Goal: Task Accomplishment & Management: Manage account settings

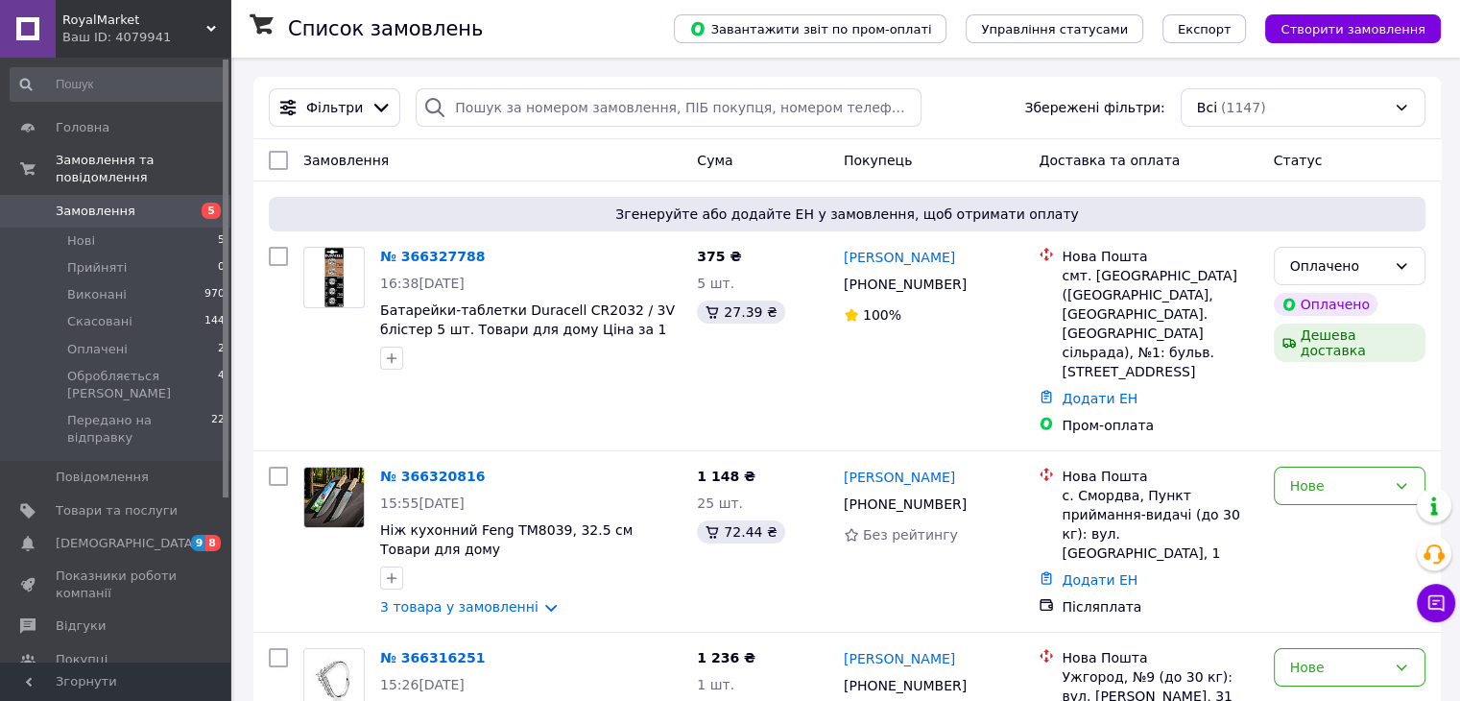
click at [191, 36] on div "Ваш ID: 4079941" at bounding box center [146, 37] width 168 height 17
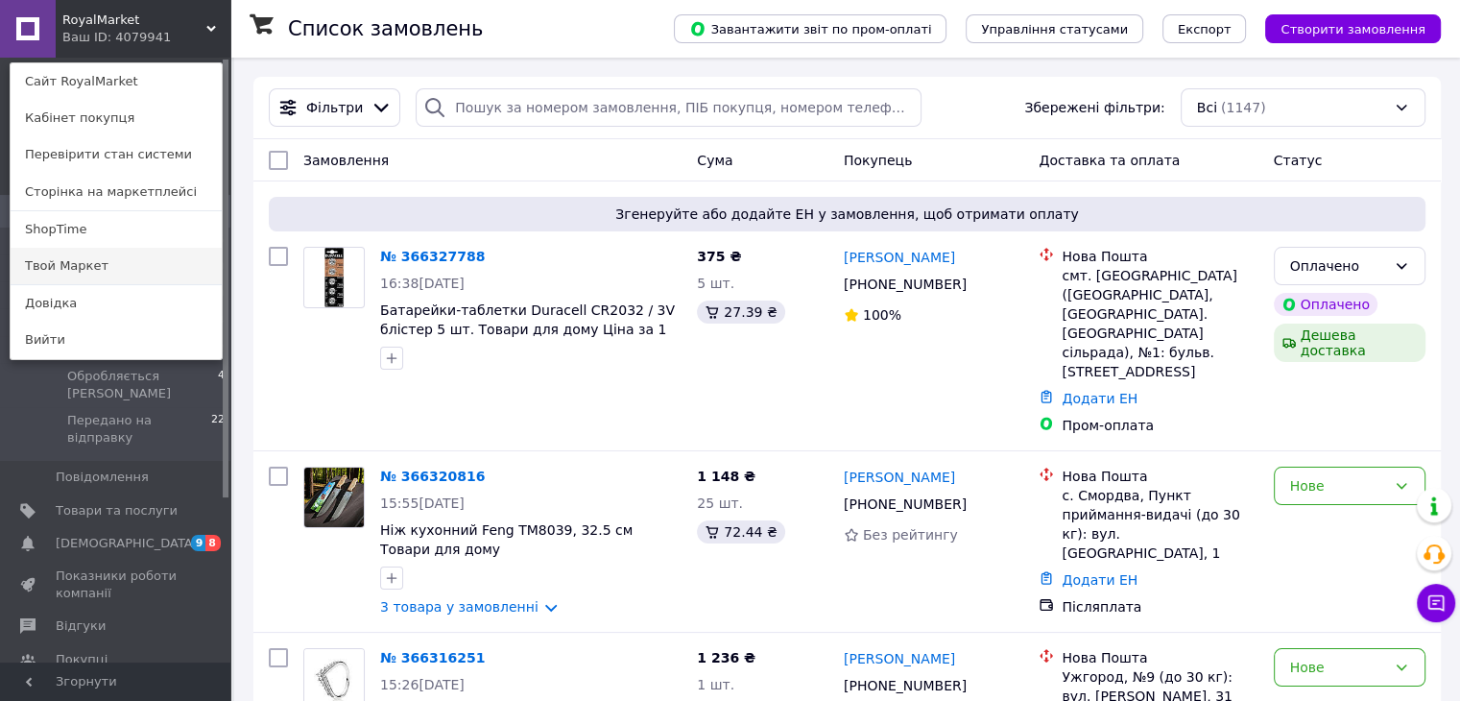
click at [78, 264] on link "Твой Маркет" at bounding box center [116, 266] width 211 height 36
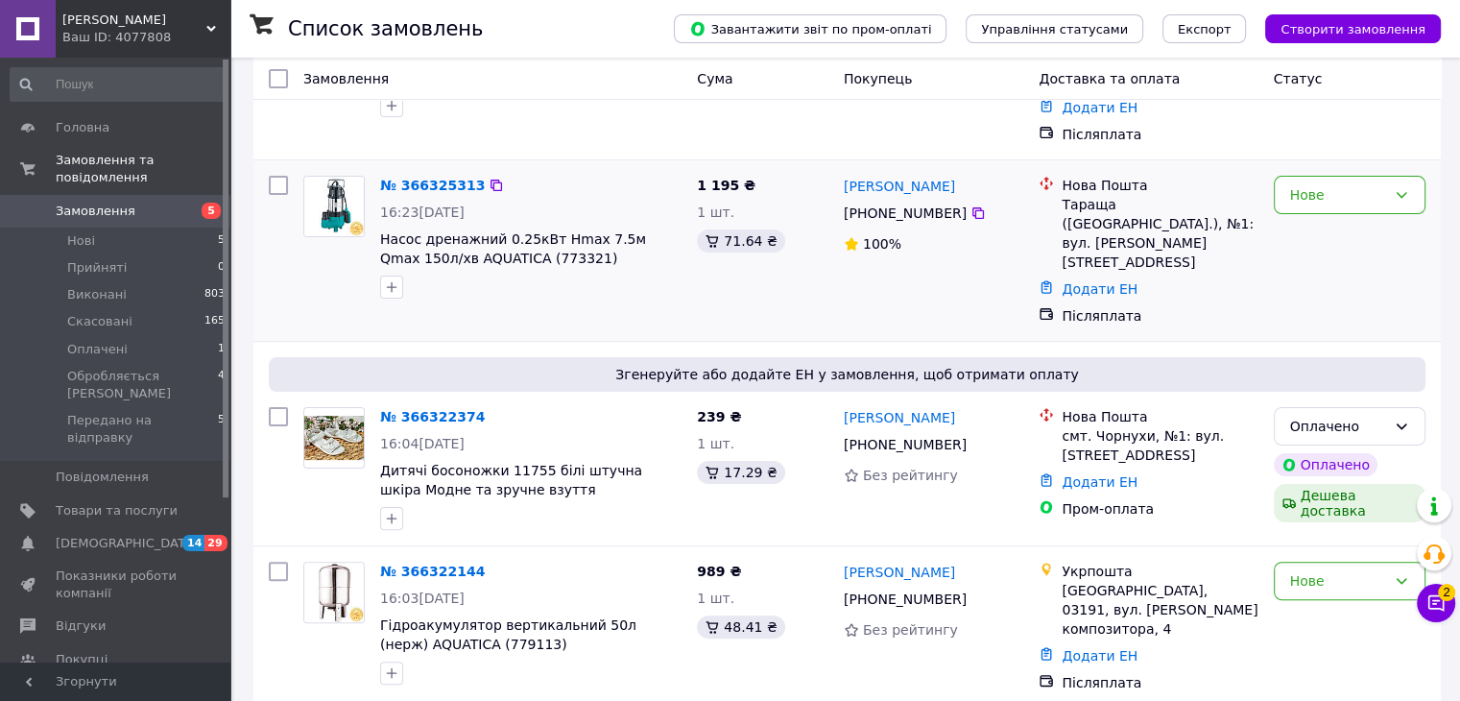
scroll to position [512, 0]
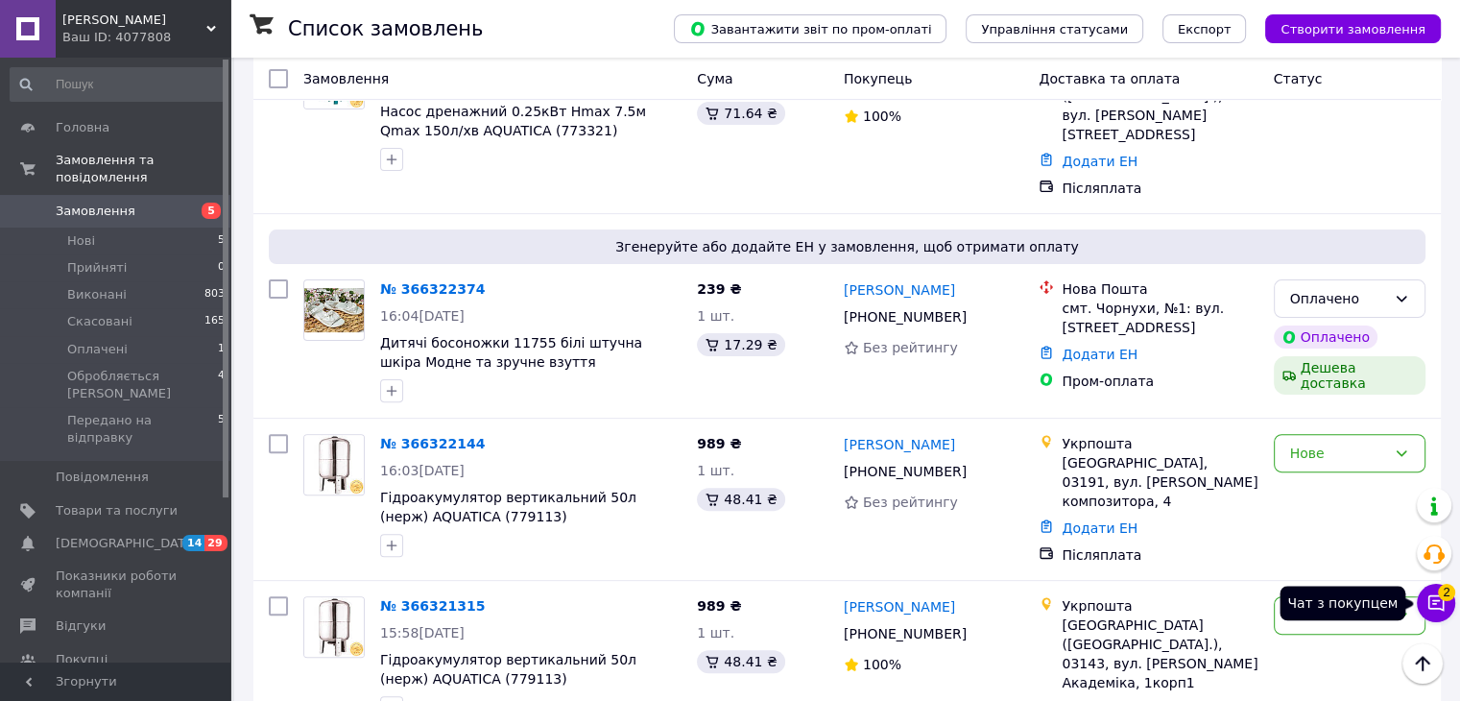
click at [1440, 598] on span "2" at bounding box center [1446, 592] width 17 height 17
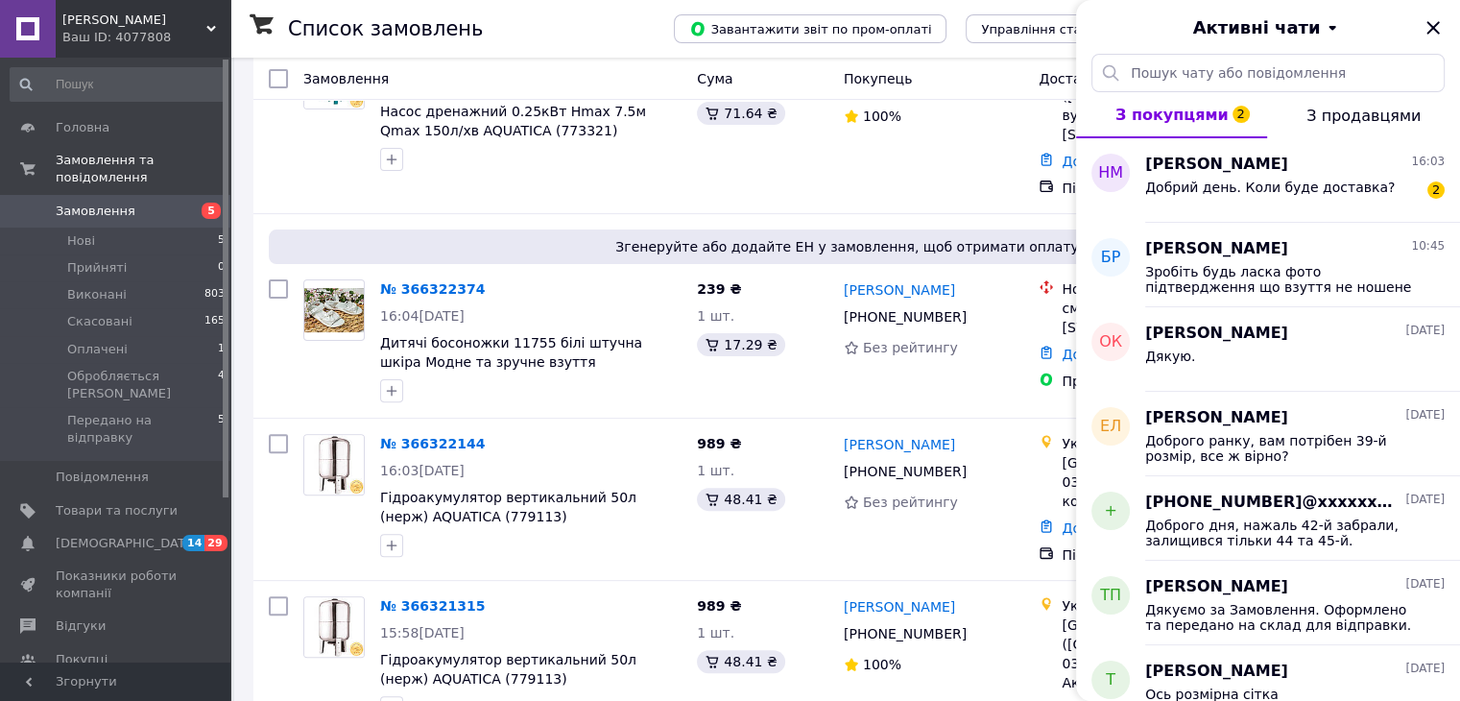
click at [1439, 16] on div at bounding box center [1432, 27] width 23 height 23
click at [1435, 23] on icon "Закрити" at bounding box center [1432, 27] width 23 height 23
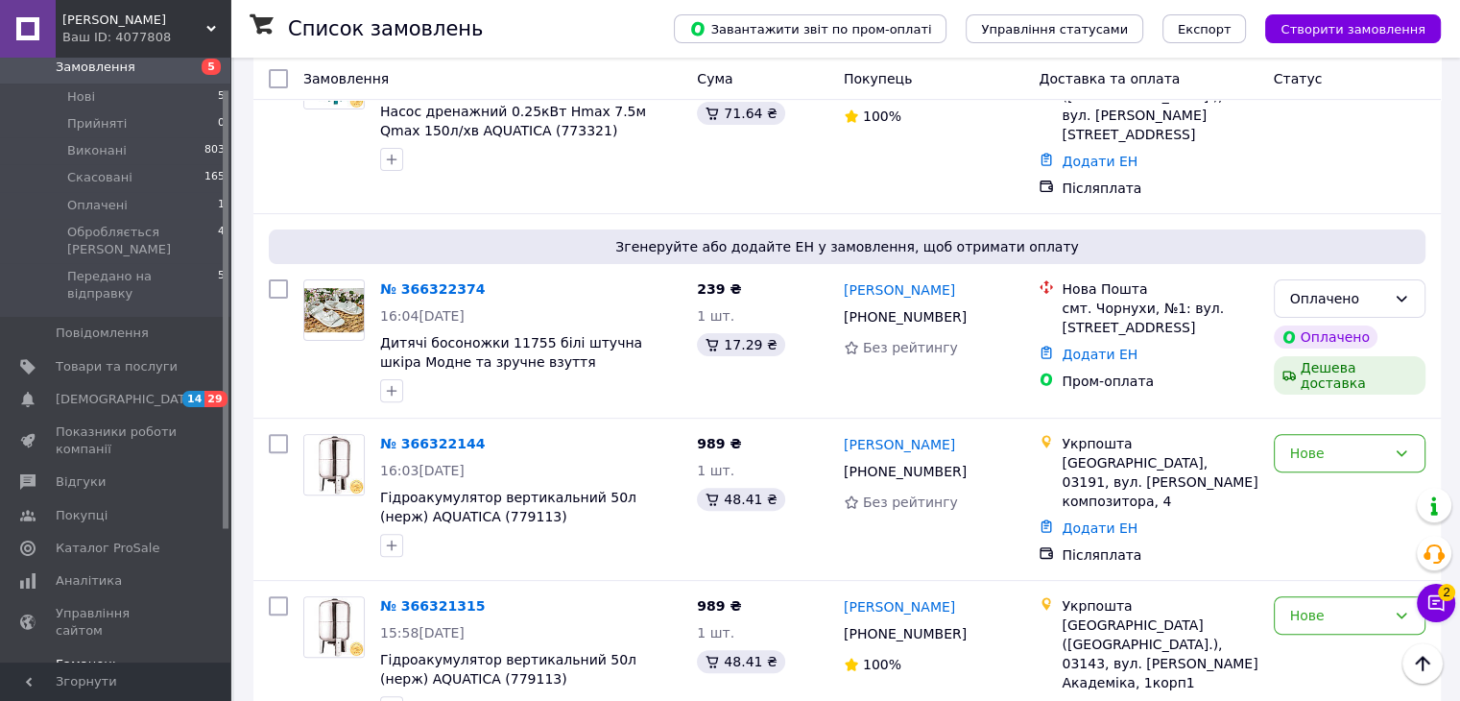
scroll to position [226, 0]
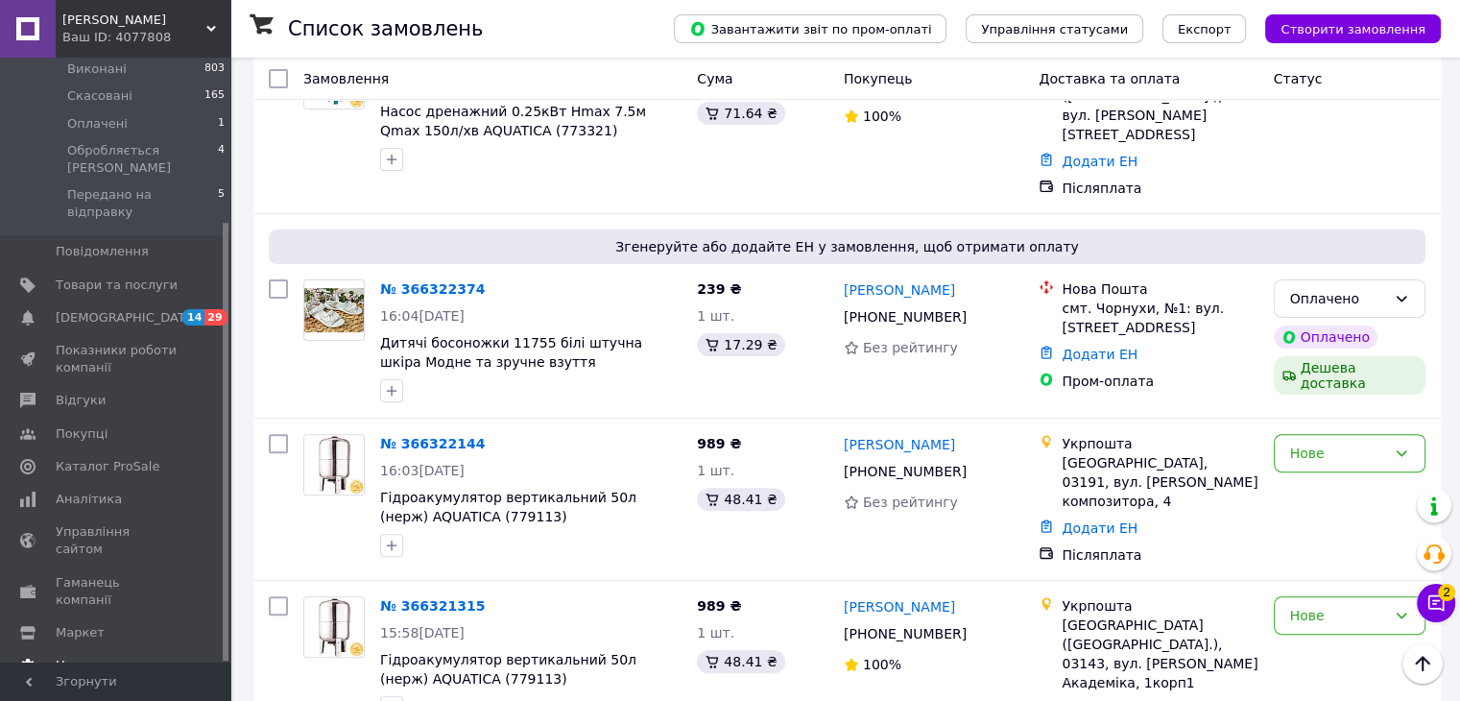
click at [119, 656] on span "Налаштування" at bounding box center [105, 664] width 98 height 17
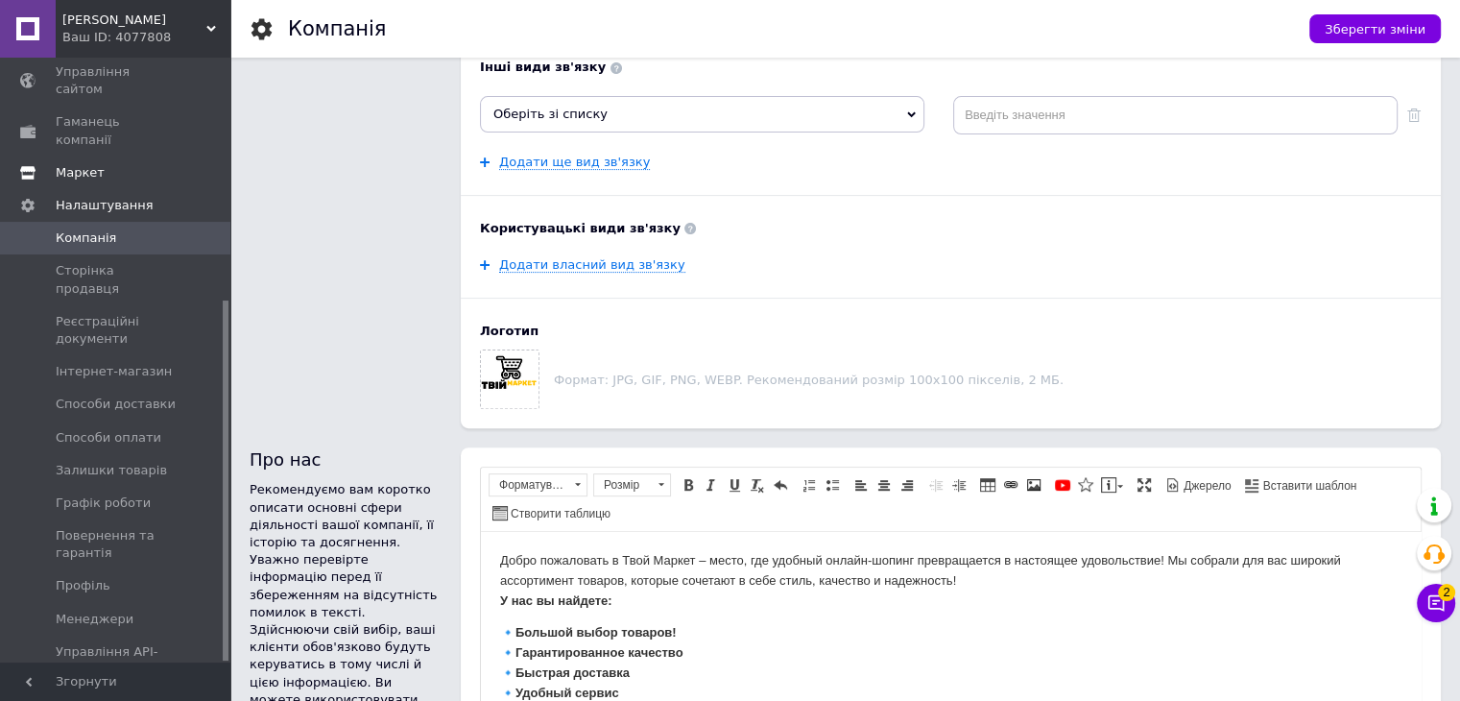
scroll to position [407, 0]
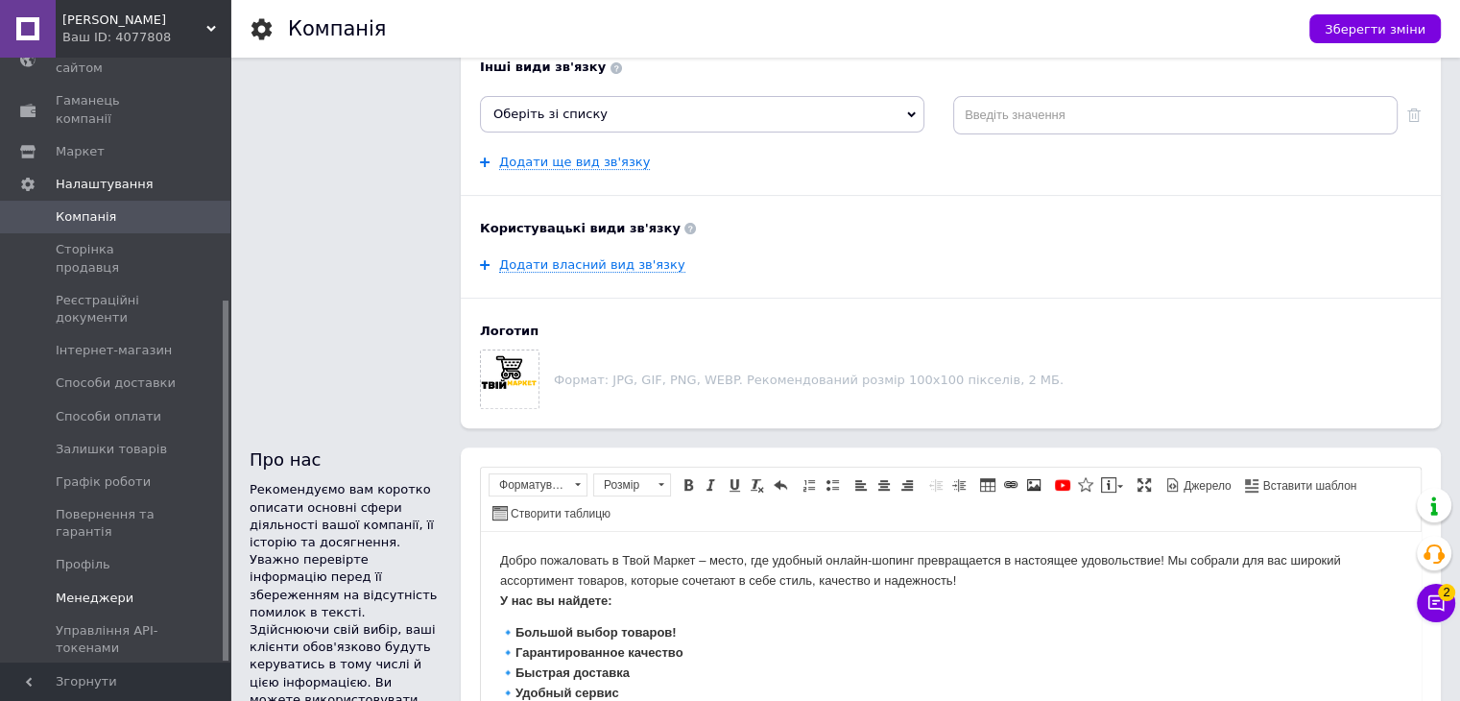
click at [85, 589] on span "Менеджери" at bounding box center [95, 597] width 78 height 17
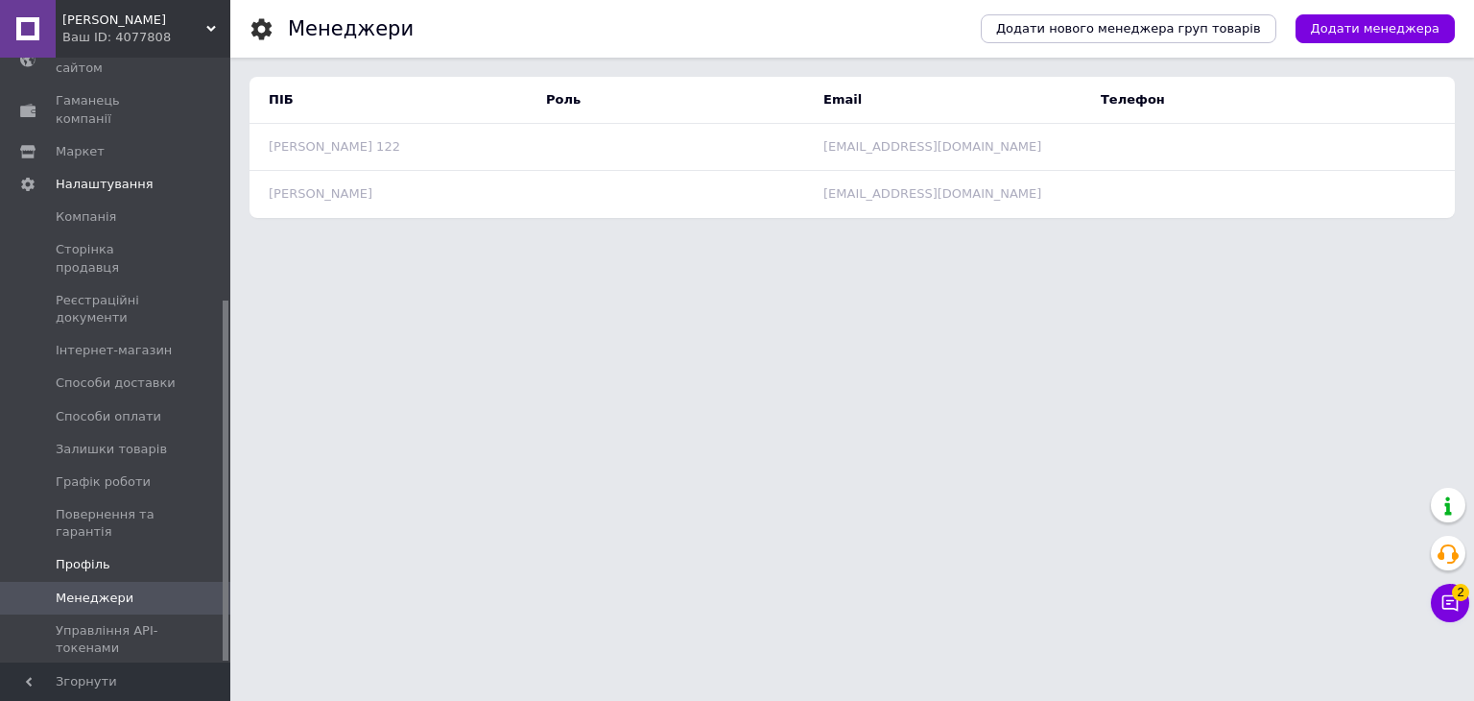
click at [77, 556] on span "Профіль" at bounding box center [83, 564] width 55 height 17
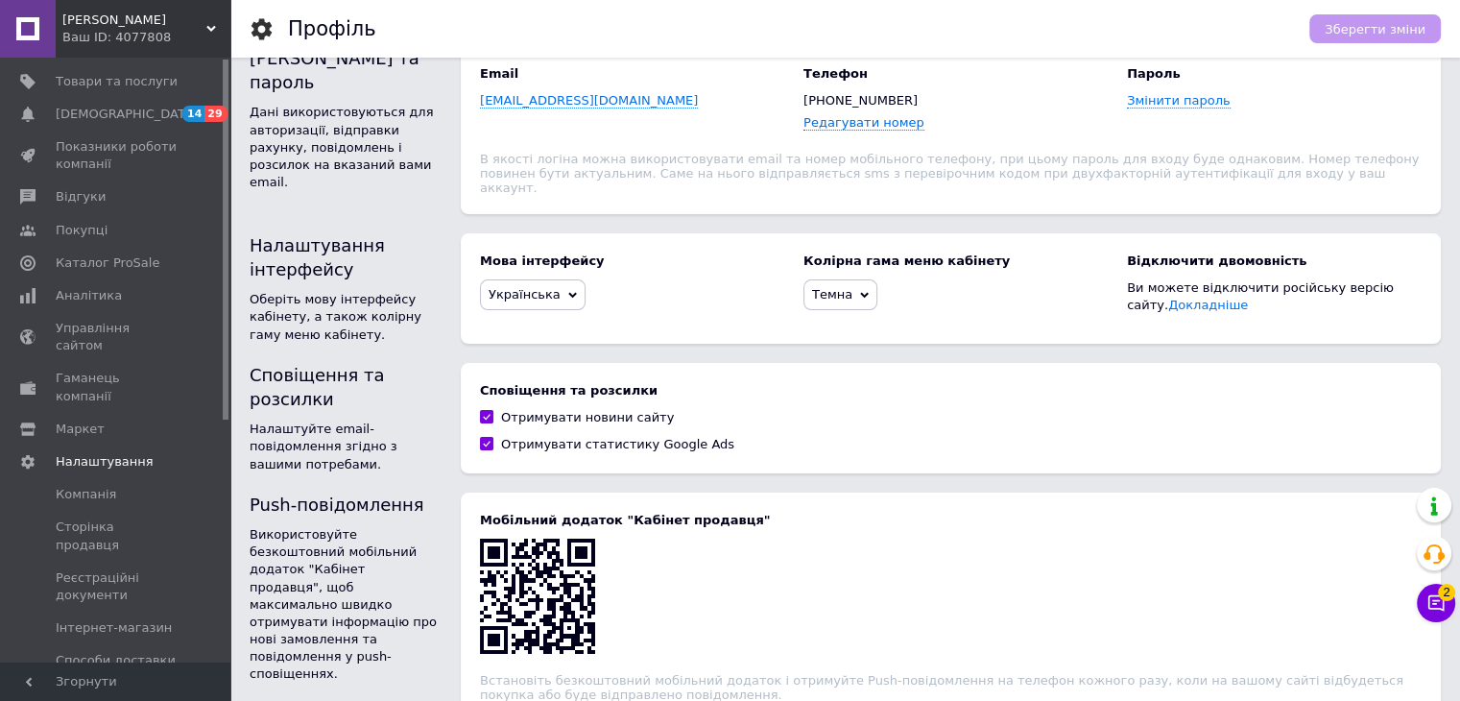
scroll to position [255, 0]
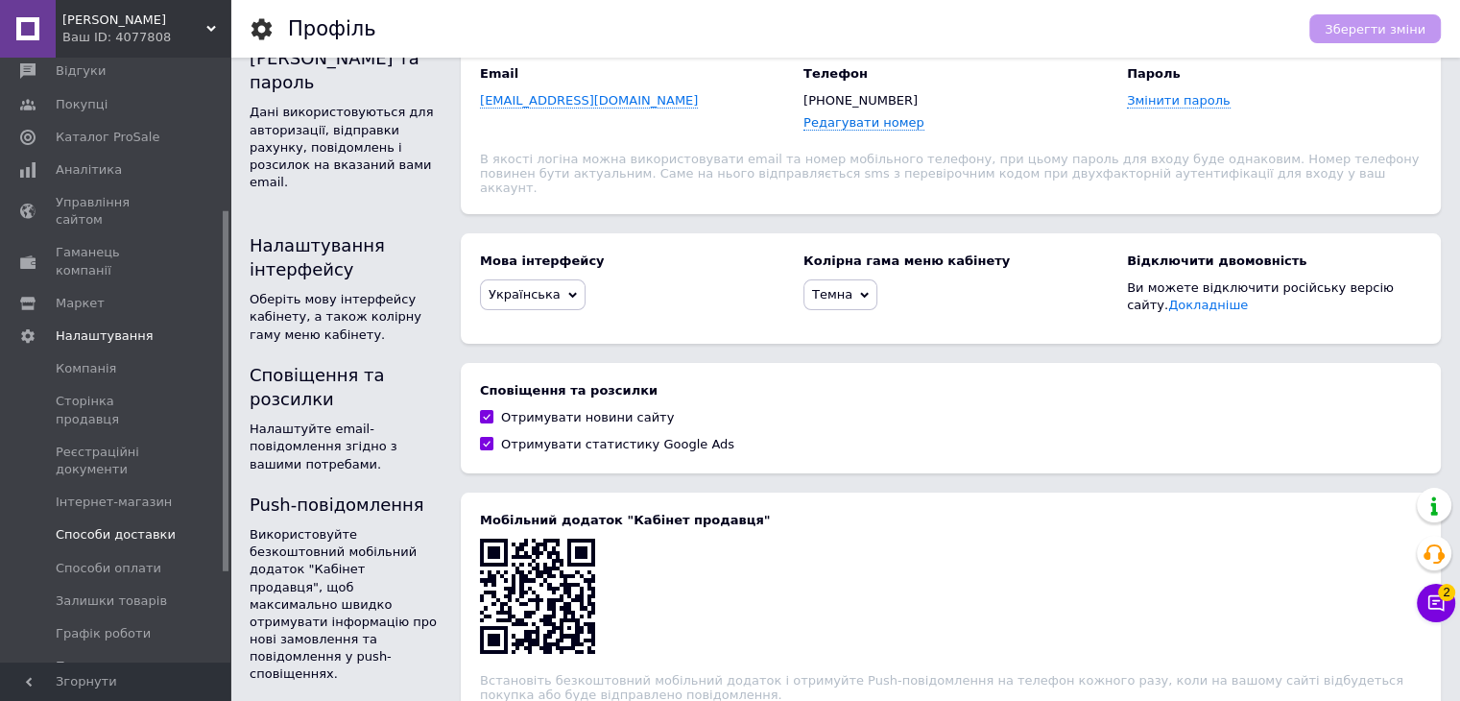
click at [100, 526] on span "Способи доставки" at bounding box center [116, 534] width 120 height 17
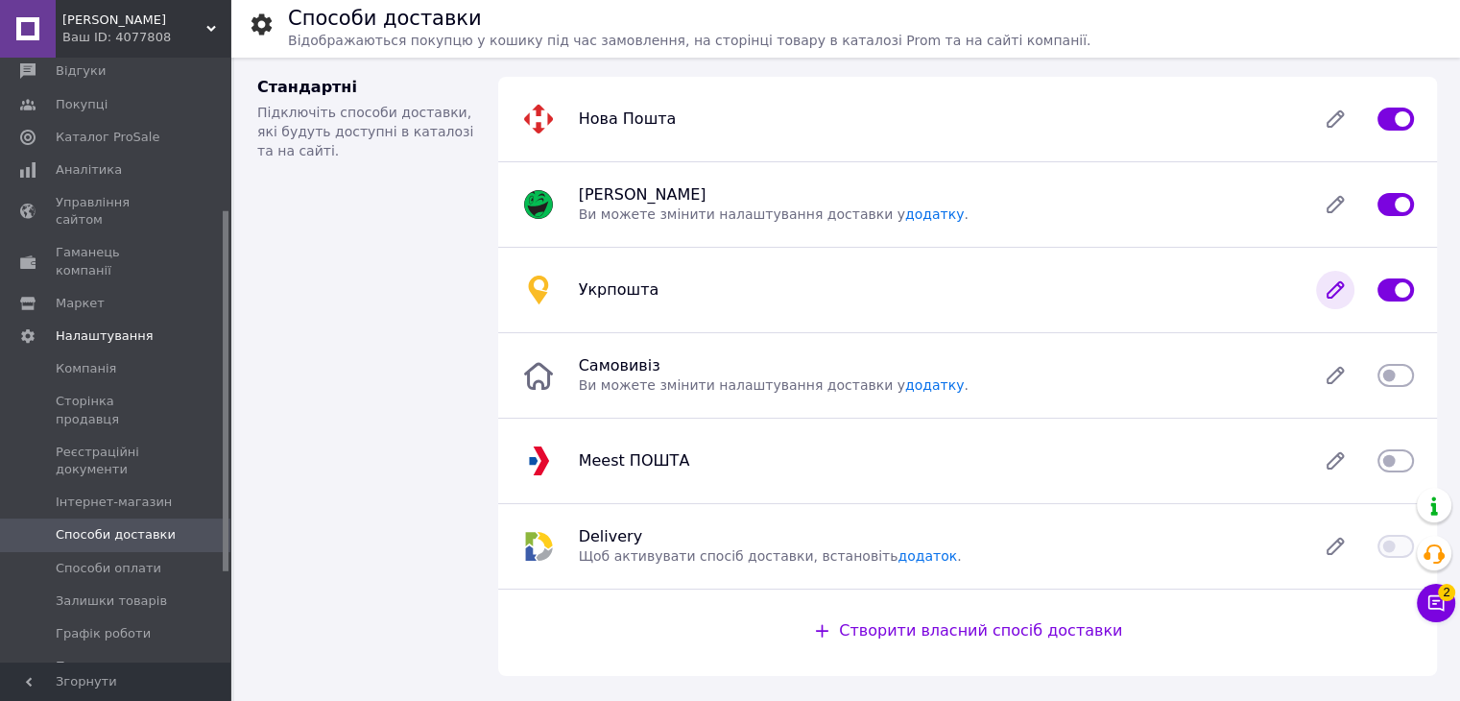
click at [1340, 291] on icon at bounding box center [1335, 290] width 38 height 38
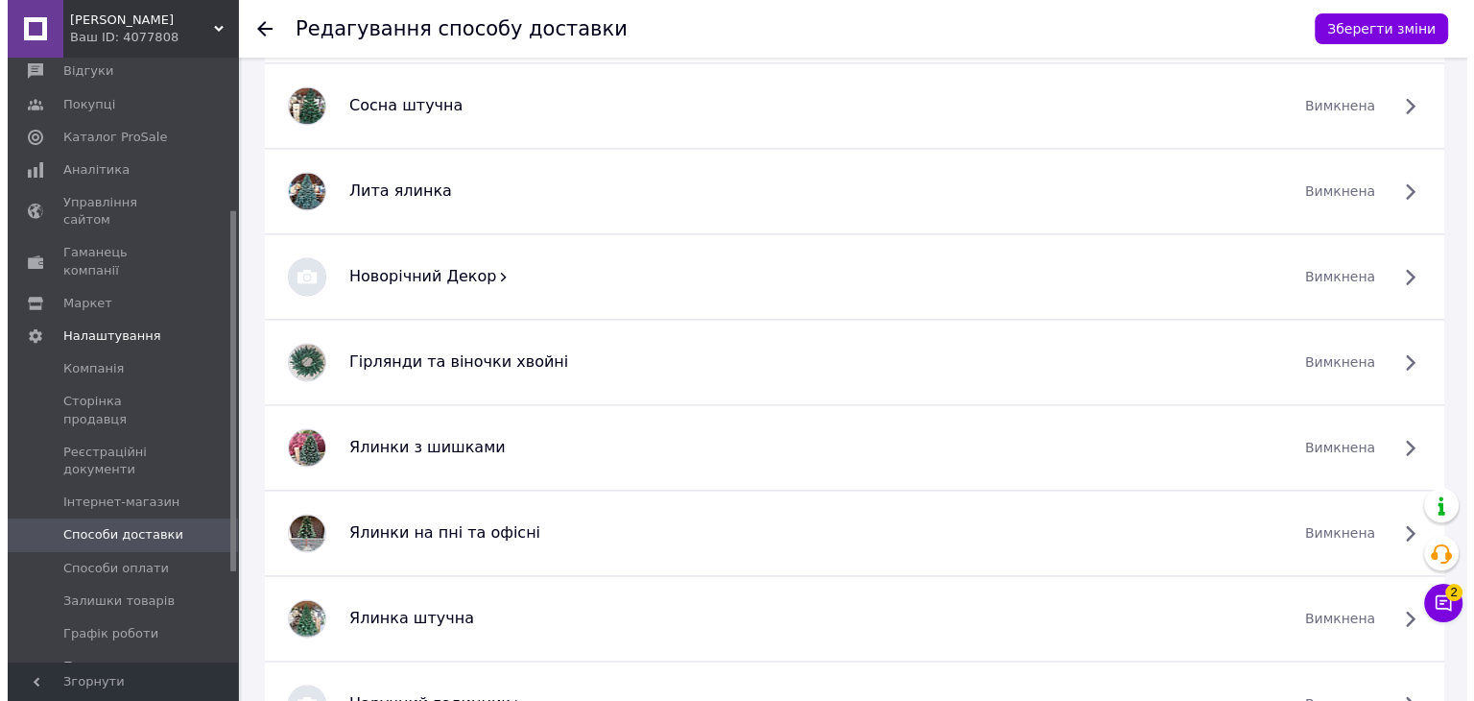
scroll to position [3049, 0]
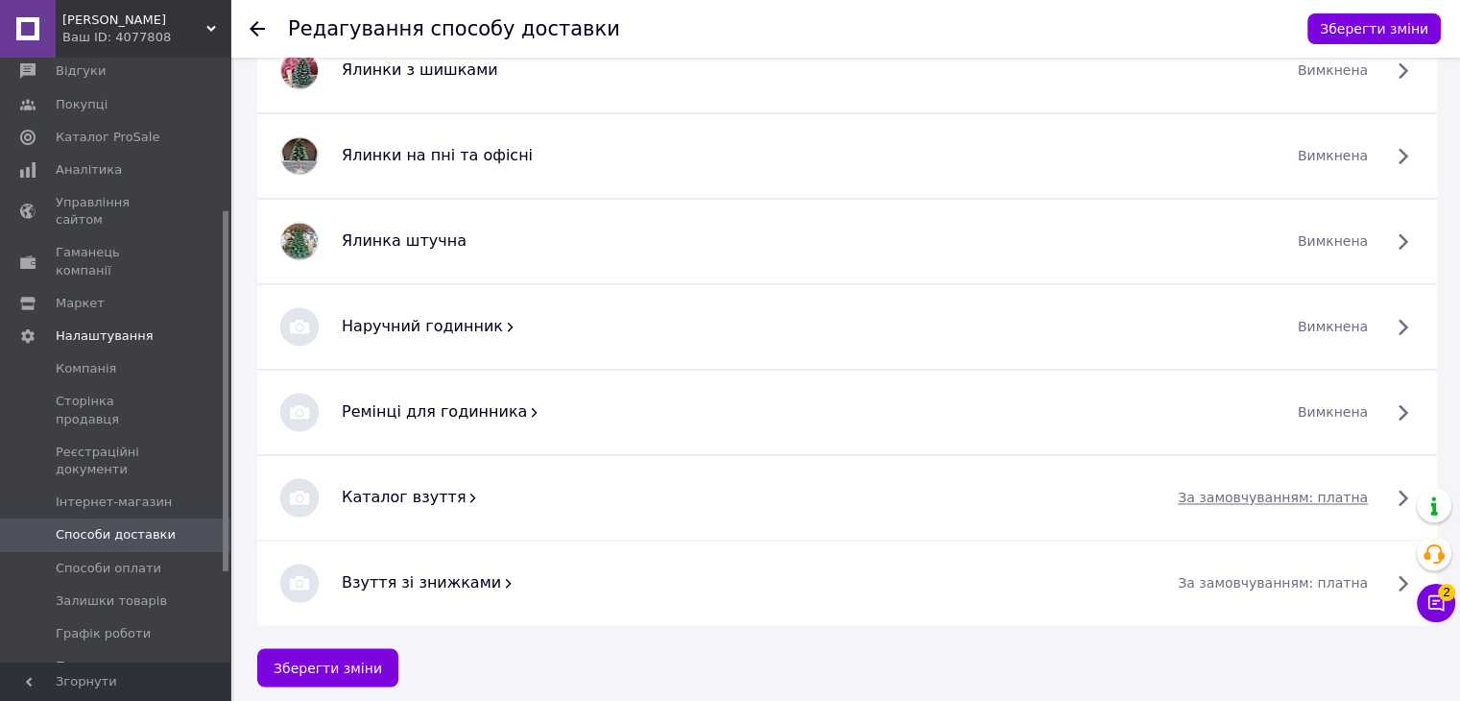
click at [1251, 488] on span "за замовчуванням: платна" at bounding box center [1273, 497] width 190 height 19
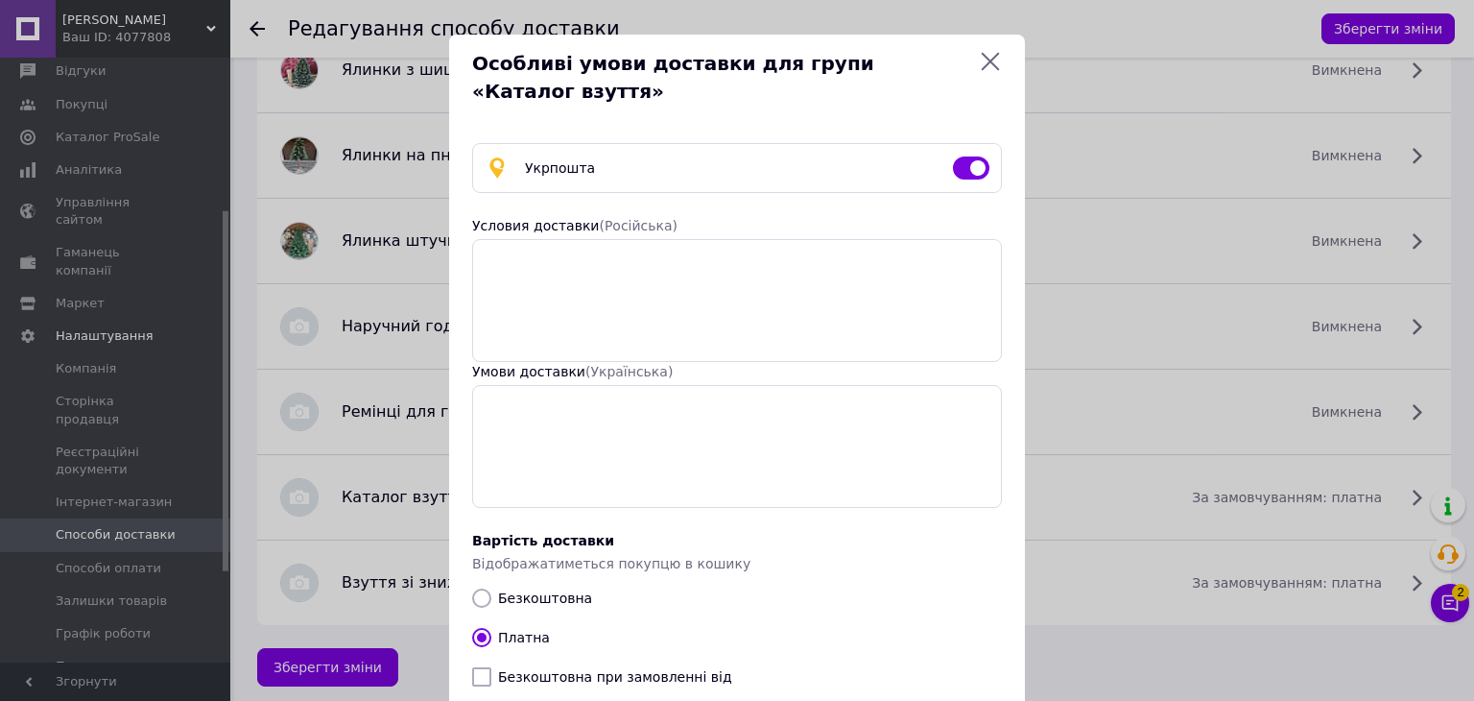
click at [953, 169] on input "checkbox" at bounding box center [971, 167] width 36 height 19
checkbox input "false"
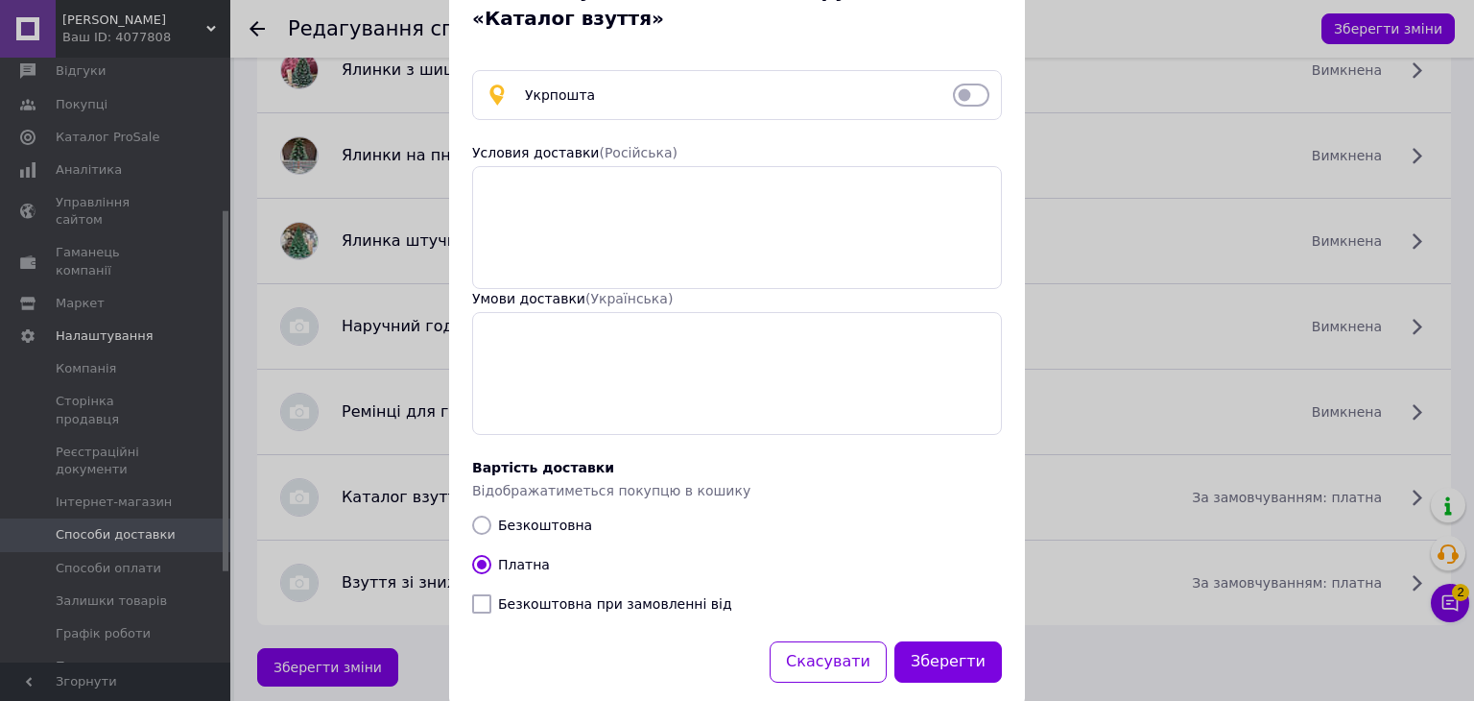
scroll to position [107, 0]
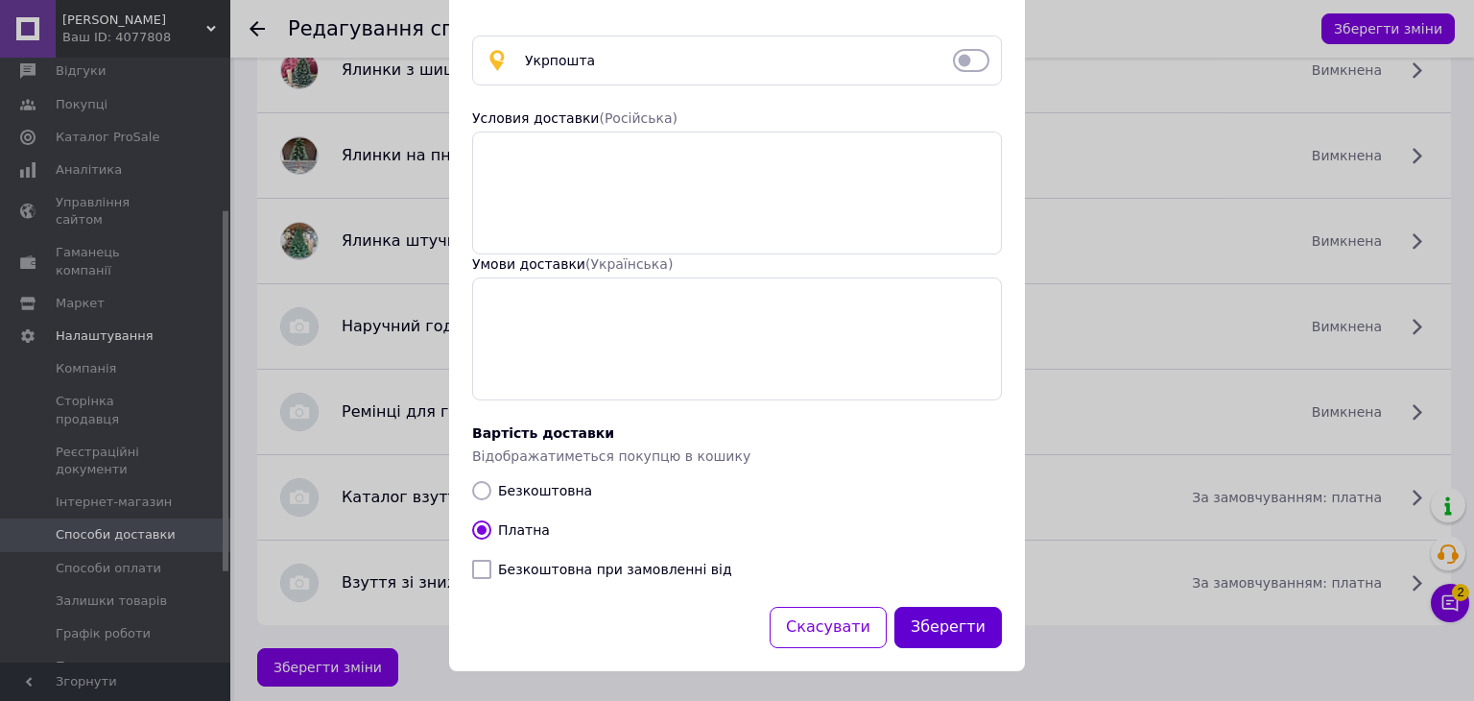
click at [939, 628] on button "Зберегти" at bounding box center [947, 627] width 107 height 41
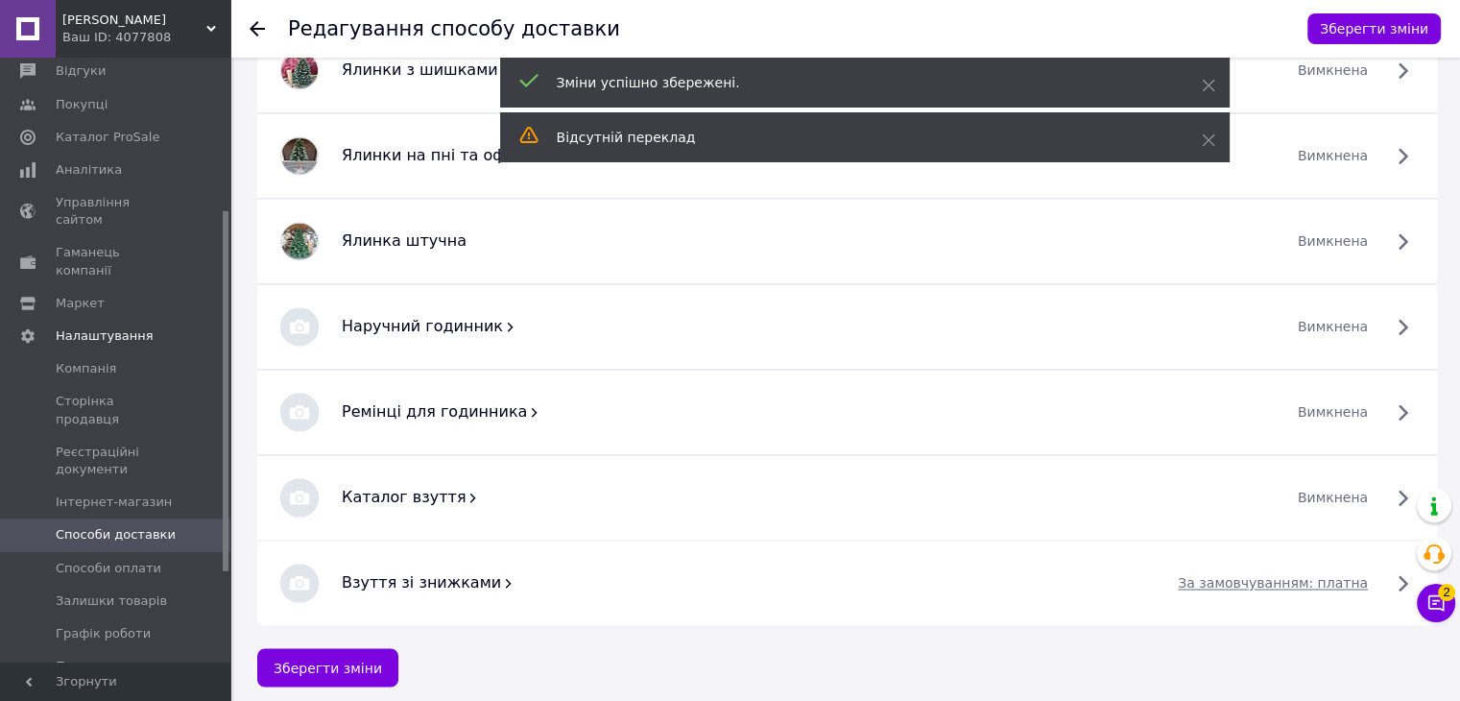
click at [1301, 584] on div "за замовчуванням: платна" at bounding box center [1295, 582] width 259 height 23
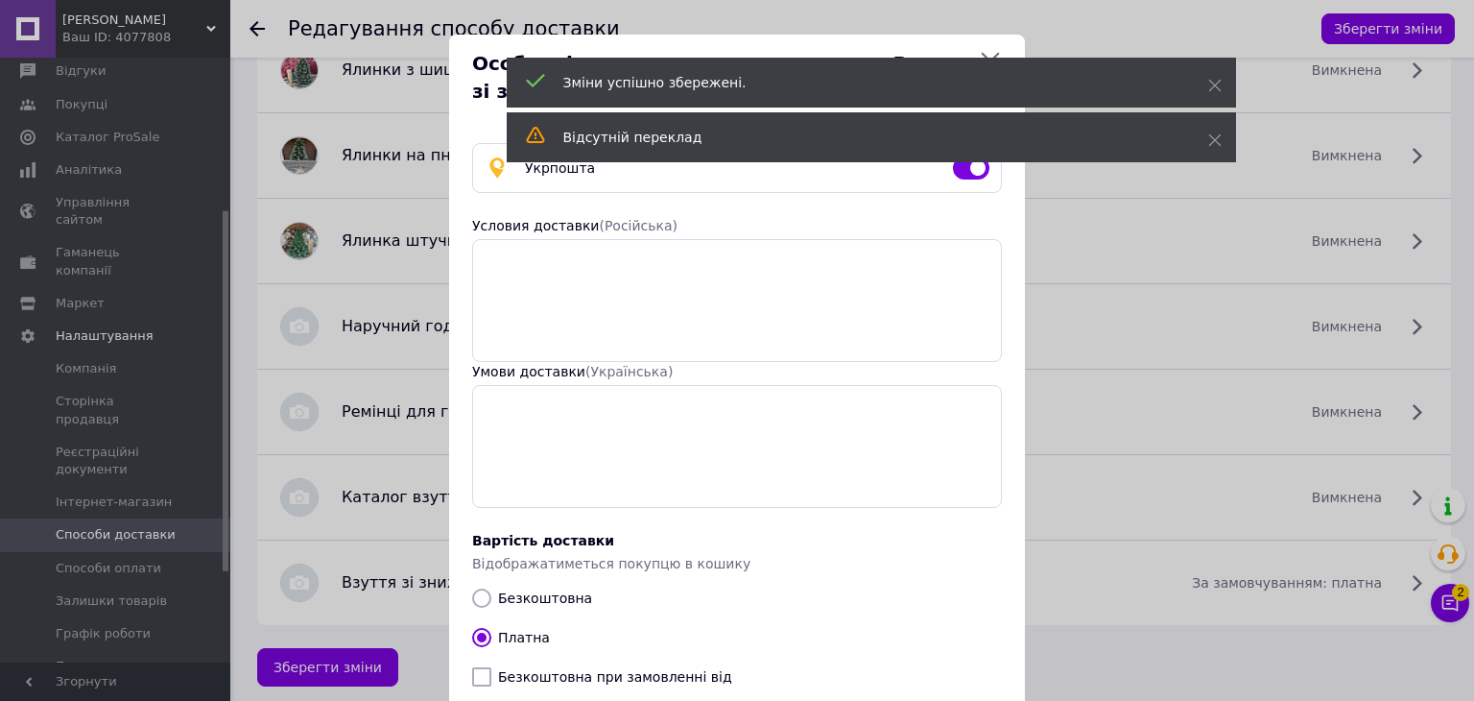
click at [966, 164] on div "Зміни успішно збережені. Відсутнiй переклад" at bounding box center [871, 112] width 729 height 109
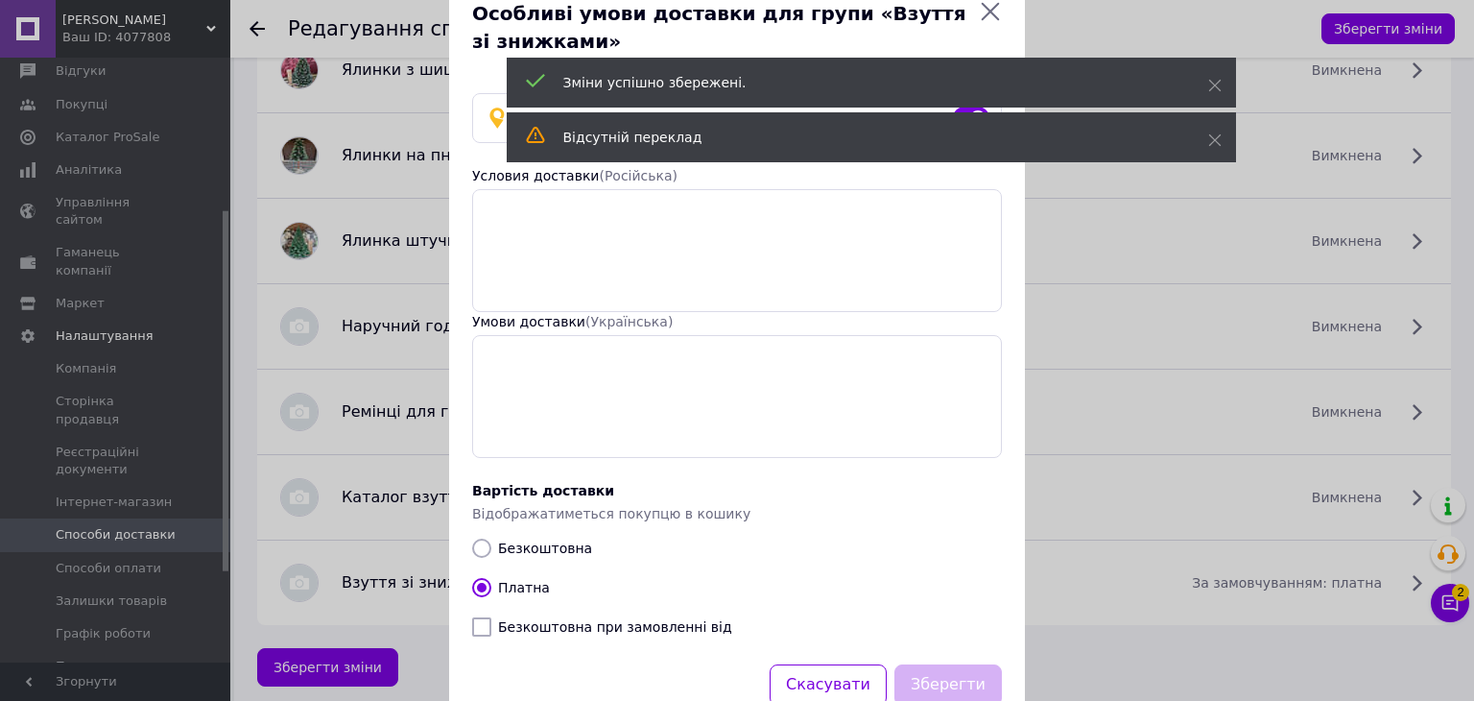
scroll to position [0, 0]
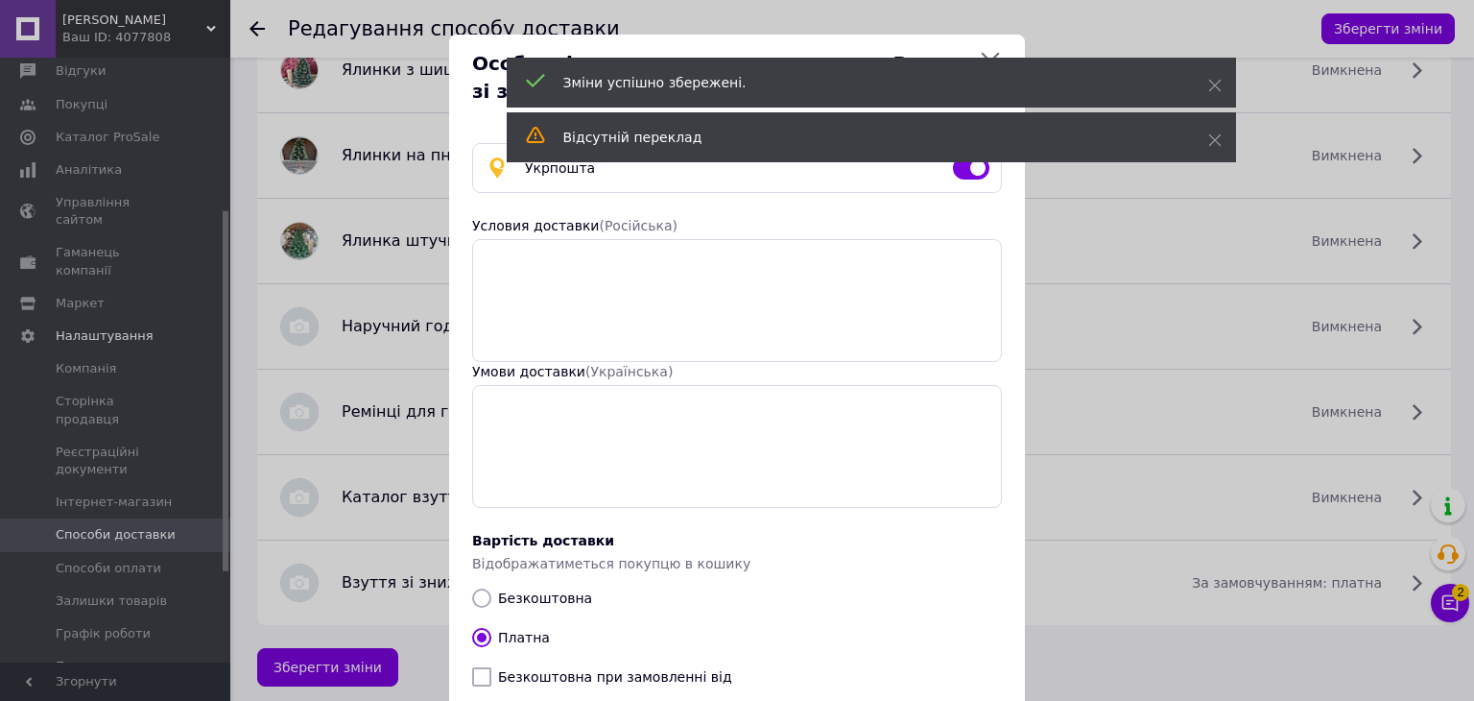
drag, startPoint x: 974, startPoint y: 171, endPoint x: 967, endPoint y: 179, distance: 10.2
click at [974, 170] on input "checkbox" at bounding box center [971, 167] width 36 height 19
checkbox input "false"
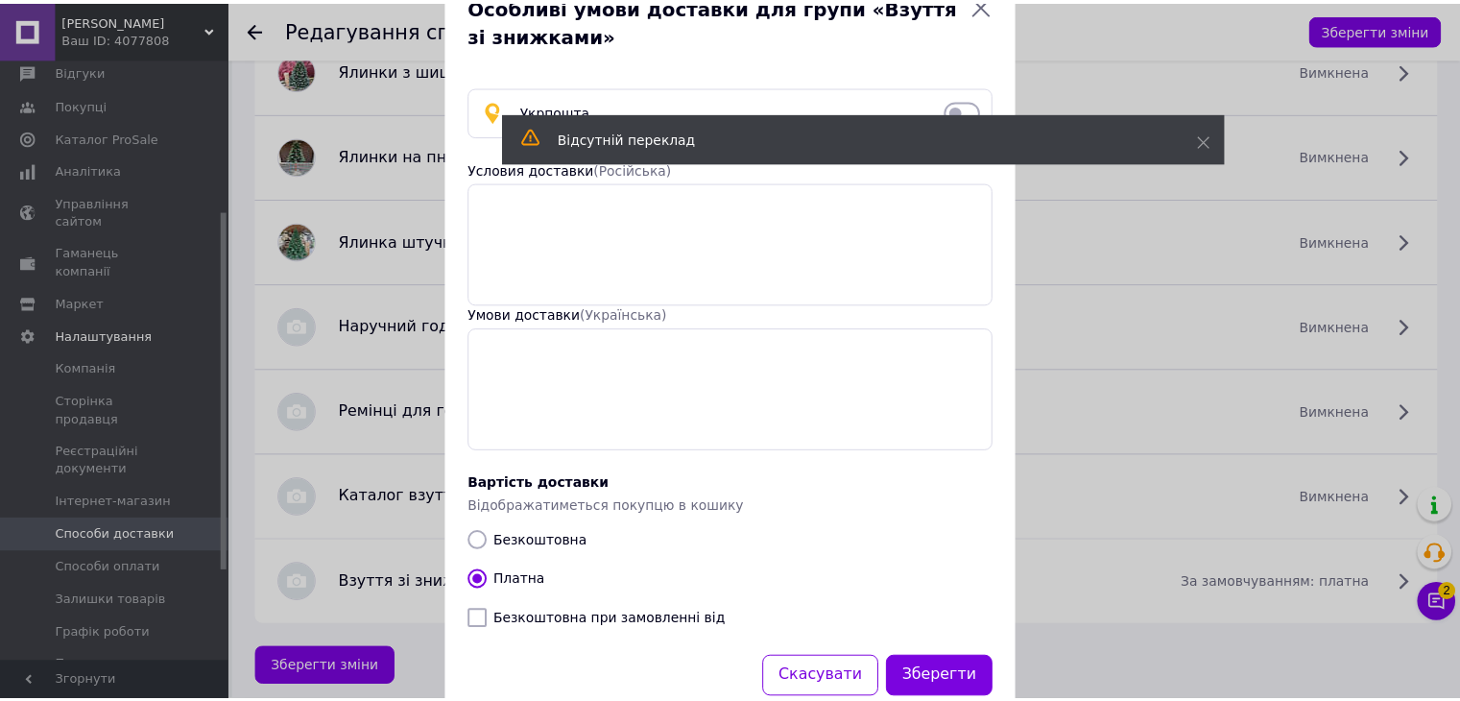
scroll to position [107, 0]
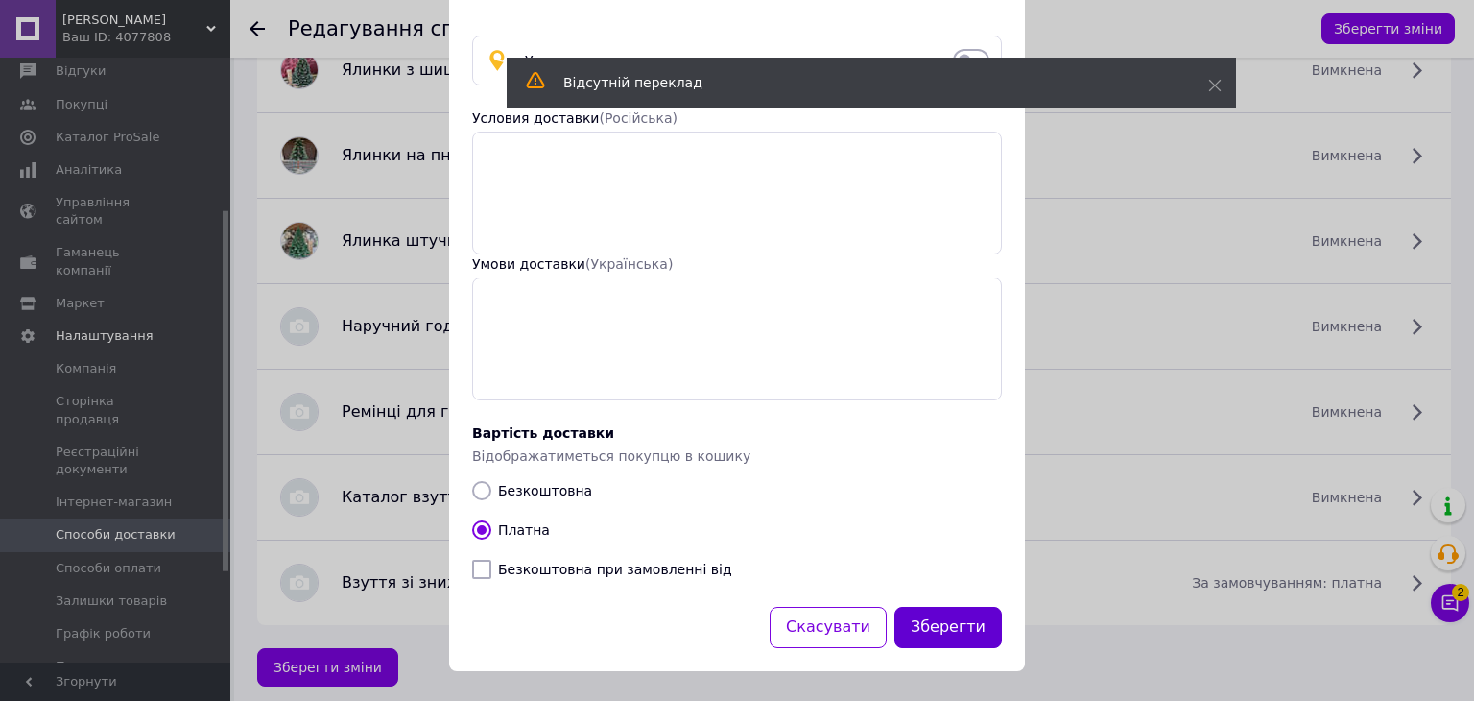
click at [960, 627] on button "Зберегти" at bounding box center [947, 627] width 107 height 41
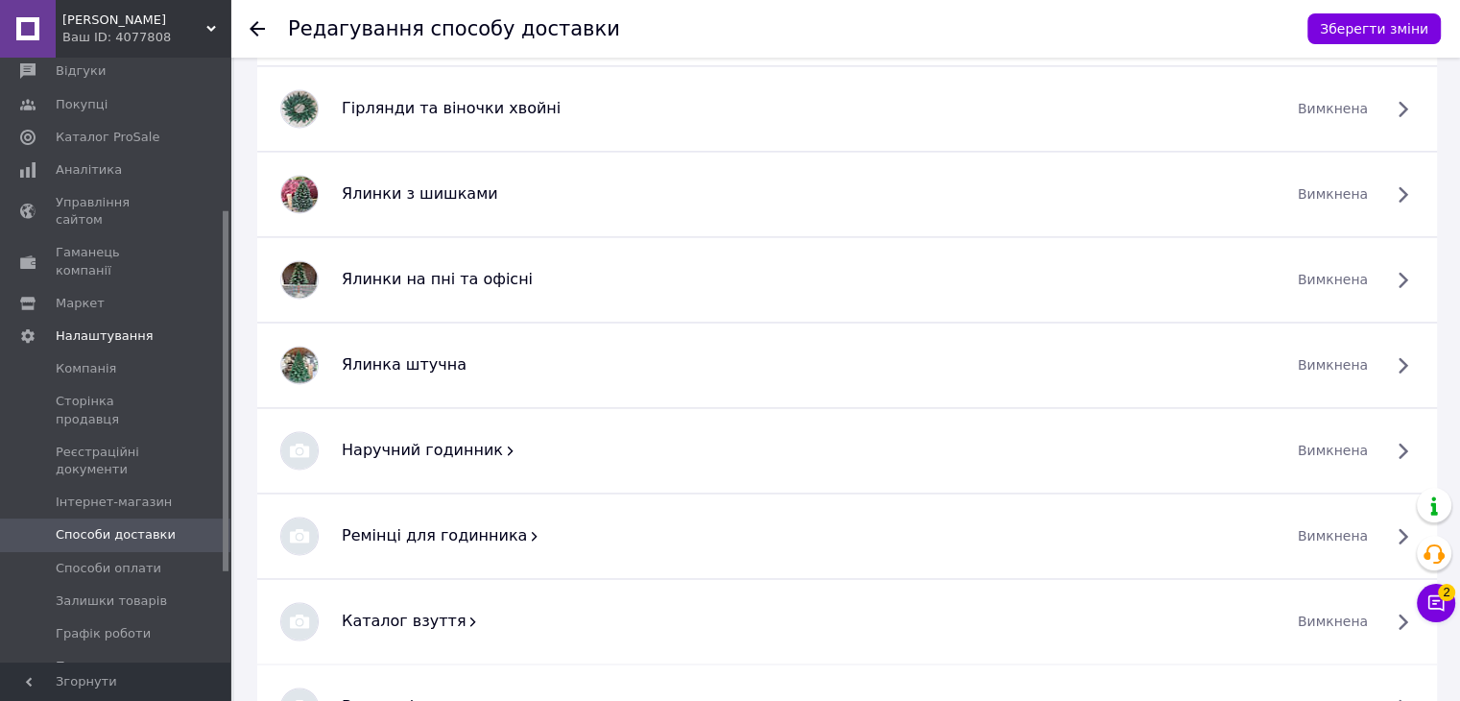
scroll to position [3049, 0]
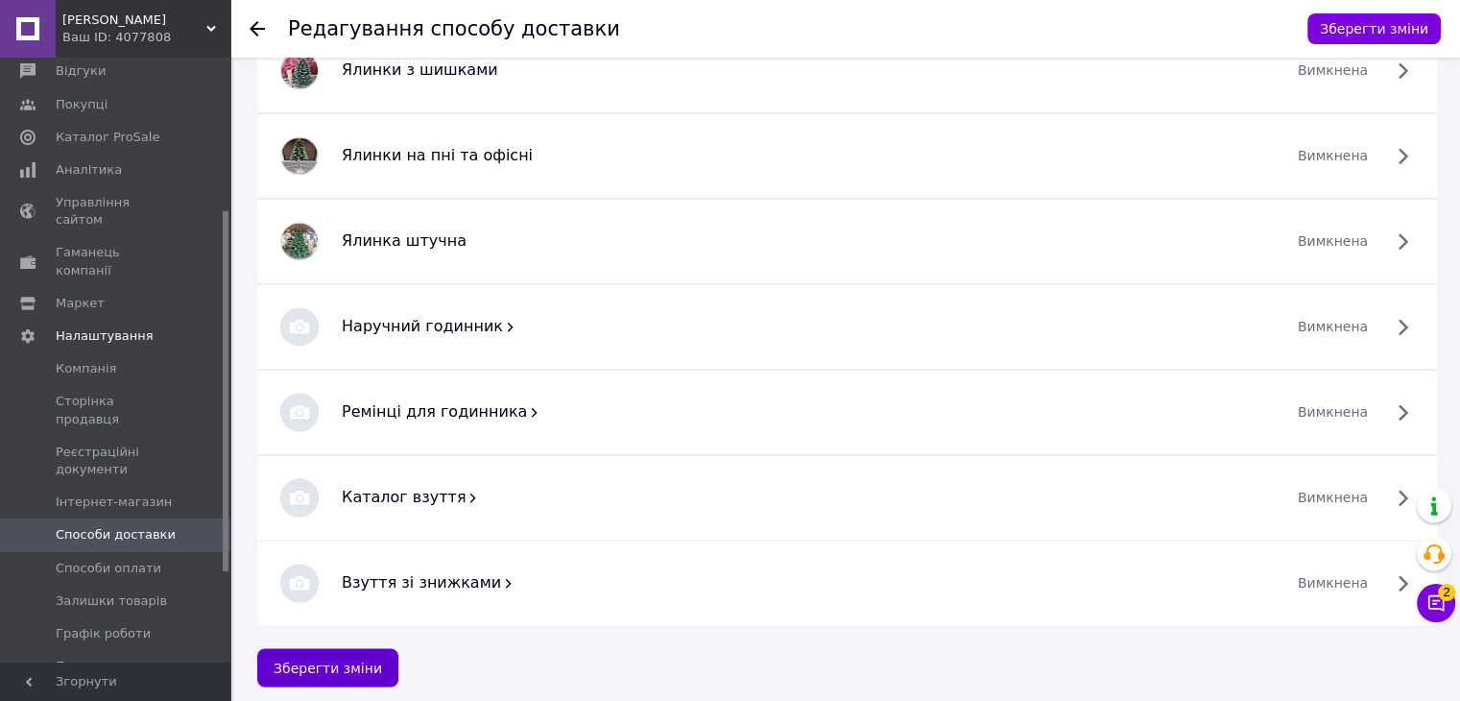
click at [309, 673] on button "Зберегти зміни" at bounding box center [327, 667] width 141 height 38
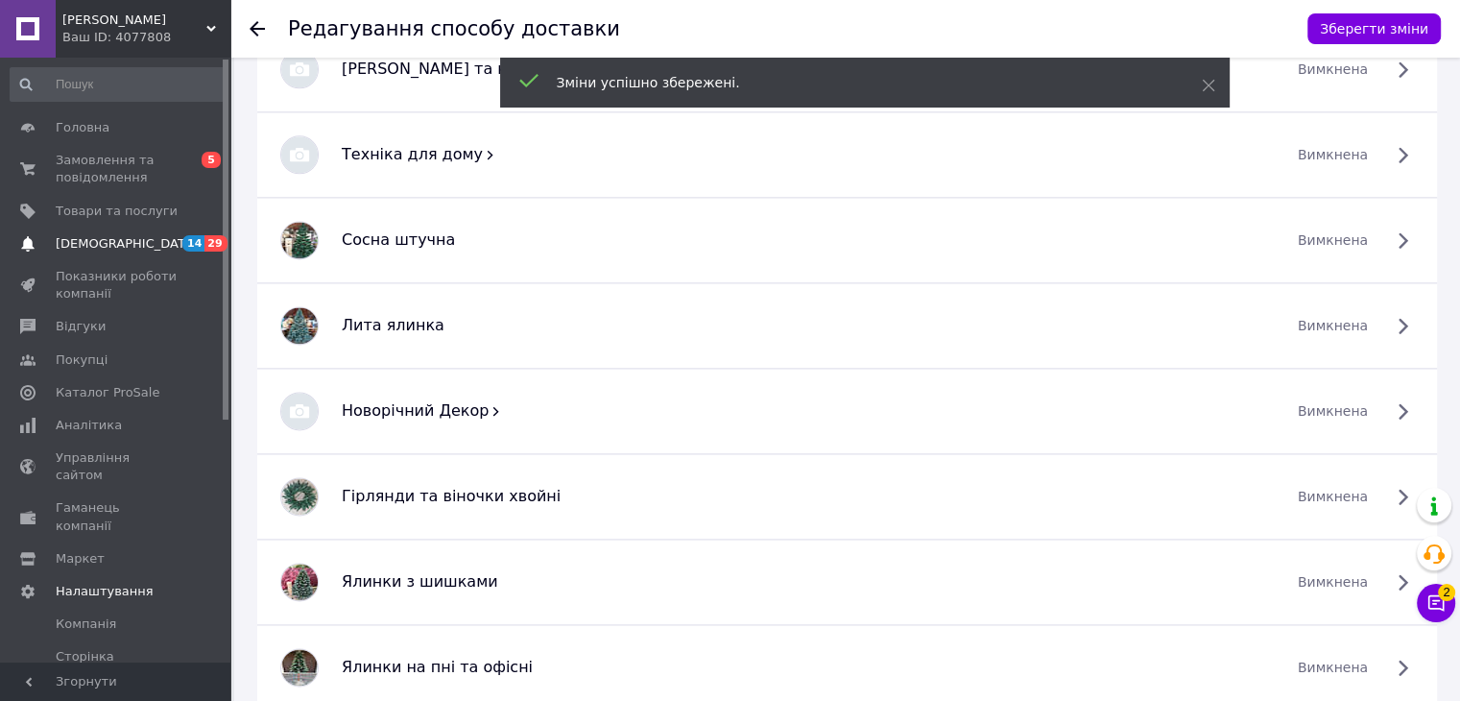
scroll to position [2154, 0]
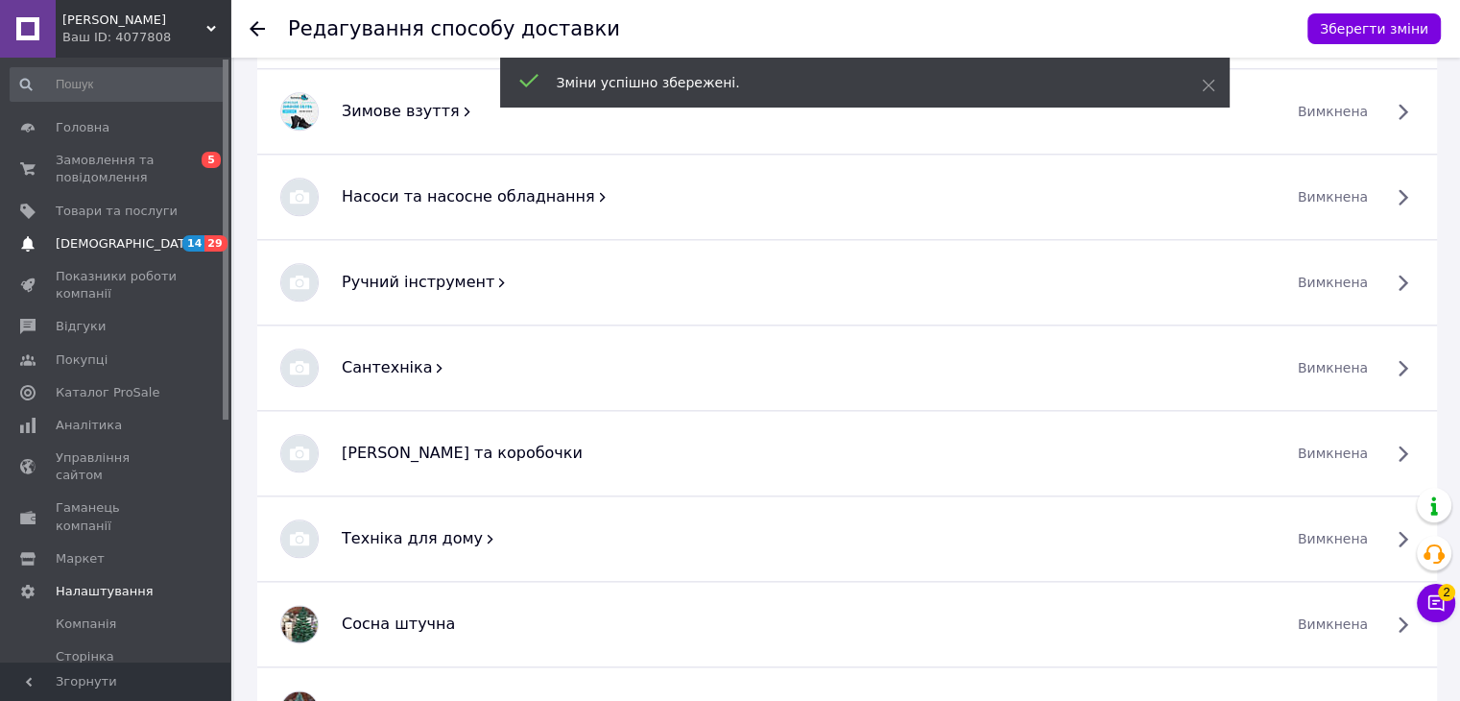
click at [126, 243] on span "[DEMOGRAPHIC_DATA]" at bounding box center [117, 243] width 122 height 17
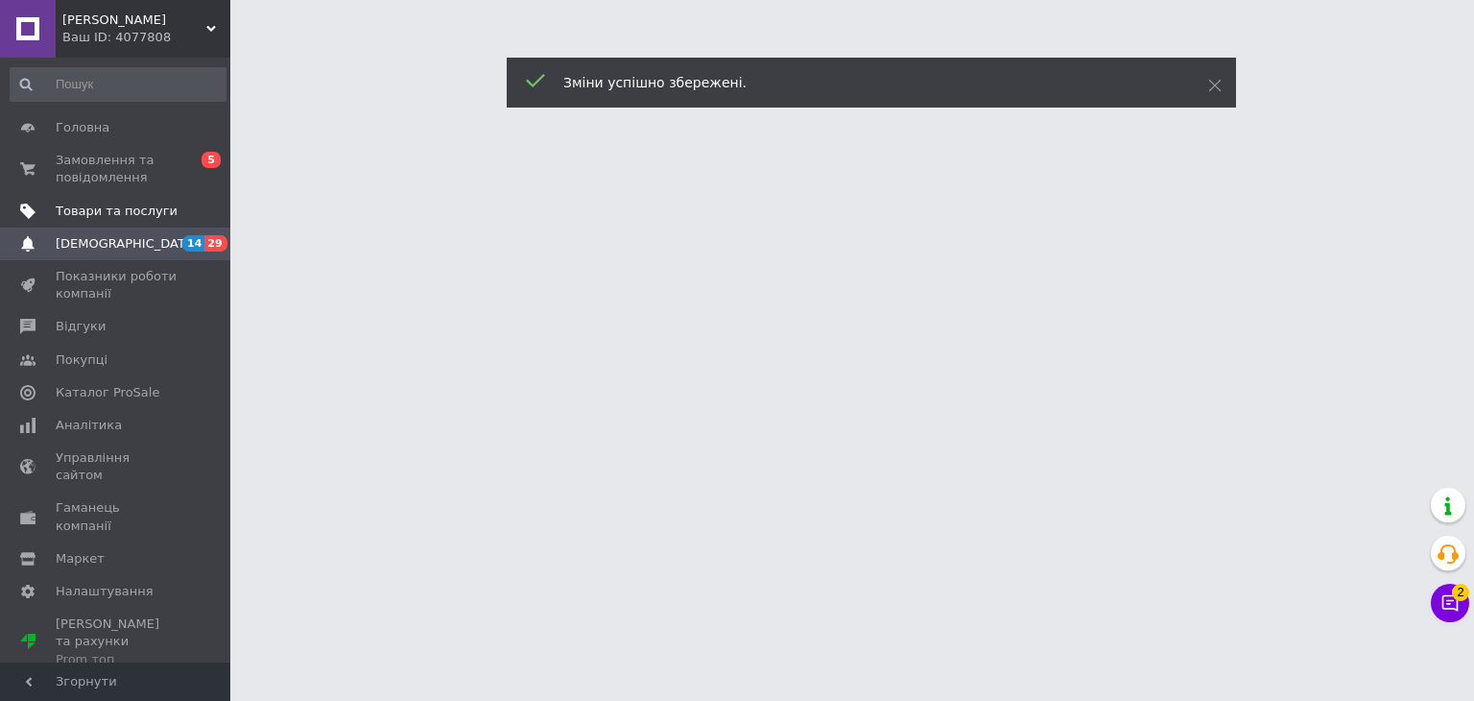
click at [120, 212] on span "Товари та послуги" at bounding box center [117, 211] width 122 height 17
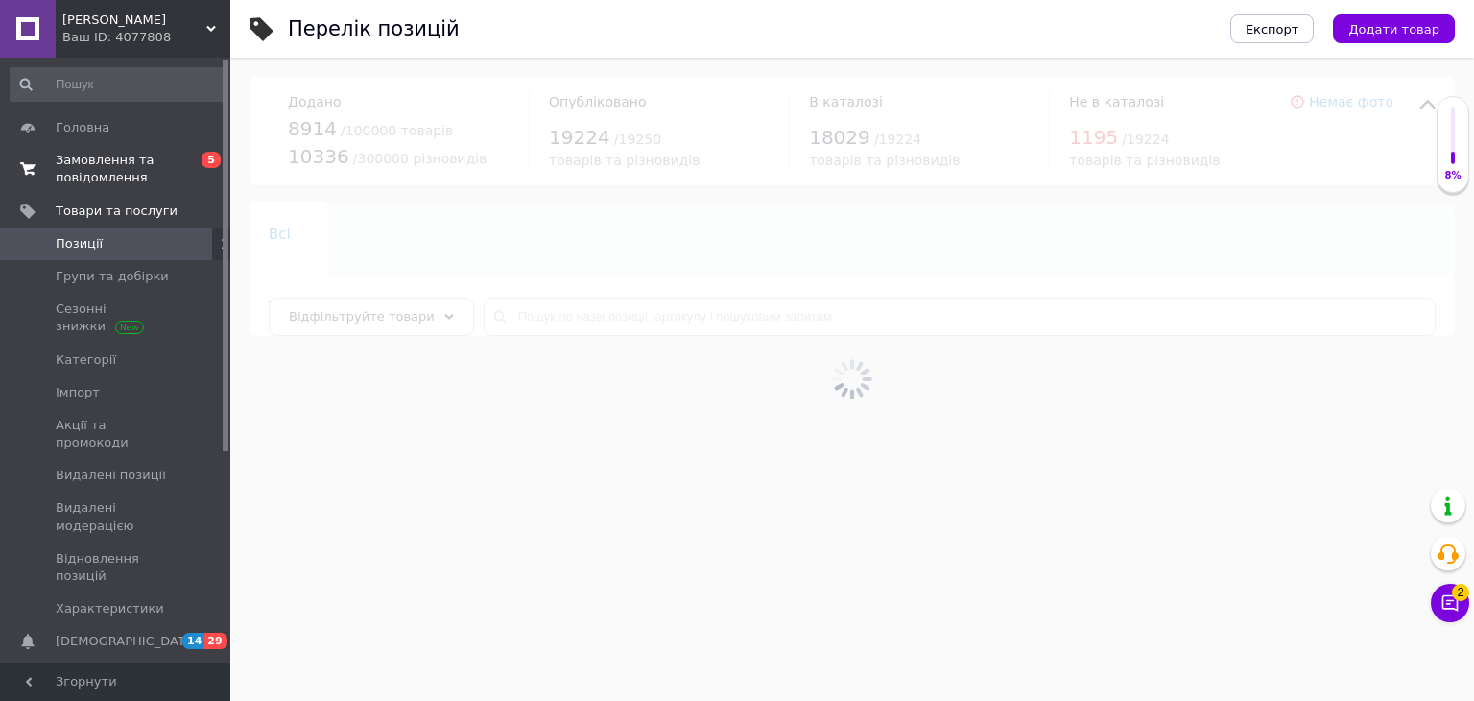
click at [122, 168] on span "Замовлення та повідомлення" at bounding box center [117, 169] width 122 height 35
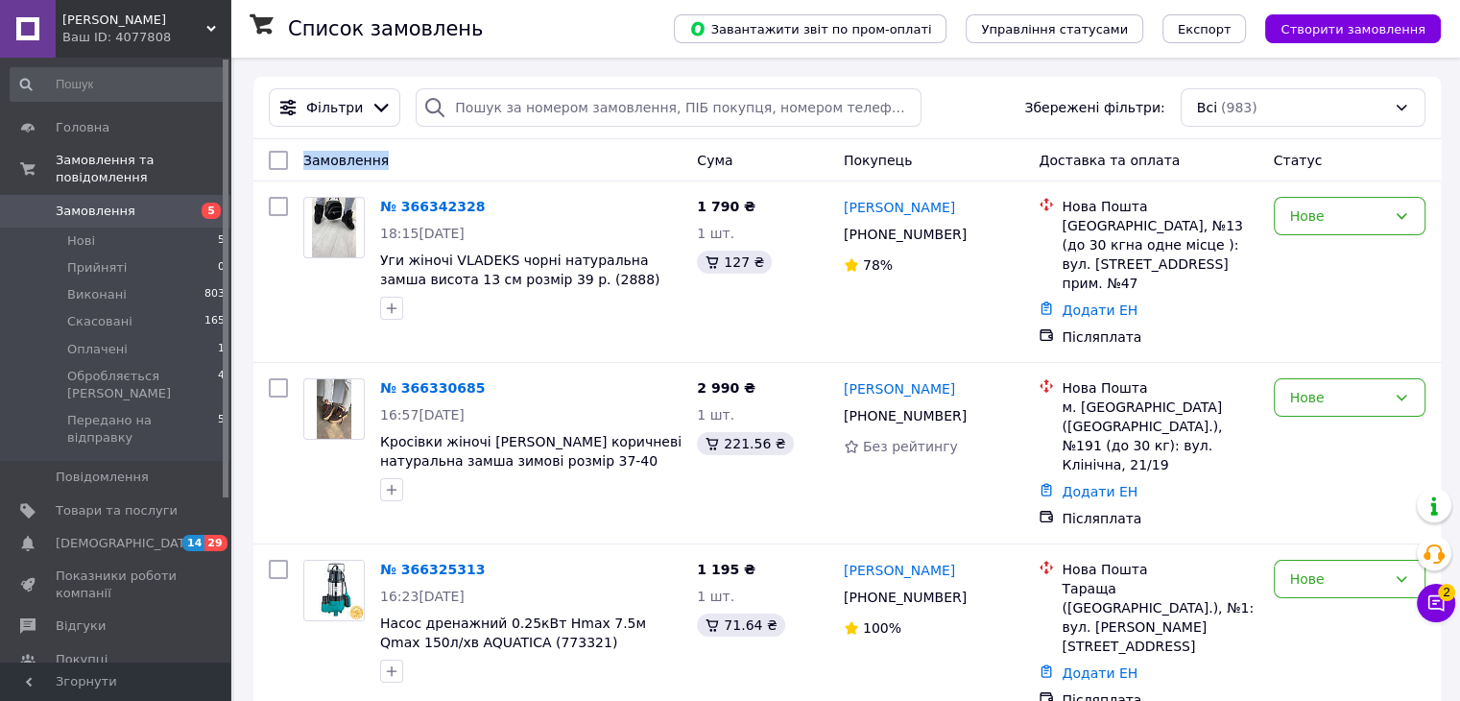
drag, startPoint x: 301, startPoint y: 165, endPoint x: 381, endPoint y: 165, distance: 79.7
click at [381, 165] on div "Замовлення" at bounding box center [492, 160] width 393 height 35
drag, startPoint x: 385, startPoint y: 159, endPoint x: 296, endPoint y: 158, distance: 89.3
click at [296, 158] on div "Замовлення" at bounding box center [492, 160] width 393 height 35
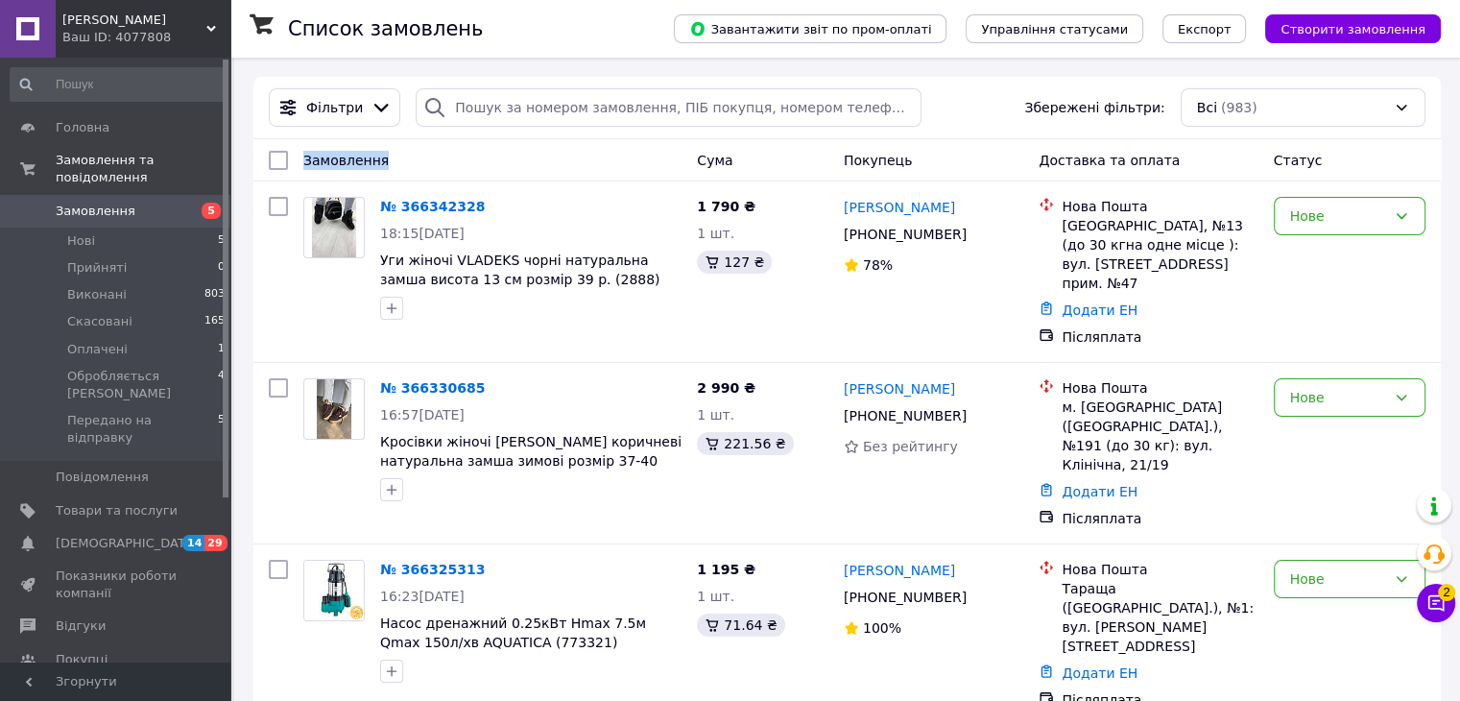
click at [296, 158] on div "Замовлення" at bounding box center [492, 160] width 393 height 35
drag, startPoint x: 304, startPoint y: 164, endPoint x: 381, endPoint y: 161, distance: 76.8
click at [381, 161] on div "Замовлення" at bounding box center [492, 160] width 393 height 35
click at [374, 158] on span "Замовлення" at bounding box center [345, 160] width 85 height 15
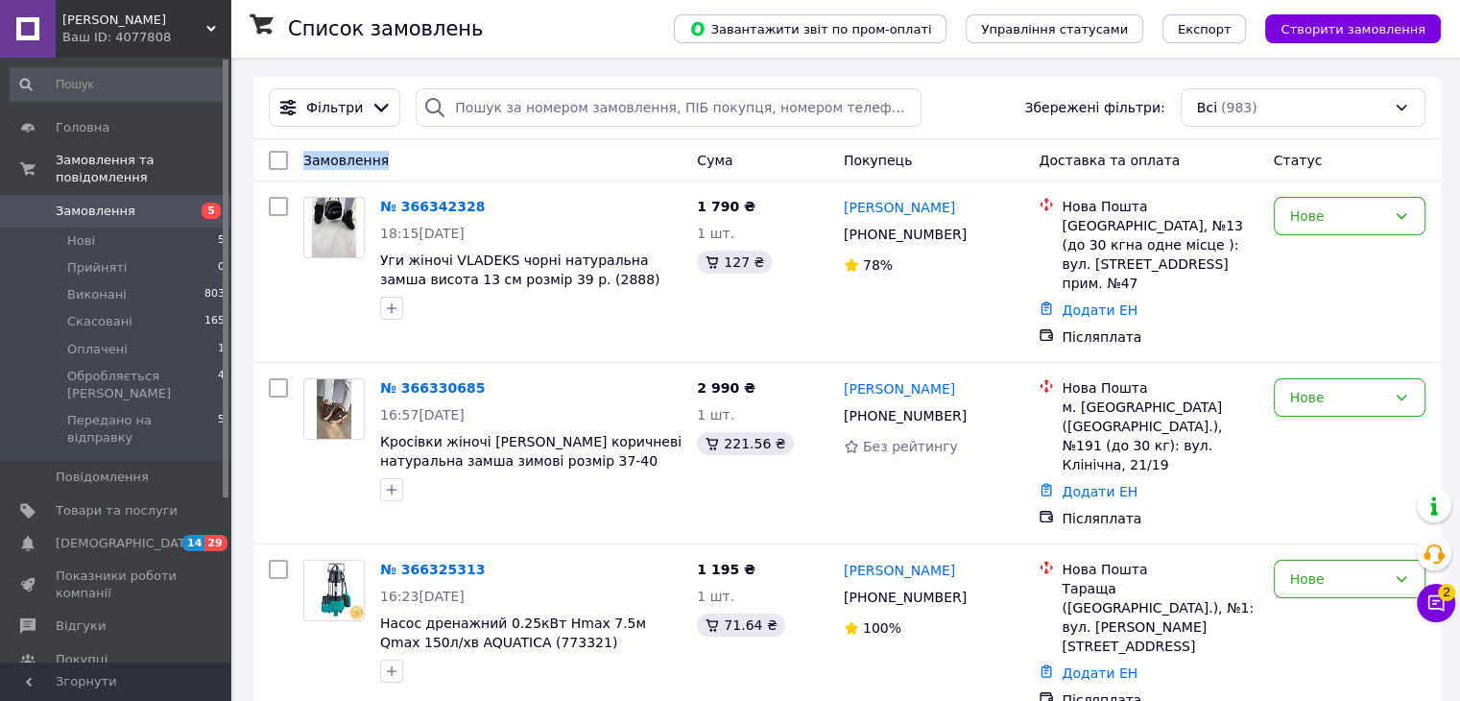
click at [374, 158] on span "Замовлення" at bounding box center [345, 160] width 85 height 15
click at [392, 160] on div "Замовлення" at bounding box center [492, 160] width 393 height 35
drag, startPoint x: 380, startPoint y: 159, endPoint x: 304, endPoint y: 151, distance: 76.3
click at [304, 151] on div "Замовлення" at bounding box center [492, 160] width 393 height 35
click at [304, 153] on span "Замовлення" at bounding box center [345, 160] width 85 height 15
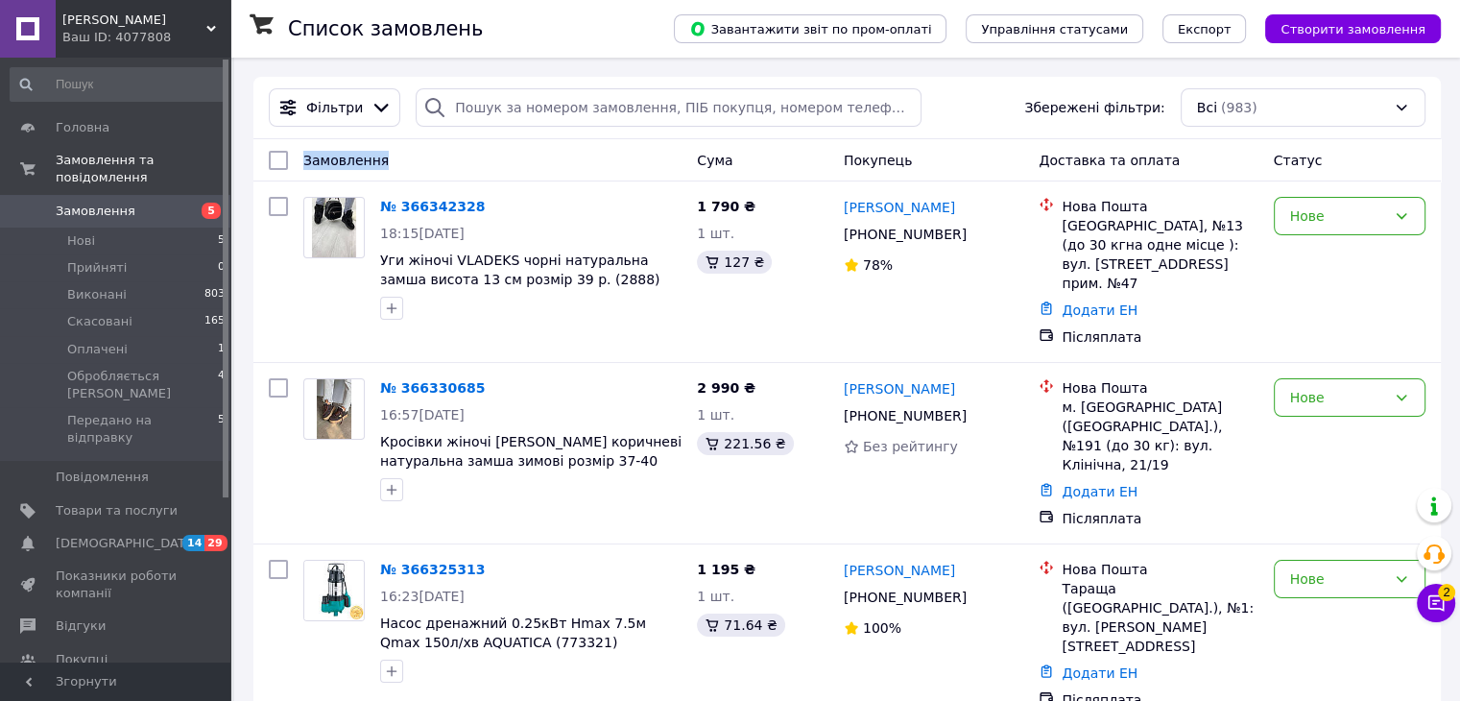
drag, startPoint x: 303, startPoint y: 152, endPoint x: 355, endPoint y: 169, distance: 54.6
click at [355, 168] on span "Замовлення" at bounding box center [345, 160] width 85 height 15
click at [357, 168] on span "Замовлення" at bounding box center [345, 160] width 85 height 15
drag, startPoint x: 357, startPoint y: 169, endPoint x: 378, endPoint y: 168, distance: 21.1
click at [378, 168] on span "Замовлення" at bounding box center [345, 160] width 85 height 15
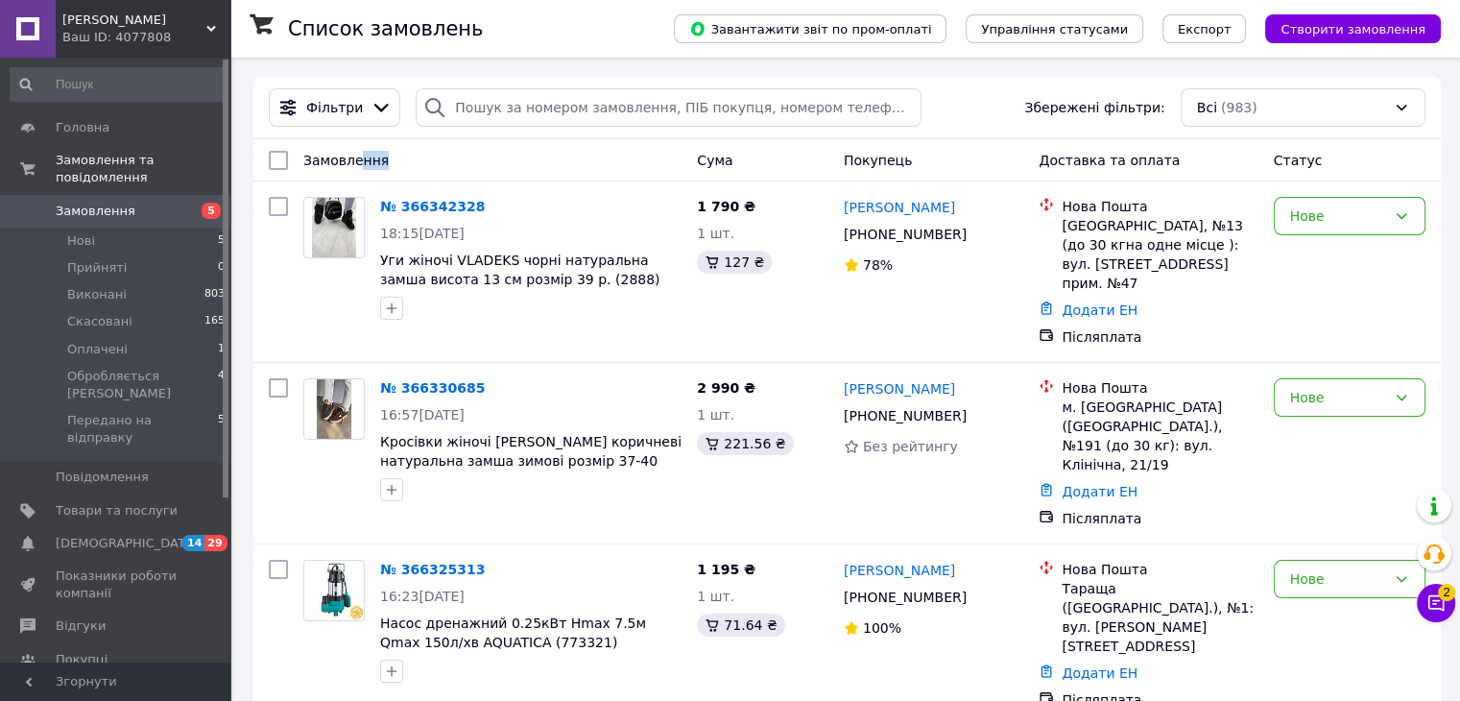
click at [378, 168] on span "Замовлення" at bounding box center [345, 160] width 85 height 15
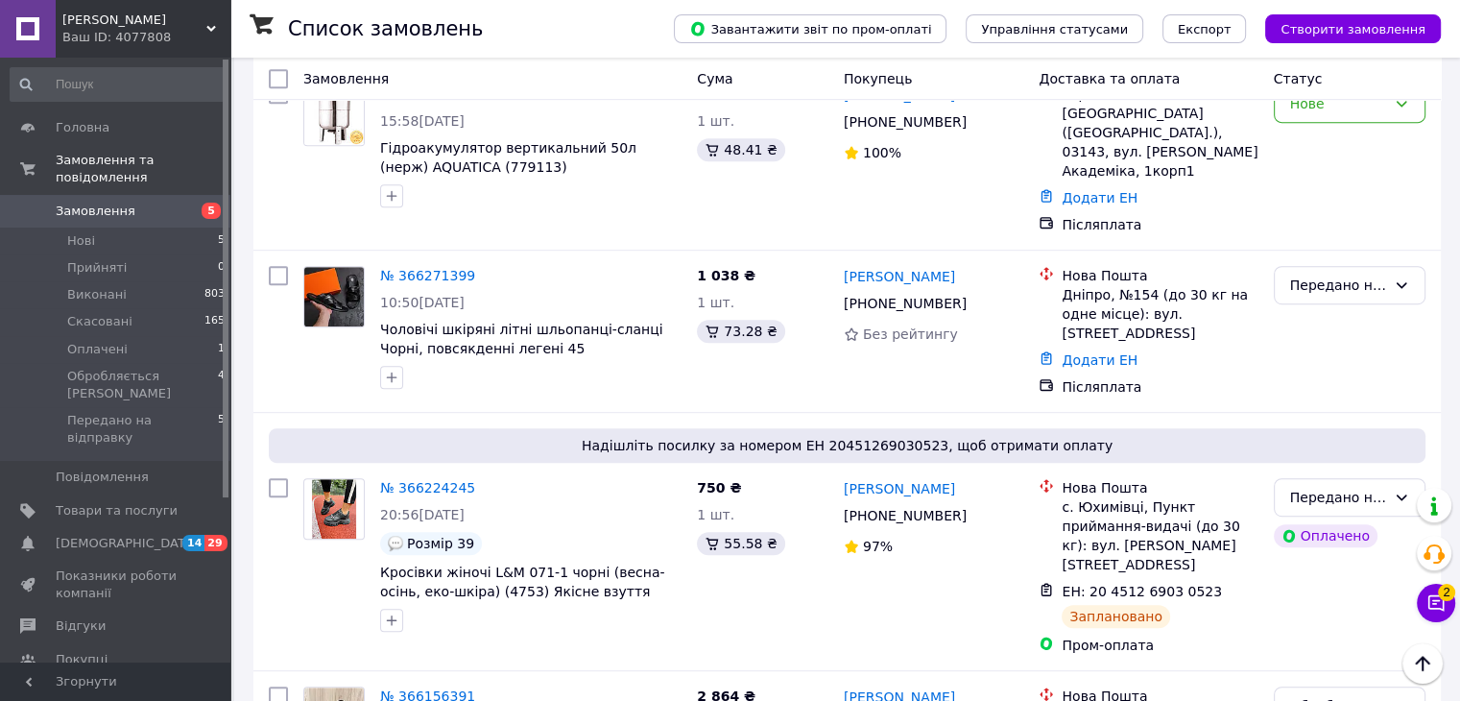
scroll to position [1152, 0]
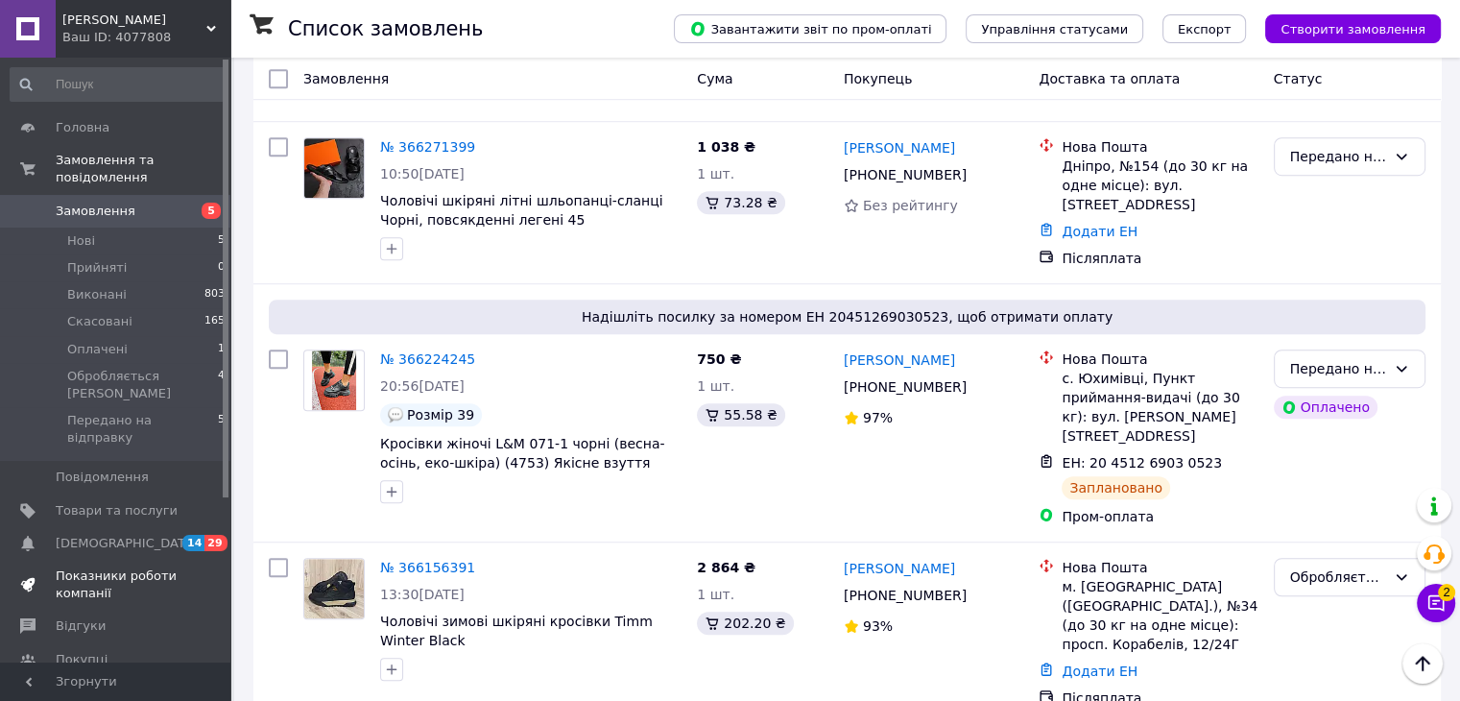
click at [93, 567] on span "Показники роботи компанії" at bounding box center [117, 584] width 122 height 35
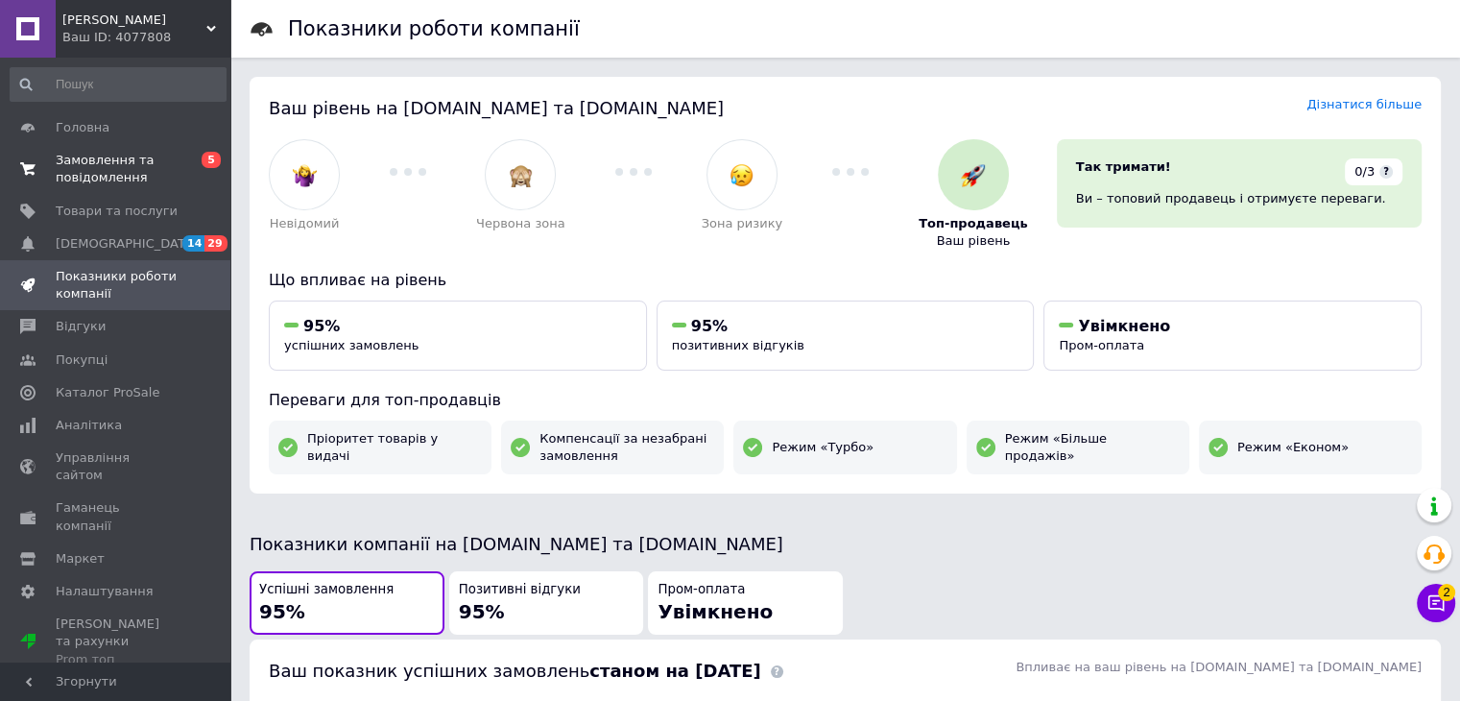
click at [117, 178] on span "Замовлення та повідомлення" at bounding box center [117, 169] width 122 height 35
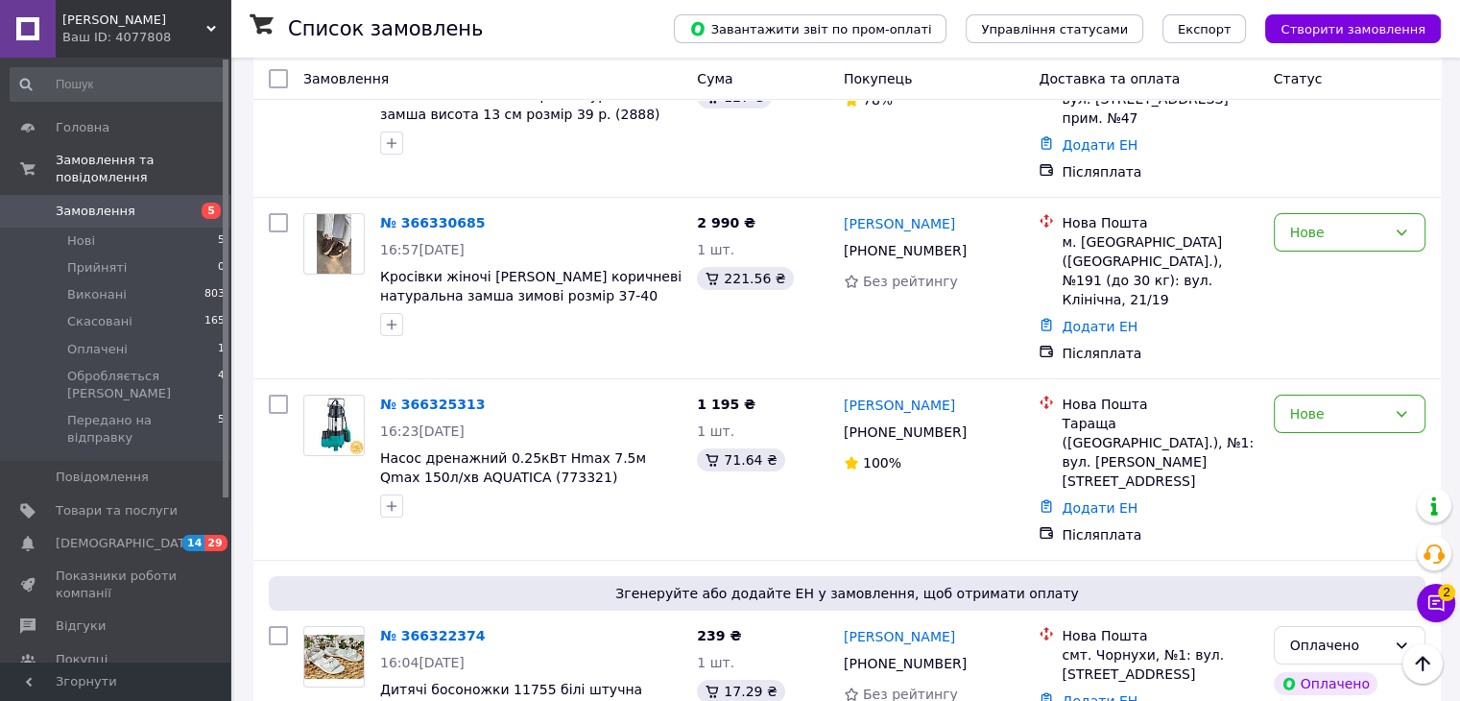
scroll to position [128, 0]
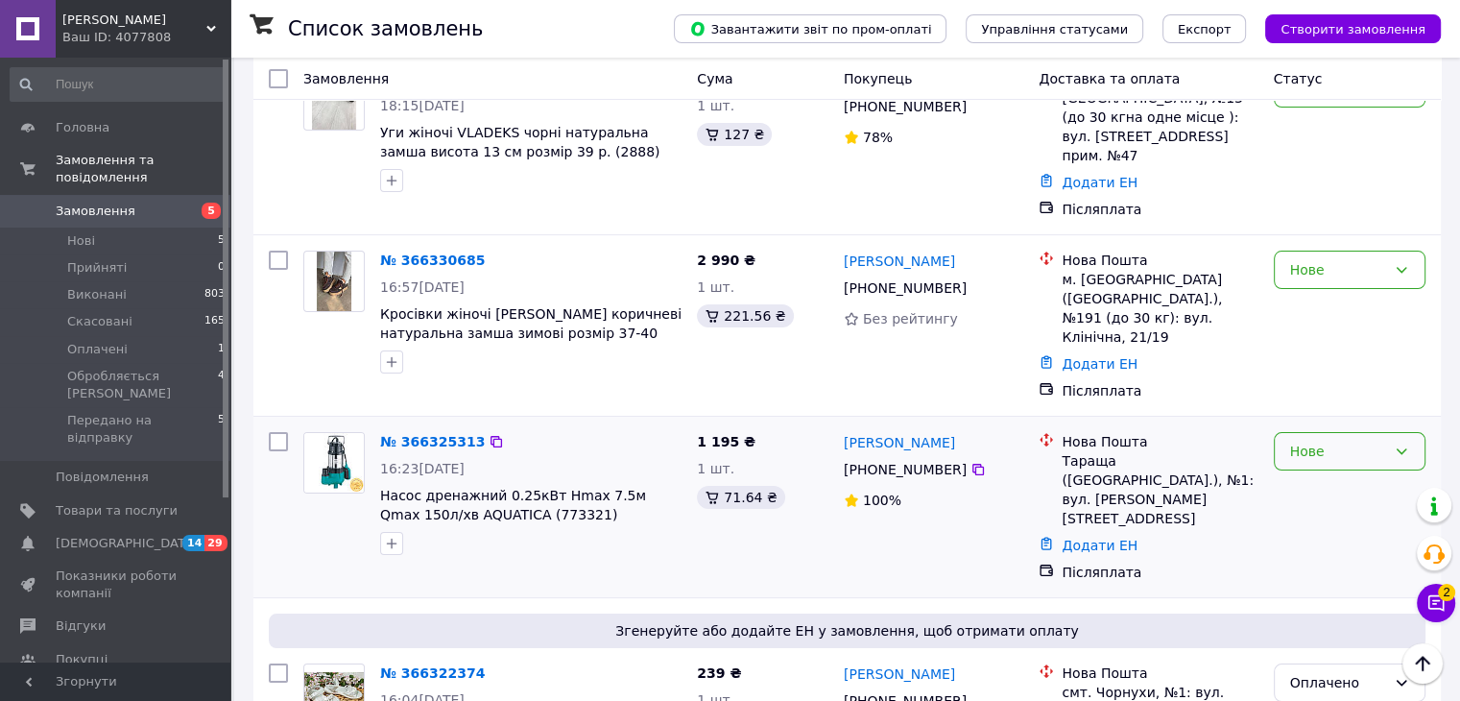
click at [1336, 441] on div "Нове" at bounding box center [1338, 451] width 96 height 21
click at [1131, 509] on div "Нова Пошта Тараща (Київська обл.), №1: вул. Володимира Великого, 36 Додати ЕН П…" at bounding box center [1148, 506] width 234 height 165
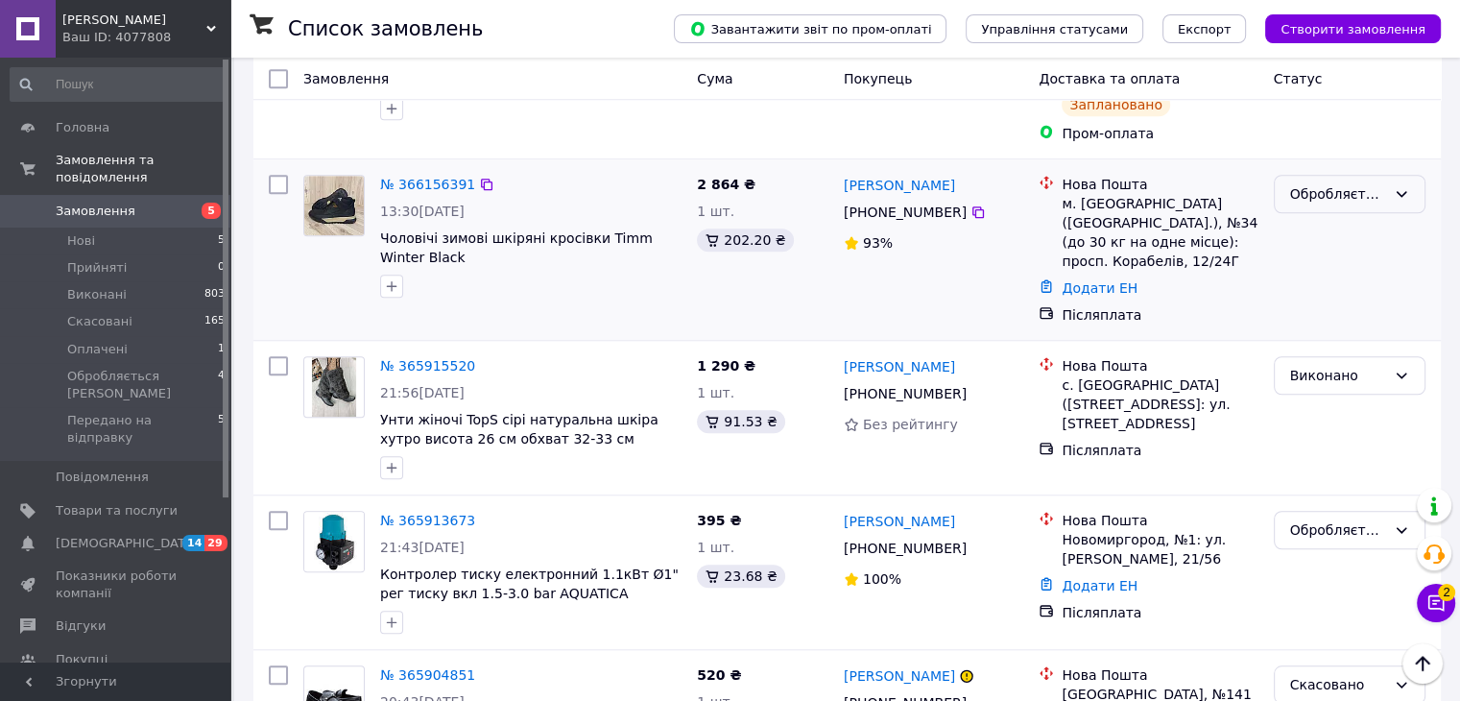
scroll to position [1536, 0]
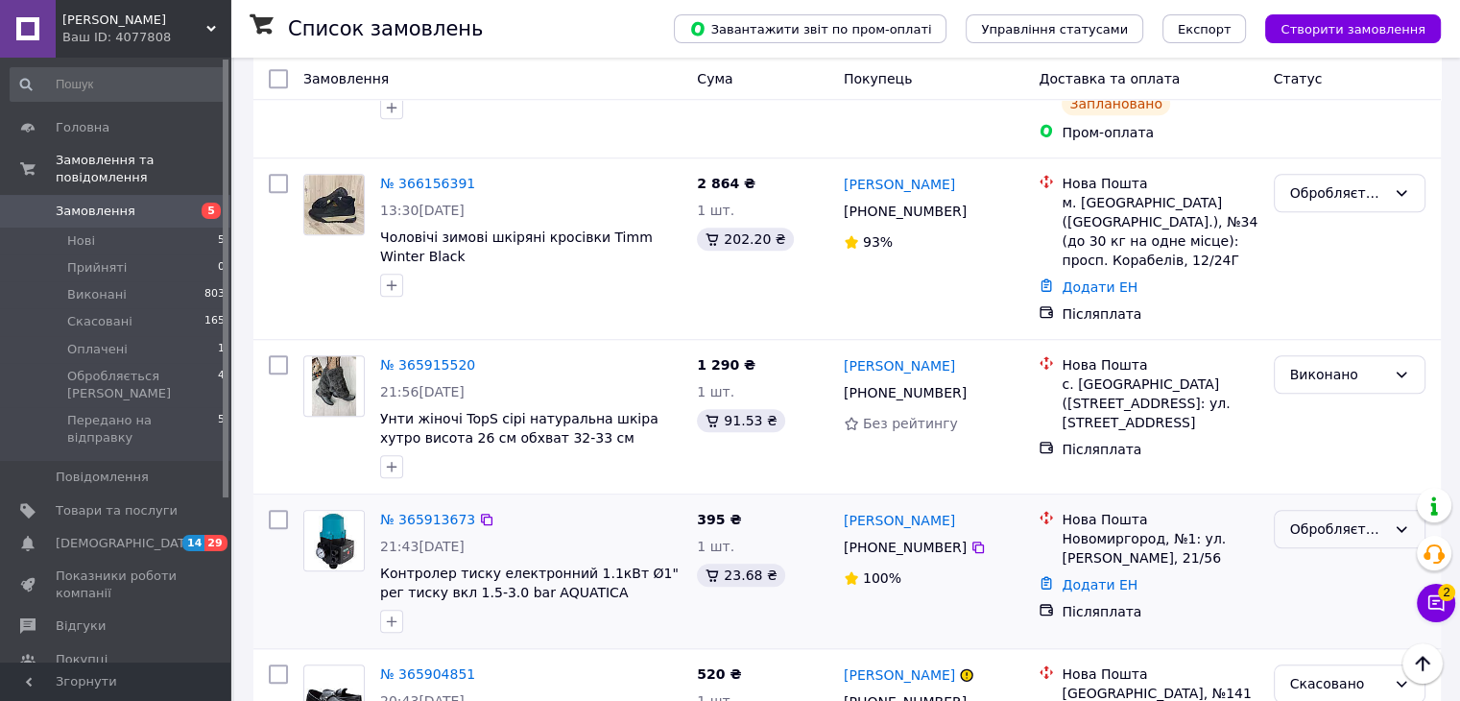
click at [1324, 518] on div "Обробляється [PERSON_NAME]" at bounding box center [1338, 528] width 96 height 21
click at [1322, 470] on li "Виконано" at bounding box center [1349, 473] width 150 height 35
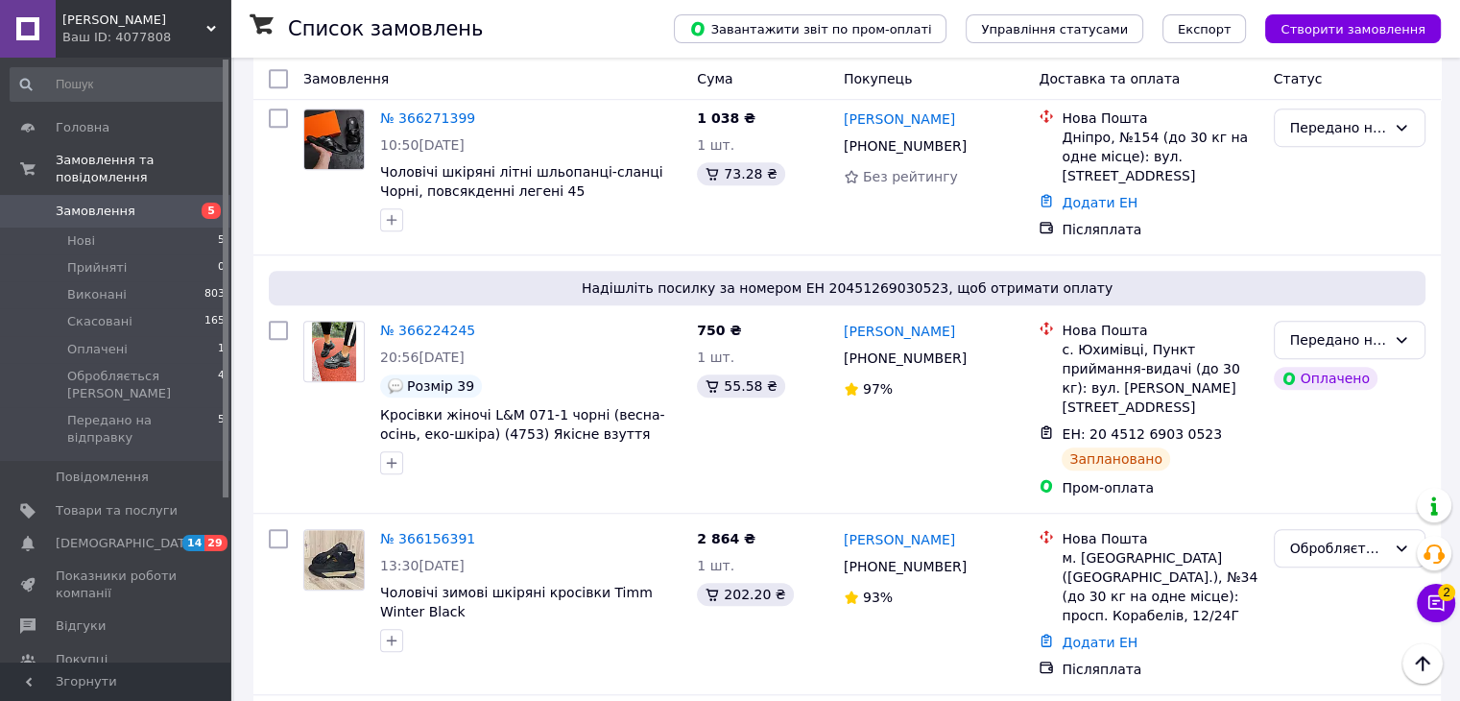
scroll to position [1152, 0]
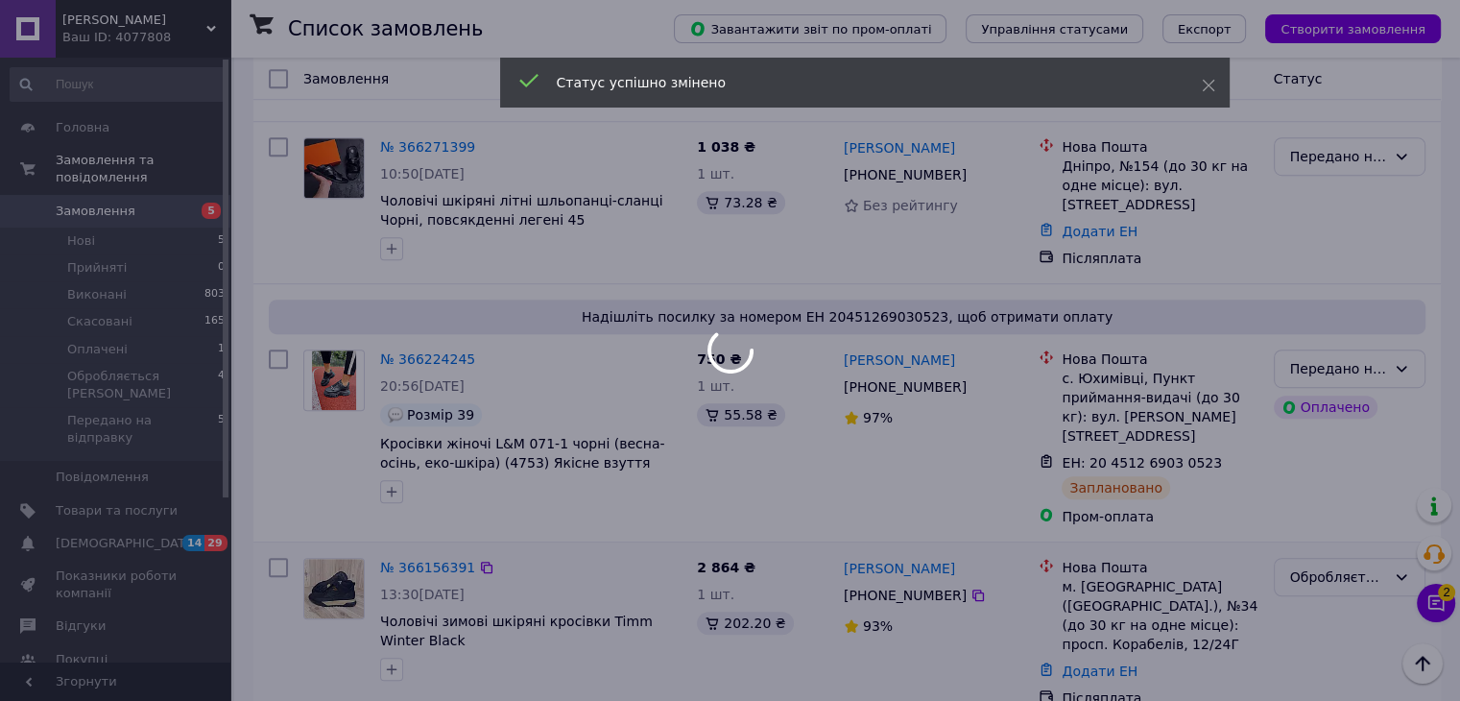
click at [1327, 449] on div at bounding box center [730, 350] width 1460 height 701
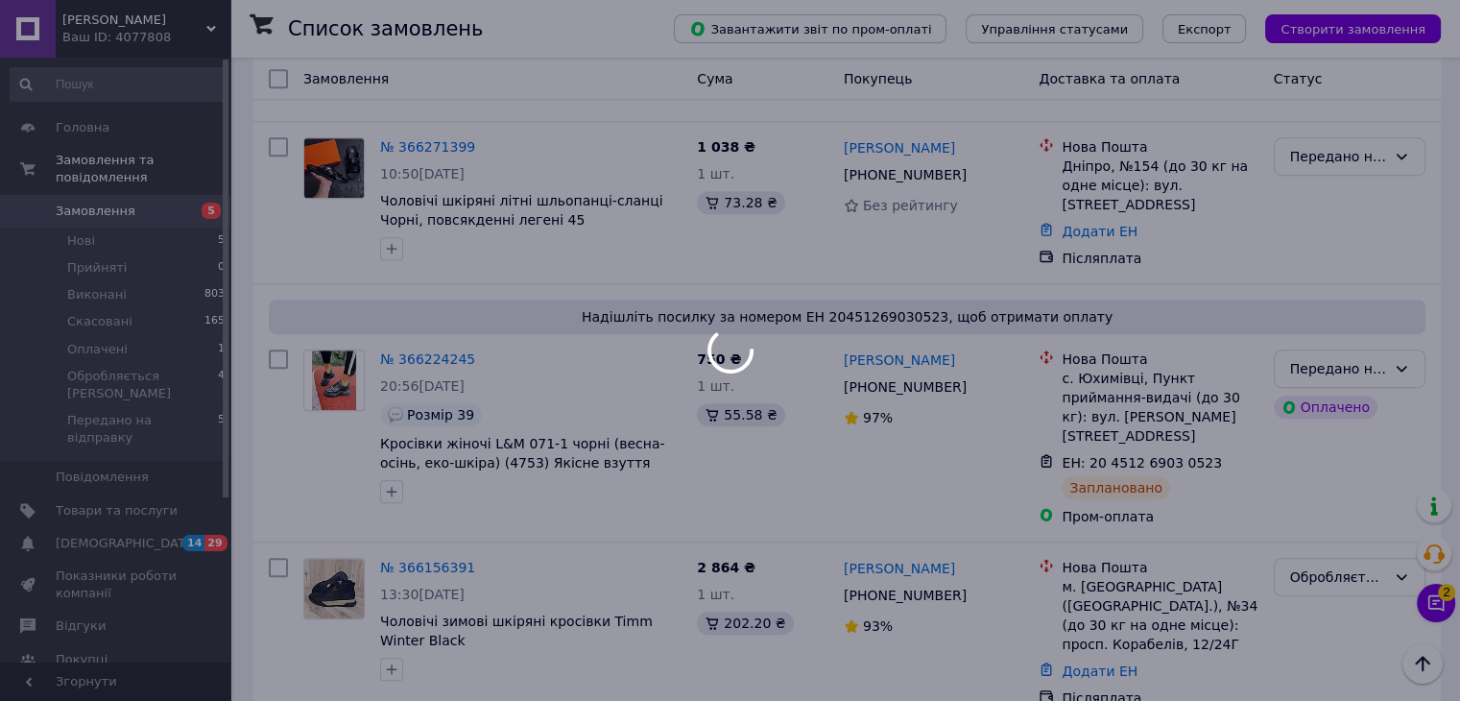
click at [1323, 446] on div at bounding box center [730, 350] width 1460 height 701
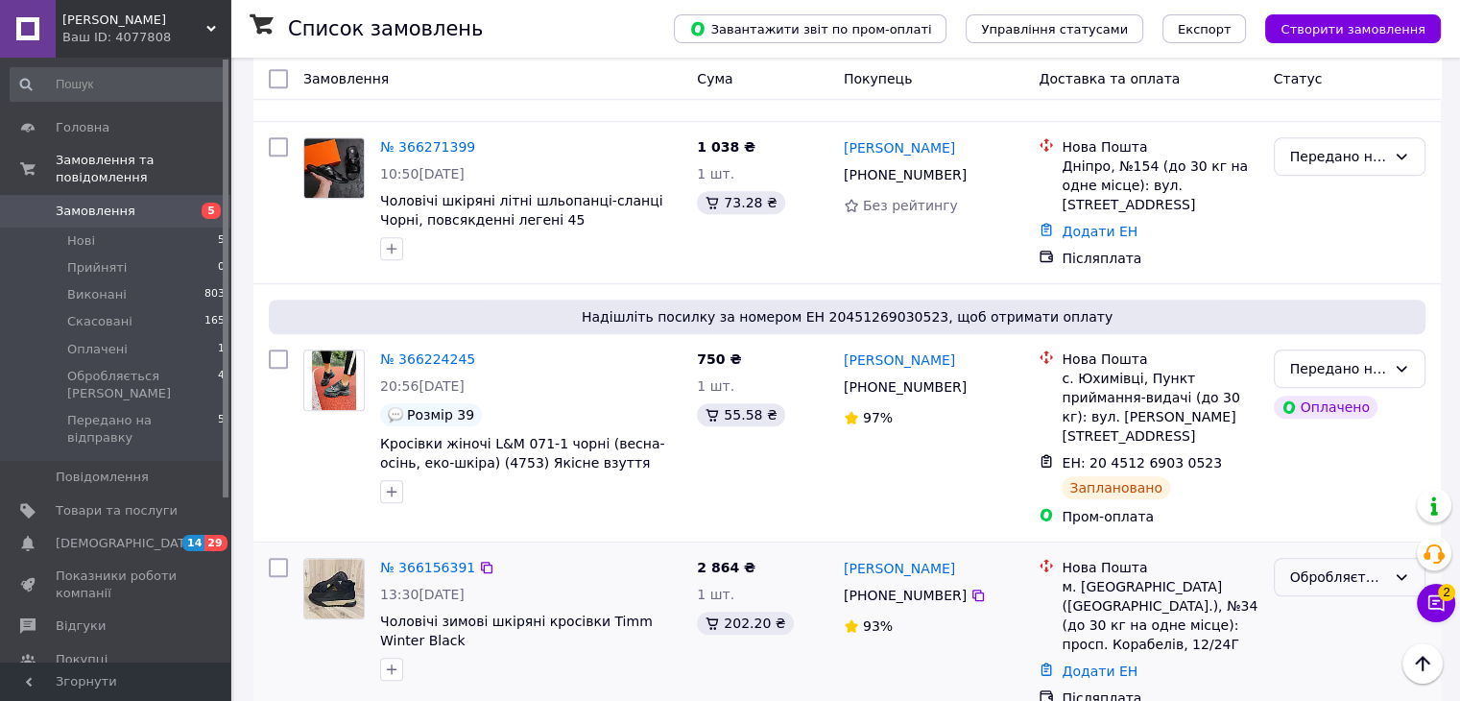
click at [1328, 566] on div "Обробляється [PERSON_NAME]" at bounding box center [1338, 576] width 96 height 21
click at [1317, 552] on li "Скасовано" at bounding box center [1349, 554] width 150 height 35
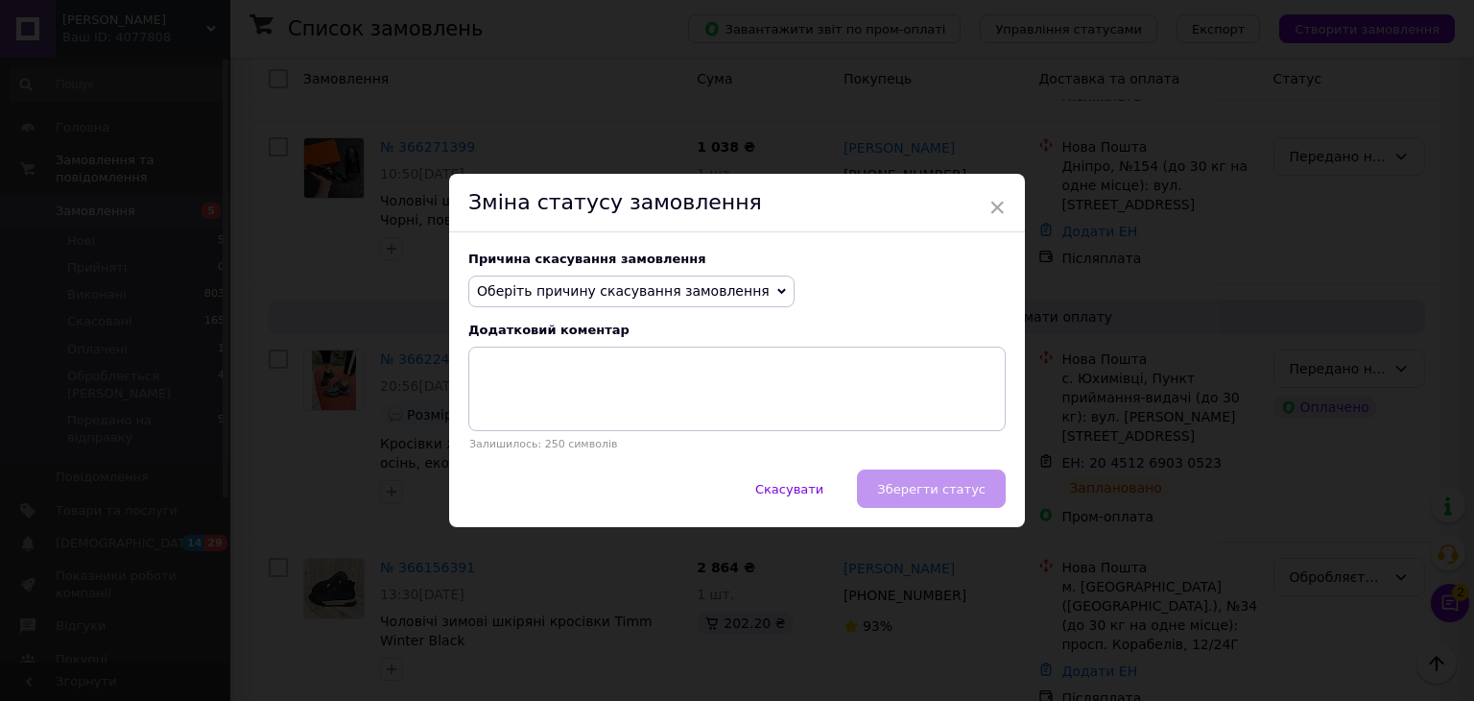
click at [595, 283] on span "Оберіть причину скасування замовлення" at bounding box center [623, 290] width 293 height 15
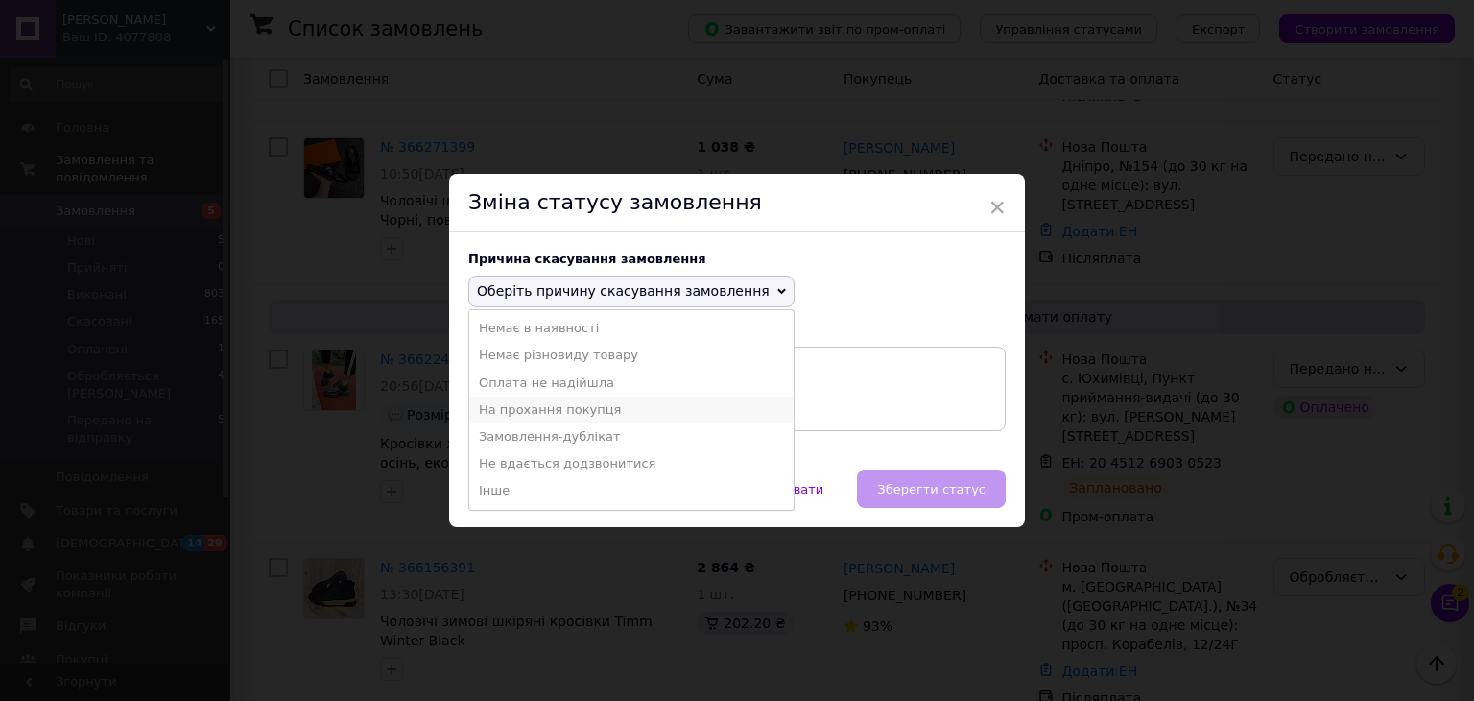
click at [543, 404] on li "На прохання покупця" at bounding box center [631, 409] width 324 height 27
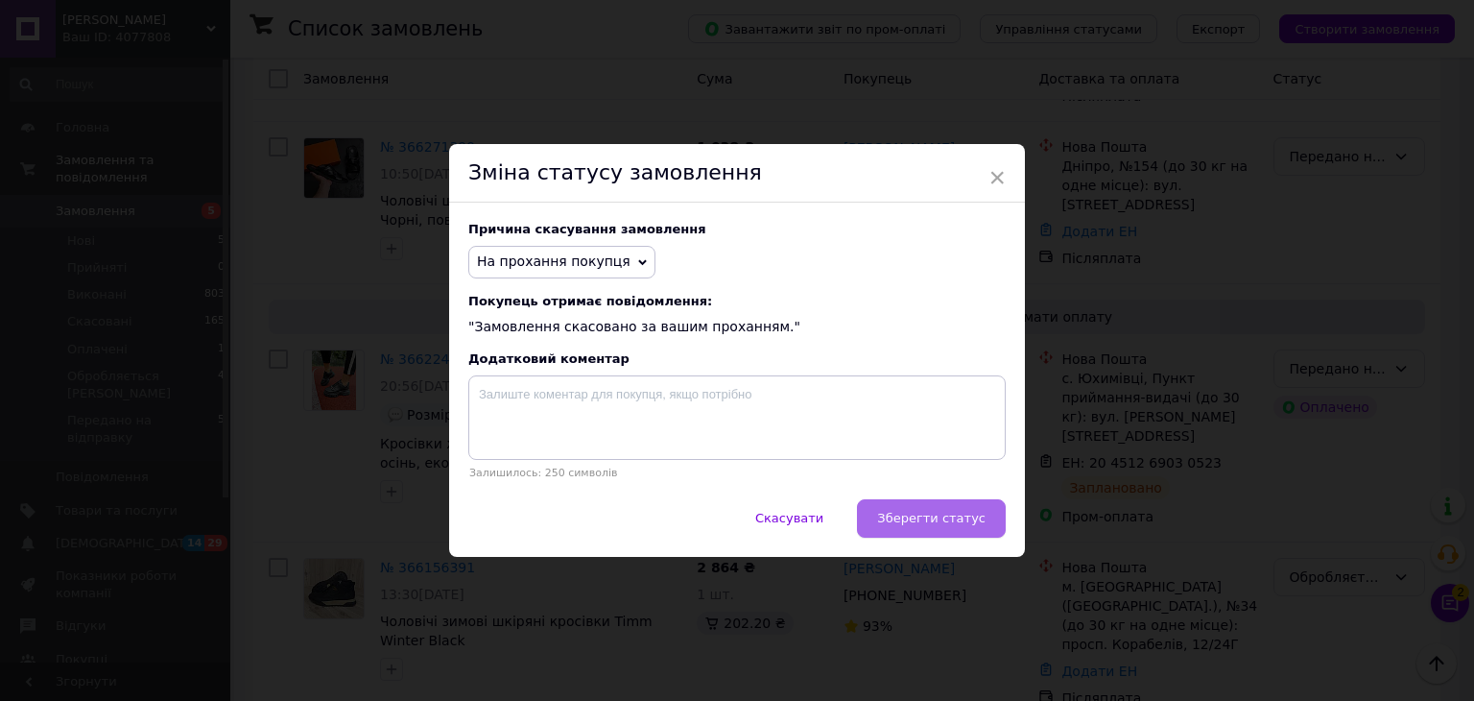
click at [902, 535] on button "Зберегти статус" at bounding box center [931, 518] width 149 height 38
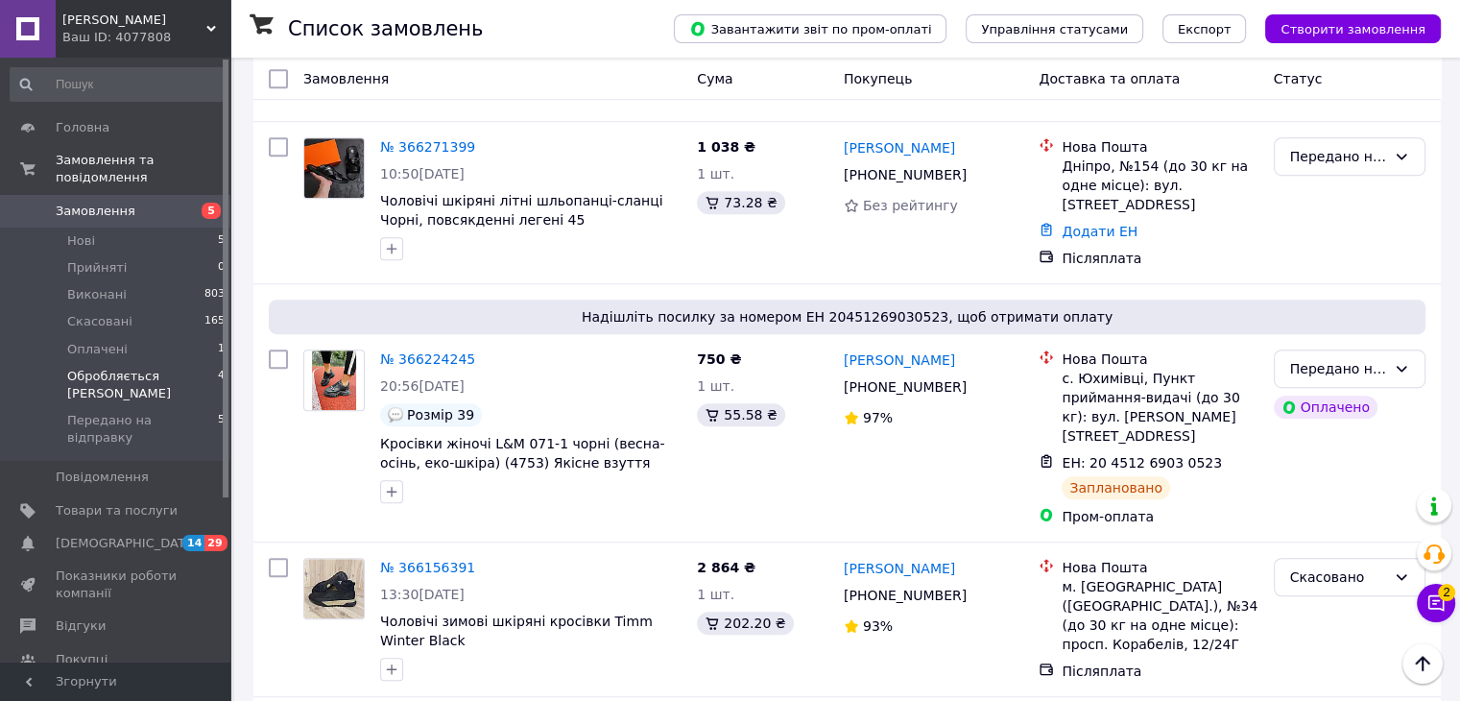
click at [144, 371] on span "Обробляється [PERSON_NAME]" at bounding box center [142, 385] width 151 height 35
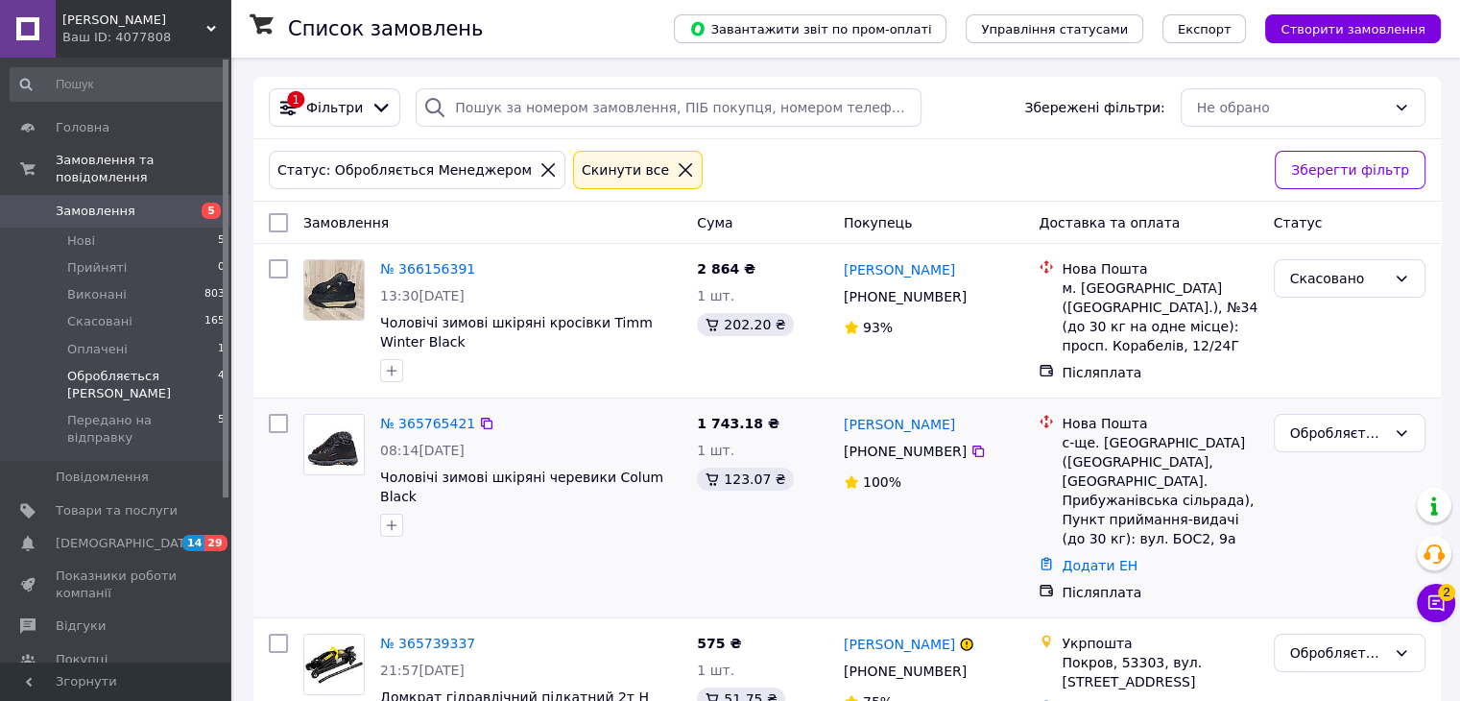
scroll to position [91, 0]
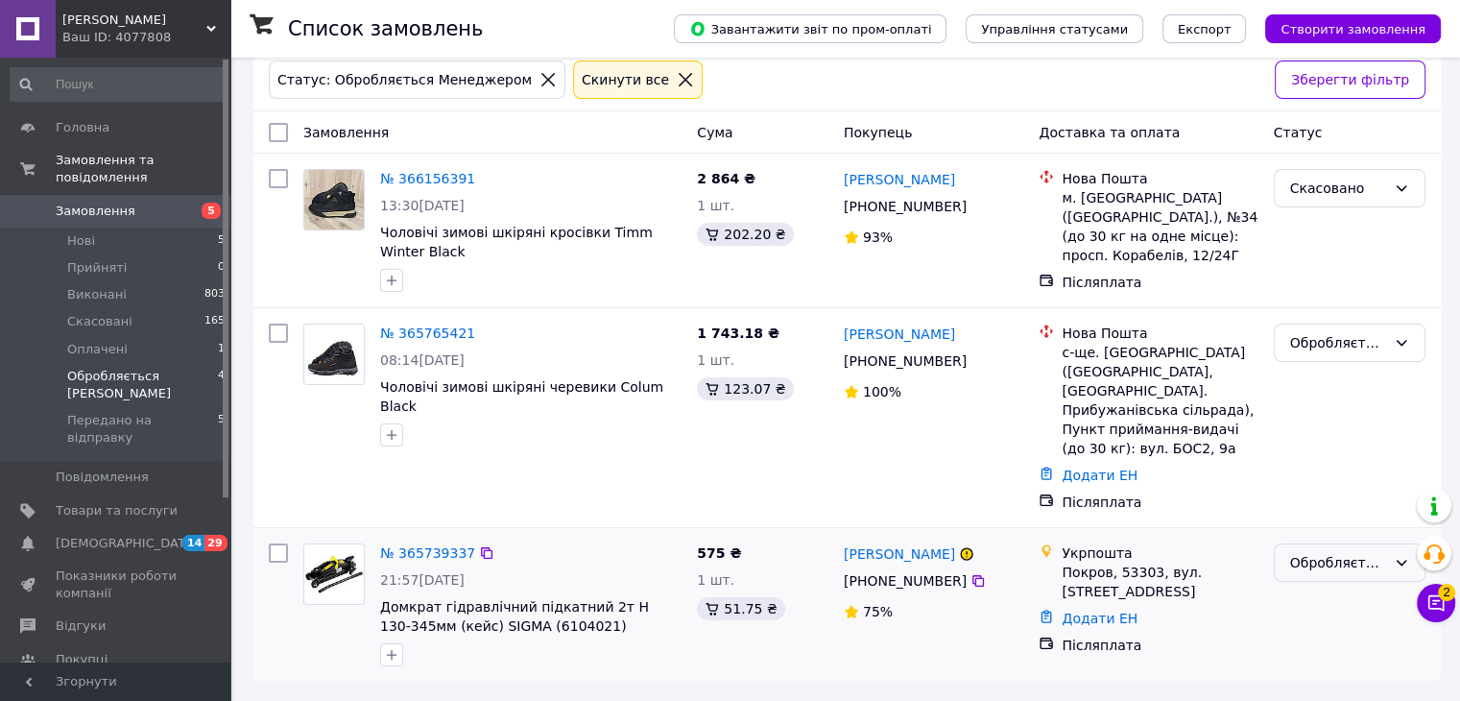
click at [1326, 554] on div "Обробляється [PERSON_NAME]" at bounding box center [1338, 562] width 96 height 21
click at [1294, 429] on li "Виконано" at bounding box center [1349, 424] width 150 height 35
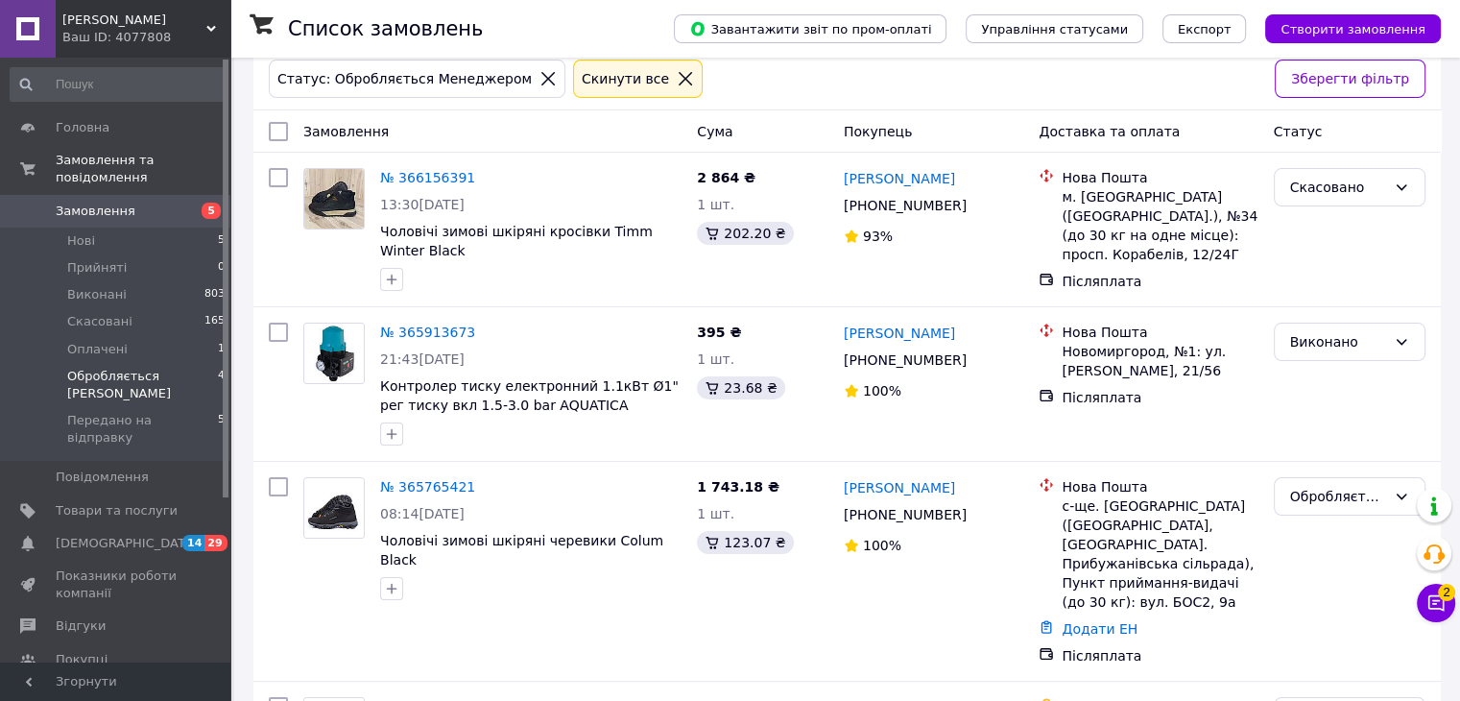
scroll to position [246, 0]
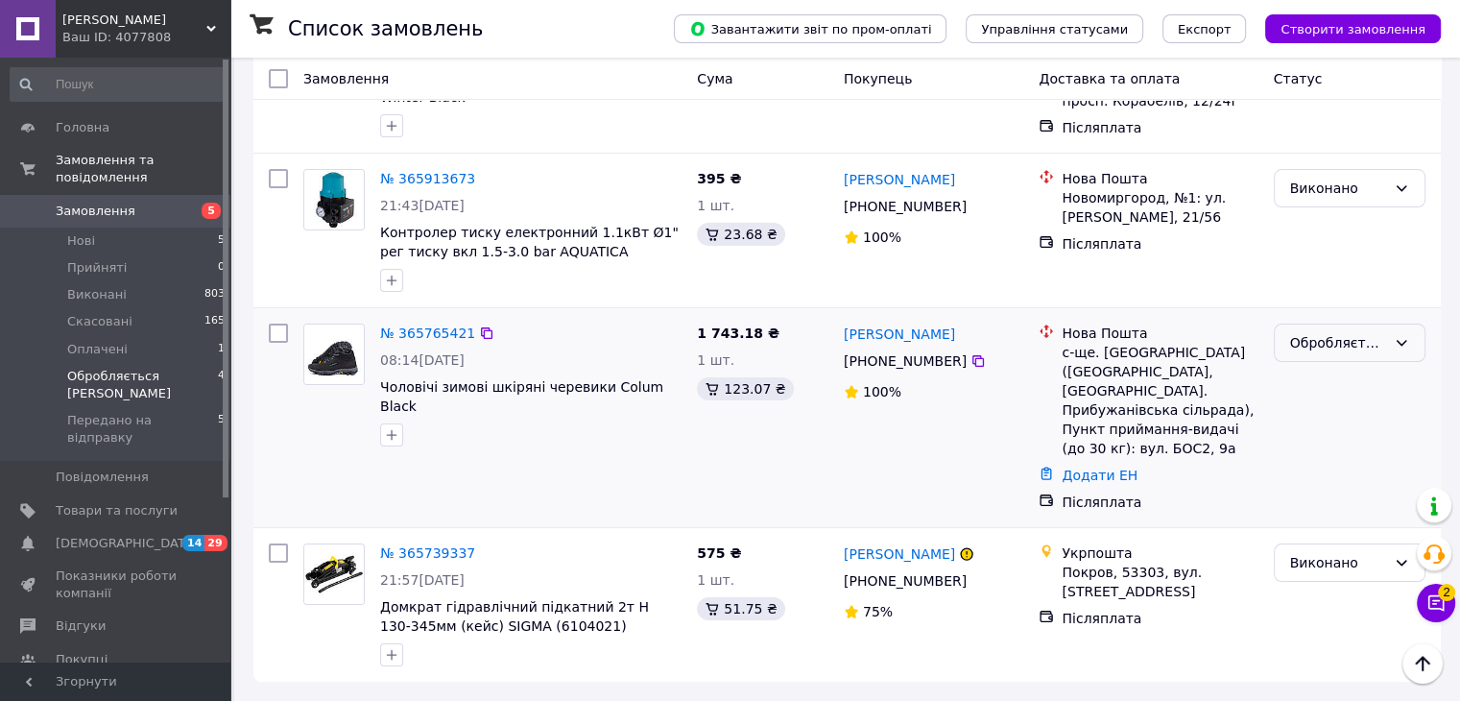
click at [1388, 357] on div "Обробляється [PERSON_NAME]" at bounding box center [1350, 342] width 152 height 38
click at [1321, 447] on li "Скасовано" at bounding box center [1349, 452] width 150 height 35
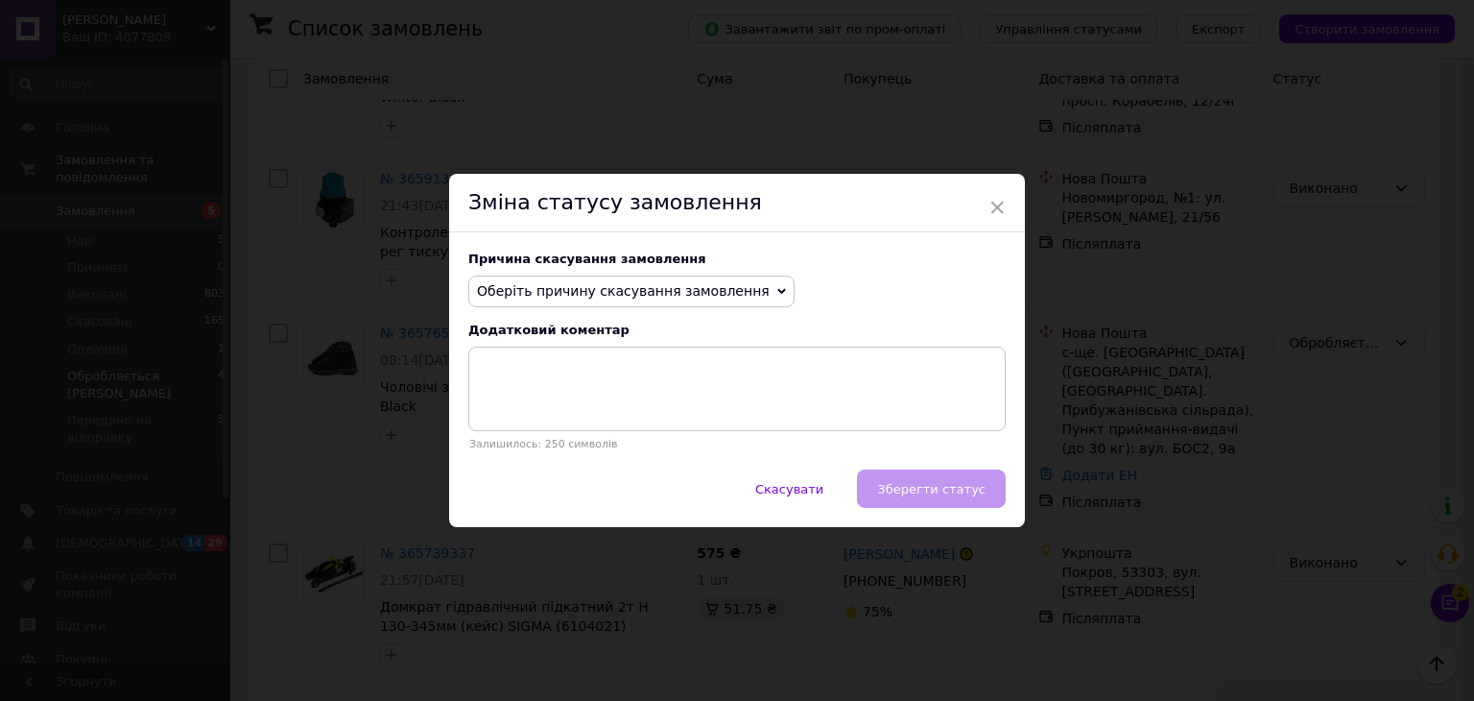
click at [668, 280] on span "Оберіть причину скасування замовлення" at bounding box center [631, 291] width 326 height 33
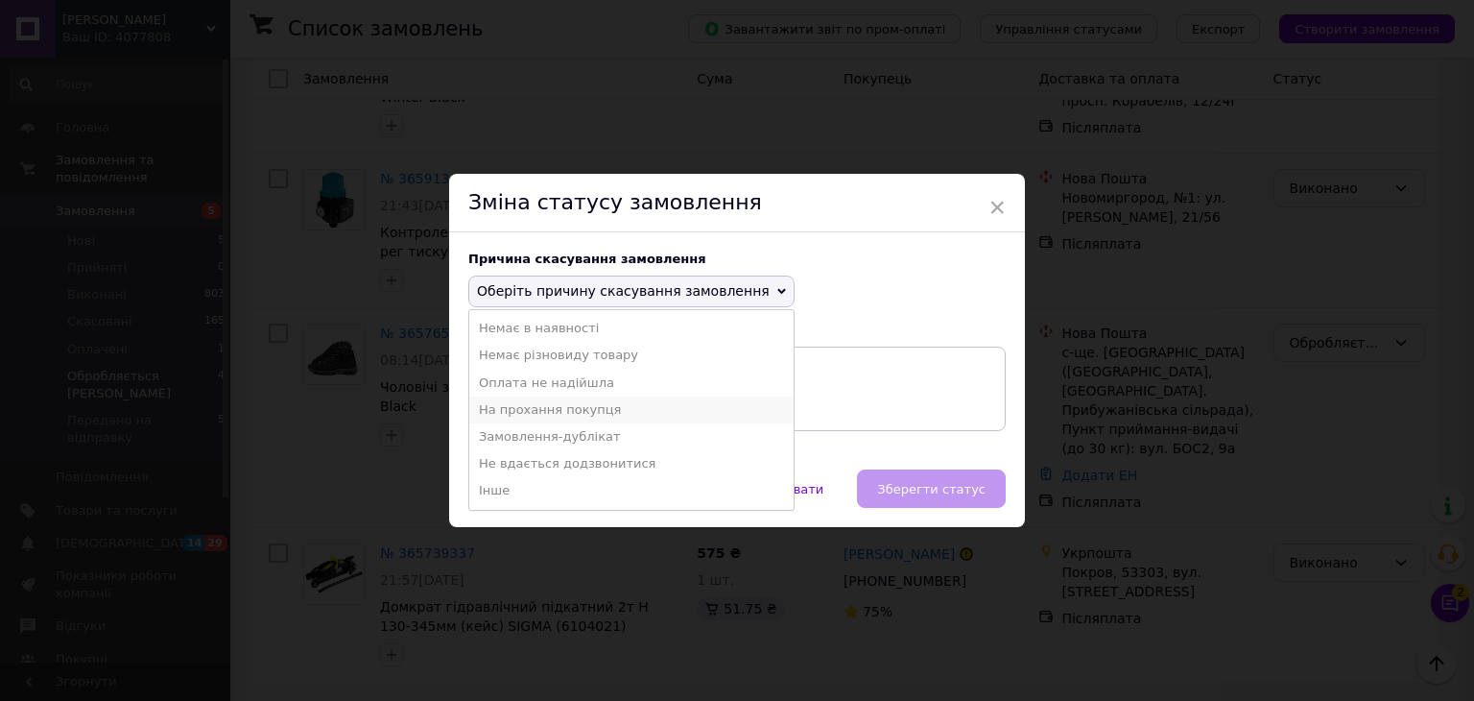
click at [595, 413] on li "На прохання покупця" at bounding box center [631, 409] width 324 height 27
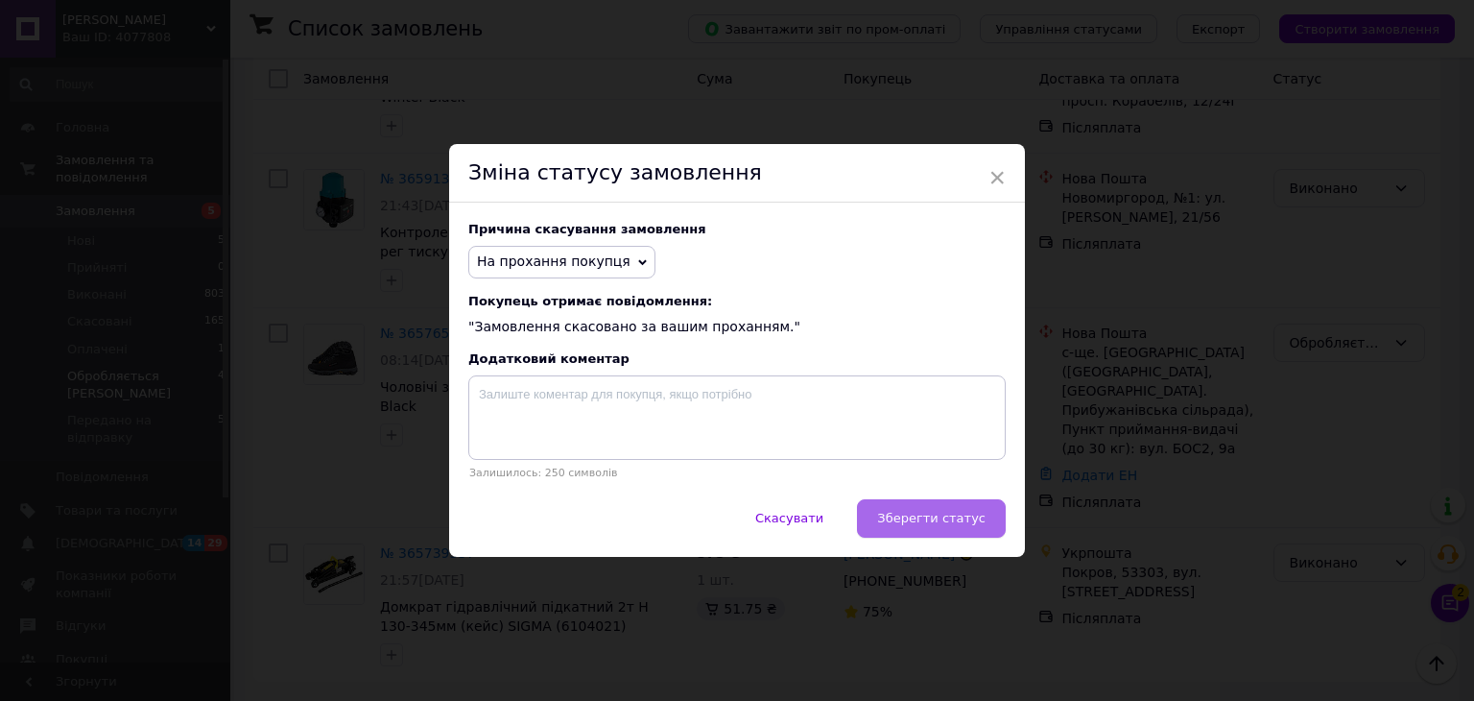
click at [892, 519] on button "Зберегти статус" at bounding box center [931, 518] width 149 height 38
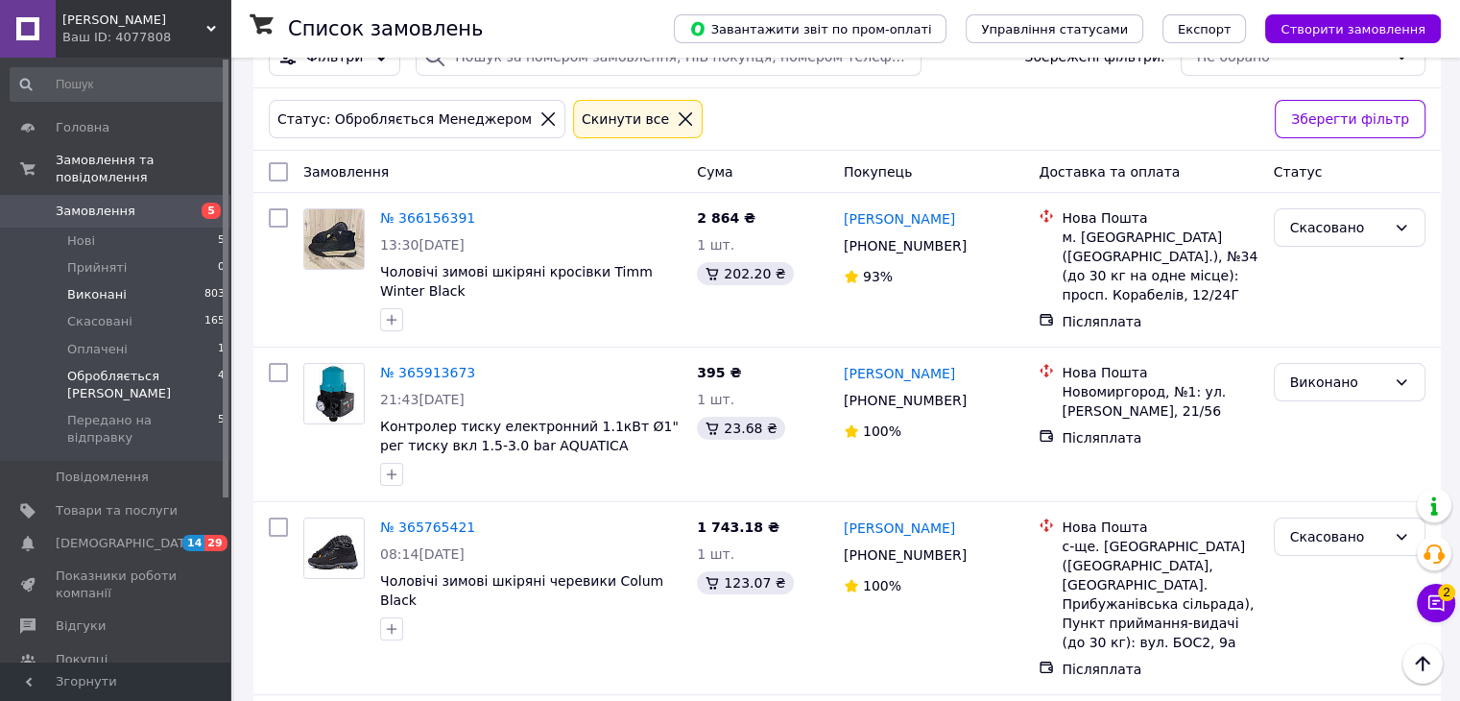
scroll to position [0, 0]
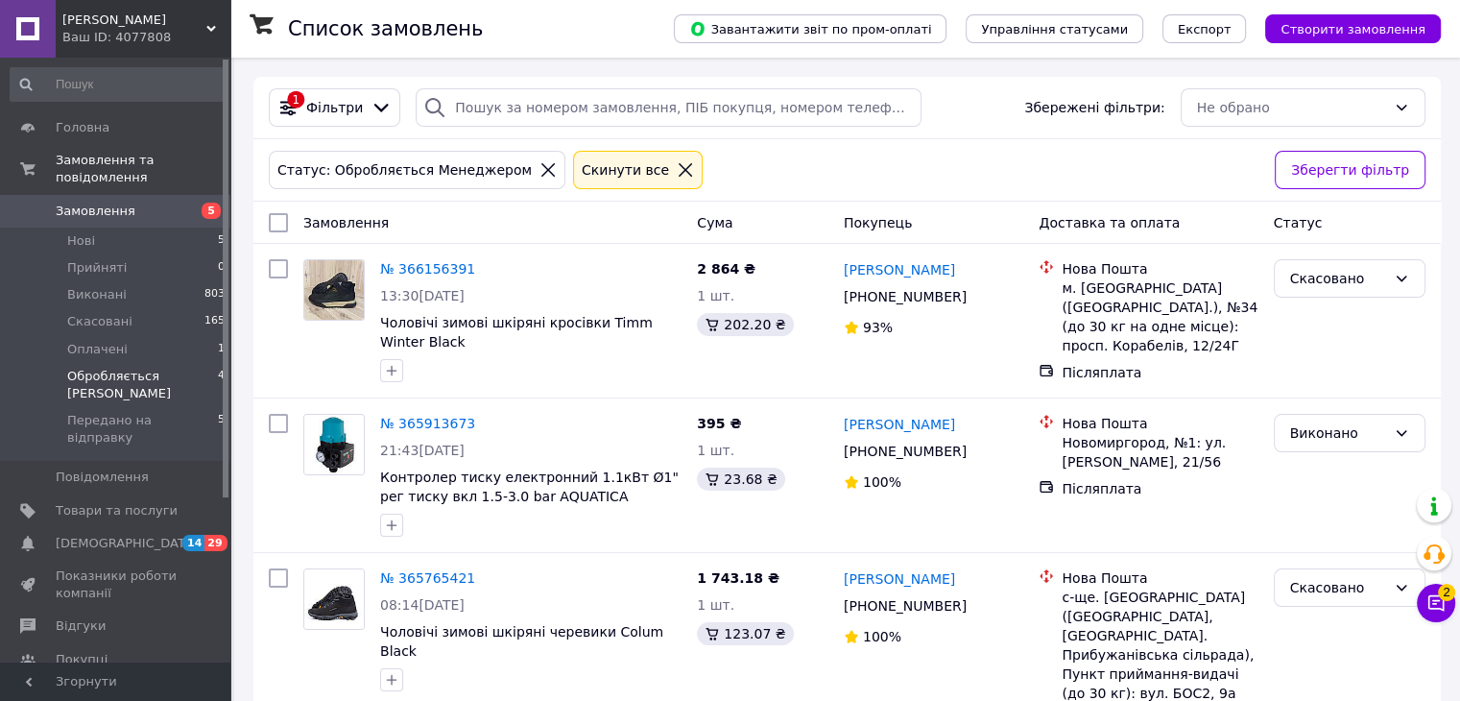
click at [152, 195] on link "Замовлення 5" at bounding box center [118, 211] width 236 height 33
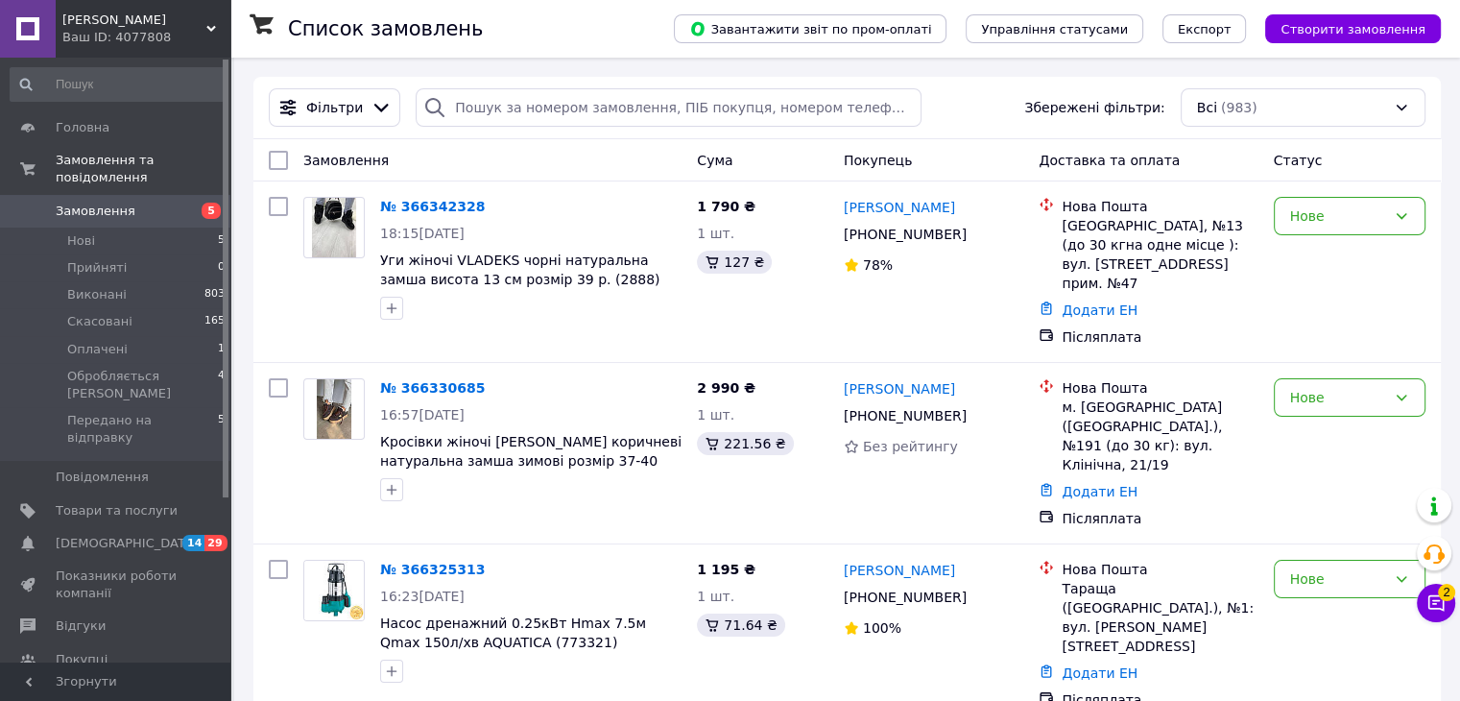
click at [107, 36] on div "Ваш ID: 4077808" at bounding box center [146, 37] width 168 height 17
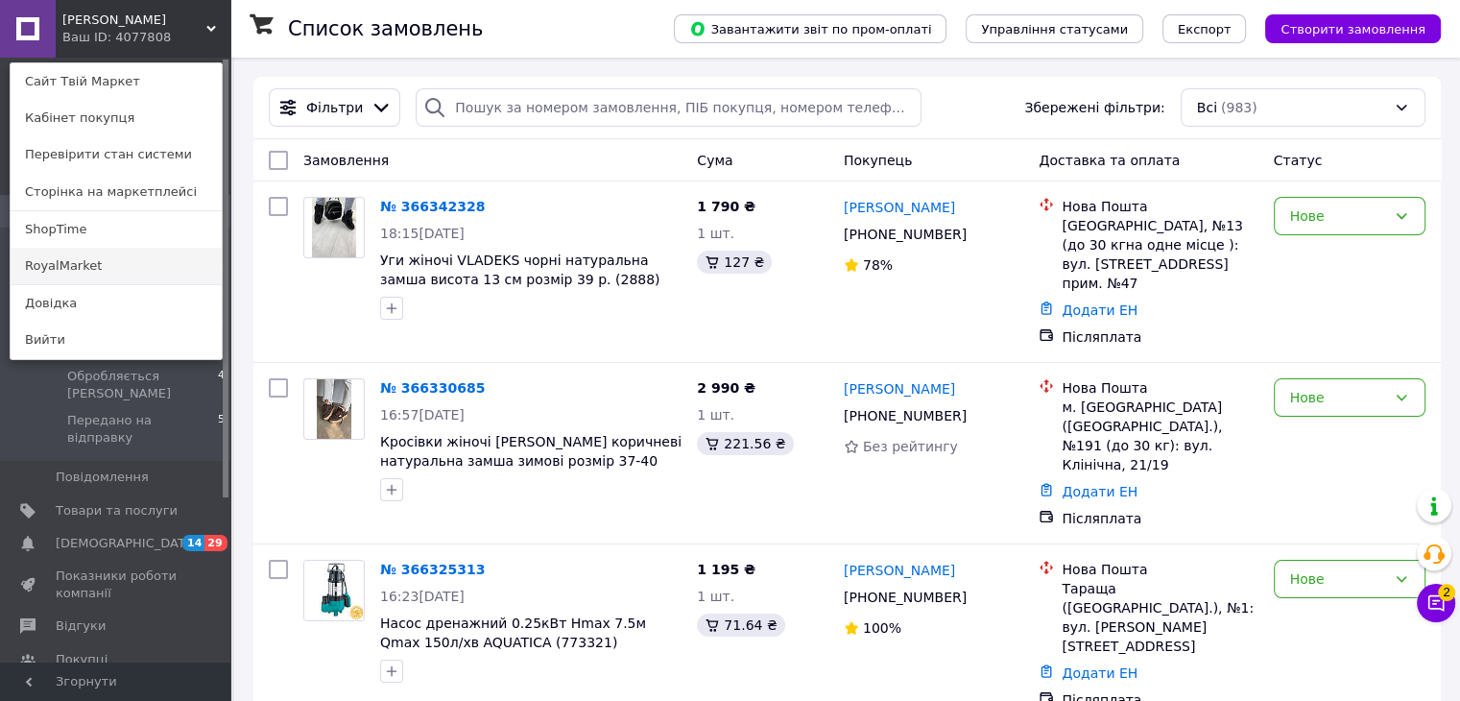
click at [77, 270] on link "RoyalMarket" at bounding box center [116, 266] width 211 height 36
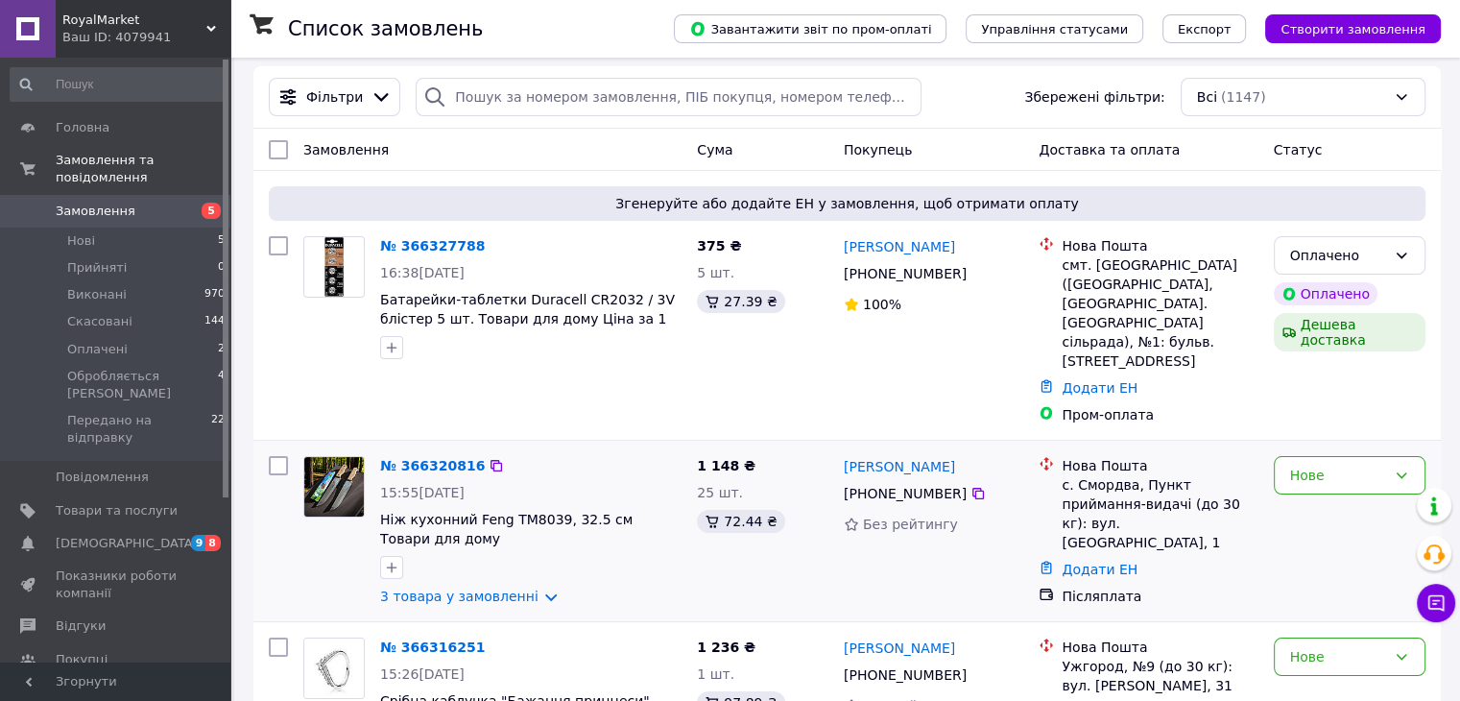
scroll to position [12, 0]
click at [473, 587] on link "3 товара у замовленні" at bounding box center [459, 594] width 158 height 15
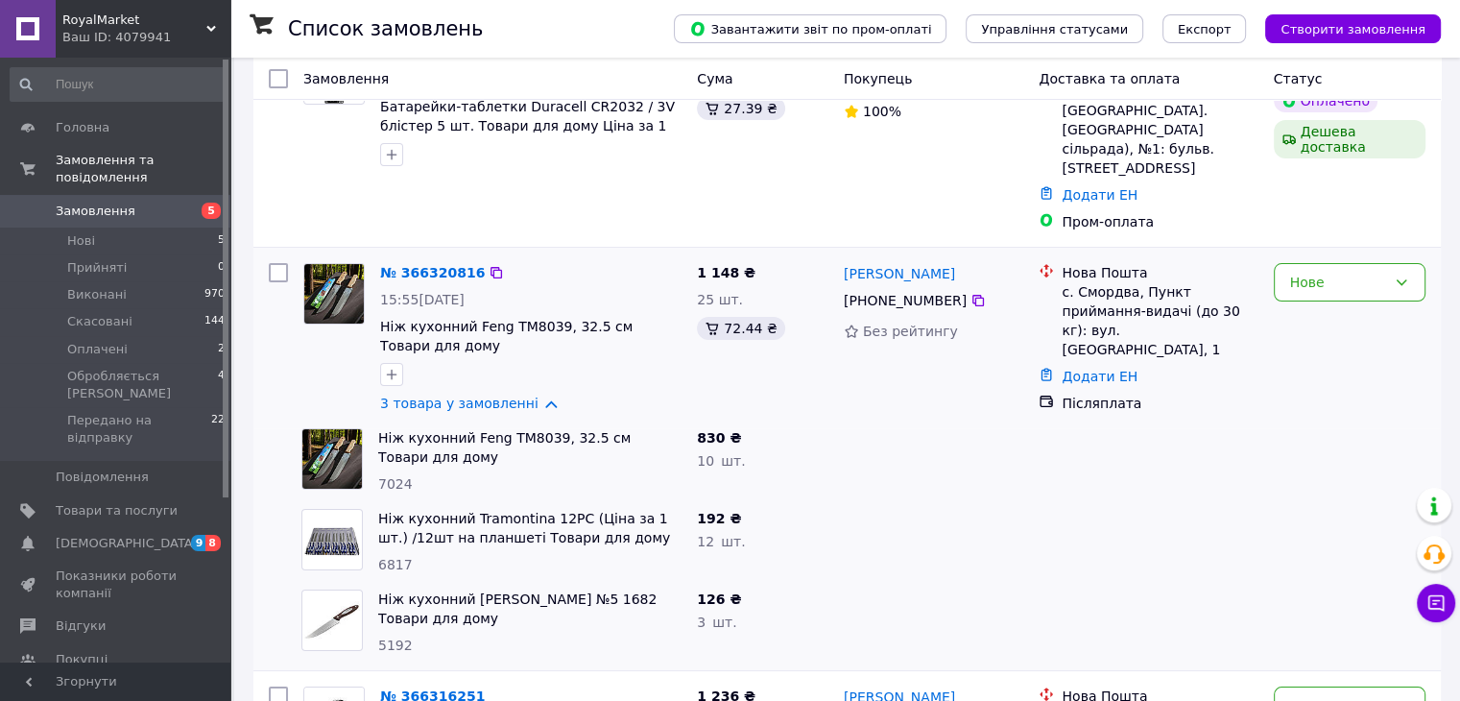
scroll to position [211, 0]
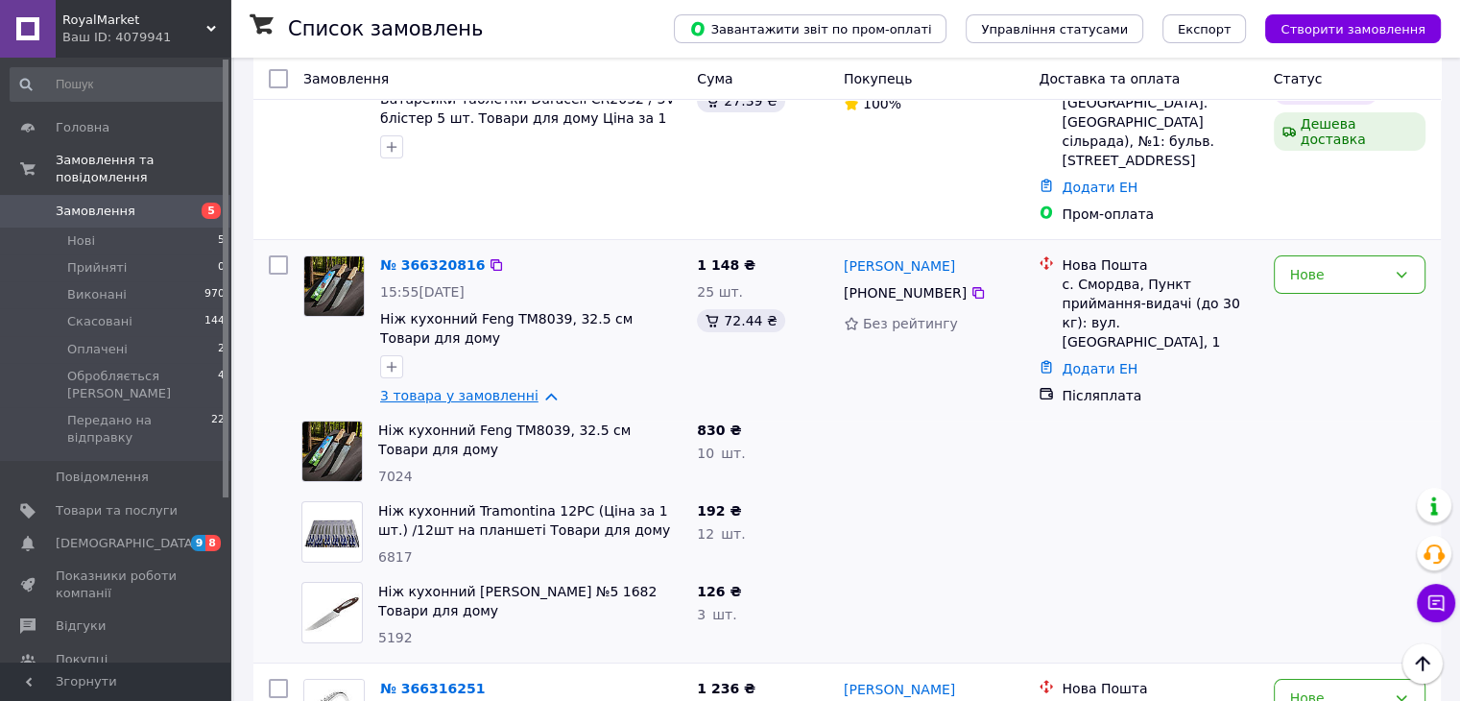
click at [475, 388] on link "3 товара у замовленні" at bounding box center [459, 395] width 158 height 15
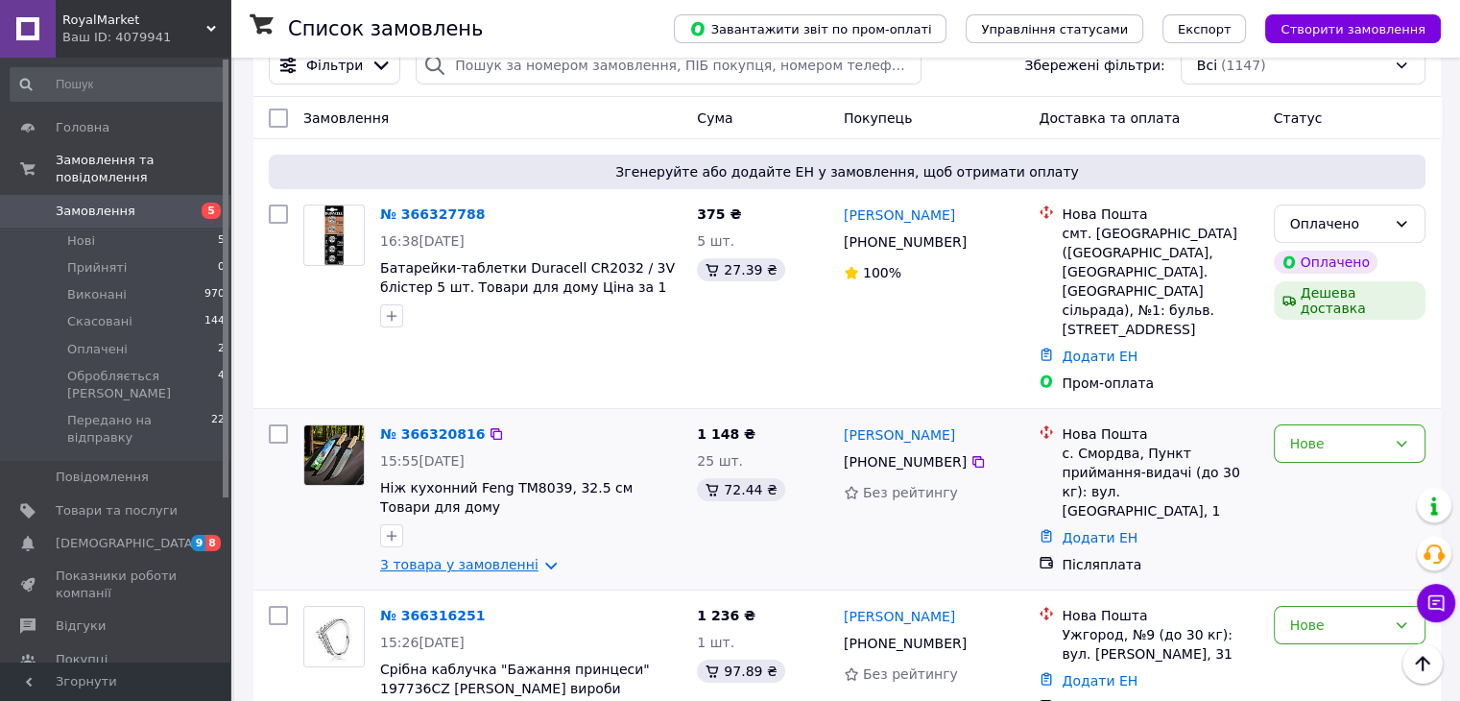
scroll to position [0, 0]
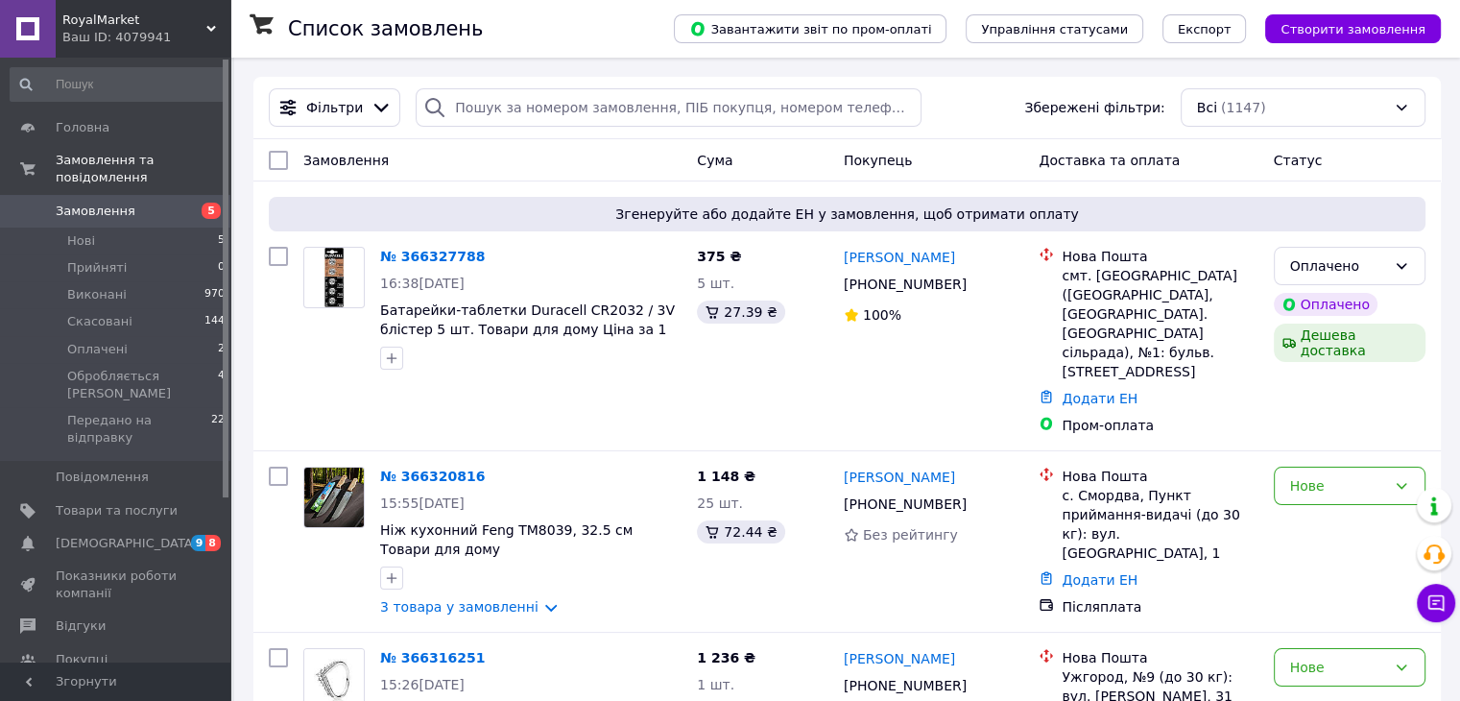
click at [358, 159] on span "Замовлення" at bounding box center [345, 160] width 85 height 15
click at [333, 32] on h1 "Список замовлень" at bounding box center [385, 28] width 195 height 23
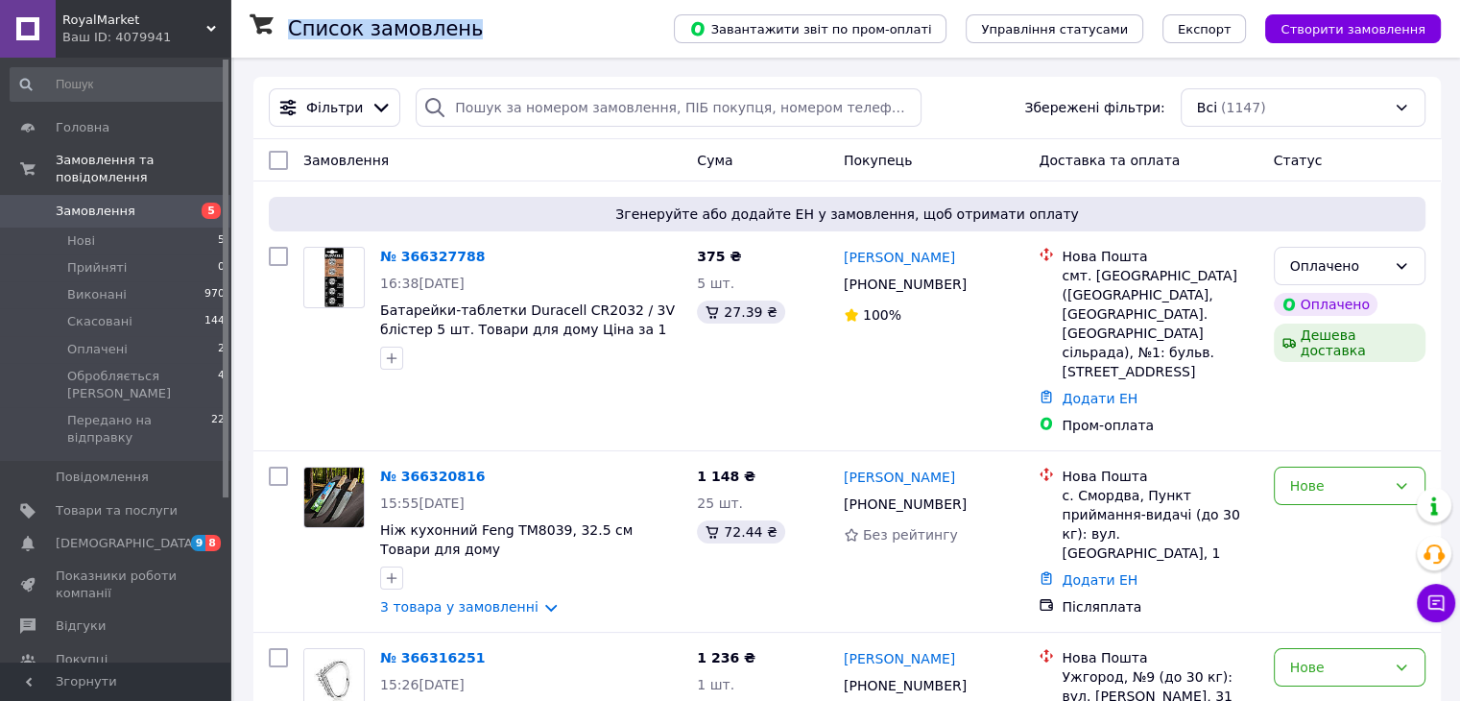
drag, startPoint x: 333, startPoint y: 32, endPoint x: 412, endPoint y: 22, distance: 79.3
click at [412, 22] on h1 "Список замовлень" at bounding box center [385, 28] width 195 height 23
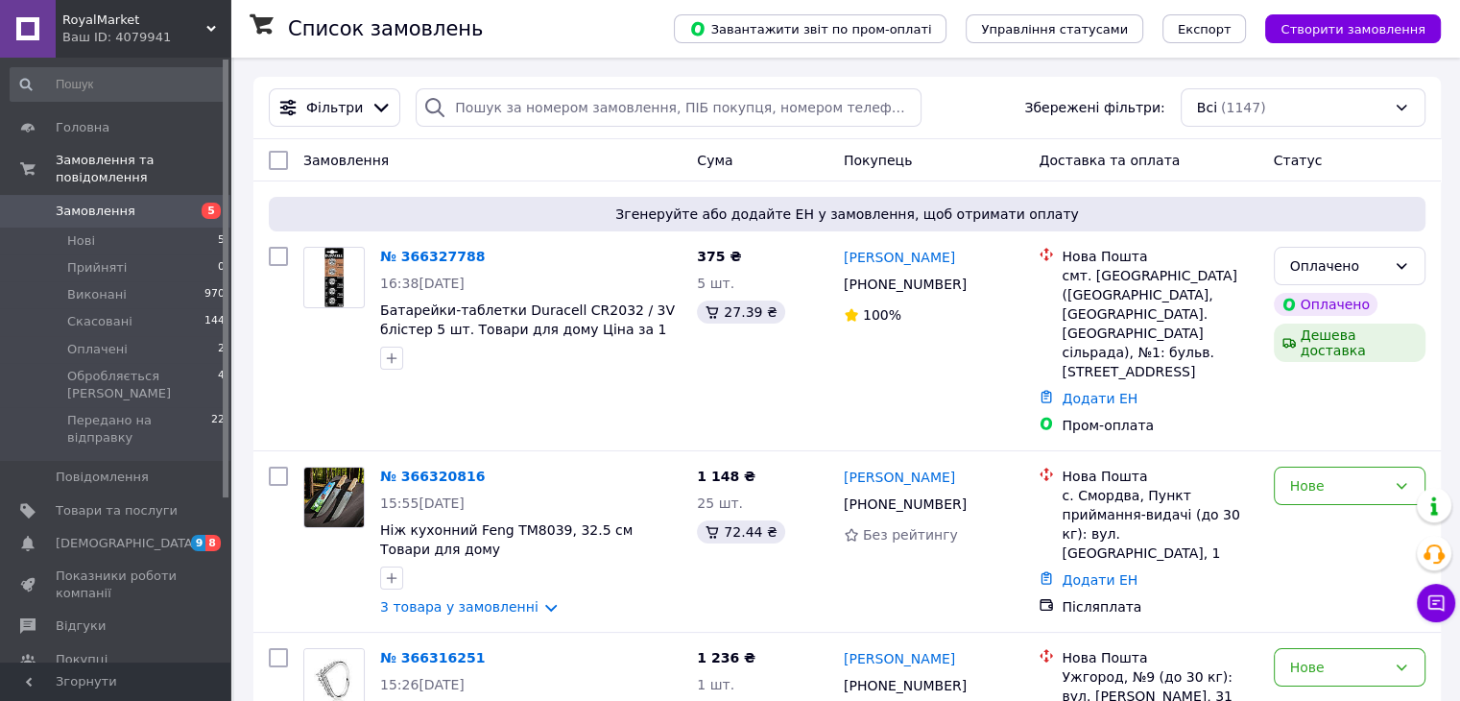
click at [330, 16] on div "Список замовлень" at bounding box center [461, 29] width 347 height 58
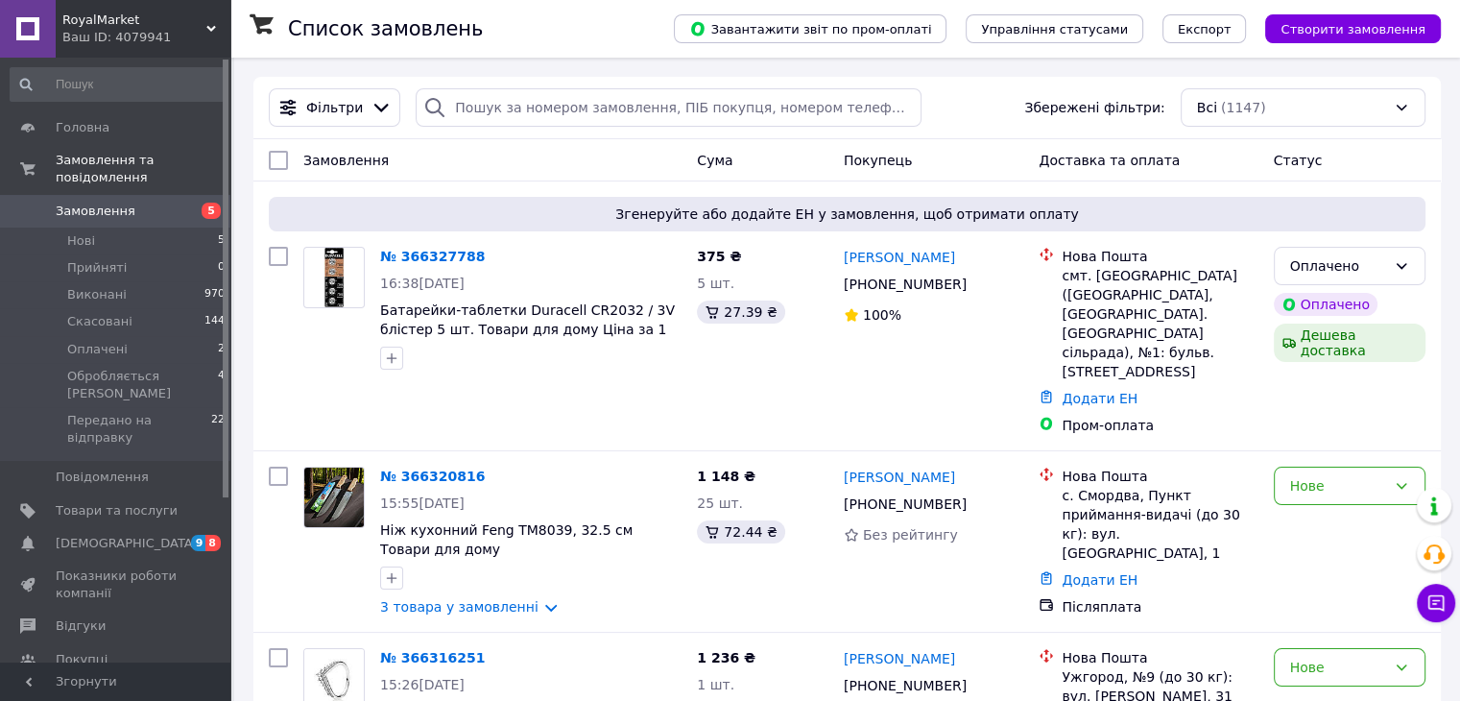
click at [375, 46] on div "Список замовлень" at bounding box center [461, 29] width 347 height 58
click at [319, 39] on div "Список замовлень" at bounding box center [461, 29] width 347 height 58
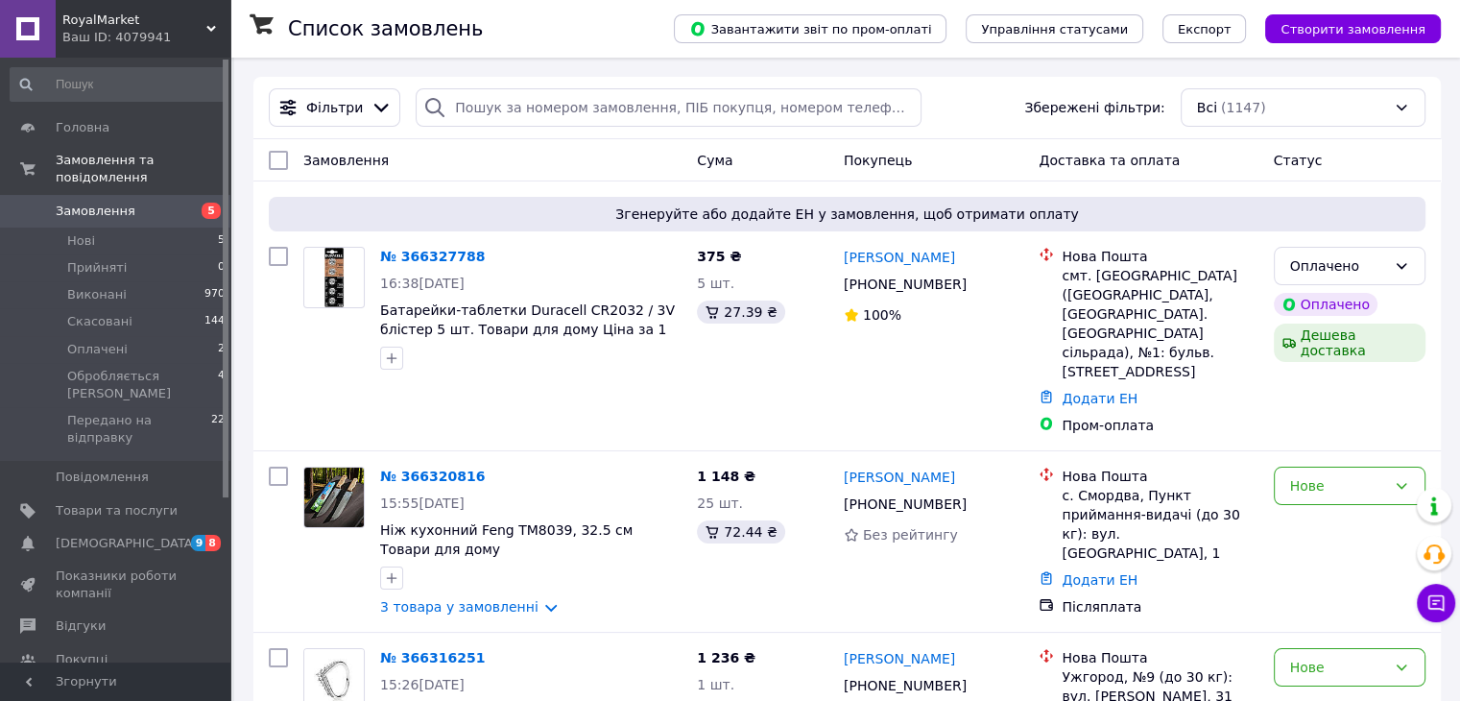
click at [155, 0] on div "RoyalMarket Ваш ID: 4079941" at bounding box center [143, 29] width 175 height 58
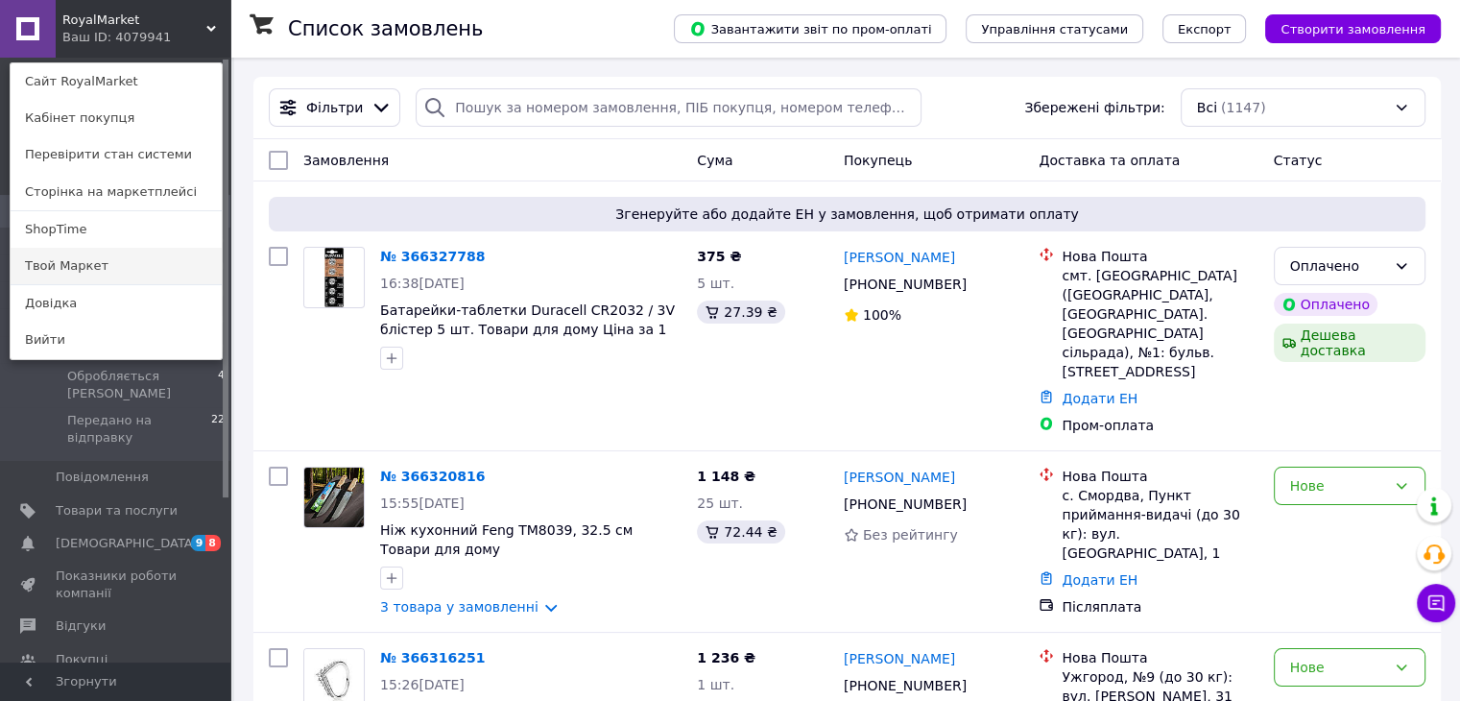
click at [79, 256] on link "Твой Маркет" at bounding box center [116, 266] width 211 height 36
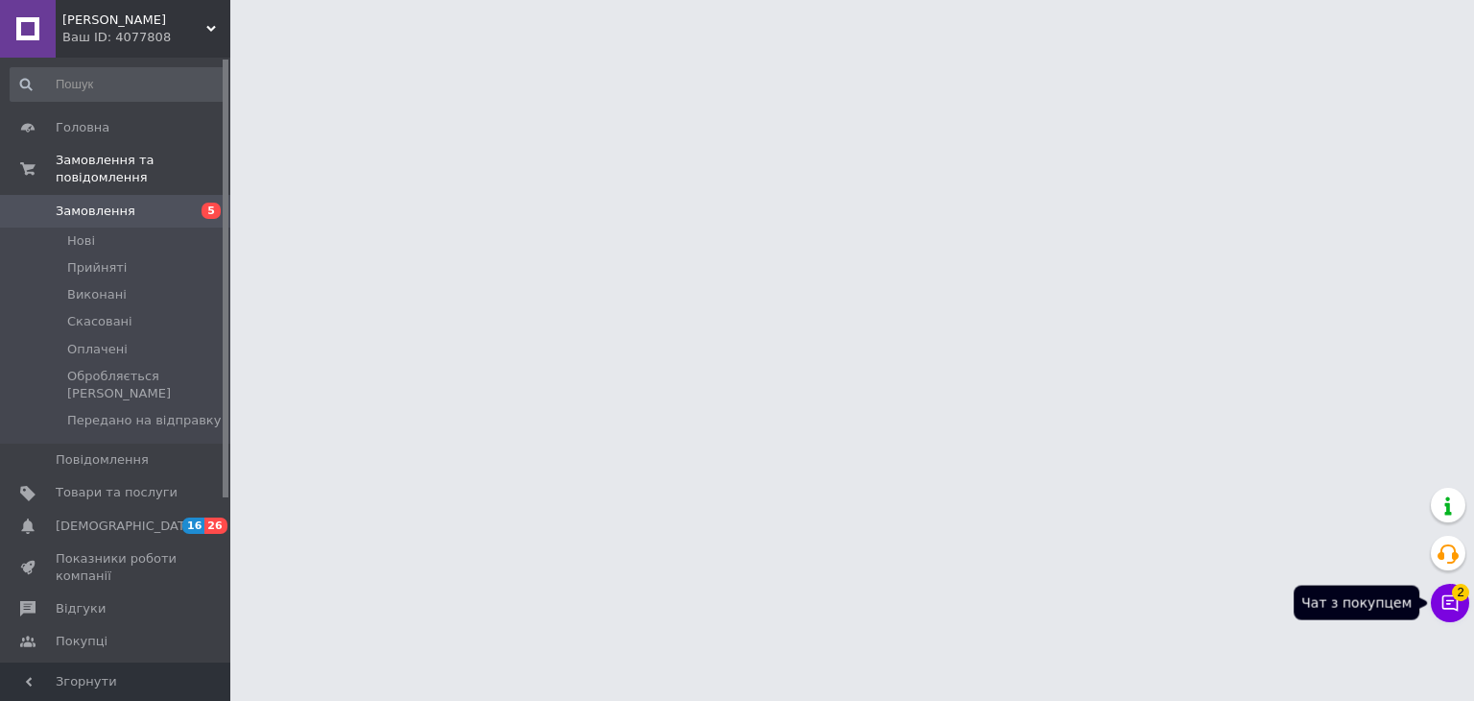
click at [1445, 595] on icon at bounding box center [1450, 603] width 16 height 16
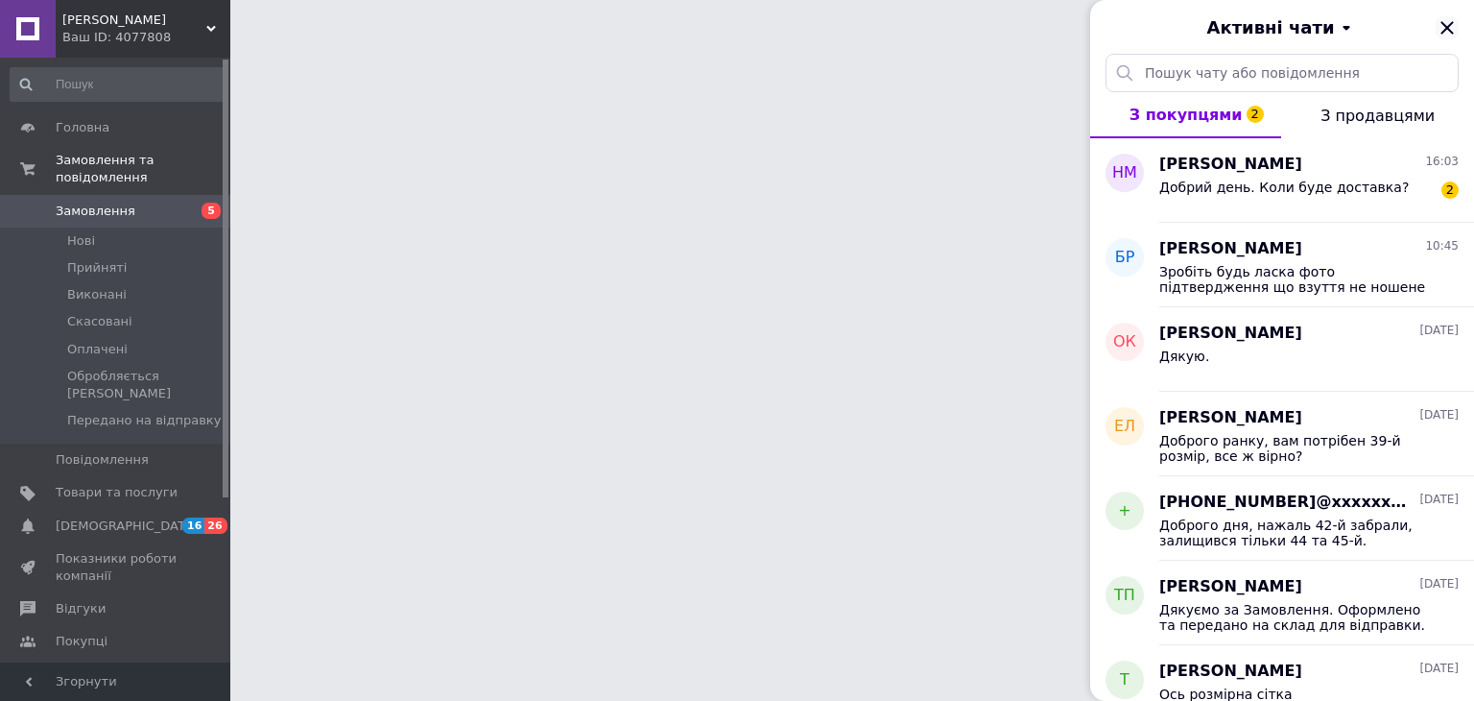
click at [1443, 23] on icon "Закрити" at bounding box center [1447, 27] width 23 height 23
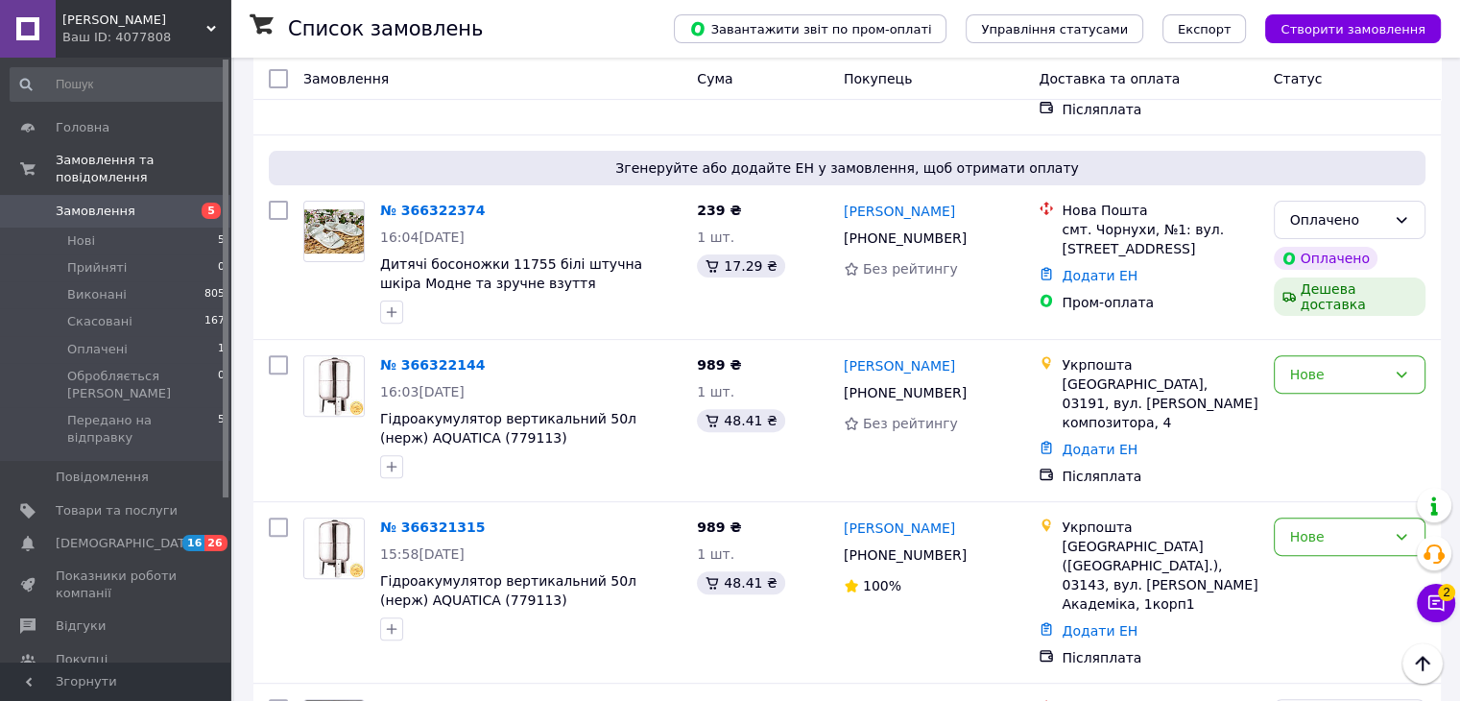
scroll to position [591, 0]
click at [1257, 354] on div "Укрпошта Київ, 03191, вул. Лятошинського композитора, 4" at bounding box center [1159, 392] width 203 height 77
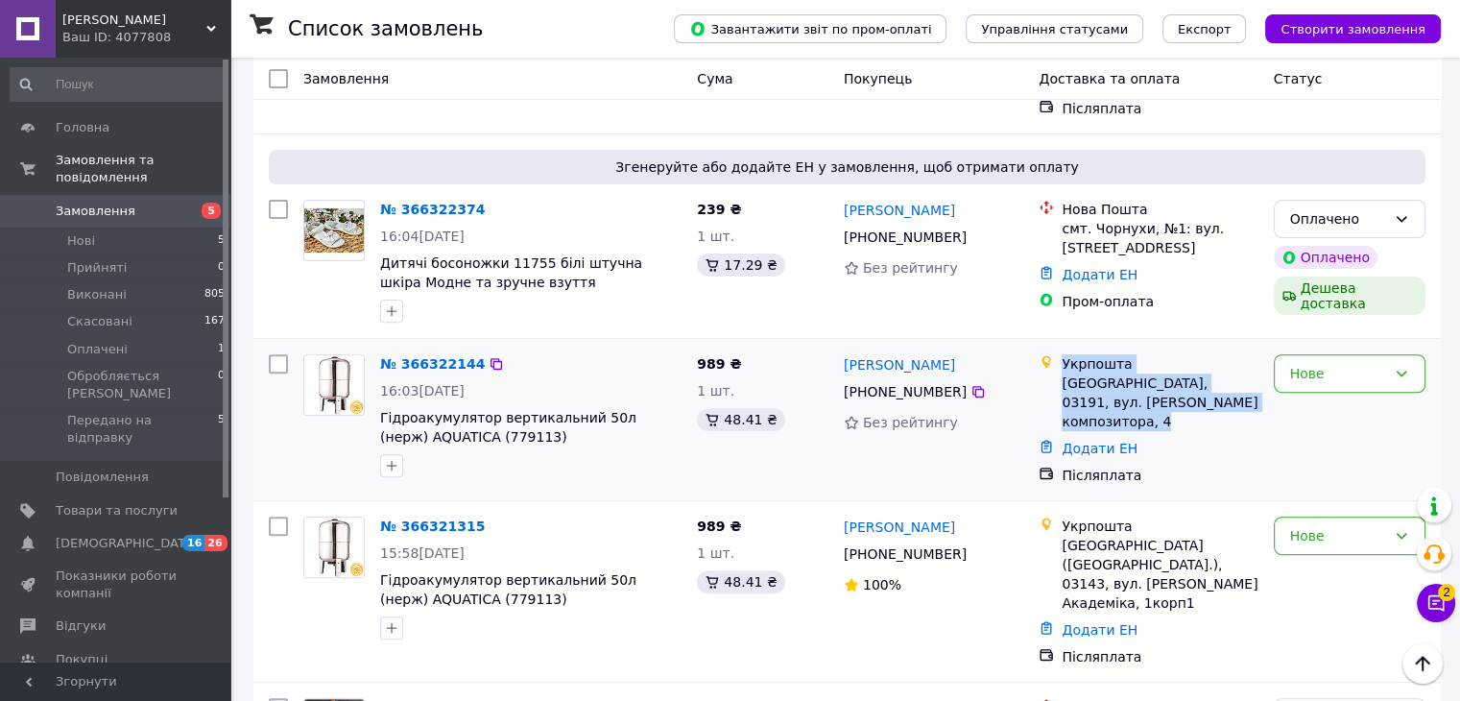
drag, startPoint x: 1257, startPoint y: 330, endPoint x: 1057, endPoint y: 291, distance: 204.4
click at [1058, 354] on div "Укрпошта Київ, 03191, вул. Лятошинського композитора, 4" at bounding box center [1159, 392] width 203 height 77
drag, startPoint x: 1057, startPoint y: 291, endPoint x: 1251, endPoint y: 332, distance: 199.1
click at [1251, 354] on div "Укрпошта Київ, 03191, вул. Лятошинського композитора, 4" at bounding box center [1159, 392] width 203 height 77
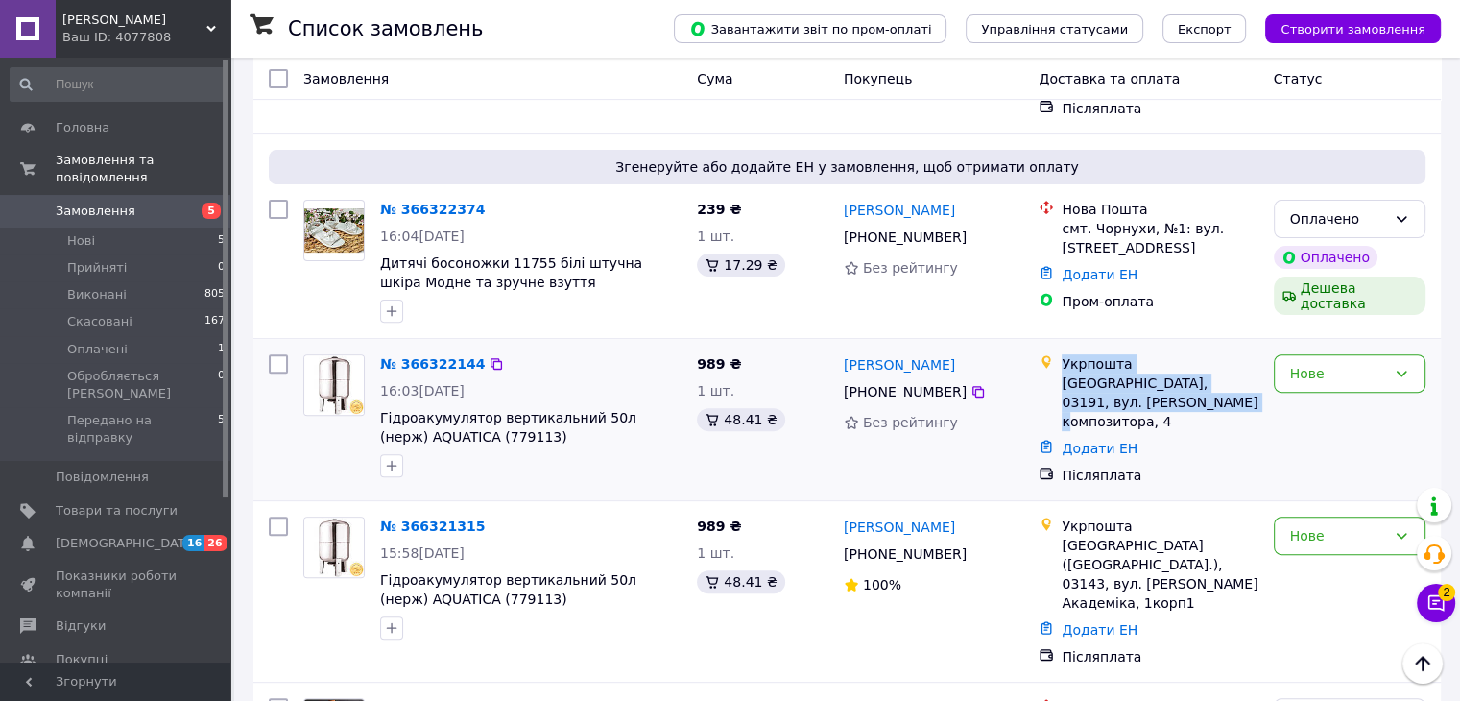
click at [1251, 373] on div "Київ, 03191, вул. Лятошинського композитора, 4" at bounding box center [1159, 402] width 196 height 58
drag, startPoint x: 1251, startPoint y: 332, endPoint x: 1069, endPoint y: 283, distance: 188.8
click at [1069, 354] on div "Укрпошта Київ, 03191, вул. Лятошинського композитора, 4" at bounding box center [1159, 392] width 203 height 77
click at [1069, 354] on div "Укрпошта" at bounding box center [1159, 363] width 196 height 19
drag, startPoint x: 1069, startPoint y: 283, endPoint x: 1258, endPoint y: 334, distance: 195.8
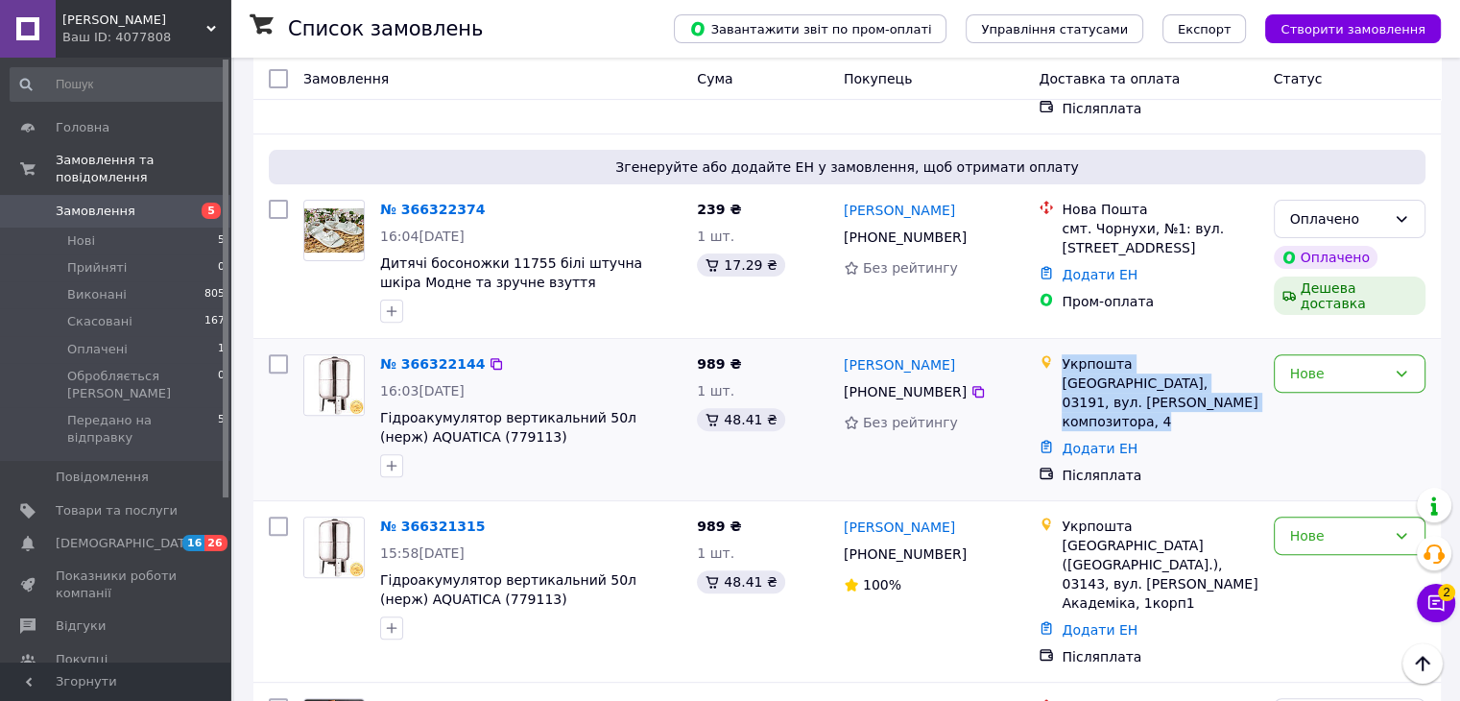
click at [1258, 354] on div "Укрпошта Київ, 03191, вул. Лятошинського композитора, 4" at bounding box center [1159, 392] width 203 height 77
drag, startPoint x: 1258, startPoint y: 334, endPoint x: 1064, endPoint y: 287, distance: 199.5
click at [1064, 354] on div "Укрпошта Київ, 03191, вул. Лятошинського композитора, 4" at bounding box center [1159, 392] width 203 height 77
click at [1064, 354] on div "Укрпошта" at bounding box center [1159, 363] width 196 height 19
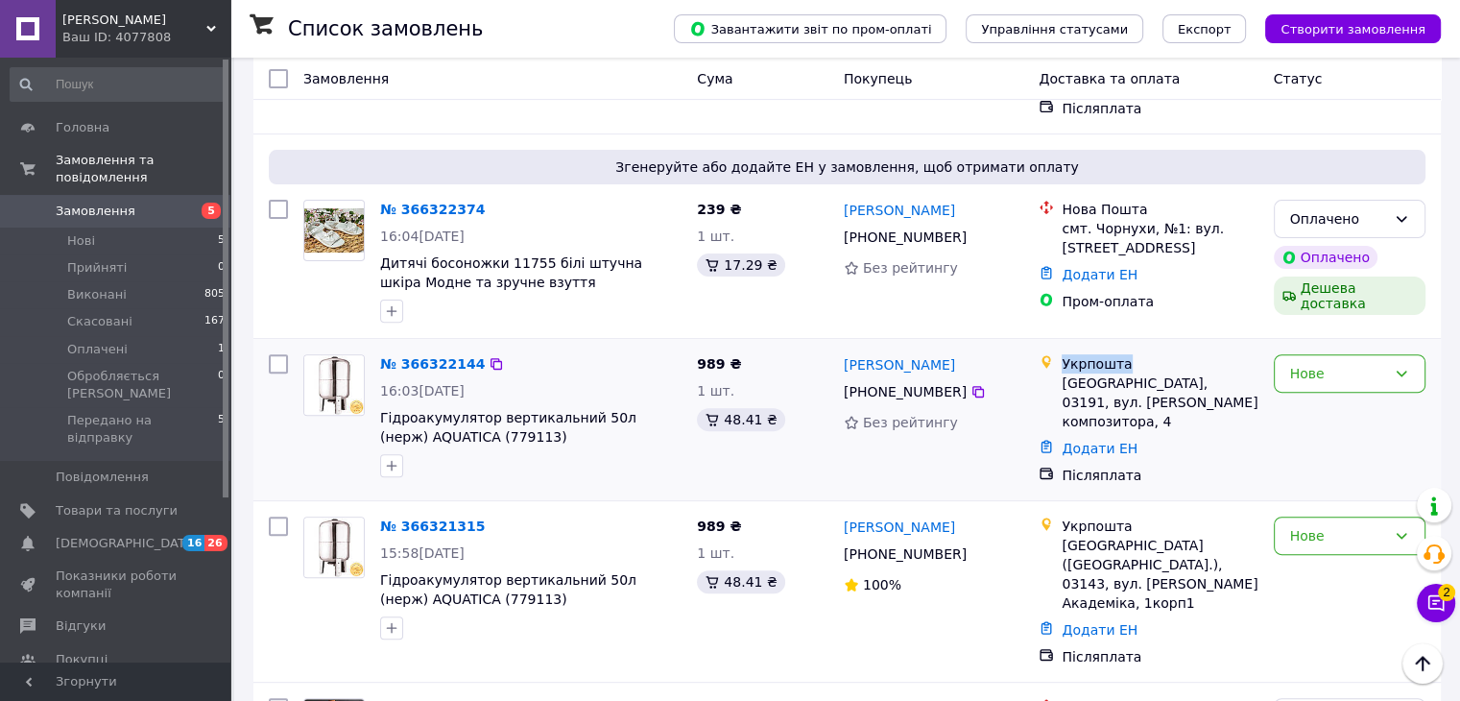
click at [1064, 354] on div "Укрпошта" at bounding box center [1159, 363] width 196 height 19
drag, startPoint x: 1064, startPoint y: 287, endPoint x: 1252, endPoint y: 327, distance: 192.4
click at [1252, 354] on div "Укрпошта Київ, 03191, вул. Лятошинського композитора, 4" at bounding box center [1159, 392] width 203 height 77
click at [1252, 373] on div "Київ, 03191, вул. Лятошинського композитора, 4" at bounding box center [1159, 402] width 196 height 58
drag, startPoint x: 1252, startPoint y: 327, endPoint x: 1056, endPoint y: 285, distance: 201.2
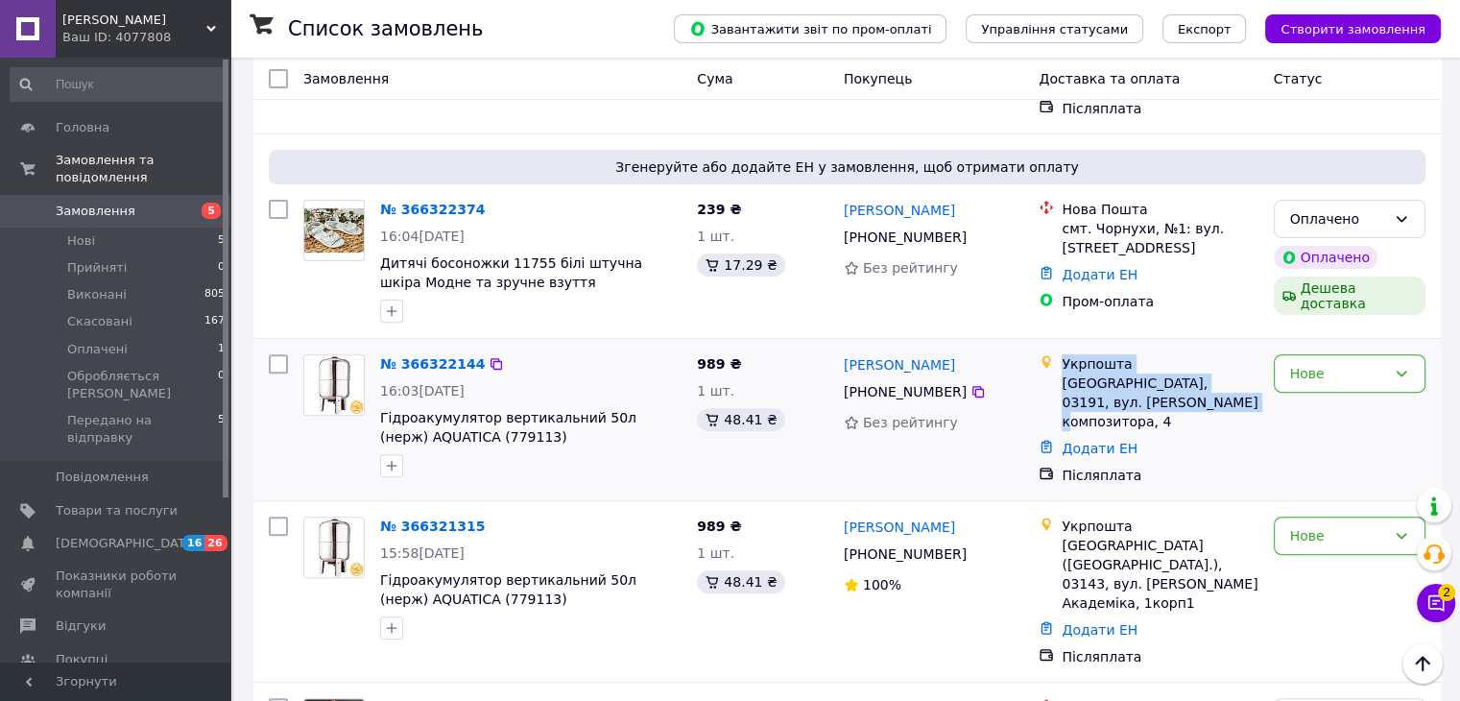
click at [1056, 354] on div "Укрпошта Київ, 03191, вул. Лятошинського композитора, 4" at bounding box center [1148, 392] width 226 height 77
click at [1056, 354] on div at bounding box center [1046, 392] width 23 height 77
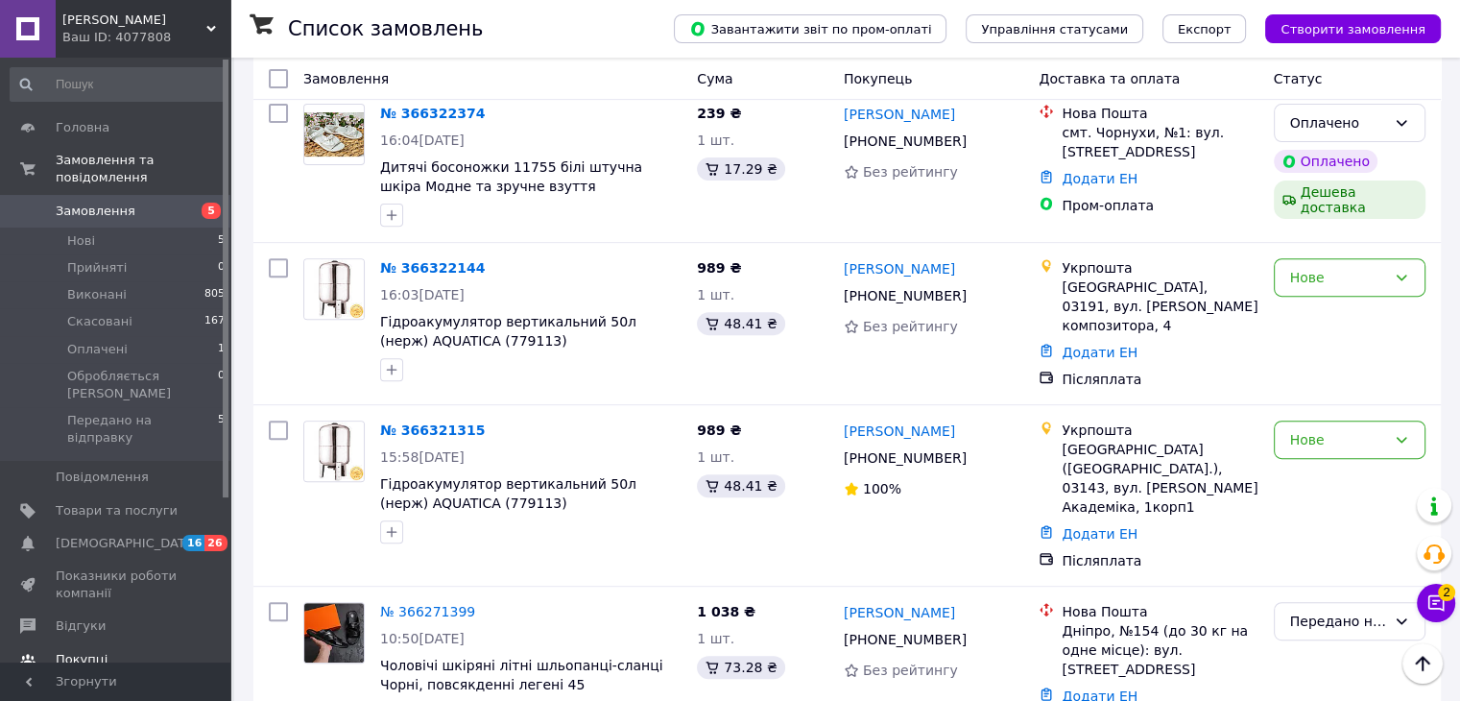
scroll to position [226, 0]
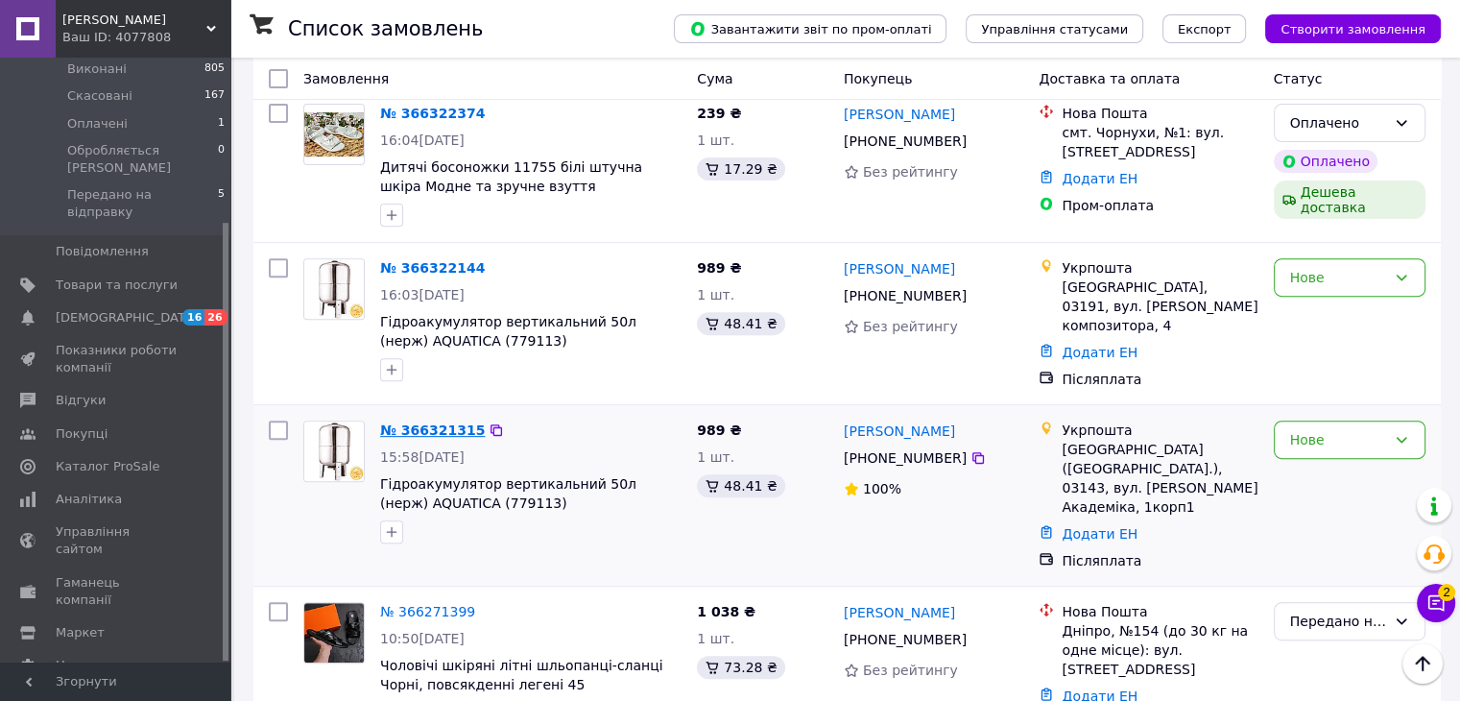
click at [422, 422] on link "№ 366321315" at bounding box center [432, 429] width 105 height 15
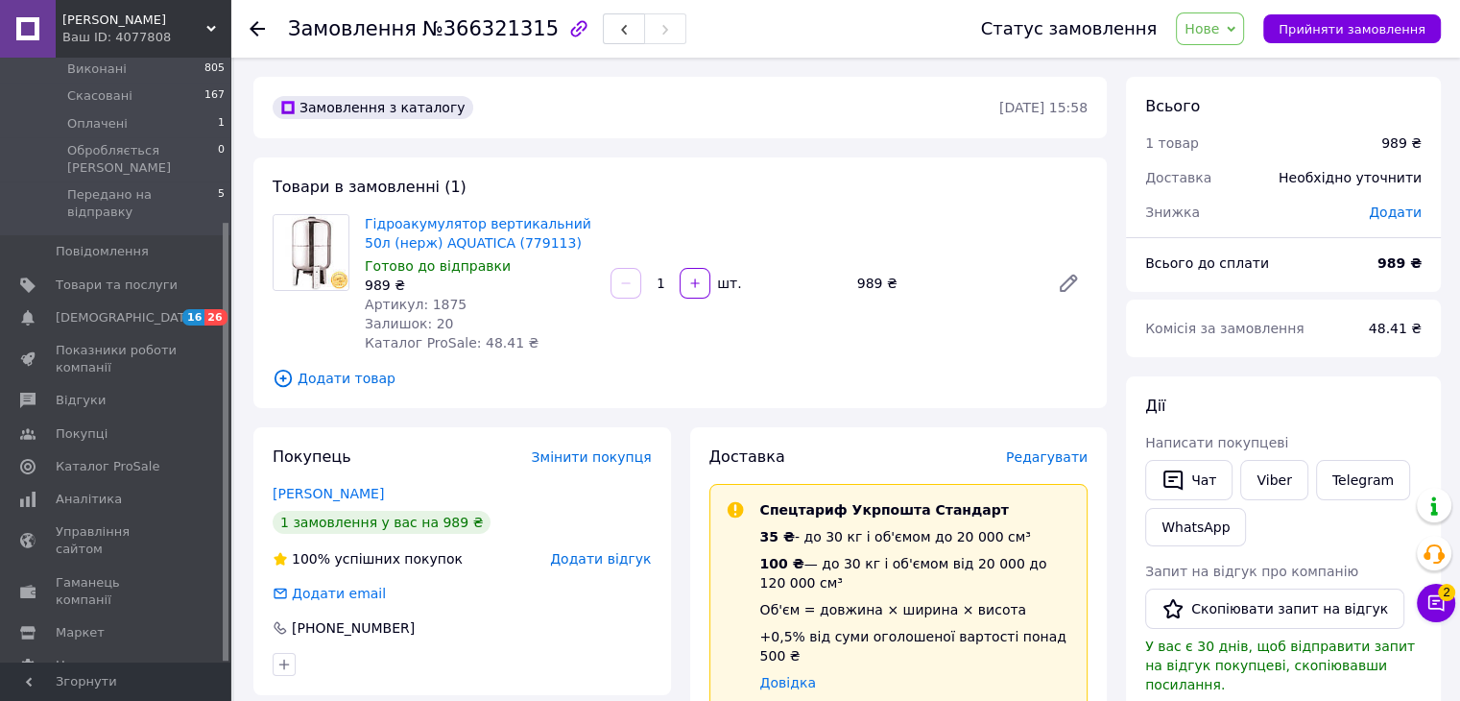
click at [258, 34] on icon at bounding box center [257, 28] width 15 height 15
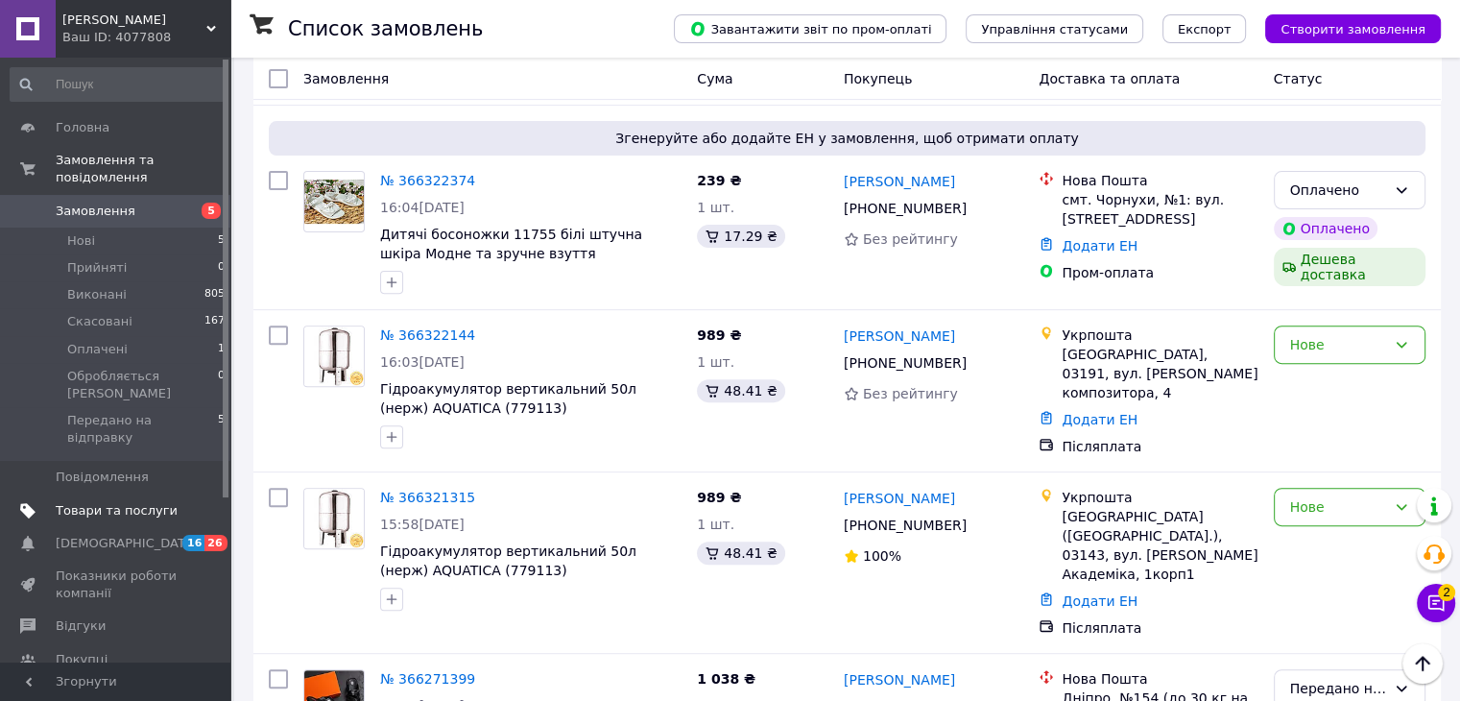
click at [96, 502] on span "Товари та послуги" at bounding box center [117, 510] width 122 height 17
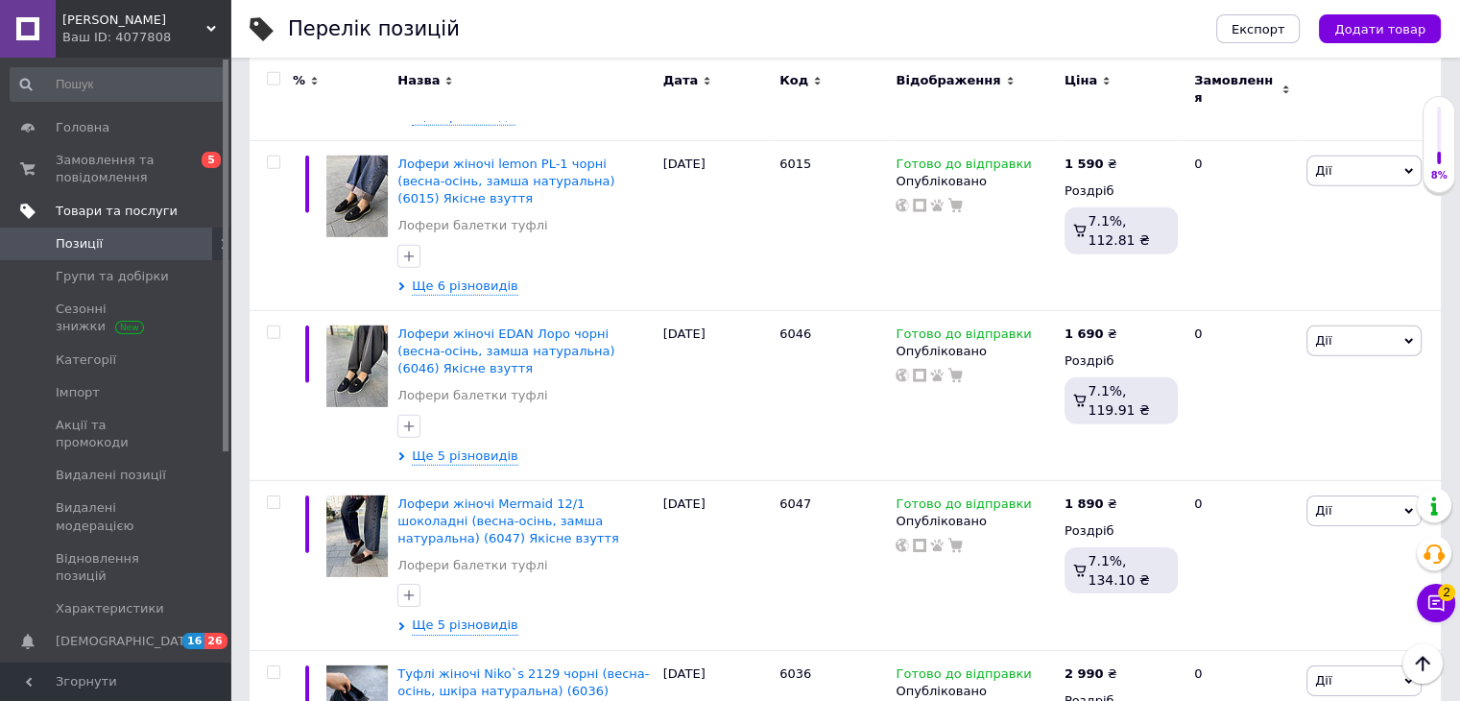
scroll to position [5908, 0]
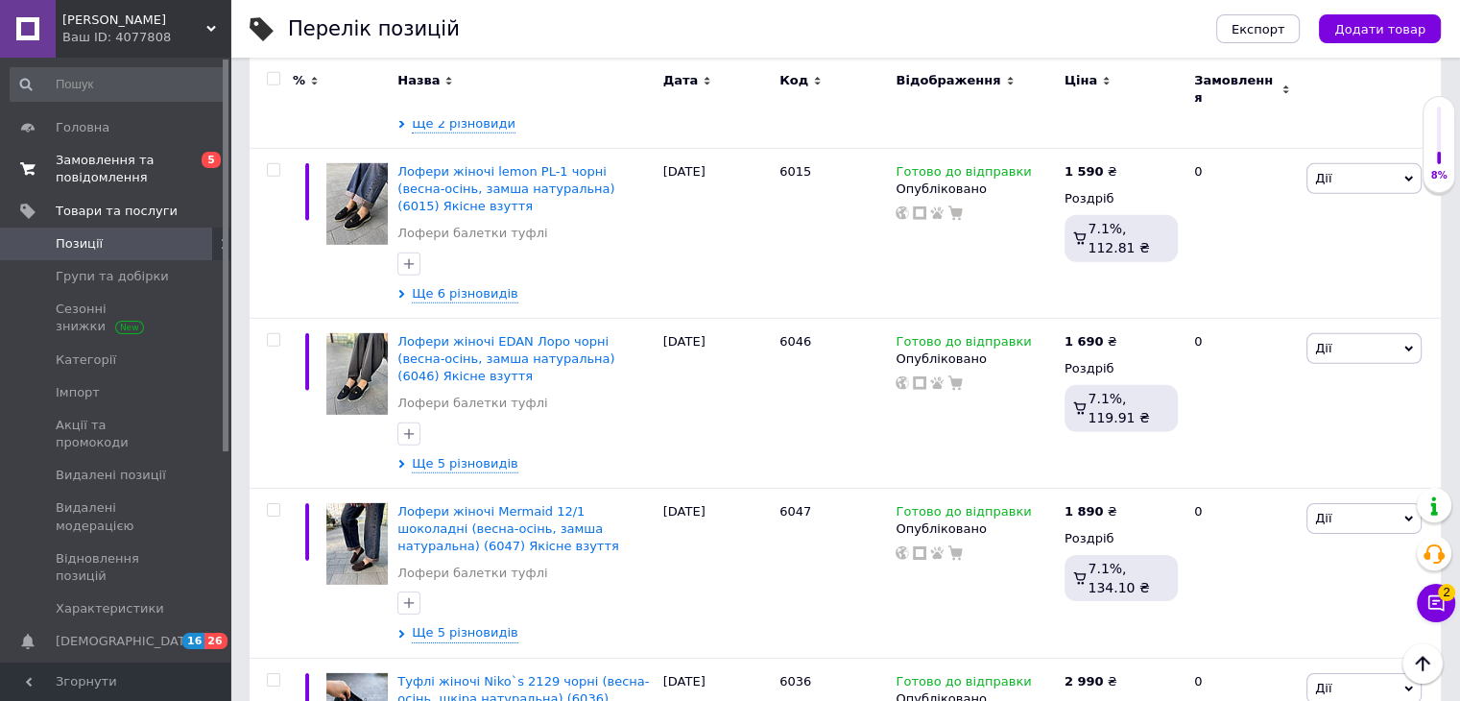
click at [114, 168] on span "Замовлення та повідомлення" at bounding box center [117, 169] width 122 height 35
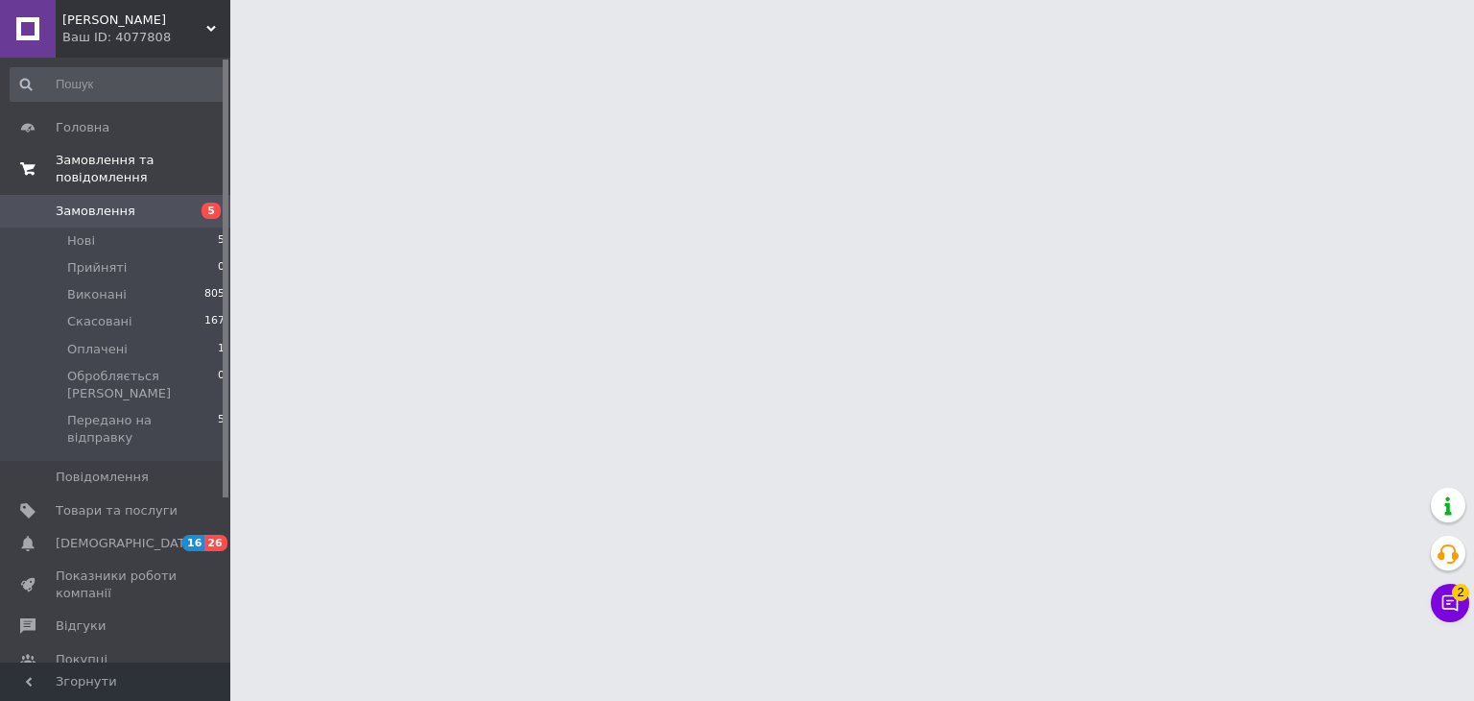
click at [114, 168] on span "Замовлення та повідомлення" at bounding box center [143, 169] width 175 height 35
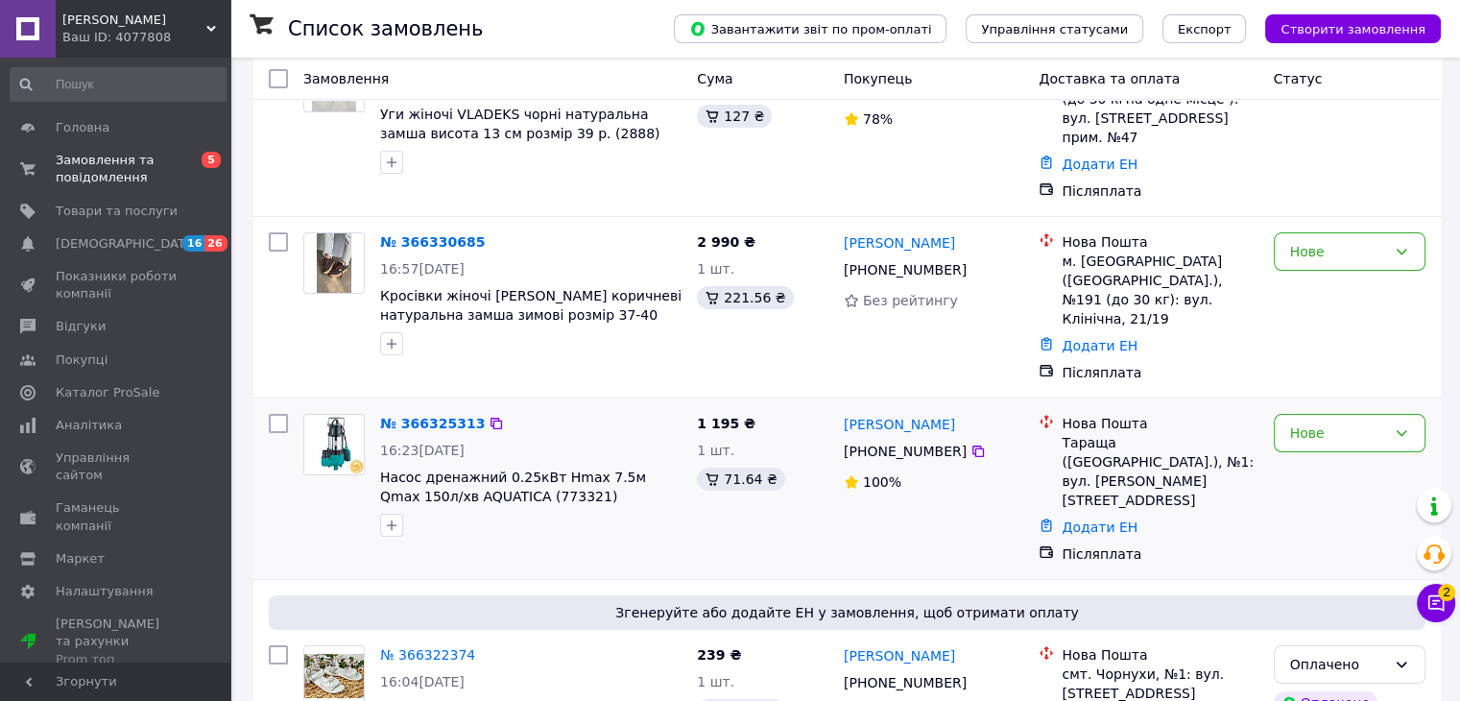
scroll to position [163, 0]
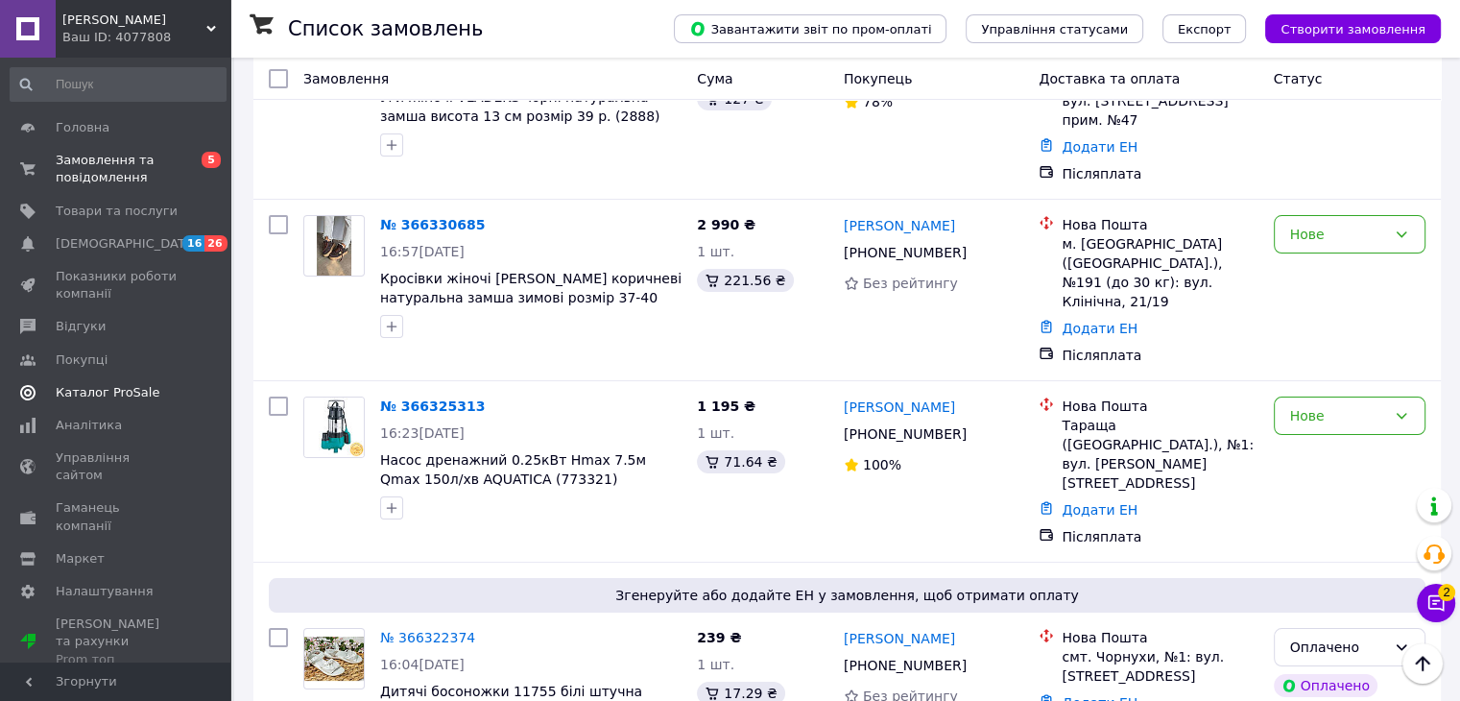
click at [76, 384] on span "Каталог ProSale" at bounding box center [108, 392] width 104 height 17
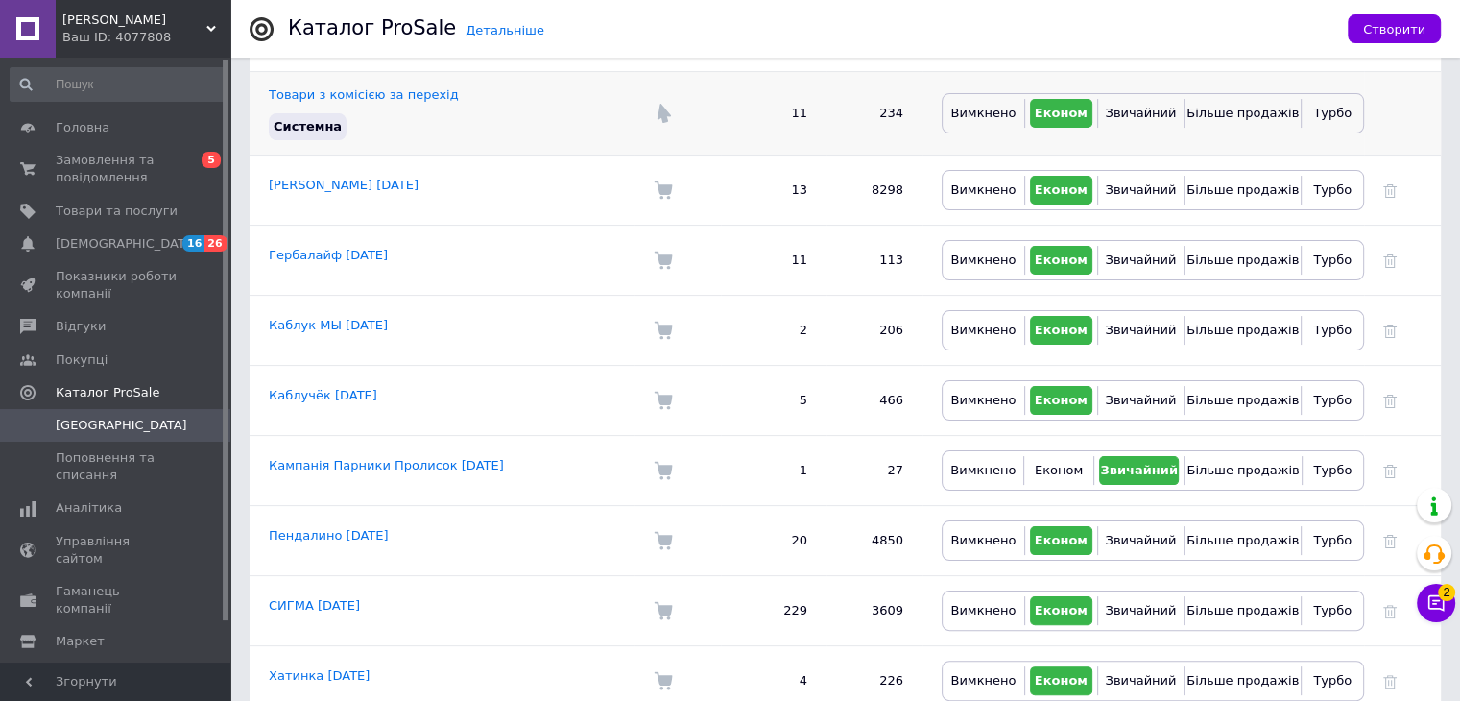
scroll to position [322, 0]
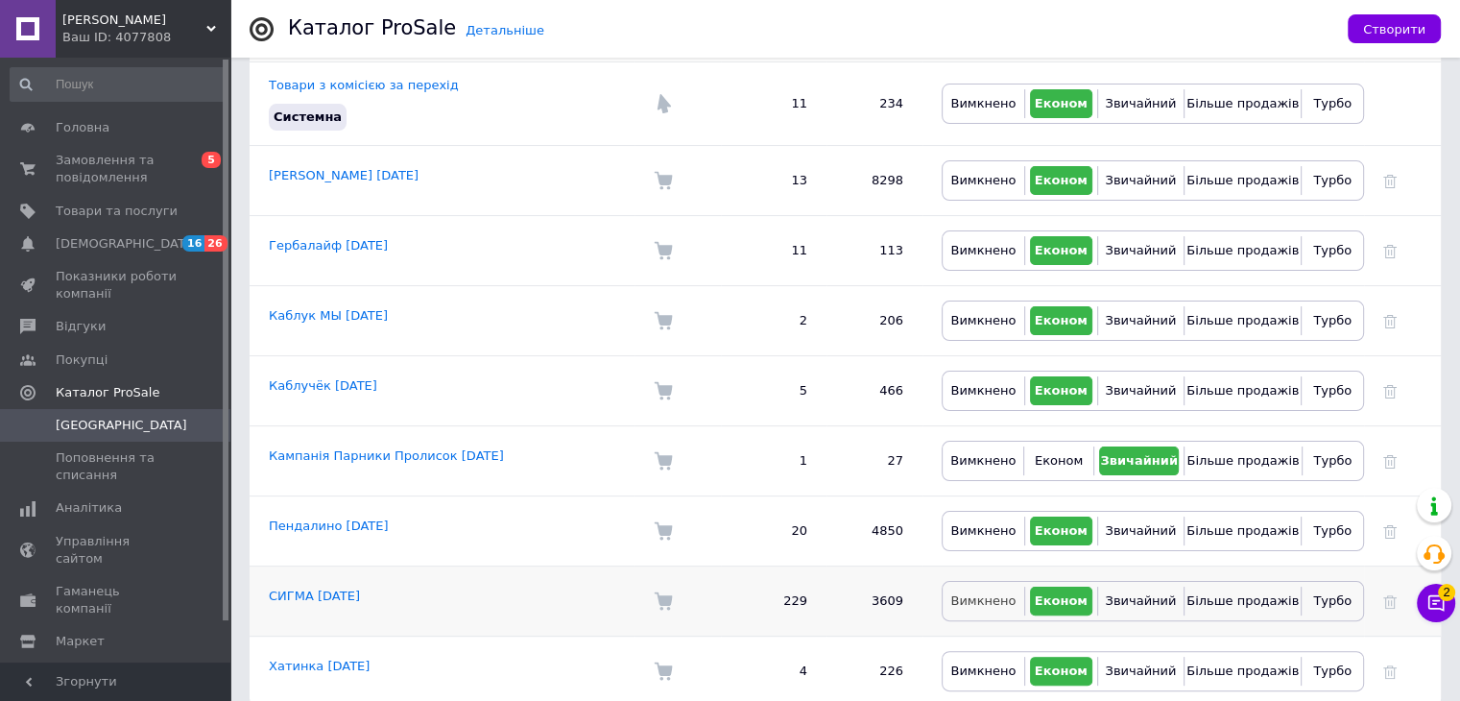
click at [975, 593] on span "Вимкнено" at bounding box center [982, 600] width 65 height 14
click at [121, 297] on span "Показники роботи компанії" at bounding box center [117, 285] width 122 height 35
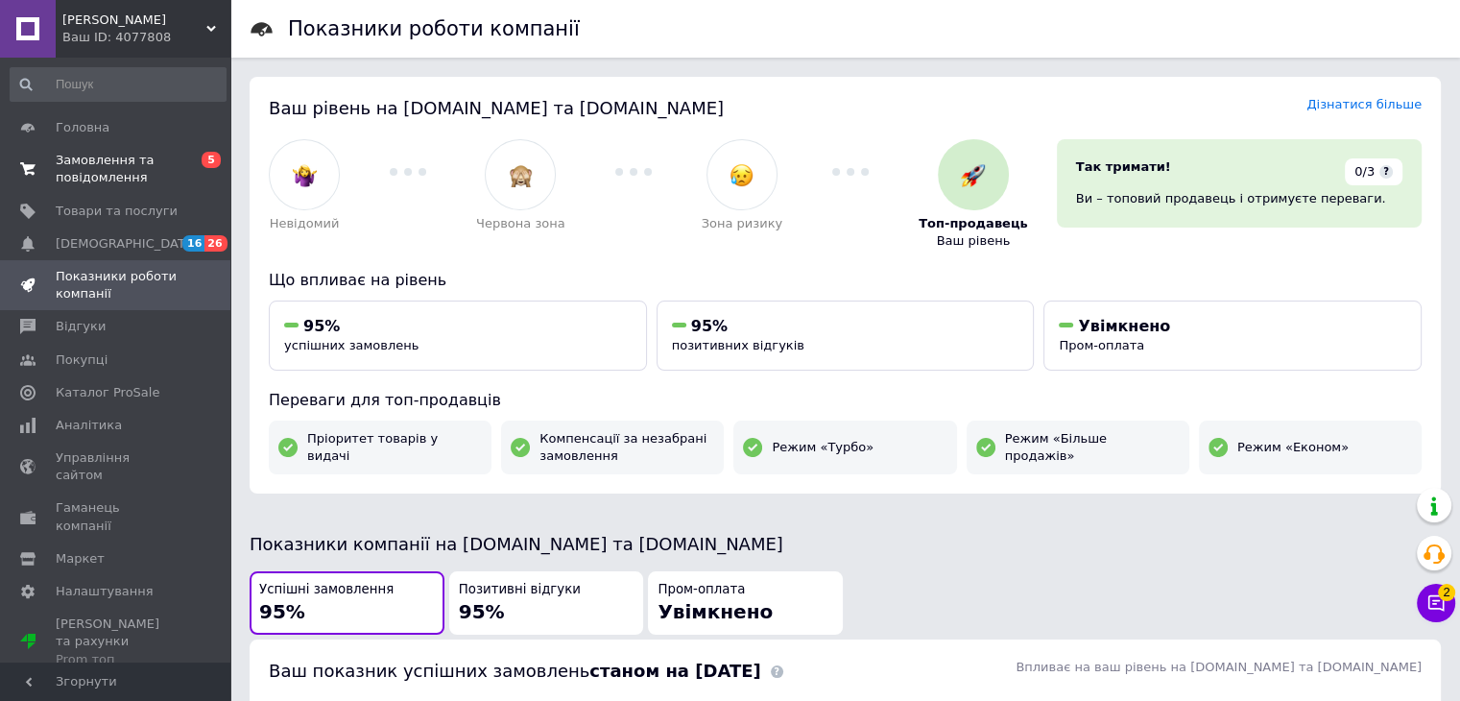
click at [77, 173] on span "Замовлення та повідомлення" at bounding box center [117, 169] width 122 height 35
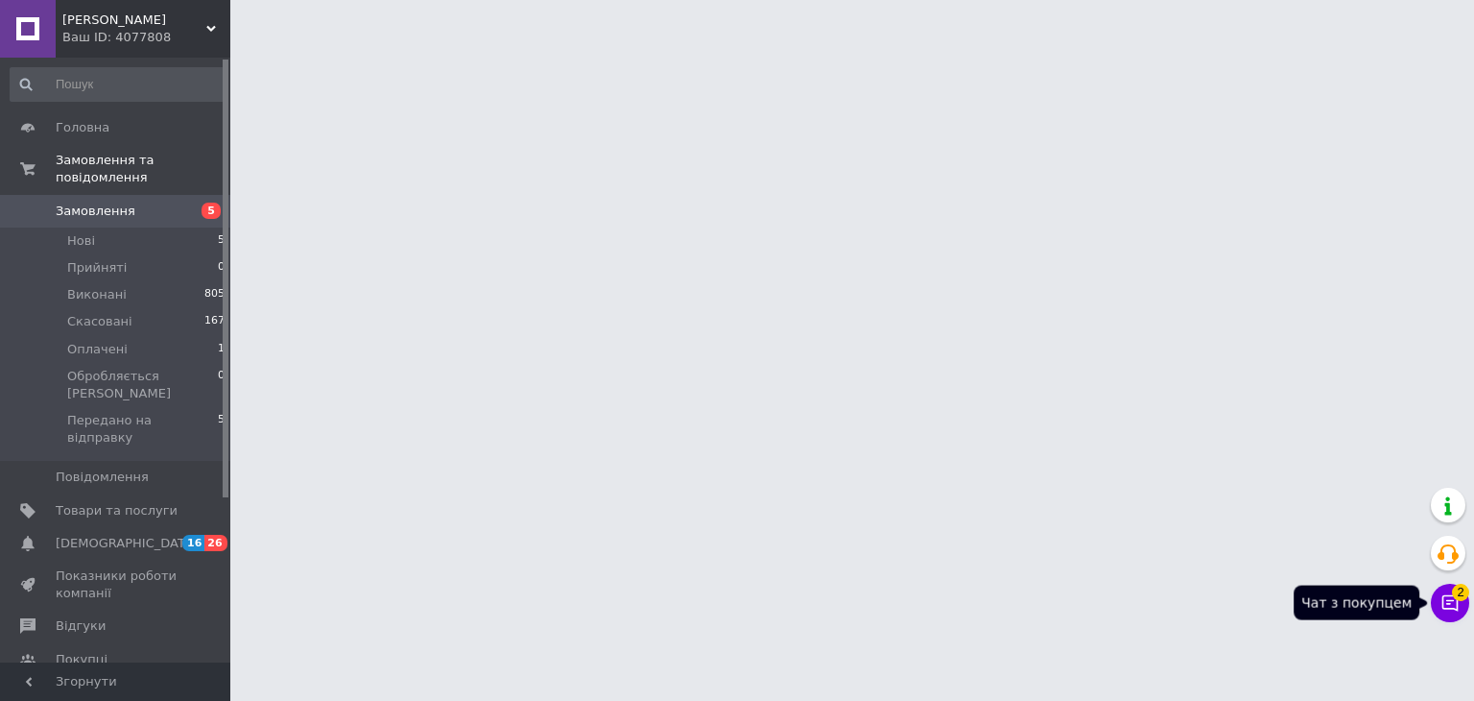
click at [1450, 610] on icon at bounding box center [1450, 602] width 19 height 19
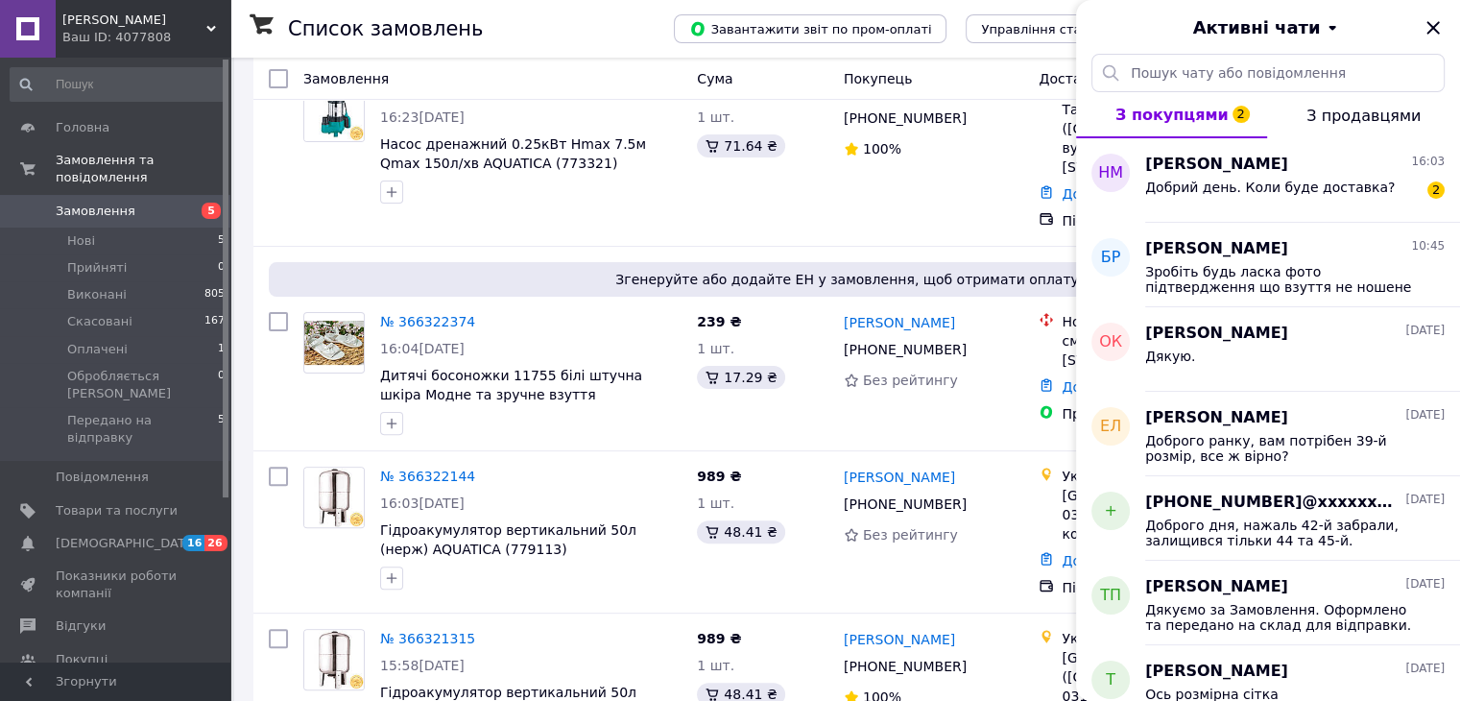
scroll to position [506, 0]
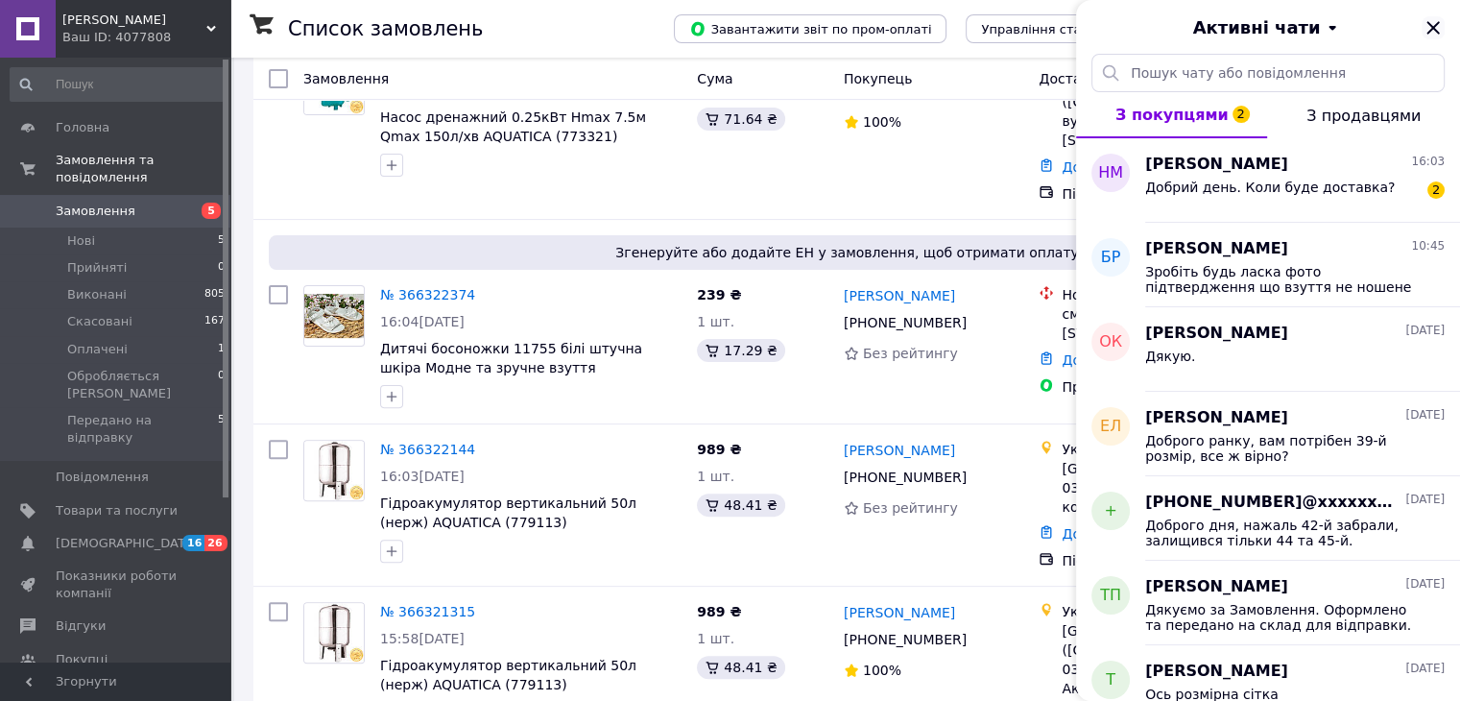
click at [1430, 19] on icon "Закрити" at bounding box center [1432, 27] width 23 height 23
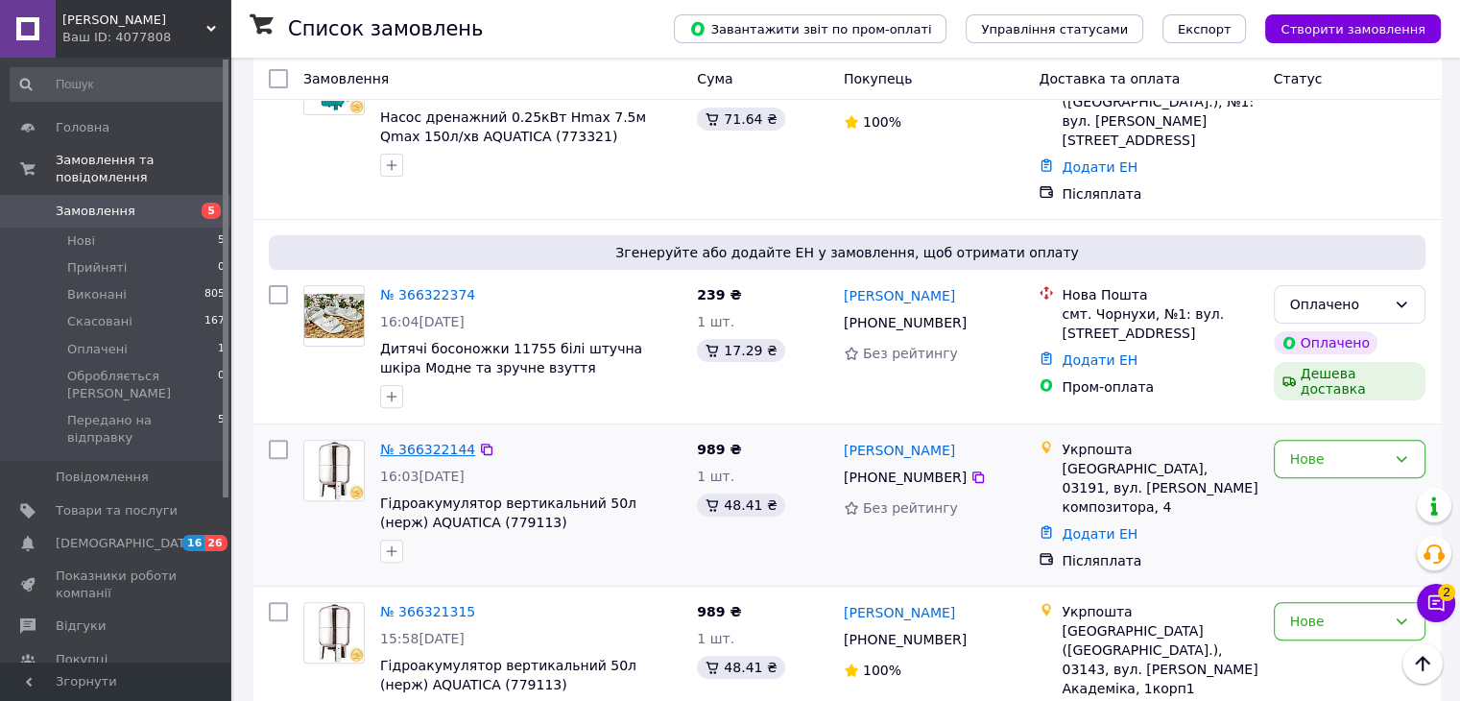
click at [421, 441] on link "№ 366322144" at bounding box center [427, 448] width 95 height 15
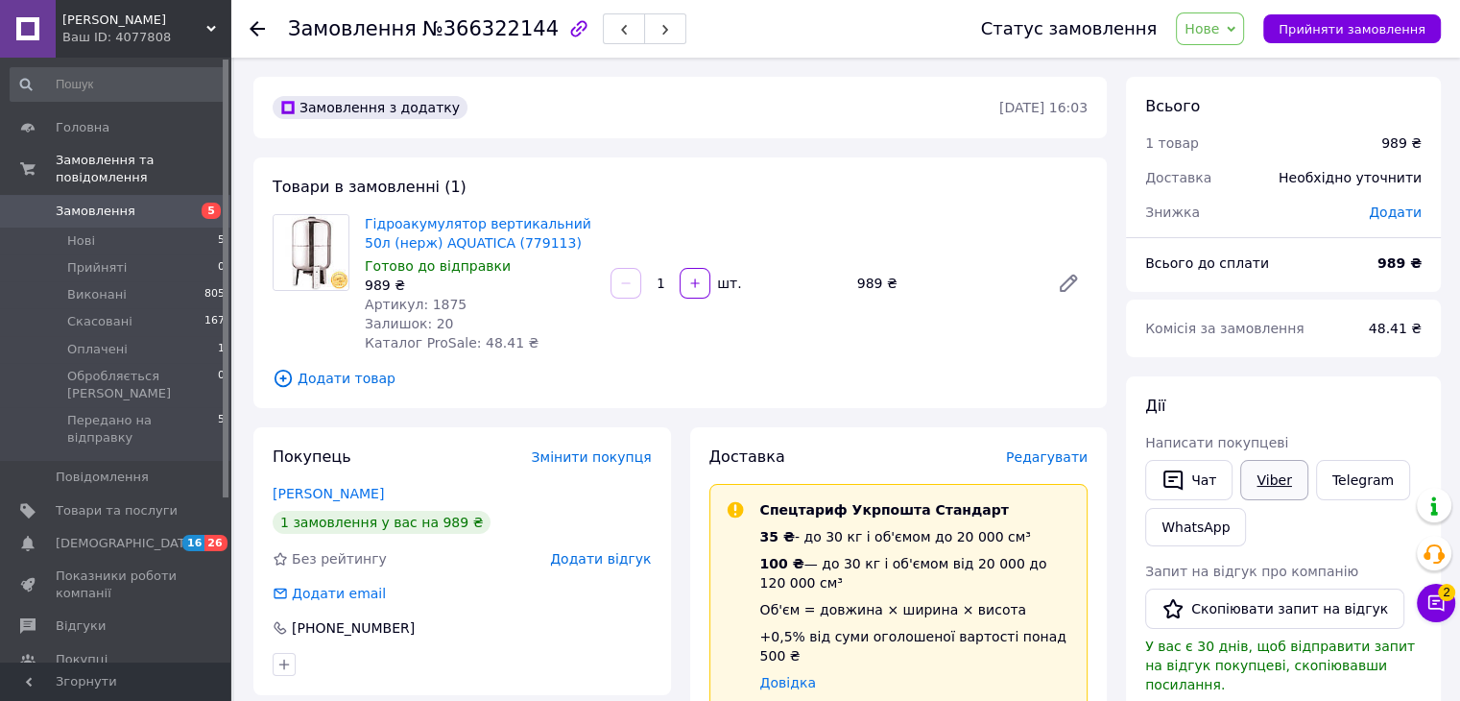
click at [1280, 475] on link "Viber" at bounding box center [1273, 480] width 67 height 40
click at [307, 185] on span "Товари в замовленні (1)" at bounding box center [370, 187] width 194 height 18
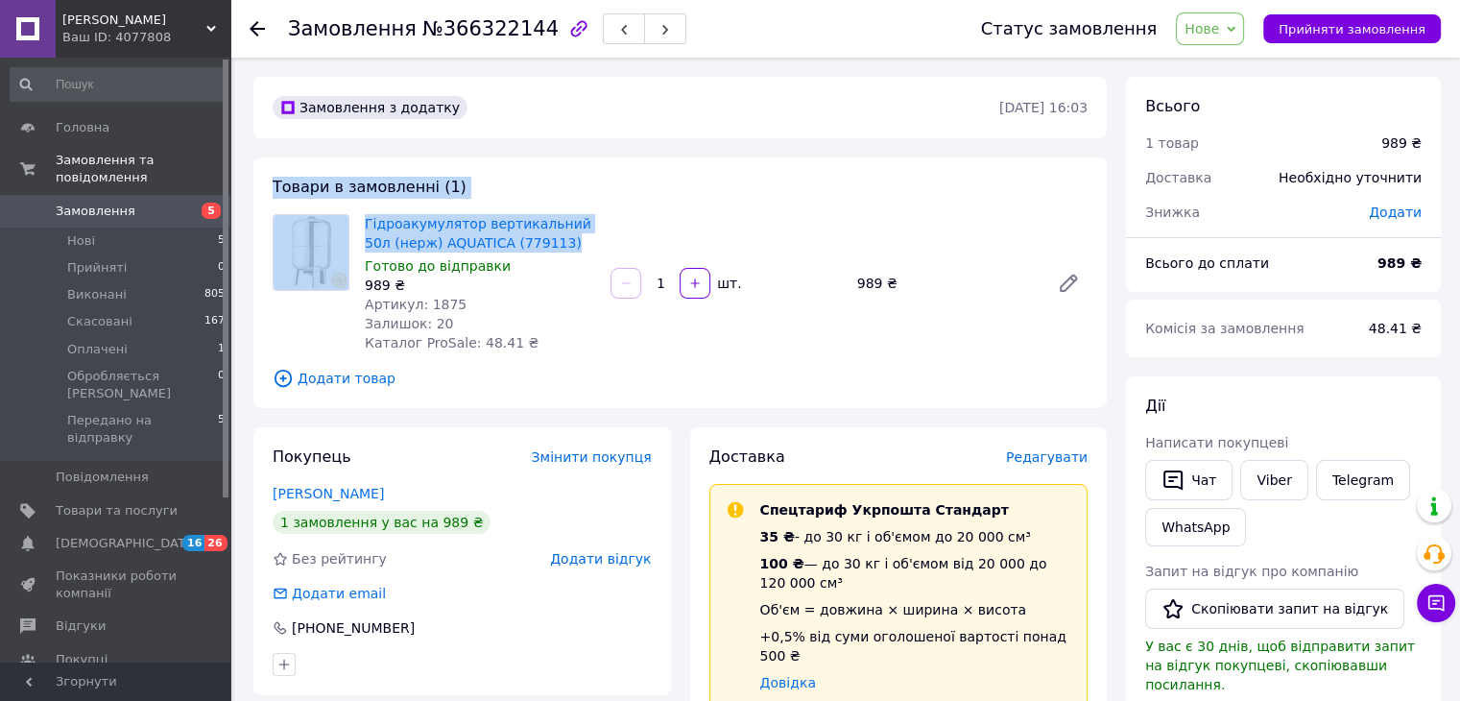
drag, startPoint x: 307, startPoint y: 185, endPoint x: 421, endPoint y: 204, distance: 115.8
click at [421, 204] on div "Товари в замовленні (1) Гідроакумулятор вертикальний 50л (нерж) AQUATICA (77911…" at bounding box center [679, 282] width 853 height 250
click at [433, 185] on span "Товари в замовленні (1)" at bounding box center [370, 187] width 194 height 18
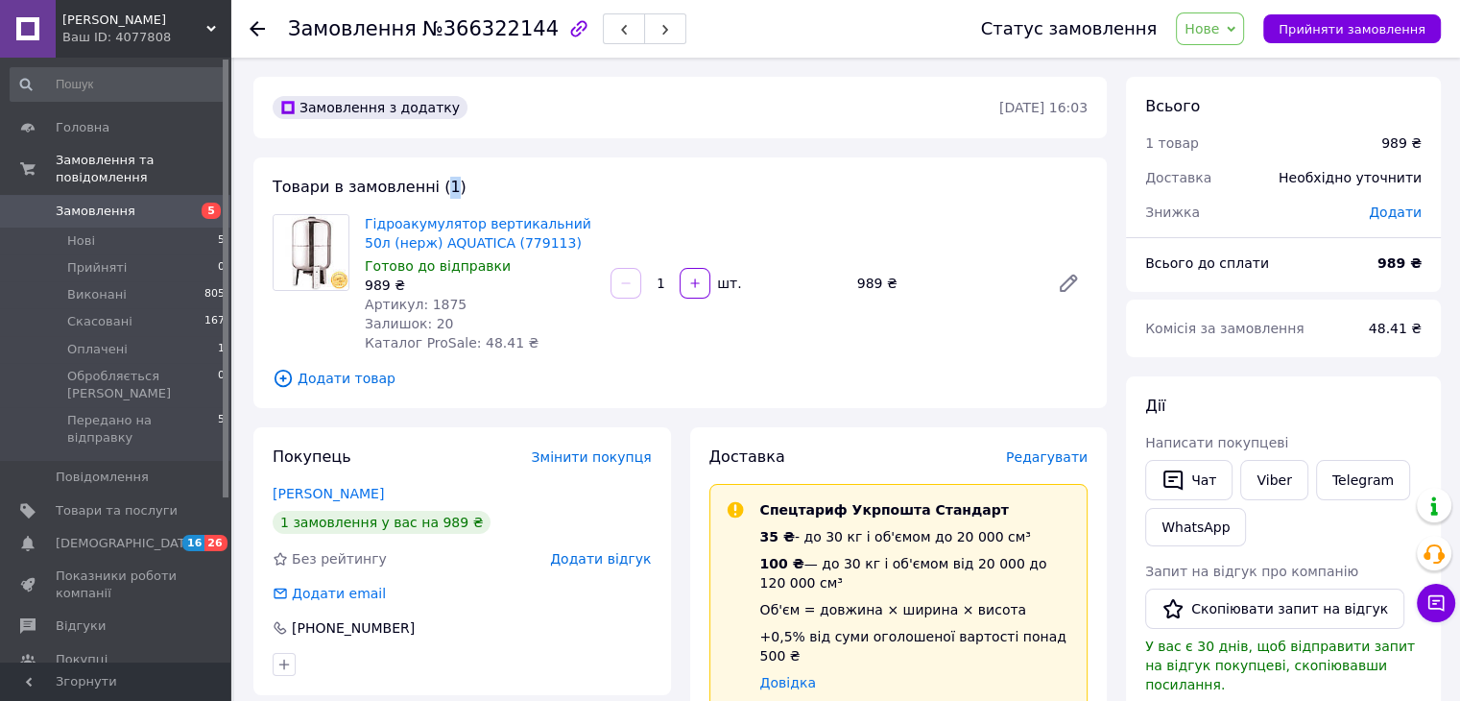
click at [433, 185] on span "Товари в замовленні (1)" at bounding box center [370, 187] width 194 height 18
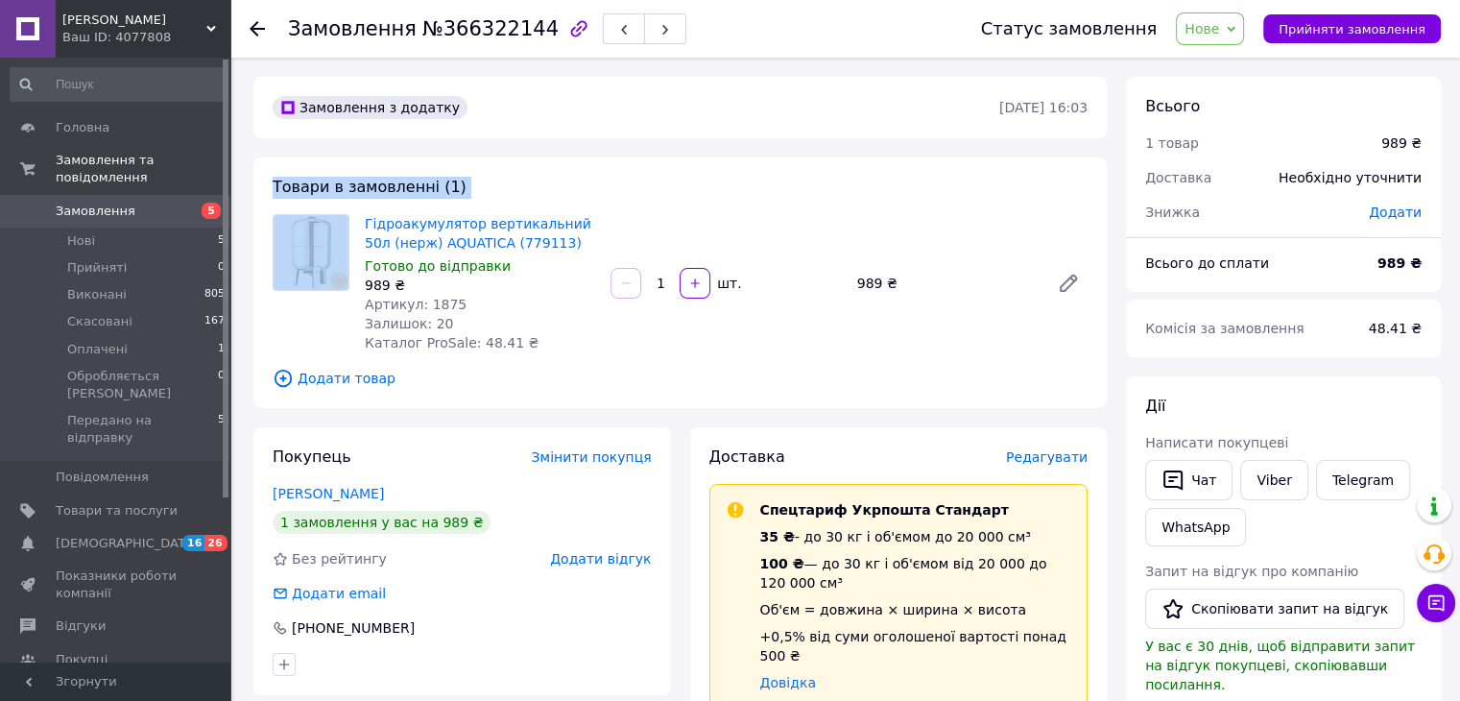
drag, startPoint x: 433, startPoint y: 185, endPoint x: 274, endPoint y: 186, distance: 159.3
click at [274, 186] on span "Товари в замовленні (1)" at bounding box center [370, 187] width 194 height 18
drag, startPoint x: 274, startPoint y: 186, endPoint x: 428, endPoint y: 189, distance: 154.5
click at [428, 189] on span "Товари в замовленні (1)" at bounding box center [370, 187] width 194 height 18
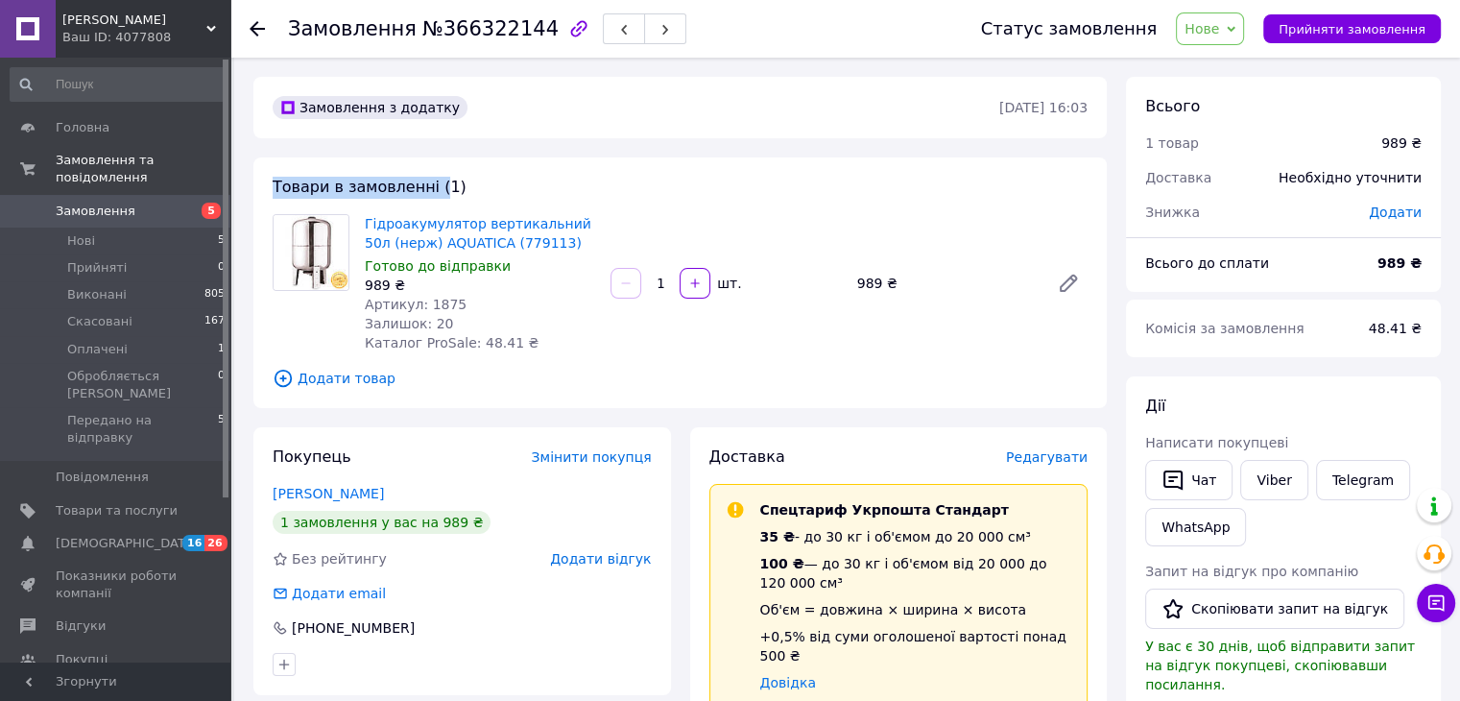
click at [428, 189] on span "Товари в замовленні (1)" at bounding box center [370, 187] width 194 height 18
click at [196, 36] on div "Ваш ID: 4077808" at bounding box center [146, 37] width 168 height 17
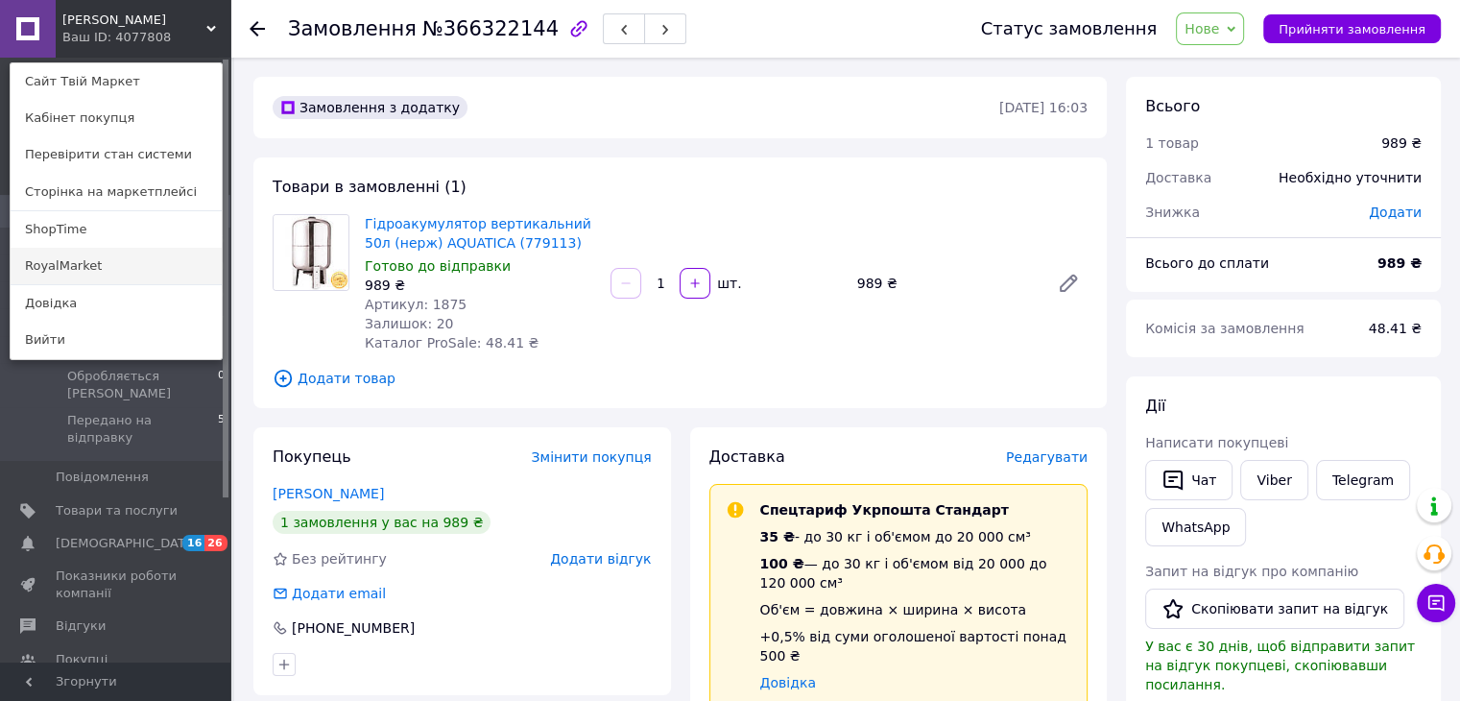
click at [88, 262] on link "RoyalMarket" at bounding box center [116, 266] width 211 height 36
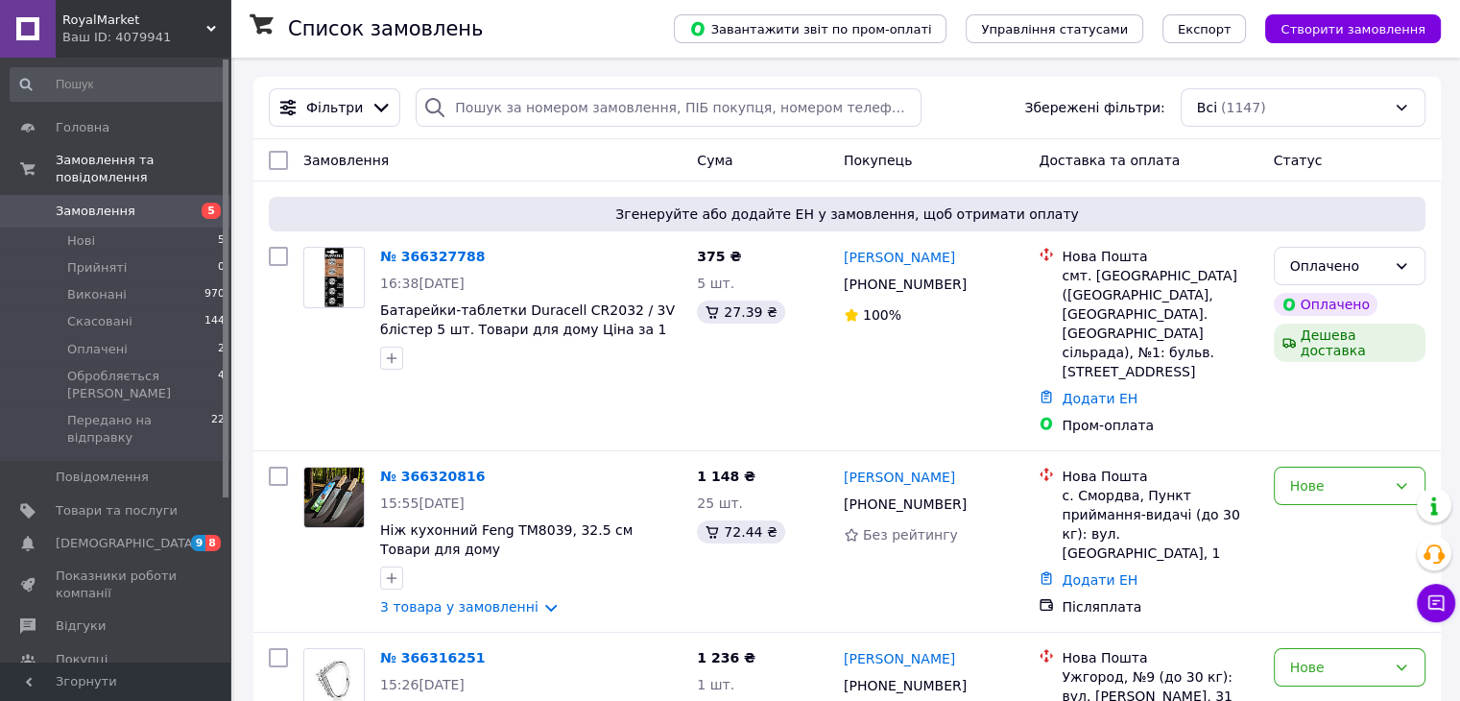
click at [319, 27] on h1 "Список замовлень" at bounding box center [385, 28] width 195 height 23
click at [403, 20] on h1 "Список замовлень" at bounding box center [385, 28] width 195 height 23
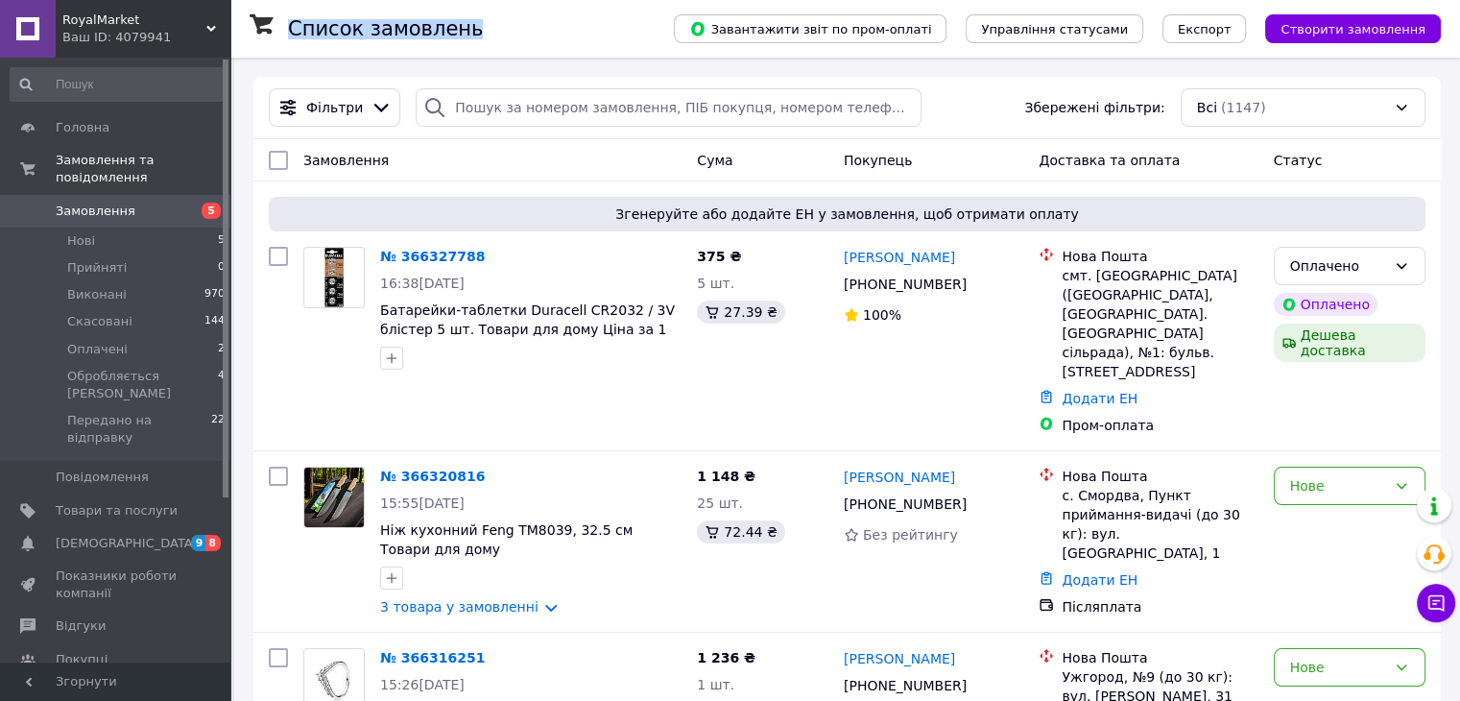
click at [403, 20] on h1 "Список замовлень" at bounding box center [385, 28] width 195 height 23
click at [315, 36] on h1 "Список замовлень" at bounding box center [385, 28] width 195 height 23
drag, startPoint x: 315, startPoint y: 36, endPoint x: 416, endPoint y: 27, distance: 101.2
click at [416, 27] on h1 "Список замовлень" at bounding box center [385, 28] width 195 height 23
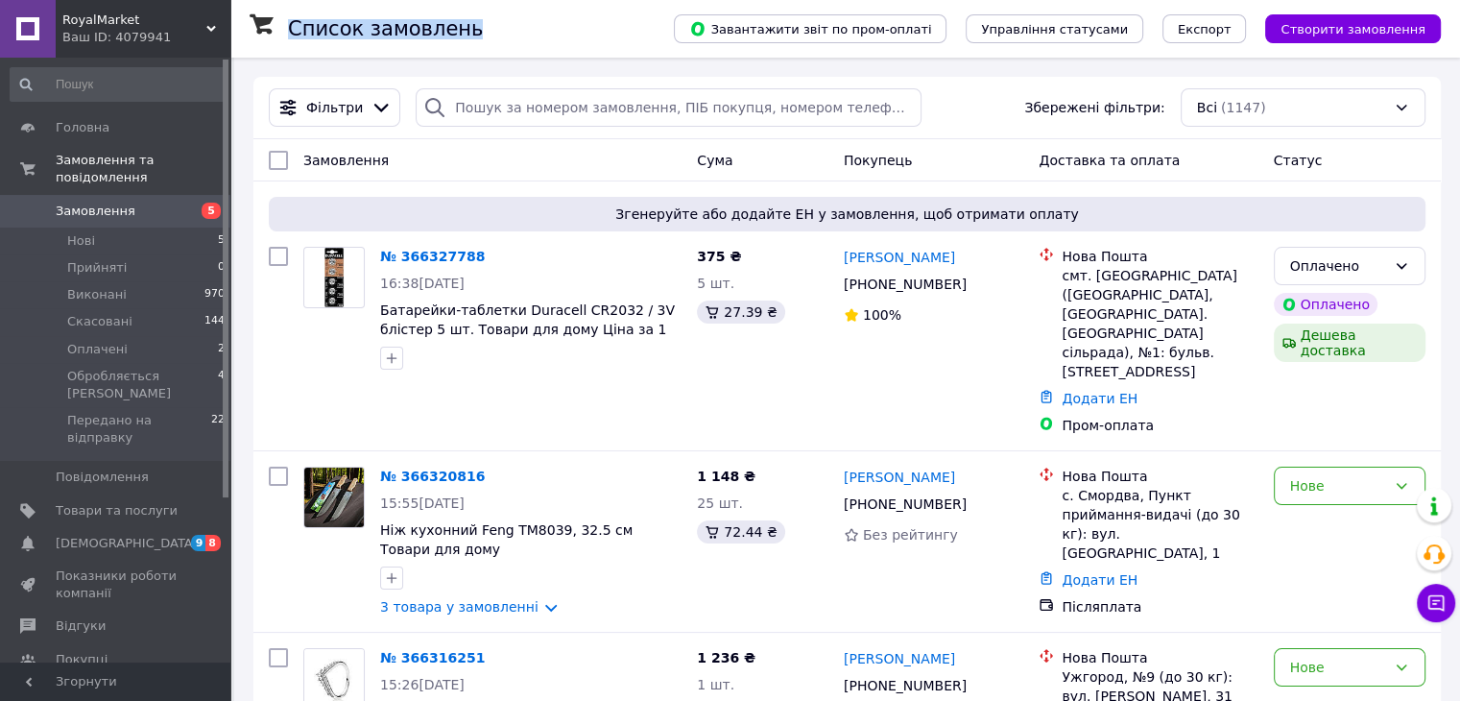
click at [416, 27] on h1 "Список замовлень" at bounding box center [385, 28] width 195 height 23
drag, startPoint x: 416, startPoint y: 27, endPoint x: 327, endPoint y: 30, distance: 88.3
click at [327, 30] on h1 "Список замовлень" at bounding box center [385, 28] width 195 height 23
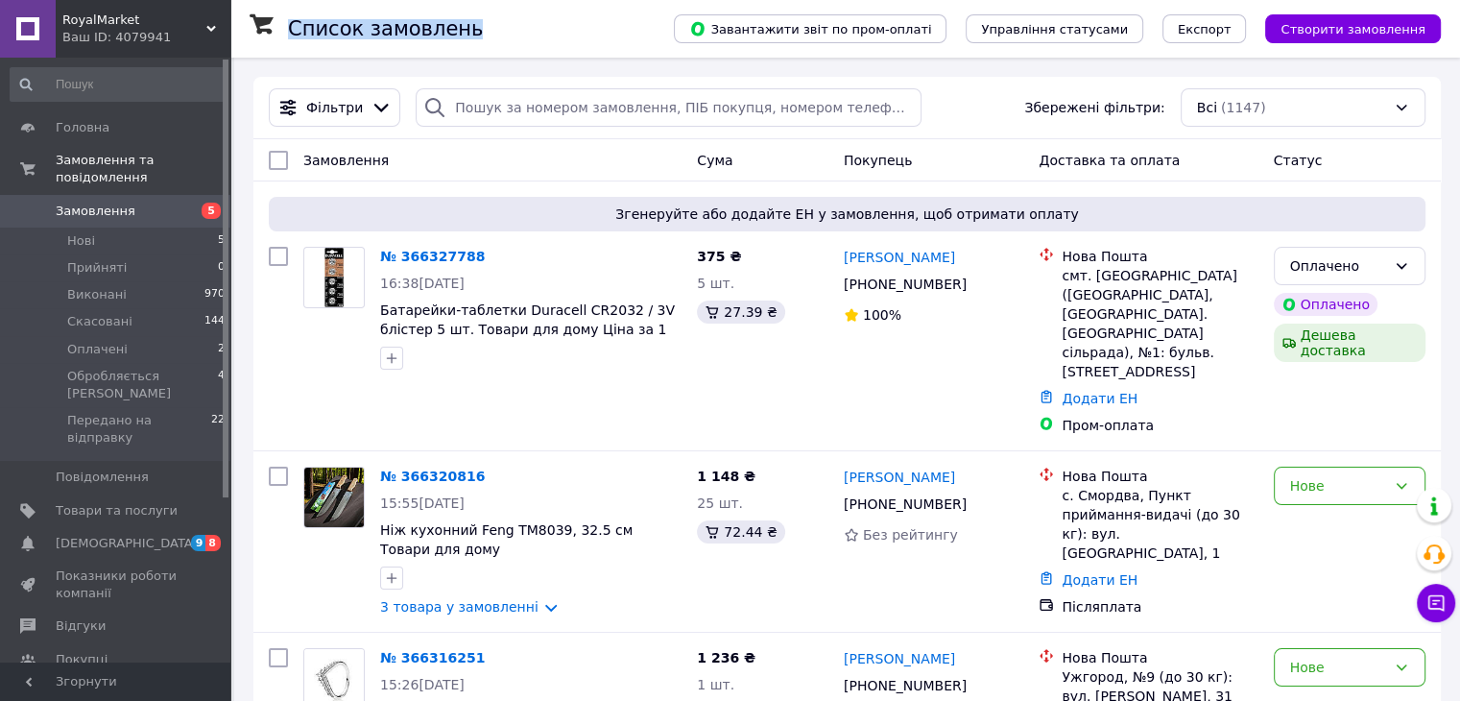
drag, startPoint x: 327, startPoint y: 30, endPoint x: 441, endPoint y: 43, distance: 115.0
click at [441, 43] on div "Список замовлень" at bounding box center [461, 29] width 347 height 58
drag, startPoint x: 441, startPoint y: 43, endPoint x: 288, endPoint y: 30, distance: 154.1
click at [288, 30] on div "Список замовлень" at bounding box center [461, 29] width 347 height 58
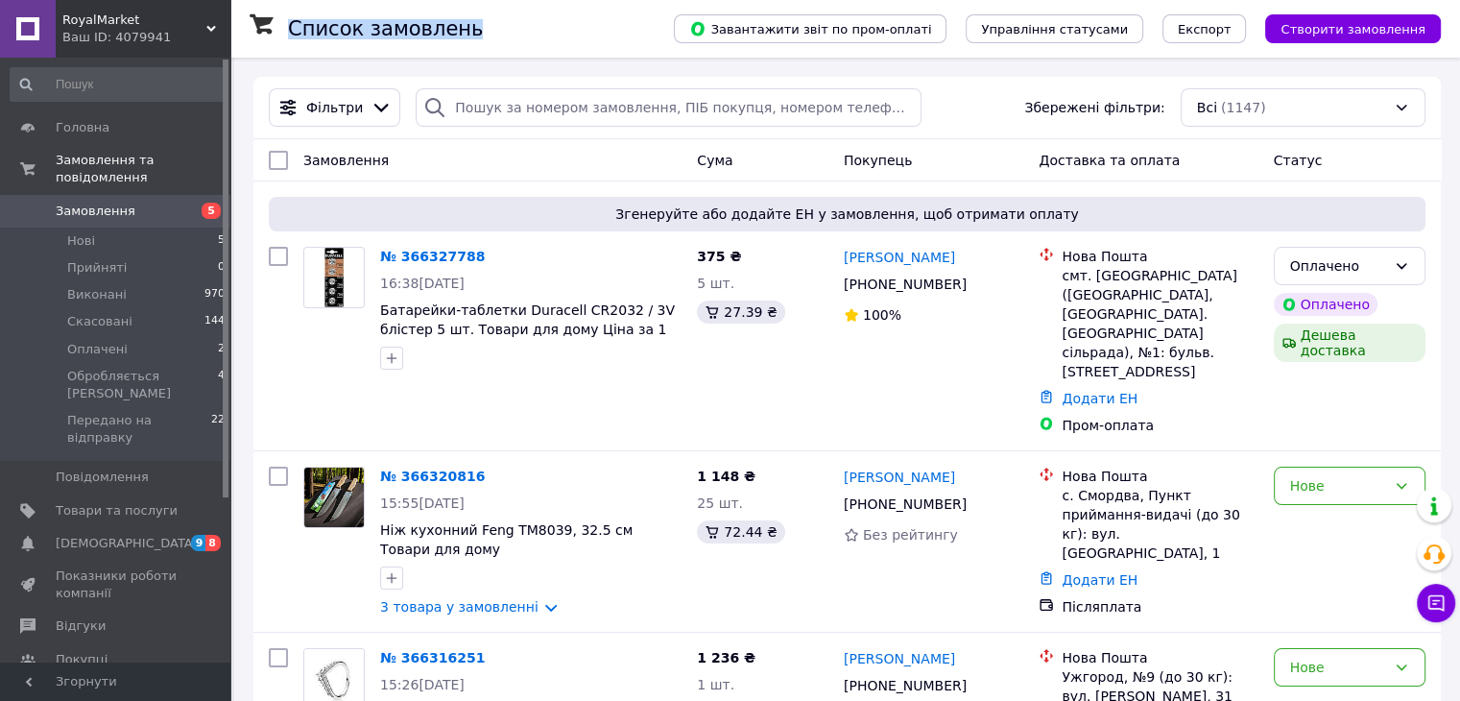
click at [288, 30] on h1 "Список замовлень" at bounding box center [385, 28] width 195 height 23
drag, startPoint x: 288, startPoint y: 30, endPoint x: 430, endPoint y: 30, distance: 142.0
click at [430, 30] on h1 "Список замовлень" at bounding box center [385, 28] width 195 height 23
drag, startPoint x: 430, startPoint y: 30, endPoint x: 292, endPoint y: 33, distance: 138.2
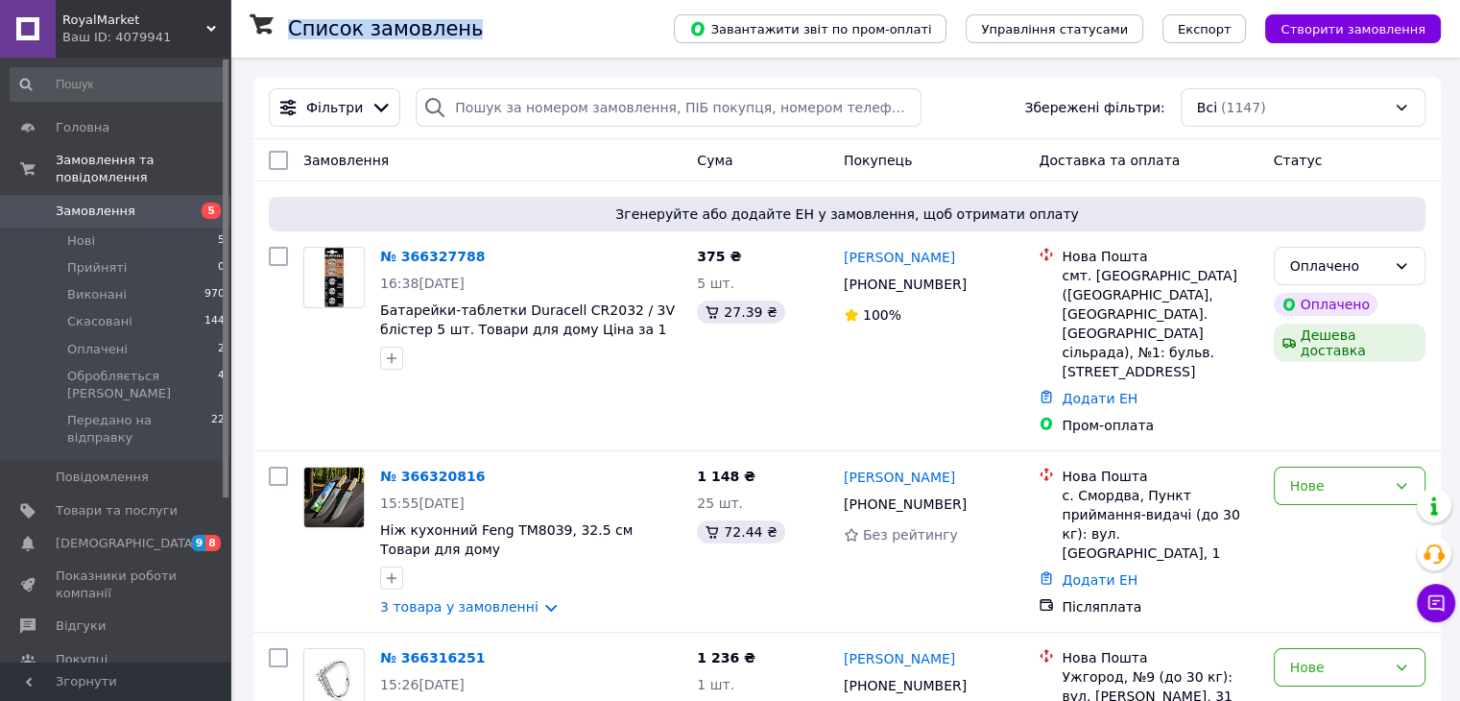
click at [292, 33] on h1 "Список замовлень" at bounding box center [385, 28] width 195 height 23
drag, startPoint x: 292, startPoint y: 33, endPoint x: 399, endPoint y: 28, distance: 107.6
click at [399, 28] on h1 "Список замовлень" at bounding box center [385, 28] width 195 height 23
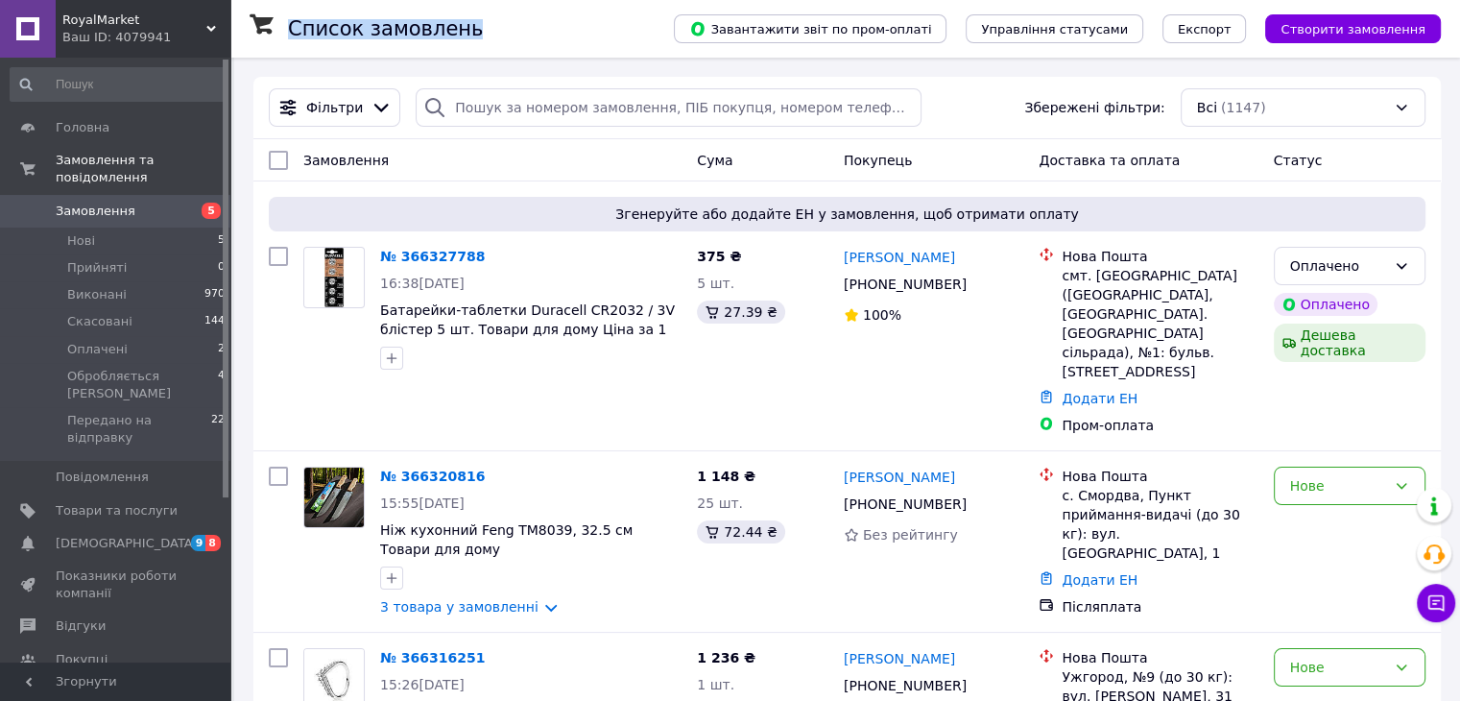
drag, startPoint x: 399, startPoint y: 28, endPoint x: 292, endPoint y: 16, distance: 108.1
click at [292, 16] on div "Список замовлень" at bounding box center [461, 29] width 347 height 58
click at [421, 36] on h1 "Список замовлень" at bounding box center [385, 28] width 195 height 23
drag, startPoint x: 421, startPoint y: 36, endPoint x: 315, endPoint y: 29, distance: 106.8
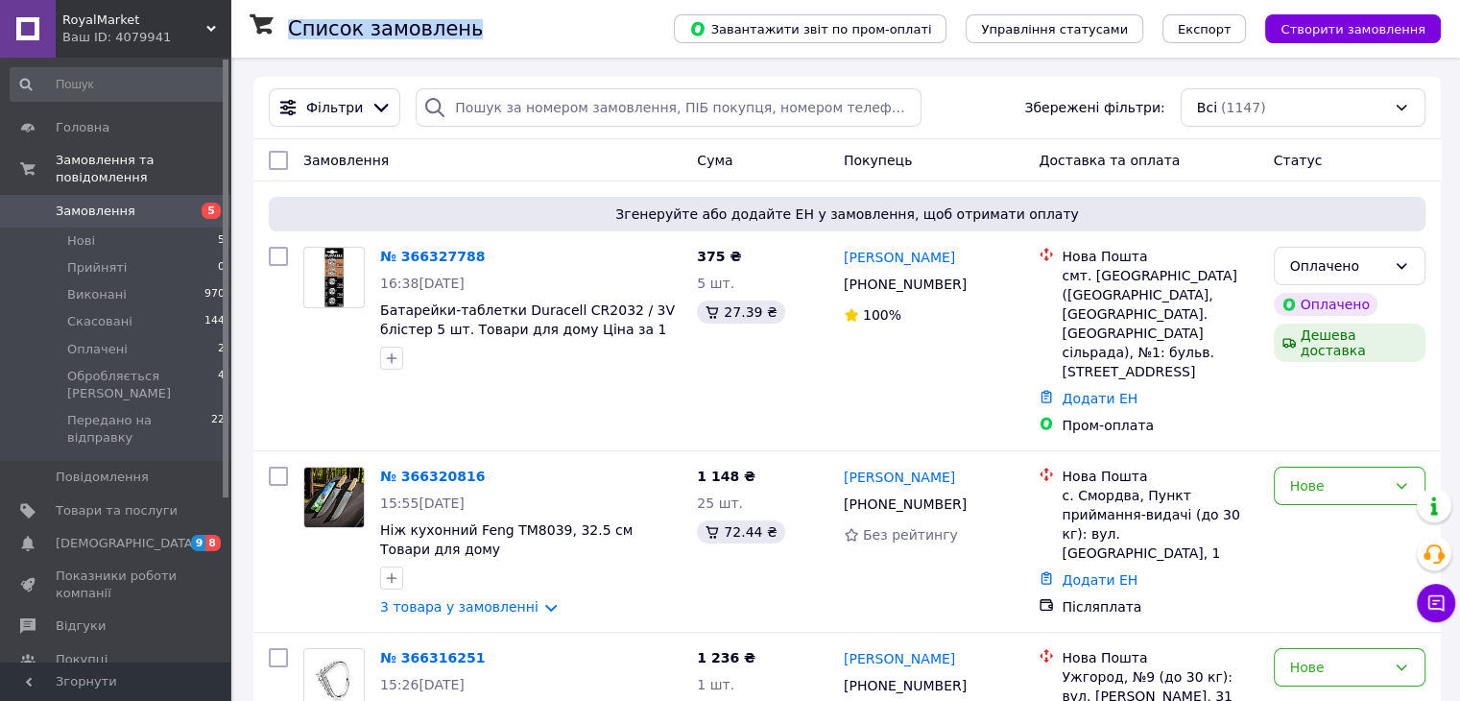
click at [315, 29] on h1 "Список замовлень" at bounding box center [385, 28] width 195 height 23
drag, startPoint x: 315, startPoint y: 29, endPoint x: 415, endPoint y: 28, distance: 99.8
click at [415, 28] on h1 "Список замовлень" at bounding box center [385, 28] width 195 height 23
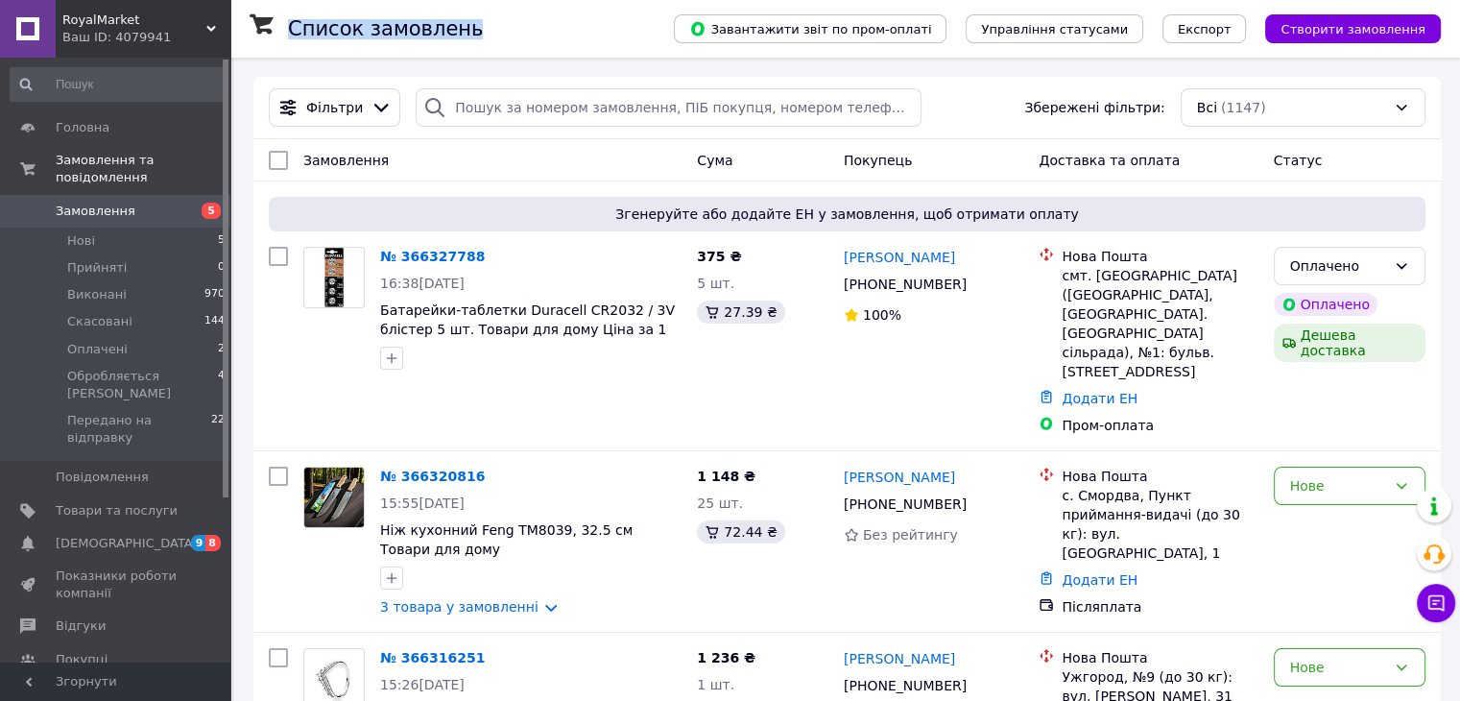
drag, startPoint x: 415, startPoint y: 28, endPoint x: 279, endPoint y: 36, distance: 135.5
click at [279, 36] on div "Список замовлень Завантажити звіт по пром-оплаті Управління статусами Експорт С…" at bounding box center [845, 29] width 1191 height 58
click at [279, 36] on div at bounding box center [269, 29] width 38 height 58
drag, startPoint x: 279, startPoint y: 36, endPoint x: 411, endPoint y: 36, distance: 131.5
click at [411, 36] on div "Список замовлень Завантажити звіт по пром-оплаті Управління статусами Експорт С…" at bounding box center [845, 29] width 1191 height 58
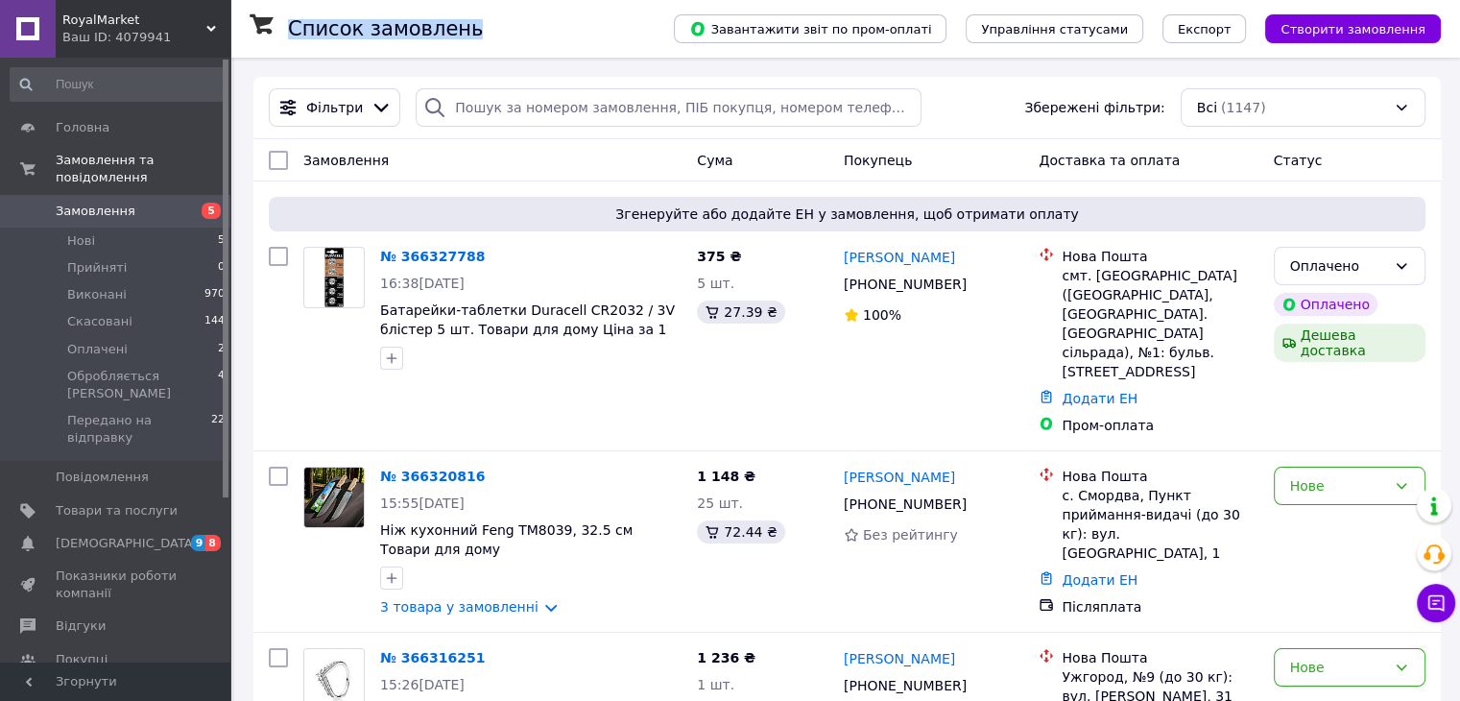
click at [411, 36] on h1 "Список замовлень" at bounding box center [385, 28] width 195 height 23
click at [509, 32] on div "Список замовлень" at bounding box center [461, 29] width 347 height 58
click at [649, 212] on span "Згенеруйте або додайте ЕН у замовлення, щоб отримати оплату" at bounding box center [846, 213] width 1141 height 19
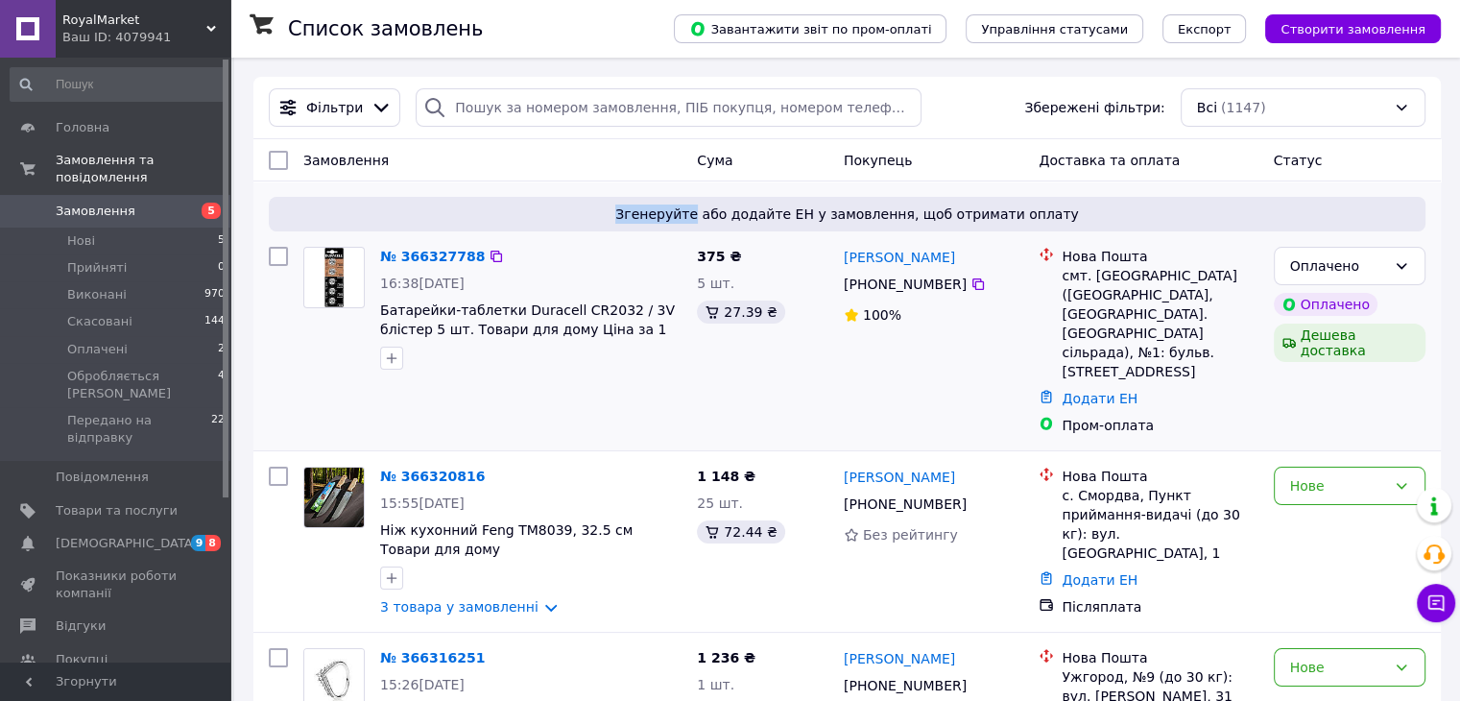
drag, startPoint x: 649, startPoint y: 212, endPoint x: 626, endPoint y: 216, distance: 23.4
click at [626, 216] on span "Згенеруйте або додайте ЕН у замовлення, щоб отримати оплату" at bounding box center [846, 213] width 1141 height 19
drag, startPoint x: 626, startPoint y: 216, endPoint x: 1024, endPoint y: 215, distance: 398.3
click at [1024, 215] on span "Згенеруйте або додайте ЕН у замовлення, щоб отримати оплату" at bounding box center [846, 213] width 1141 height 19
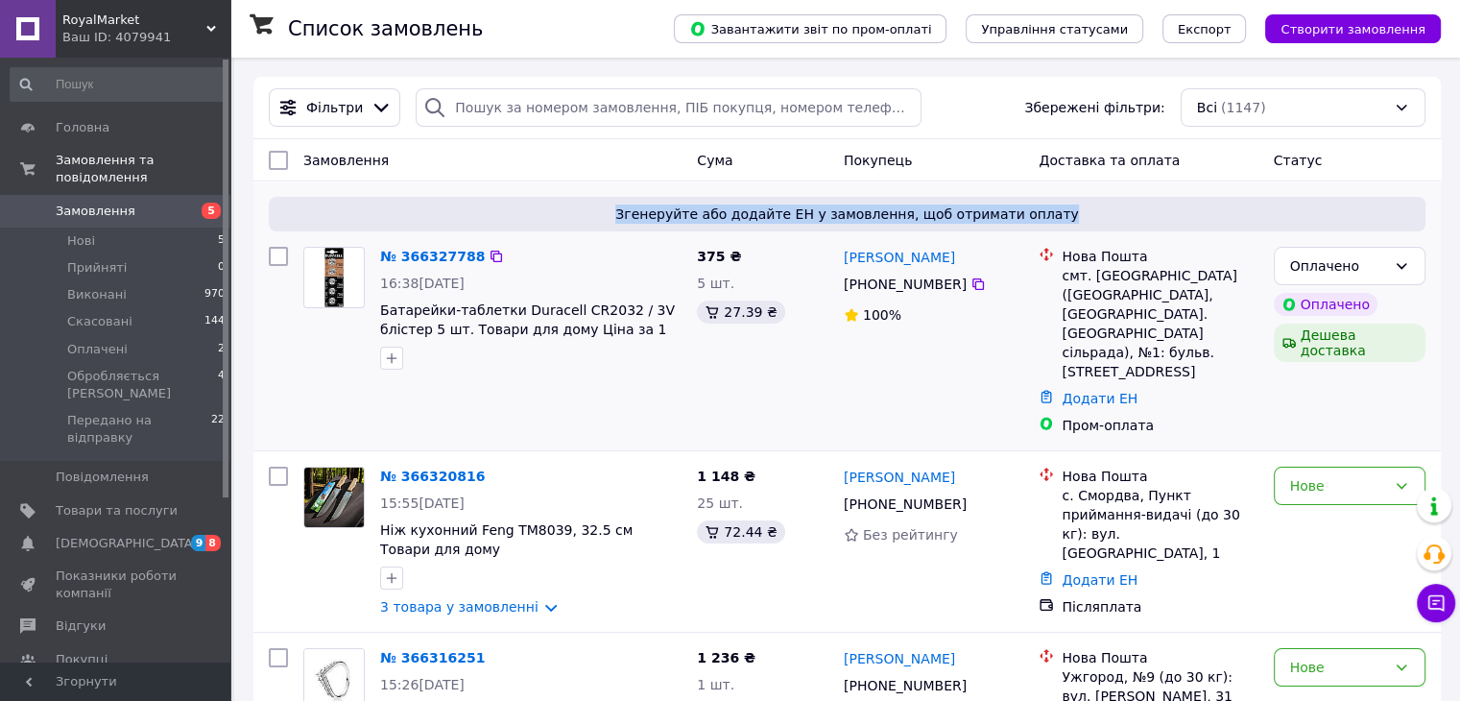
click at [1024, 215] on span "Згенеруйте або додайте ЕН у замовлення, щоб отримати оплату" at bounding box center [846, 213] width 1141 height 19
drag, startPoint x: 1024, startPoint y: 215, endPoint x: 649, endPoint y: 216, distance: 375.3
click at [649, 216] on span "Згенеруйте або додайте ЕН у замовлення, щоб отримати оплату" at bounding box center [846, 213] width 1141 height 19
drag, startPoint x: 649, startPoint y: 216, endPoint x: 1043, endPoint y: 213, distance: 394.5
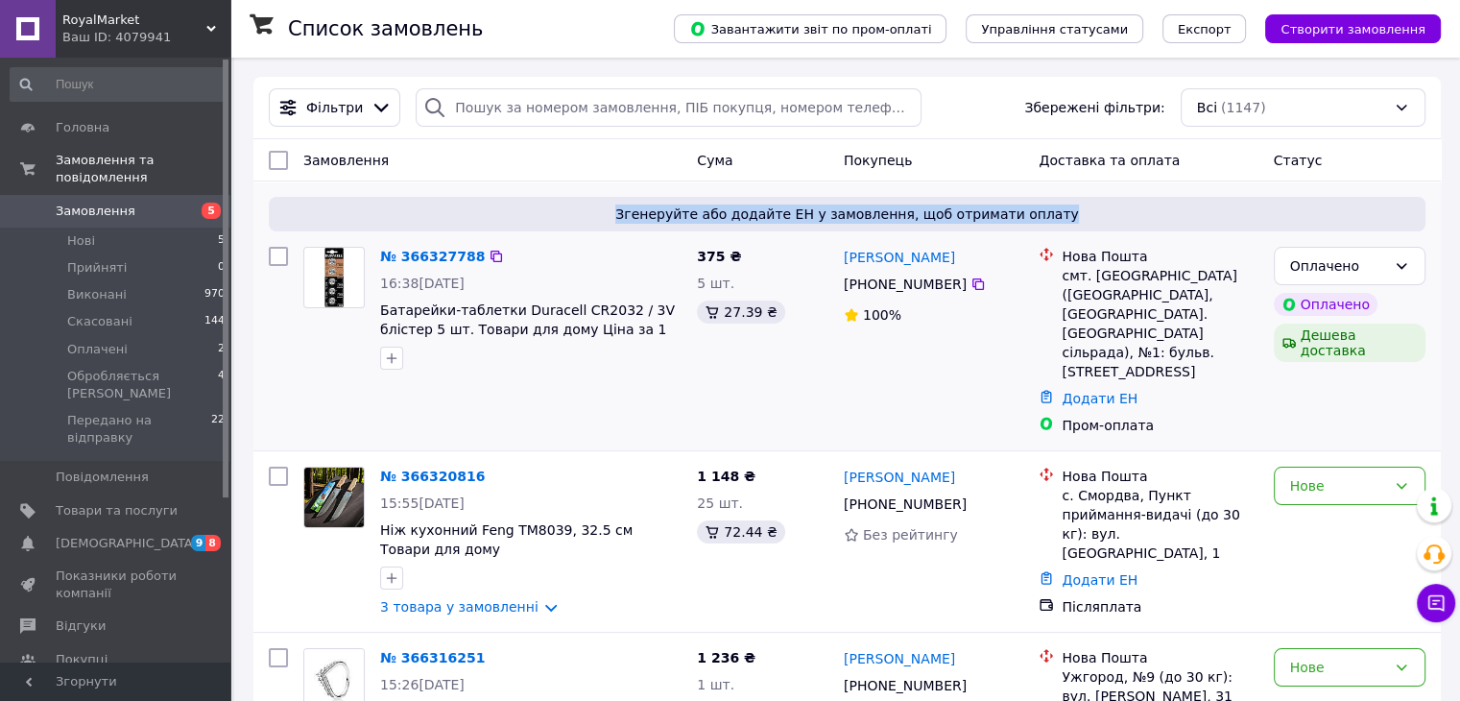
click at [1043, 213] on span "Згенеруйте або додайте ЕН у замовлення, щоб отримати оплату" at bounding box center [846, 213] width 1141 height 19
drag, startPoint x: 1043, startPoint y: 213, endPoint x: 647, endPoint y: 212, distance: 396.4
click at [647, 212] on span "Згенеруйте або додайте ЕН у замовлення, щоб отримати оплату" at bounding box center [846, 213] width 1141 height 19
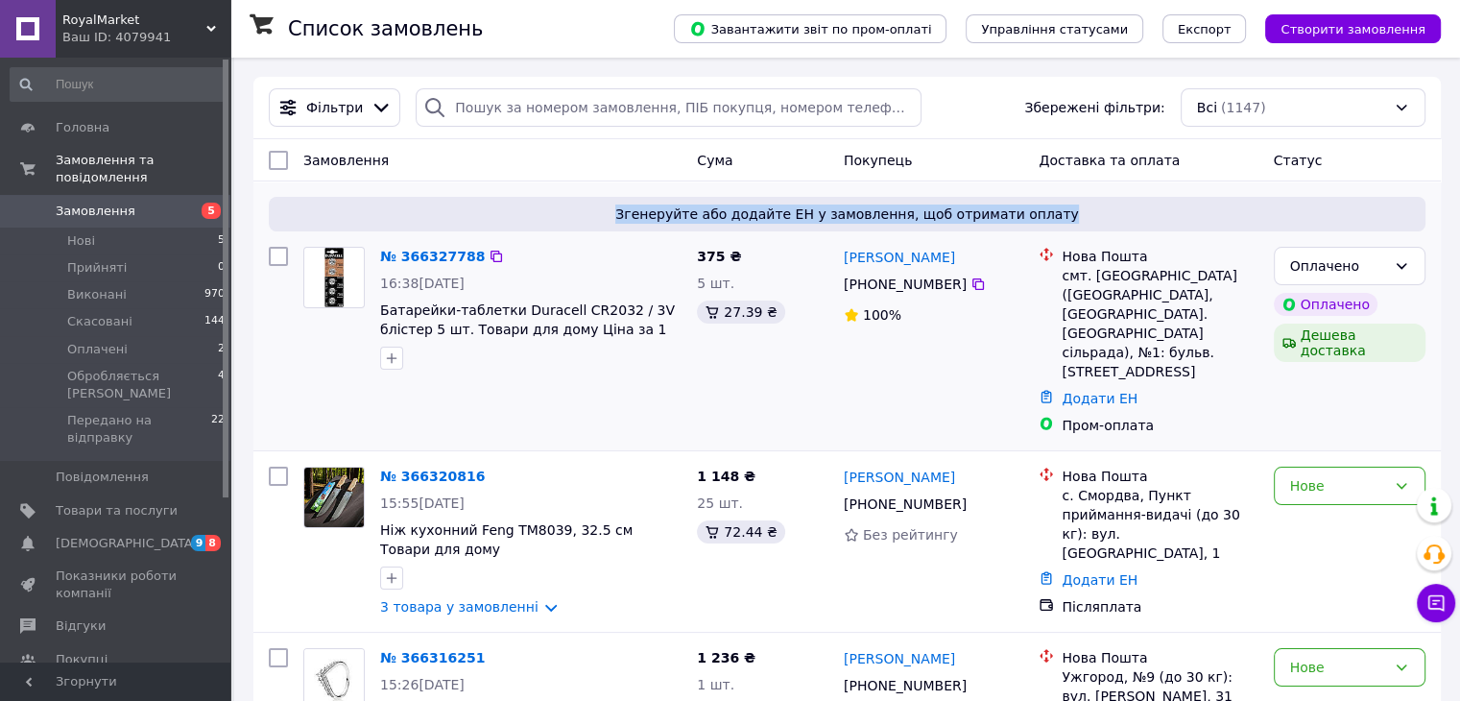
drag, startPoint x: 647, startPoint y: 212, endPoint x: 1065, endPoint y: 212, distance: 418.4
click at [1065, 212] on span "Згенеруйте або додайте ЕН у замовлення, щоб отримати оплату" at bounding box center [846, 213] width 1141 height 19
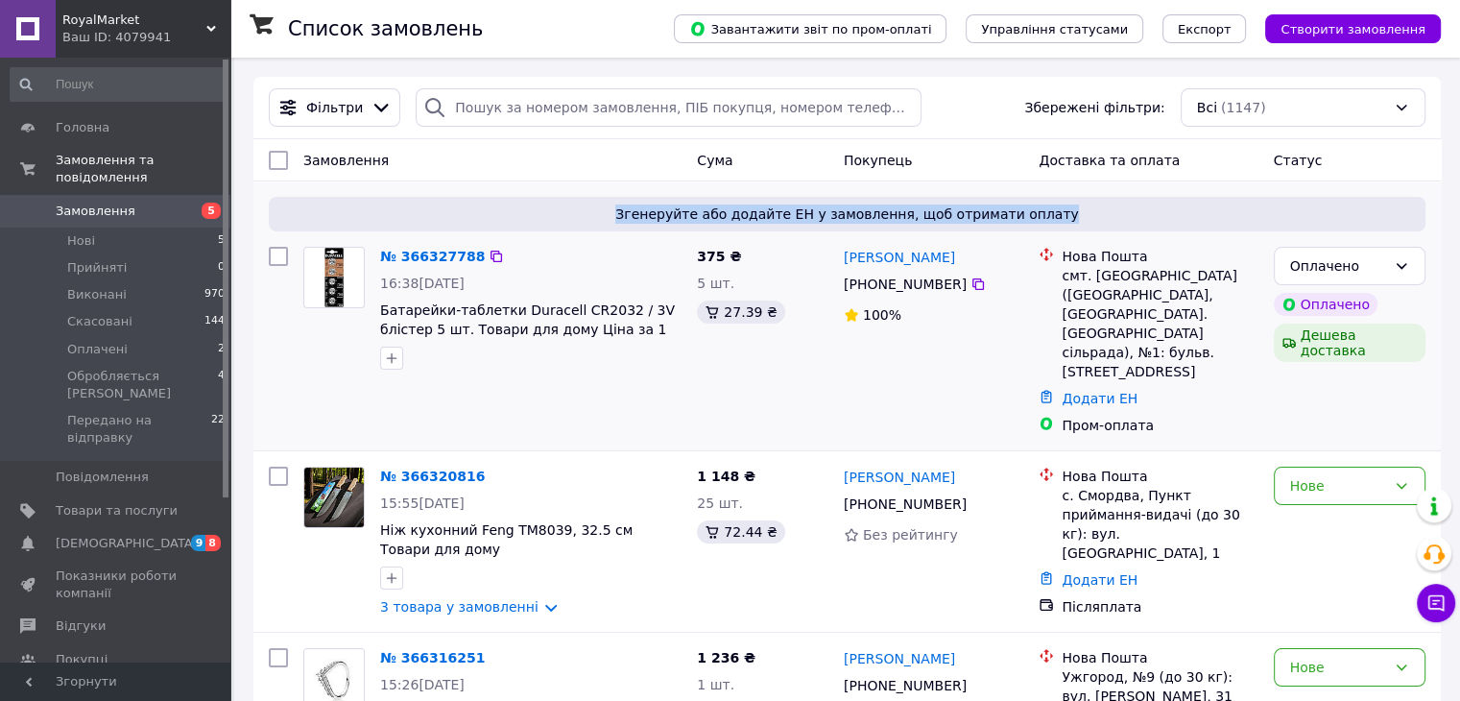
click at [1065, 212] on span "Згенеруйте або додайте ЕН у замовлення, щоб отримати оплату" at bounding box center [846, 213] width 1141 height 19
click at [649, 208] on span "Згенеруйте або додайте ЕН у замовлення, щоб отримати оплату" at bounding box center [846, 213] width 1141 height 19
drag, startPoint x: 649, startPoint y: 208, endPoint x: 1045, endPoint y: 210, distance: 396.4
click at [1045, 210] on span "Згенеруйте або додайте ЕН у замовлення, щоб отримати оплату" at bounding box center [846, 213] width 1141 height 19
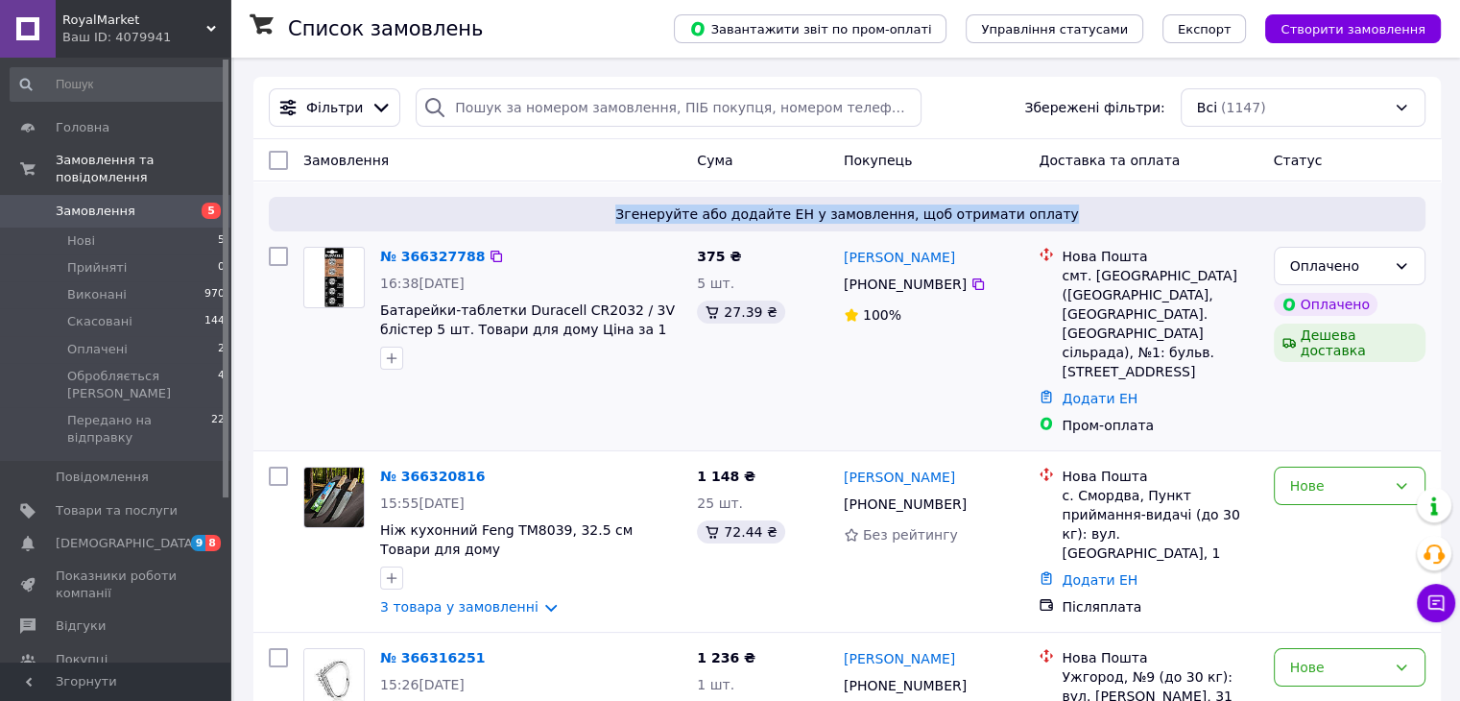
drag, startPoint x: 1045, startPoint y: 210, endPoint x: 644, endPoint y: 202, distance: 401.3
click at [644, 202] on div "Згенеруйте або додайте ЕН у замовлення, щоб отримати оплату" at bounding box center [847, 214] width 1156 height 35
drag, startPoint x: 644, startPoint y: 202, endPoint x: 1046, endPoint y: 216, distance: 402.4
click at [1046, 216] on div "Згенеруйте або додайте ЕН у замовлення, щоб отримати оплату" at bounding box center [847, 214] width 1156 height 35
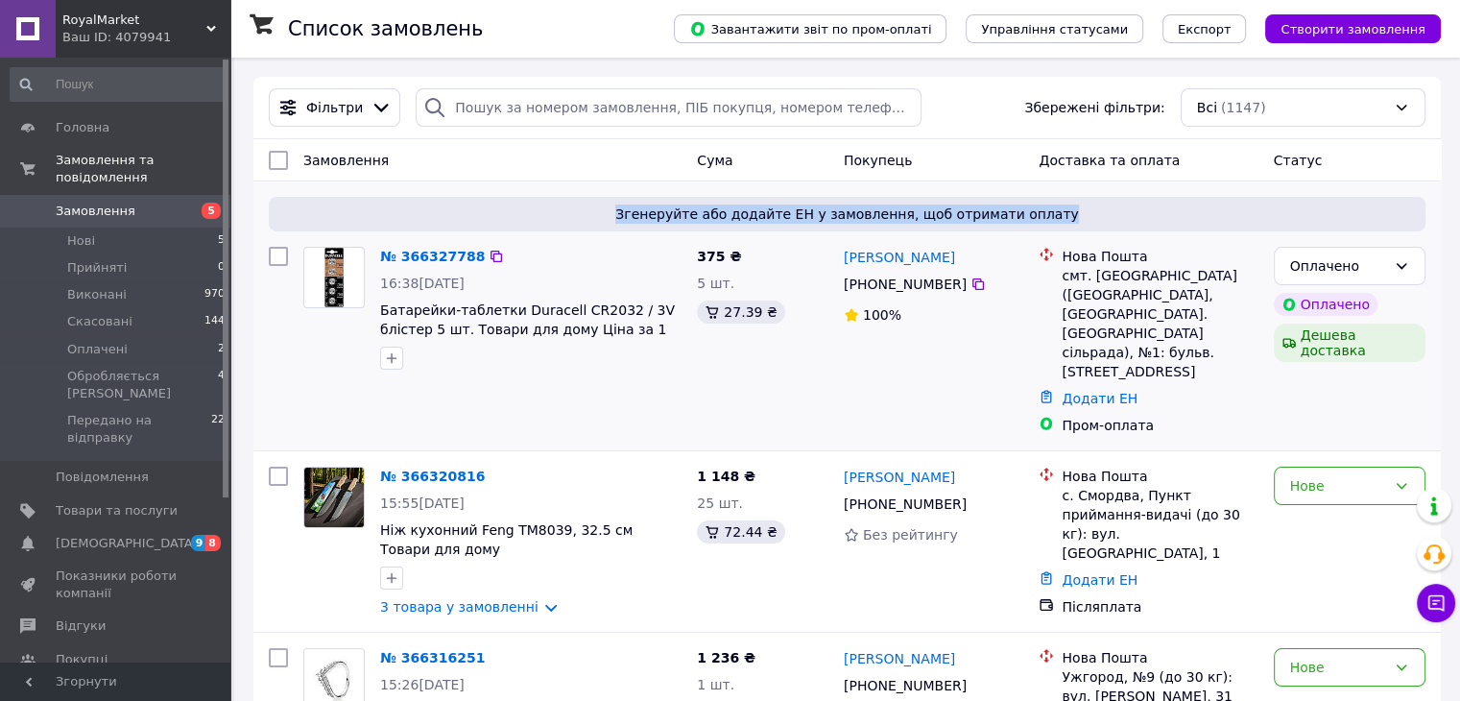
click at [1046, 216] on span "Згенеруйте або додайте ЕН у замовлення, щоб отримати оплату" at bounding box center [846, 213] width 1141 height 19
drag, startPoint x: 1046, startPoint y: 216, endPoint x: 660, endPoint y: 201, distance: 386.1
click at [660, 201] on div "Згенеруйте або додайте ЕН у замовлення, щоб отримати оплату" at bounding box center [847, 214] width 1156 height 35
drag, startPoint x: 660, startPoint y: 201, endPoint x: 1049, endPoint y: 206, distance: 388.7
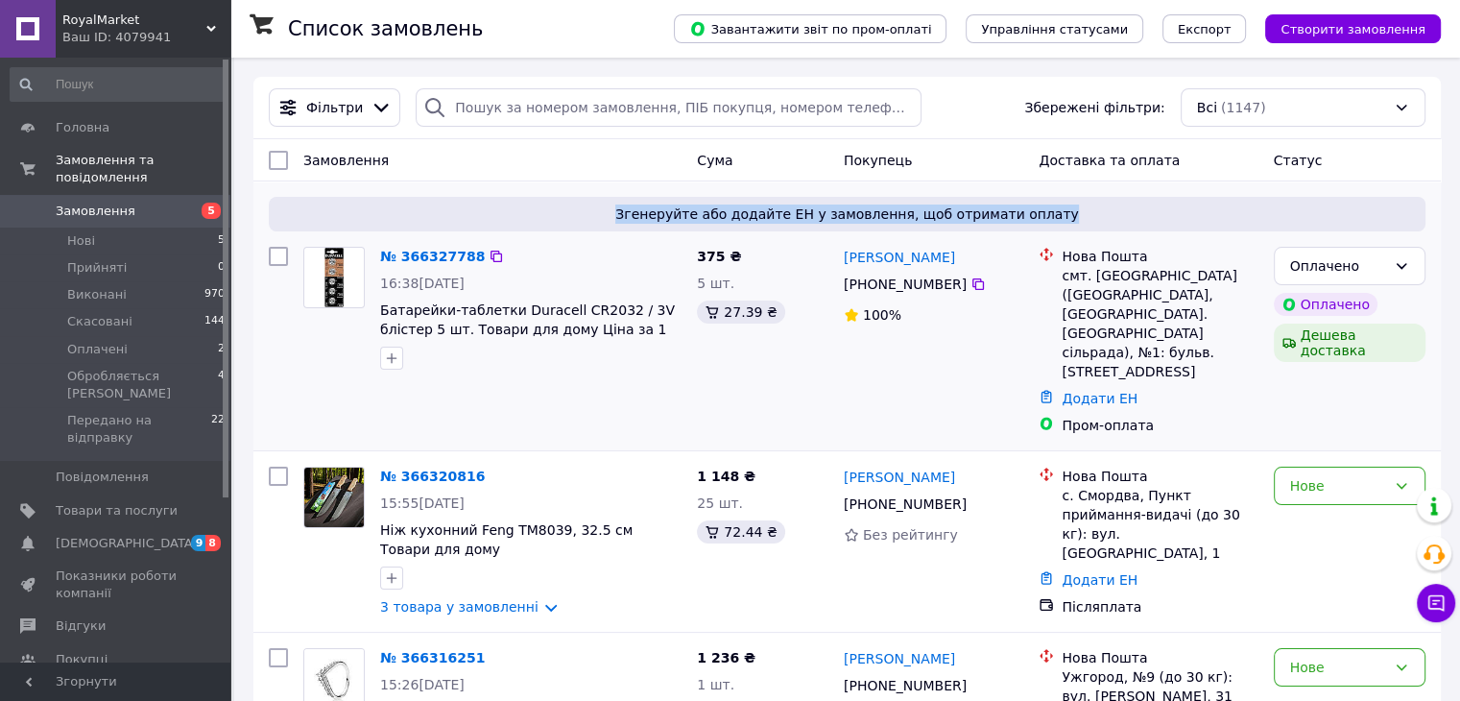
click at [1049, 206] on div "Згенеруйте або додайте ЕН у замовлення, щоб отримати оплату" at bounding box center [847, 214] width 1156 height 35
click at [1049, 206] on span "Згенеруйте або додайте ЕН у замовлення, щоб отримати оплату" at bounding box center [846, 213] width 1141 height 19
drag, startPoint x: 1049, startPoint y: 206, endPoint x: 637, endPoint y: 208, distance: 411.7
click at [637, 208] on span "Згенеруйте або додайте ЕН у замовлення, щоб отримати оплату" at bounding box center [846, 213] width 1141 height 19
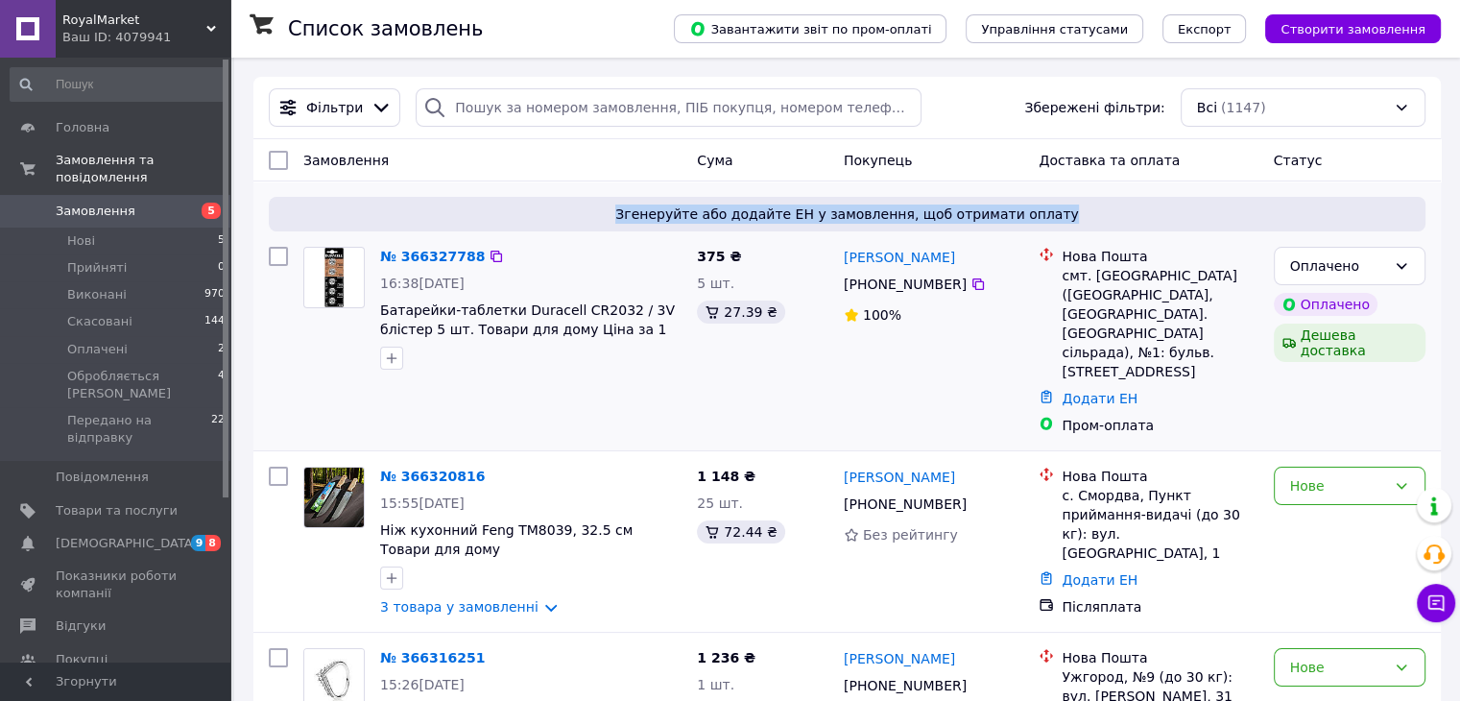
drag, startPoint x: 637, startPoint y: 208, endPoint x: 1042, endPoint y: 210, distance: 405.0
click at [1042, 210] on span "Згенеруйте або додайте ЕН у замовлення, щоб отримати оплату" at bounding box center [846, 213] width 1141 height 19
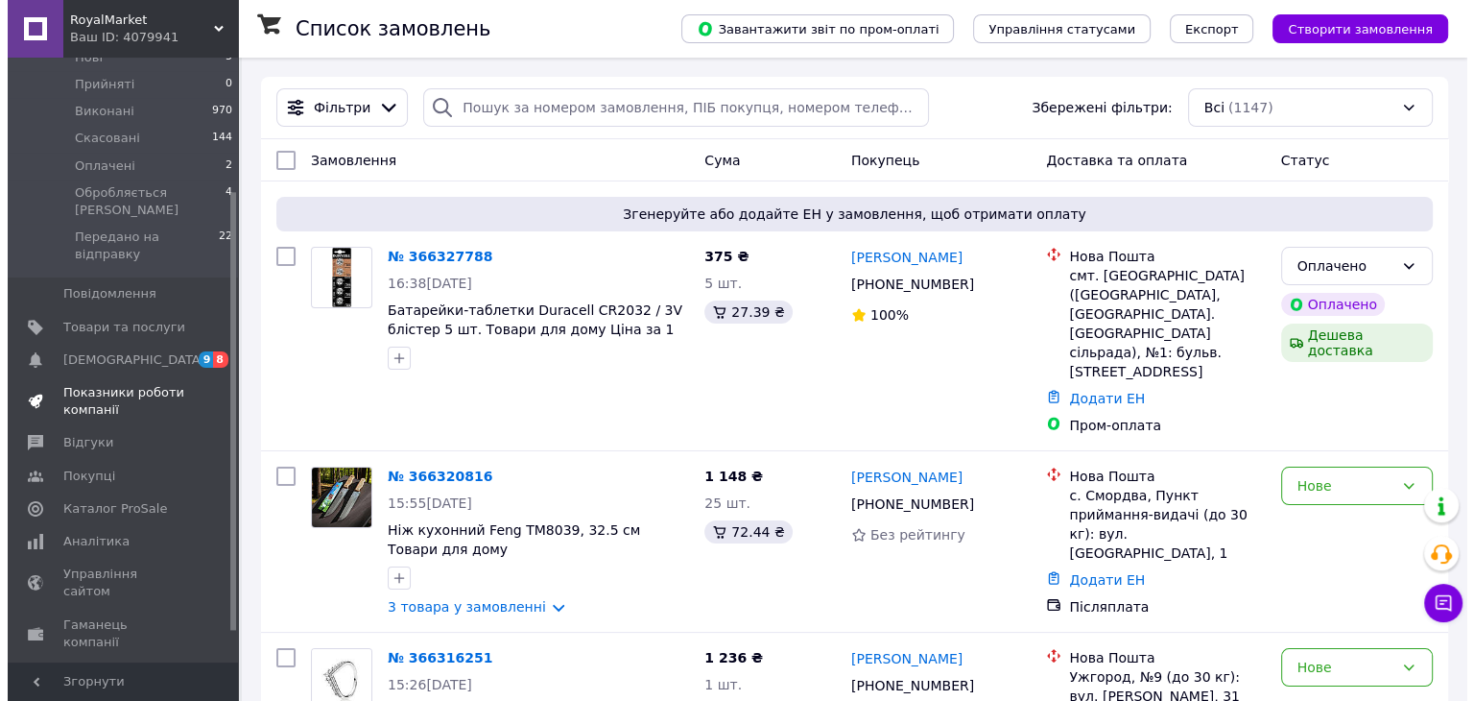
scroll to position [184, 0]
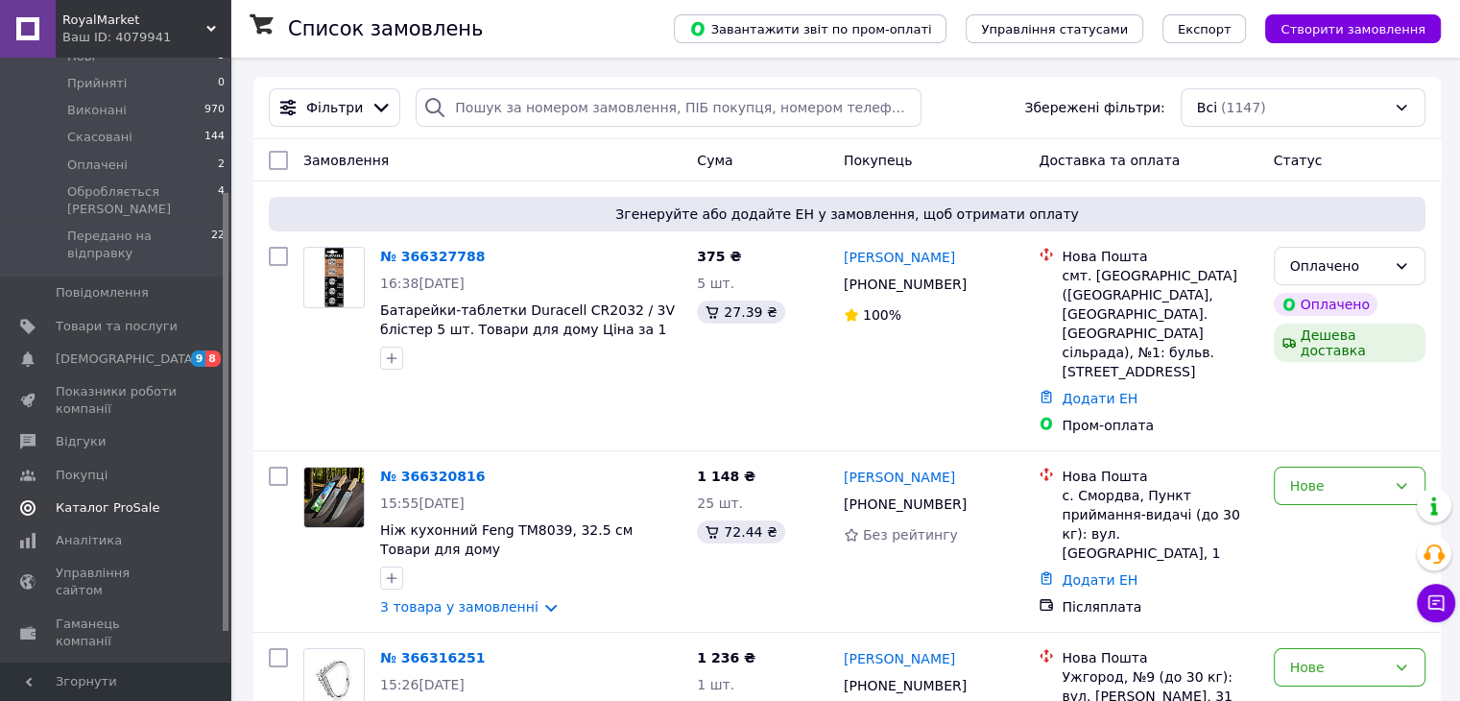
click at [108, 499] on span "Каталог ProSale" at bounding box center [108, 507] width 104 height 17
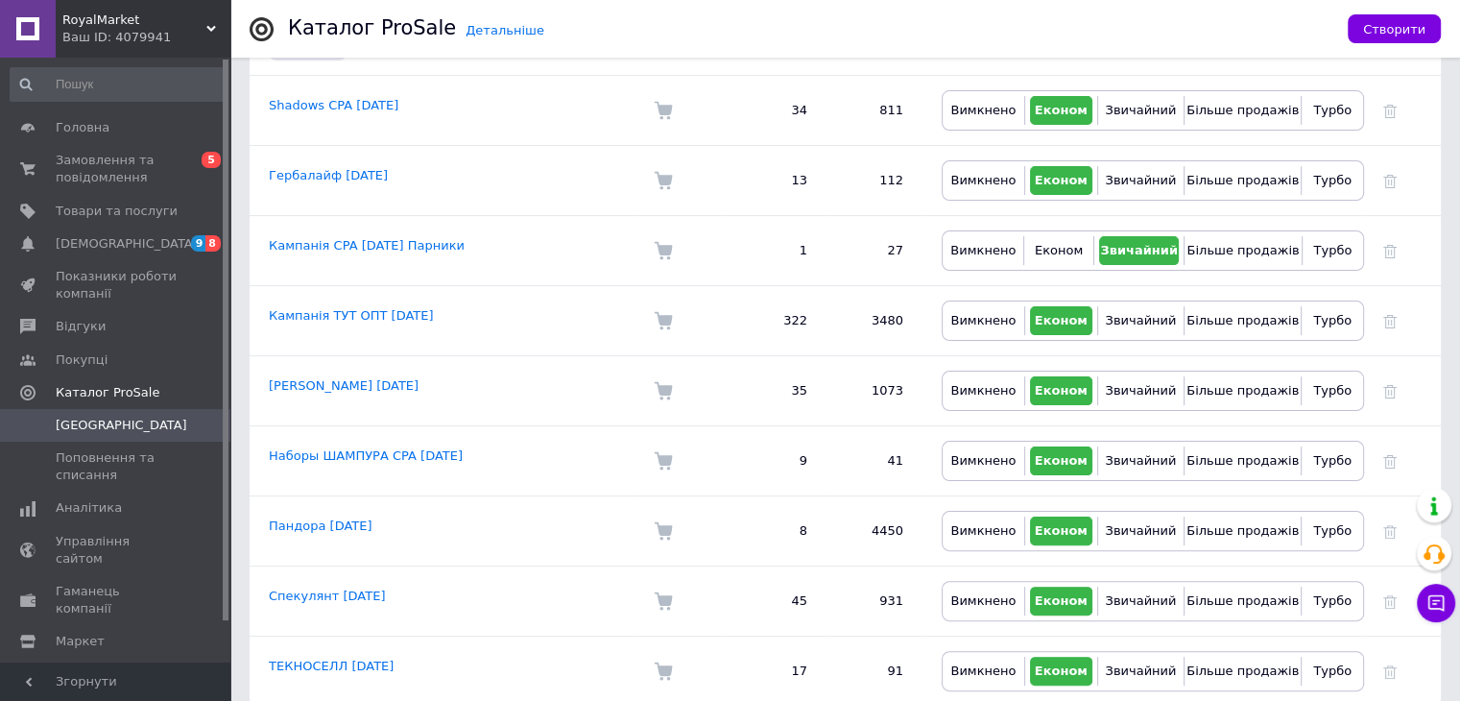
click at [140, 20] on span "RoyalMarket" at bounding box center [134, 20] width 144 height 17
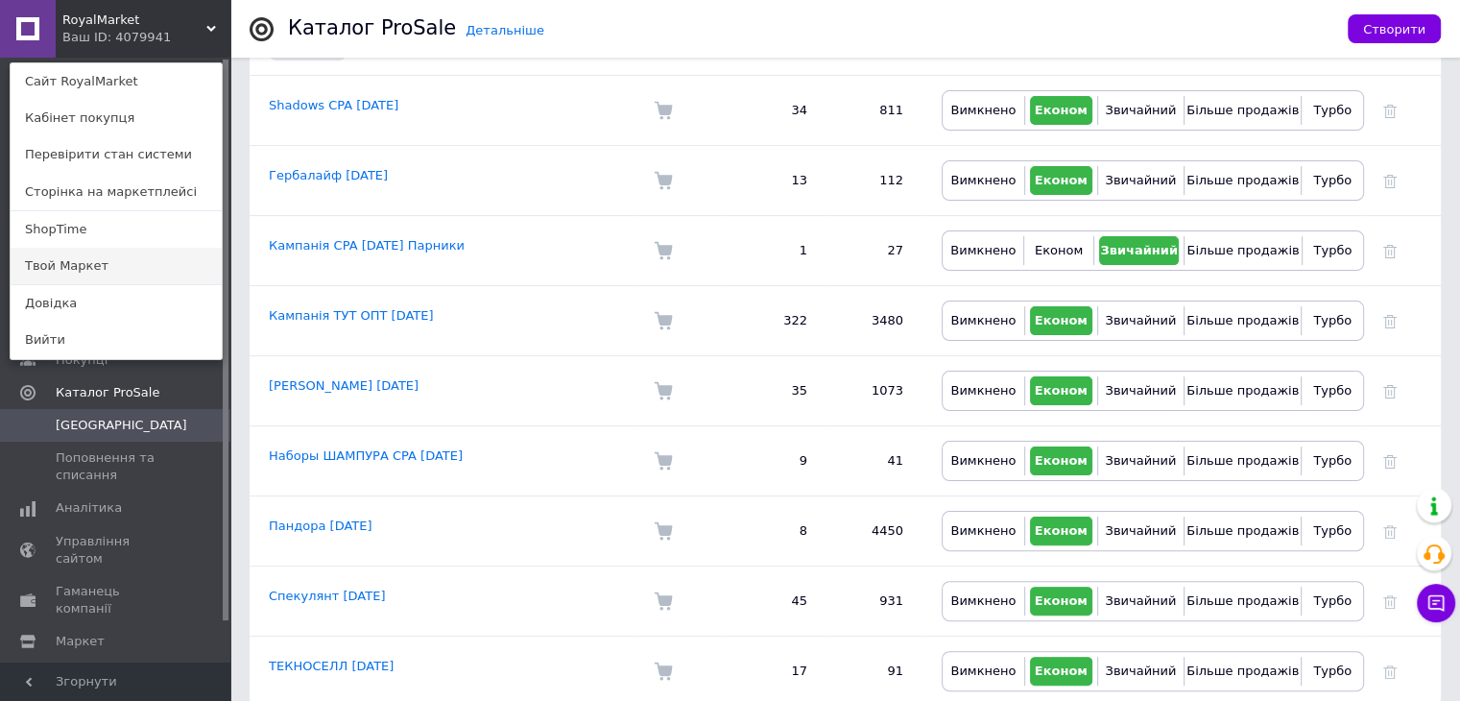
click at [77, 267] on link "Твой Маркет" at bounding box center [116, 266] width 211 height 36
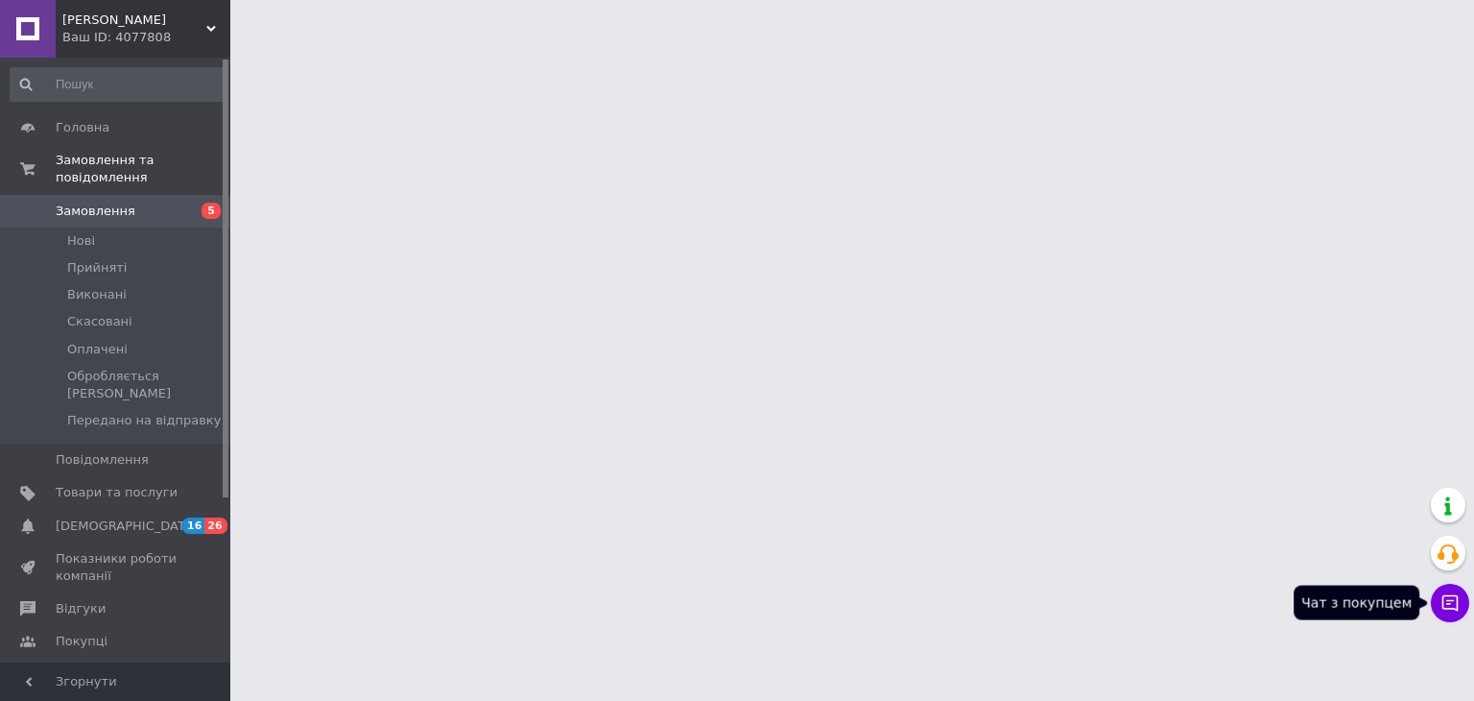
click at [1443, 611] on icon at bounding box center [1450, 602] width 19 height 19
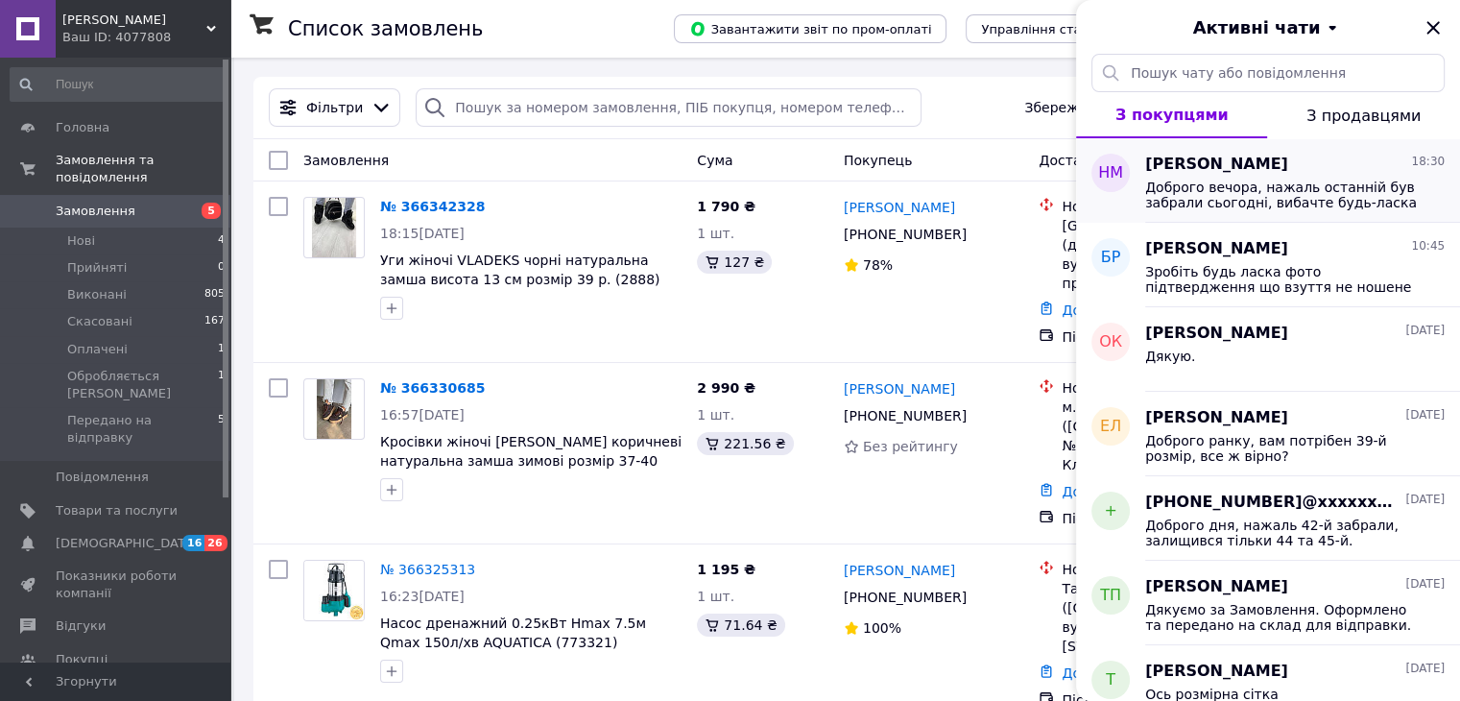
click at [1308, 192] on span "Доброго вечора, нажаль останній був забрали сьогодні, вибачте будь-ласка" at bounding box center [1281, 194] width 273 height 31
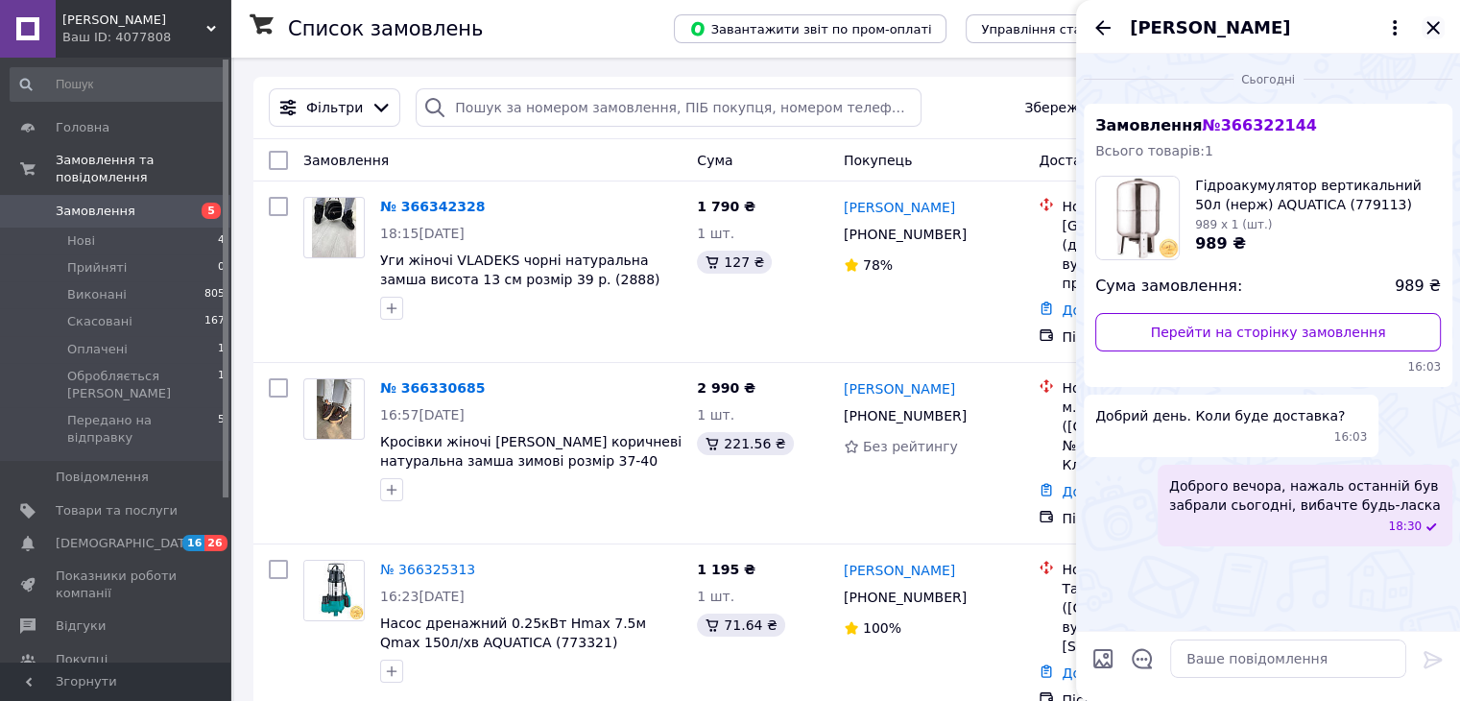
click at [1429, 18] on icon "Закрити" at bounding box center [1432, 27] width 23 height 23
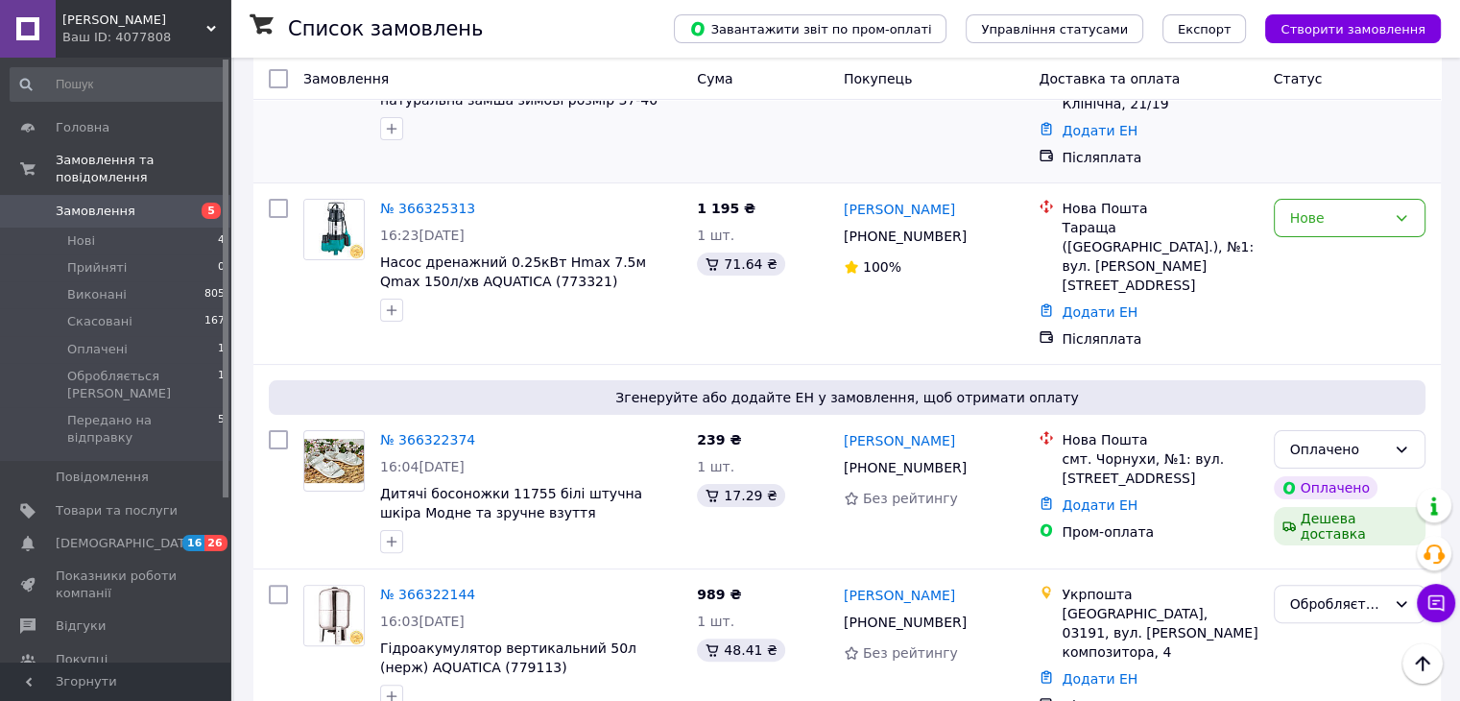
scroll to position [364, 0]
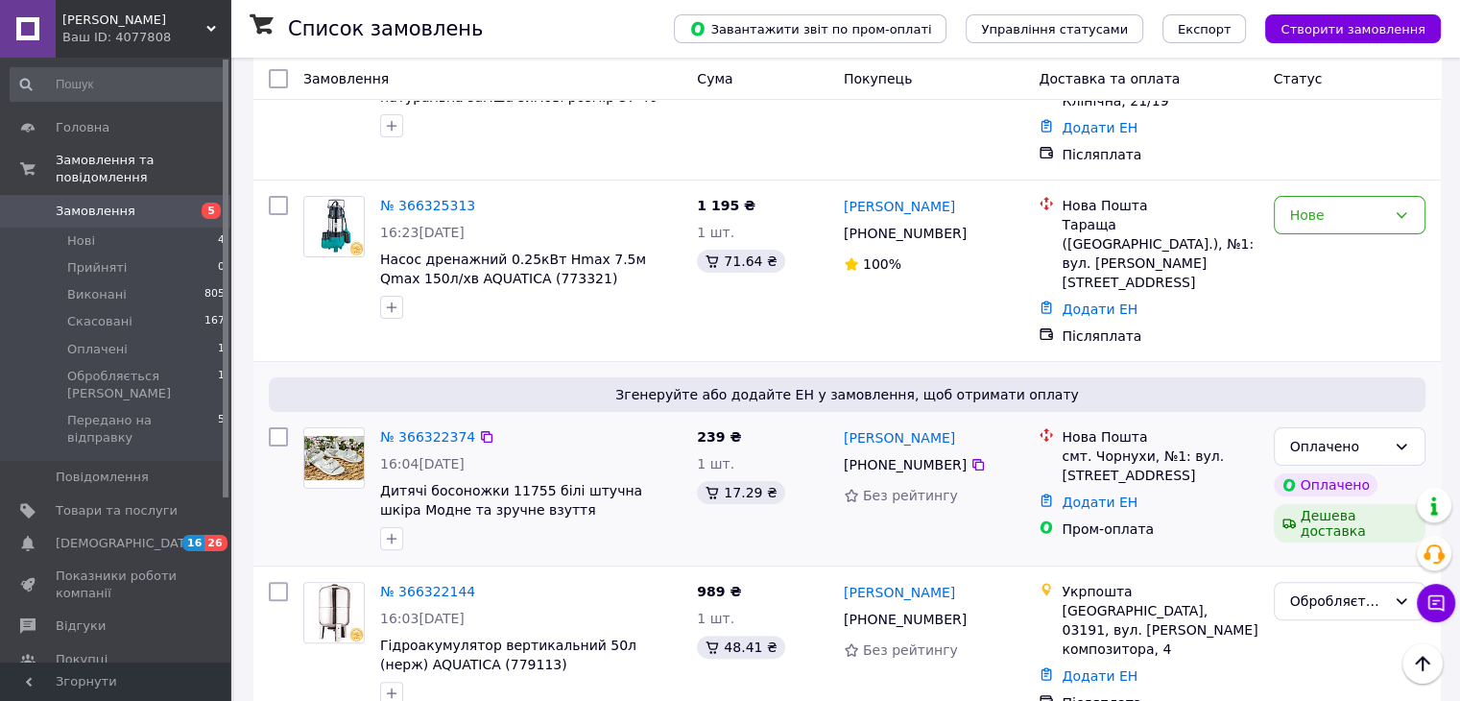
click at [593, 425] on div "№ 366322374" at bounding box center [530, 436] width 305 height 23
click at [83, 676] on link "Каталог ProSale" at bounding box center [118, 692] width 236 height 33
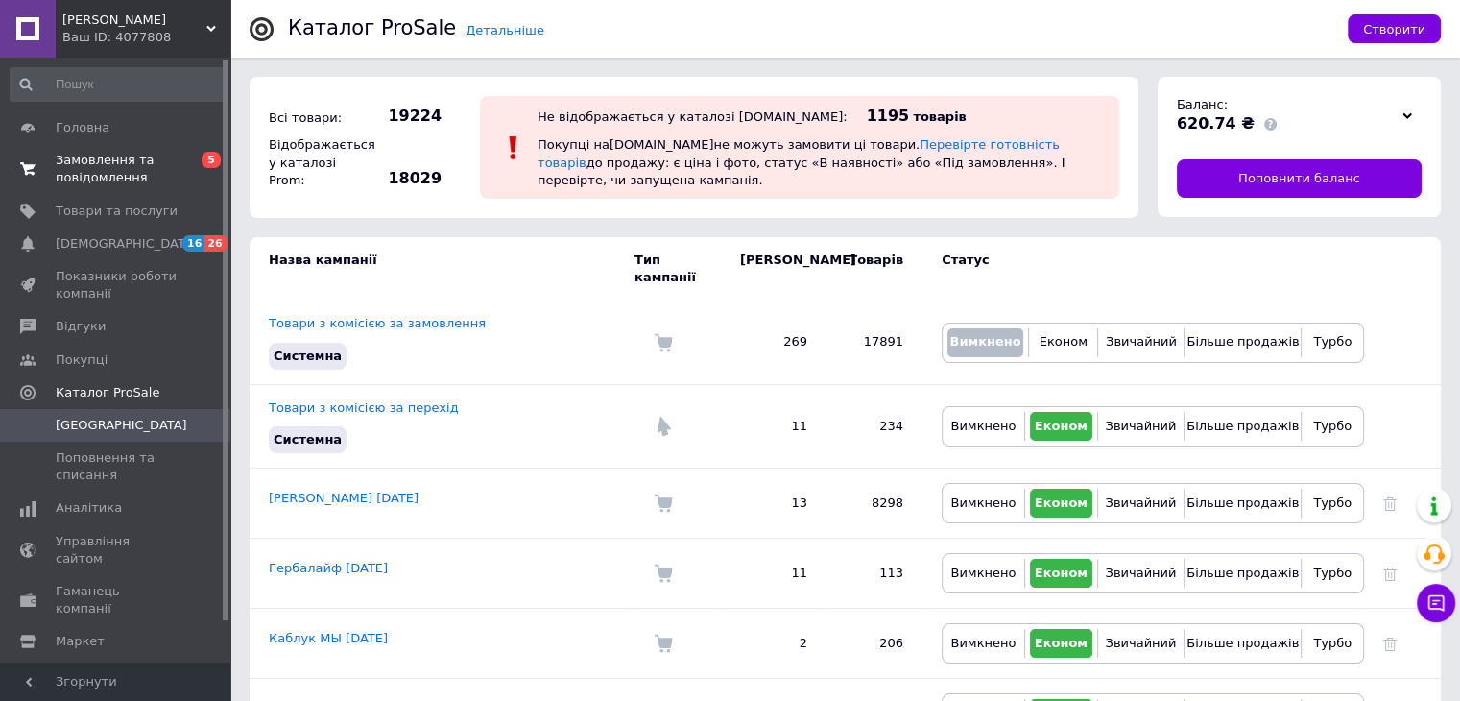
click at [135, 163] on span "Замовлення та повідомлення" at bounding box center [117, 169] width 122 height 35
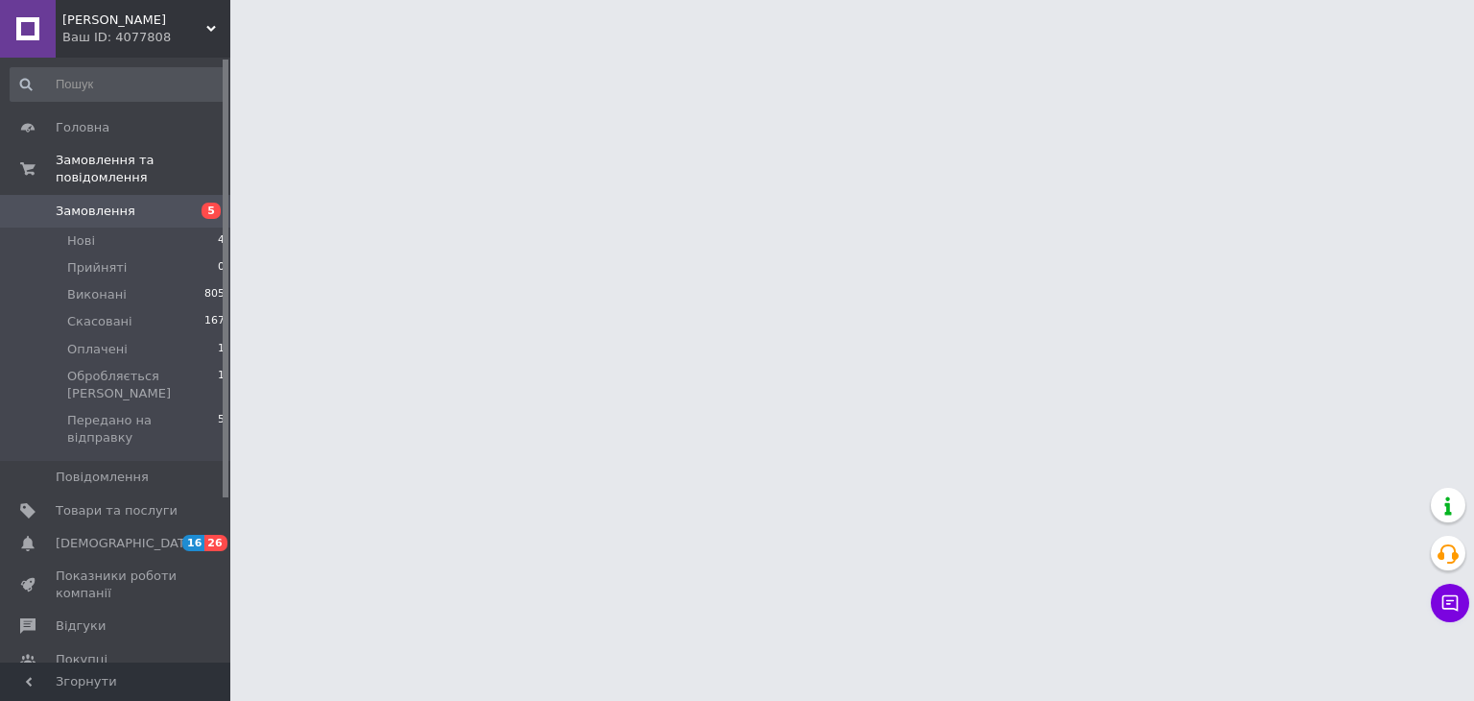
click at [119, 20] on span "[PERSON_NAME]" at bounding box center [134, 20] width 144 height 17
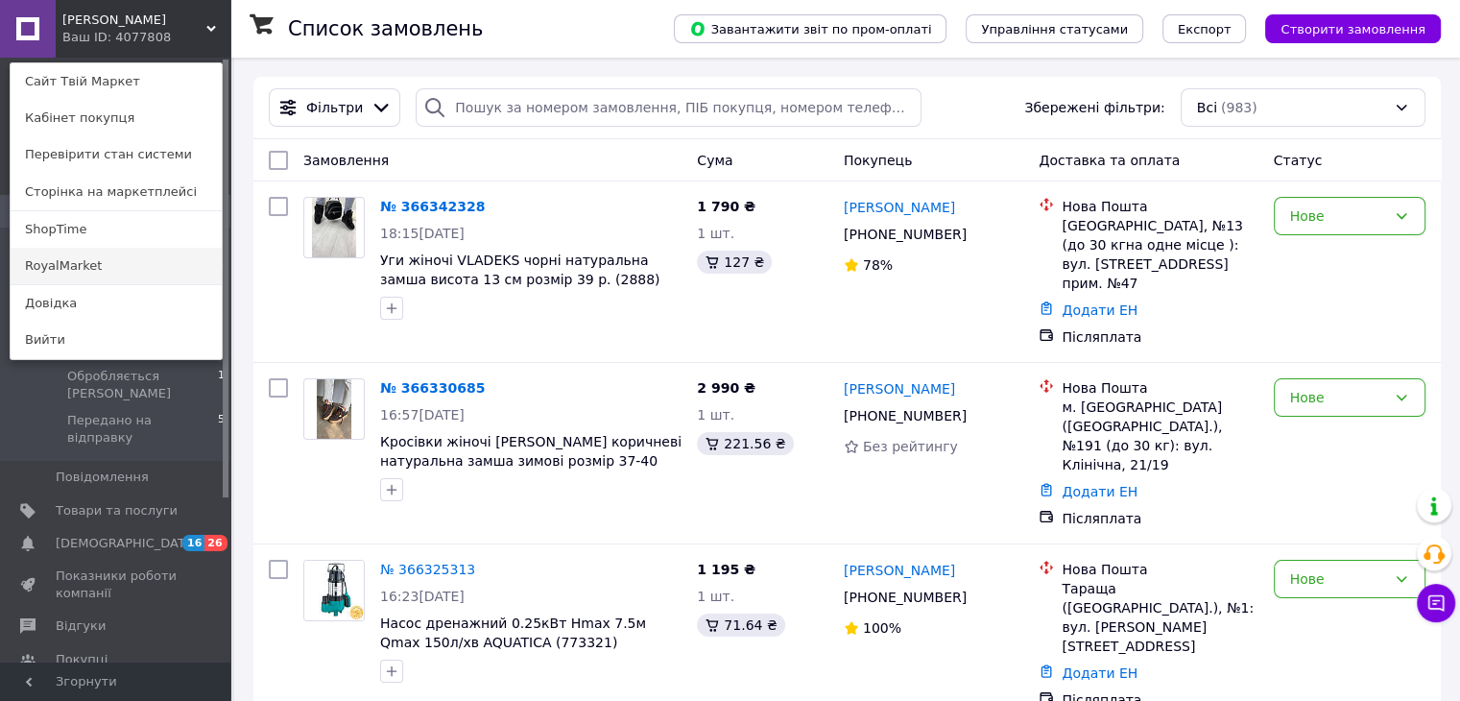
click at [70, 262] on link "RoyalMarket" at bounding box center [116, 266] width 211 height 36
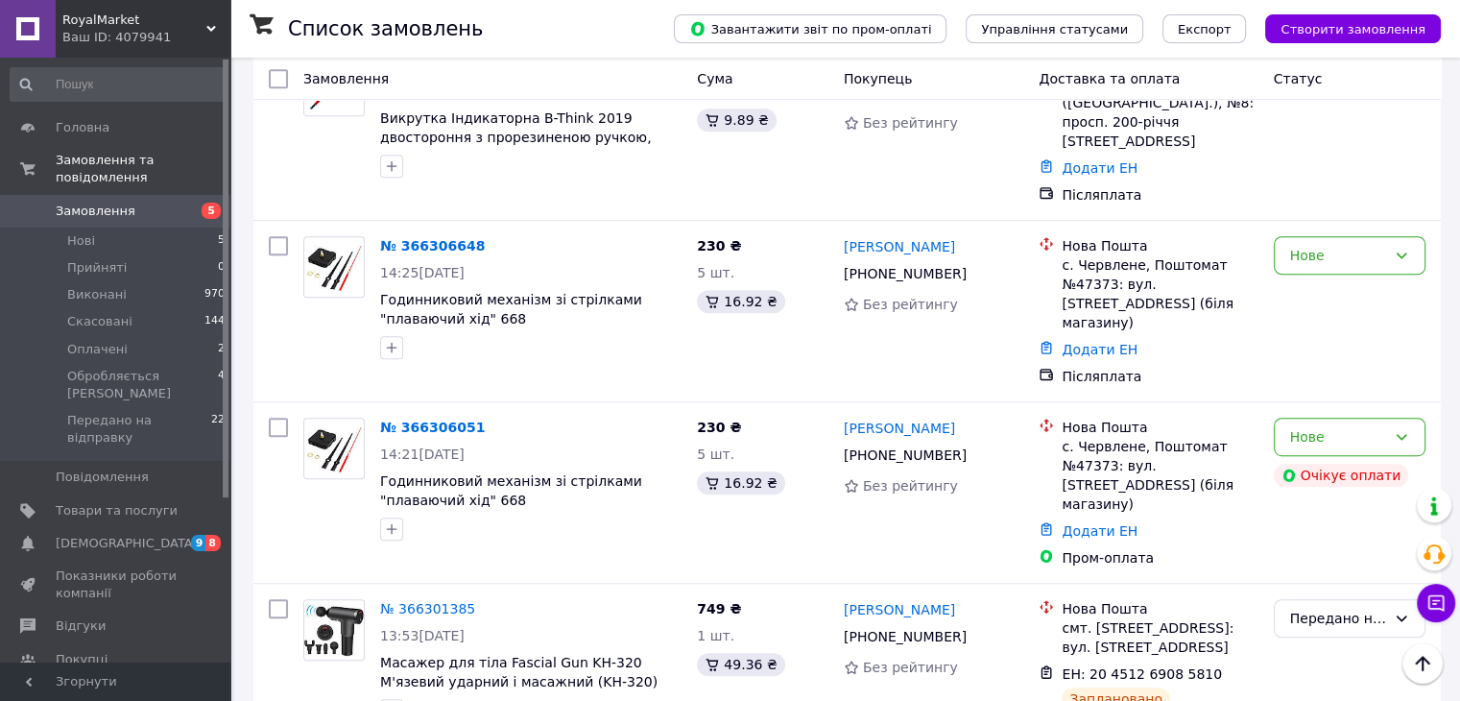
scroll to position [960, 0]
click at [1301, 426] on div "Нове" at bounding box center [1338, 436] width 96 height 21
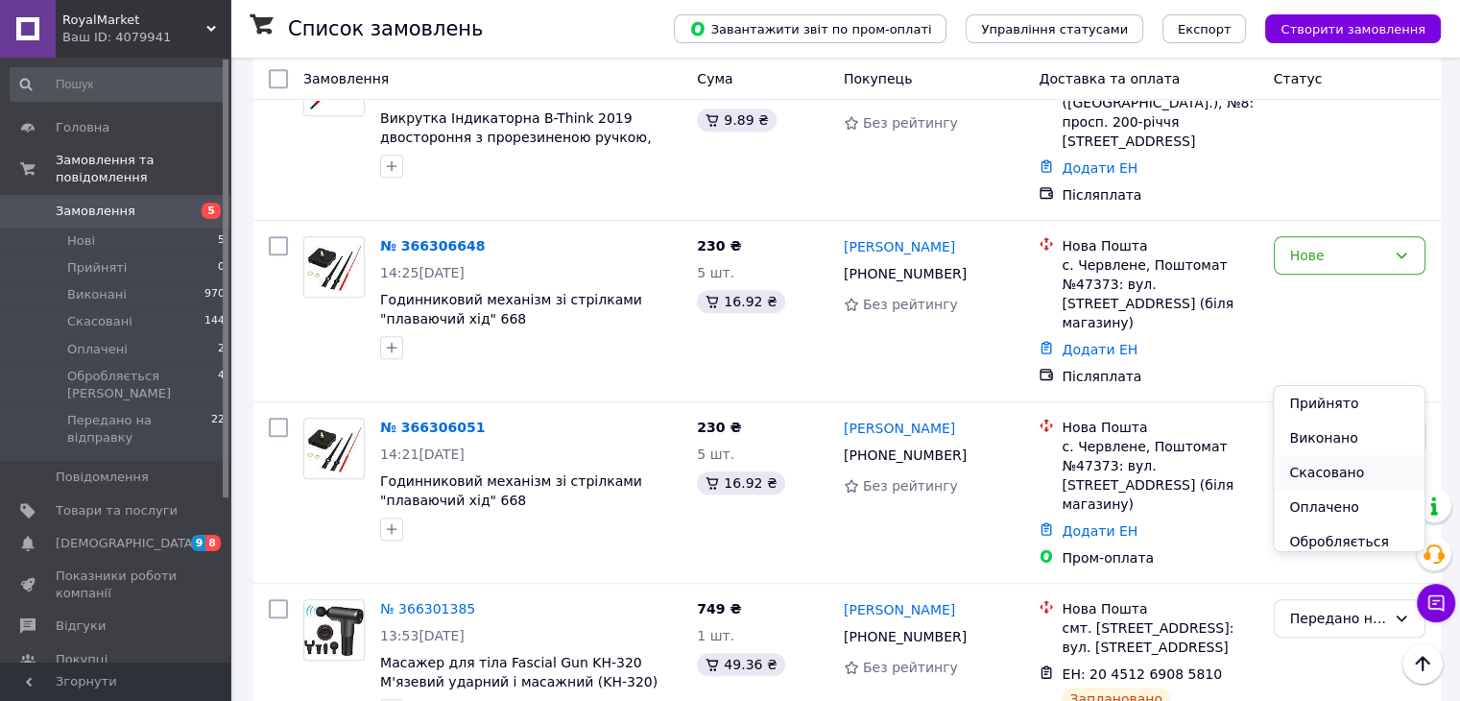
click at [1303, 467] on li "Скасовано" at bounding box center [1349, 472] width 150 height 35
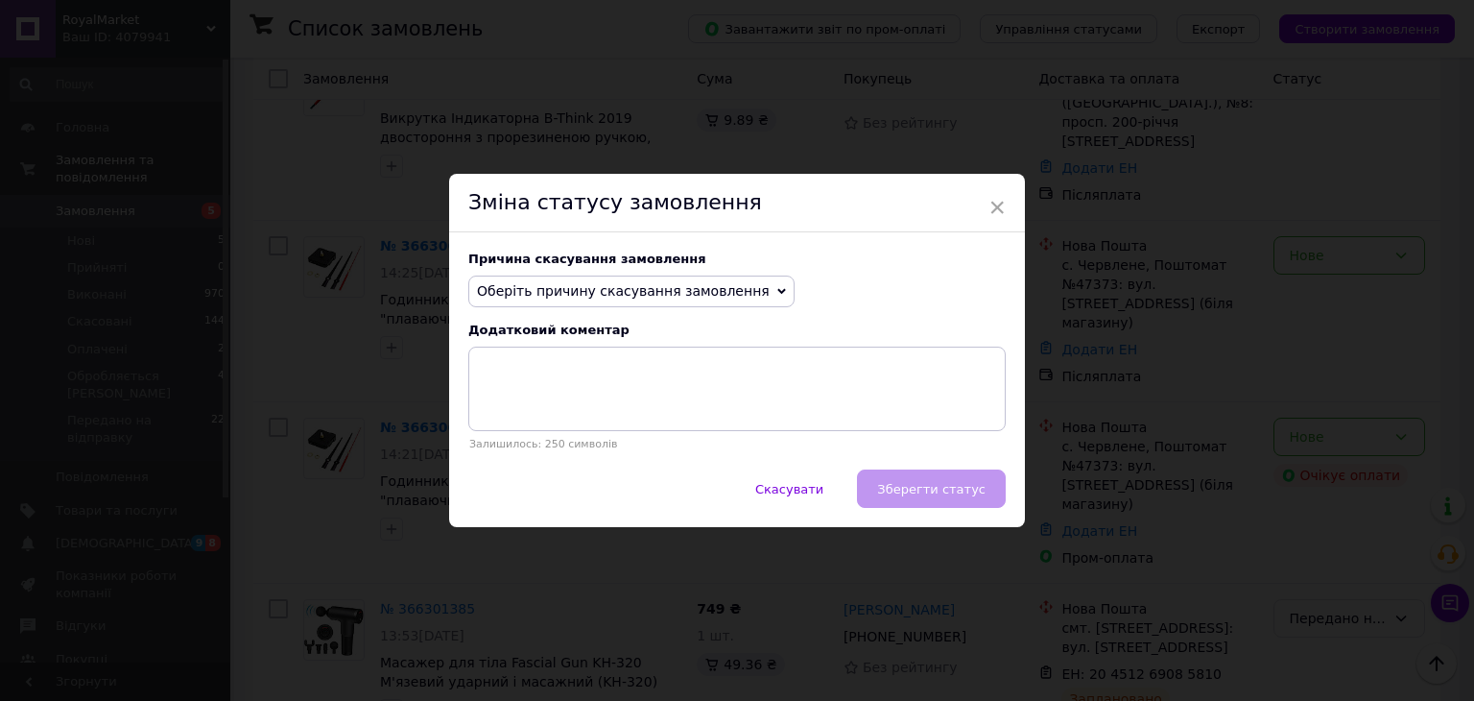
click at [629, 292] on span "Оберіть причину скасування замовлення" at bounding box center [623, 290] width 293 height 15
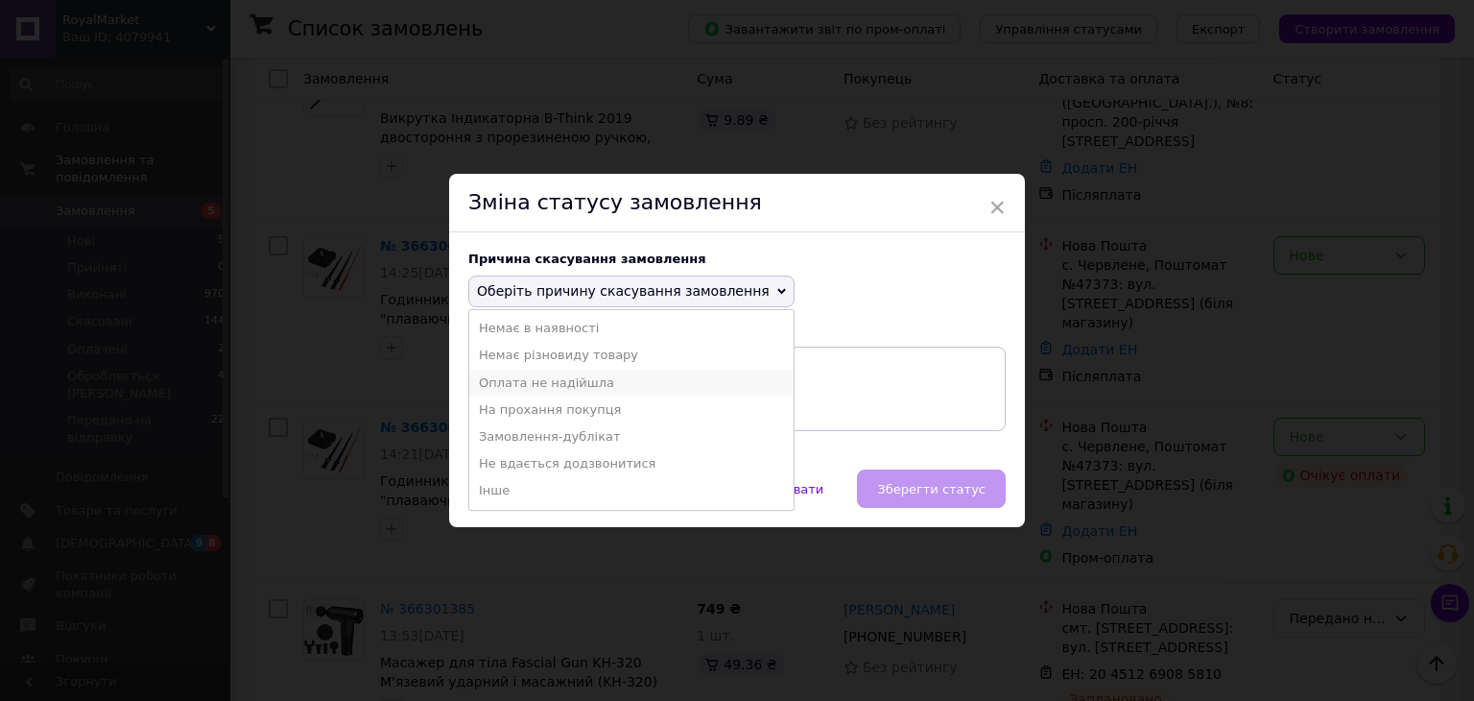
click at [533, 392] on li "Оплата не надійшла" at bounding box center [631, 382] width 324 height 27
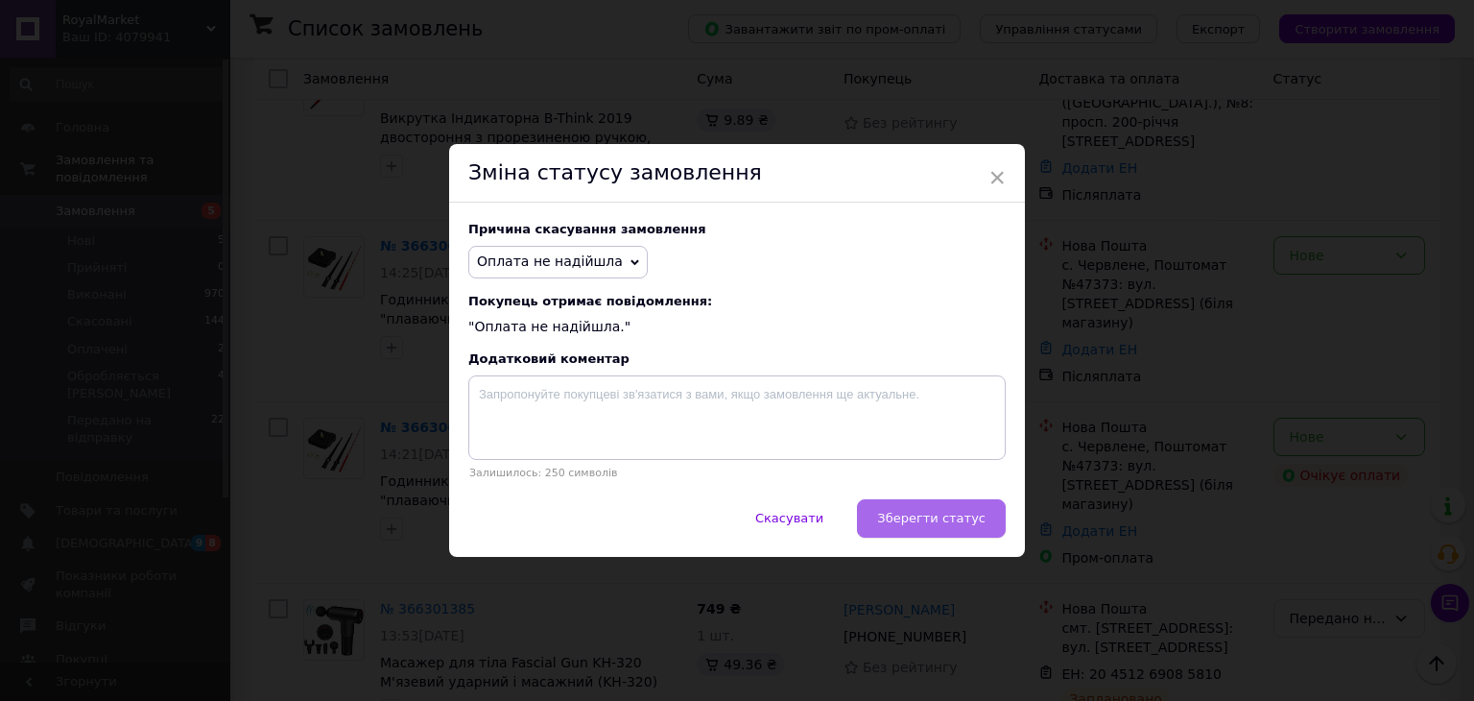
click at [957, 515] on span "Зберегти статус" at bounding box center [931, 518] width 108 height 14
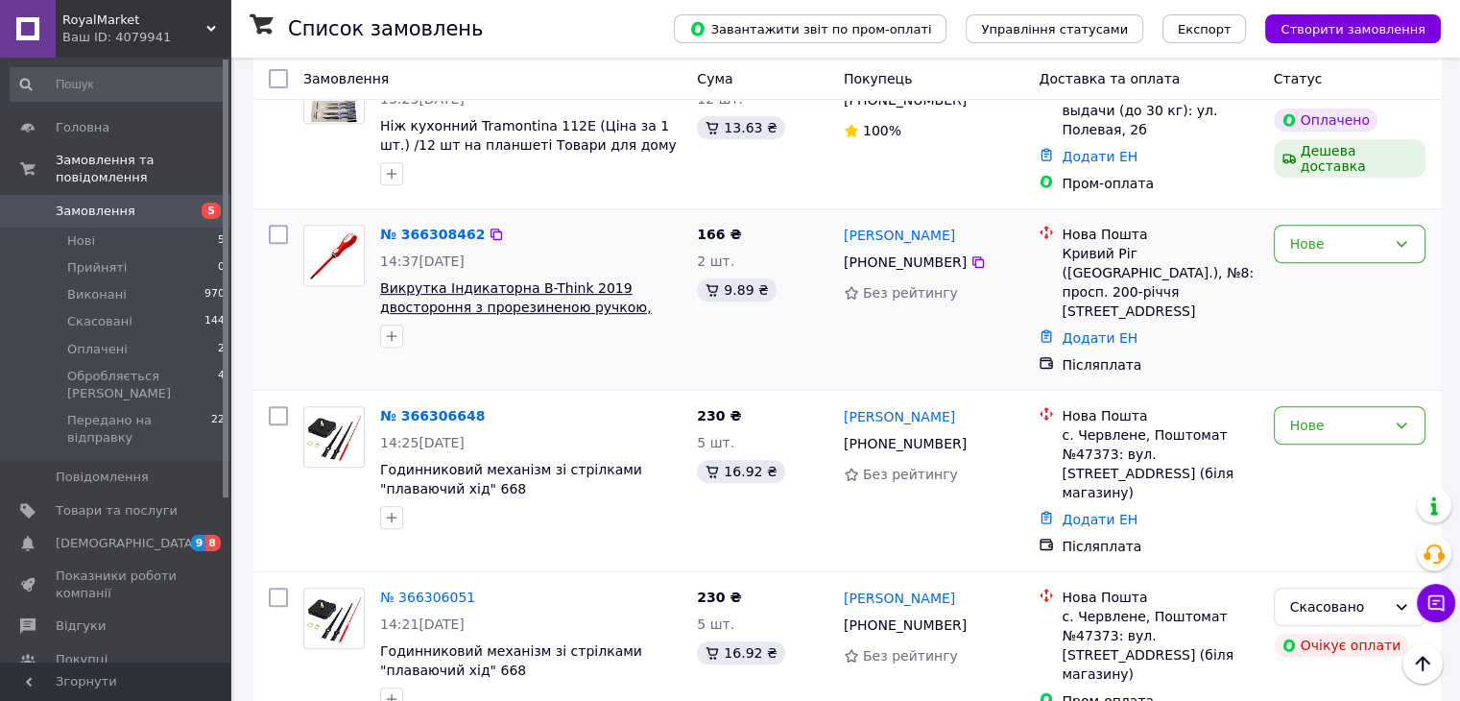
scroll to position [774, 0]
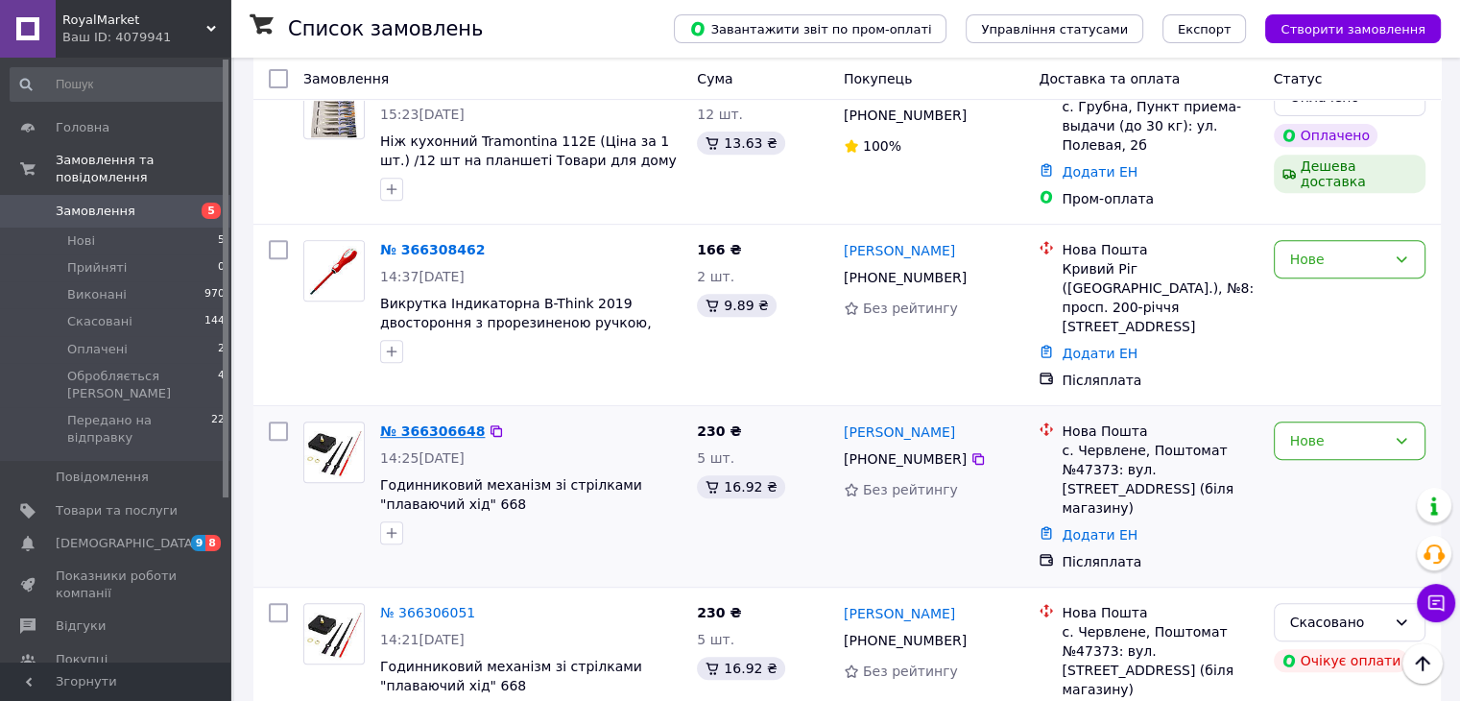
click at [423, 423] on link "№ 366306648" at bounding box center [432, 430] width 105 height 15
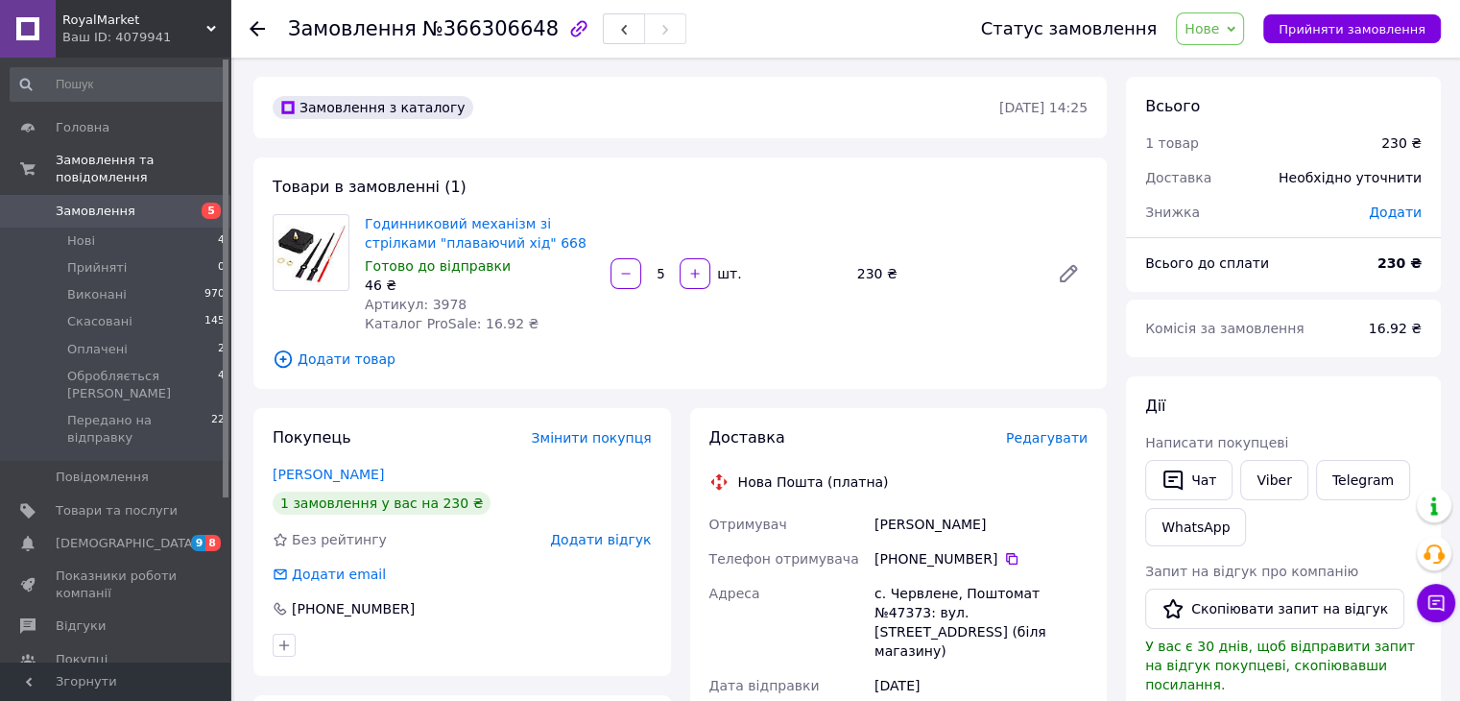
click at [438, 304] on span "Артикул: 3978" at bounding box center [416, 304] width 102 height 15
copy span "3978"
click at [1219, 36] on span "Нове" at bounding box center [1201, 28] width 35 height 15
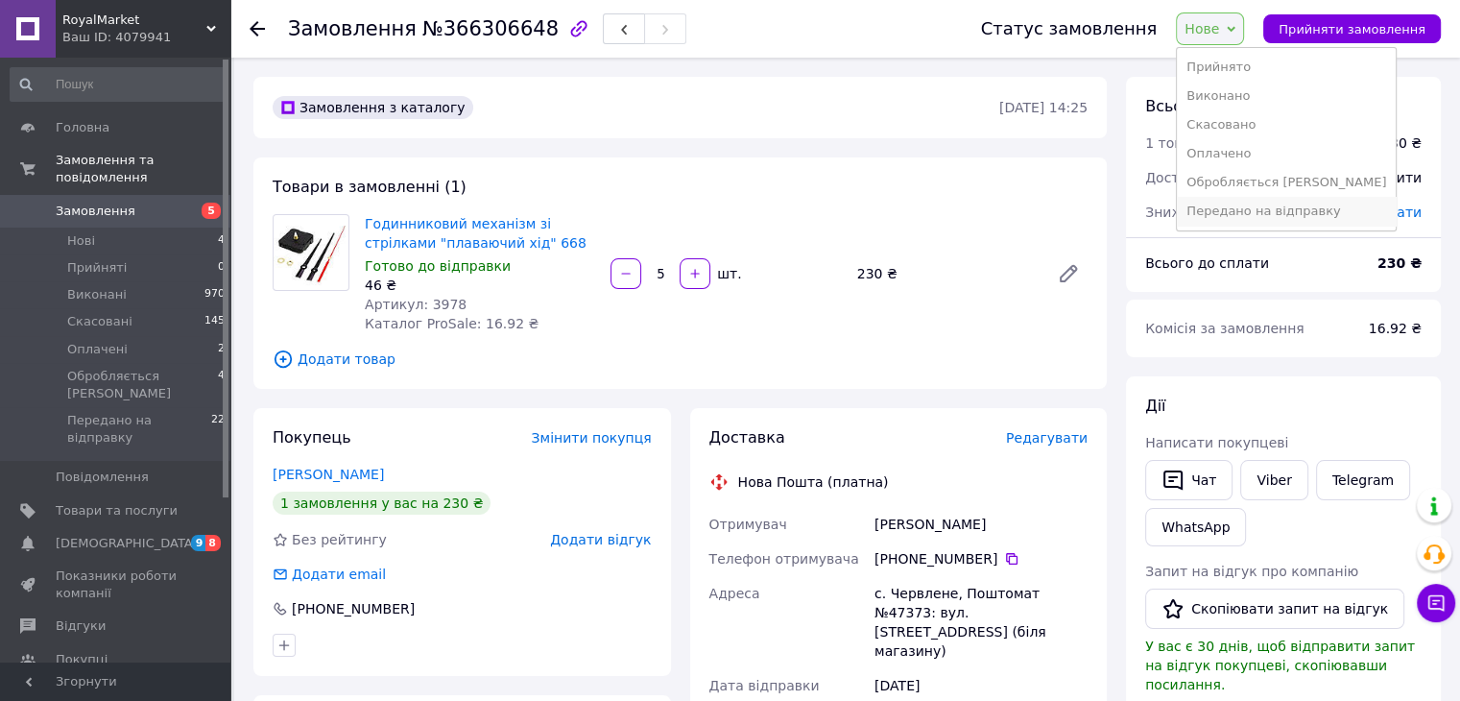
click at [1251, 198] on li "Передано на відправку" at bounding box center [1286, 211] width 219 height 29
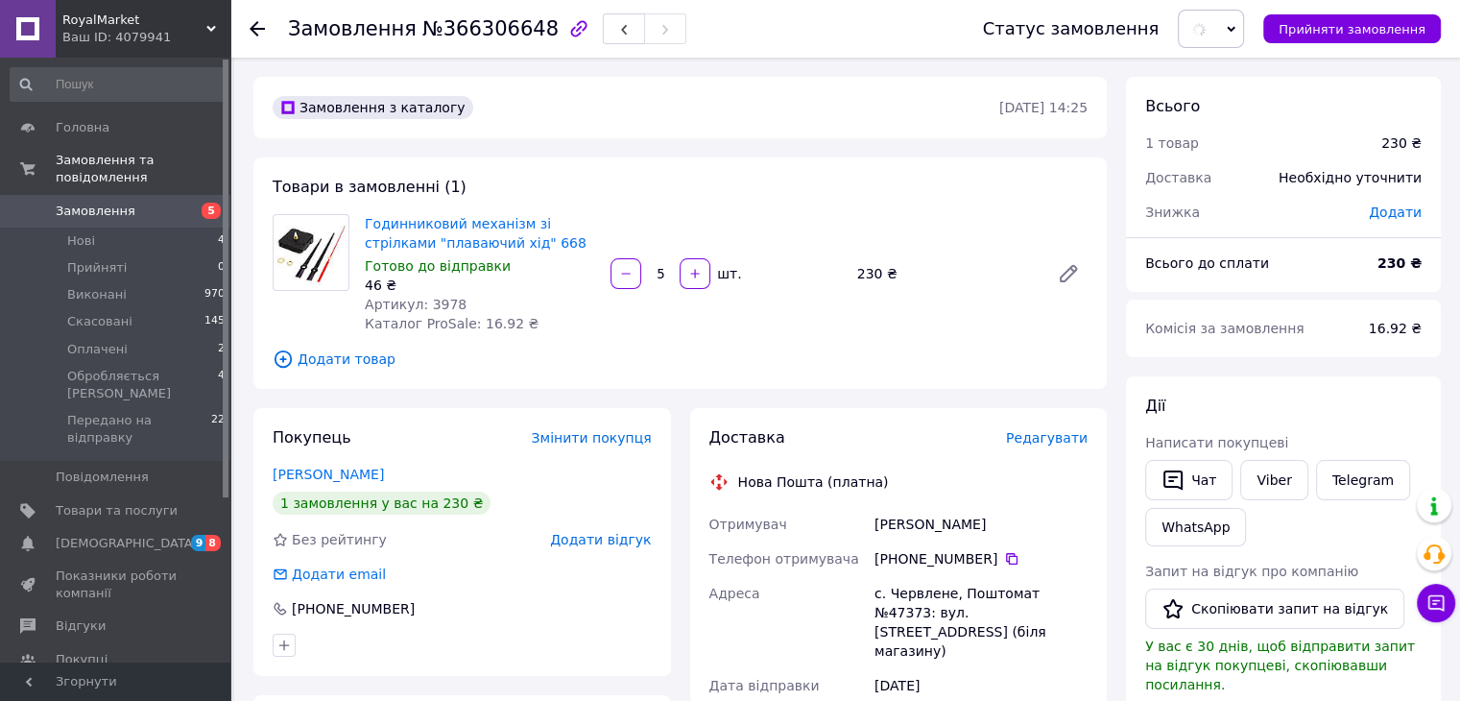
click at [1073, 441] on span "Редагувати" at bounding box center [1047, 437] width 82 height 15
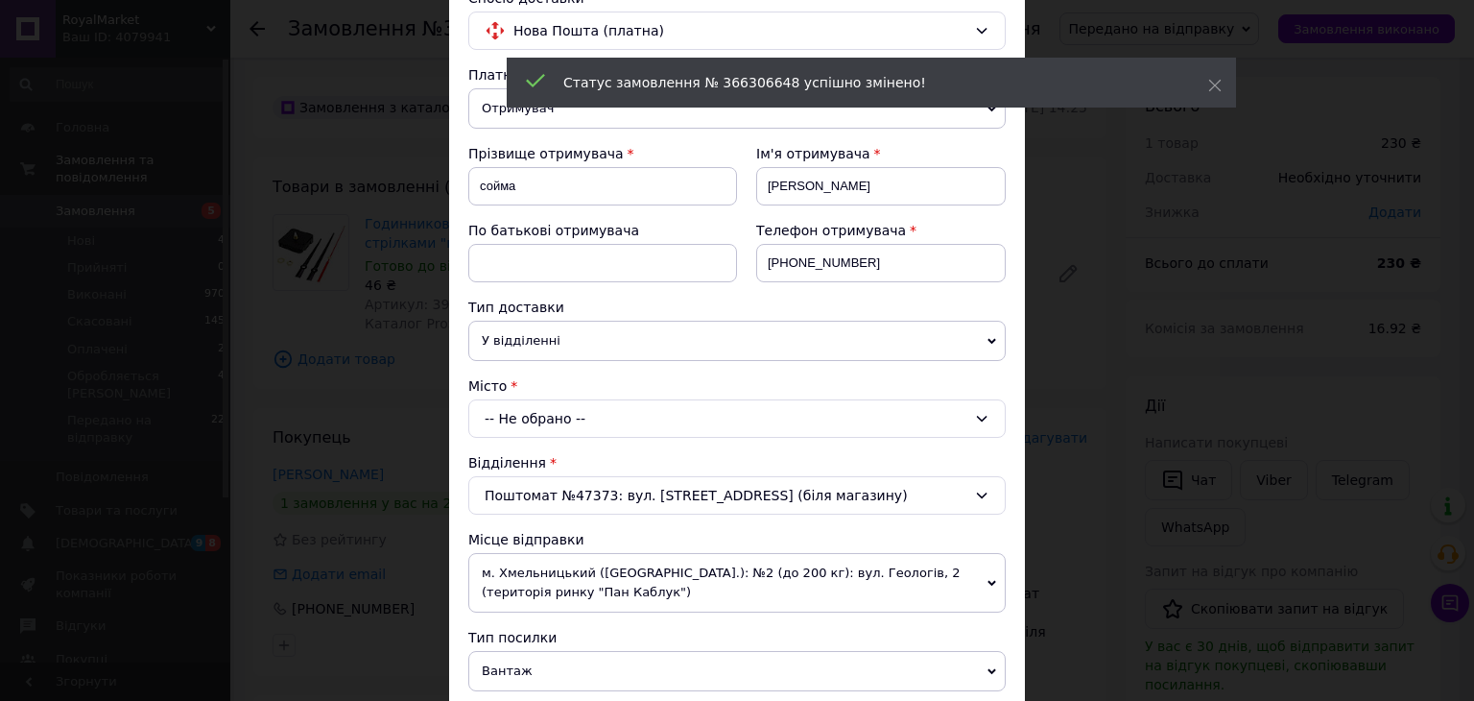
scroll to position [255, 0]
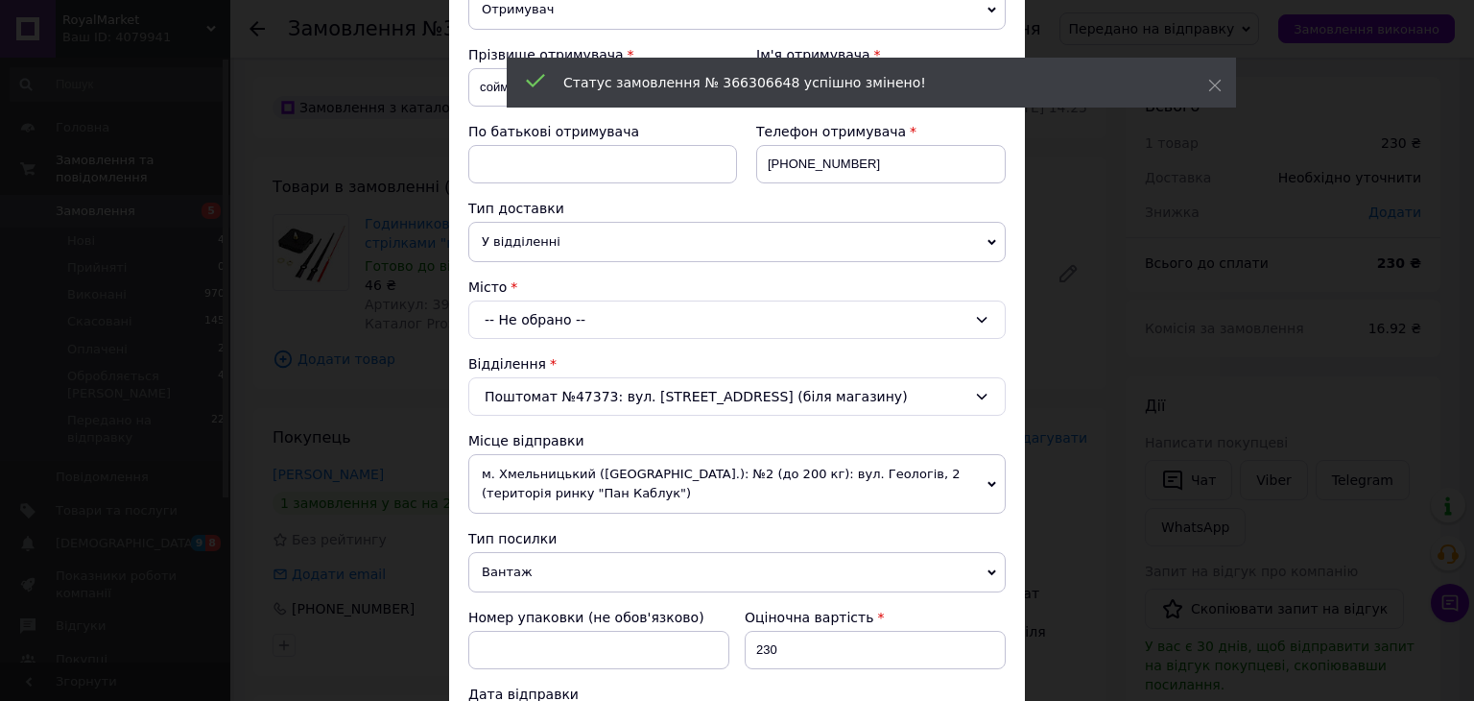
click at [584, 478] on span "м. Хмельницький ([GEOGRAPHIC_DATA].): №2 (до 200 кг): вул. Геологів, 2 (територ…" at bounding box center [736, 484] width 537 height 60
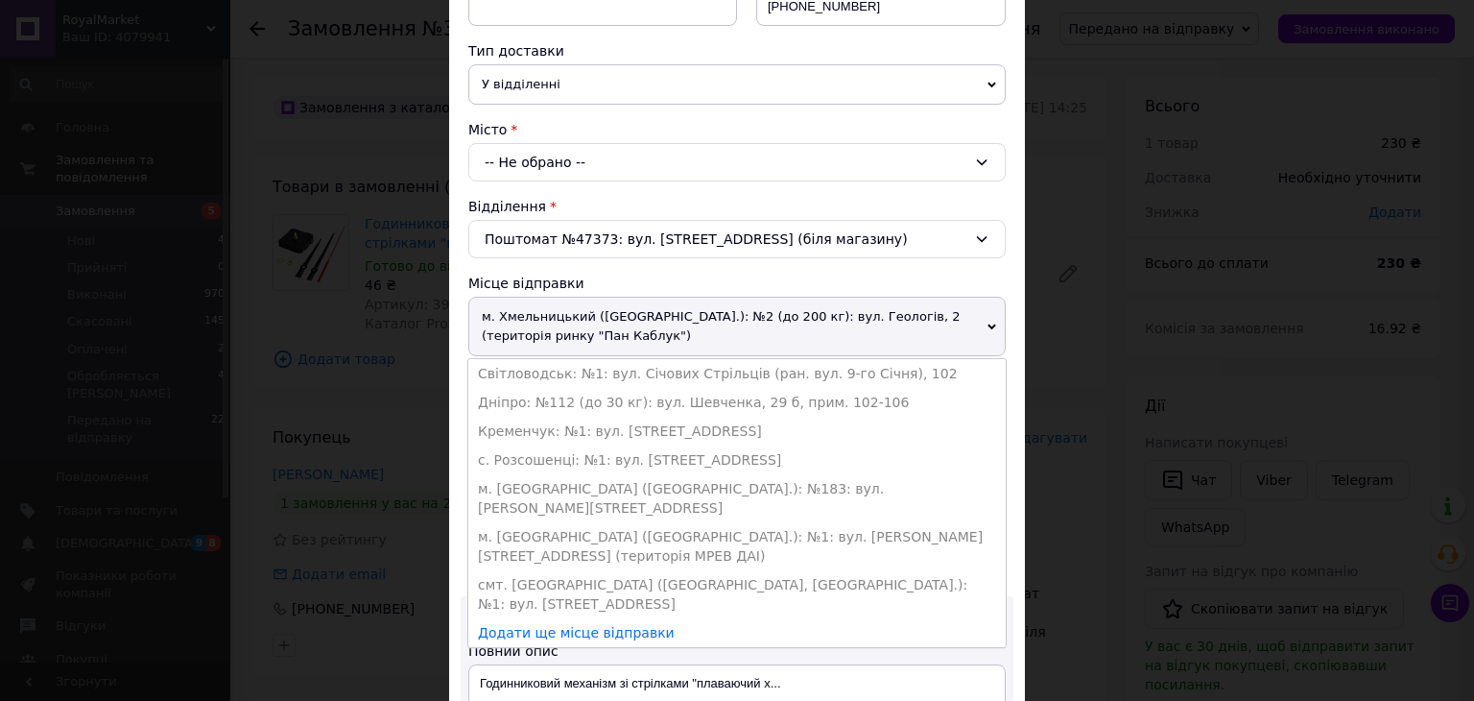
scroll to position [512, 0]
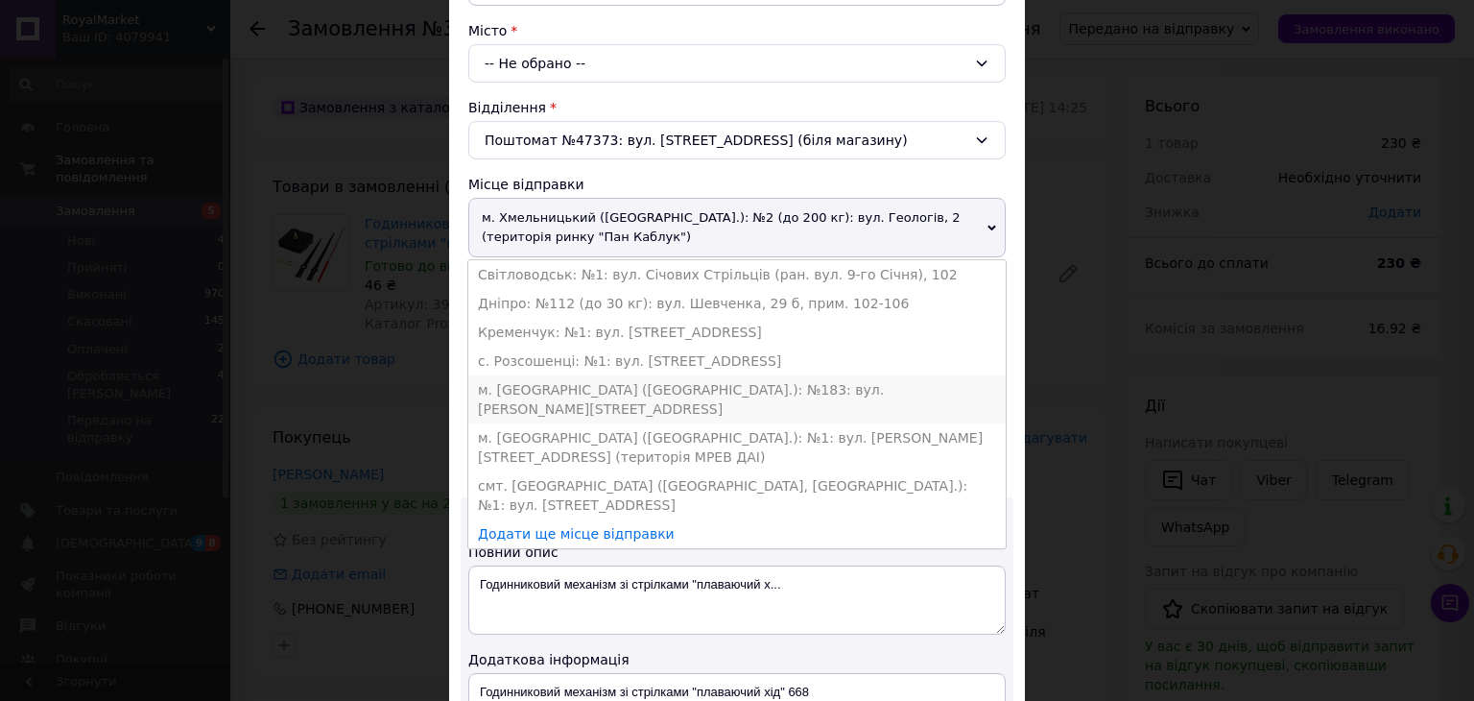
click at [544, 386] on li "м. [GEOGRAPHIC_DATA] ([GEOGRAPHIC_DATA].): №183: вул. [PERSON_NAME][STREET_ADDR…" at bounding box center [736, 399] width 537 height 48
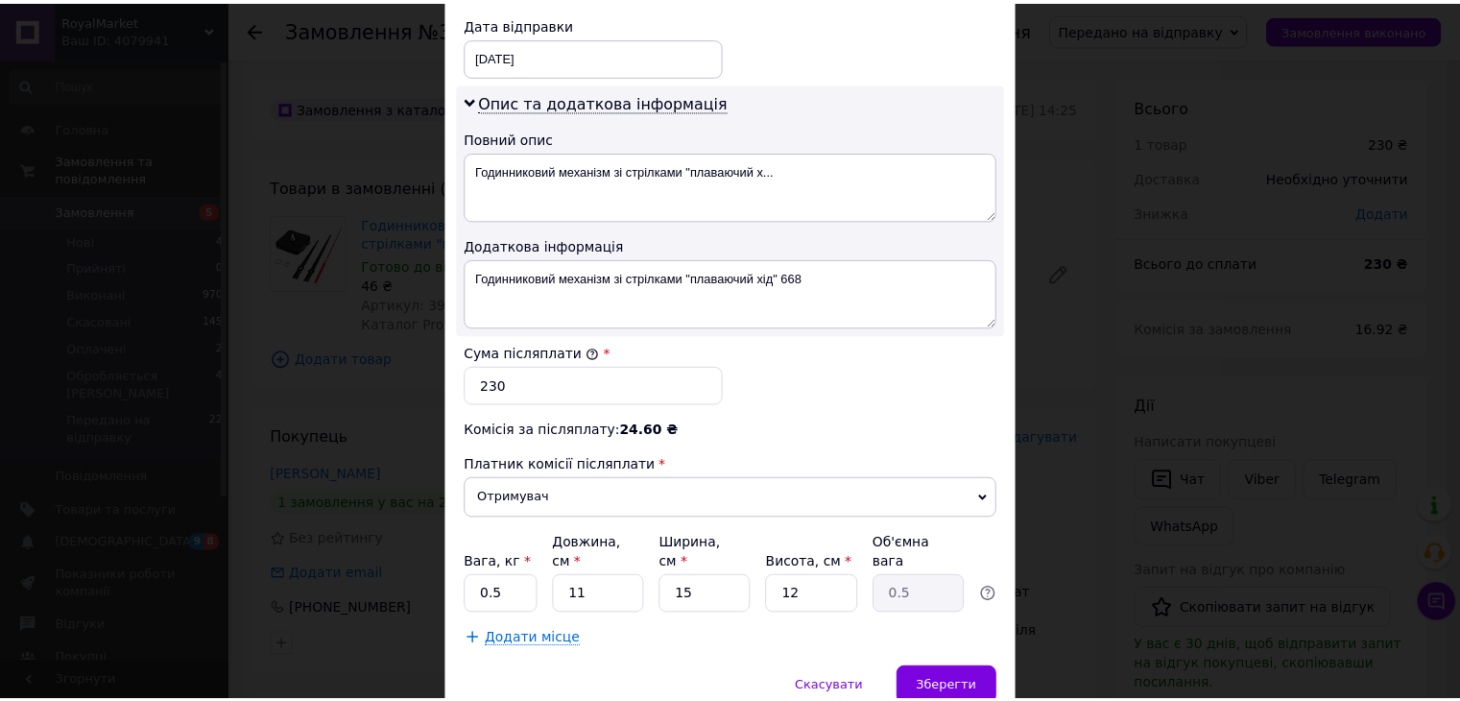
scroll to position [972, 0]
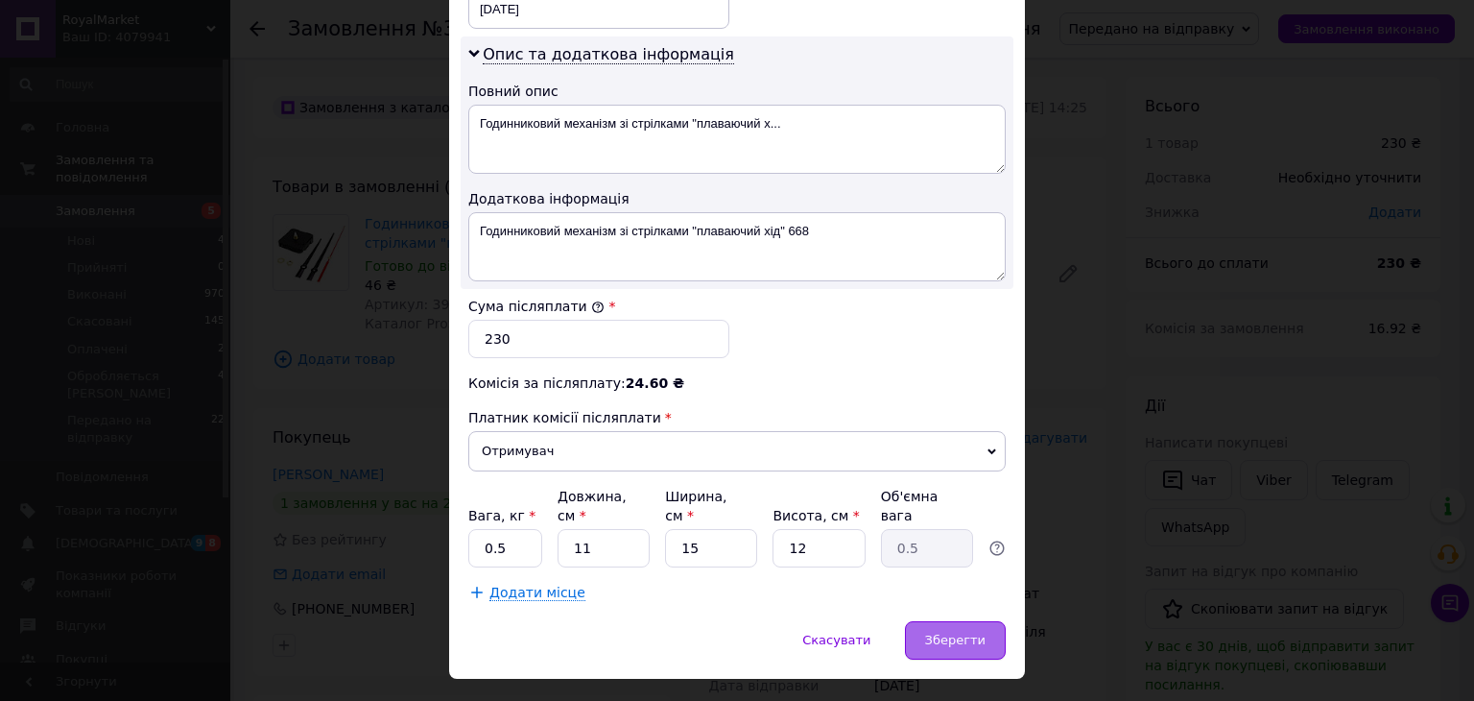
click at [973, 632] on span "Зберегти" at bounding box center [955, 639] width 60 height 14
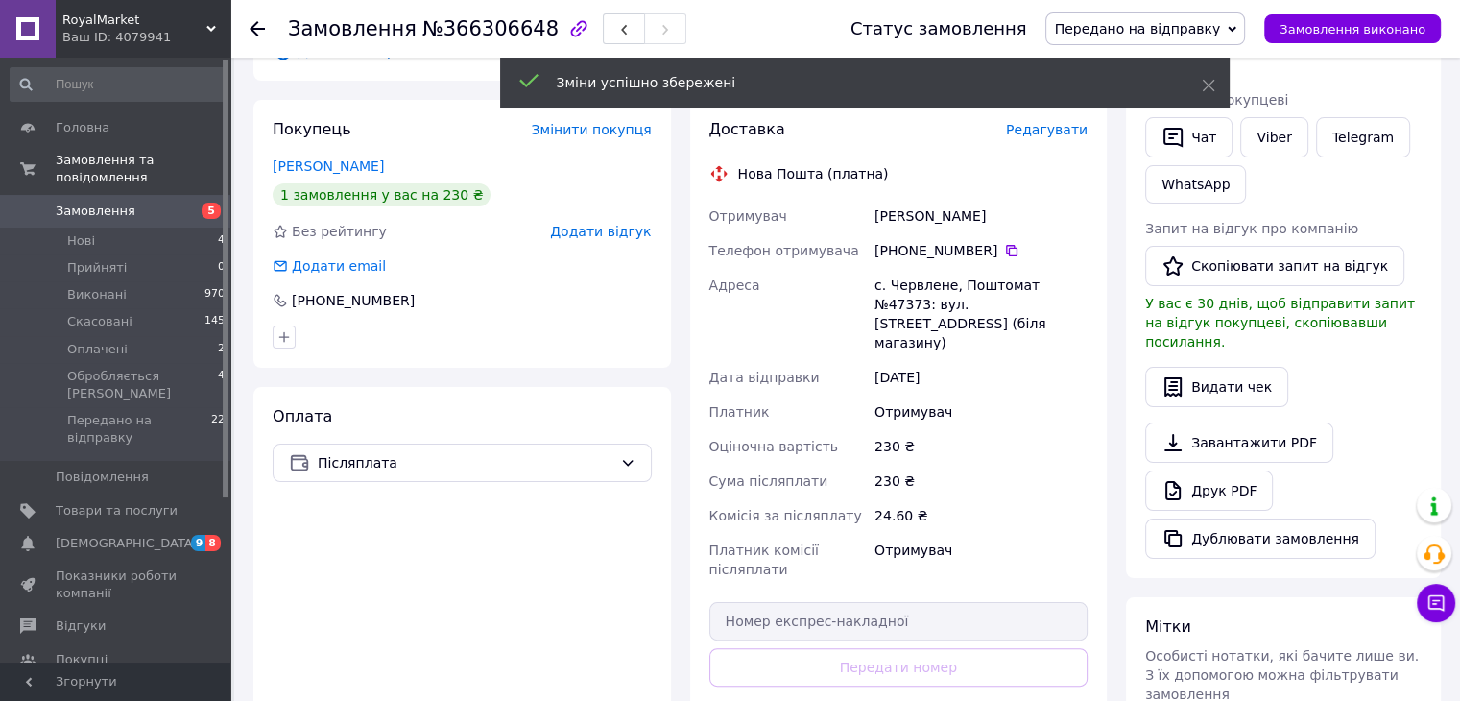
scroll to position [384, 0]
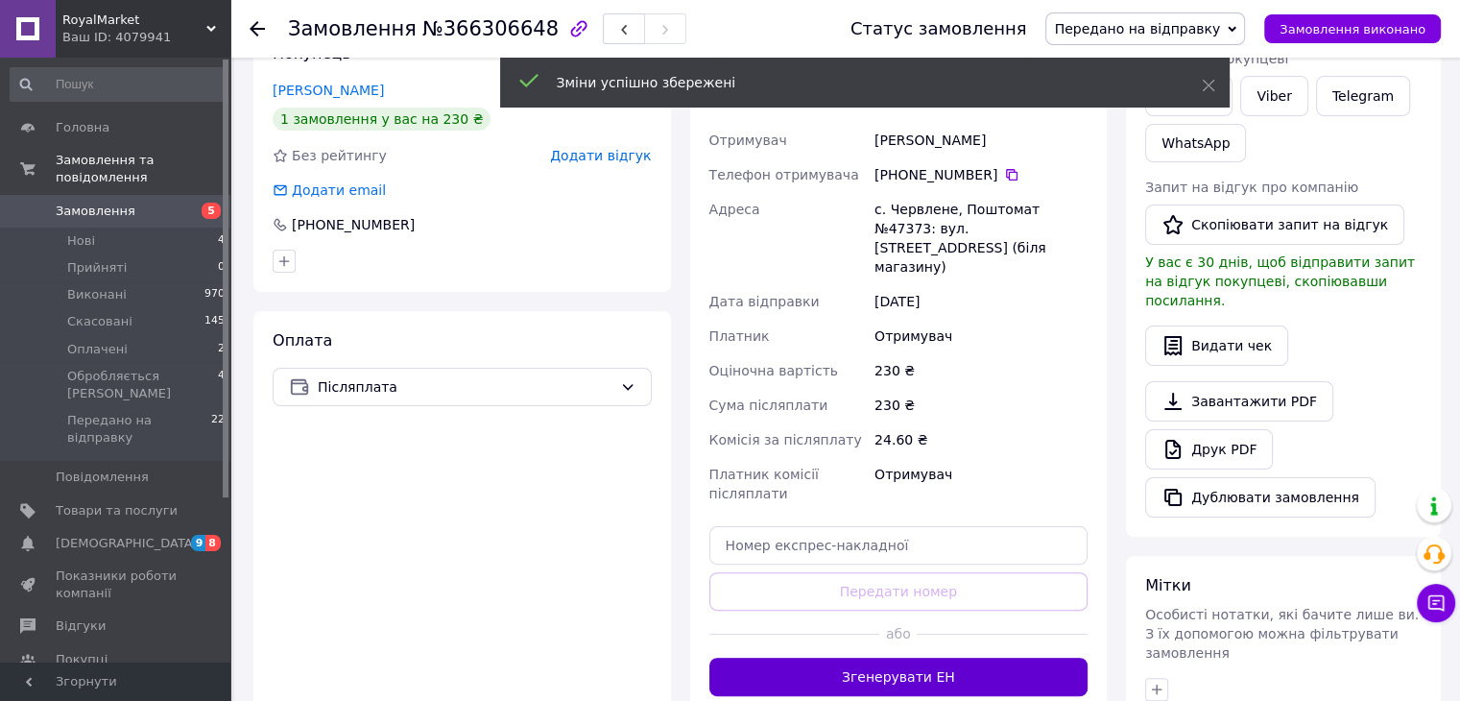
click at [899, 657] on button "Згенерувати ЕН" at bounding box center [898, 676] width 379 height 38
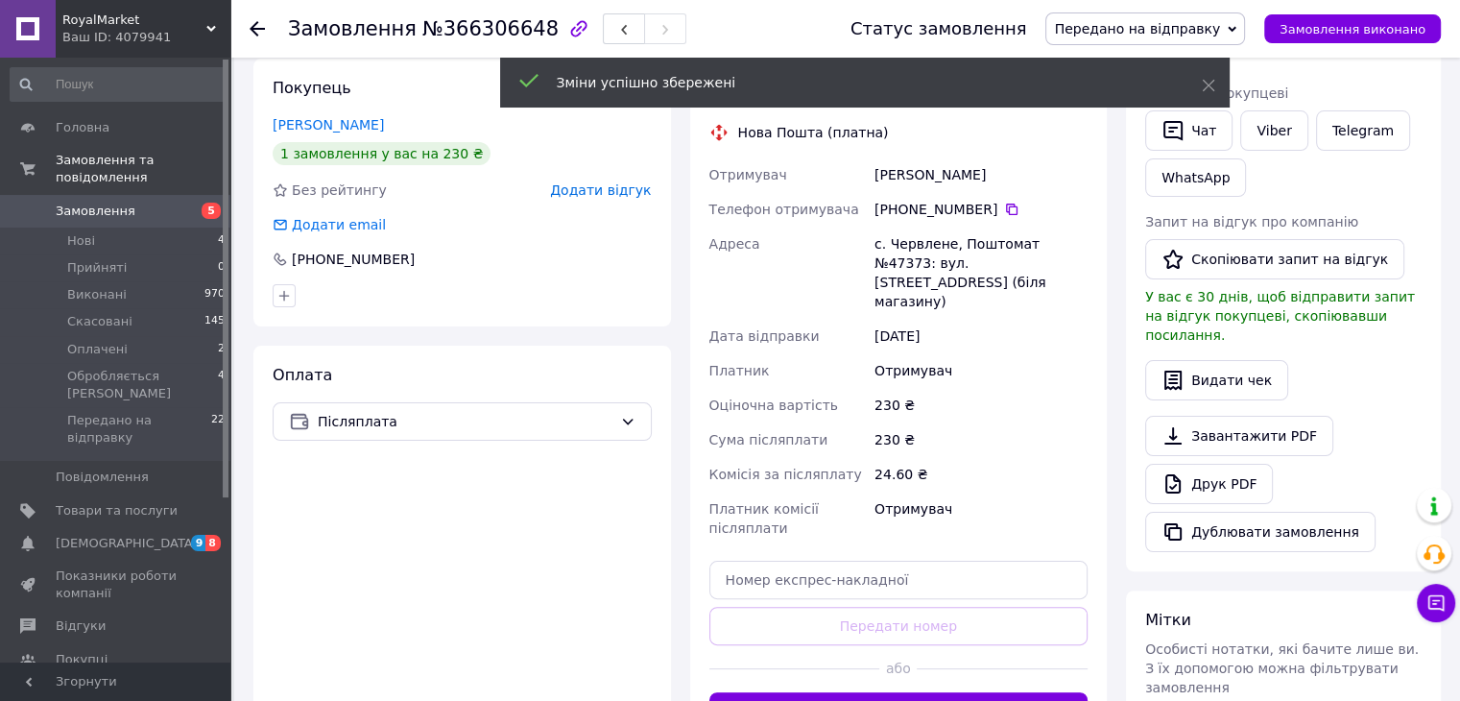
scroll to position [255, 0]
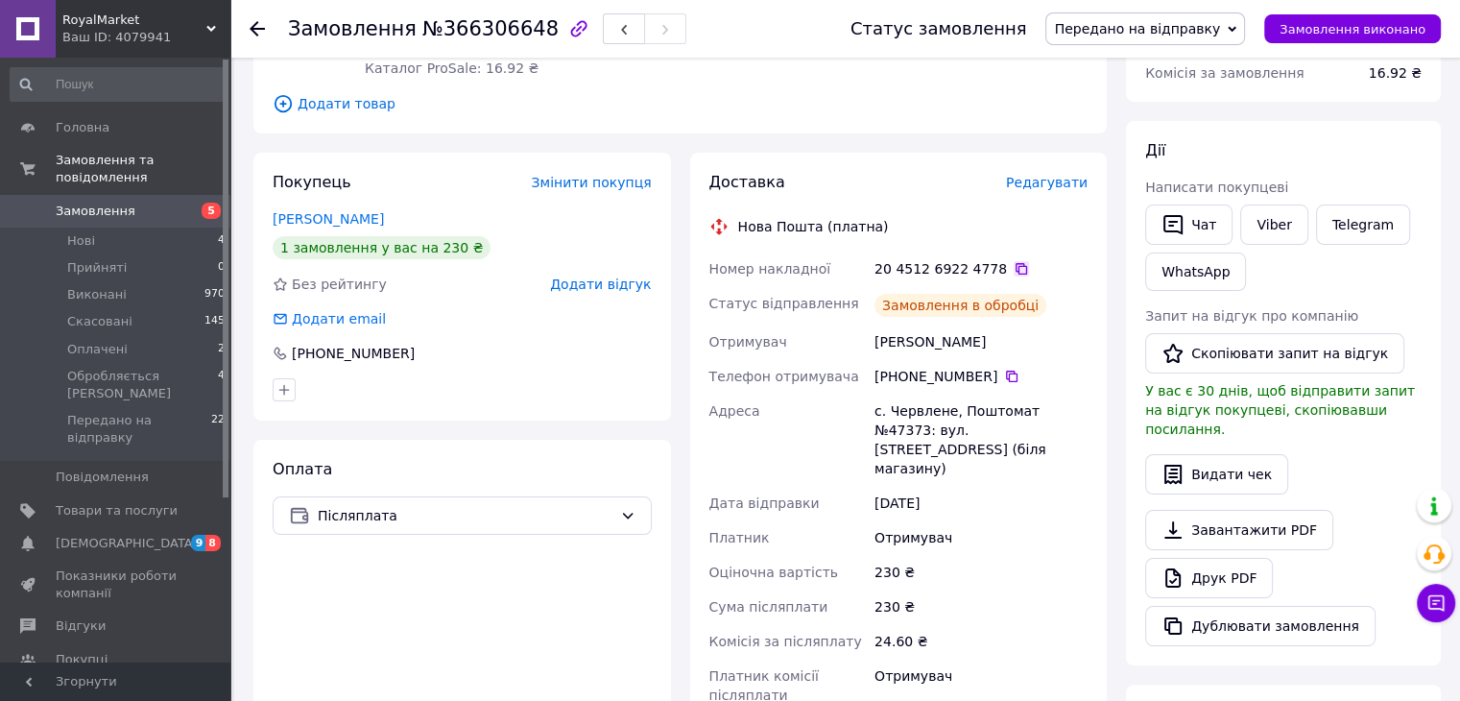
click at [1015, 266] on icon at bounding box center [1021, 269] width 12 height 12
click at [1272, 221] on link "Viber" at bounding box center [1273, 224] width 67 height 40
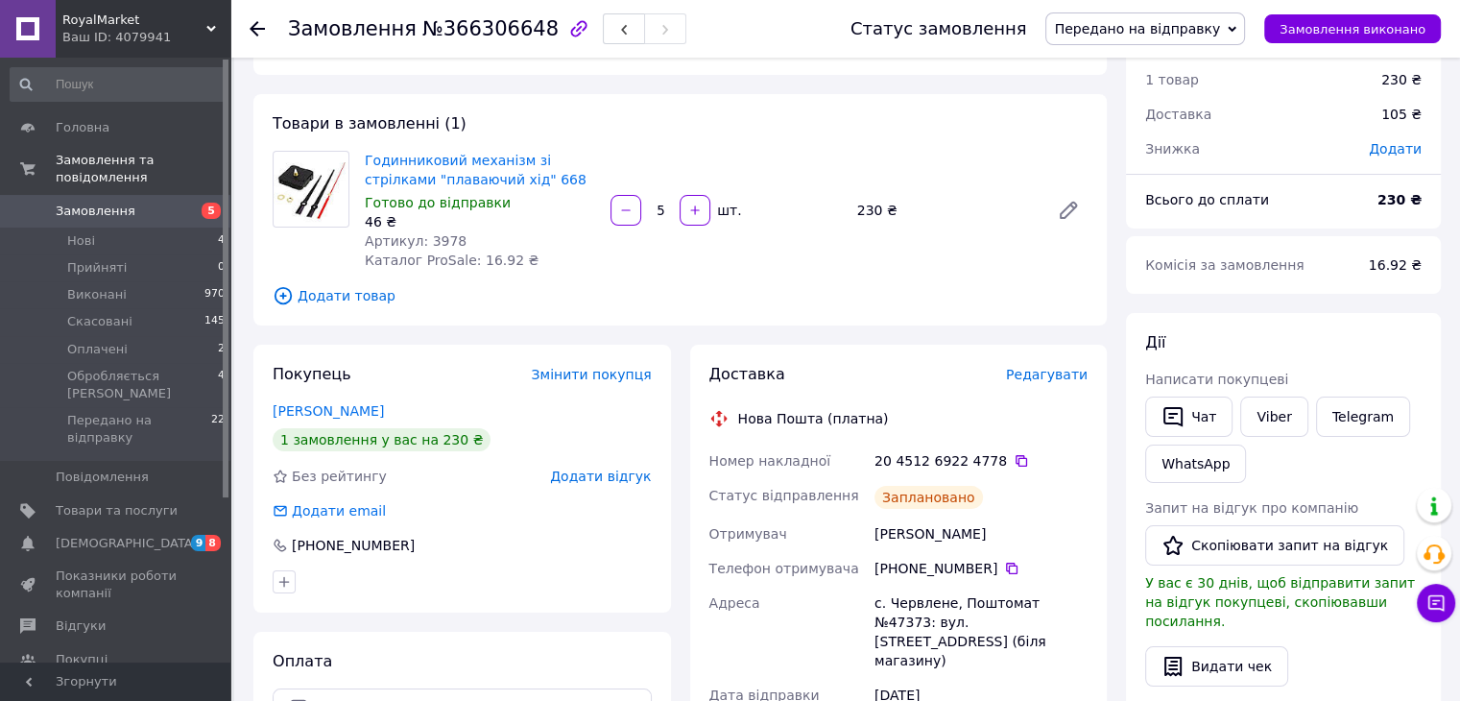
scroll to position [0, 0]
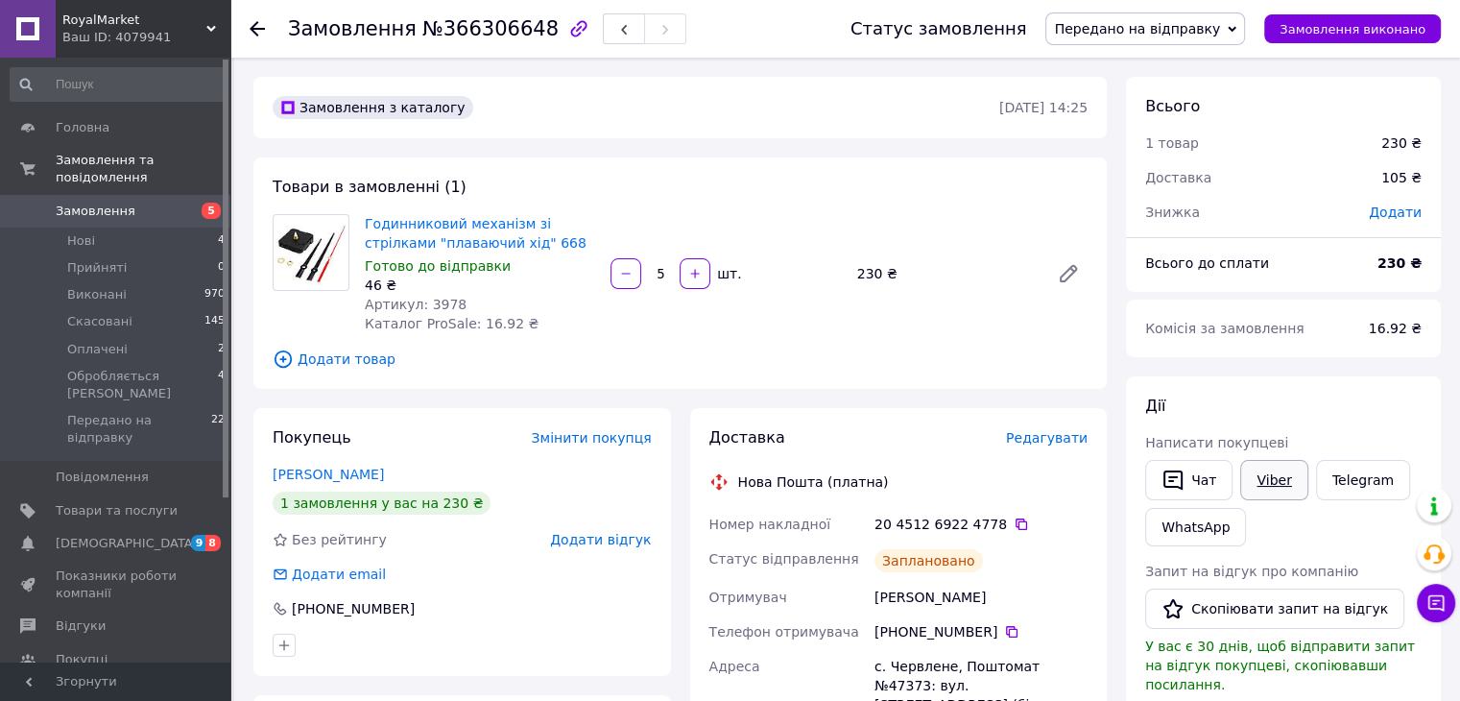
click at [1267, 483] on link "Viber" at bounding box center [1273, 480] width 67 height 40
drag, startPoint x: 357, startPoint y: 226, endPoint x: 465, endPoint y: 239, distance: 108.2
click at [465, 239] on div "Годинниковий механізм зі стрілками "плаваючий хід" 668 Готово до відправки 46 ₴…" at bounding box center [480, 273] width 246 height 127
copy link "Годинниковий механізм зі стрілками "плаваючий хід""
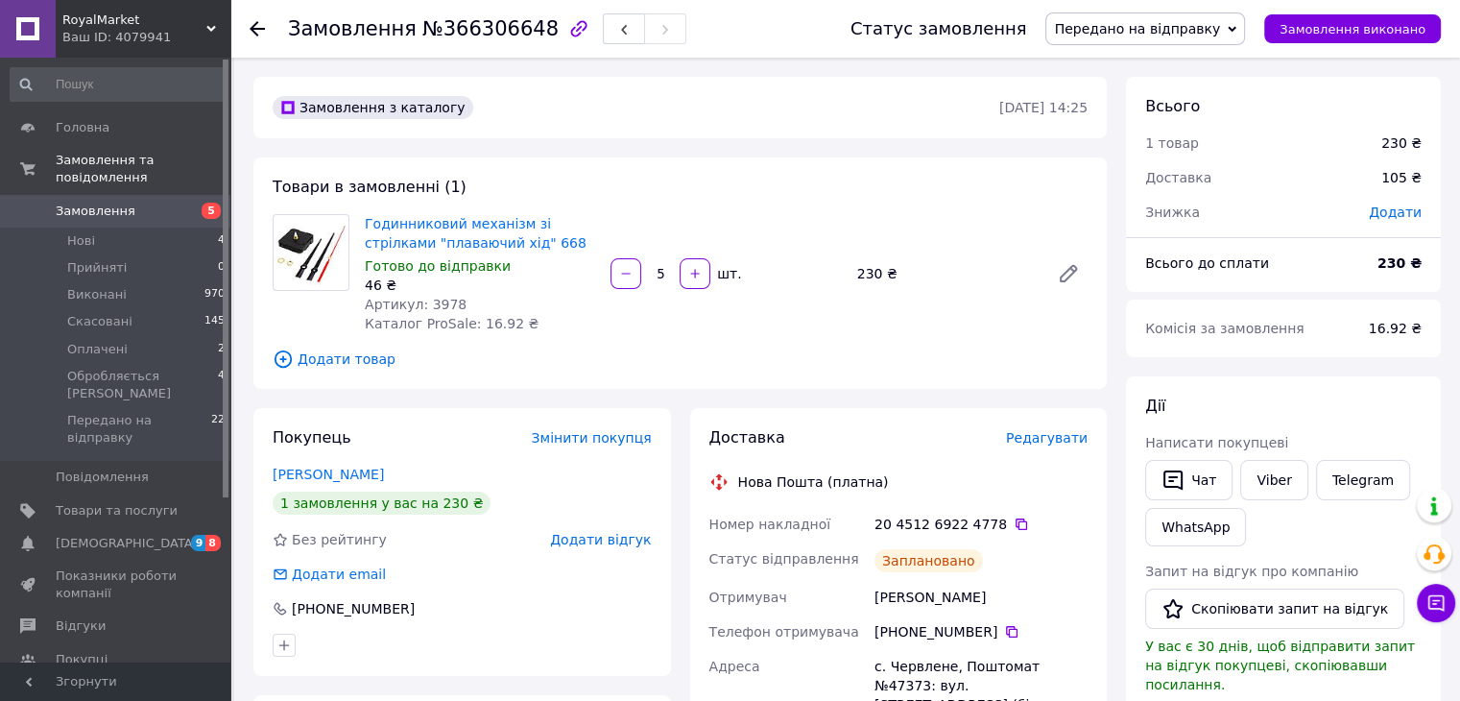
click at [903, 359] on span "Додати товар" at bounding box center [680, 358] width 815 height 21
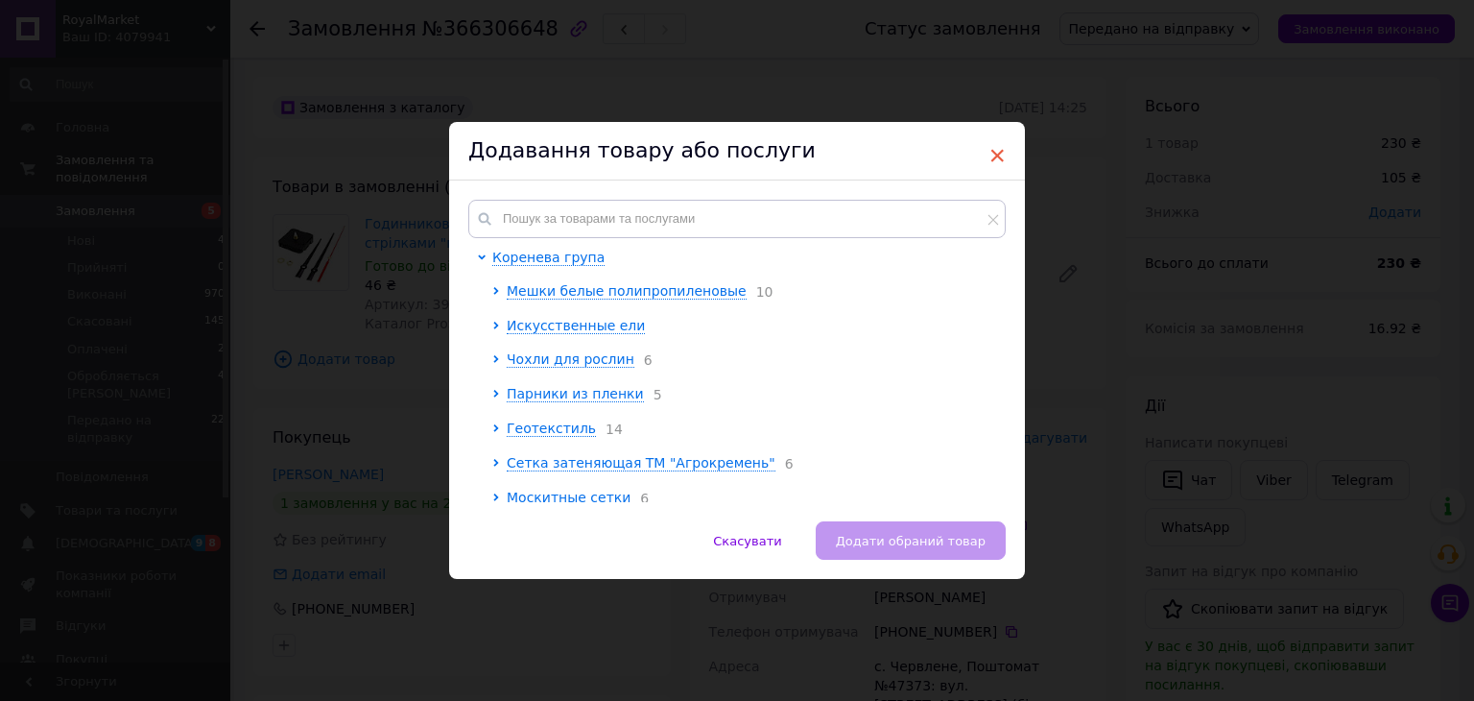
click at [989, 151] on span "×" at bounding box center [997, 155] width 17 height 33
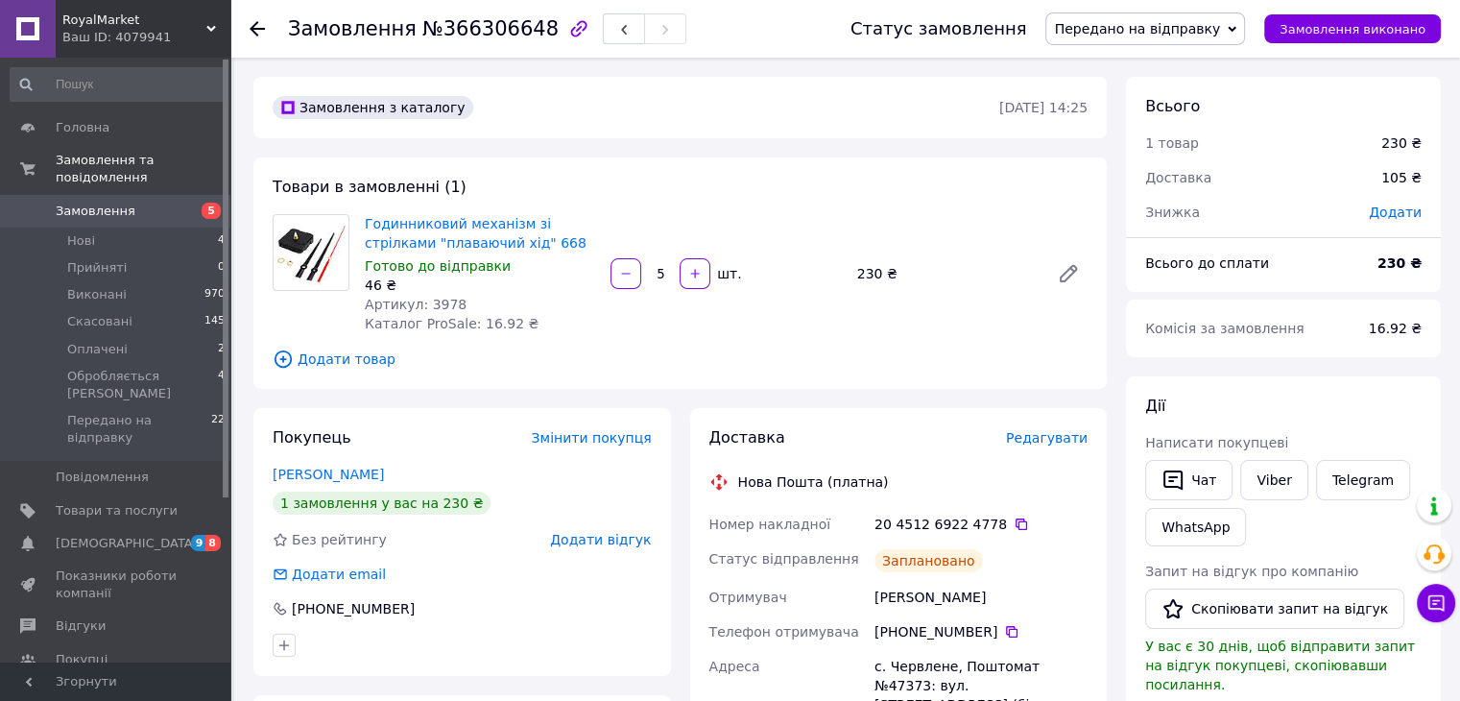
click at [170, 203] on span "Замовлення" at bounding box center [117, 211] width 122 height 17
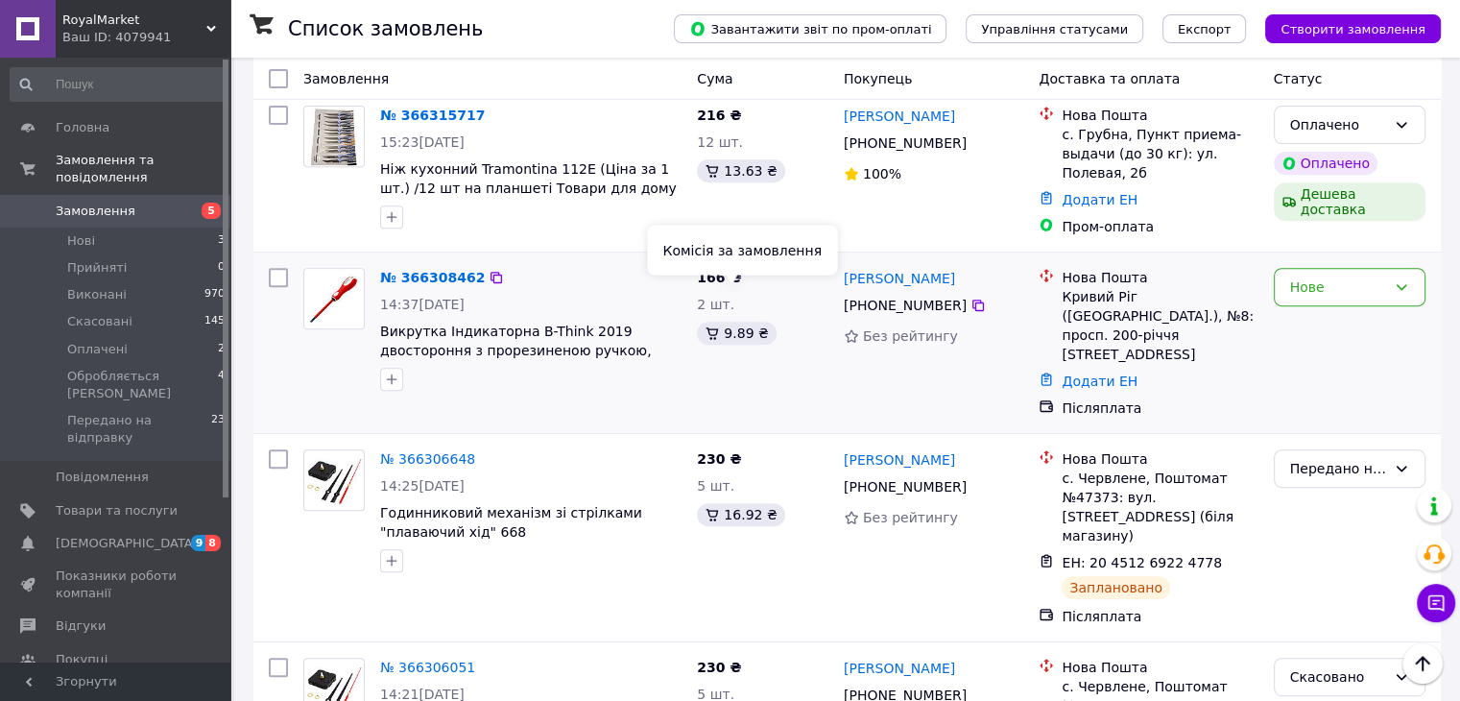
scroll to position [768, 0]
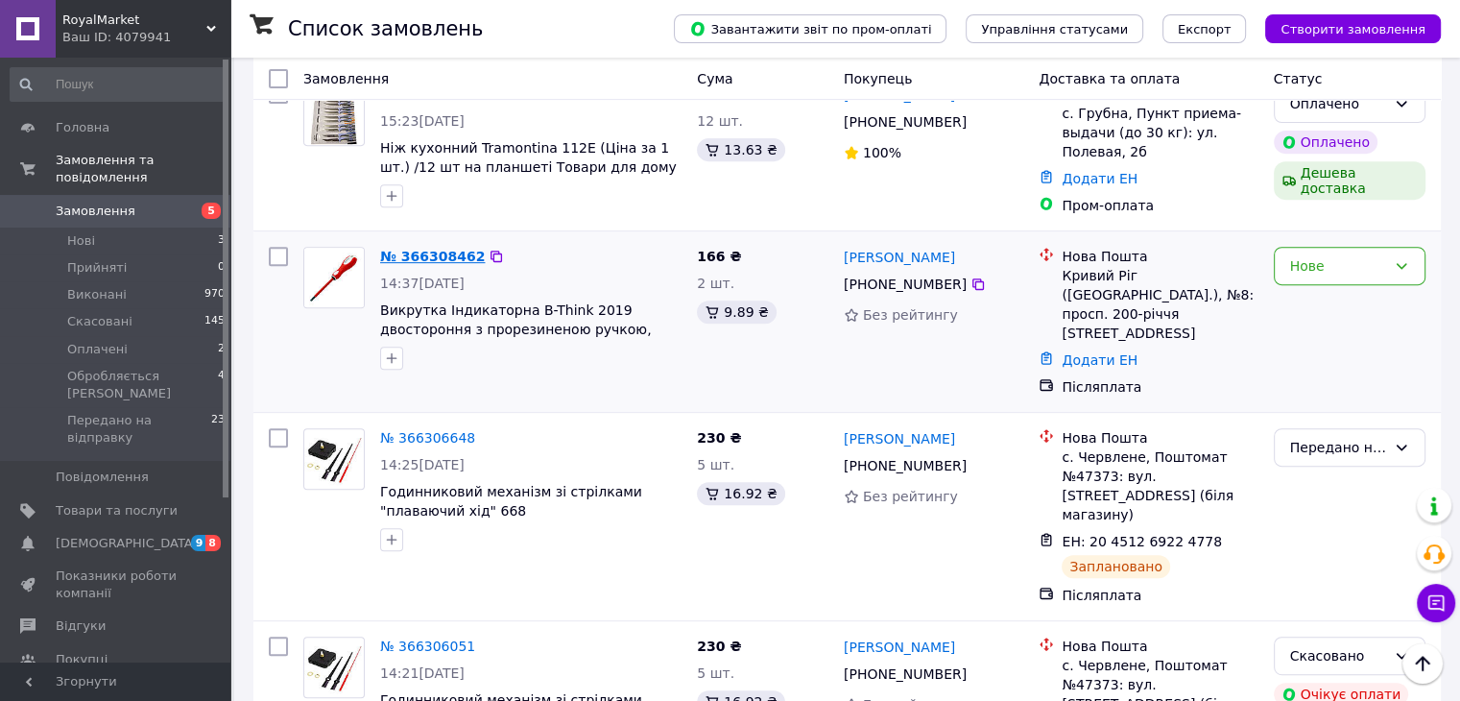
click at [448, 249] on link "№ 366308462" at bounding box center [432, 256] width 105 height 15
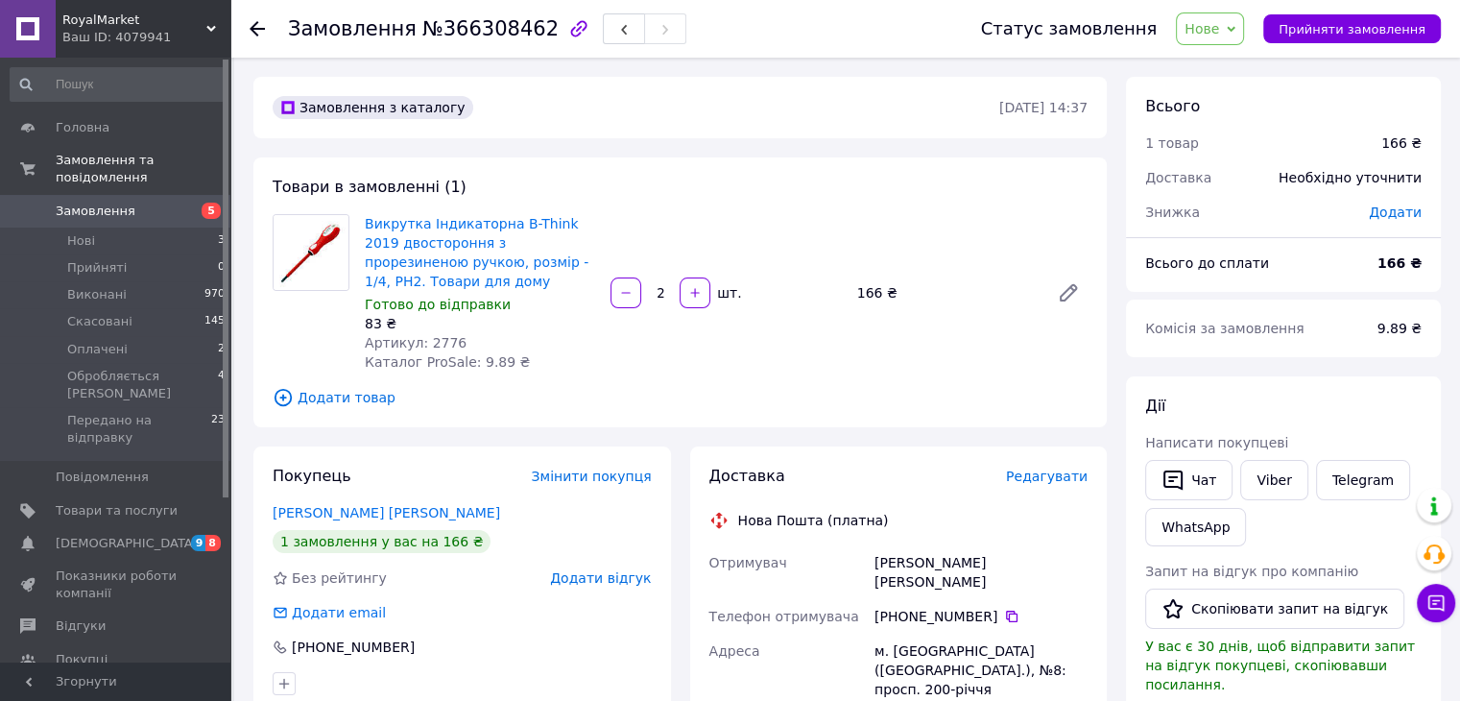
click at [435, 343] on span "Артикул: 2776" at bounding box center [416, 342] width 102 height 15
copy span "2776"
click at [1203, 31] on span "Нове" at bounding box center [1210, 28] width 68 height 33
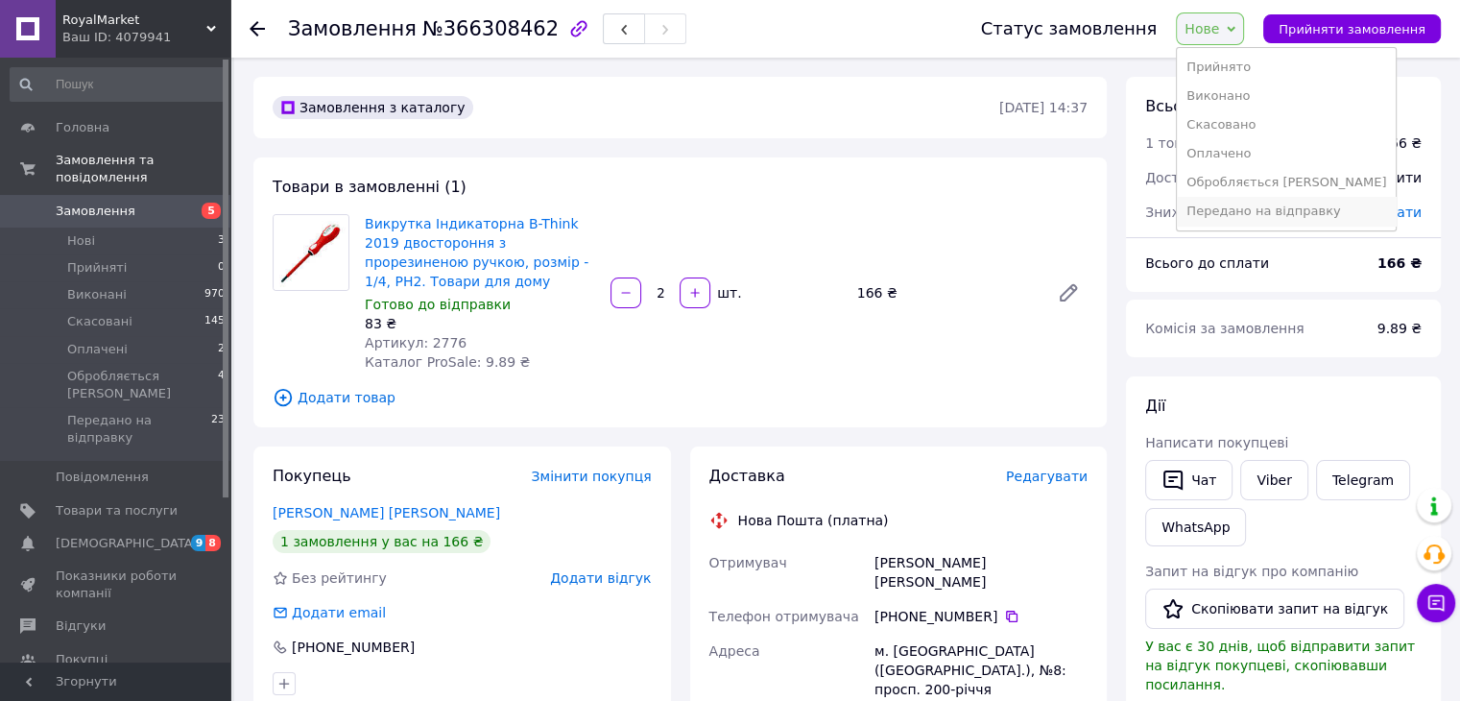
click at [1264, 211] on li "Передано на відправку" at bounding box center [1286, 211] width 219 height 29
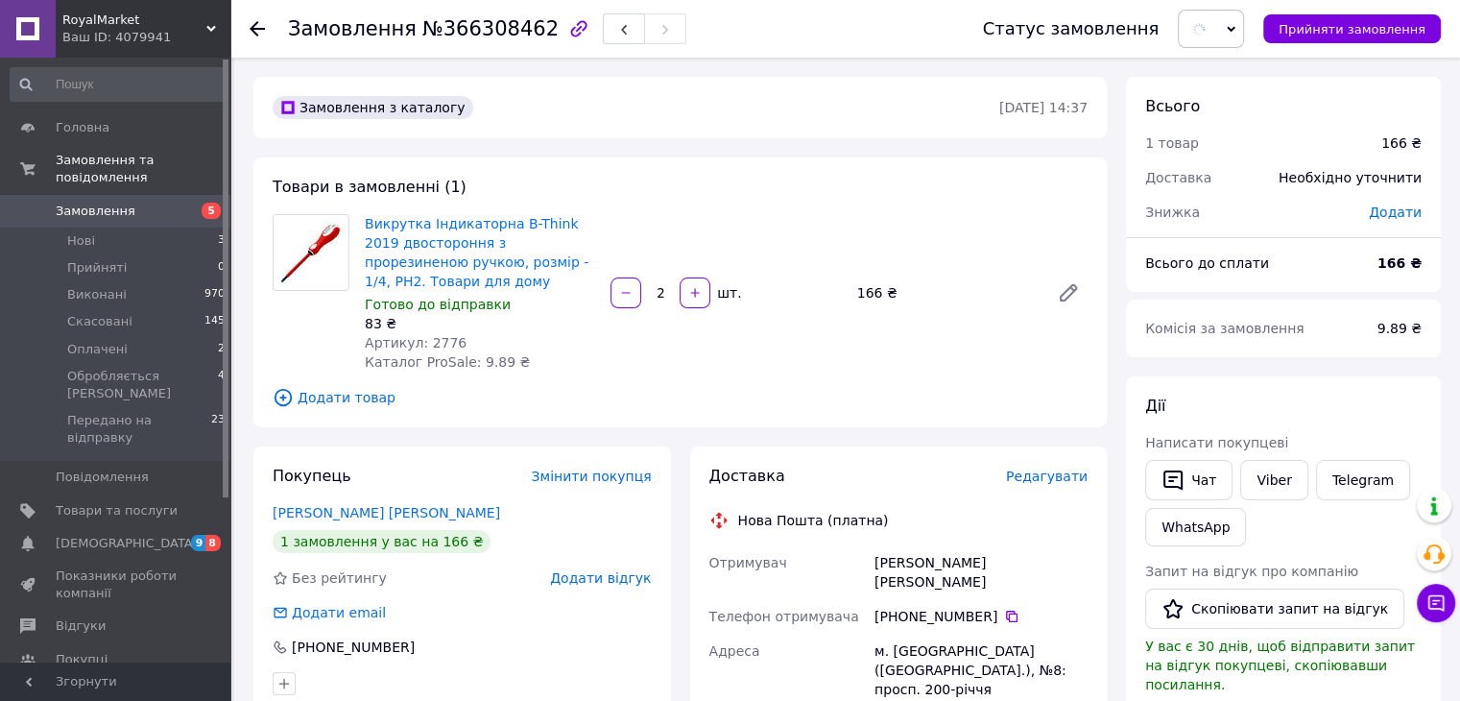
click at [1038, 474] on span "Редагувати" at bounding box center [1047, 475] width 82 height 15
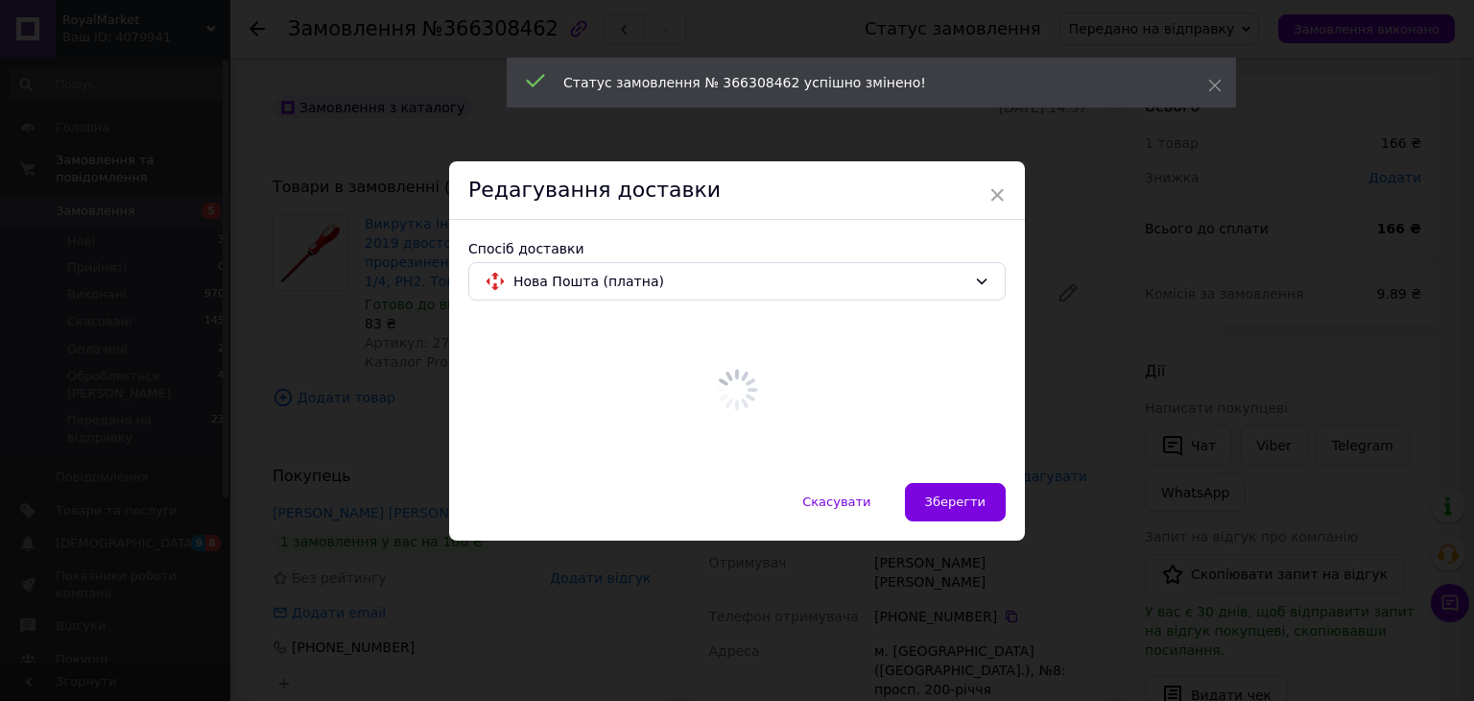
click at [566, 354] on div at bounding box center [736, 390] width 537 height 148
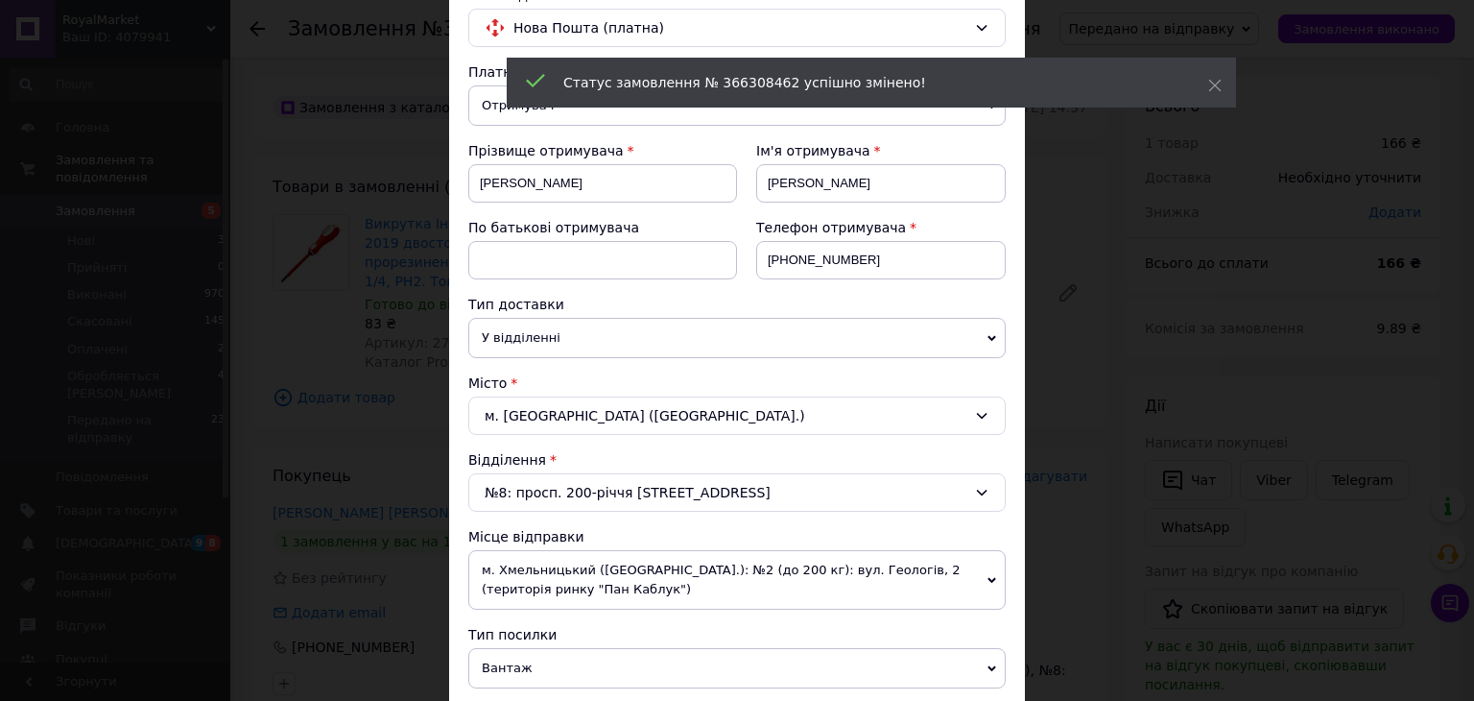
scroll to position [384, 0]
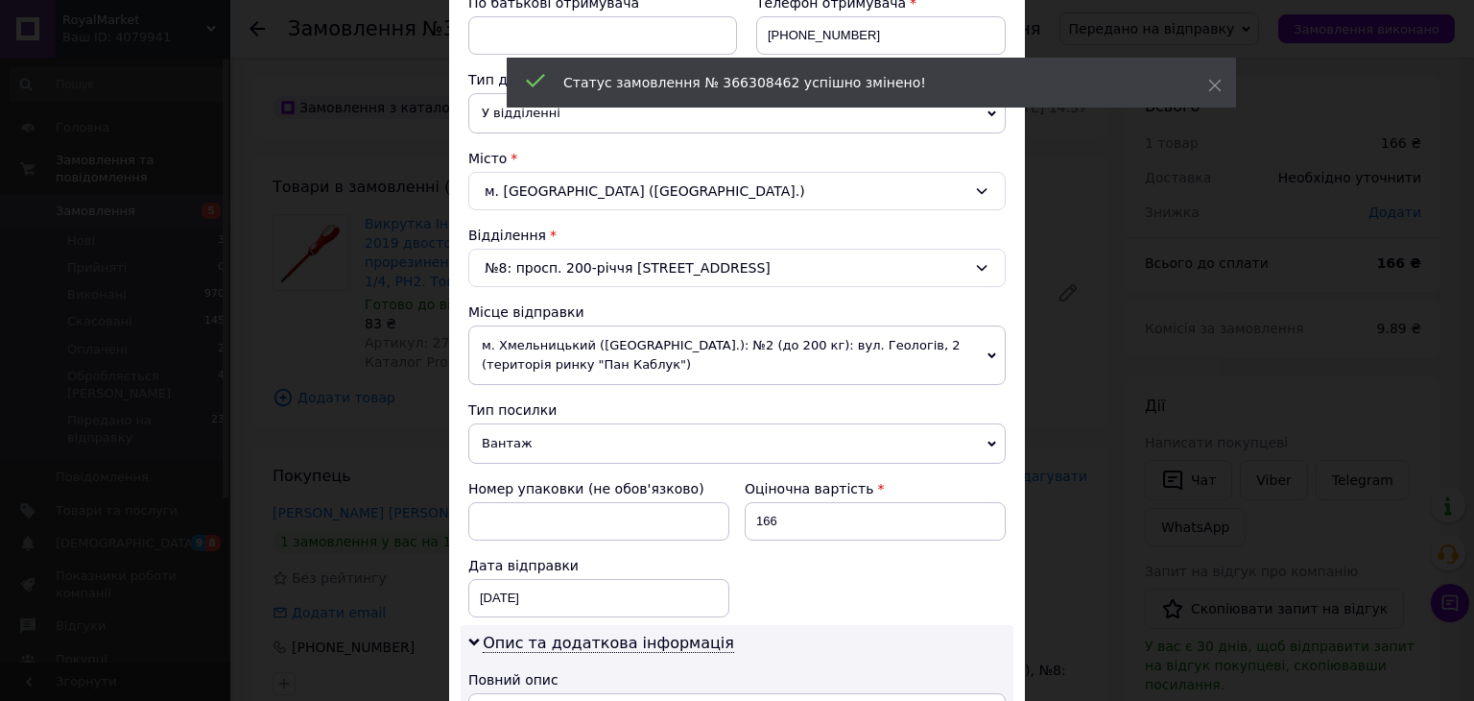
click at [572, 344] on span "м. Хмельницький ([GEOGRAPHIC_DATA].): №2 (до 200 кг): вул. Геологів, 2 (територ…" at bounding box center [736, 355] width 537 height 60
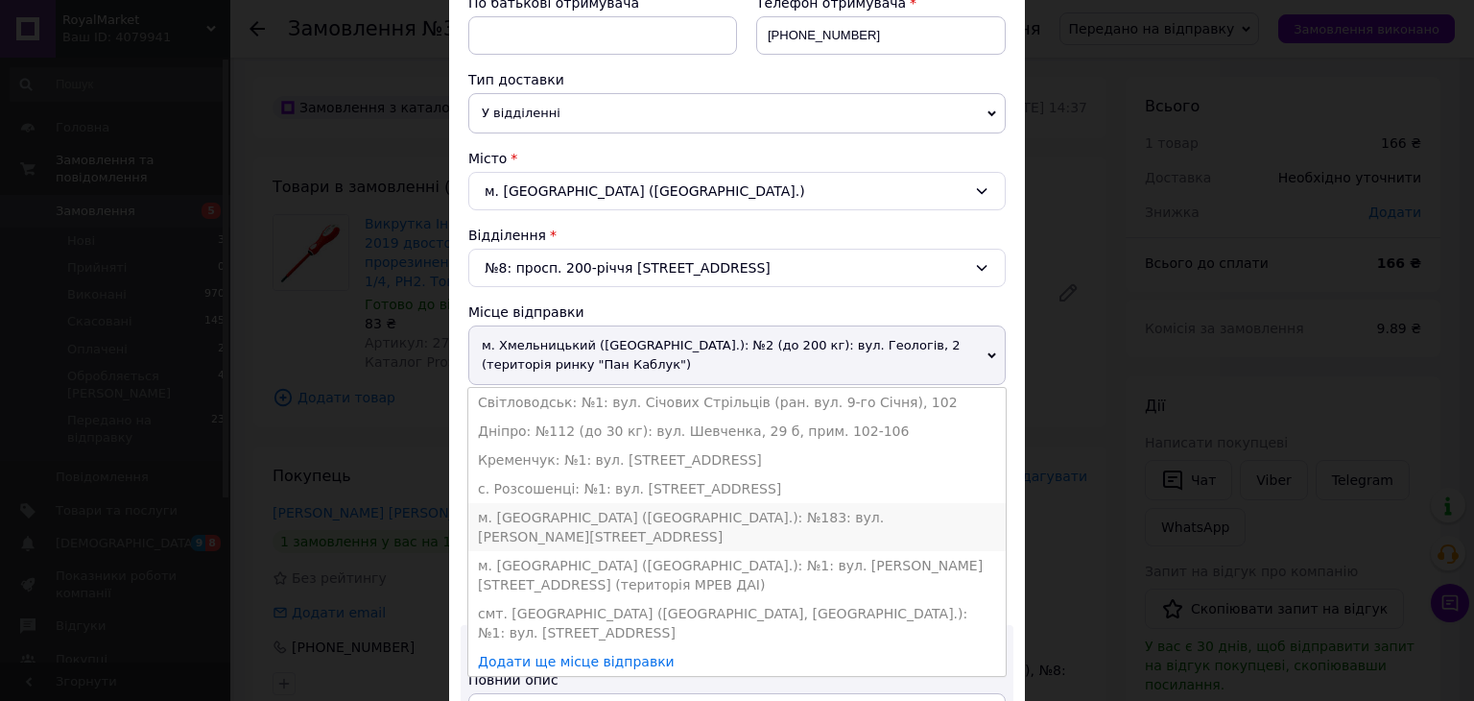
click at [545, 503] on li "м. [GEOGRAPHIC_DATA] ([GEOGRAPHIC_DATA].): №183: вул. [PERSON_NAME][STREET_ADDR…" at bounding box center [736, 527] width 537 height 48
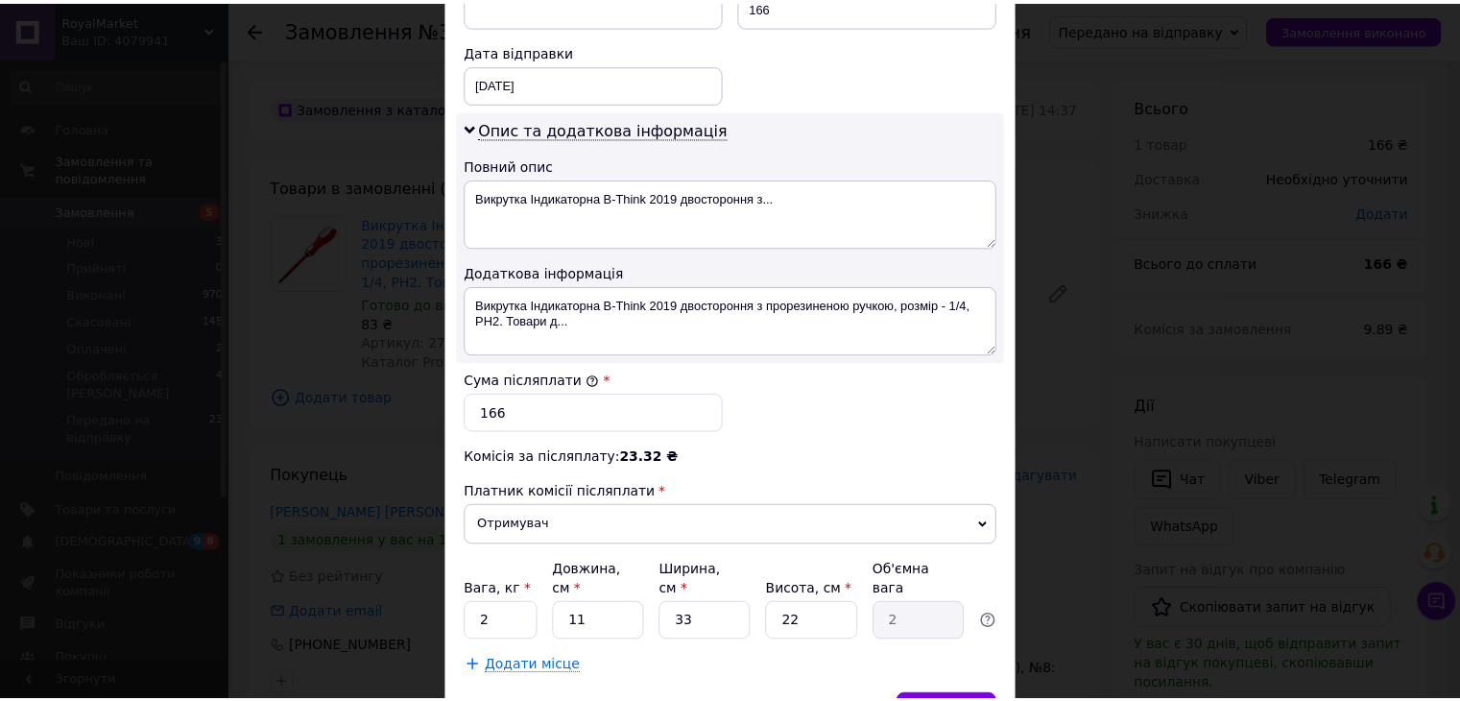
scroll to position [972, 0]
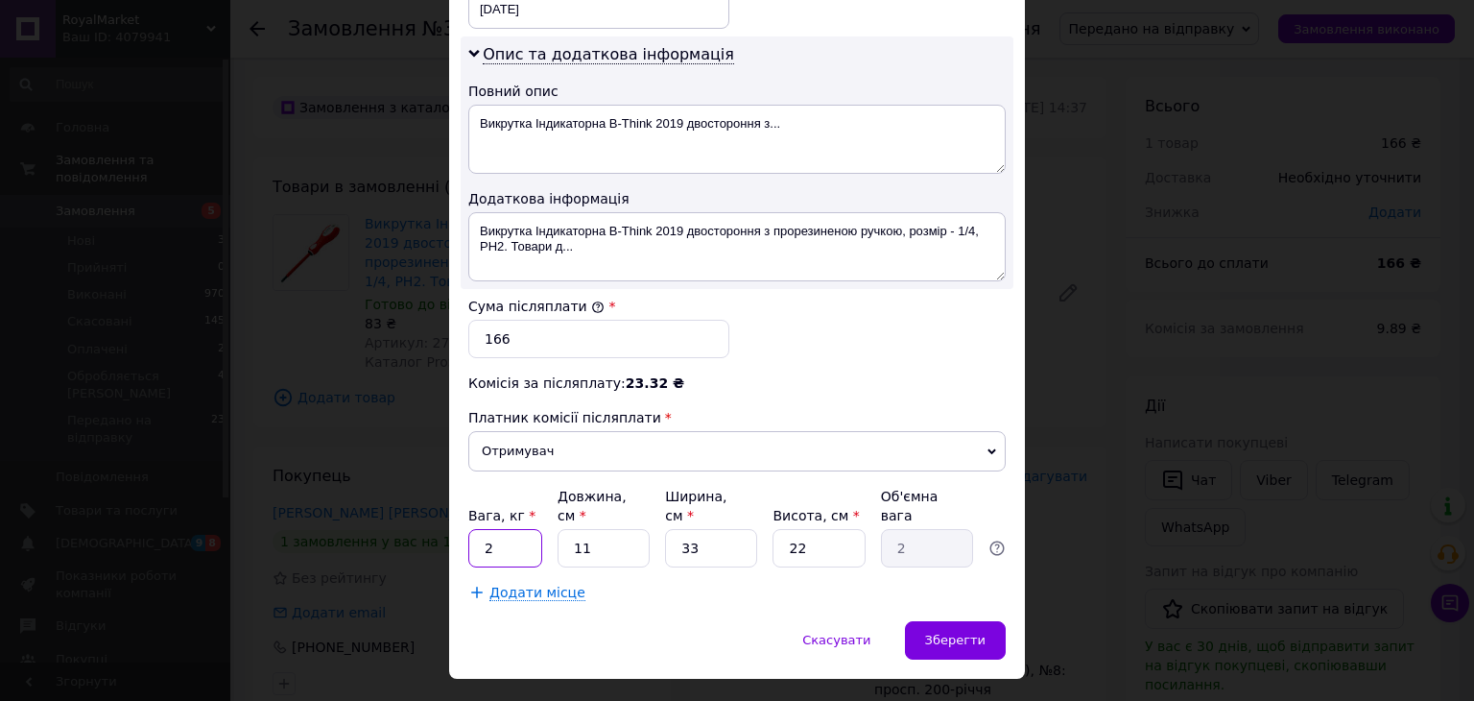
click at [499, 529] on input "2" at bounding box center [505, 548] width 74 height 38
type input "1"
click at [697, 529] on input "33" at bounding box center [711, 548] width 92 height 38
drag, startPoint x: 697, startPoint y: 502, endPoint x: 710, endPoint y: 502, distance: 13.4
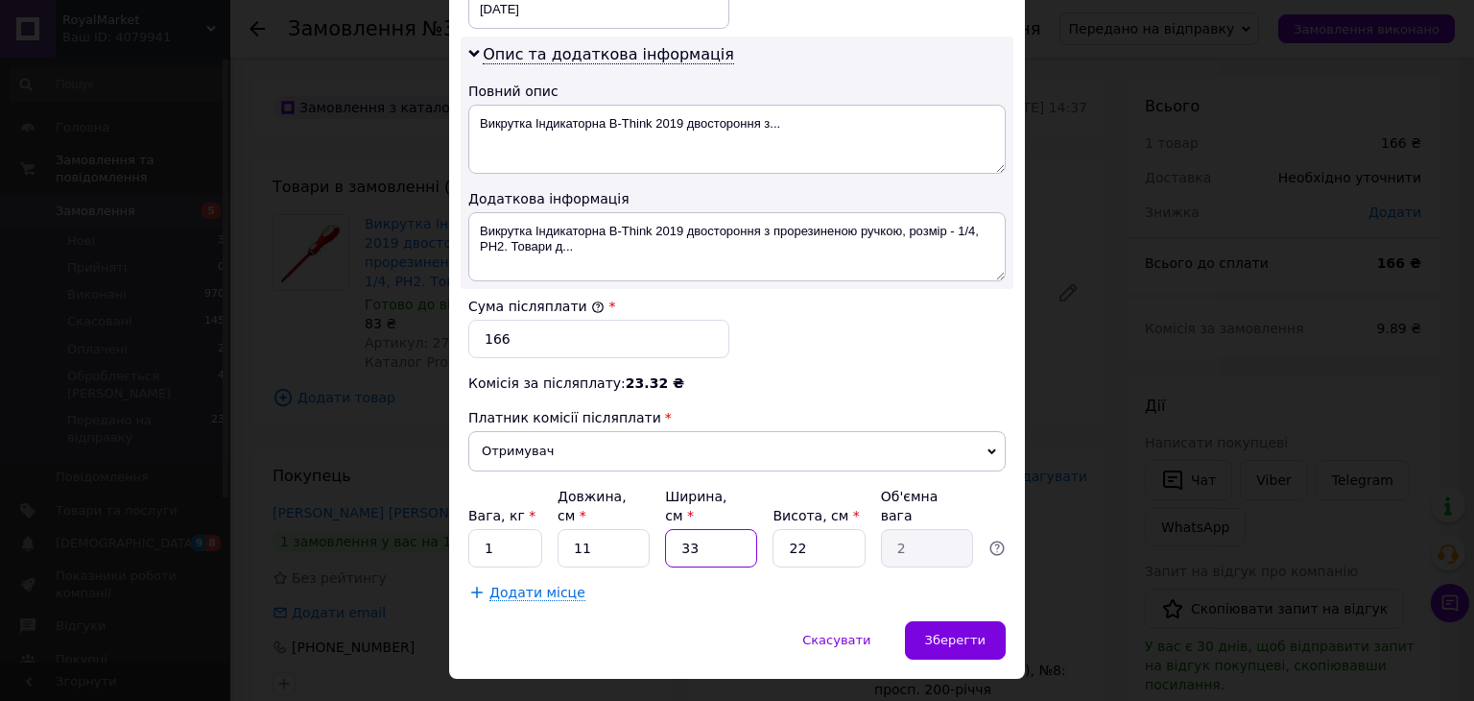
click at [697, 529] on input "33" at bounding box center [711, 548] width 92 height 38
type input "1"
type input "0.1"
type input "11"
type input "0.67"
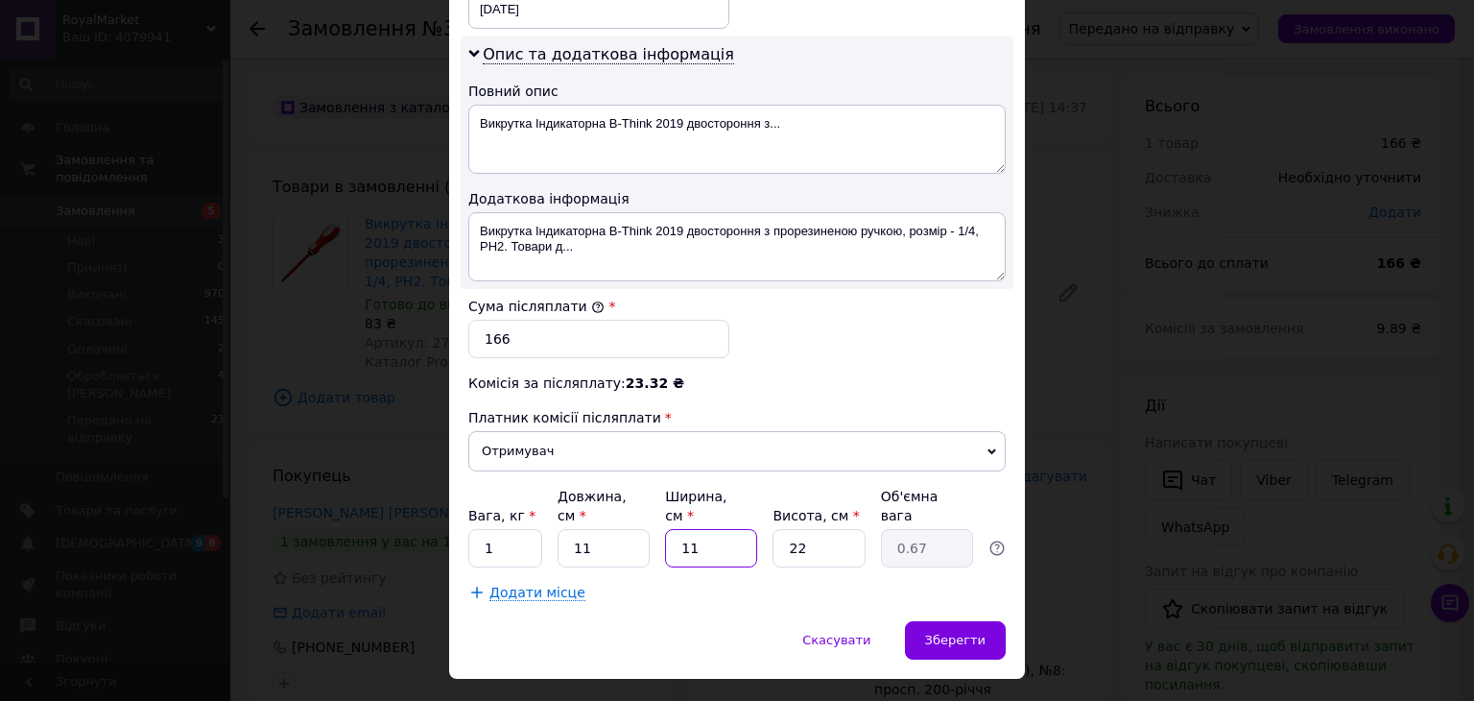
type input "11"
click at [823, 529] on input "22" at bounding box center [819, 548] width 92 height 38
type input "1"
type input "0.1"
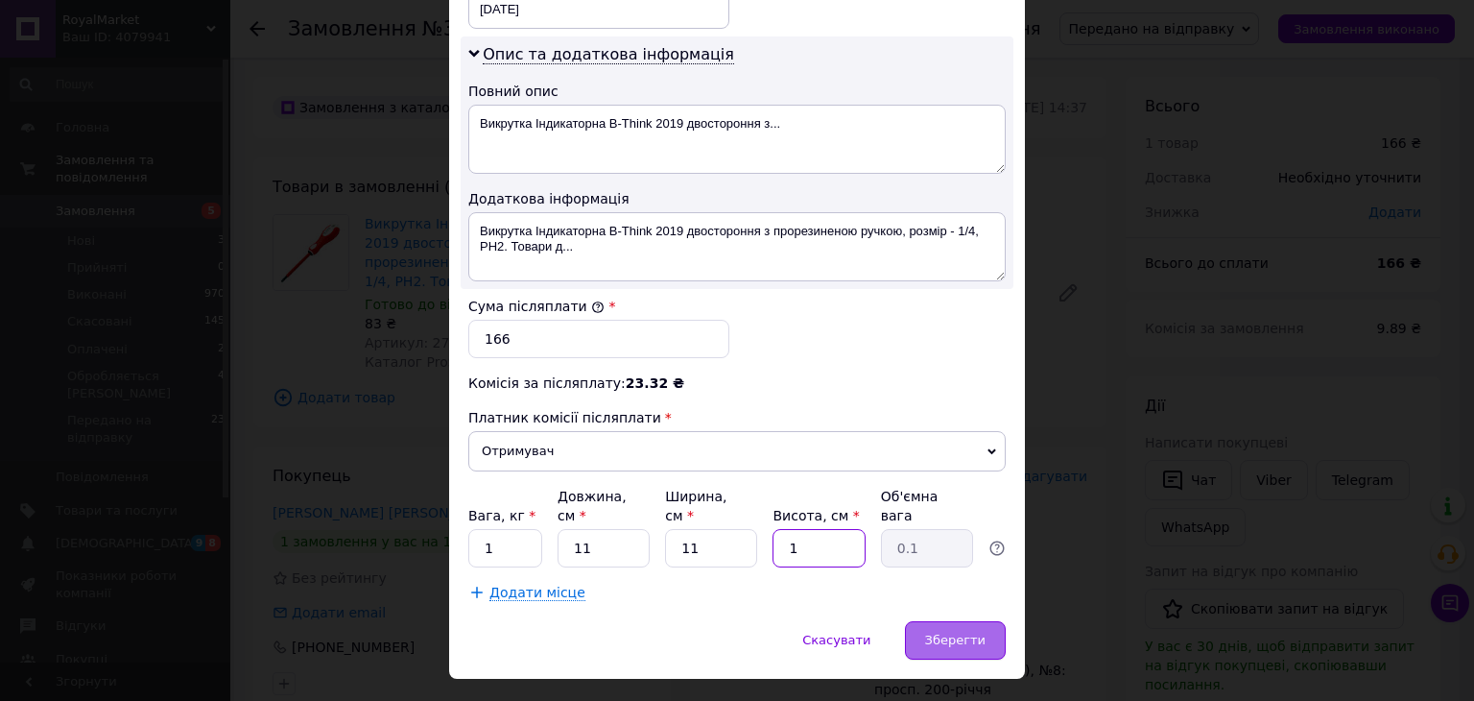
type input "11"
type input "0.33"
type input "11"
click at [951, 632] on span "Зберегти" at bounding box center [955, 639] width 60 height 14
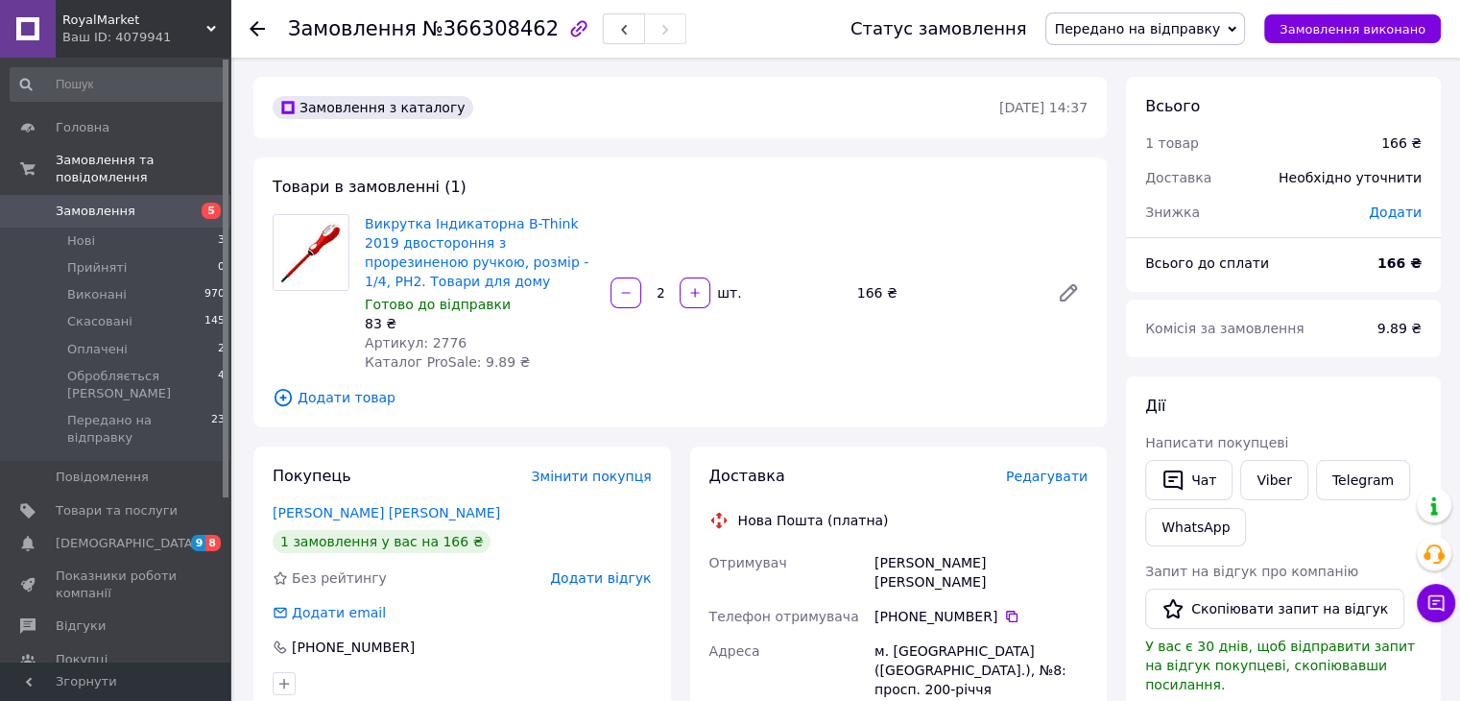
scroll to position [384, 0]
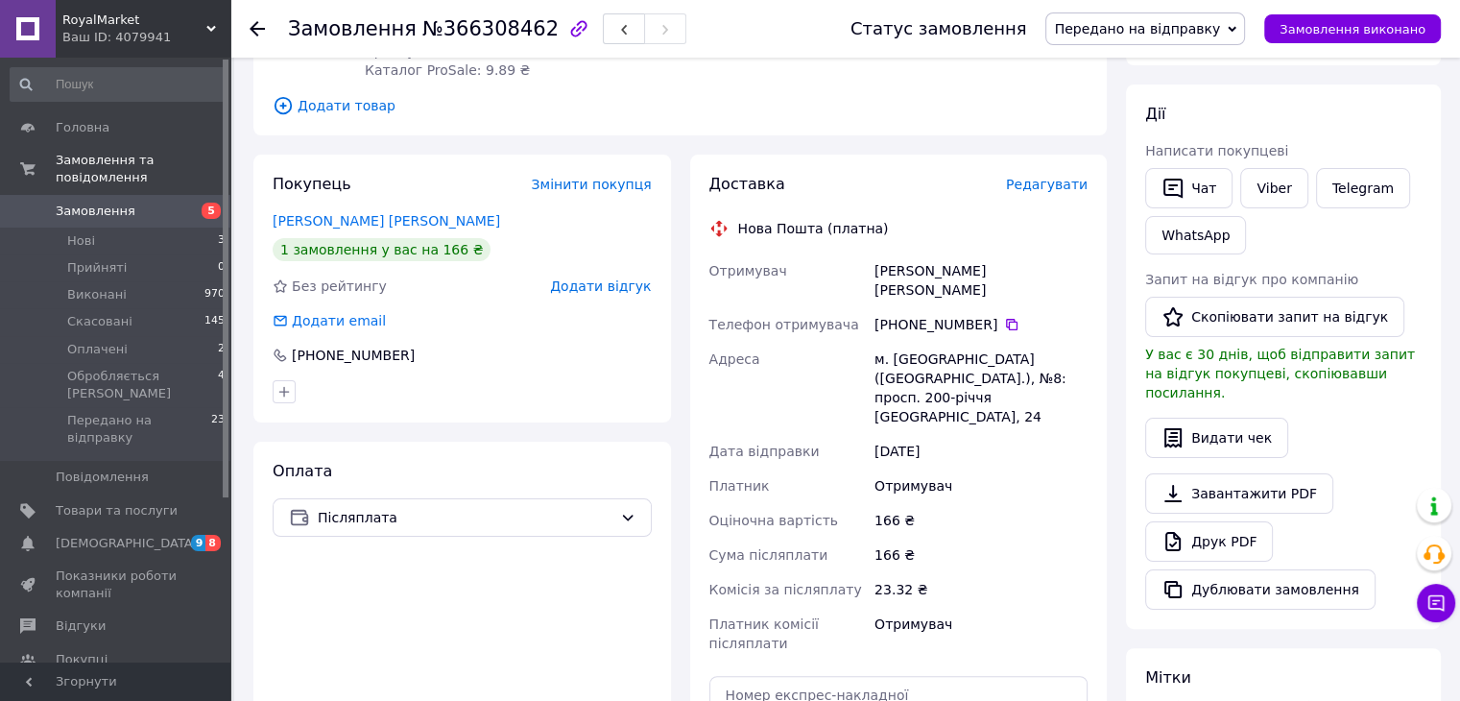
scroll to position [255, 0]
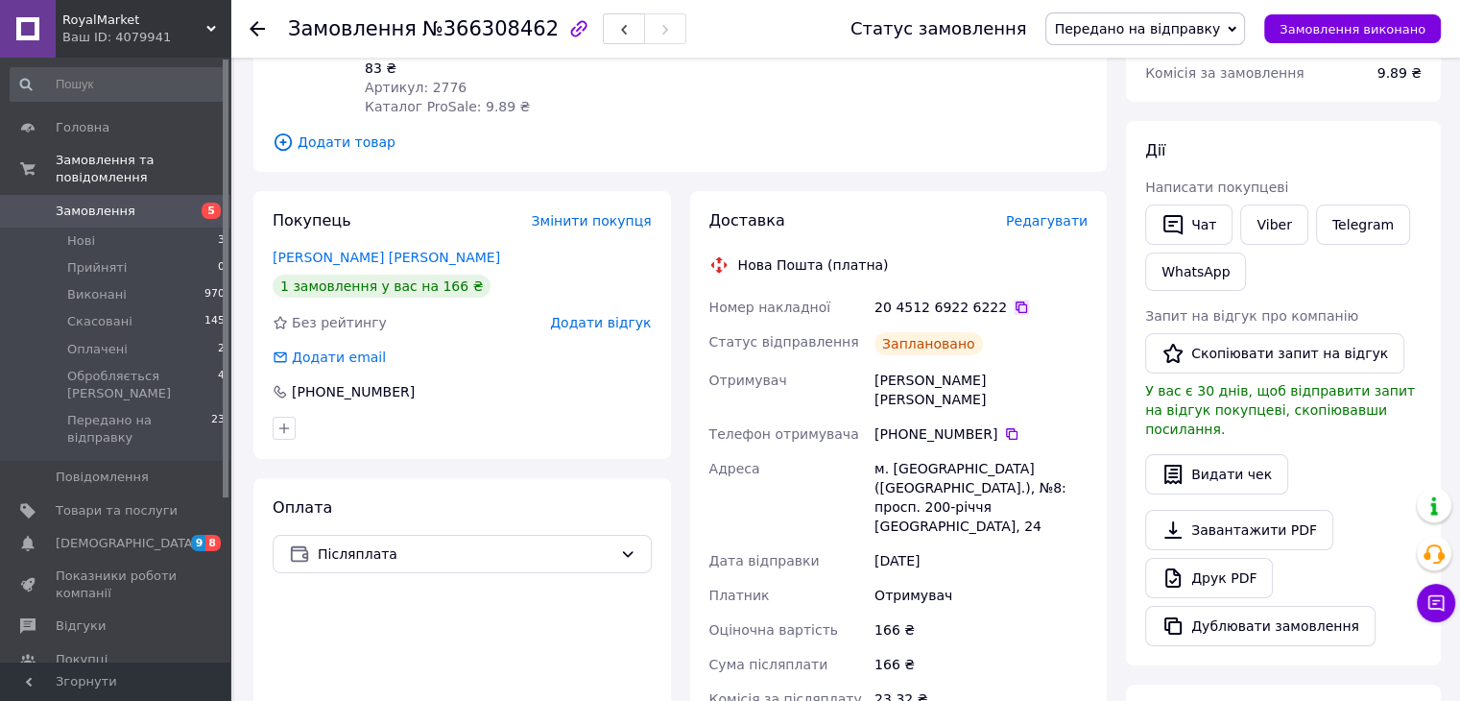
click at [1013, 308] on icon at bounding box center [1020, 306] width 15 height 15
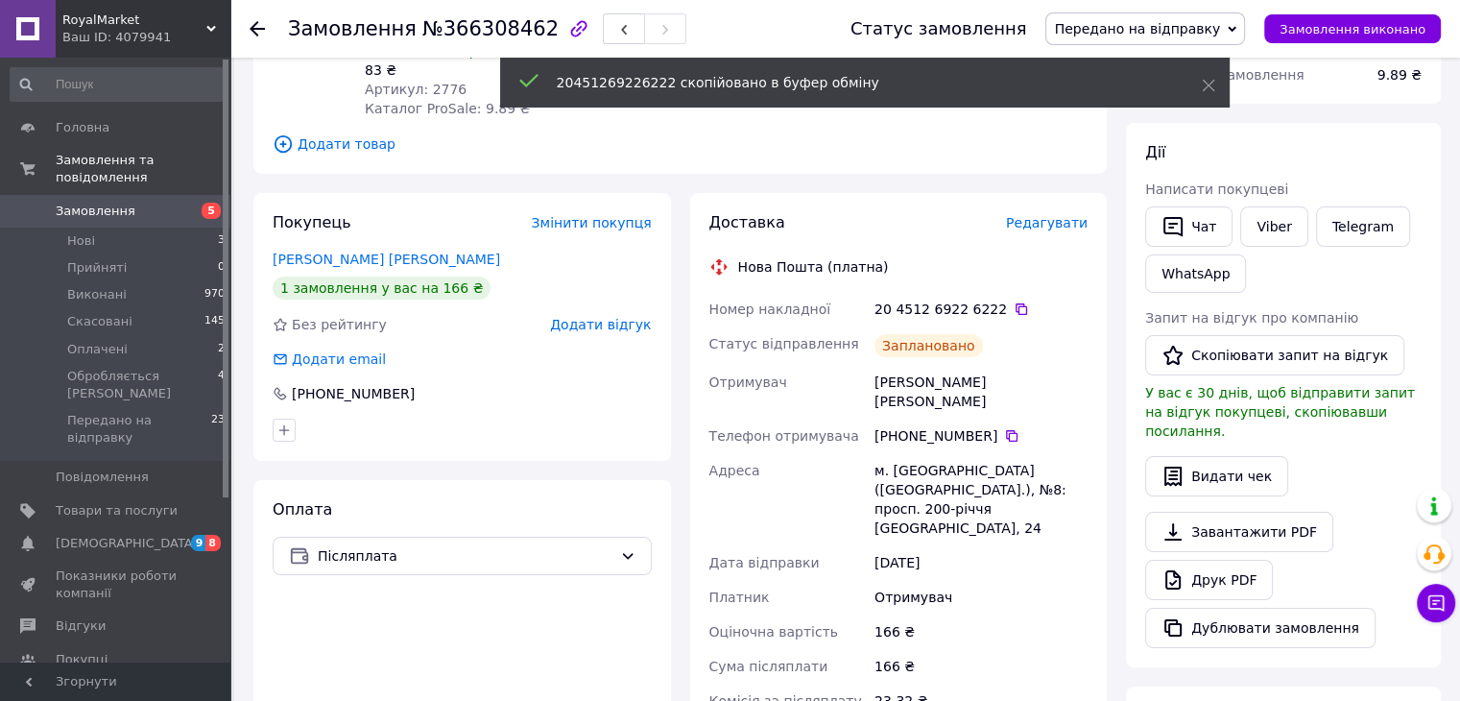
scroll to position [0, 0]
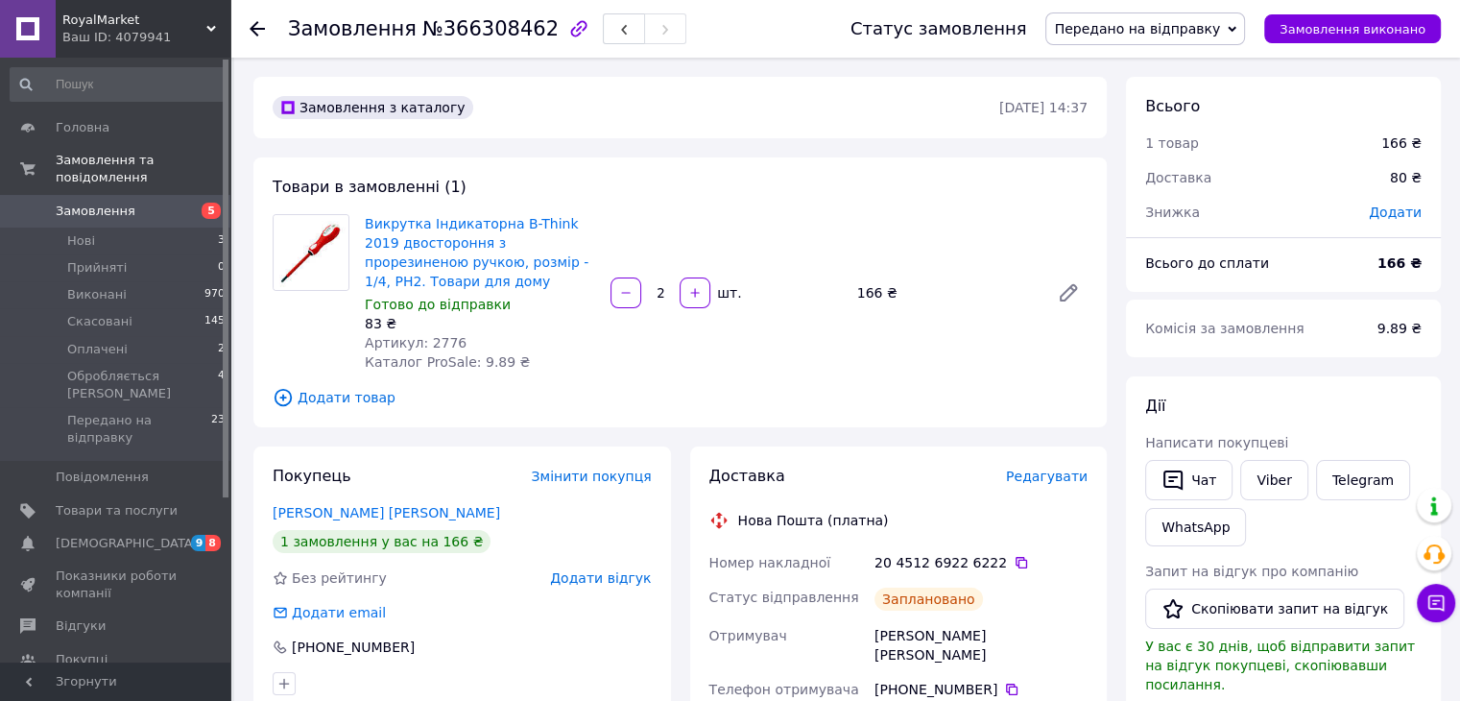
click at [655, 373] on div "Викрутка Індикаторна B-Think 2019 двостороння з прорезиненою ручкою, розмір - 1…" at bounding box center [726, 292] width 738 height 165
click at [1281, 478] on link "Viber" at bounding box center [1273, 480] width 67 height 40
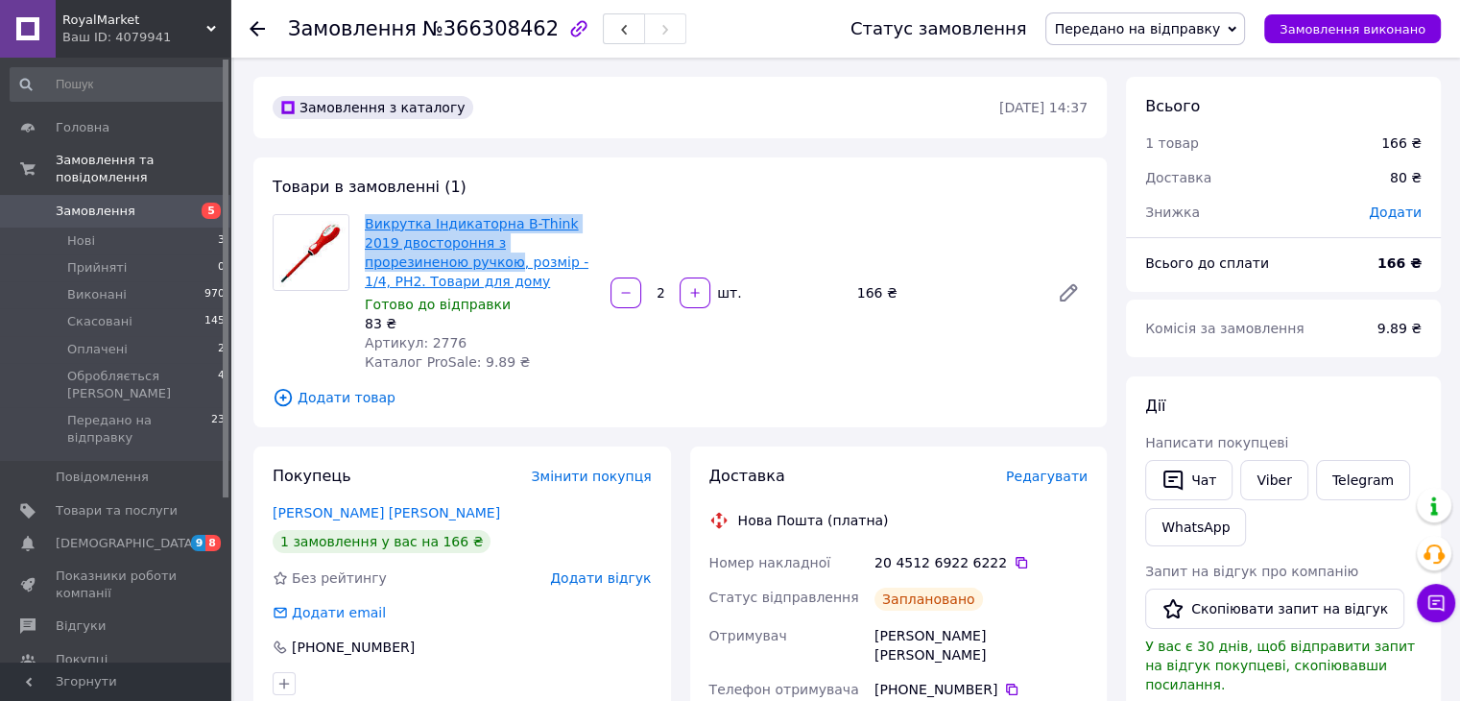
drag, startPoint x: 356, startPoint y: 221, endPoint x: 409, endPoint y: 269, distance: 71.3
click at [409, 269] on div "Викрутка Індикаторна B-Think 2019 двостороння з прорезиненою ручкою, розмір - 1…" at bounding box center [680, 292] width 830 height 157
copy div "Викрутка Індикаторна B-Think 2019 двостороння з прорезиненою ручкою"
click at [164, 203] on span "Замовлення" at bounding box center [117, 211] width 122 height 17
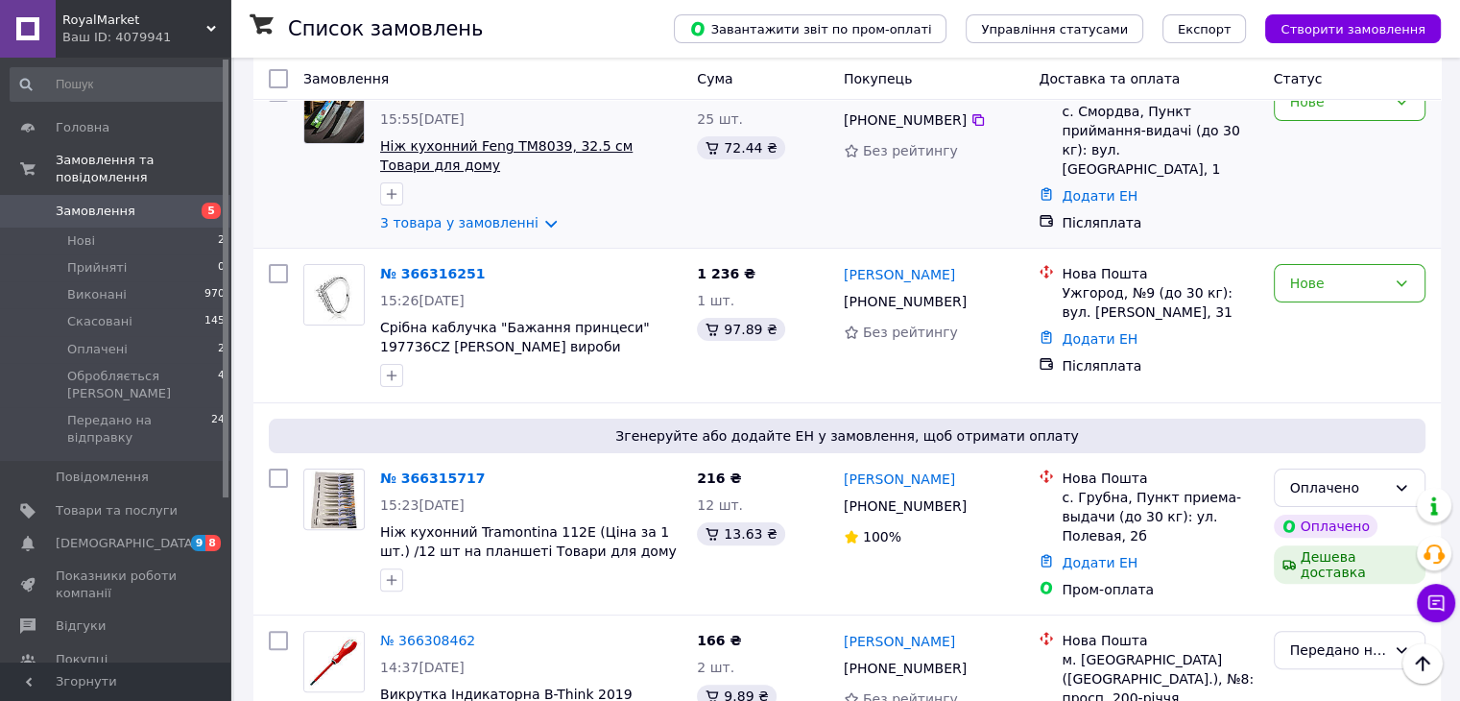
scroll to position [639, 0]
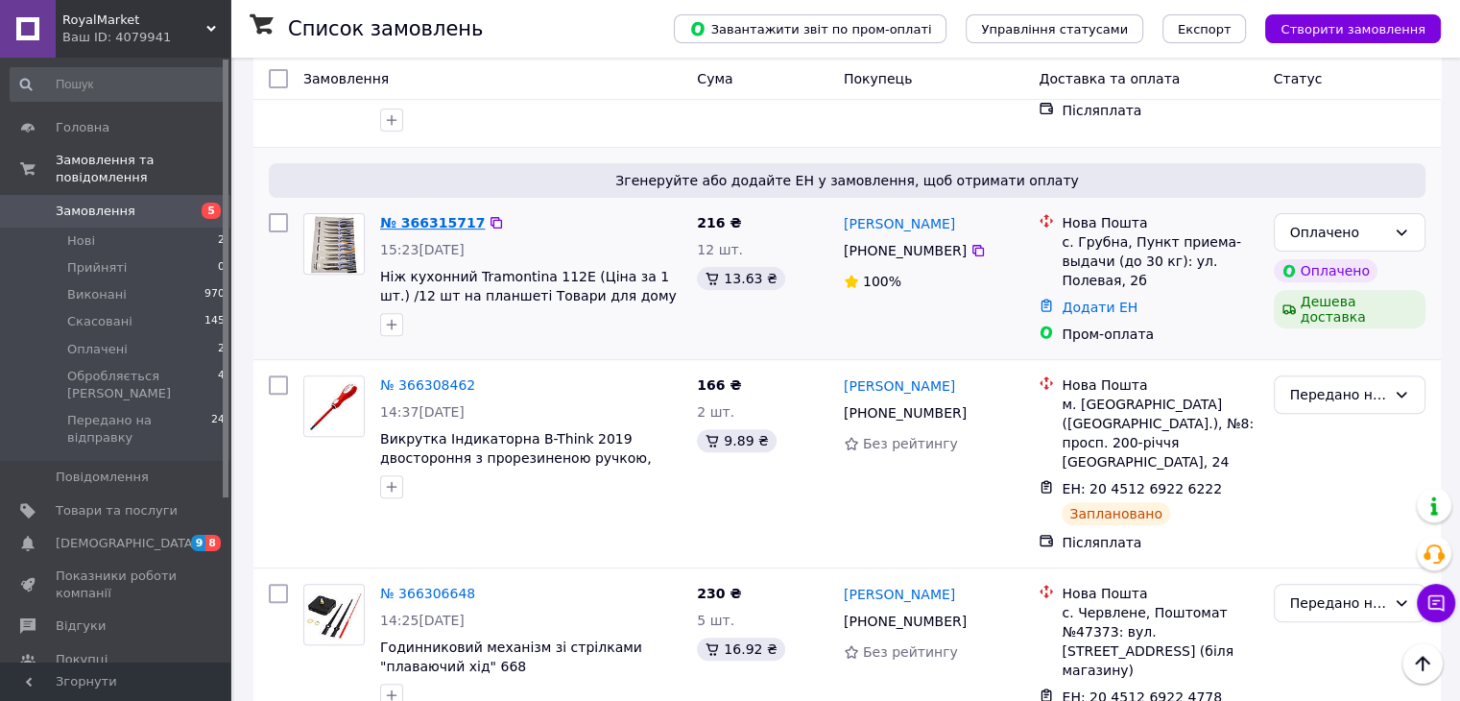
click at [430, 215] on link "№ 366315717" at bounding box center [432, 222] width 105 height 15
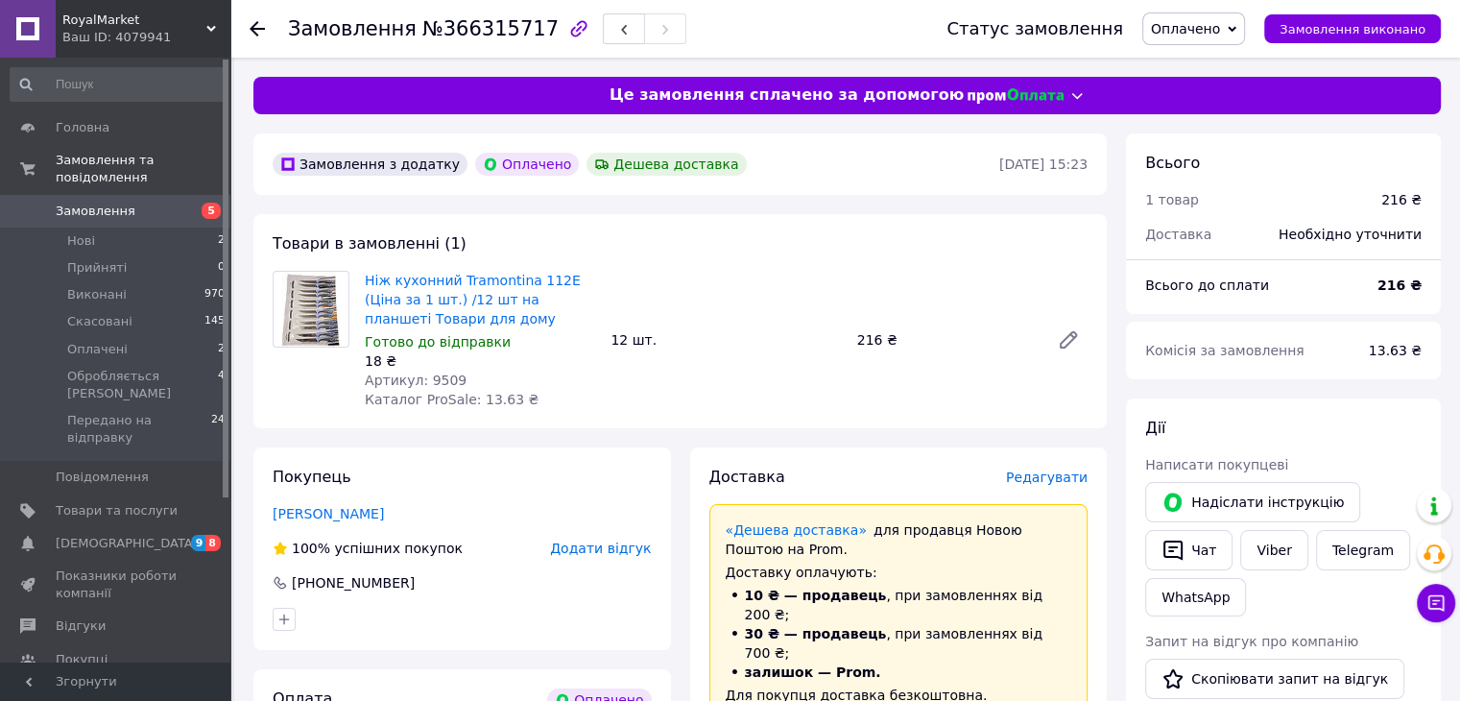
click at [439, 383] on span "Артикул: 9509" at bounding box center [416, 379] width 102 height 15
copy span "9509"
click at [1166, 23] on div "Статус замовлення Оплачено Прийнято Виконано Скасовано Обробляється Менеджером …" at bounding box center [1183, 28] width 513 height 33
click at [1180, 29] on span "Оплачено" at bounding box center [1185, 28] width 69 height 15
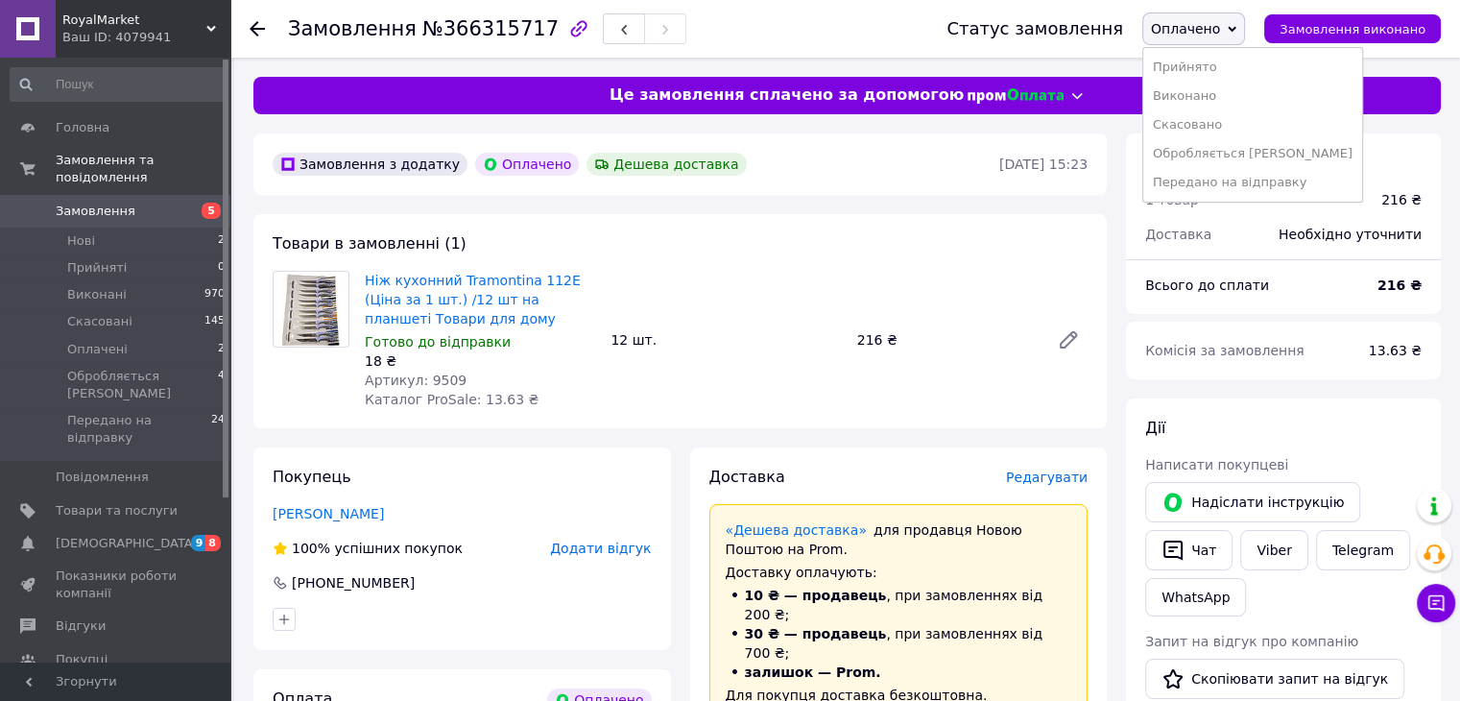
drag, startPoint x: 1203, startPoint y: 176, endPoint x: 1060, endPoint y: 240, distance: 157.7
click at [1203, 177] on li "Передано на відправку" at bounding box center [1252, 182] width 219 height 29
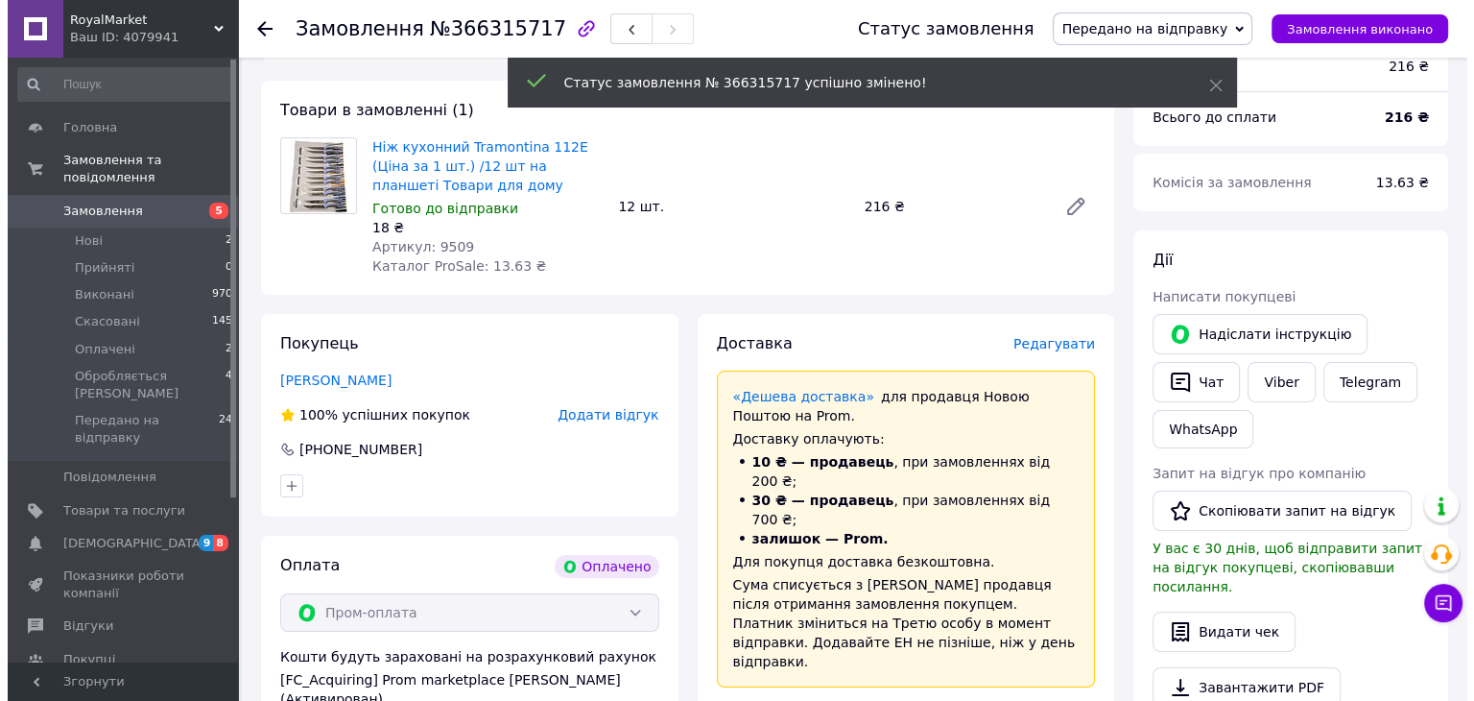
scroll to position [128, 0]
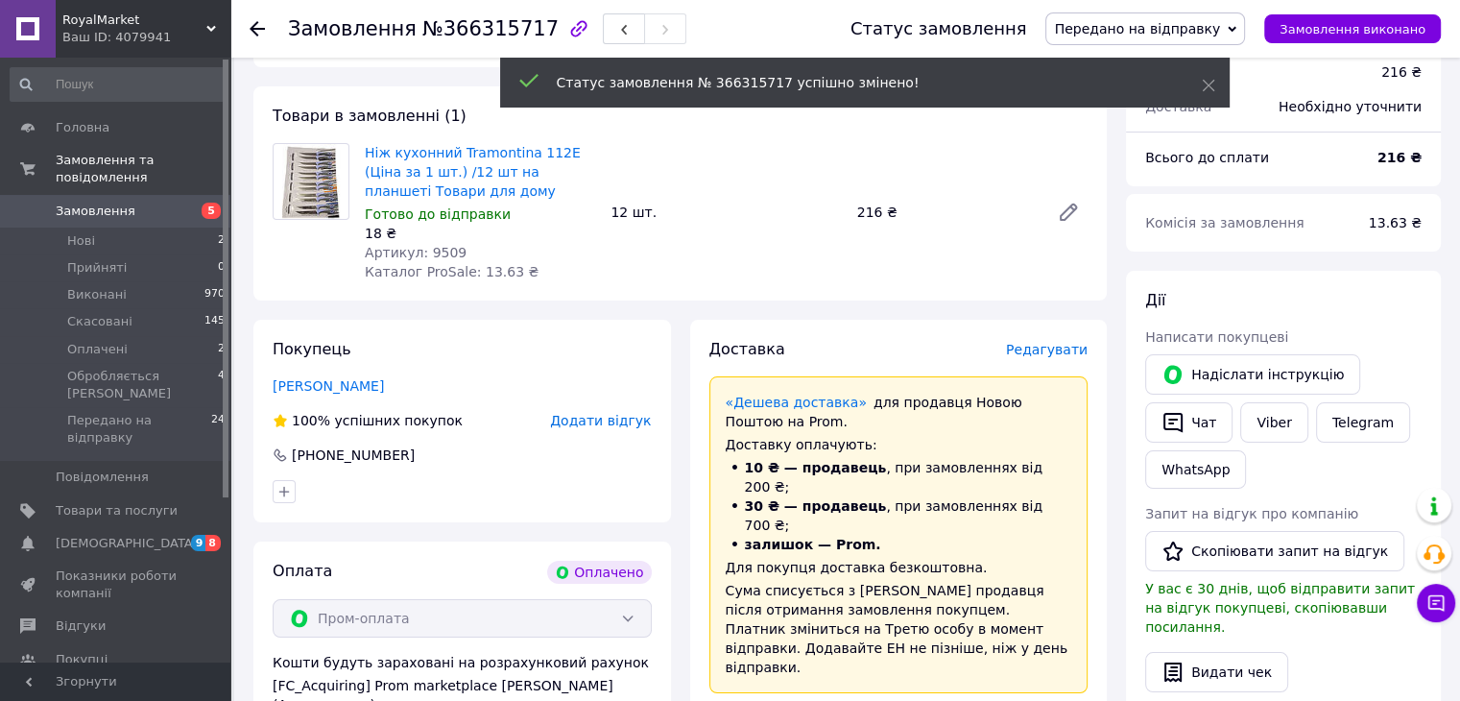
click at [1077, 351] on span "Редагувати" at bounding box center [1047, 349] width 82 height 15
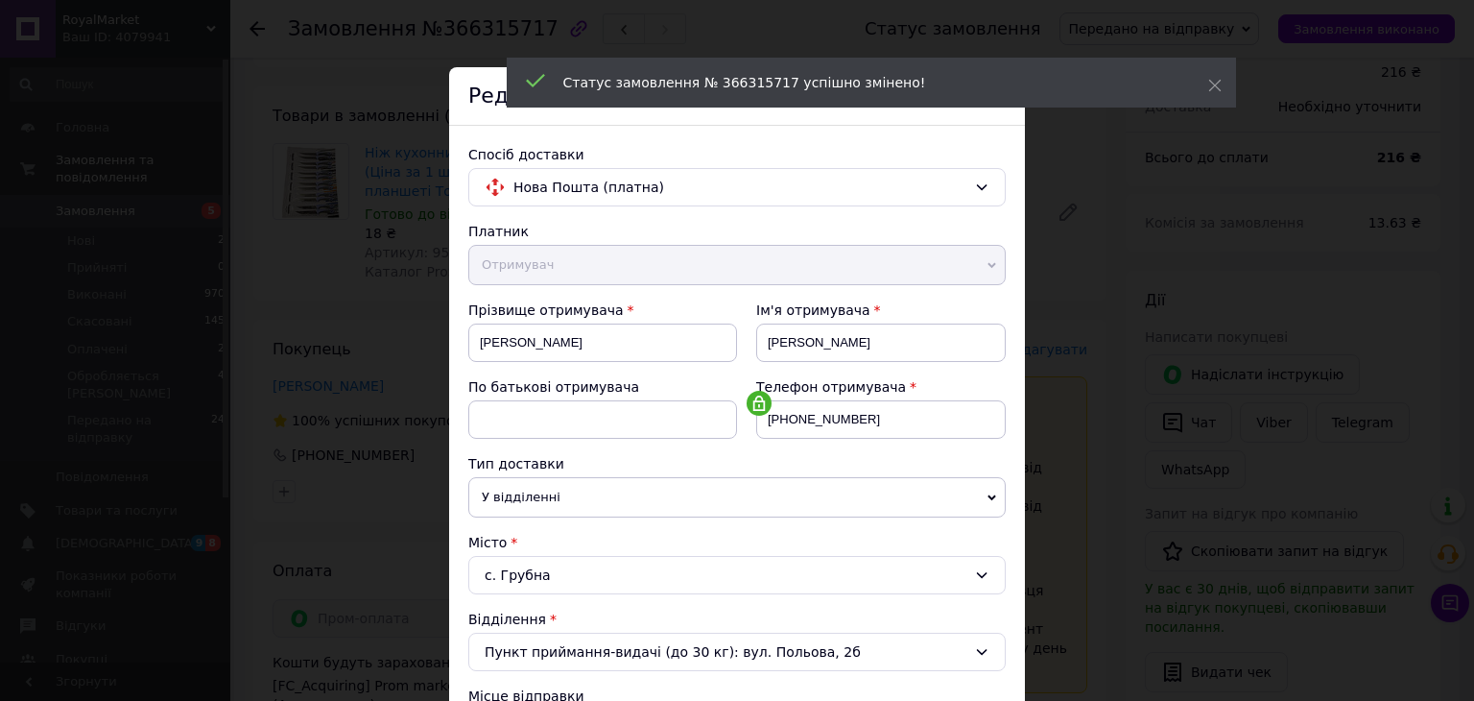
scroll to position [384, 0]
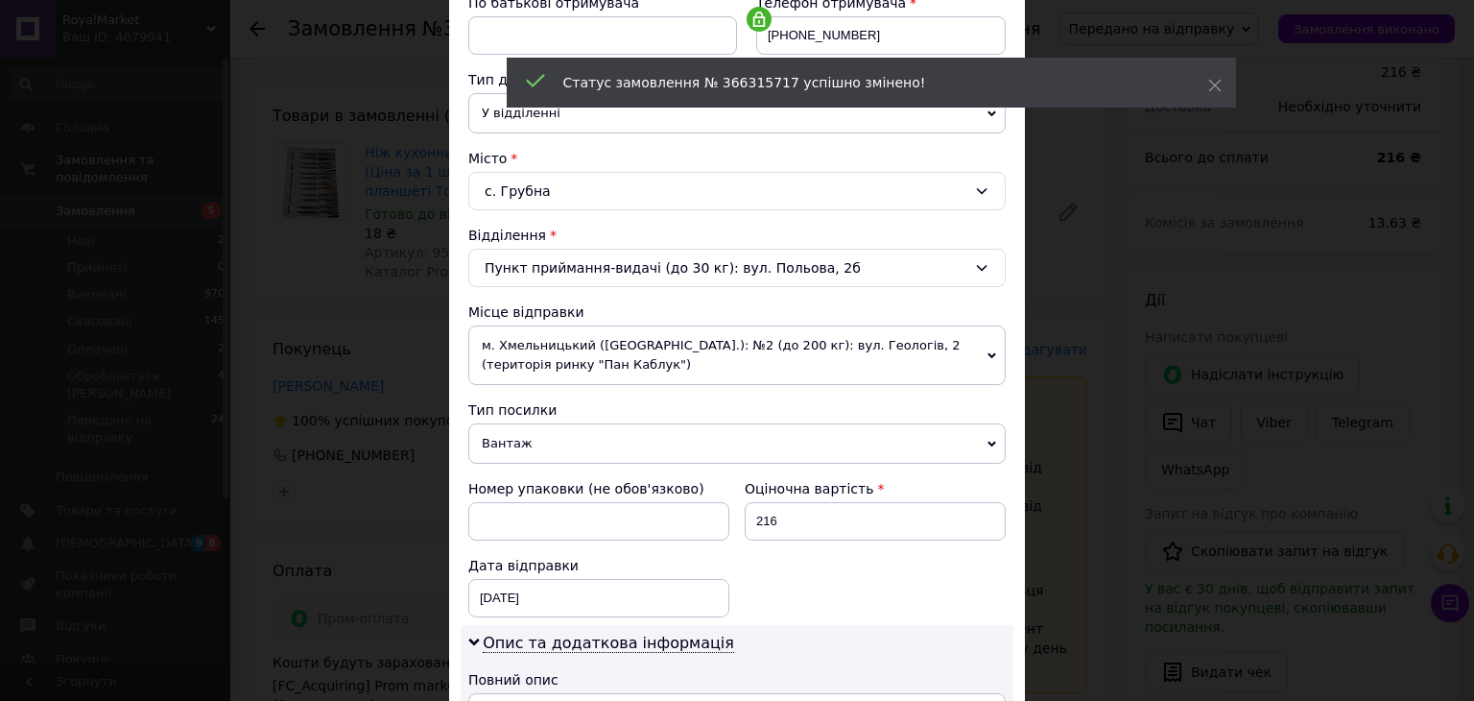
click at [600, 334] on span "м. Хмельницький ([GEOGRAPHIC_DATA].): №2 (до 200 кг): вул. Геологів, 2 (територ…" at bounding box center [736, 355] width 537 height 60
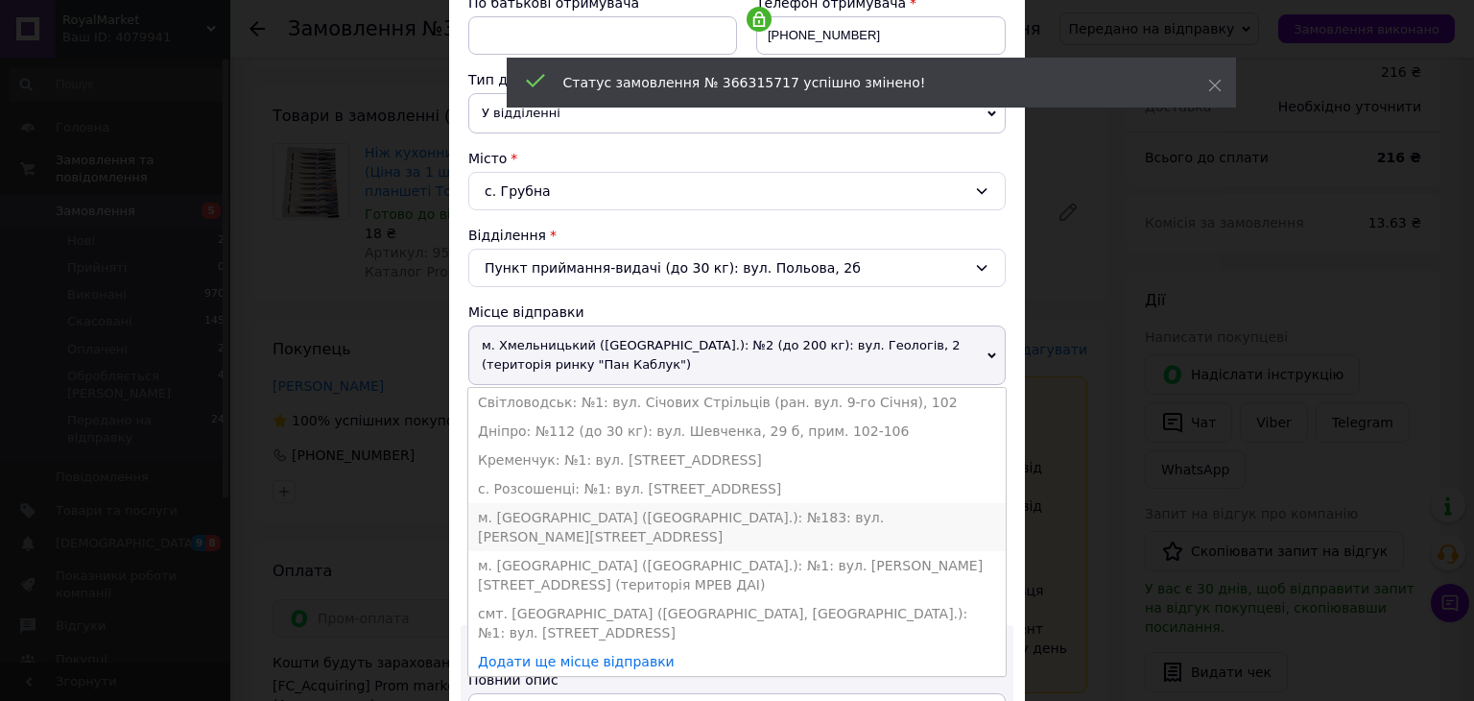
click at [550, 508] on li "м. [GEOGRAPHIC_DATA] ([GEOGRAPHIC_DATA].): №183: вул. [PERSON_NAME][STREET_ADDR…" at bounding box center [736, 527] width 537 height 48
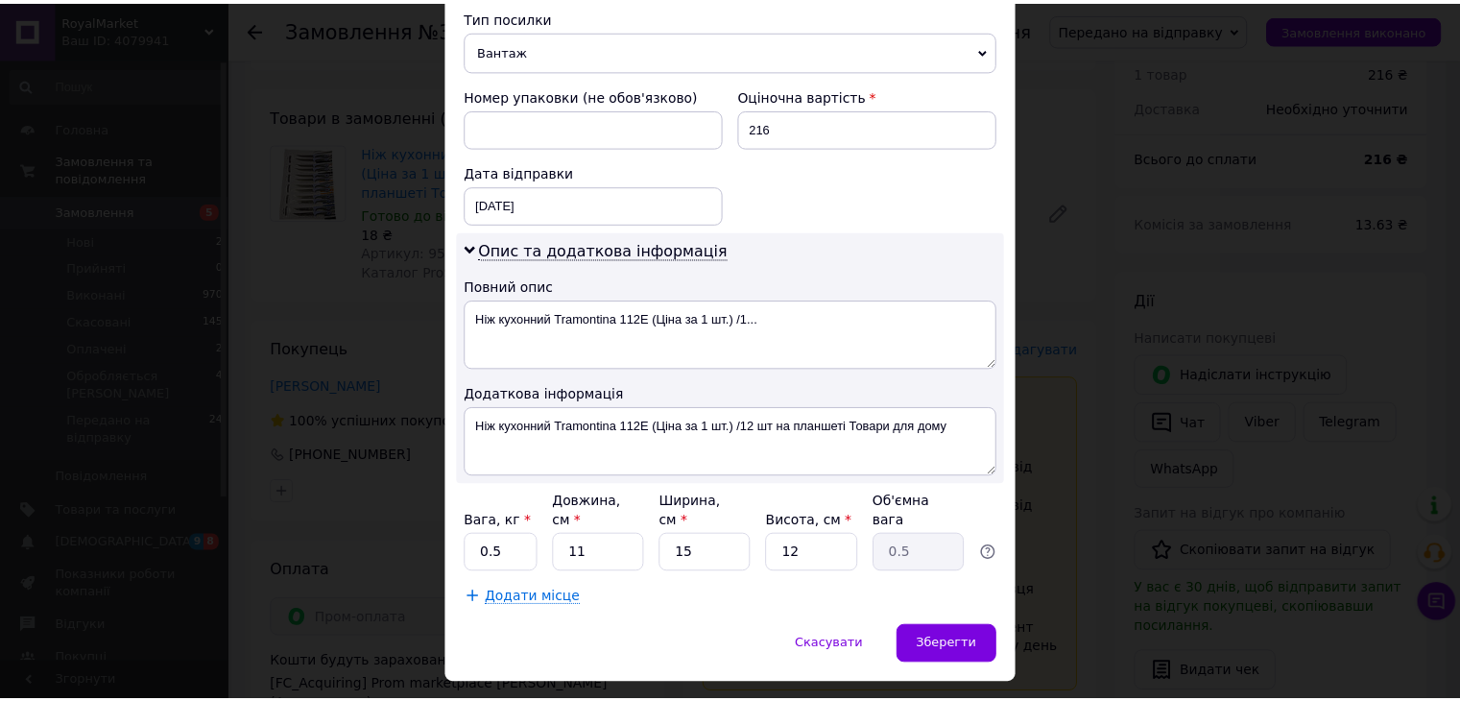
scroll to position [783, 0]
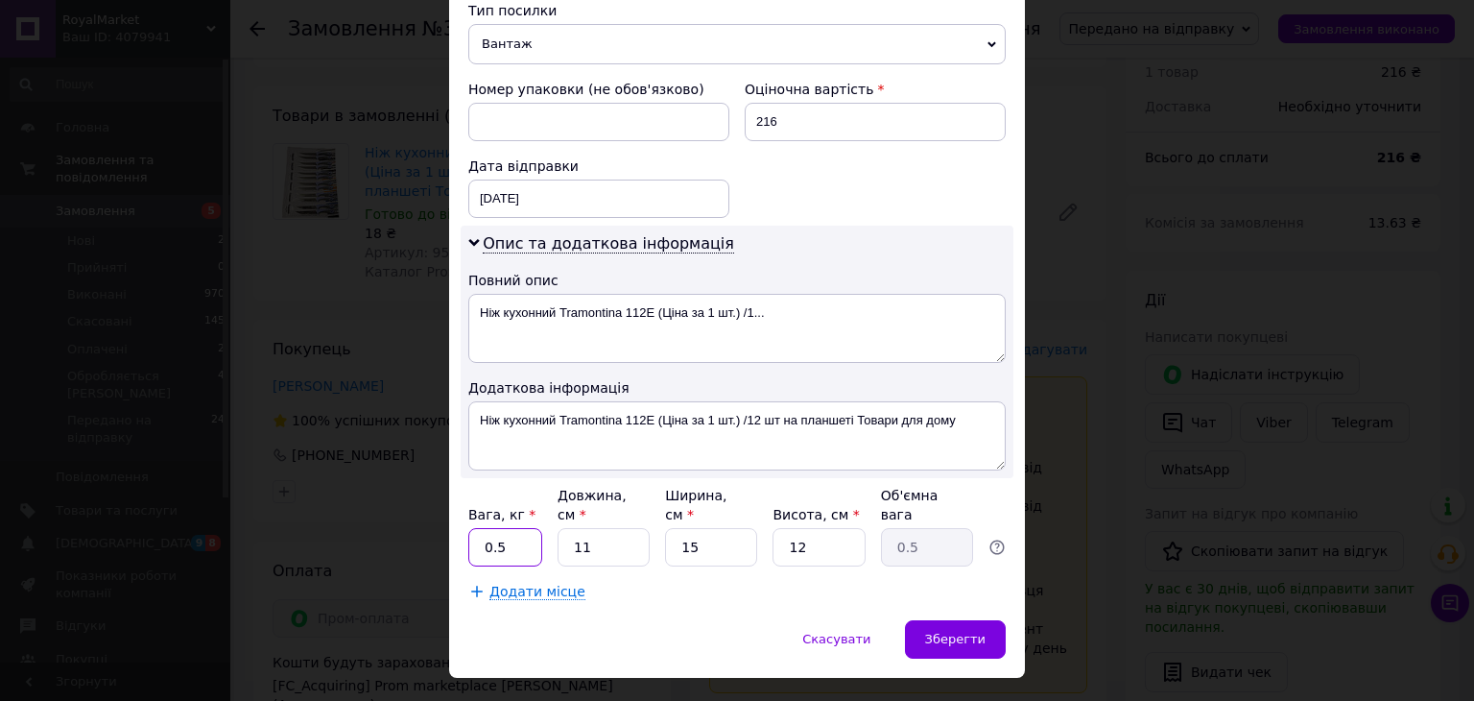
click at [513, 528] on input "0.5" at bounding box center [505, 547] width 74 height 38
click at [988, 620] on div "Зберегти" at bounding box center [955, 639] width 101 height 38
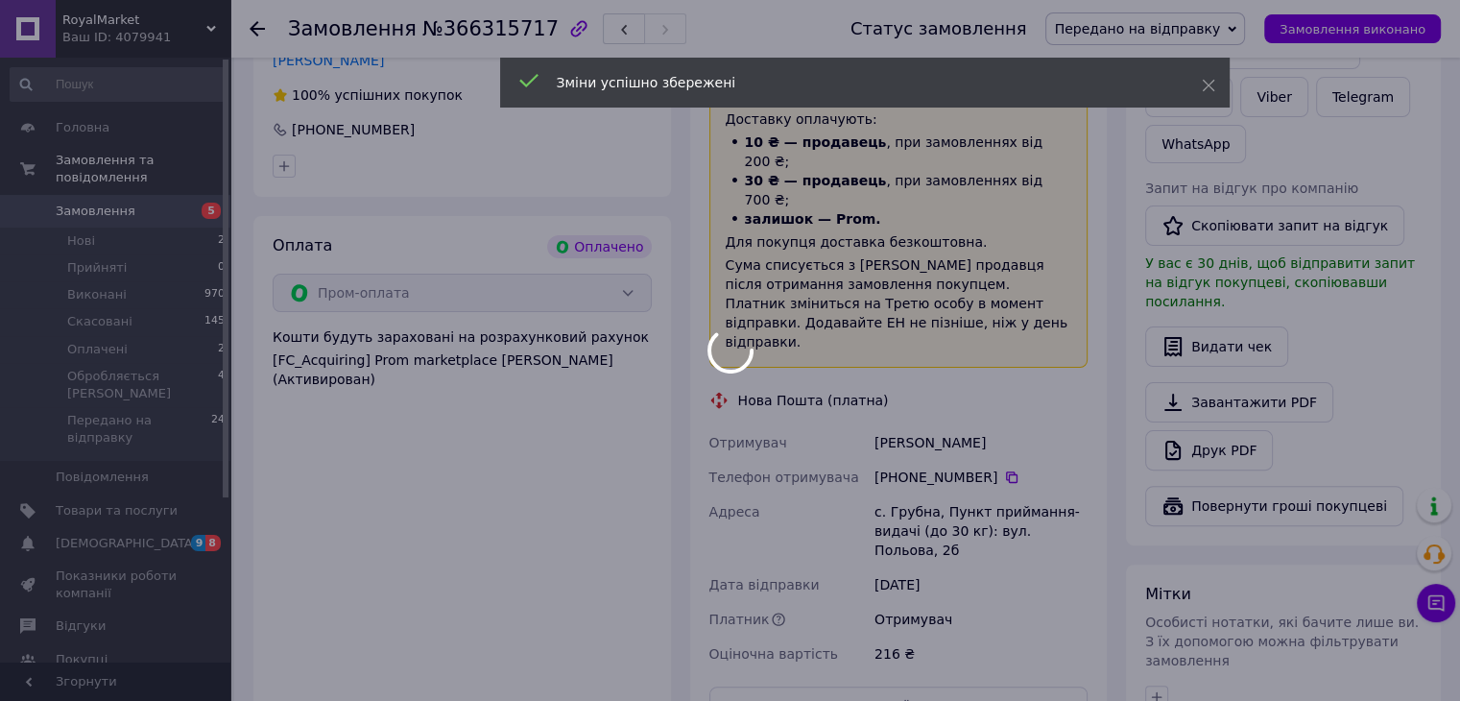
scroll to position [639, 0]
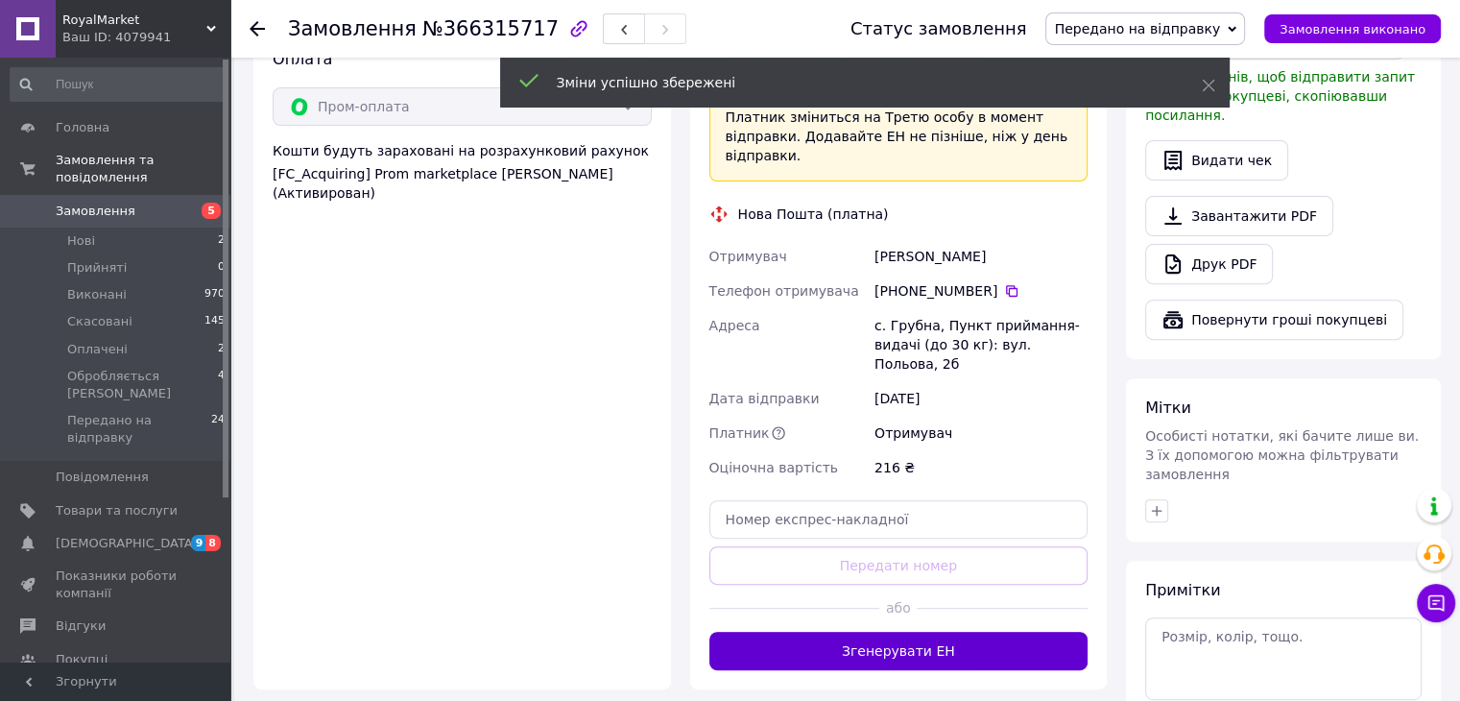
click at [879, 631] on button "Згенерувати ЕН" at bounding box center [898, 650] width 379 height 38
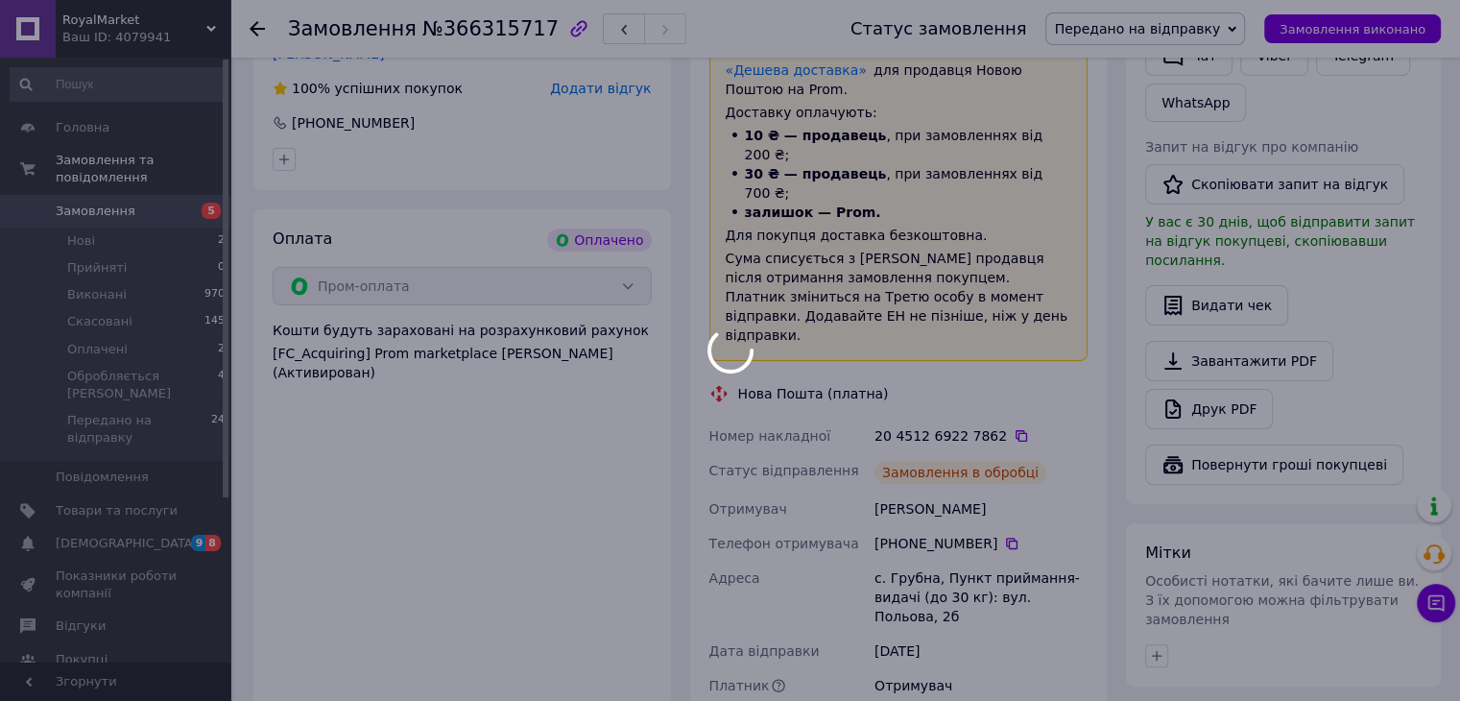
scroll to position [384, 0]
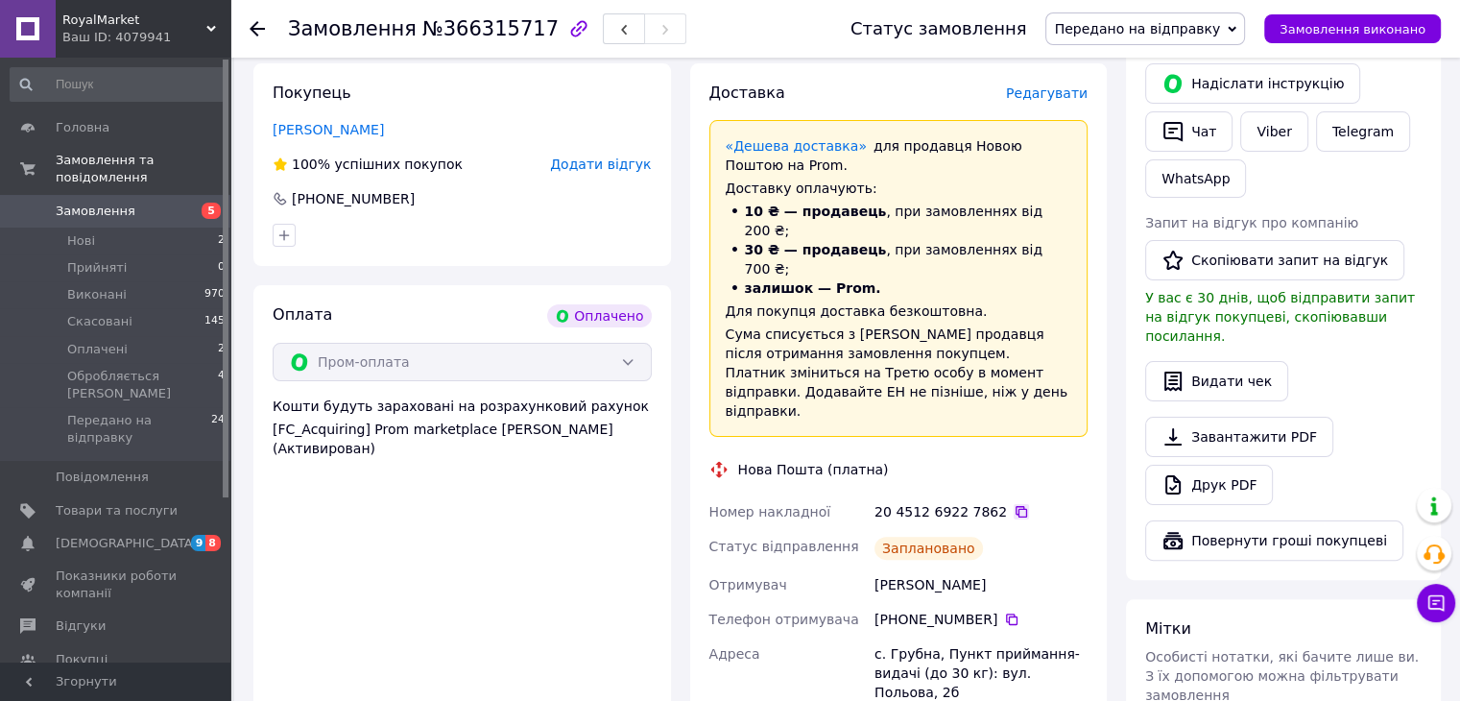
click at [1013, 504] on icon at bounding box center [1020, 511] width 15 height 15
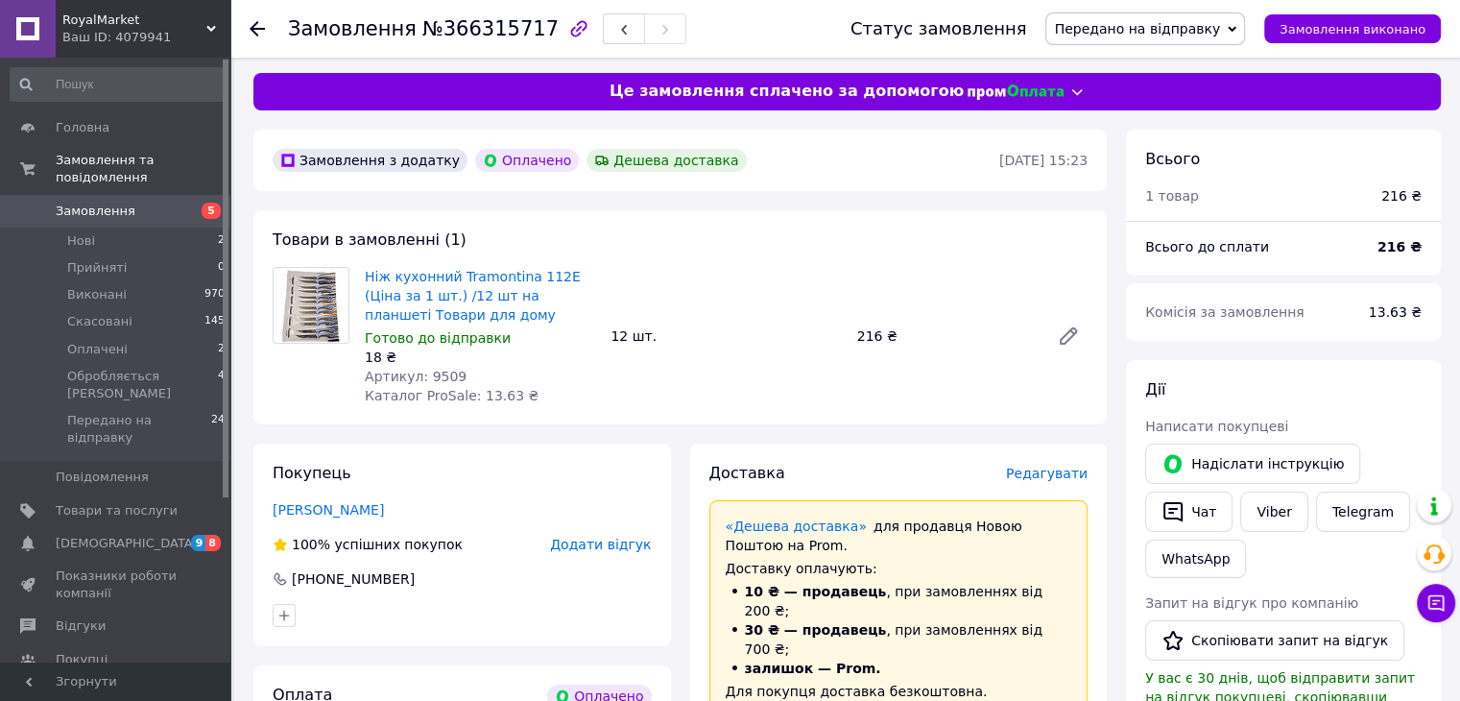
scroll to position [0, 0]
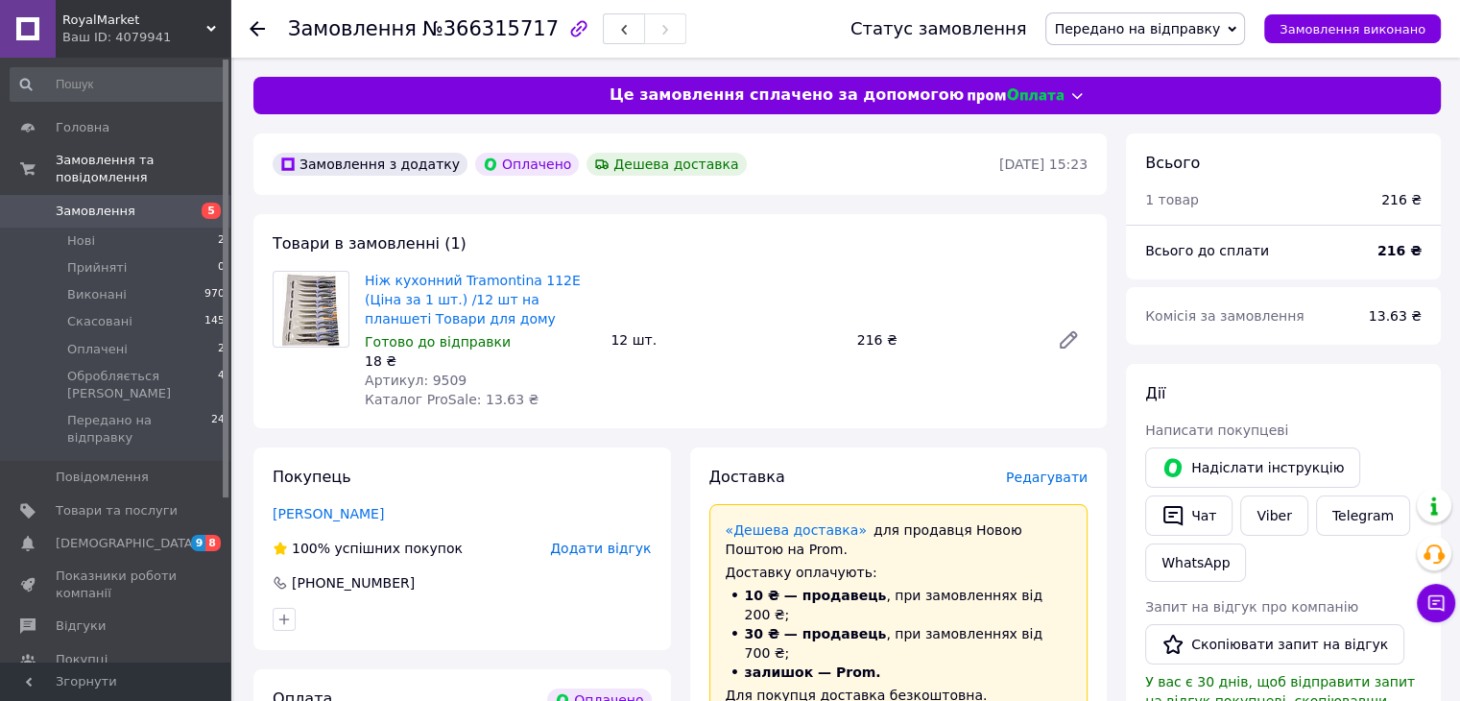
click at [158, 195] on link "Замовлення 5" at bounding box center [118, 211] width 236 height 33
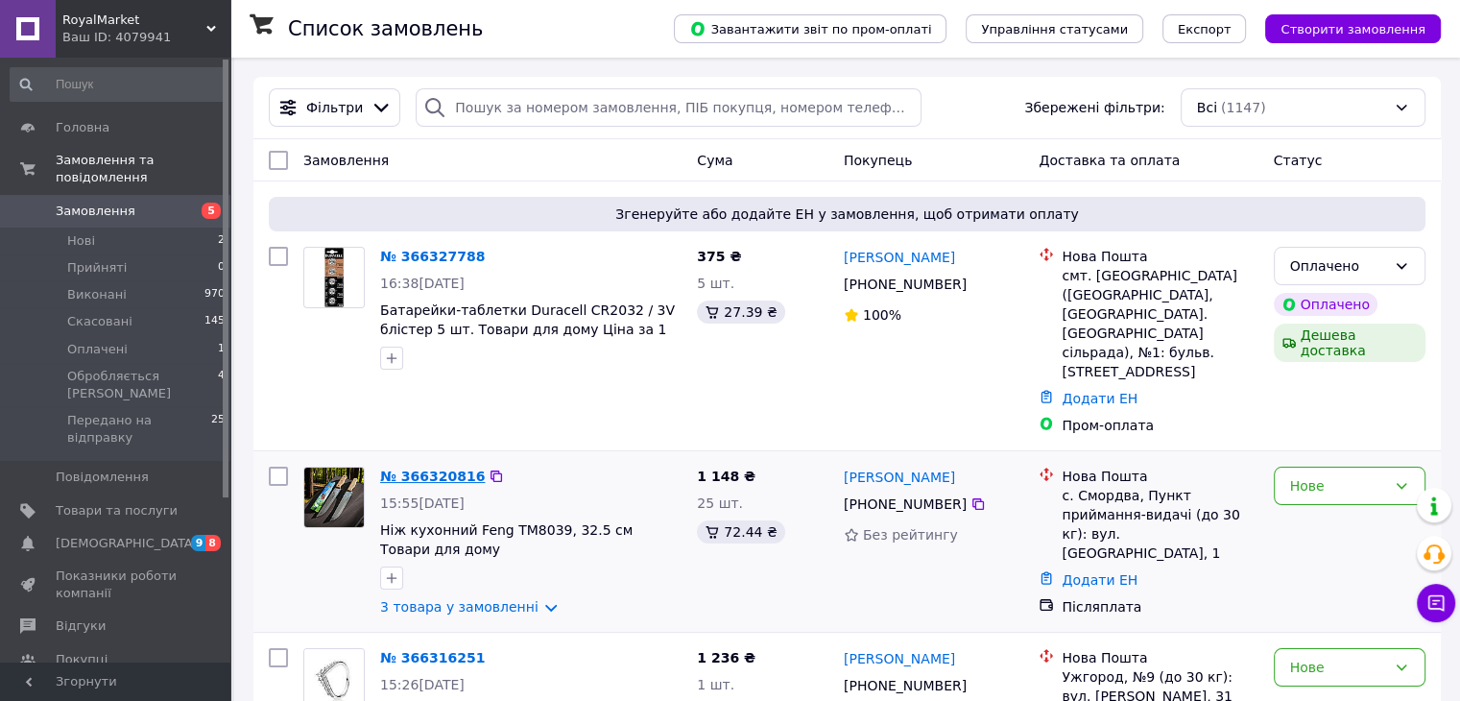
click at [437, 468] on link "№ 366320816" at bounding box center [432, 475] width 105 height 15
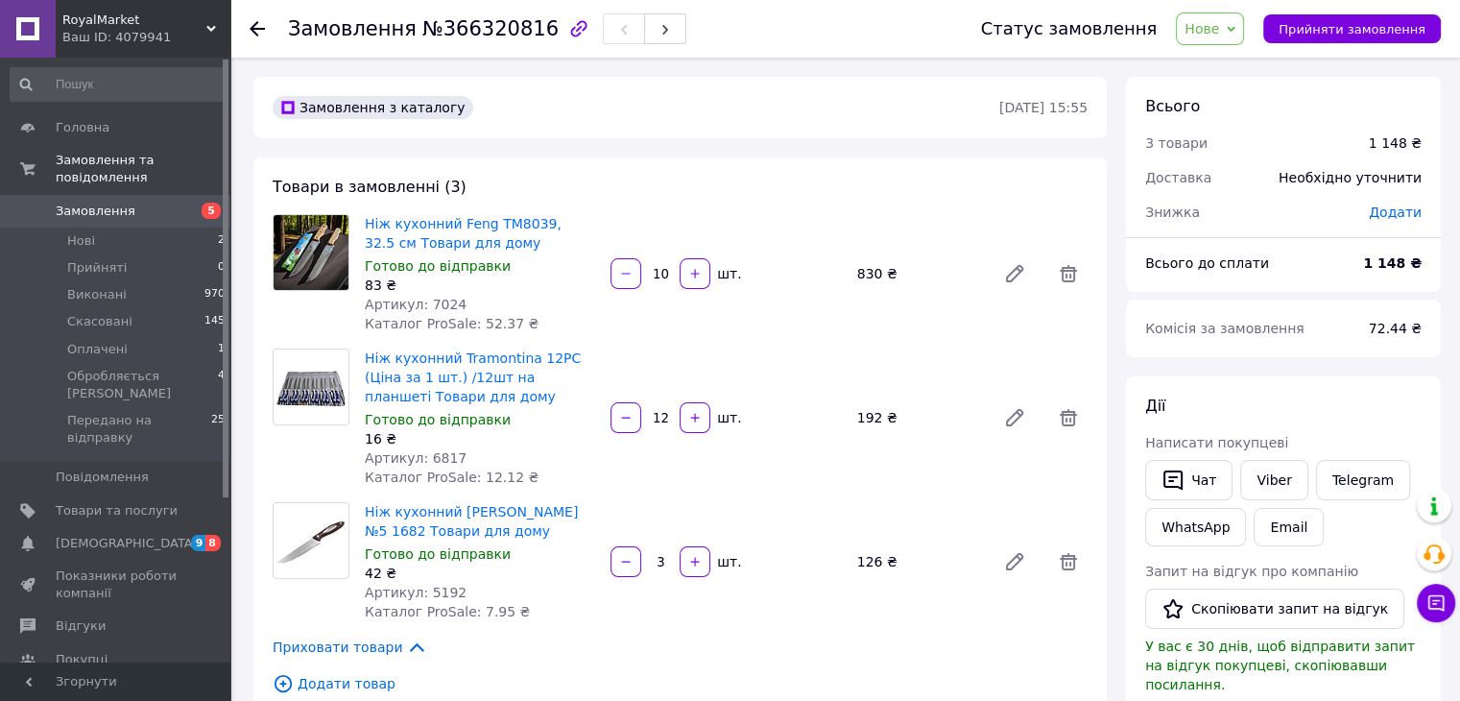
click at [438, 303] on span "Артикул: 7024" at bounding box center [416, 304] width 102 height 15
copy span "7024"
click at [438, 458] on span "Артикул: 6817" at bounding box center [416, 457] width 102 height 15
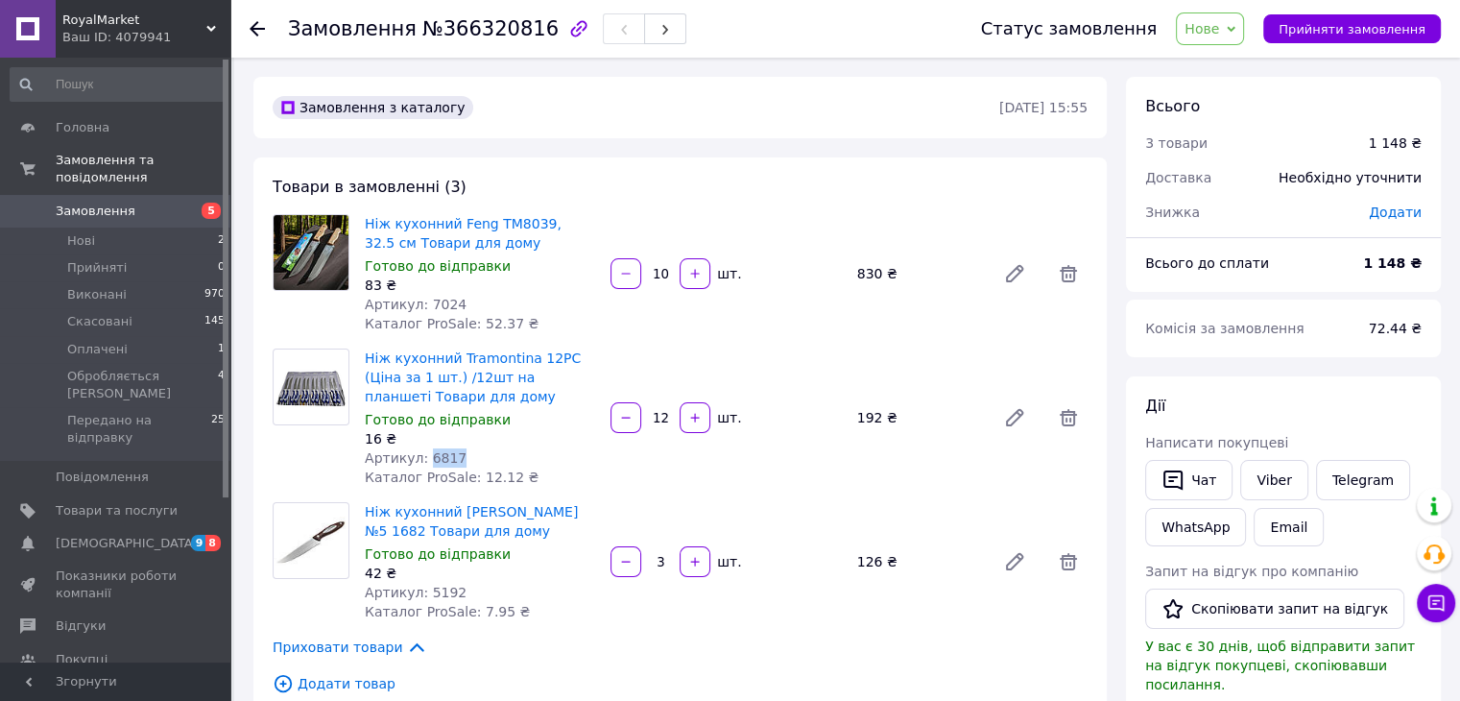
copy span "6817"
click at [436, 592] on span "Артикул: 5192" at bounding box center [416, 591] width 102 height 15
copy span "5192"
click at [1219, 27] on span "Нове" at bounding box center [1201, 28] width 35 height 15
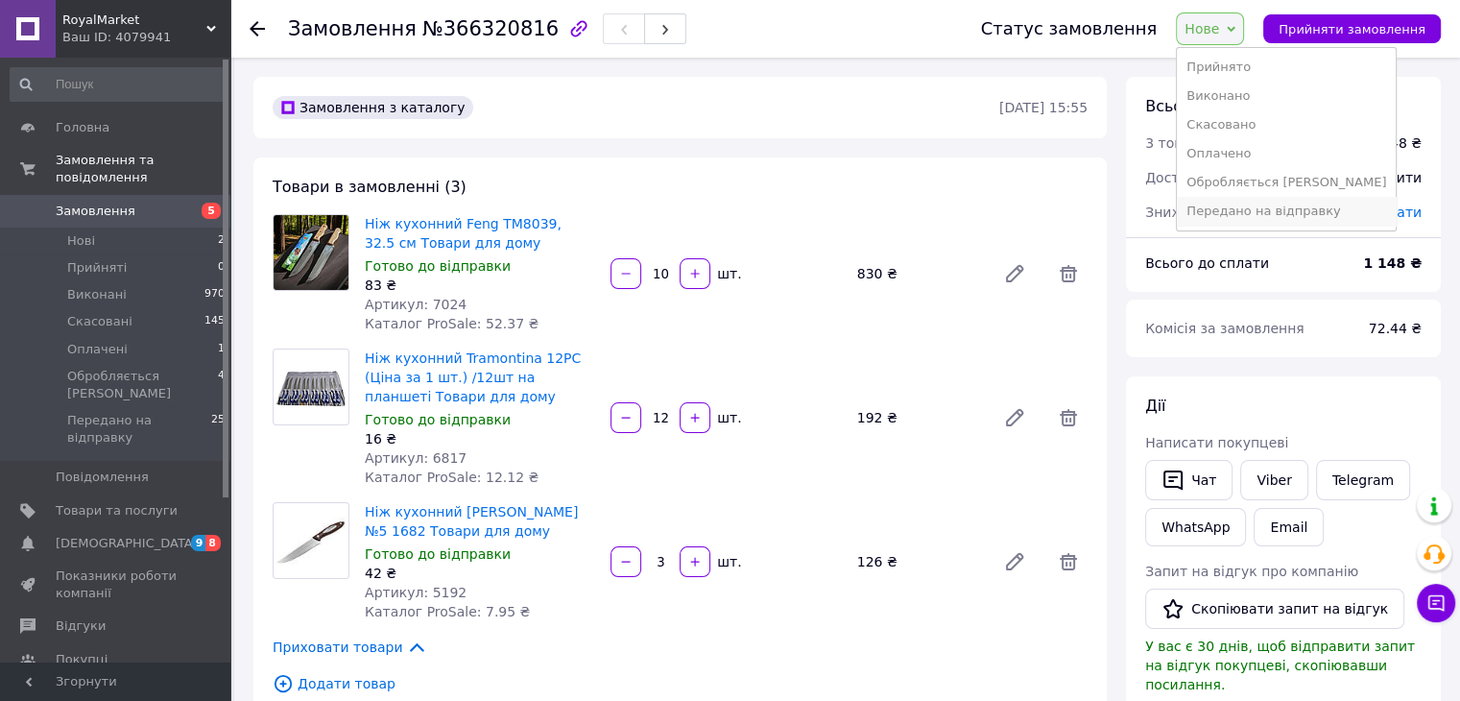
click at [1245, 215] on li "Передано на відправку" at bounding box center [1286, 211] width 219 height 29
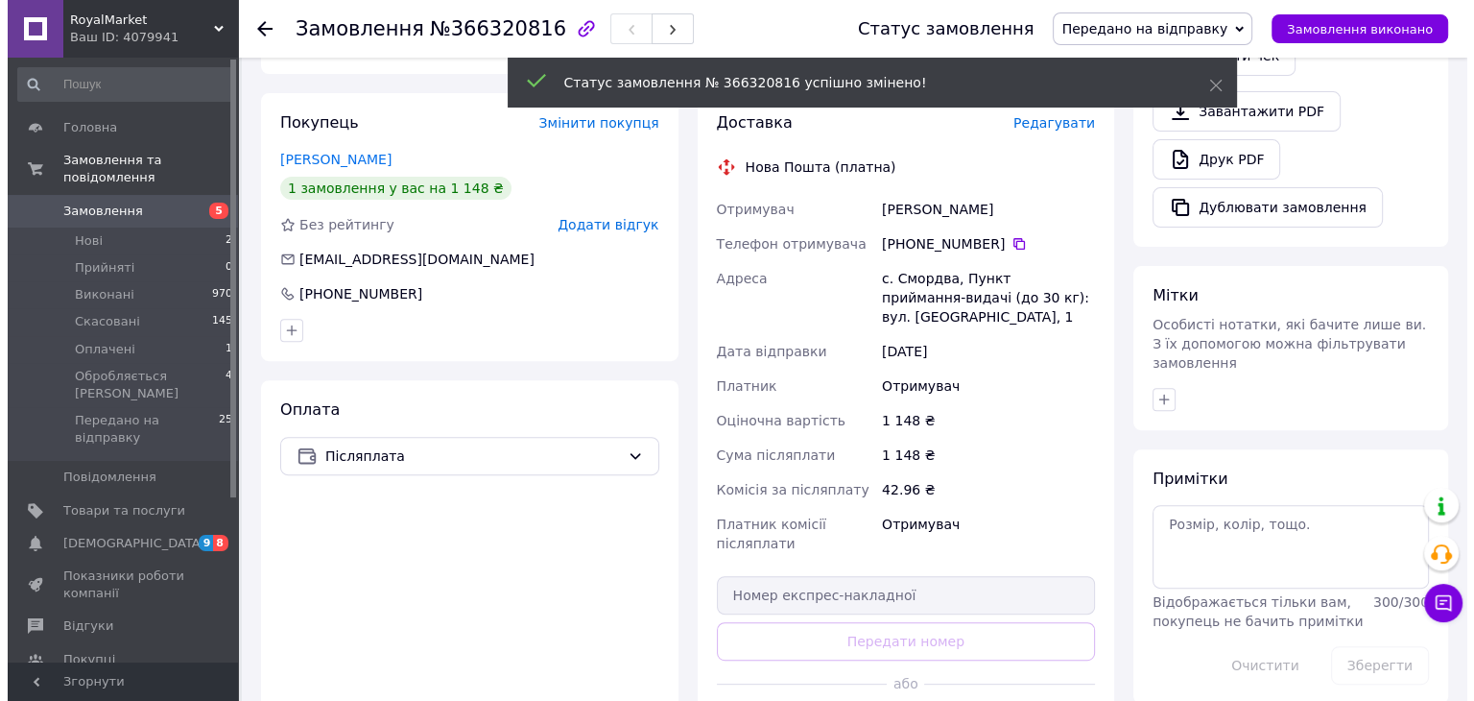
scroll to position [255, 0]
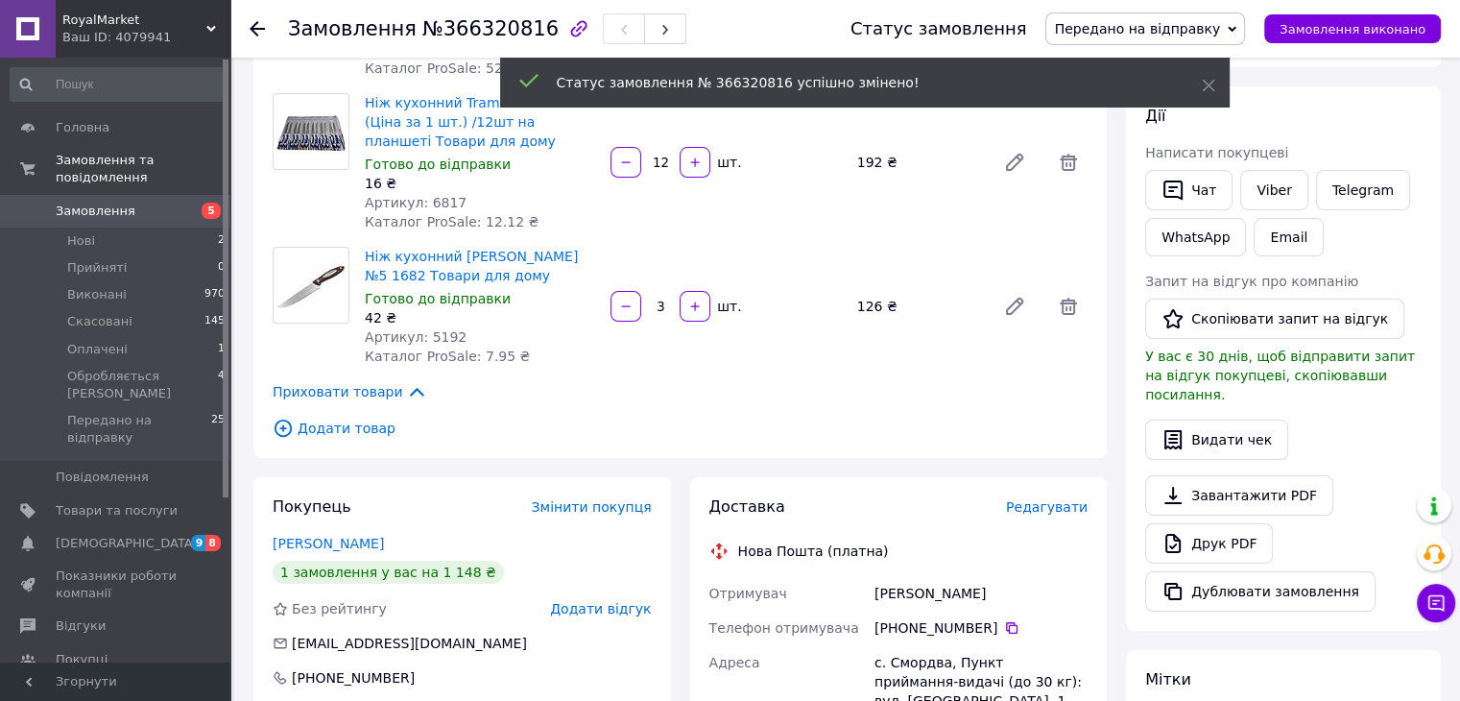
click at [1060, 512] on span "Редагувати" at bounding box center [1047, 506] width 82 height 15
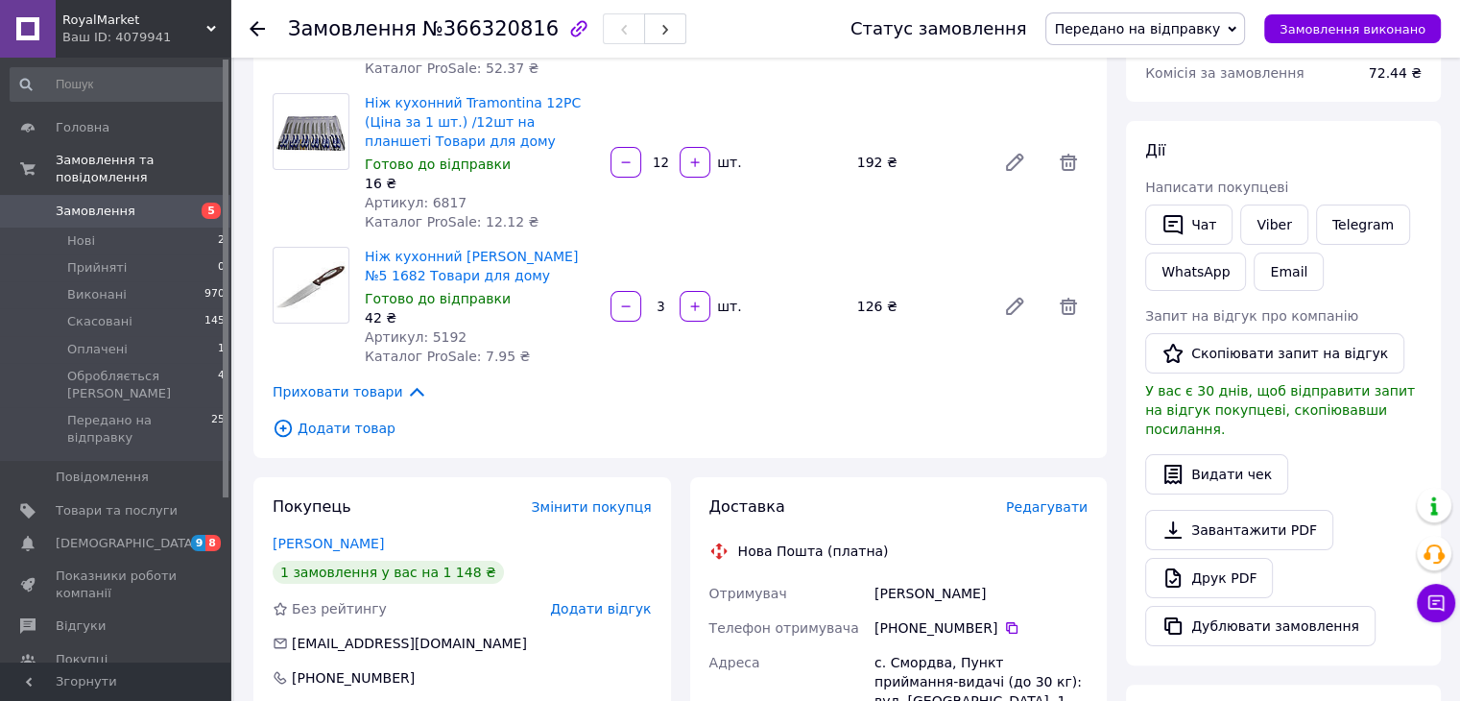
click at [1043, 503] on span "Редагувати" at bounding box center [1047, 506] width 82 height 15
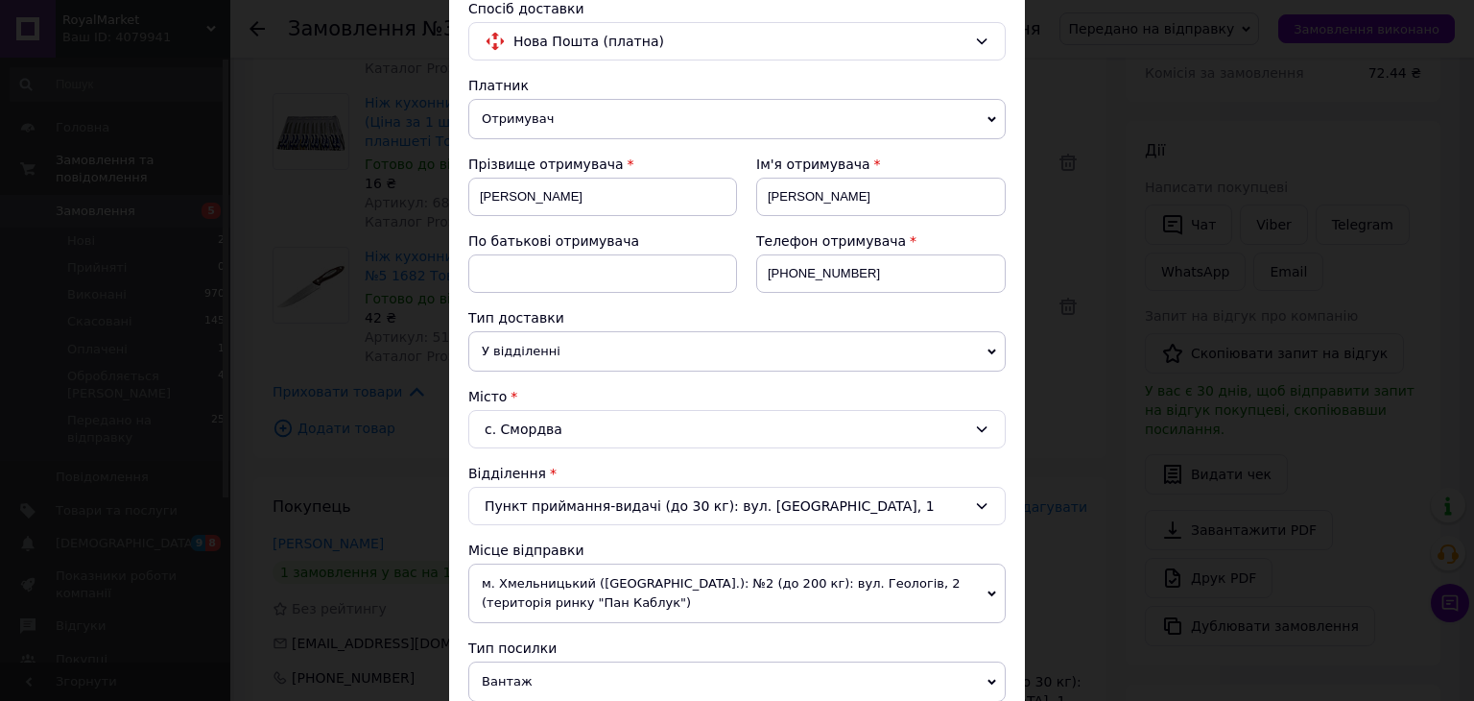
scroll to position [384, 0]
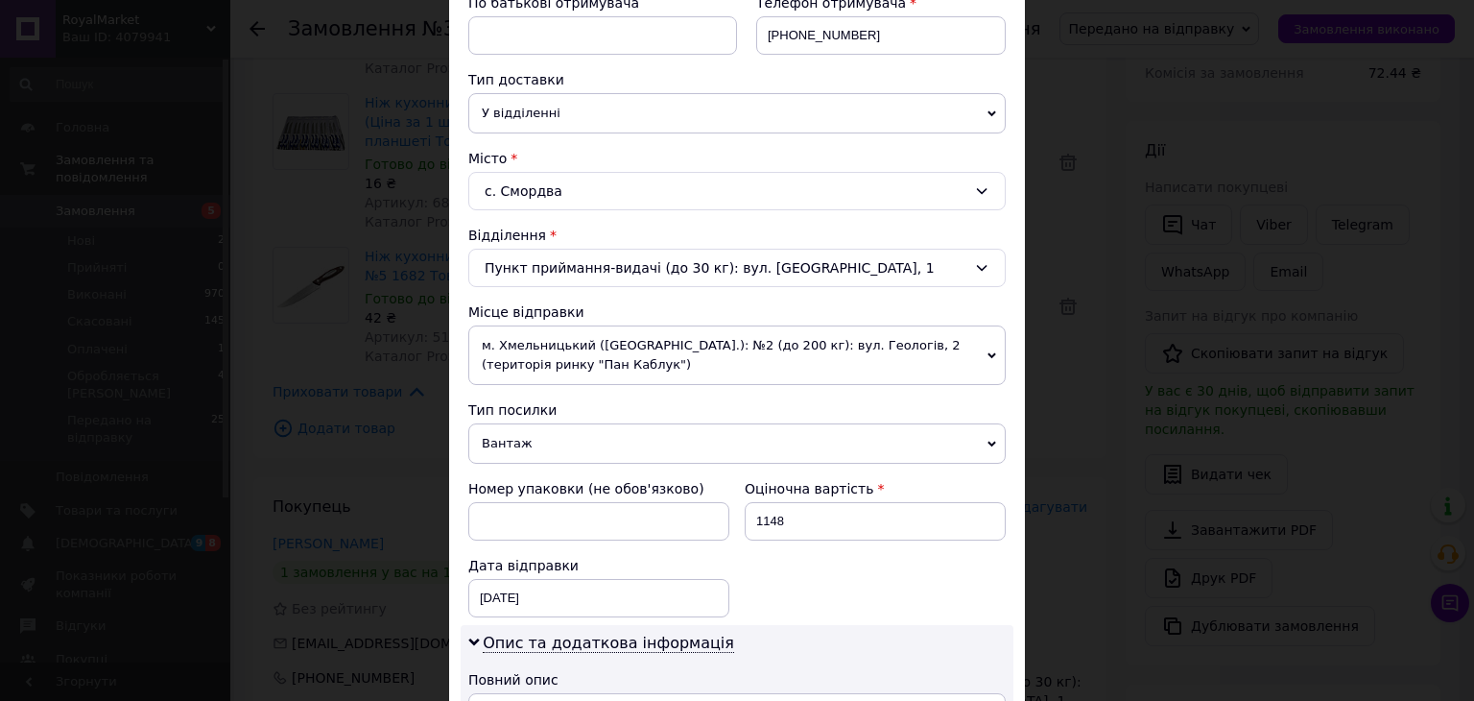
click at [588, 341] on span "м. Хмельницький ([GEOGRAPHIC_DATA].): №2 (до 200 кг): вул. Геологів, 2 (територ…" at bounding box center [736, 355] width 537 height 60
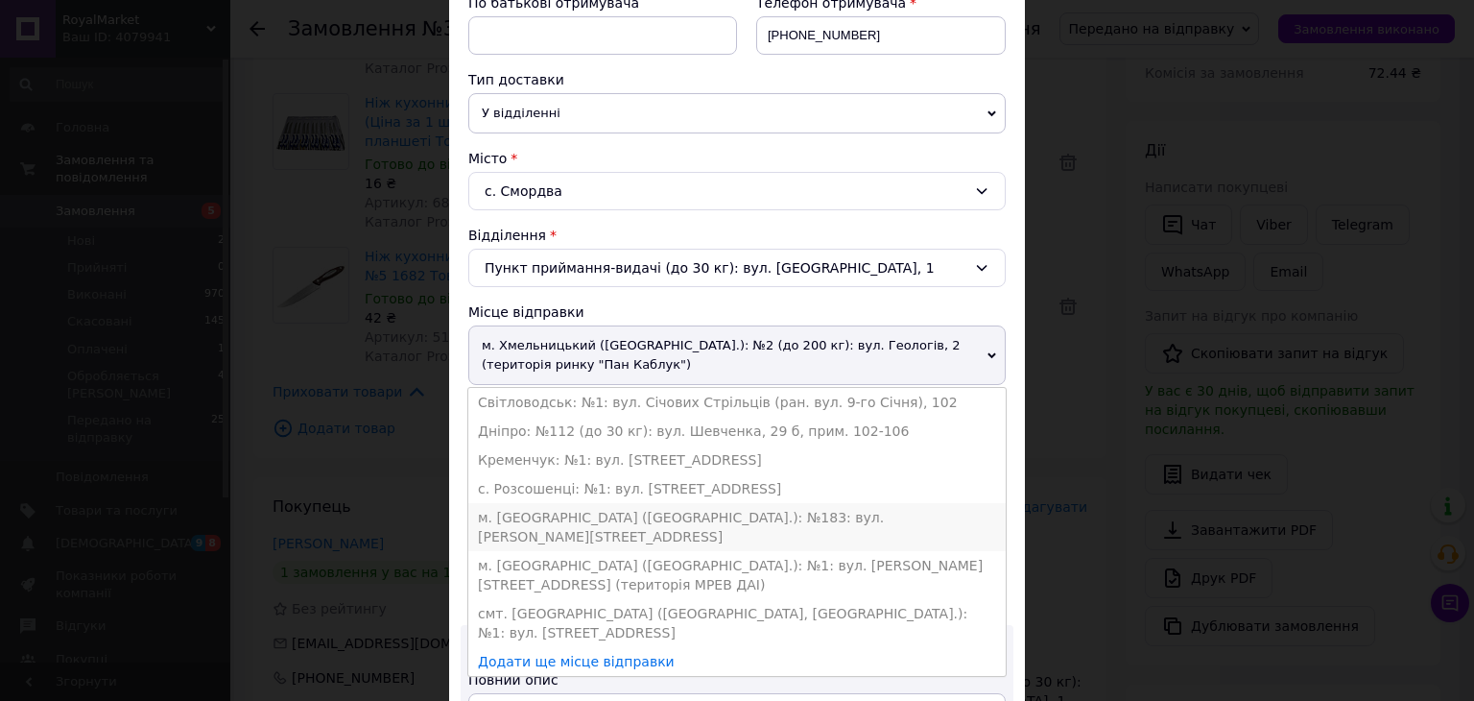
click at [557, 515] on li "м. [GEOGRAPHIC_DATA] ([GEOGRAPHIC_DATA].): №183: вул. [PERSON_NAME][STREET_ADDR…" at bounding box center [736, 527] width 537 height 48
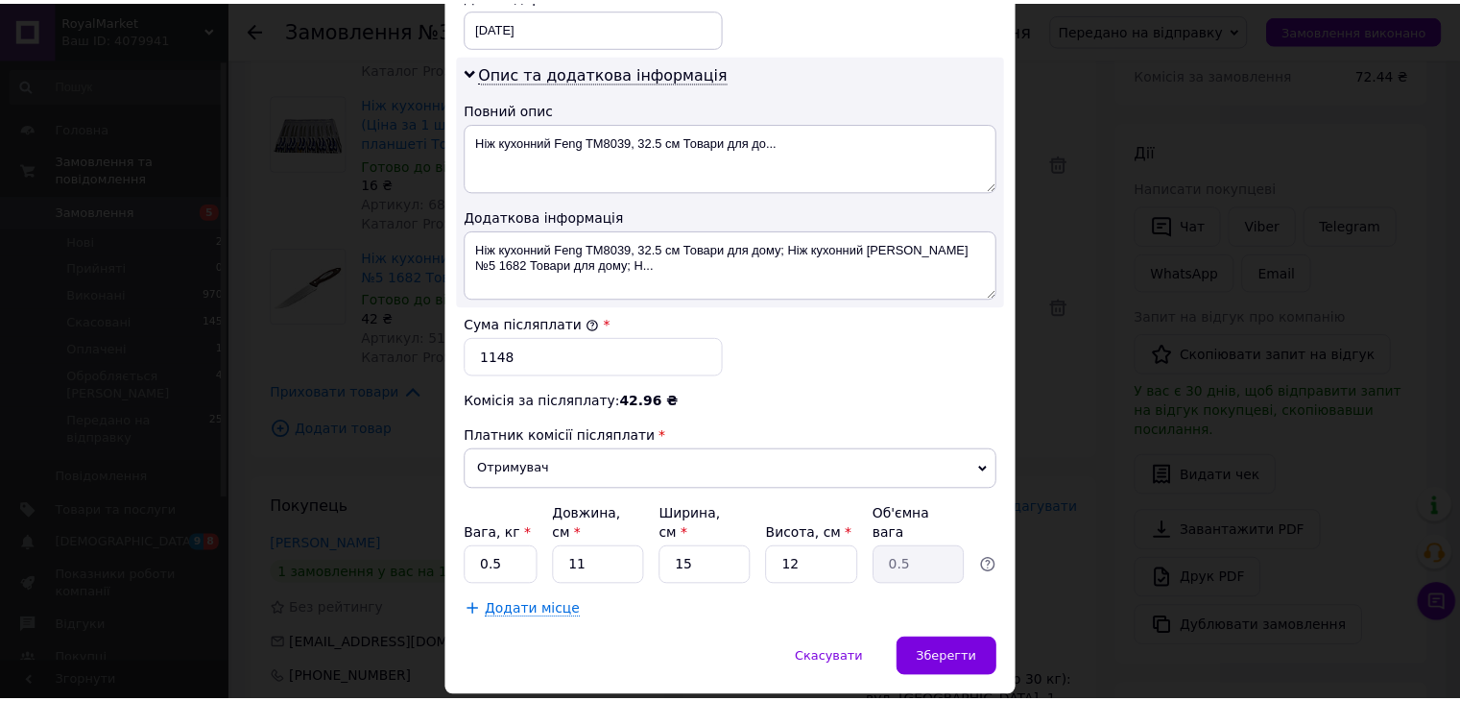
scroll to position [972, 0]
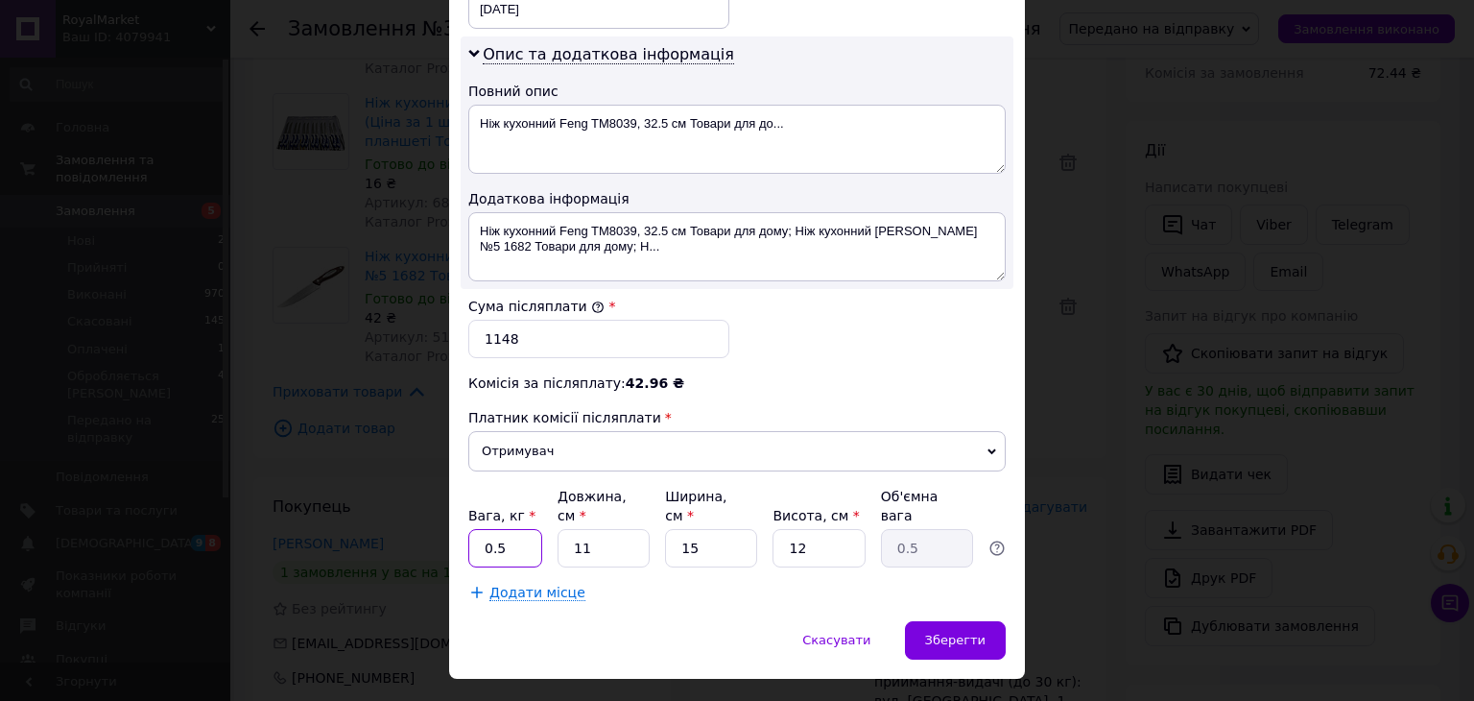
click at [515, 529] on input "0.5" at bounding box center [505, 548] width 74 height 38
type input "3"
click at [630, 529] on input "11" at bounding box center [604, 548] width 92 height 38
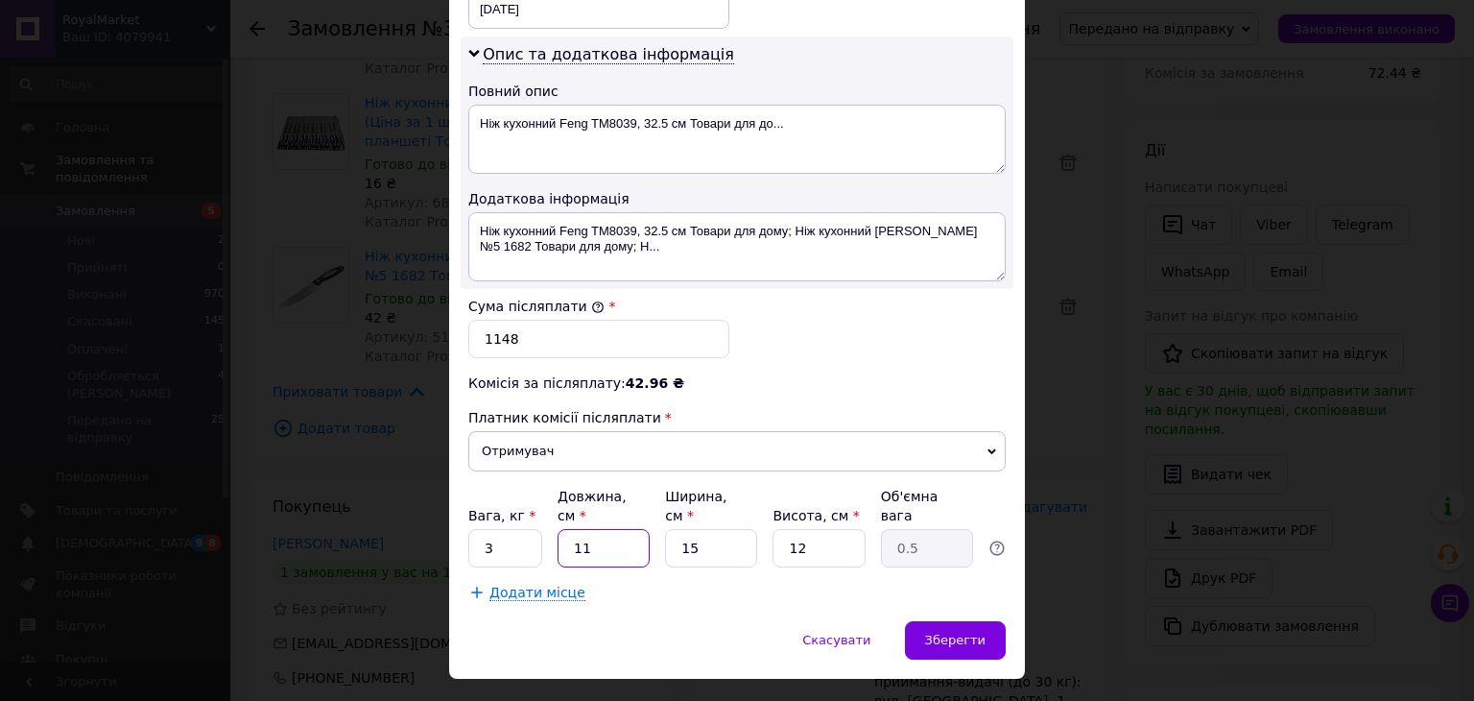
type input "2"
type input "0.1"
type input "25"
type input "1.13"
type input "25"
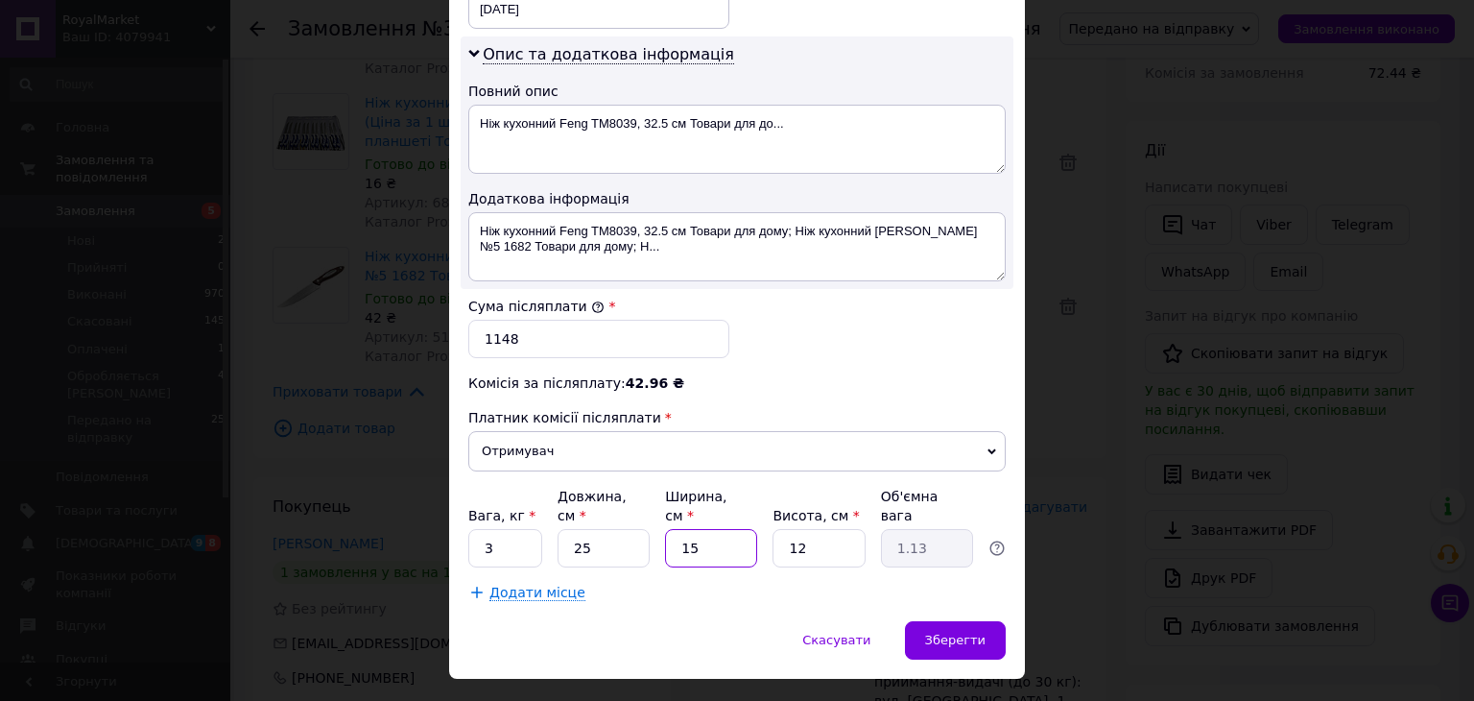
click at [706, 529] on input "15" at bounding box center [711, 548] width 92 height 38
type input "2"
type input "0.15"
click at [706, 529] on input "2" at bounding box center [711, 548] width 92 height 38
type input "20"
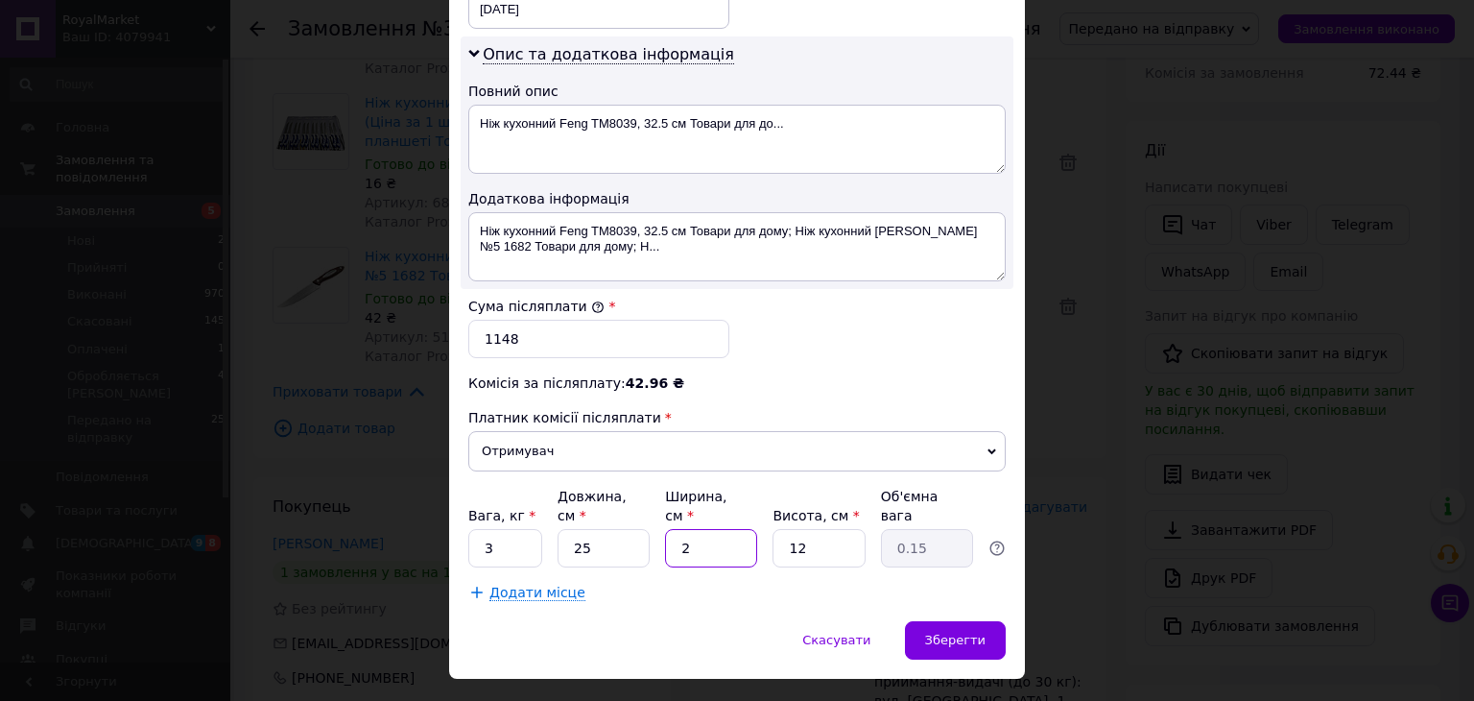
type input "1.5"
type input "20"
click at [955, 632] on span "Зберегти" at bounding box center [955, 639] width 60 height 14
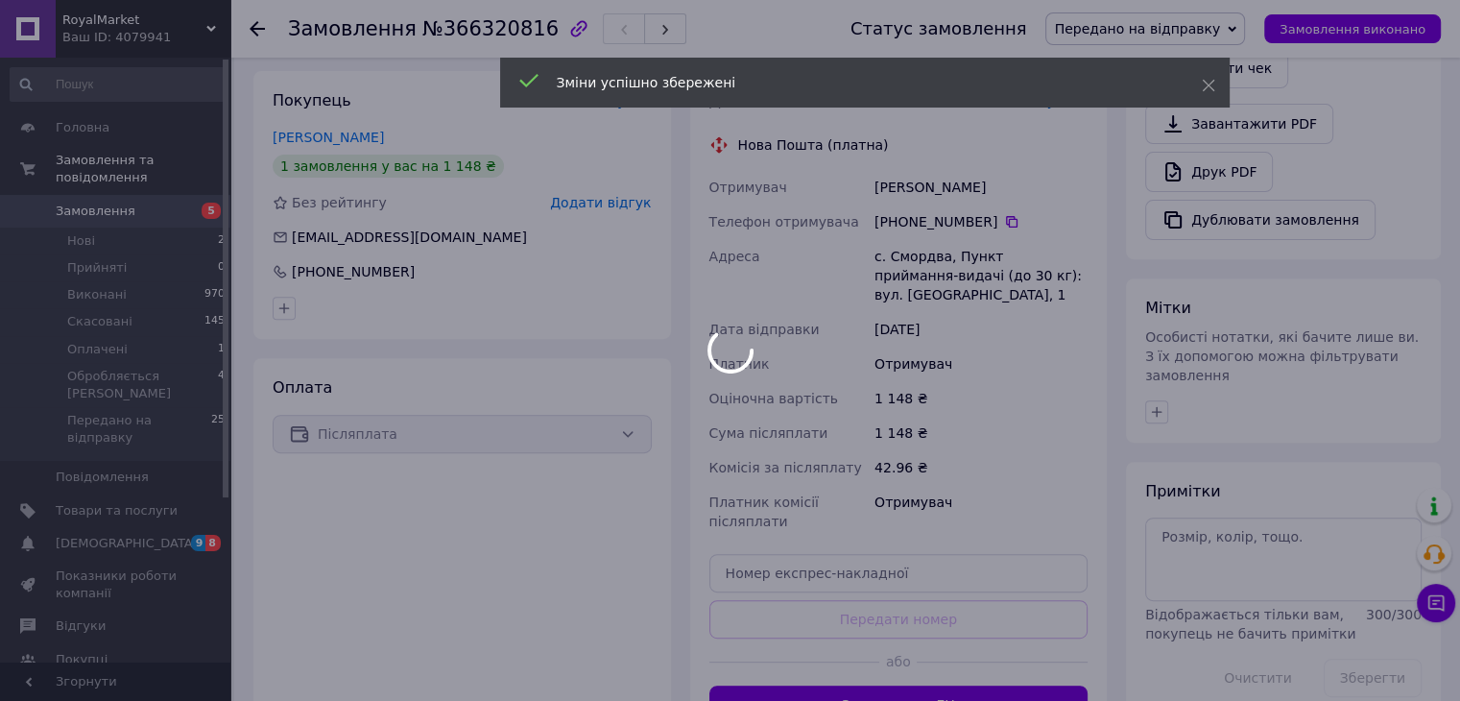
scroll to position [768, 0]
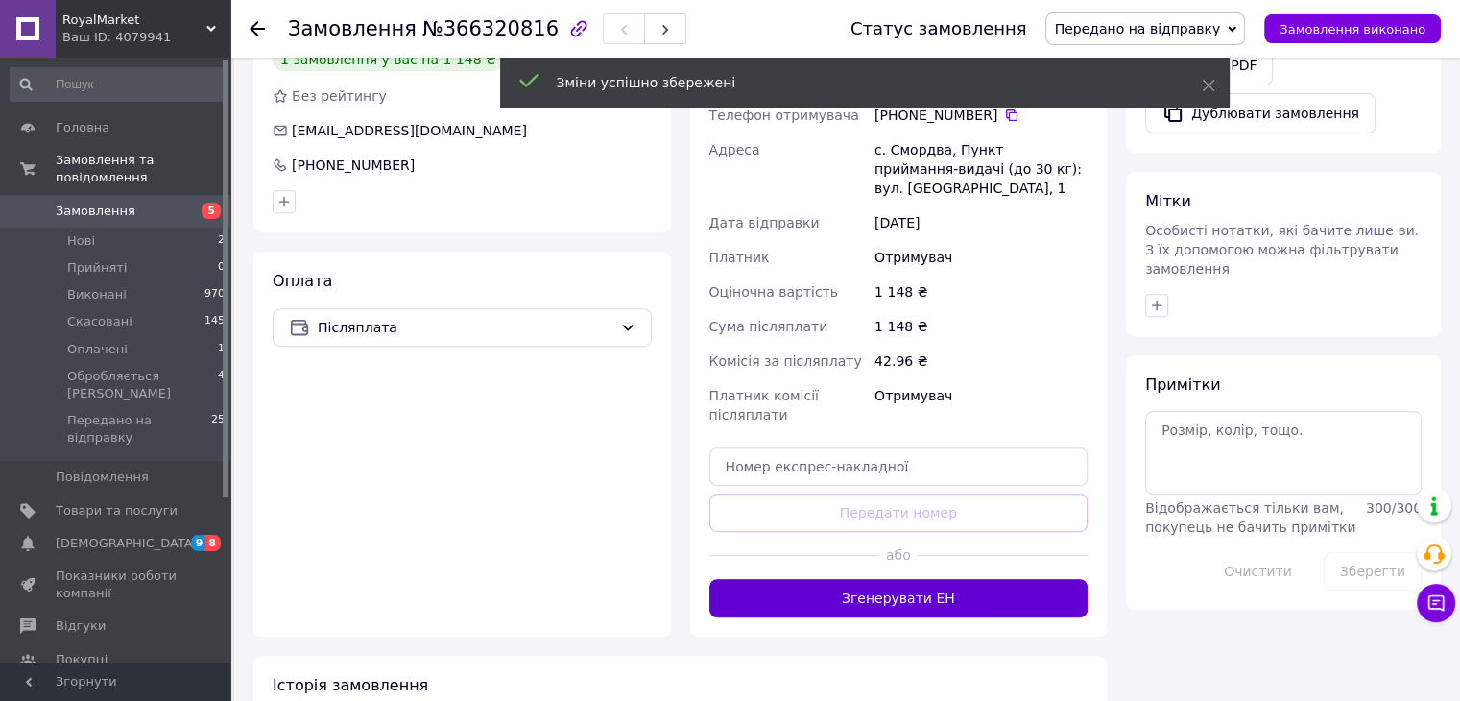
click at [898, 588] on button "Згенерувати ЕН" at bounding box center [898, 598] width 379 height 38
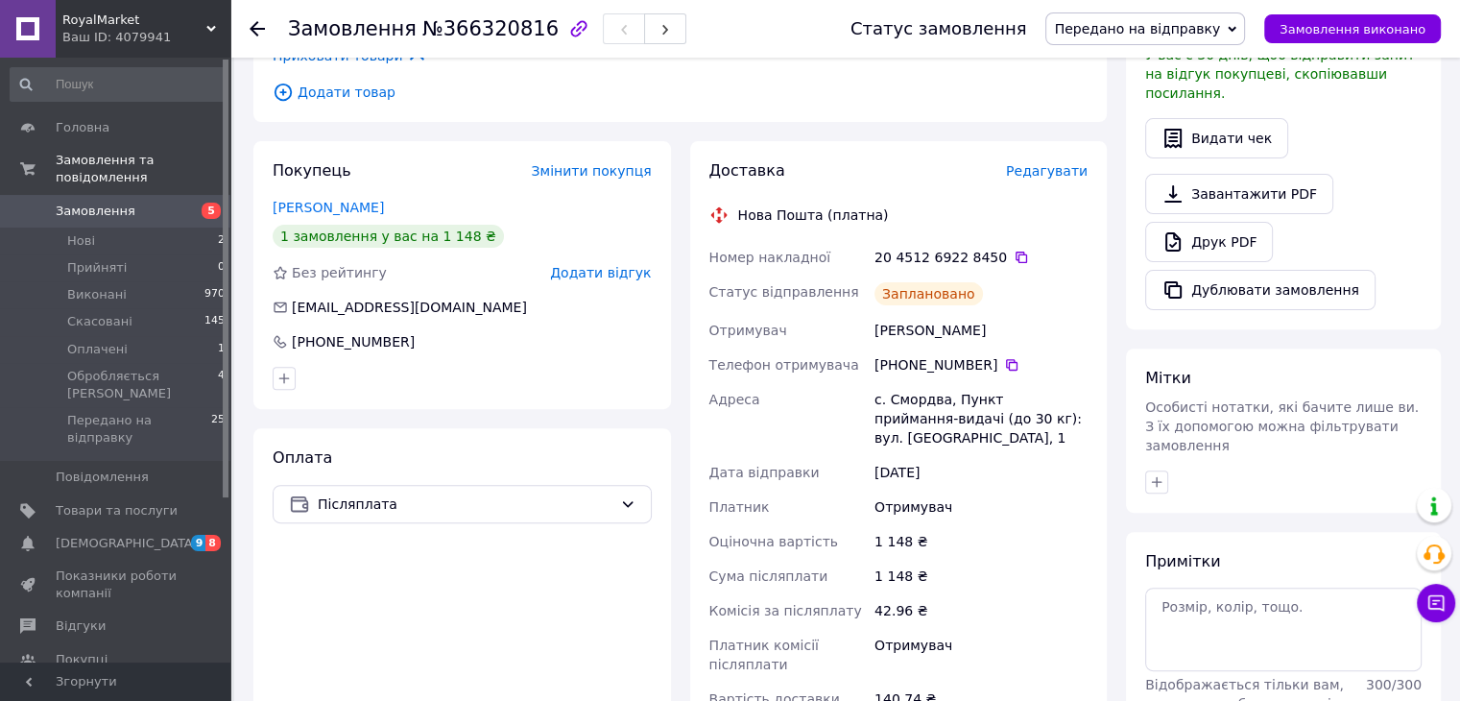
scroll to position [512, 0]
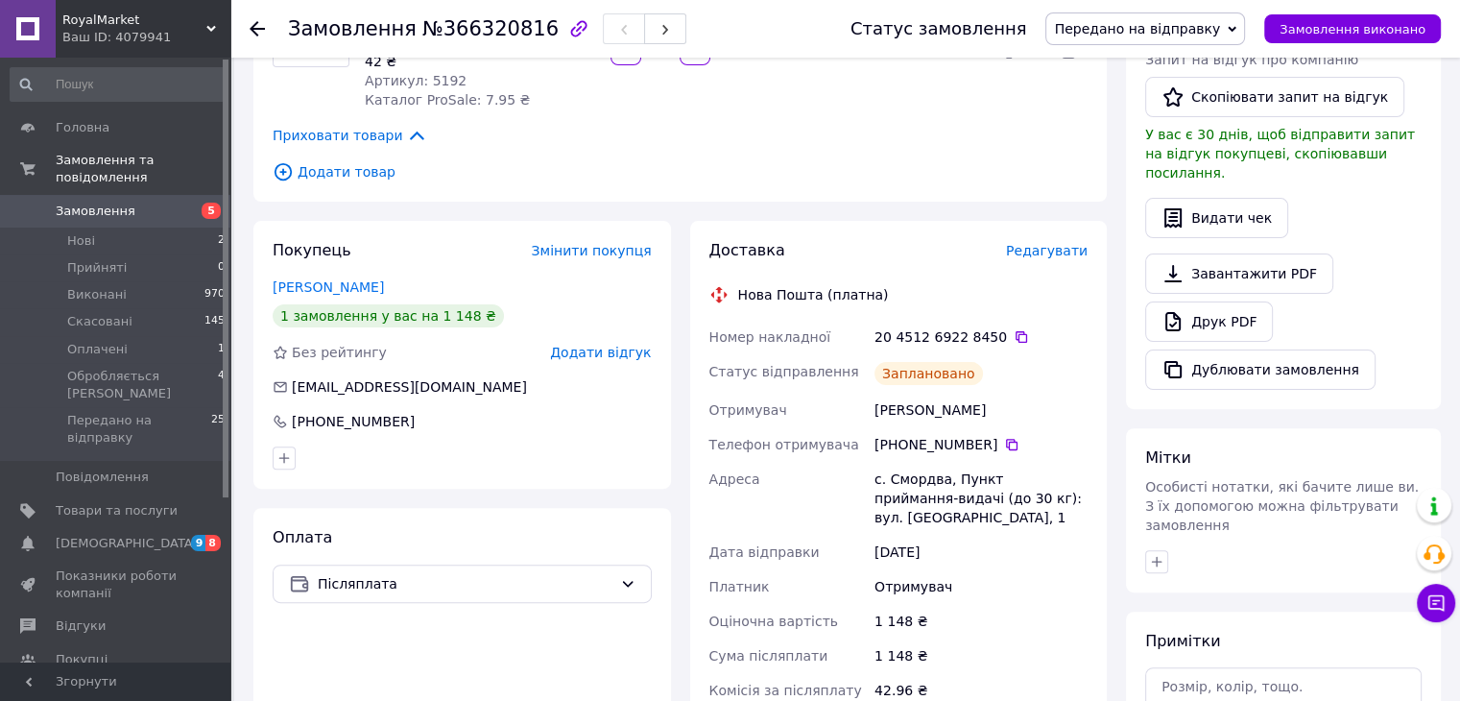
click at [993, 325] on div "20 4512 6922 8450" at bounding box center [980, 337] width 221 height 35
click at [1013, 336] on icon at bounding box center [1020, 336] width 15 height 15
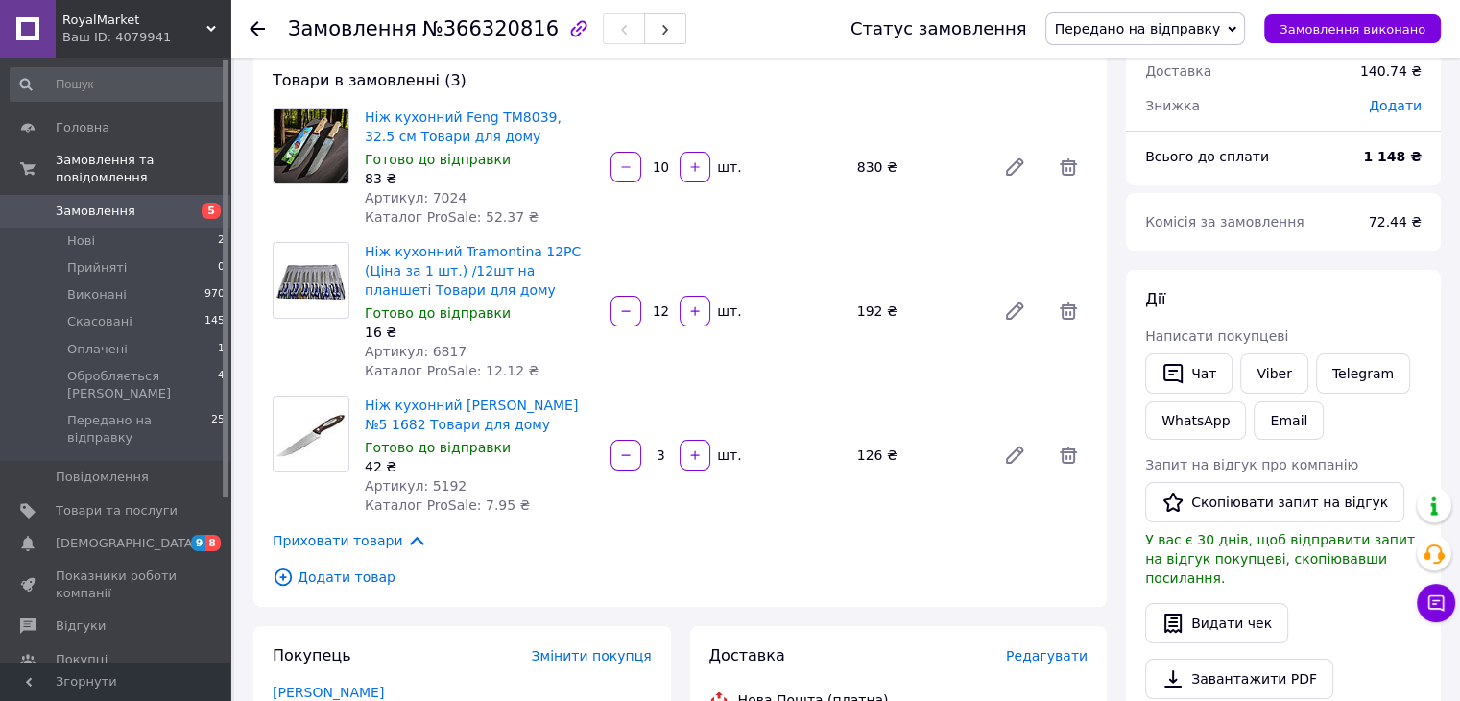
scroll to position [0, 0]
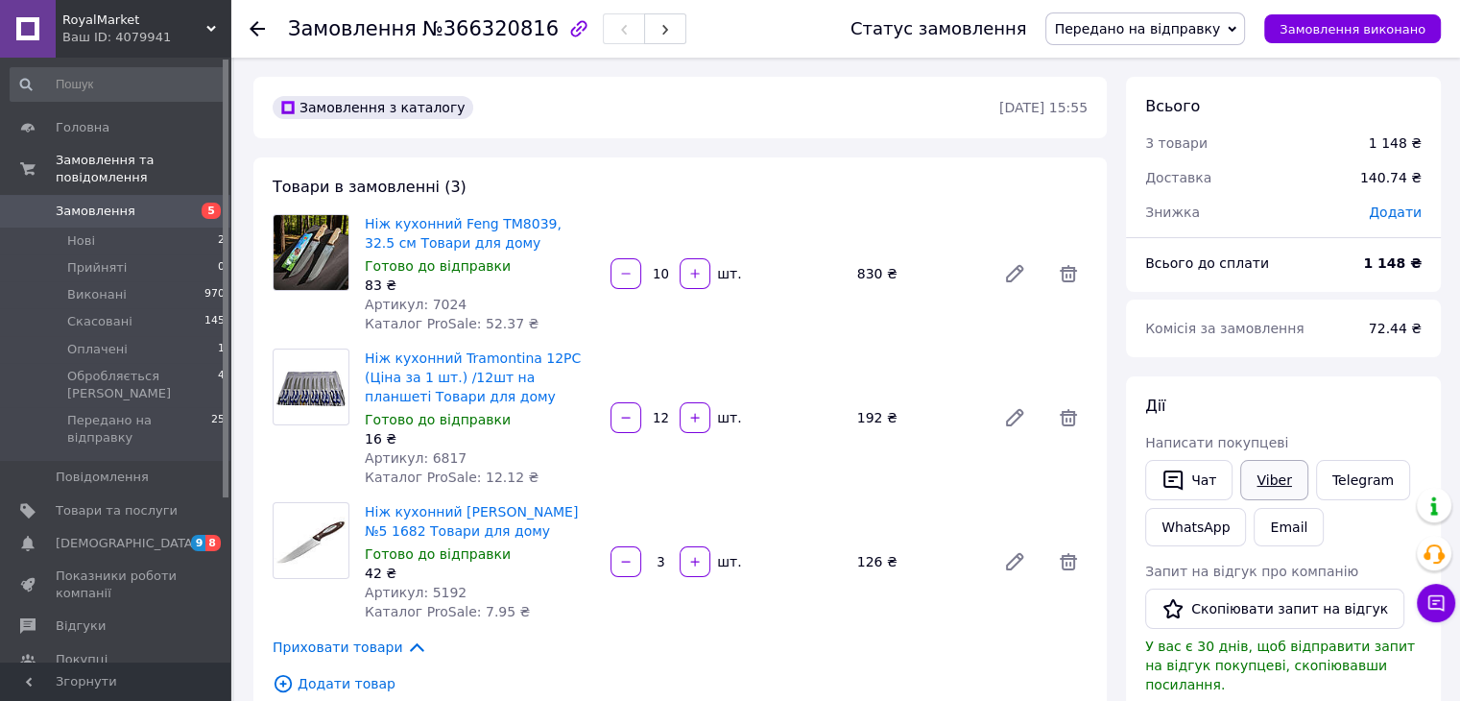
click at [1282, 483] on link "Viber" at bounding box center [1273, 480] width 67 height 40
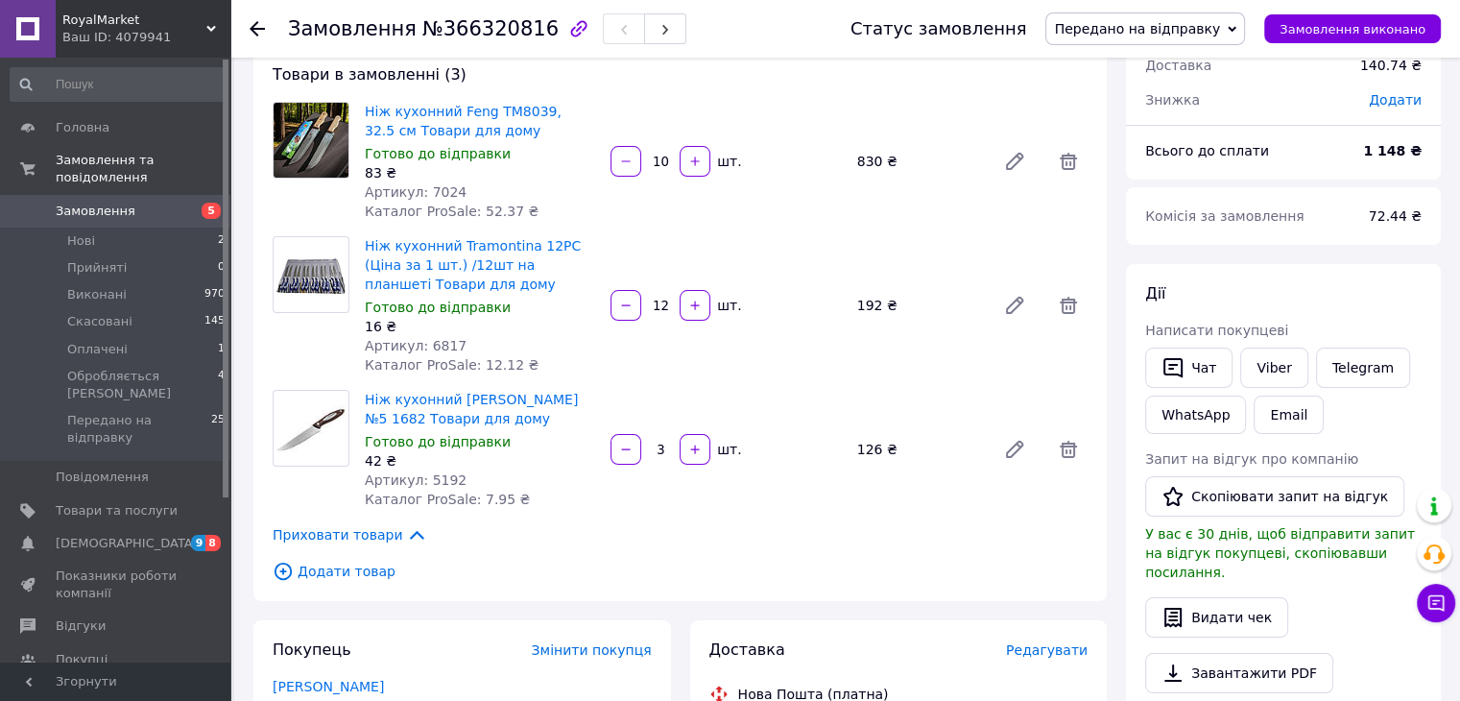
scroll to position [255, 0]
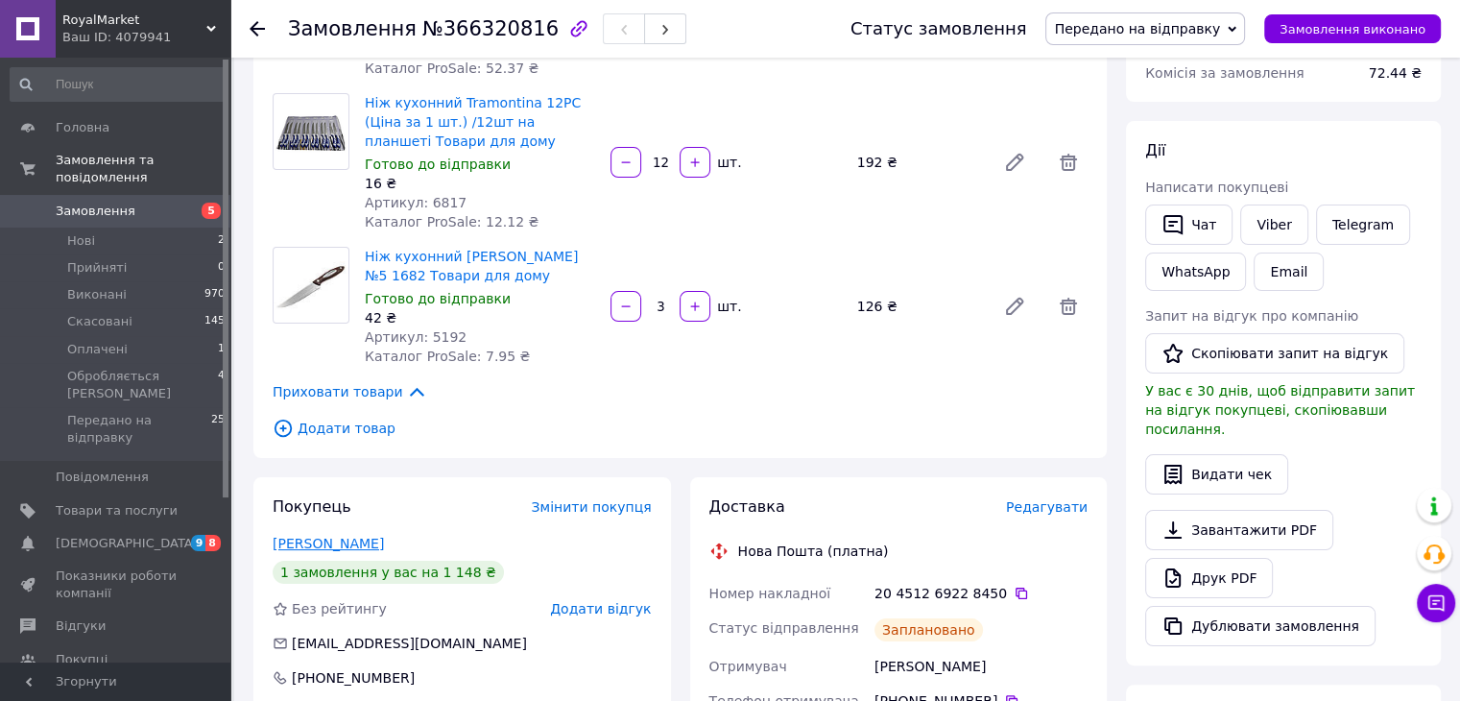
click at [347, 538] on link "Мудрак Тетяна" at bounding box center [328, 543] width 111 height 15
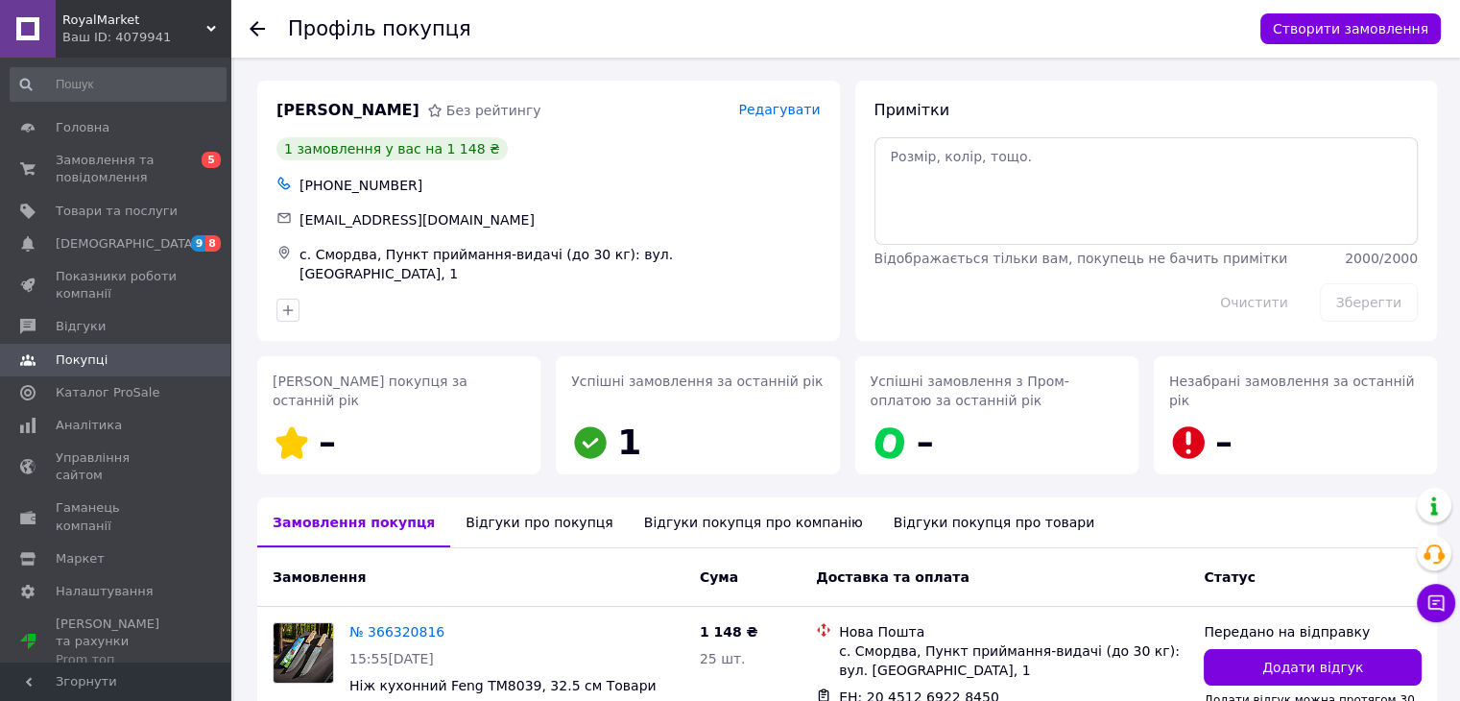
click at [253, 16] on div at bounding box center [269, 29] width 38 height 58
click at [250, 25] on icon at bounding box center [257, 28] width 15 height 15
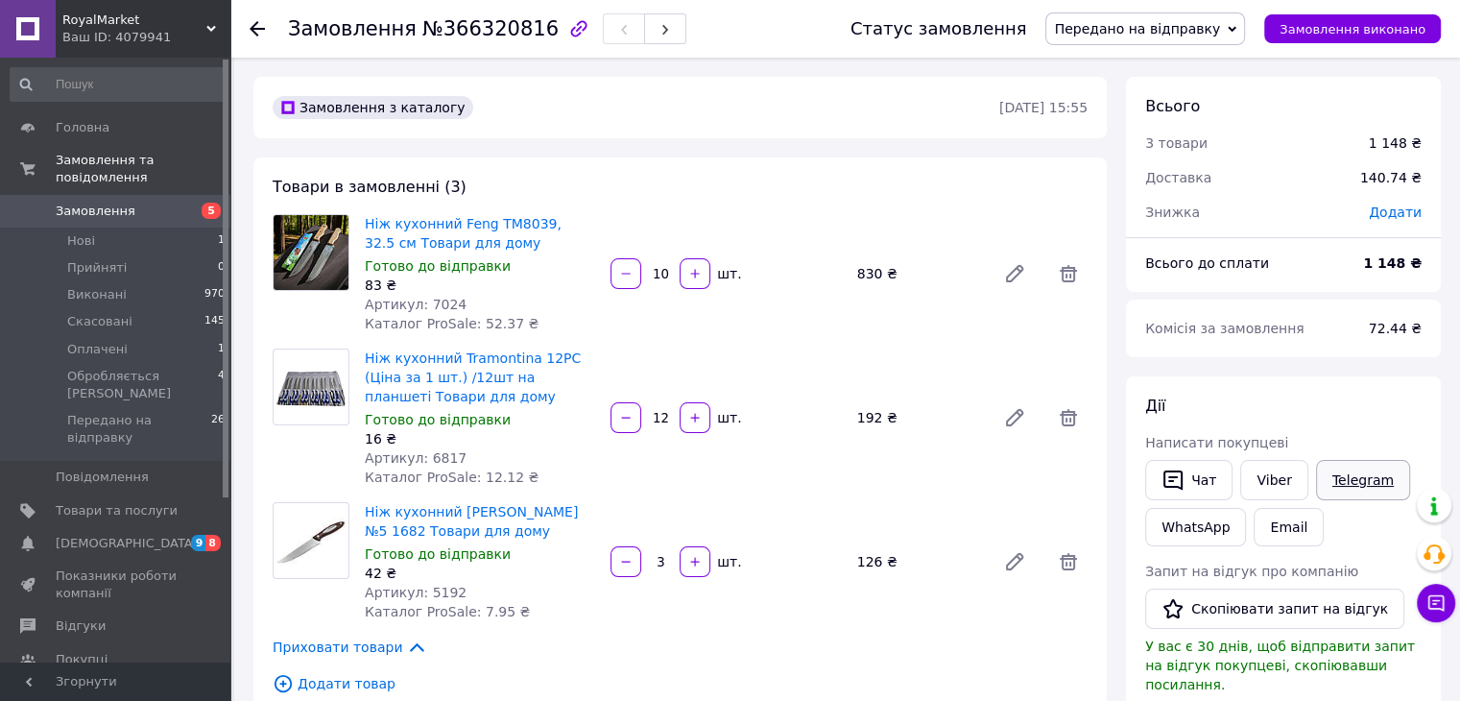
click at [1355, 483] on link "Telegram" at bounding box center [1363, 480] width 94 height 40
click at [1203, 477] on button "Чат" at bounding box center [1188, 480] width 87 height 40
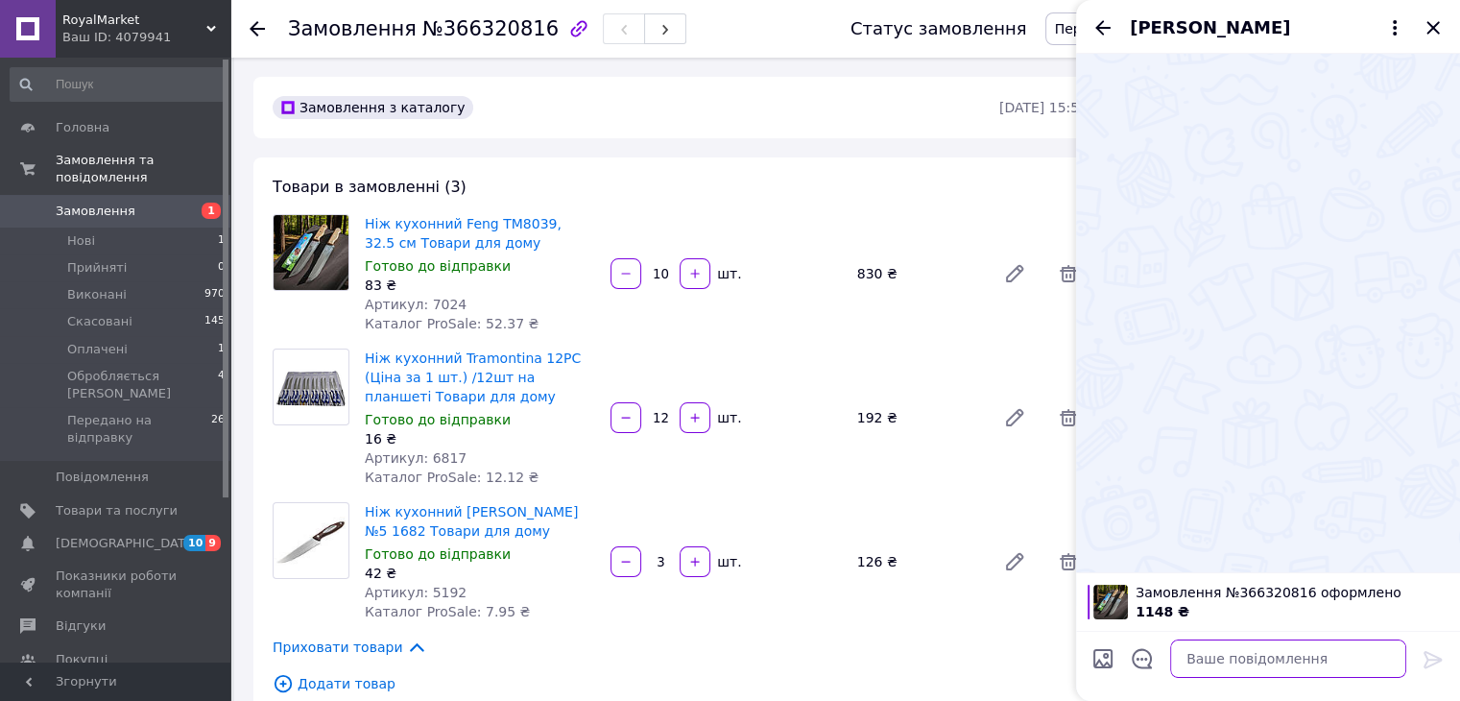
click at [1271, 649] on textarea at bounding box center [1288, 658] width 236 height 38
paste textarea "Дякуємо за Замовлення. Оформлено та передано на склад для відправки. Очікуйте б…"
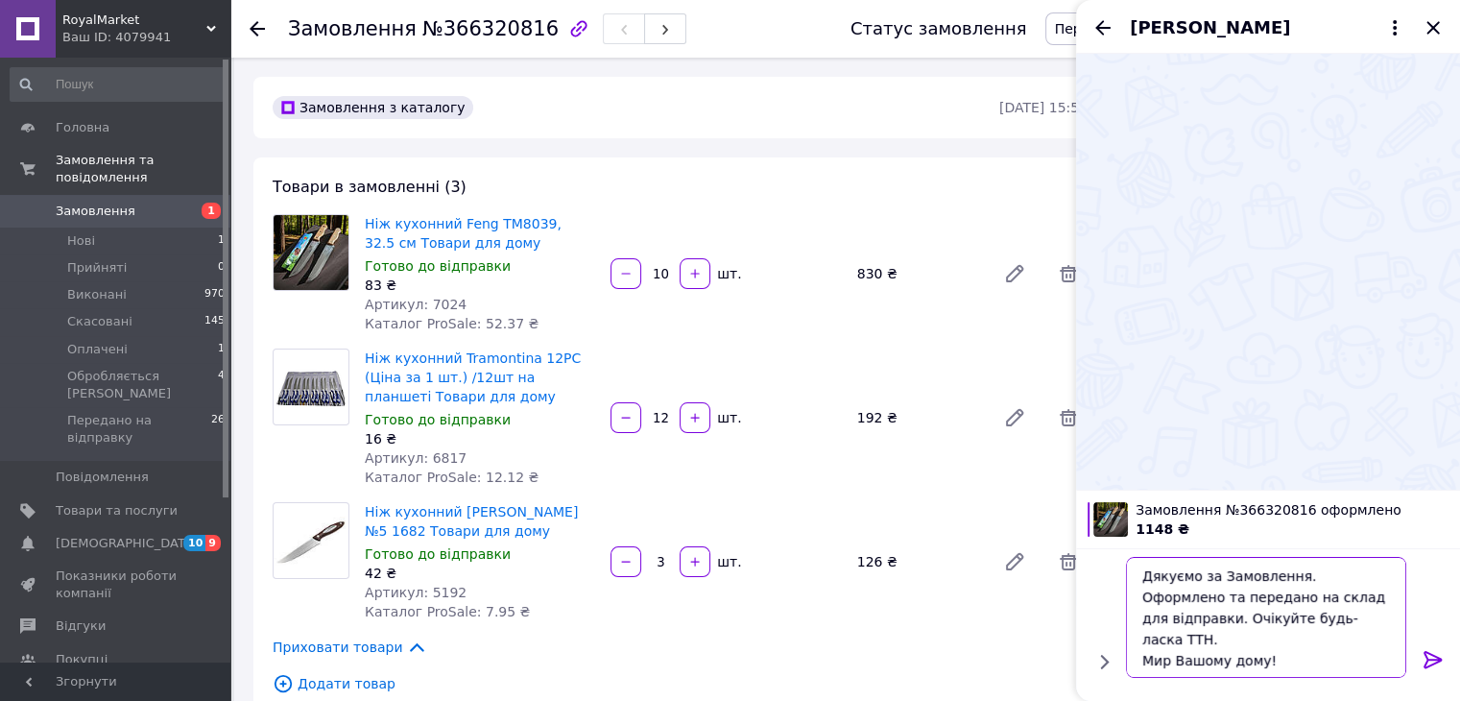
scroll to position [22, 0]
type textarea "Дякуємо за Замовлення. Оформлено та передано на склад для відправки. Очікуйте б…"
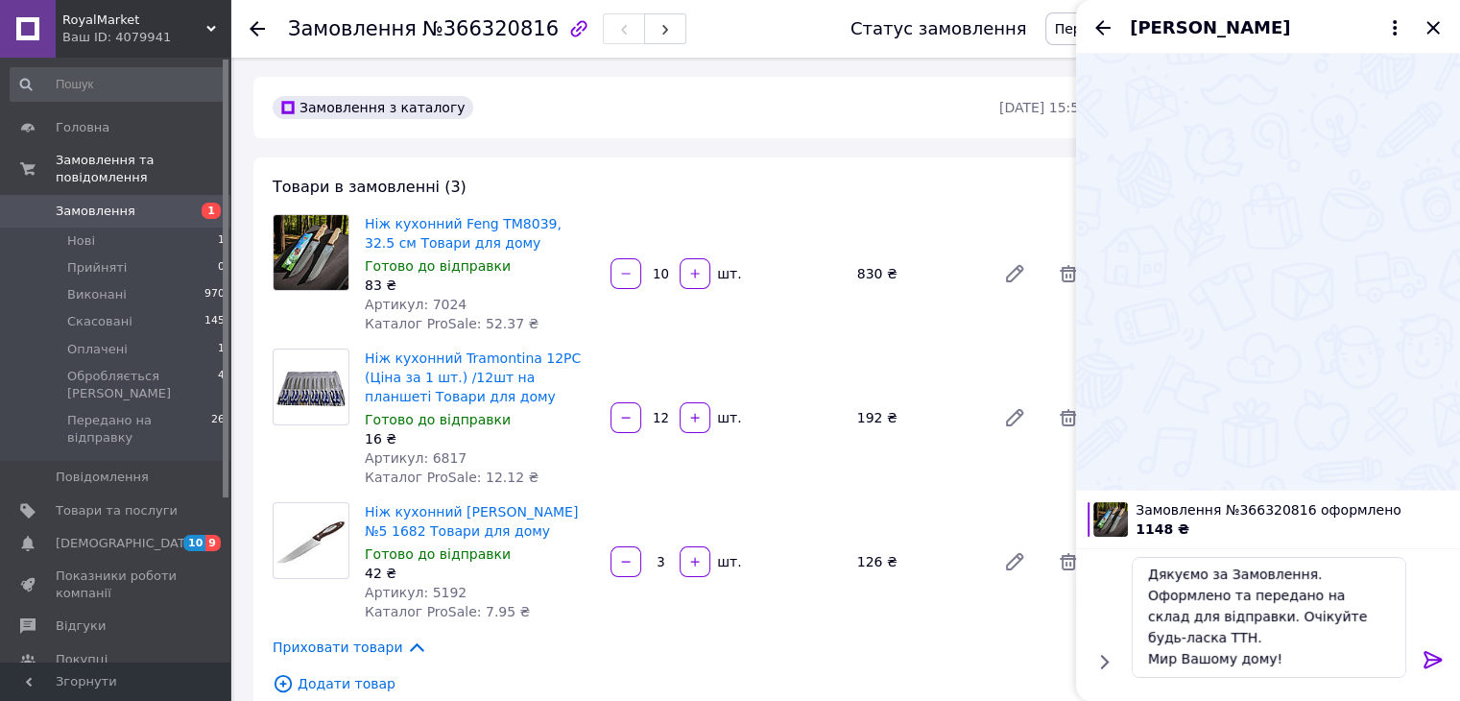
click at [1432, 661] on icon at bounding box center [1432, 659] width 23 height 23
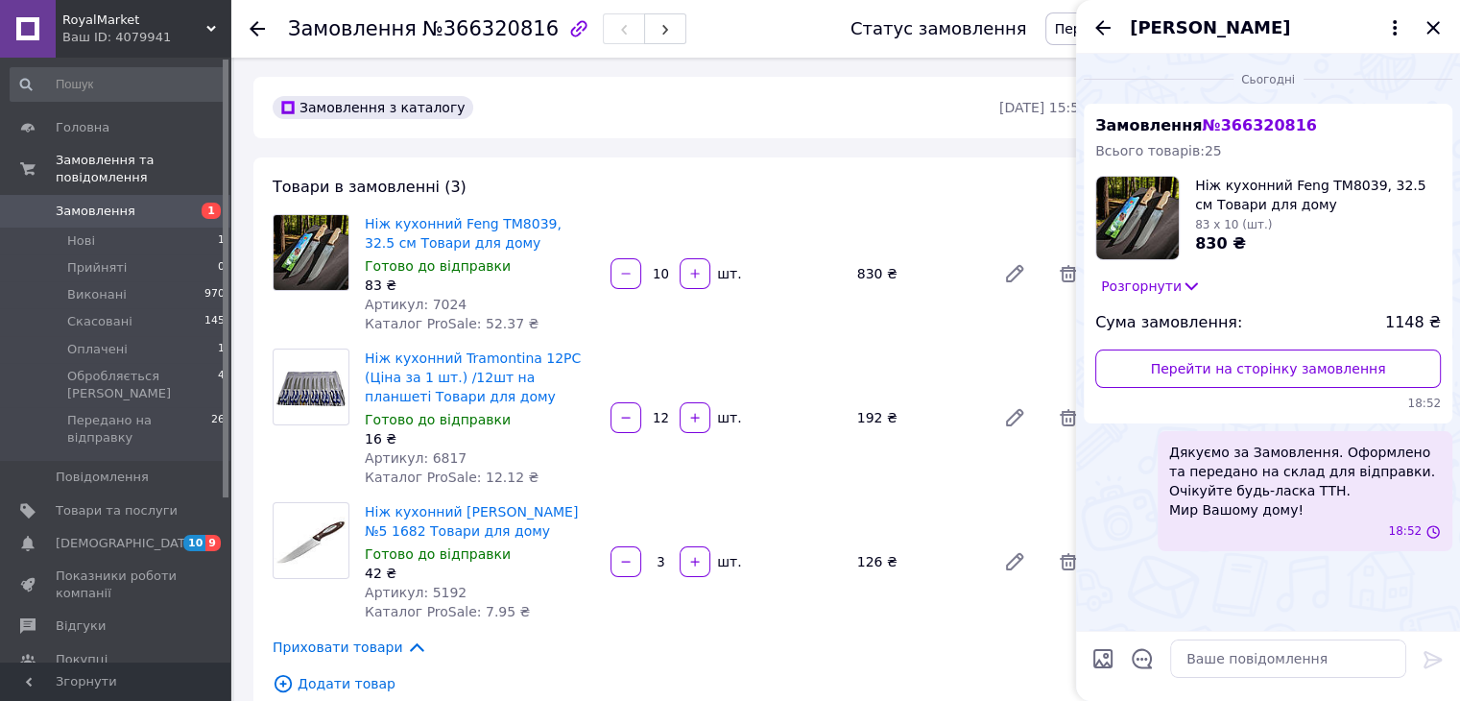
scroll to position [0, 0]
click at [1424, 27] on icon "Закрити" at bounding box center [1432, 27] width 23 height 23
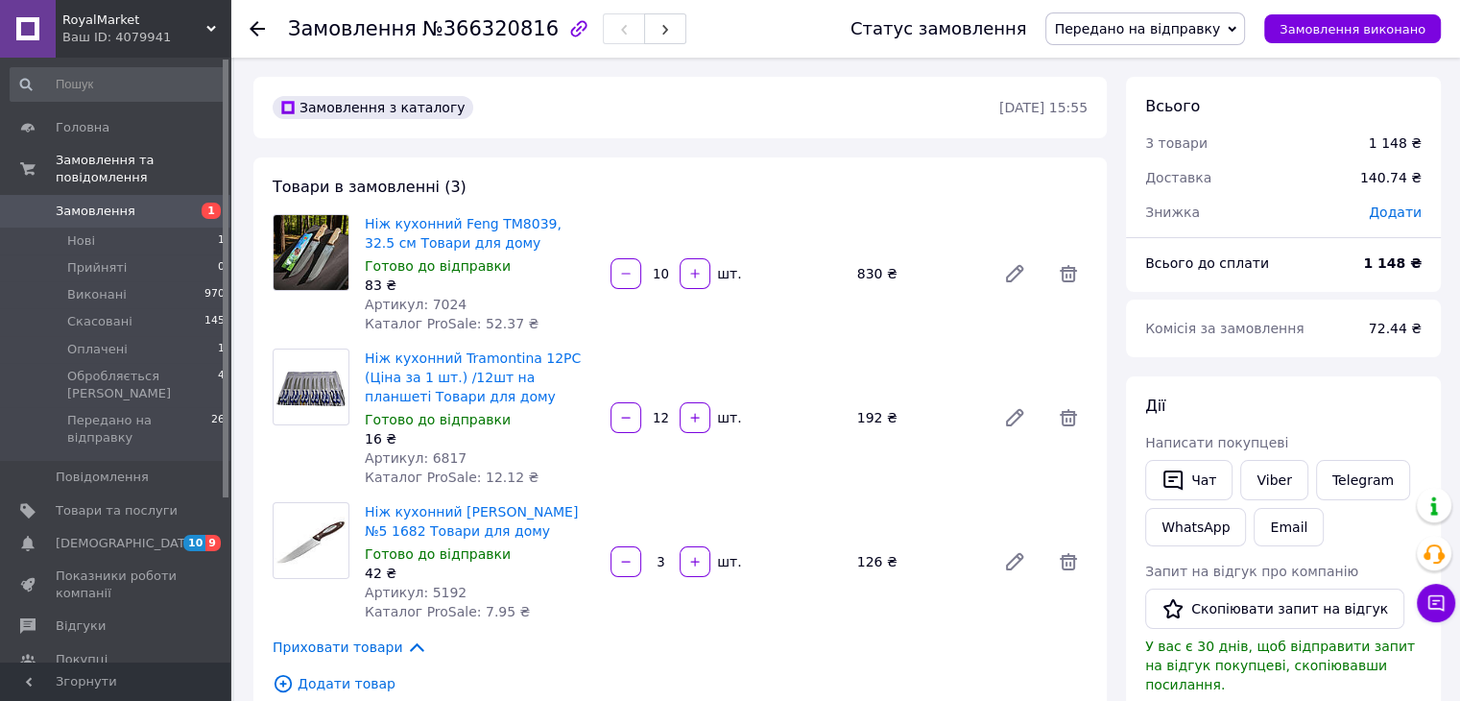
click at [116, 203] on span "Замовлення" at bounding box center [96, 211] width 80 height 17
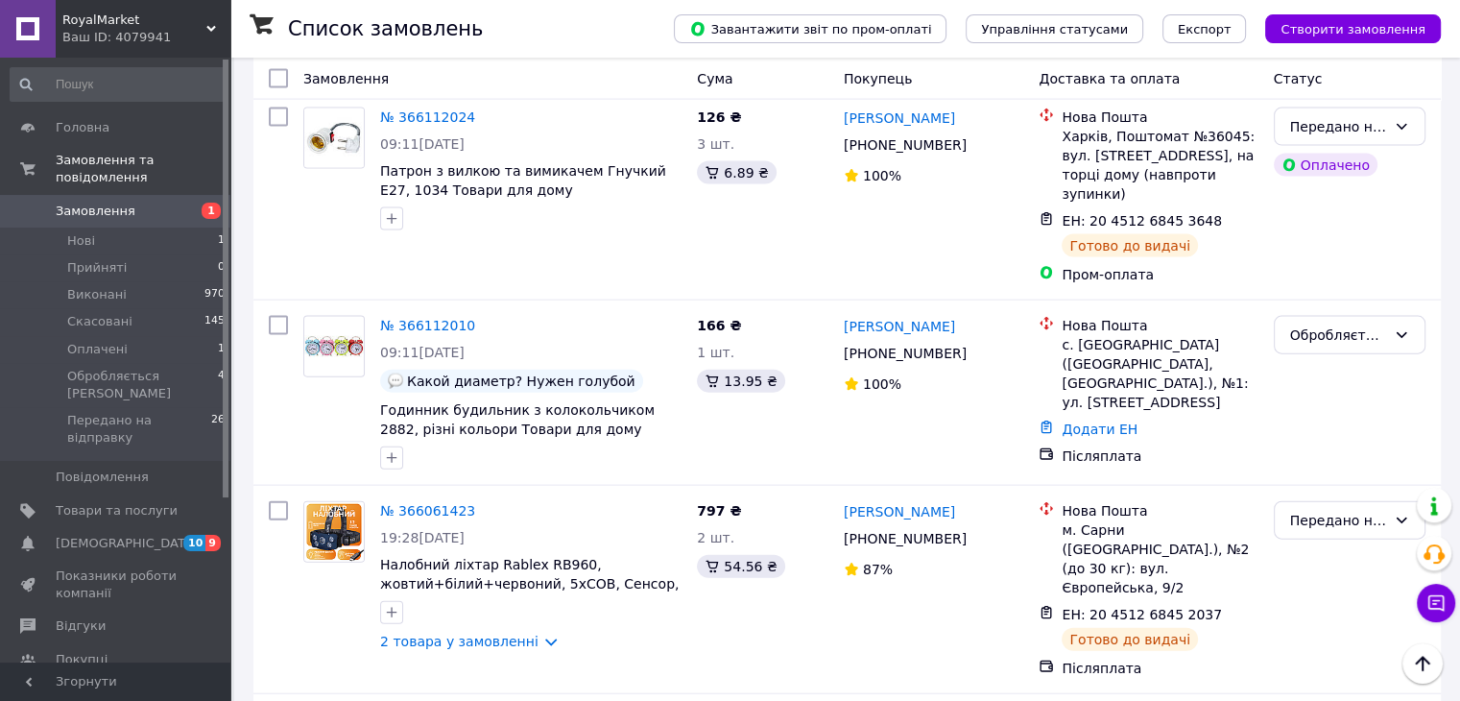
scroll to position [3839, 0]
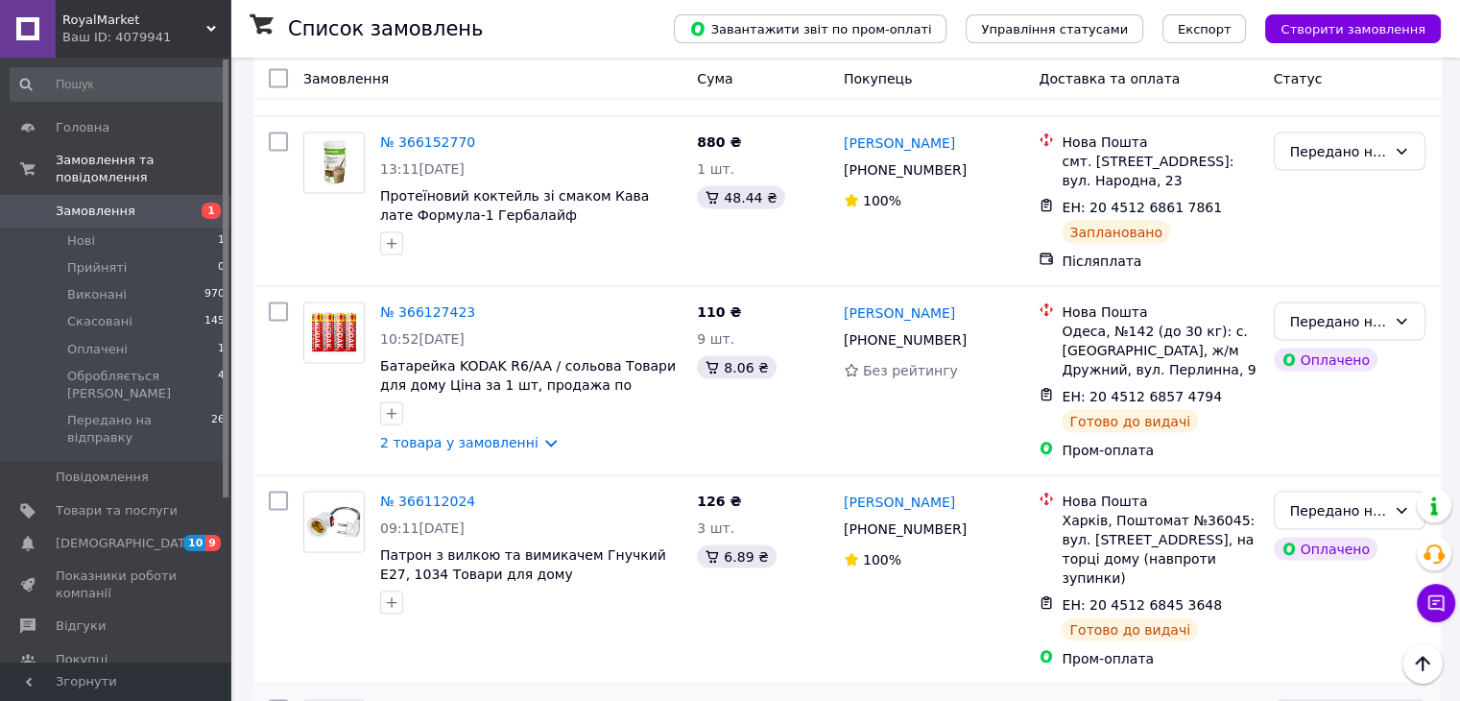
click at [1317, 483] on li "Виконано" at bounding box center [1349, 480] width 150 height 35
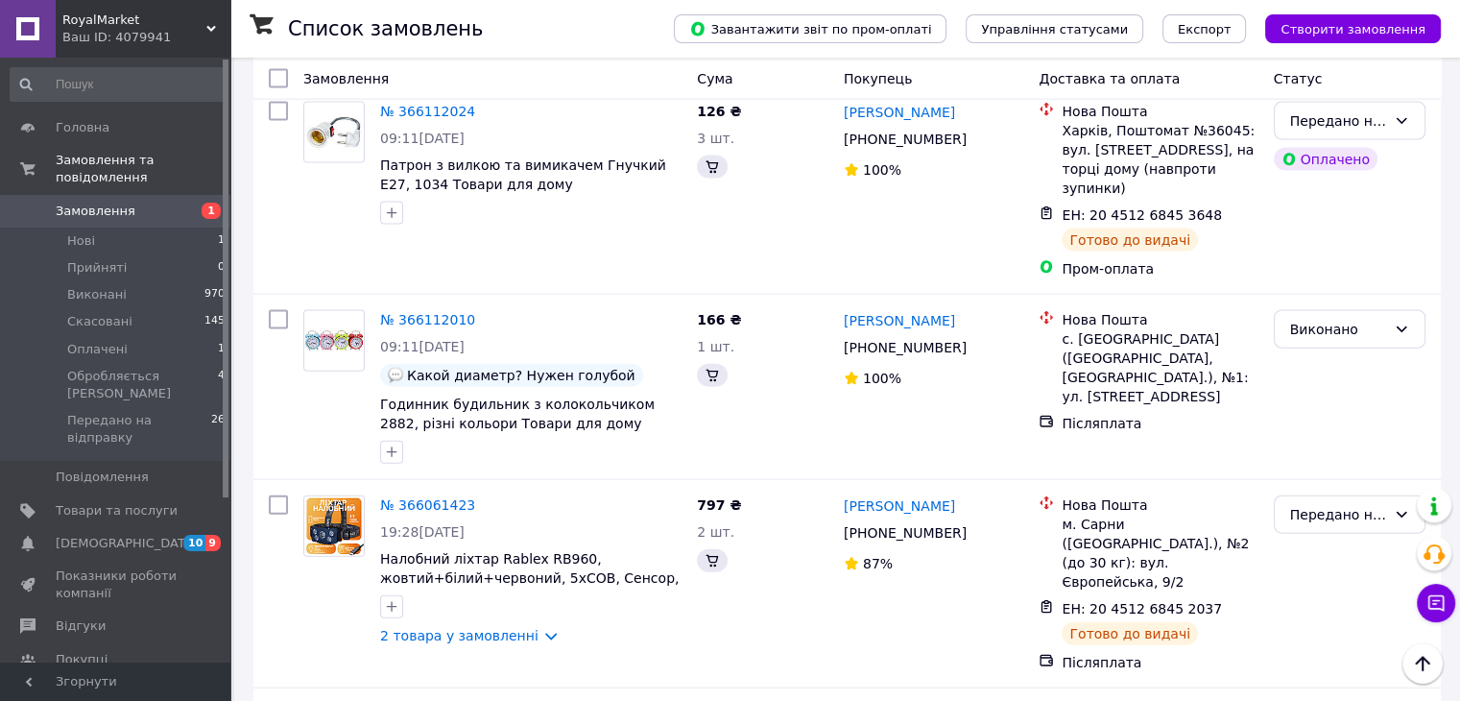
scroll to position [4478, 0]
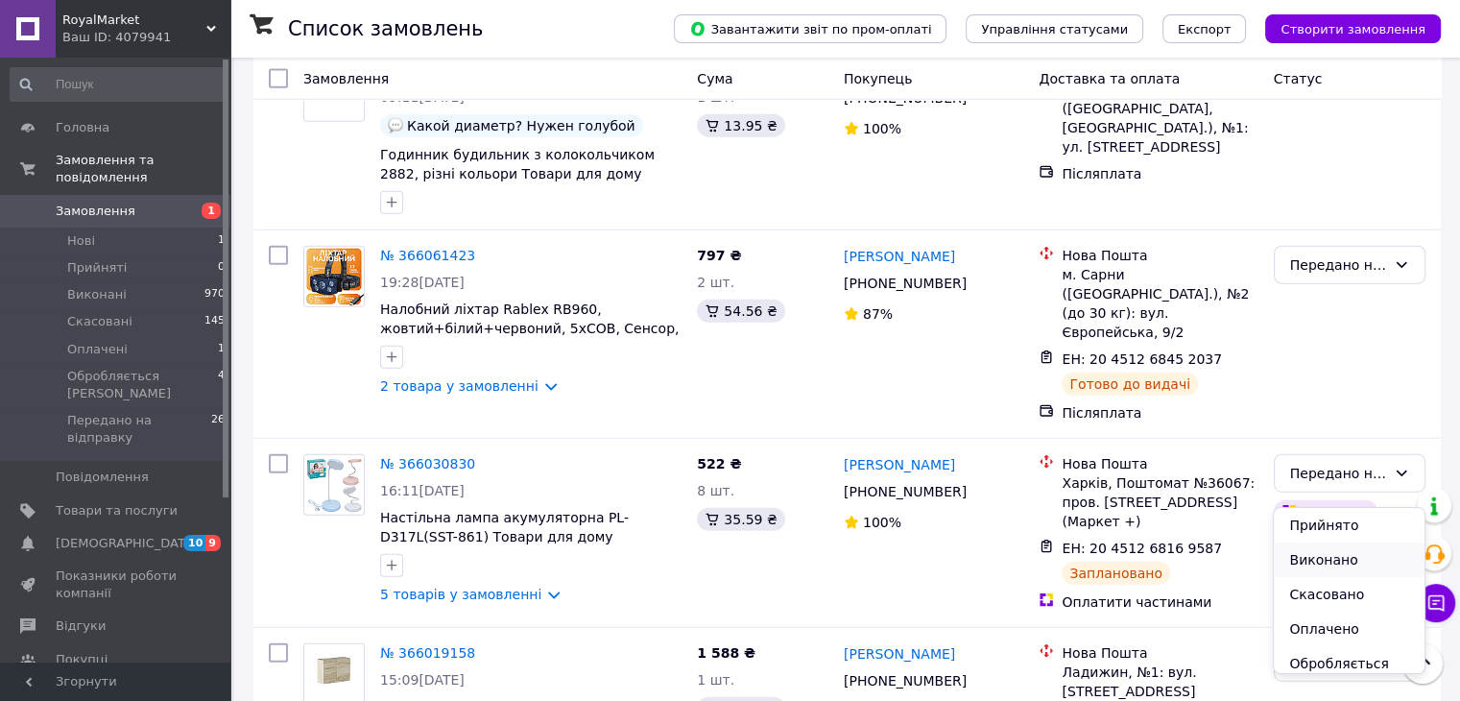
click at [1327, 554] on li "Виконано" at bounding box center [1349, 559] width 150 height 35
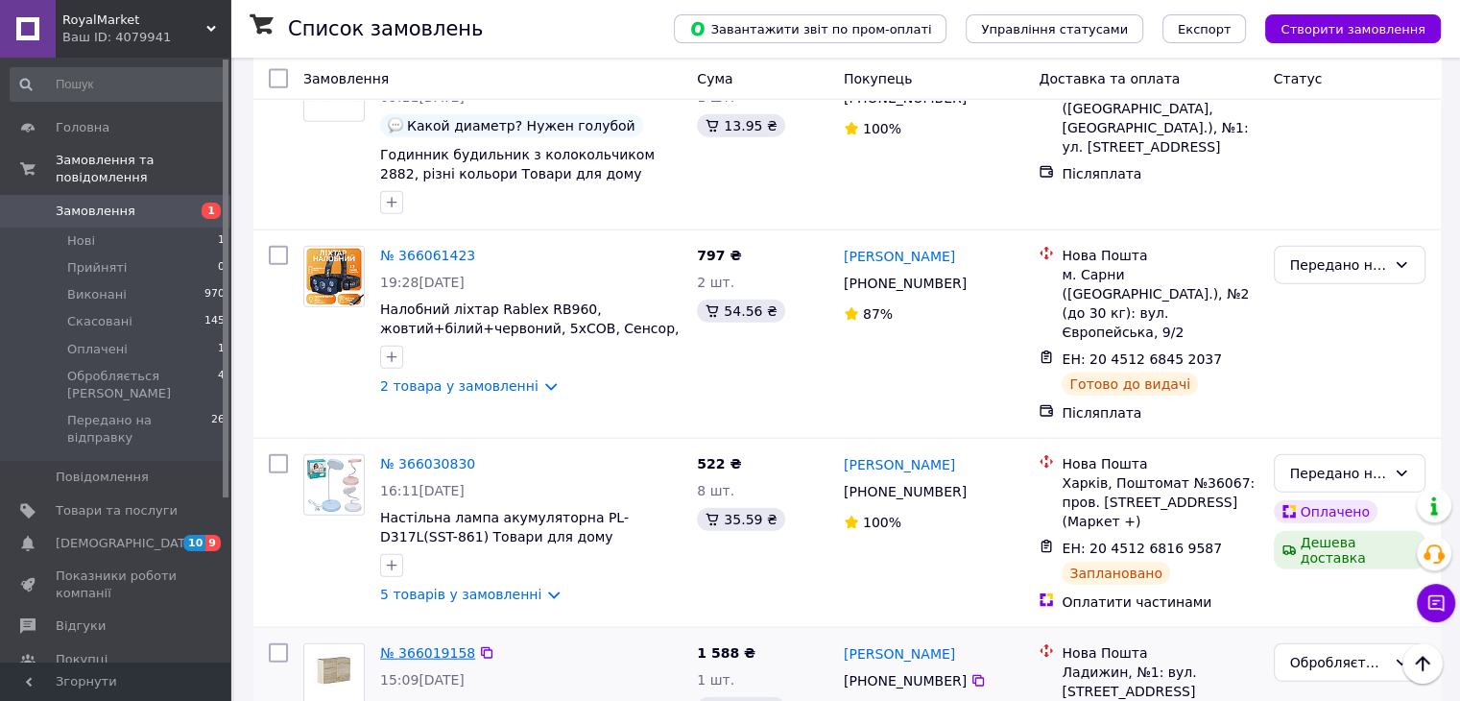
click at [441, 645] on link "№ 366019158" at bounding box center [427, 652] width 95 height 15
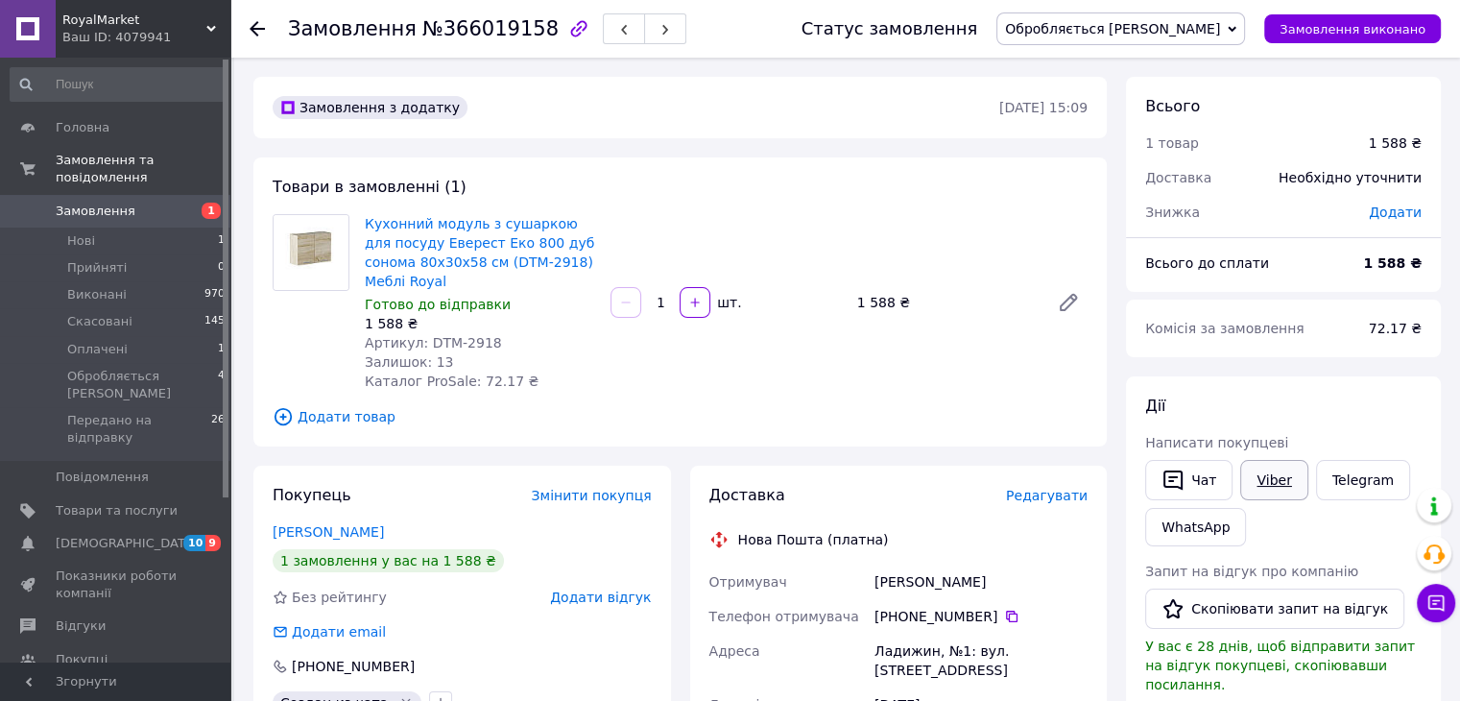
click at [1264, 482] on link "Viber" at bounding box center [1273, 480] width 67 height 40
click at [1213, 24] on span "Обробляється [PERSON_NAME]" at bounding box center [1112, 28] width 215 height 15
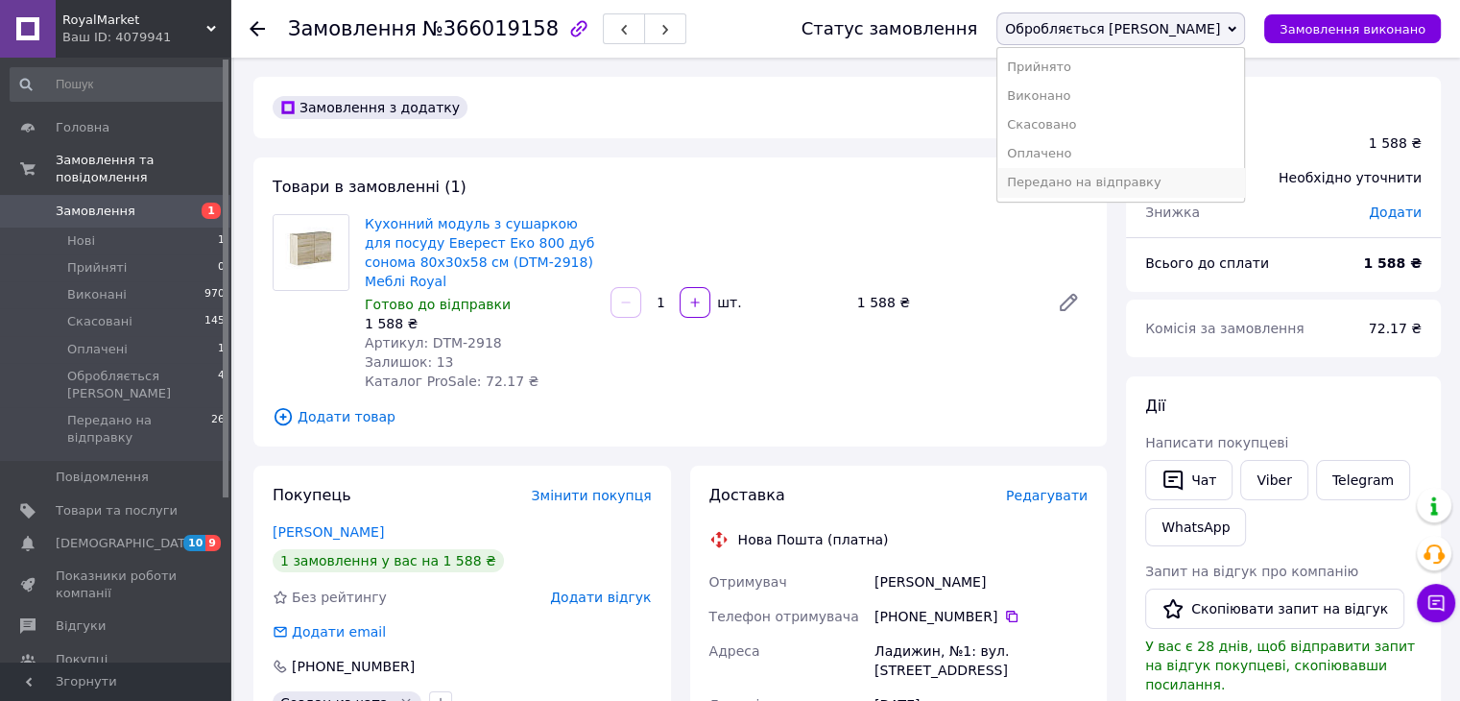
click at [1146, 182] on li "Передано на відправку" at bounding box center [1120, 182] width 247 height 29
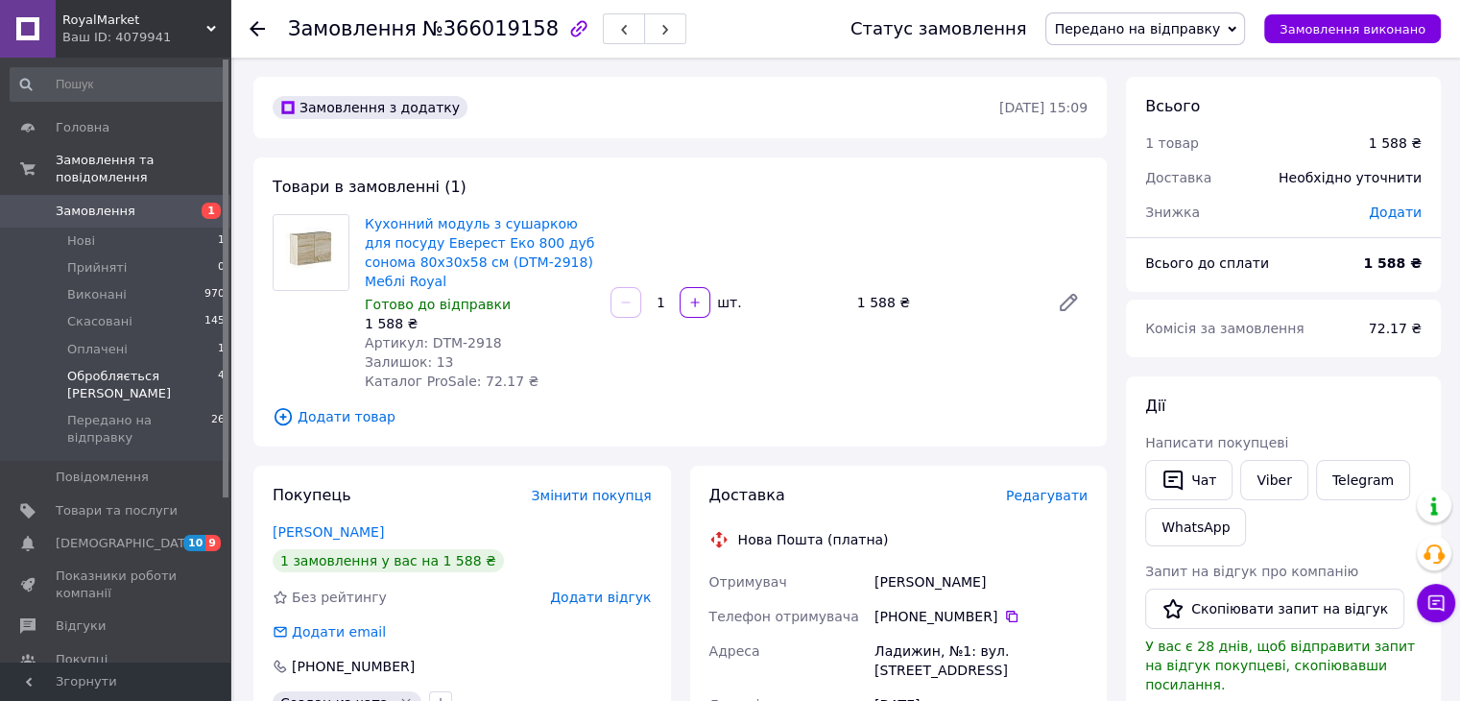
click at [116, 368] on span "Обробляється [PERSON_NAME]" at bounding box center [142, 385] width 151 height 35
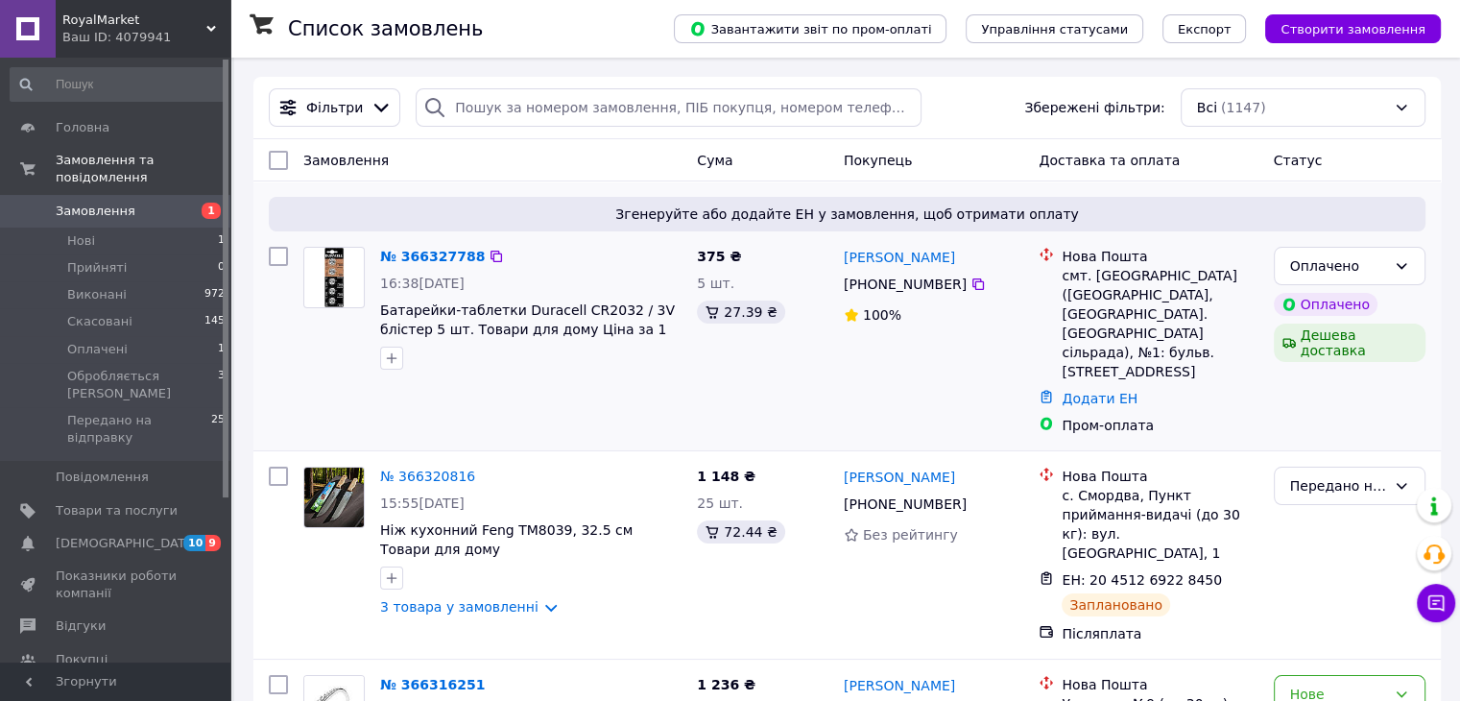
scroll to position [128, 0]
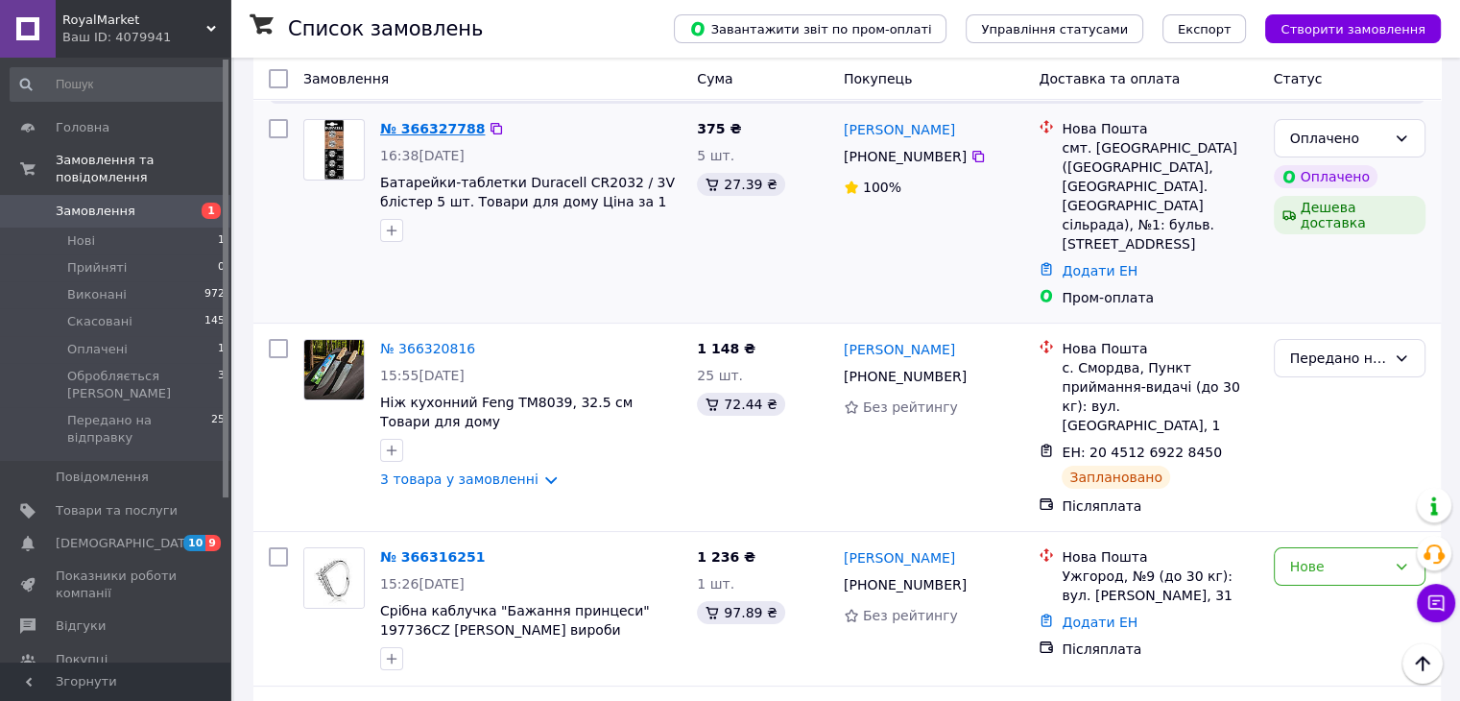
click at [457, 130] on link "№ 366327788" at bounding box center [432, 128] width 105 height 15
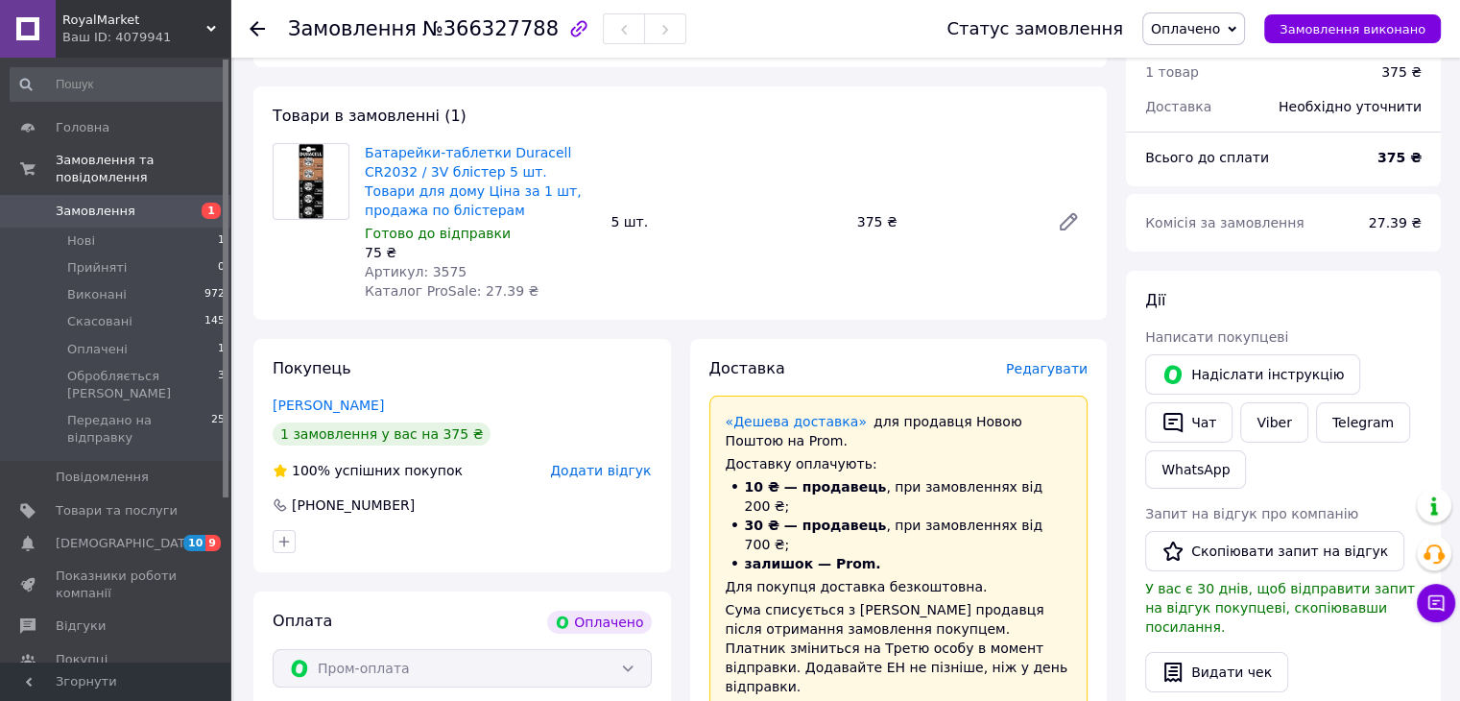
drag, startPoint x: 458, startPoint y: 252, endPoint x: 438, endPoint y: 245, distance: 21.6
click at [456, 262] on div "Артикул: 3575" at bounding box center [480, 271] width 230 height 19
click at [435, 264] on span "Артикул: 3575" at bounding box center [416, 271] width 102 height 15
copy span "3575"
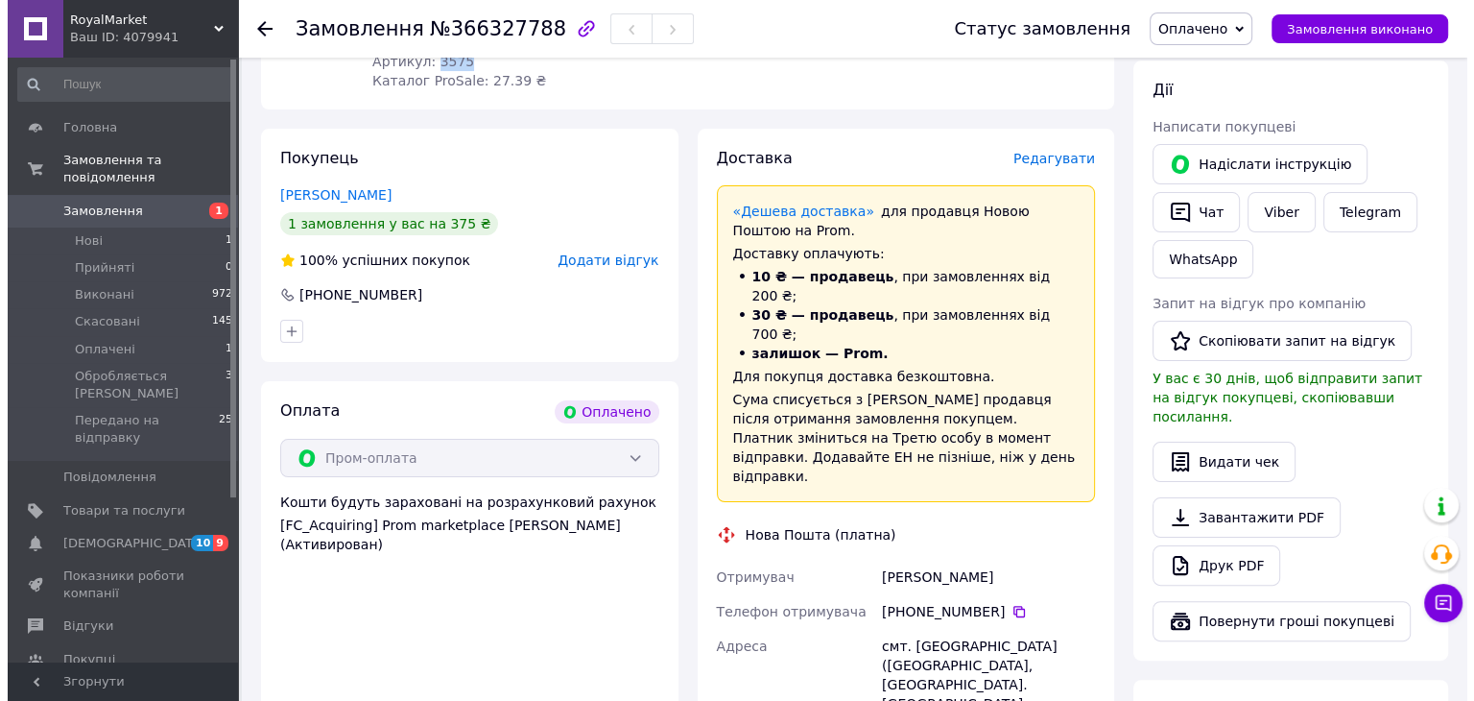
scroll to position [255, 0]
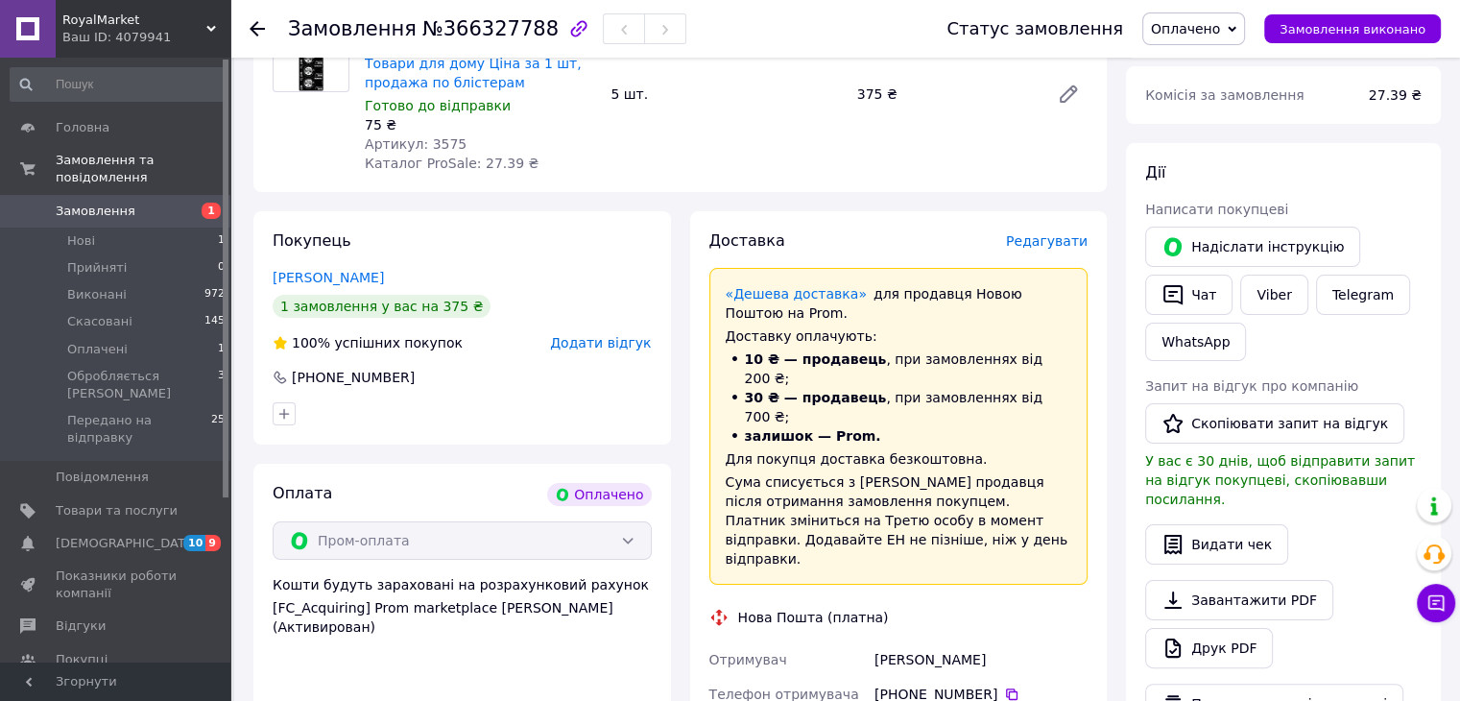
click at [1029, 233] on span "Редагувати" at bounding box center [1047, 240] width 82 height 15
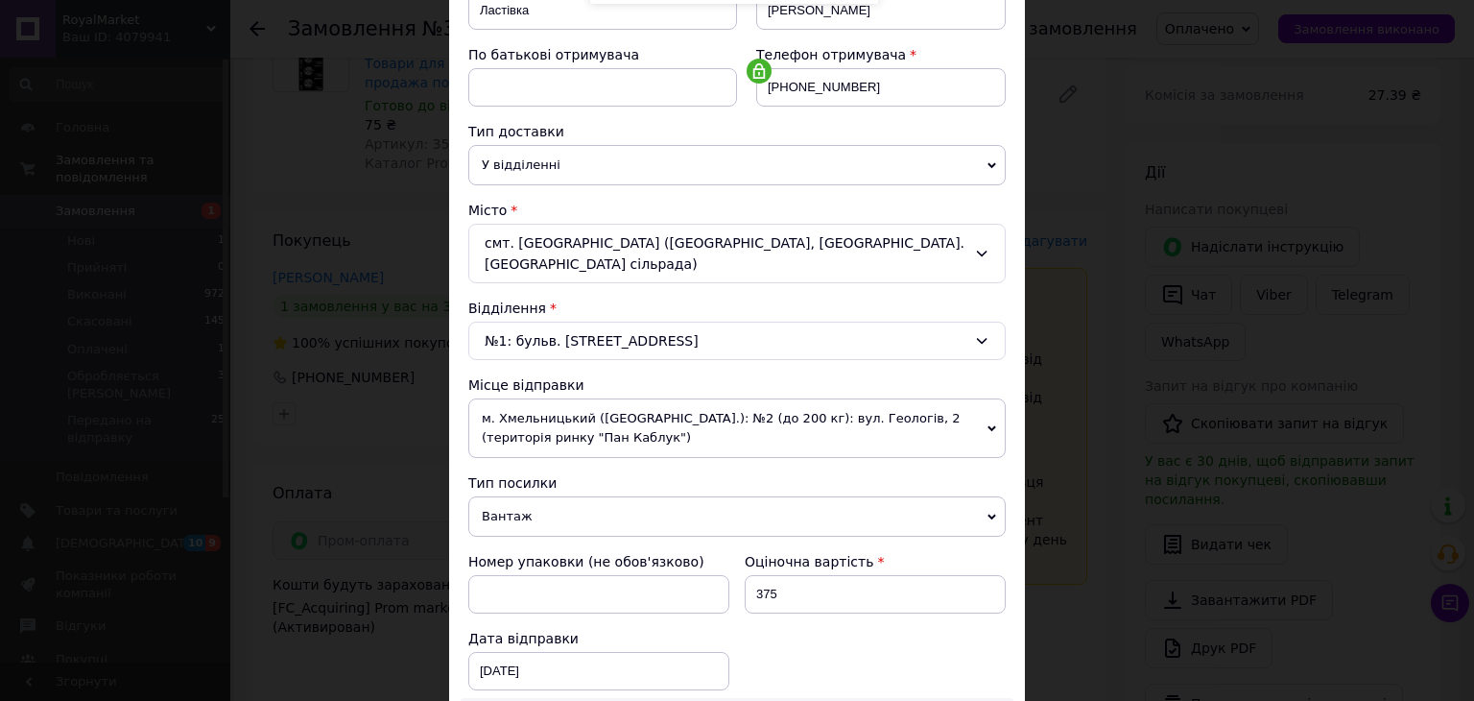
scroll to position [384, 0]
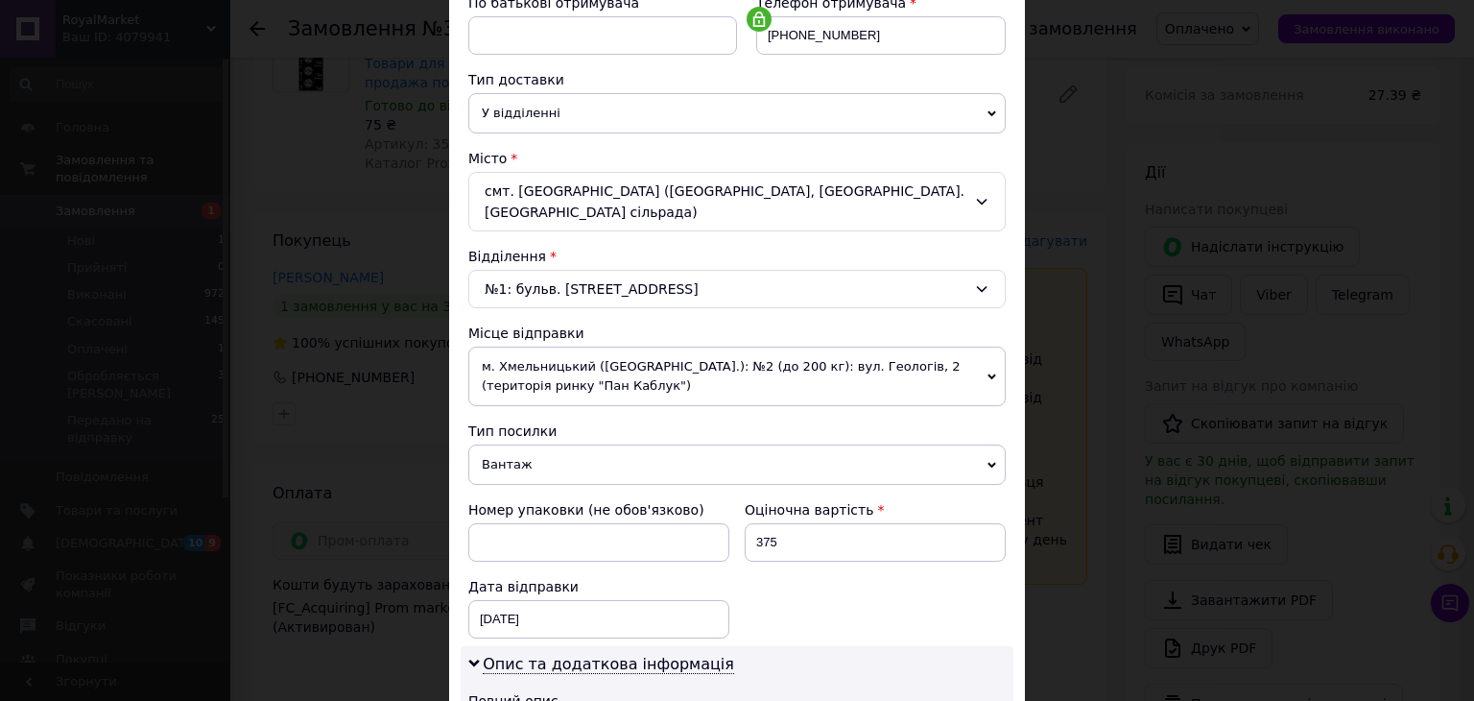
click at [588, 364] on span "м. Хмельницький ([GEOGRAPHIC_DATA].): №2 (до 200 кг): вул. Геологів, 2 (територ…" at bounding box center [736, 376] width 537 height 60
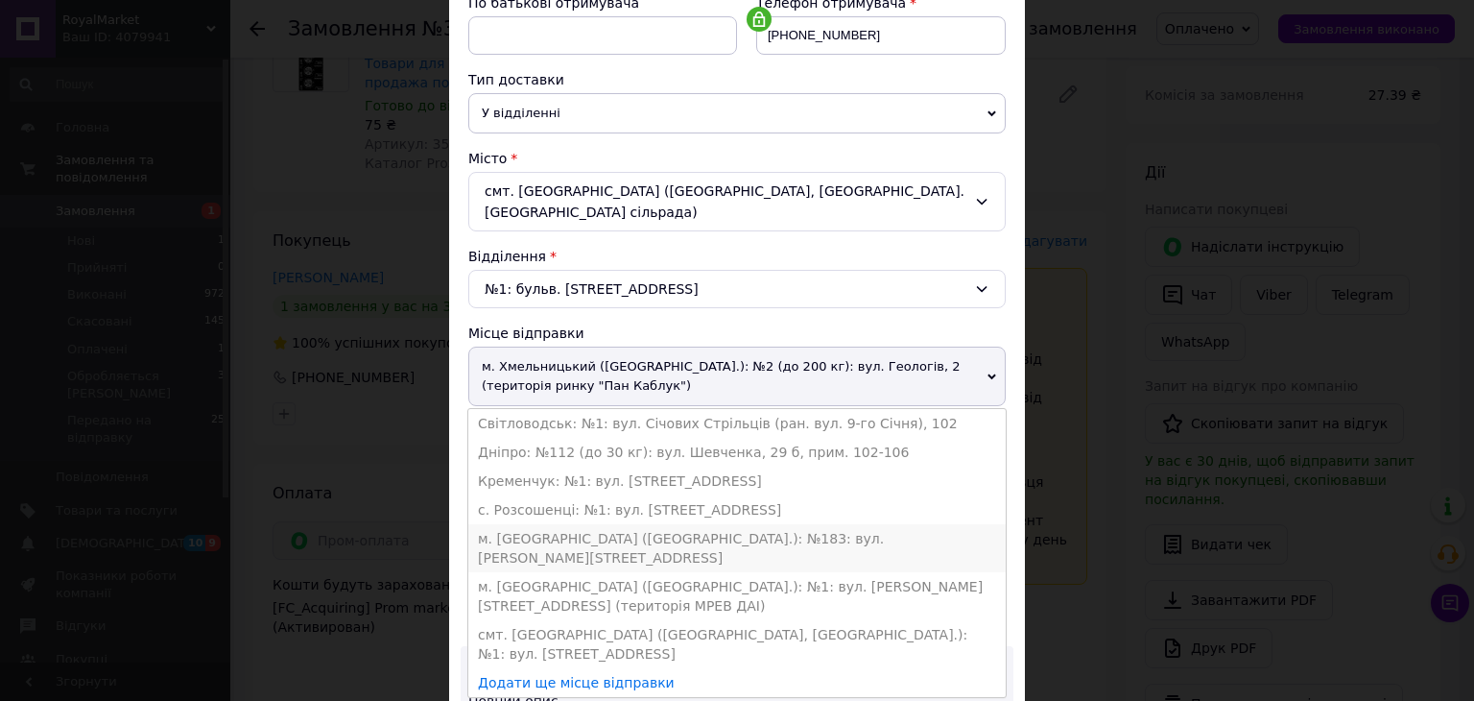
click at [534, 524] on li "м. [GEOGRAPHIC_DATA] ([GEOGRAPHIC_DATA].): №183: вул. [PERSON_NAME][STREET_ADDR…" at bounding box center [736, 548] width 537 height 48
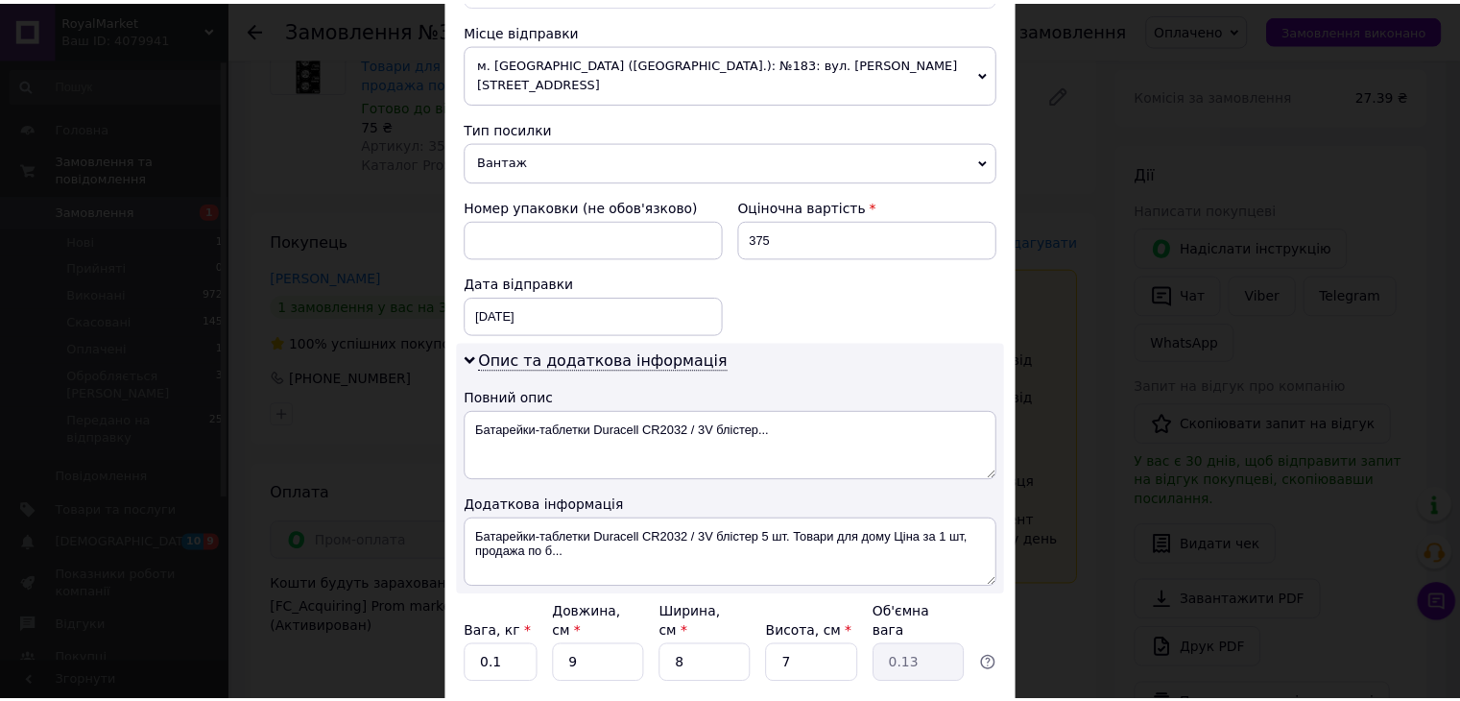
scroll to position [783, 0]
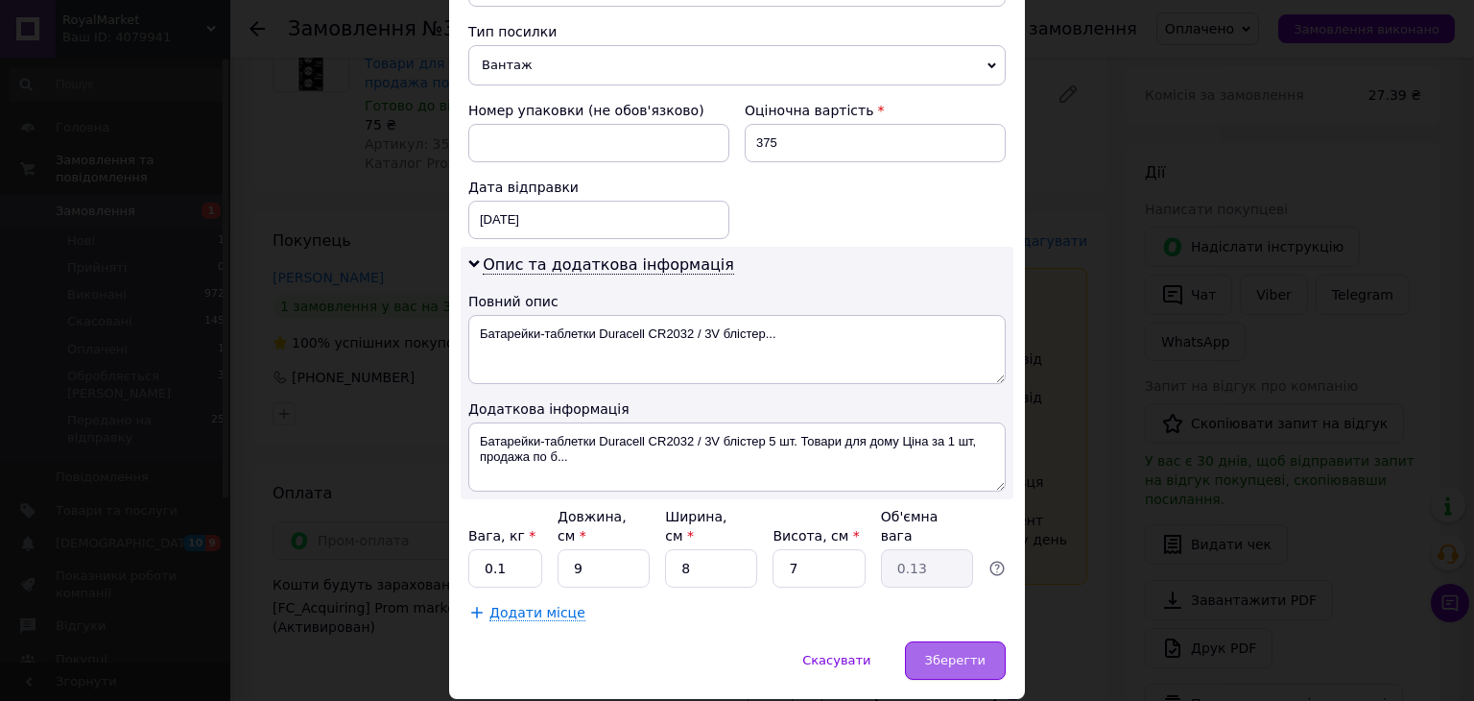
click at [952, 653] on span "Зберегти" at bounding box center [955, 660] width 60 height 14
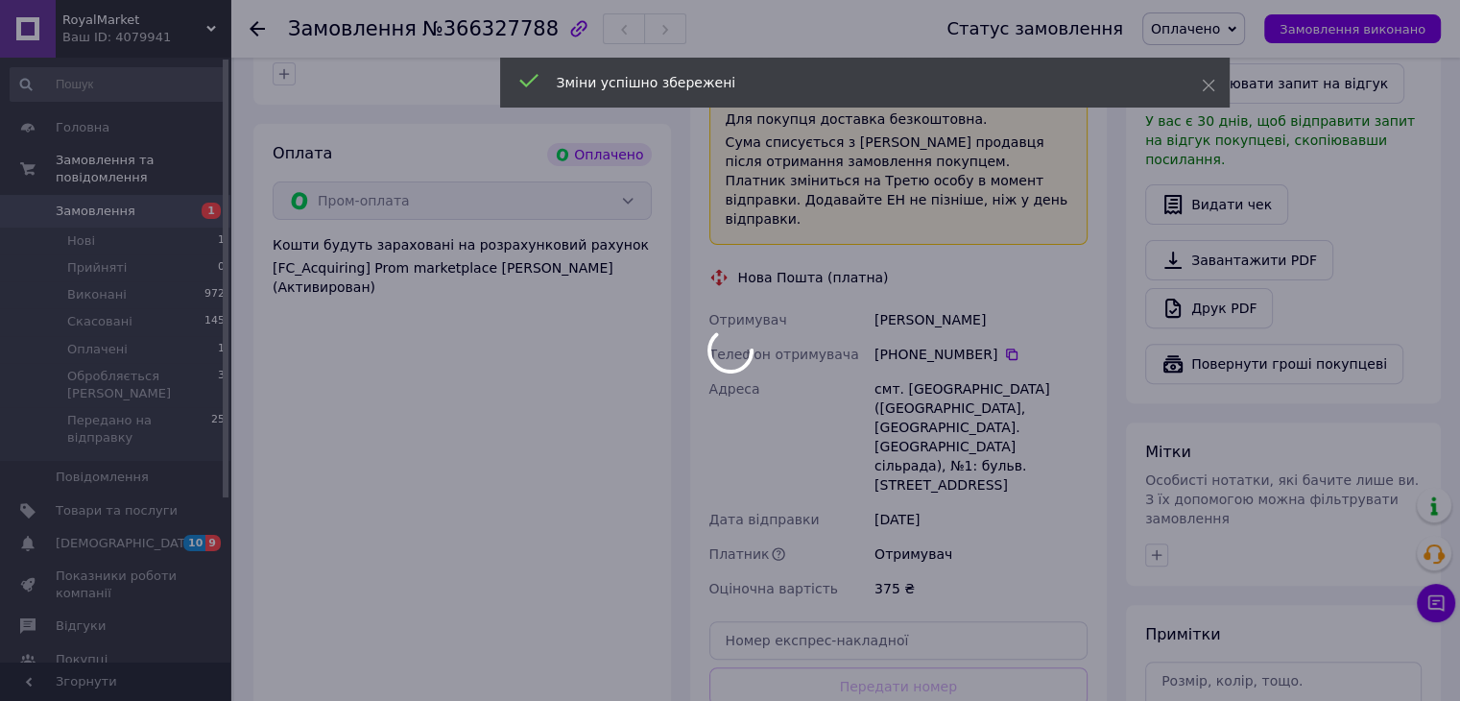
scroll to position [768, 0]
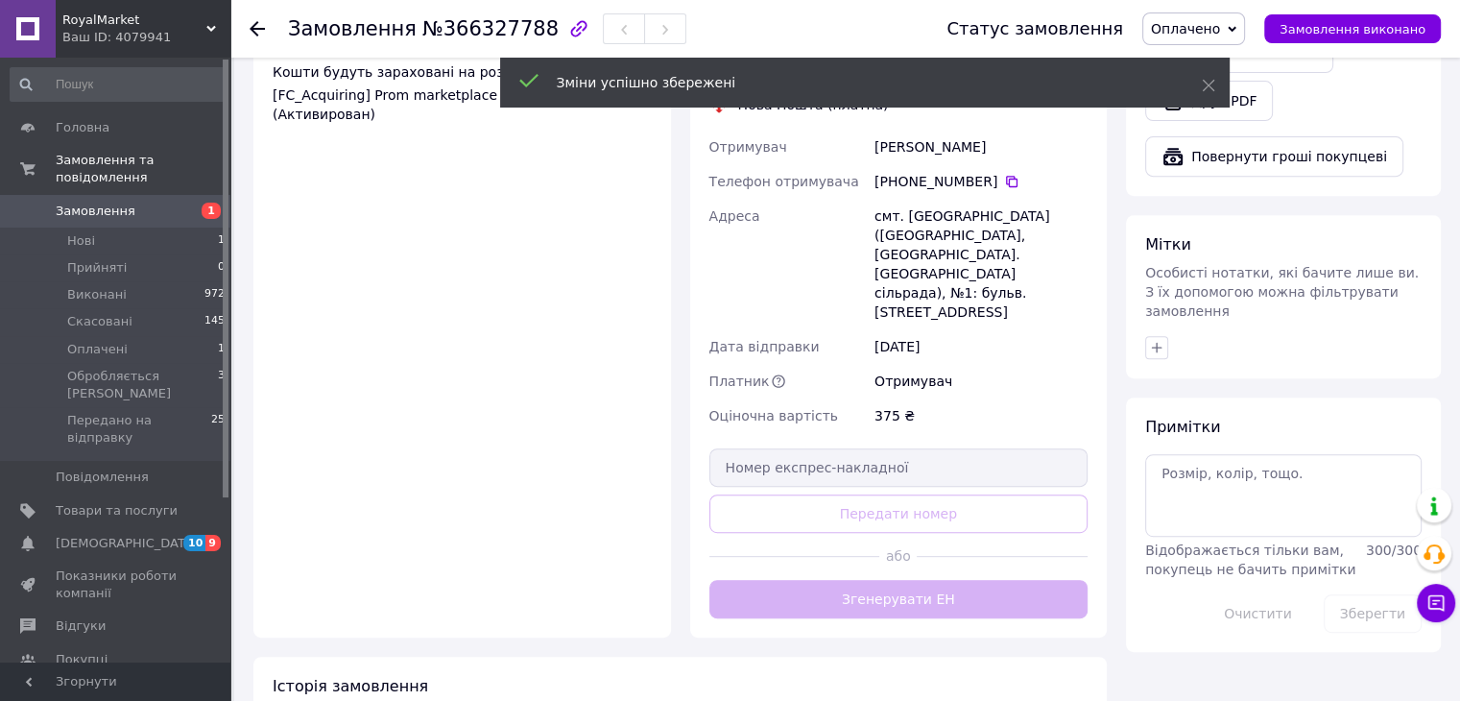
click at [868, 580] on button "Згенерувати ЕН" at bounding box center [898, 599] width 379 height 38
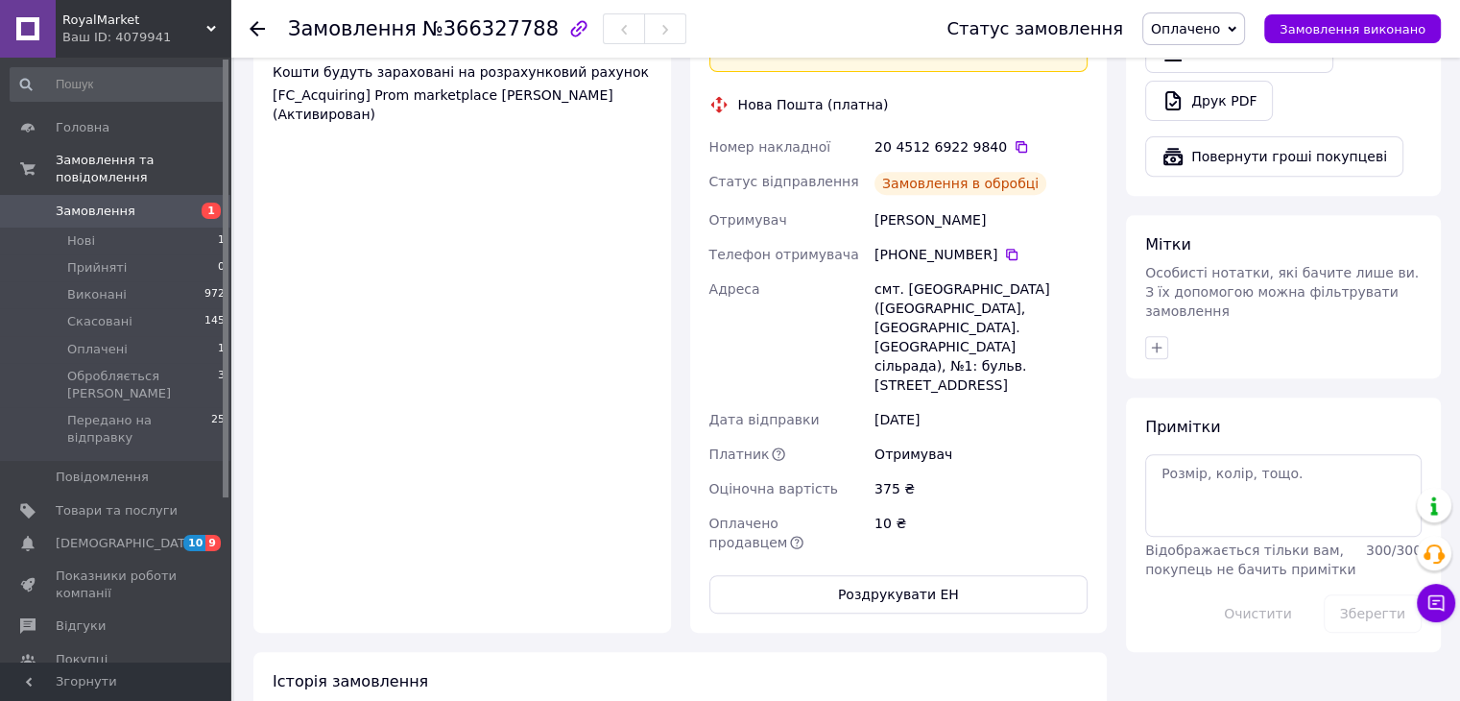
click at [1214, 32] on span "Оплачено" at bounding box center [1185, 28] width 69 height 15
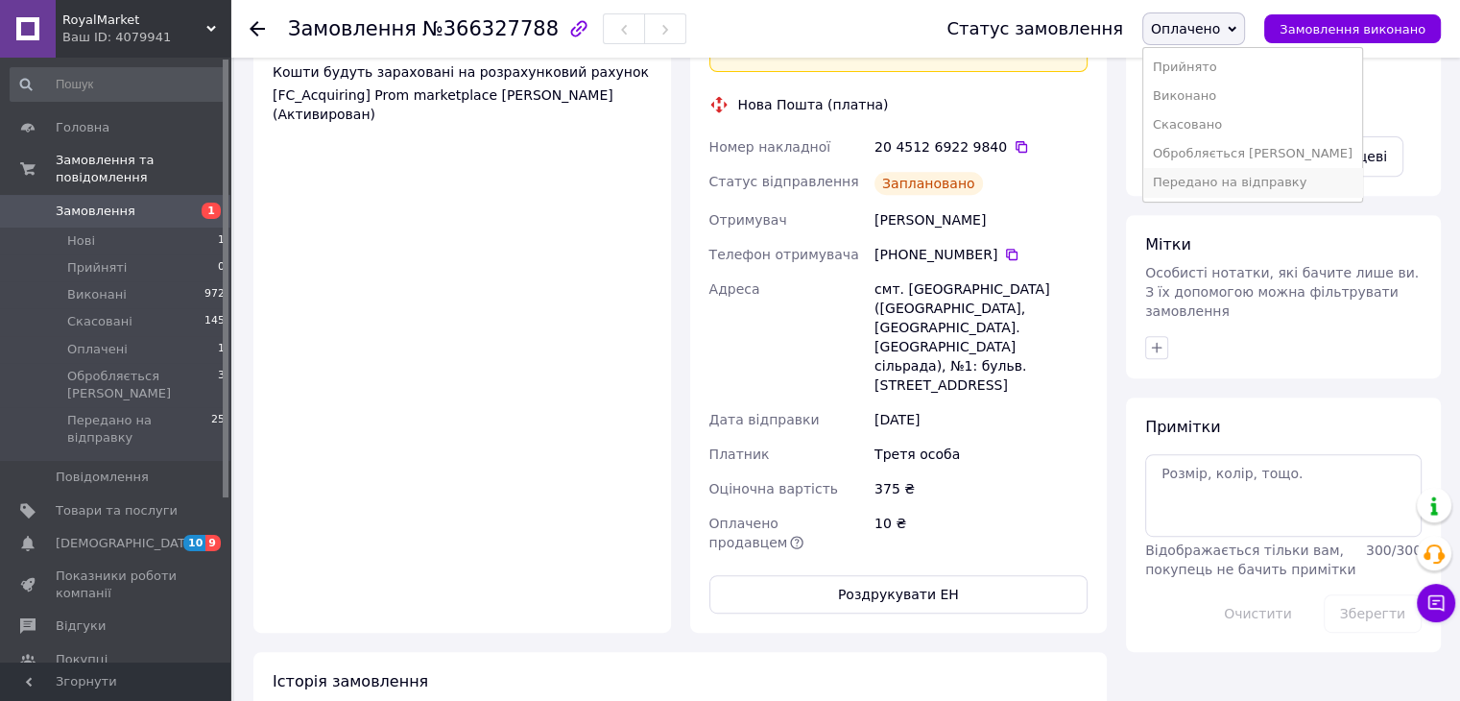
click at [1209, 182] on li "Передано на відправку" at bounding box center [1252, 182] width 219 height 29
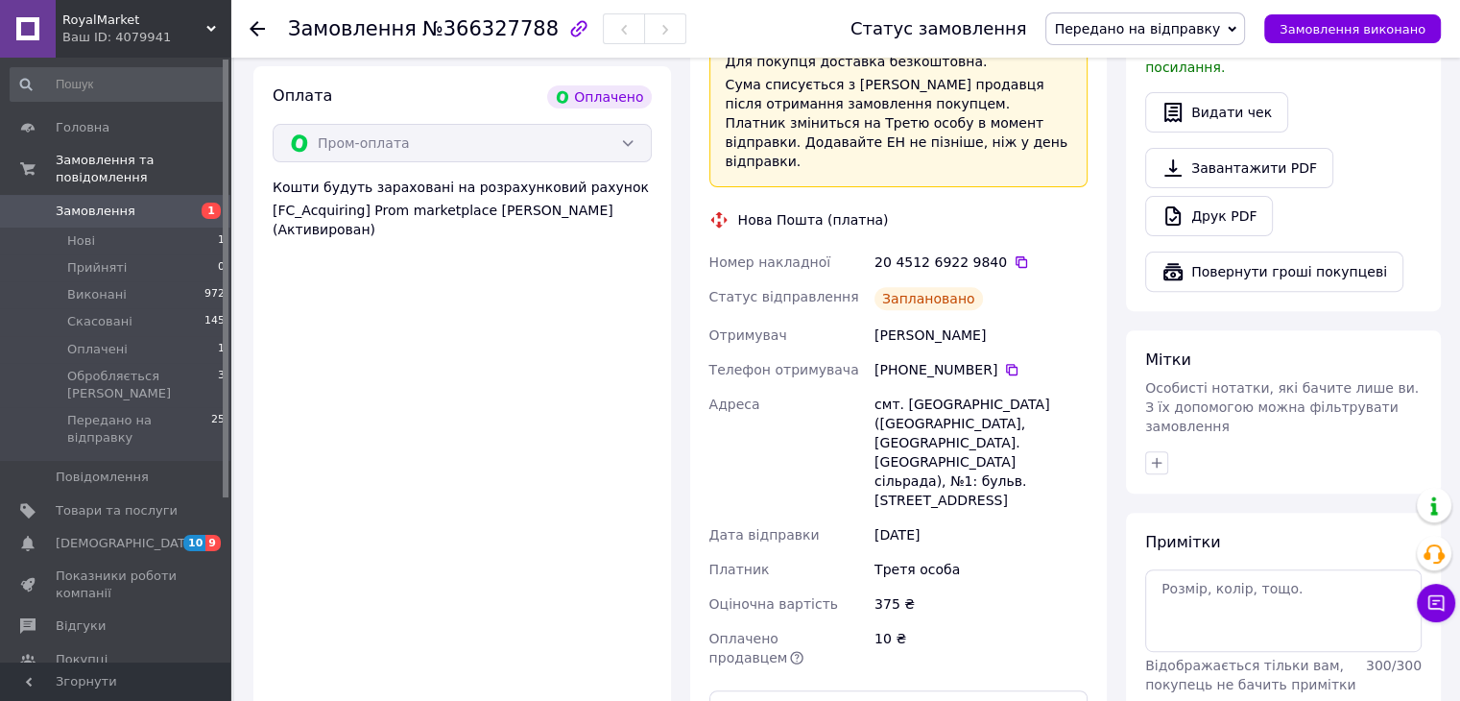
scroll to position [512, 0]
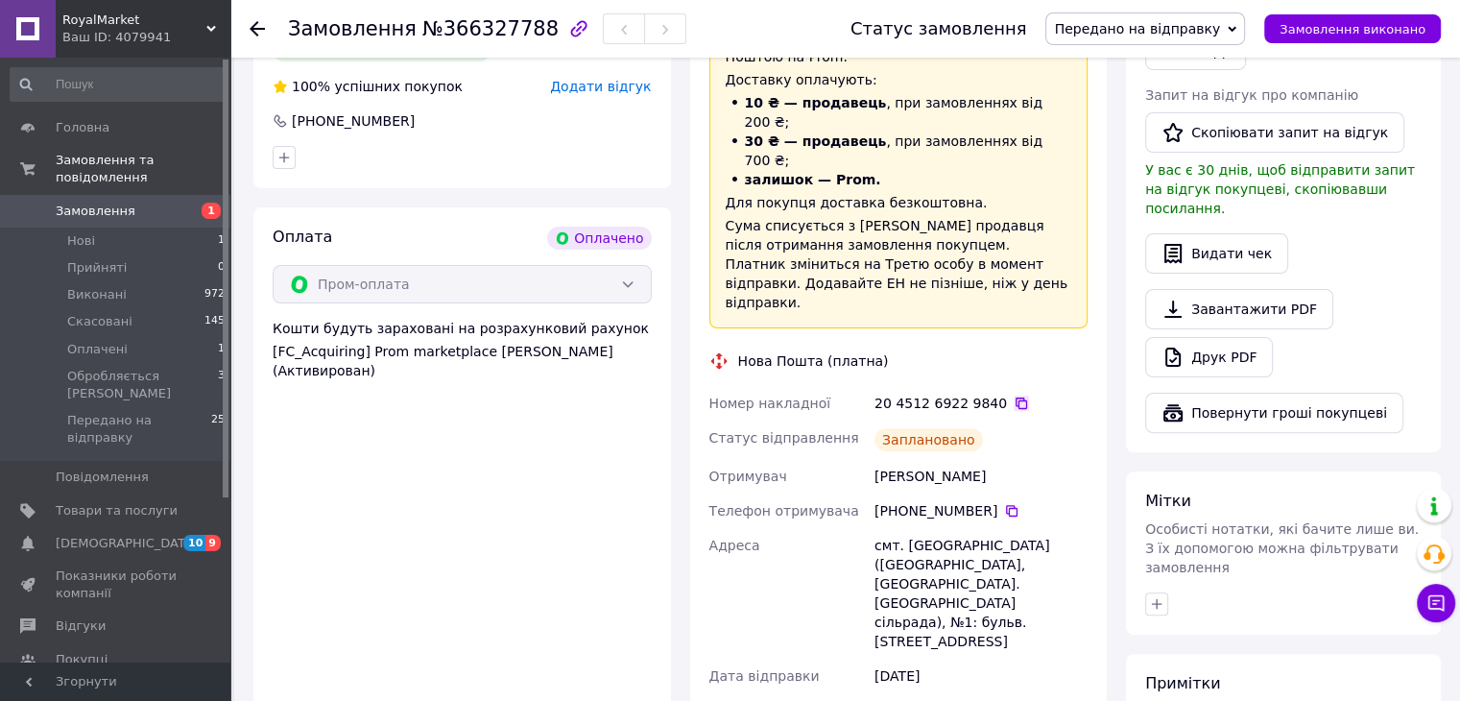
click at [1015, 397] on icon at bounding box center [1021, 403] width 12 height 12
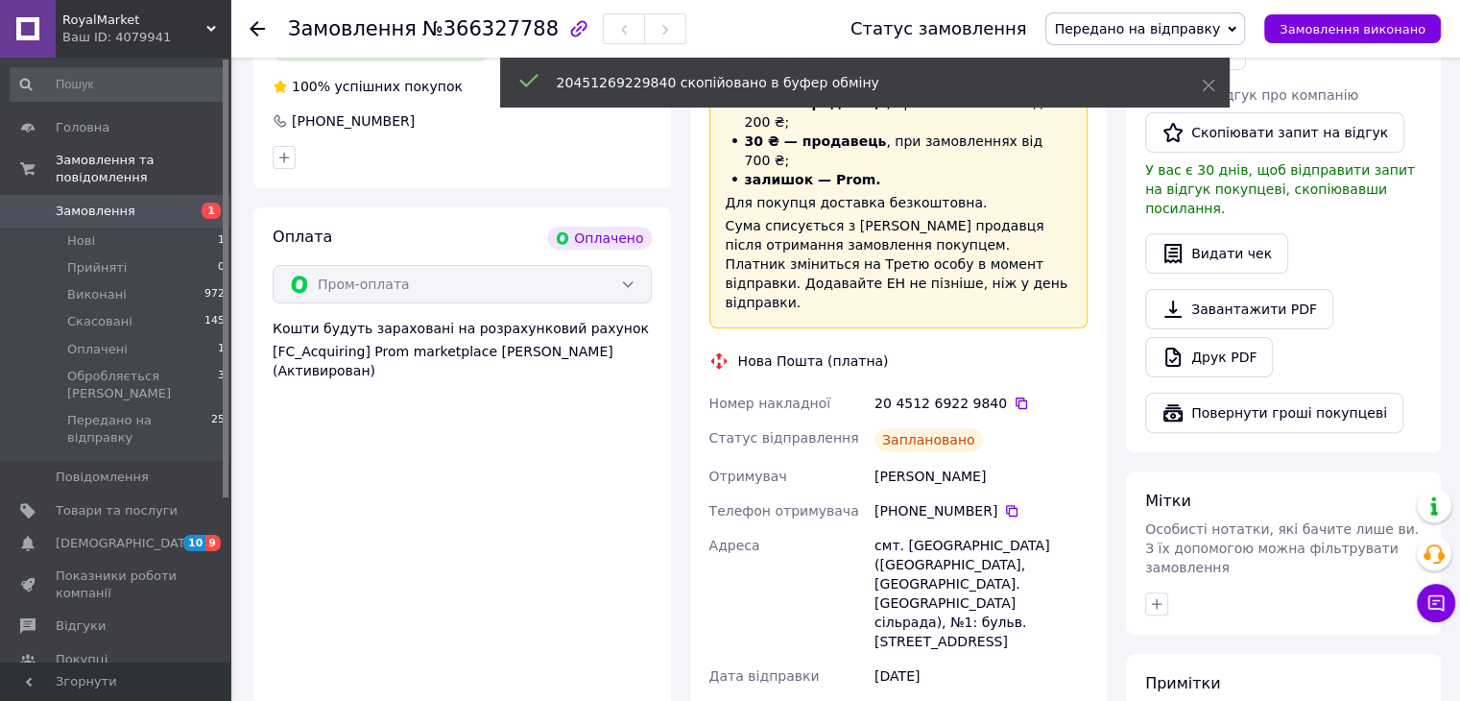
scroll to position [0, 0]
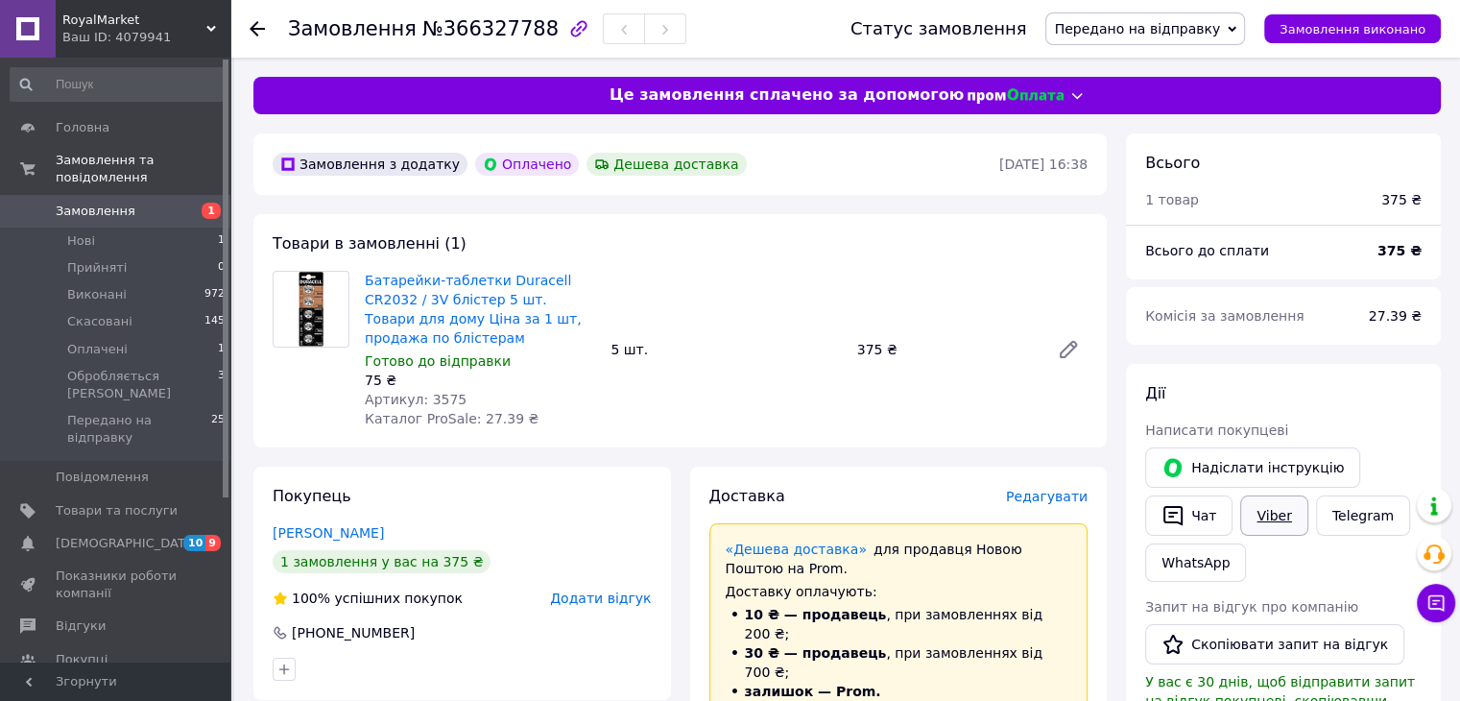
click at [1264, 513] on link "Viber" at bounding box center [1273, 515] width 67 height 40
click at [1204, 500] on button "Чат" at bounding box center [1188, 515] width 87 height 40
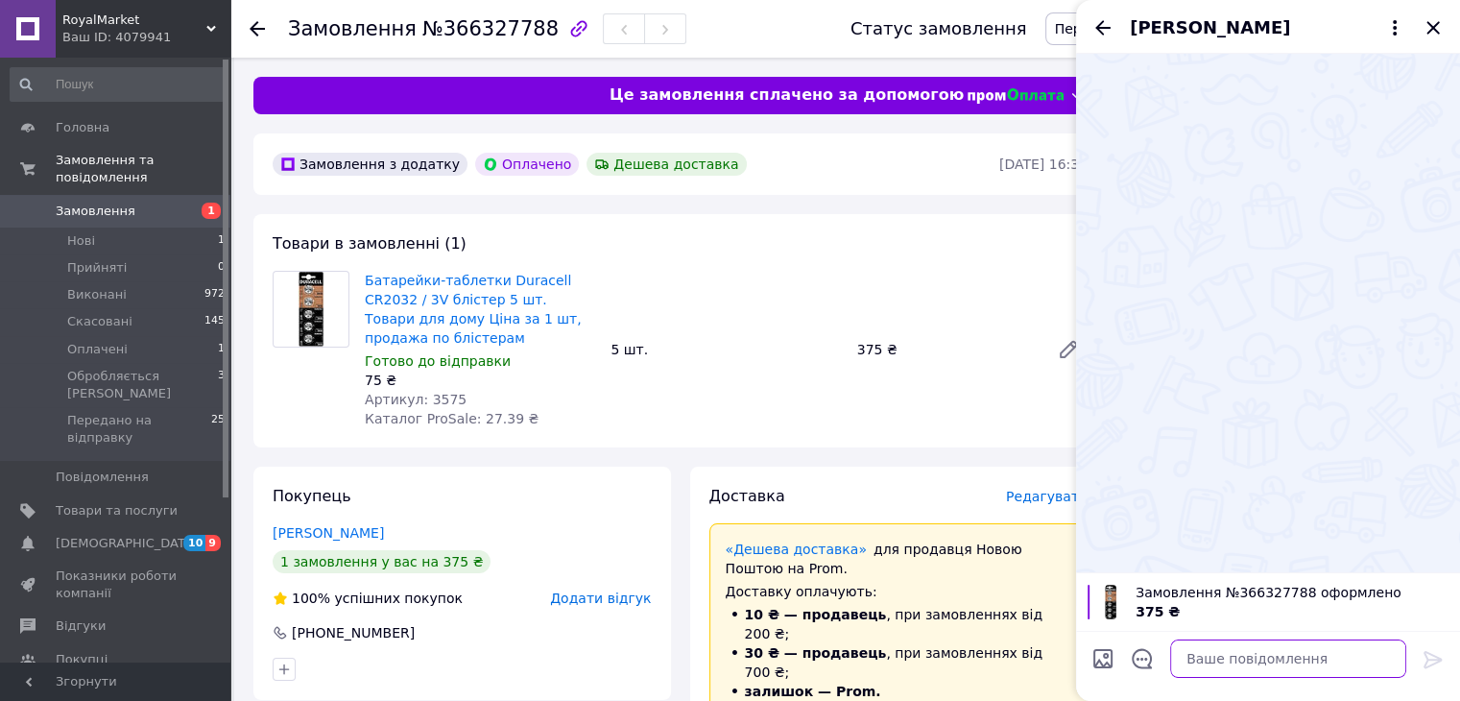
click at [1255, 666] on textarea at bounding box center [1288, 658] width 236 height 38
paste textarea "Дякуємо за Замовлення. Оформлено та передано на склад для відправки. Очікуйте б…"
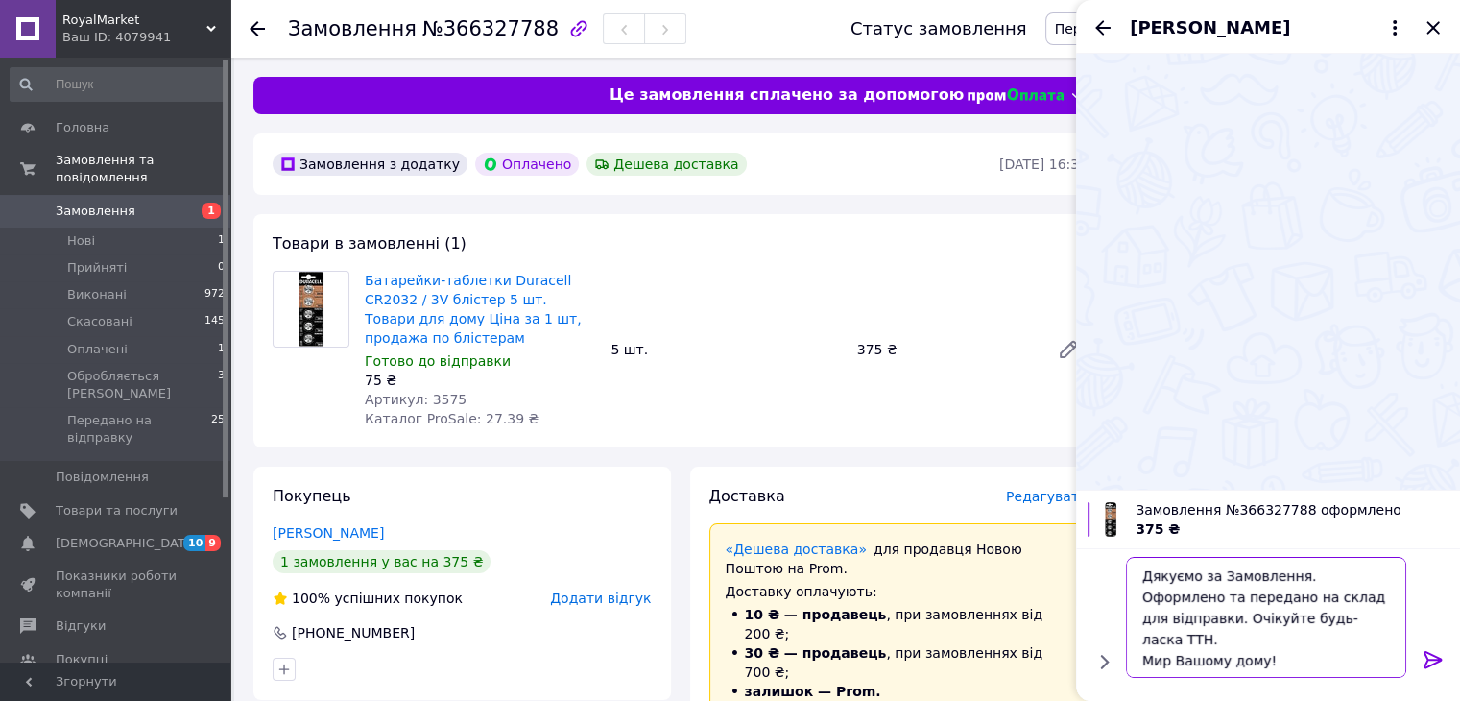
scroll to position [1, 0]
type textarea "Дякуємо за Замовлення. Оформлено та передано на склад для відправки. Очікуйте б…"
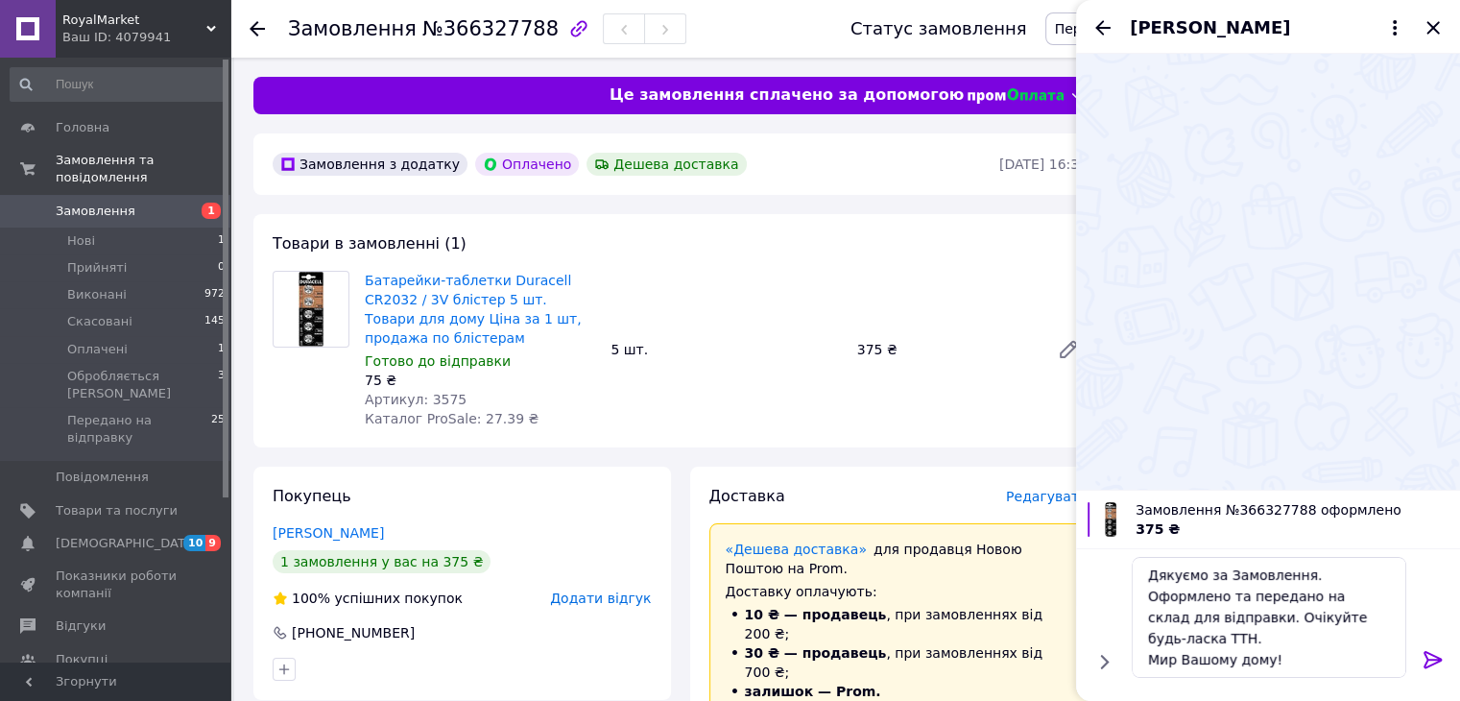
click at [1419, 651] on div at bounding box center [1433, 662] width 38 height 45
click at [1423, 654] on icon at bounding box center [1432, 659] width 23 height 23
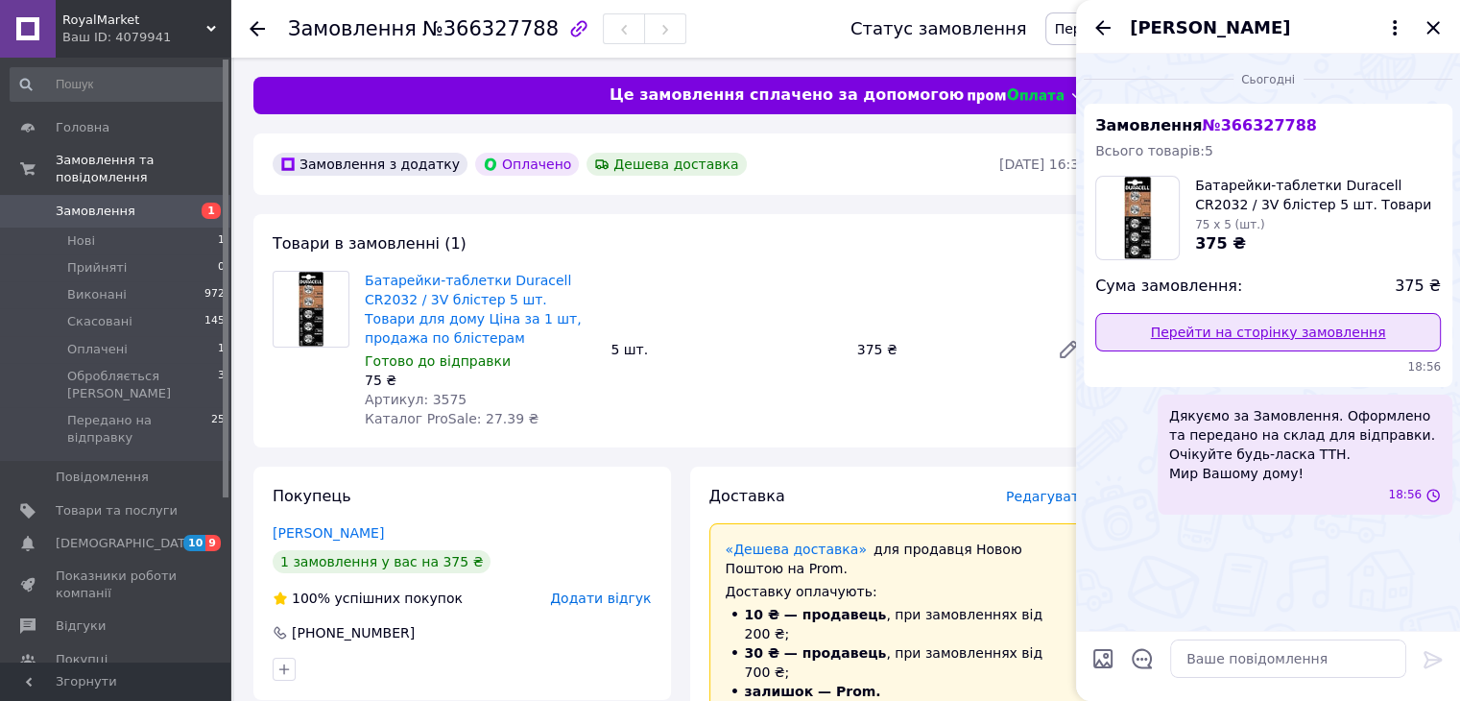
scroll to position [0, 0]
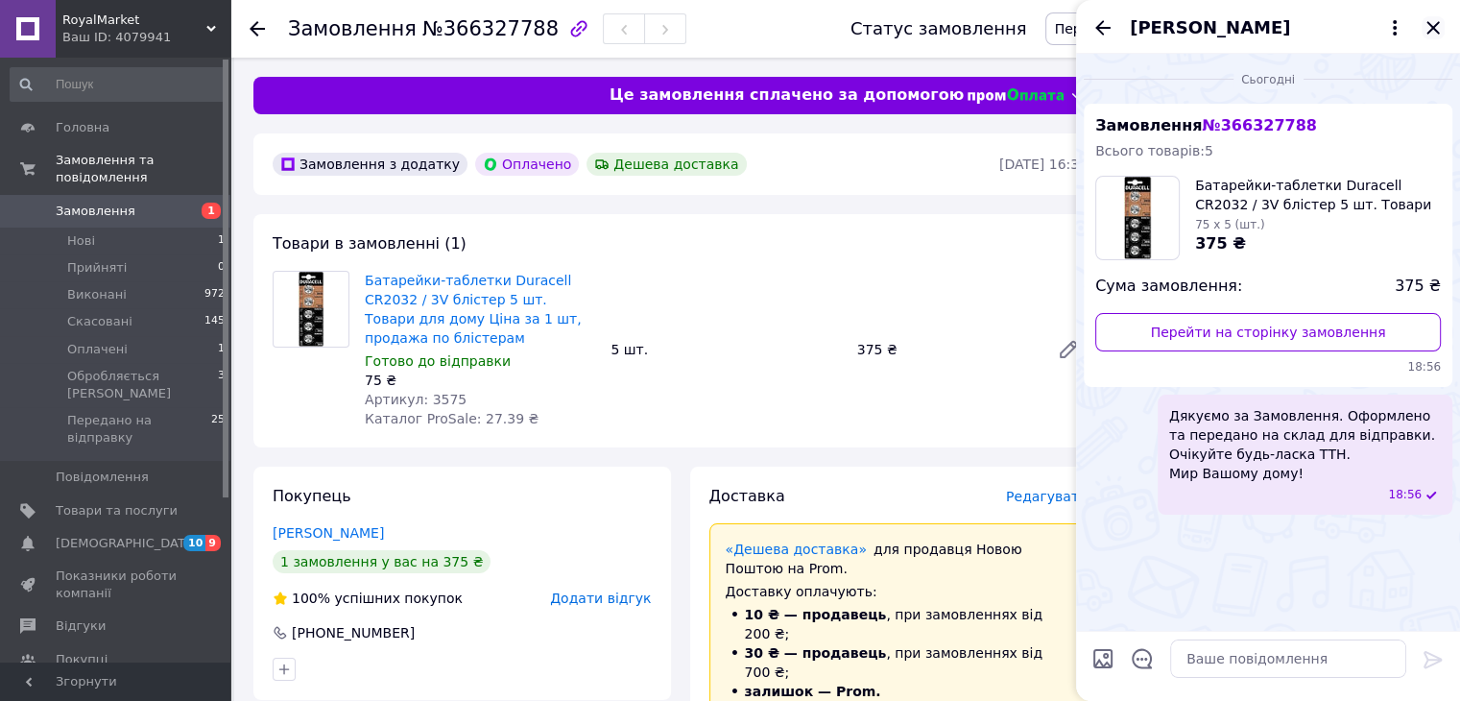
click at [1434, 28] on icon "Закрити" at bounding box center [1432, 27] width 12 height 12
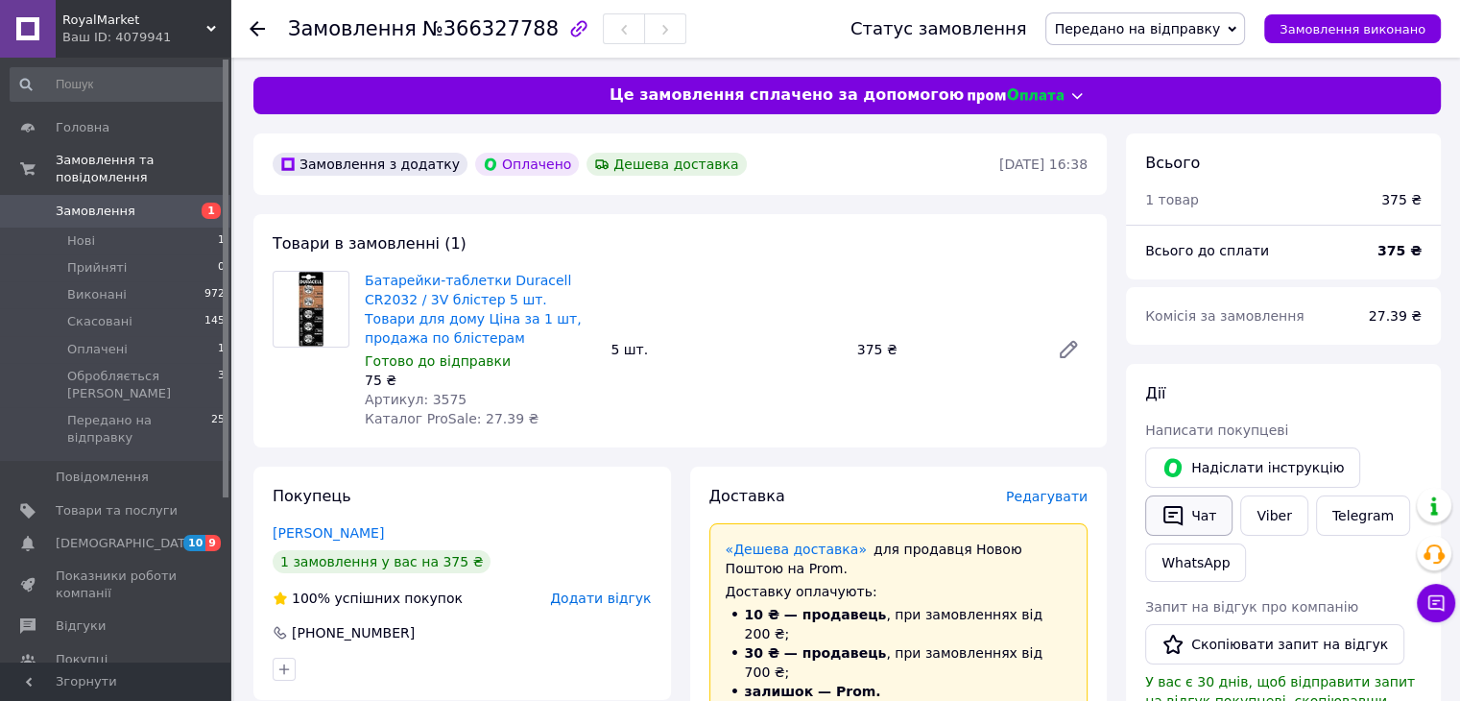
click at [1194, 520] on button "Чат" at bounding box center [1188, 515] width 87 height 40
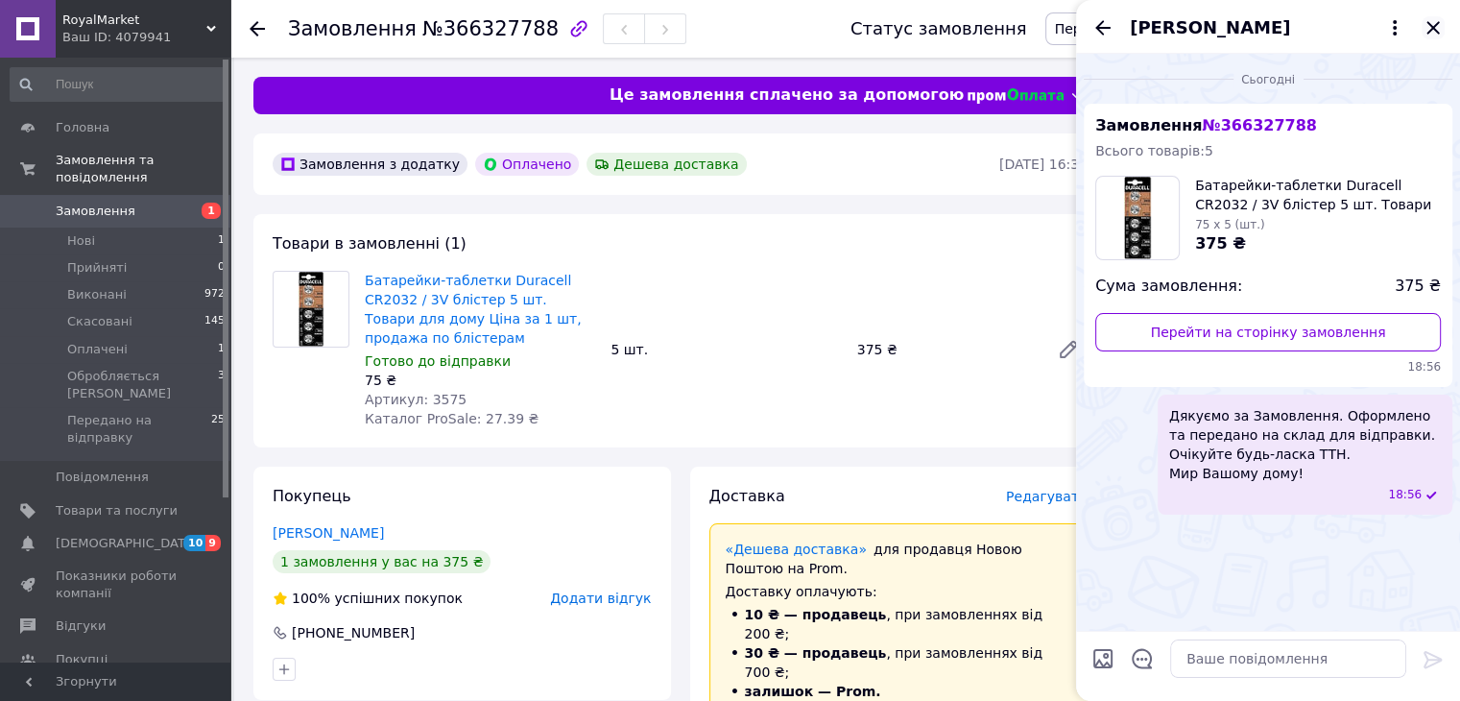
click at [1435, 25] on icon "Закрити" at bounding box center [1432, 27] width 12 height 12
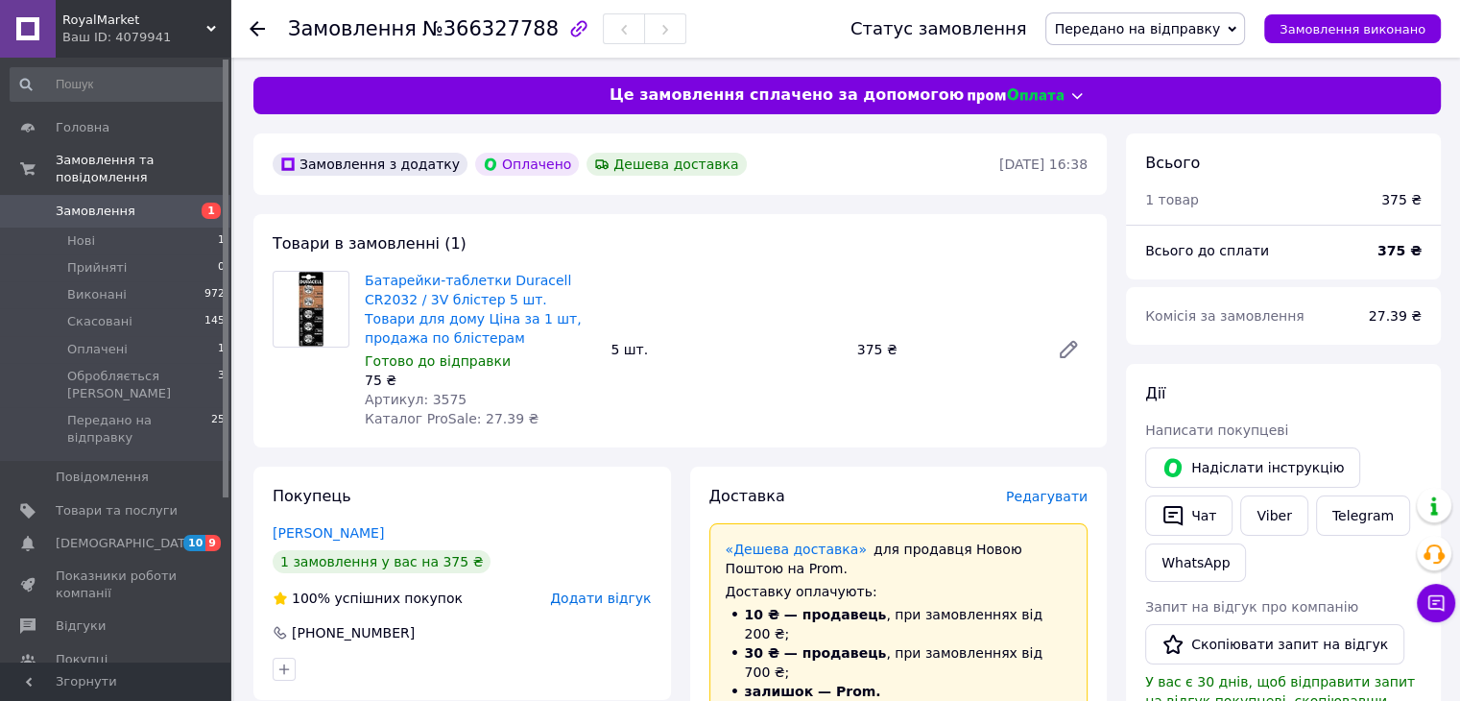
click at [103, 203] on span "Замовлення" at bounding box center [96, 211] width 80 height 17
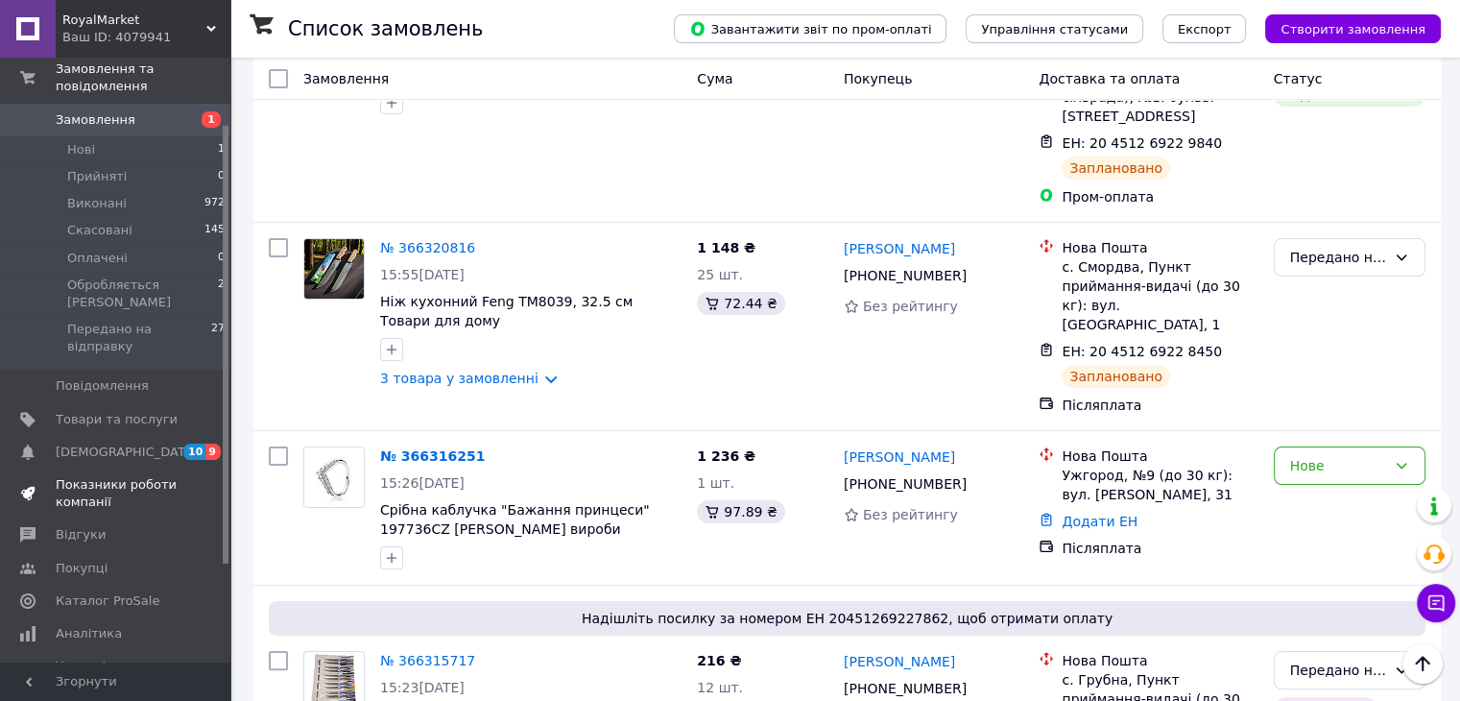
scroll to position [128, 0]
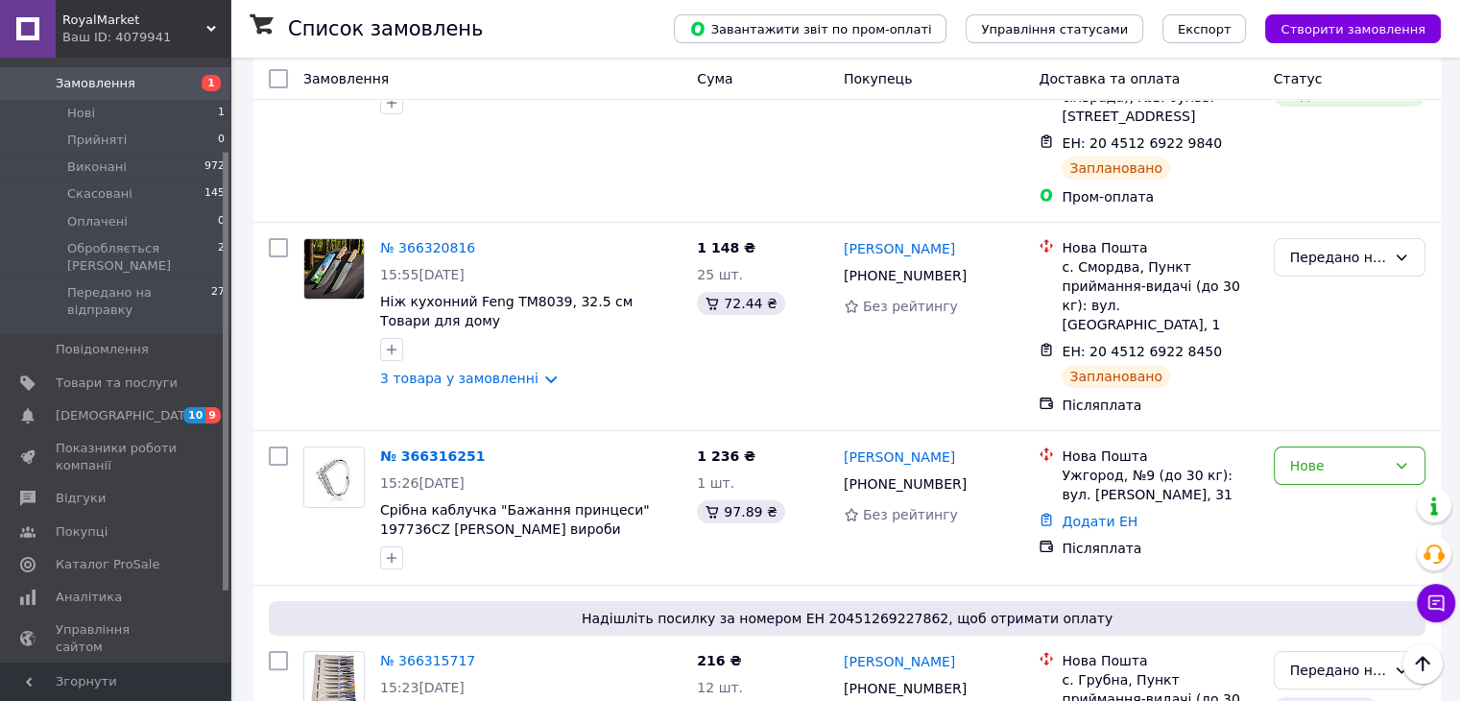
click at [154, 32] on div "Ваш ID: 4079941" at bounding box center [146, 37] width 168 height 17
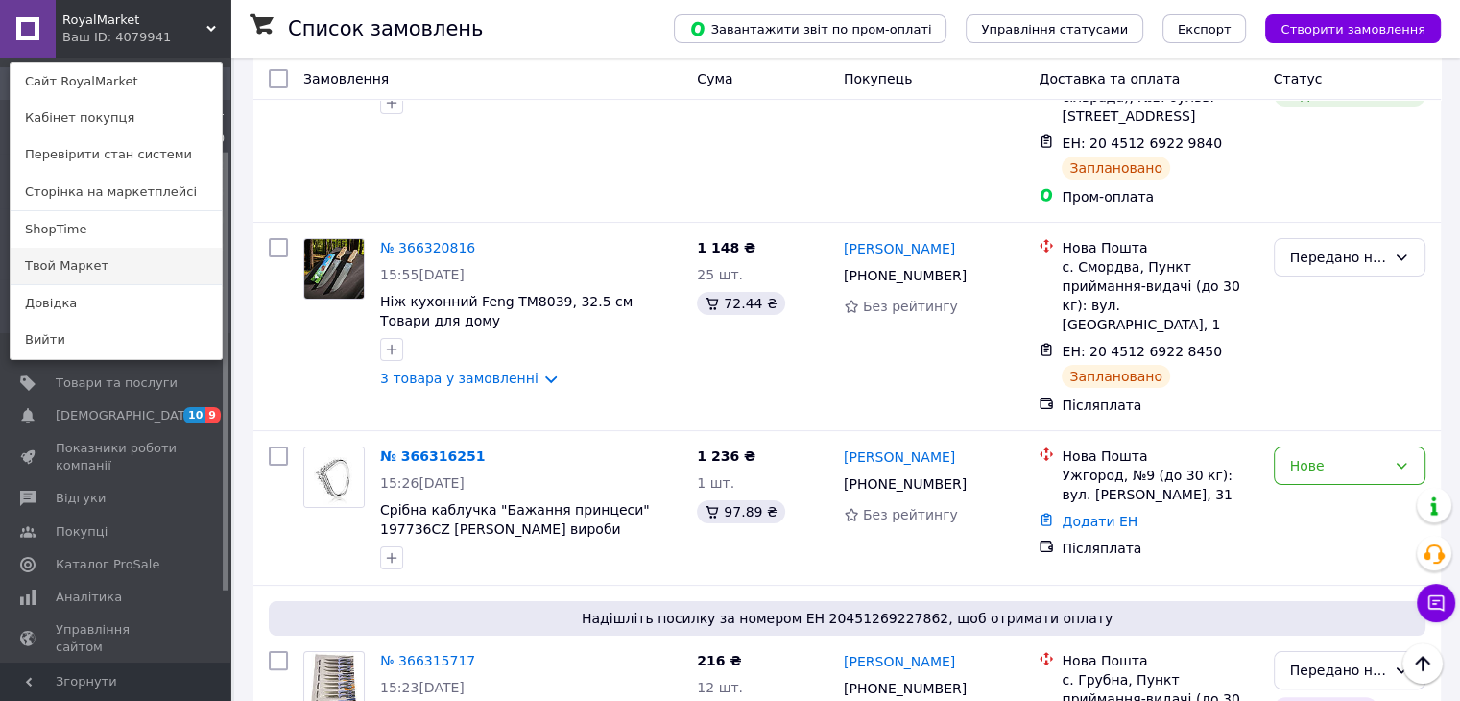
click at [75, 253] on link "Твой Маркет" at bounding box center [116, 266] width 211 height 36
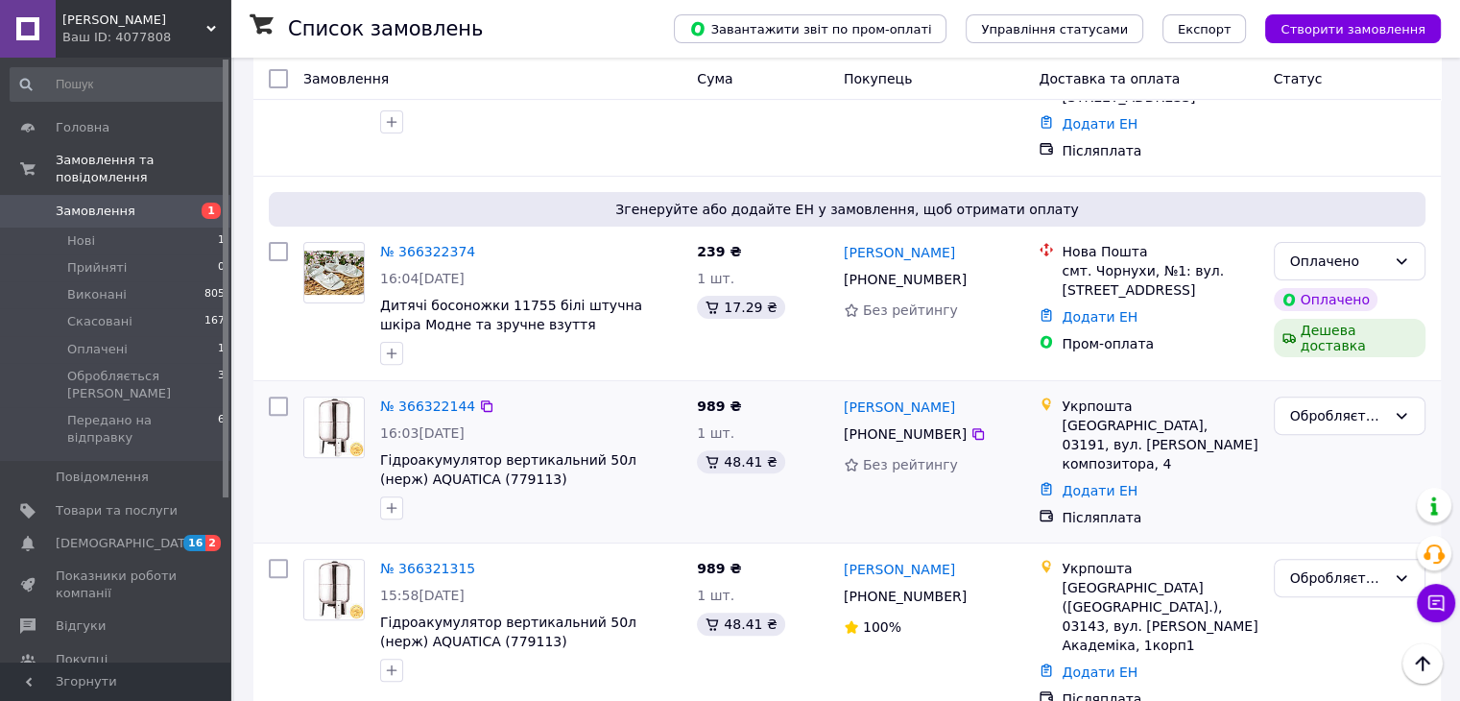
scroll to position [512, 0]
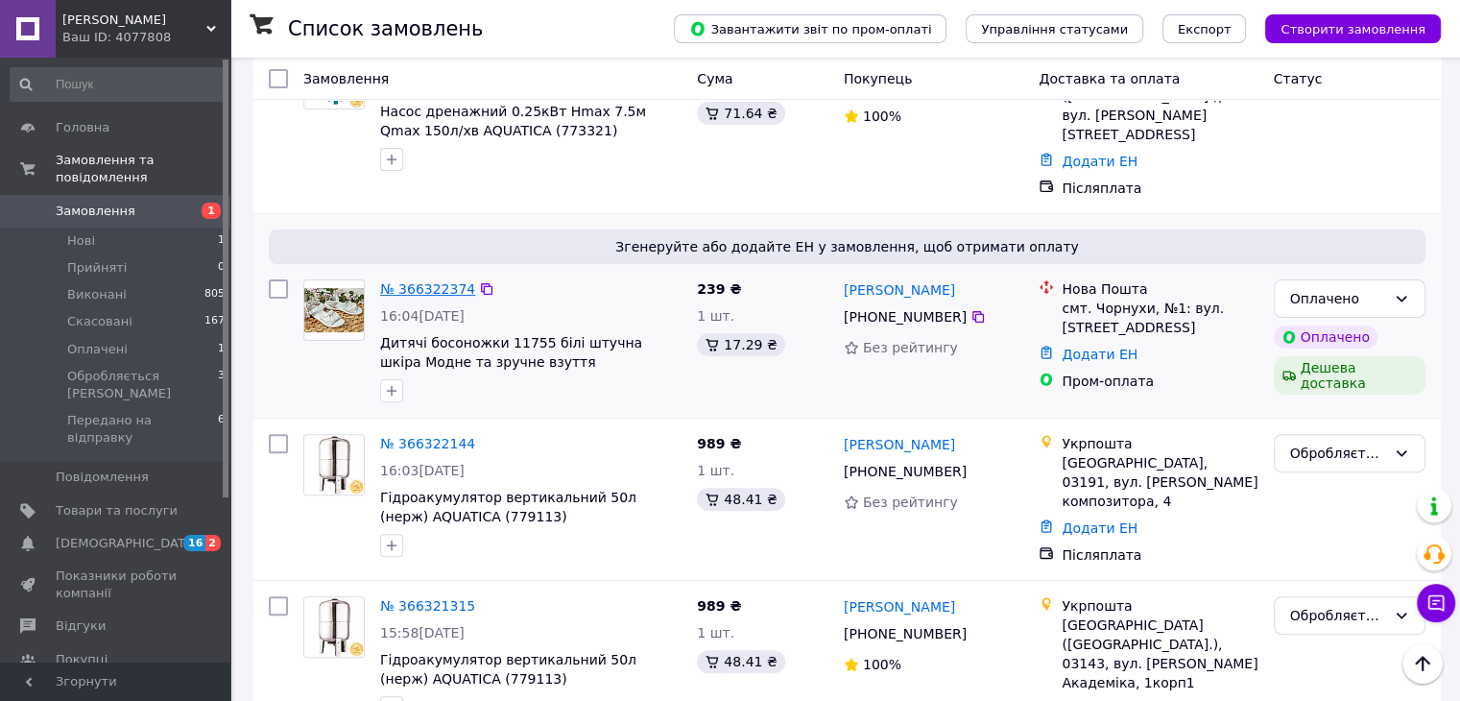
click at [430, 281] on link "№ 366322374" at bounding box center [427, 288] width 95 height 15
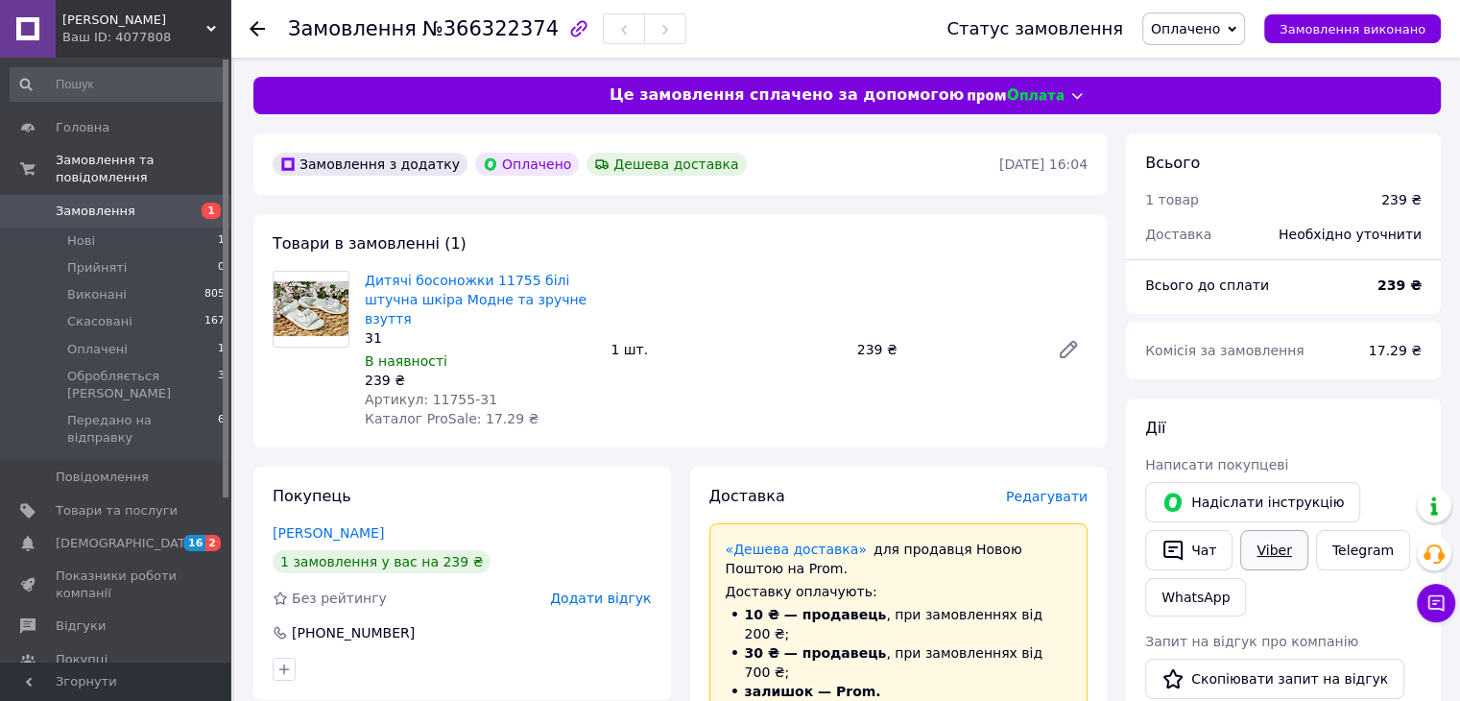
click at [1274, 548] on link "Viber" at bounding box center [1273, 550] width 67 height 40
drag, startPoint x: 357, startPoint y: 284, endPoint x: 397, endPoint y: 297, distance: 42.2
click at [397, 297] on div "Дитячі босоножки 11755 білі штучна шкіра Модне та зручне взуття 31 В наявності …" at bounding box center [480, 349] width 246 height 165
copy link "Дитячі босоножки 11755 білі штучна шкіра"
click at [116, 37] on div "Ваш ID: 4077808" at bounding box center [146, 37] width 168 height 17
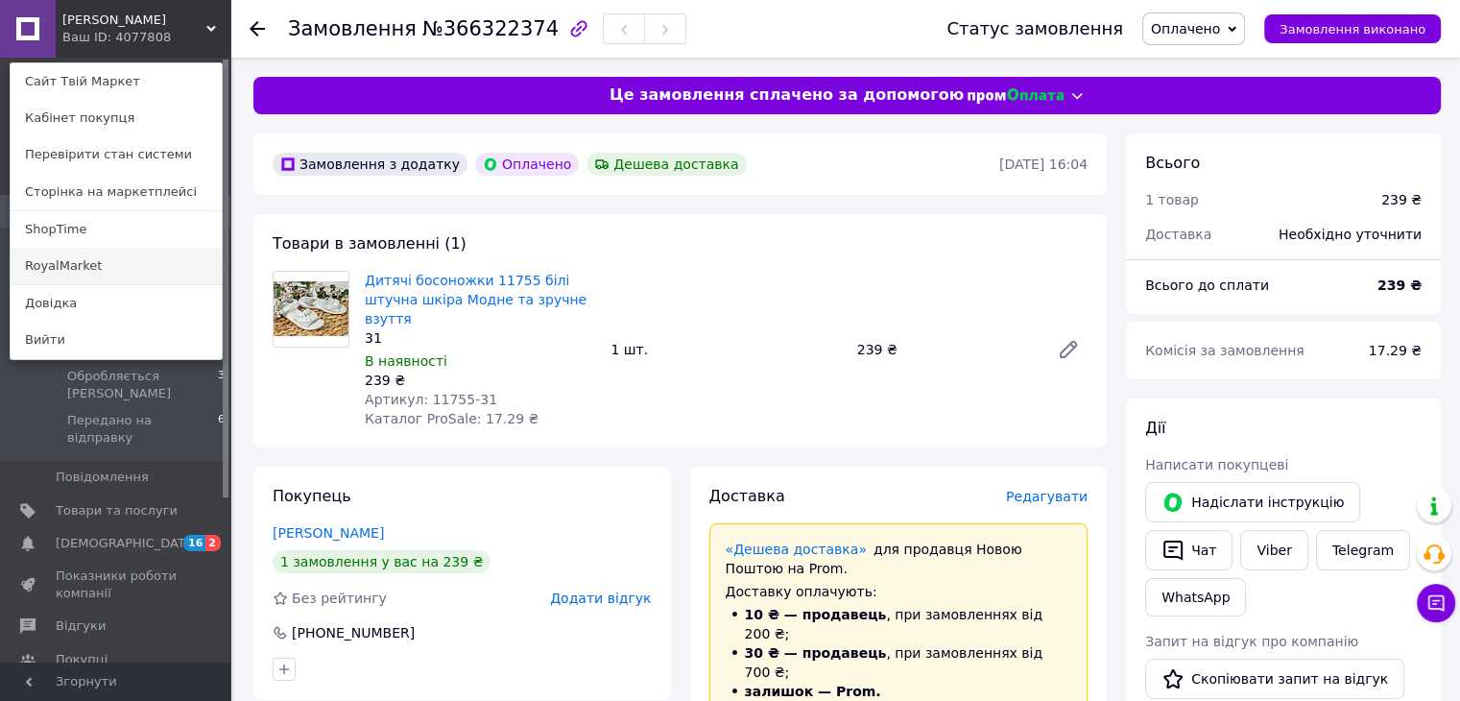
click at [52, 259] on link "RoyalMarket" at bounding box center [116, 266] width 211 height 36
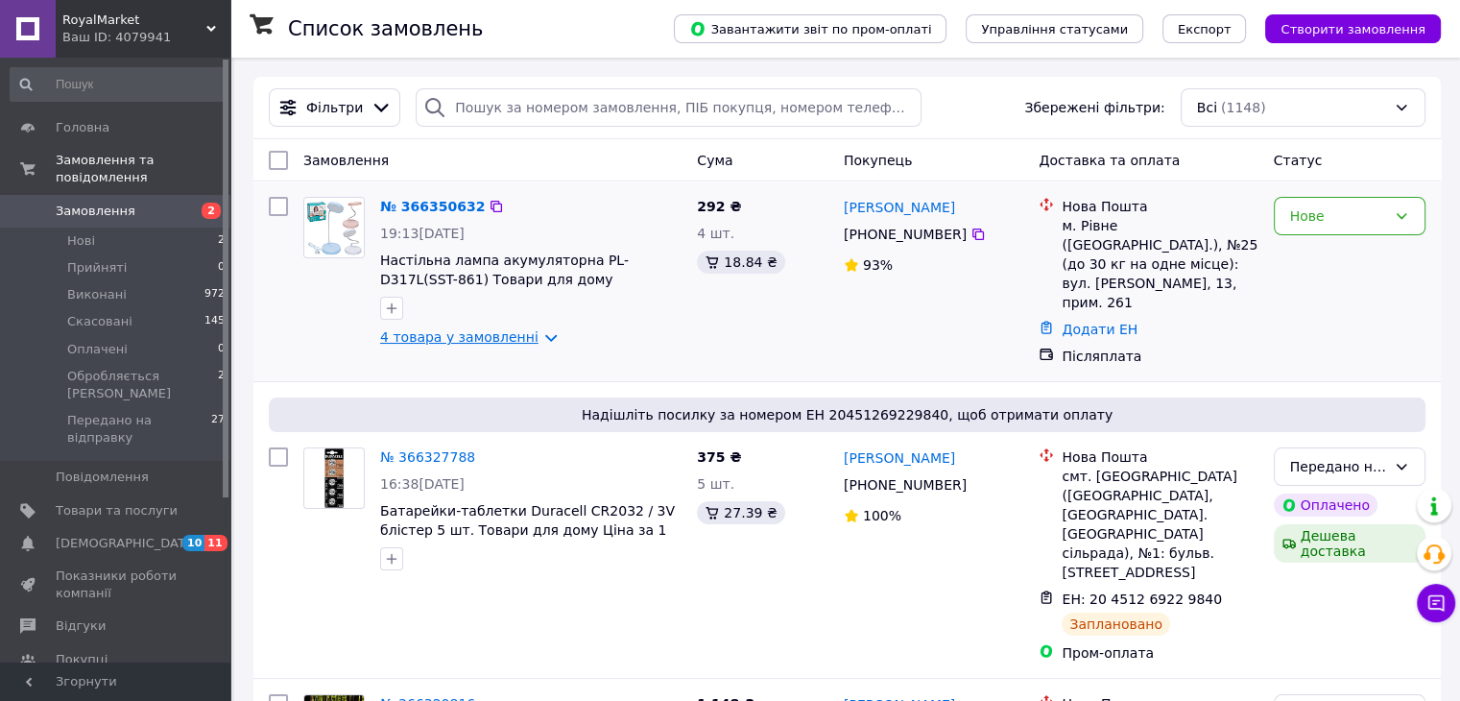
click at [449, 343] on link "4 товара у замовленні" at bounding box center [459, 336] width 158 height 15
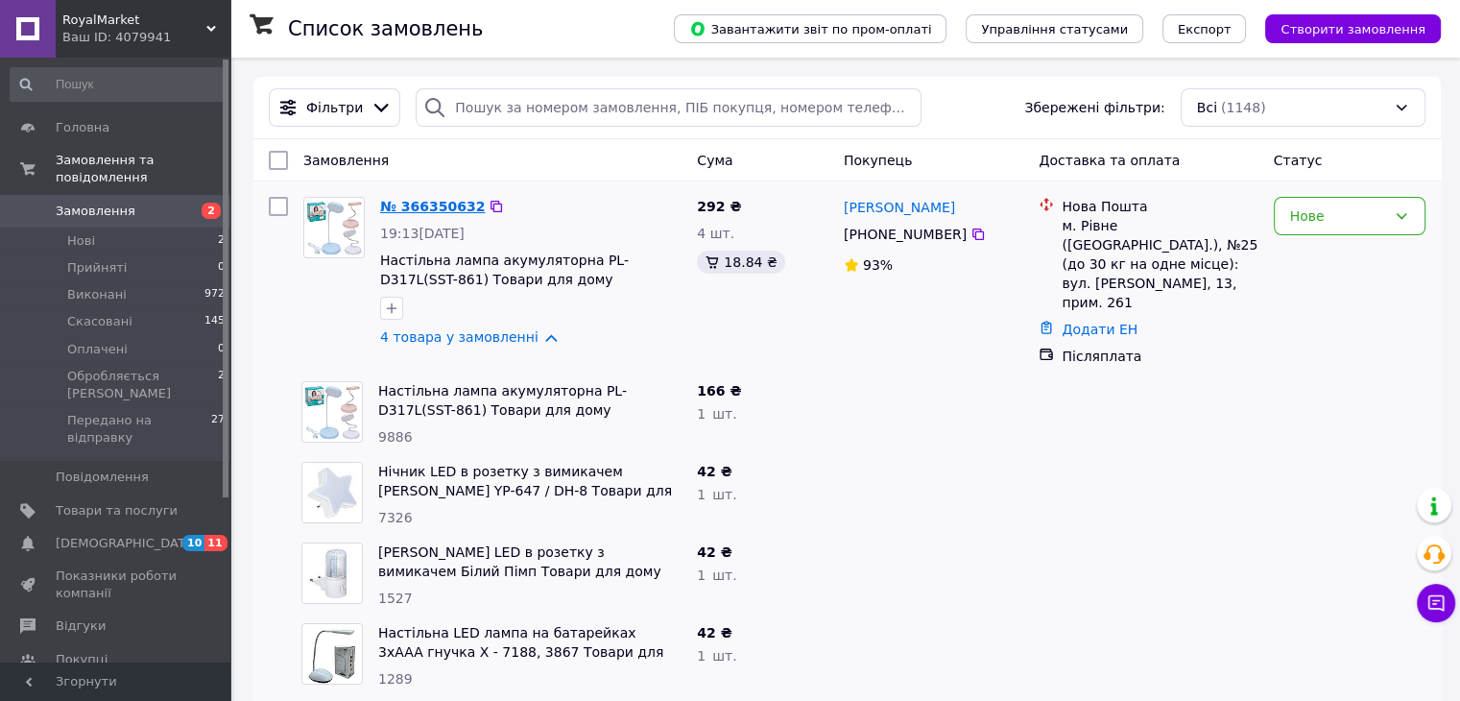
click at [432, 208] on link "№ 366350632" at bounding box center [432, 206] width 105 height 15
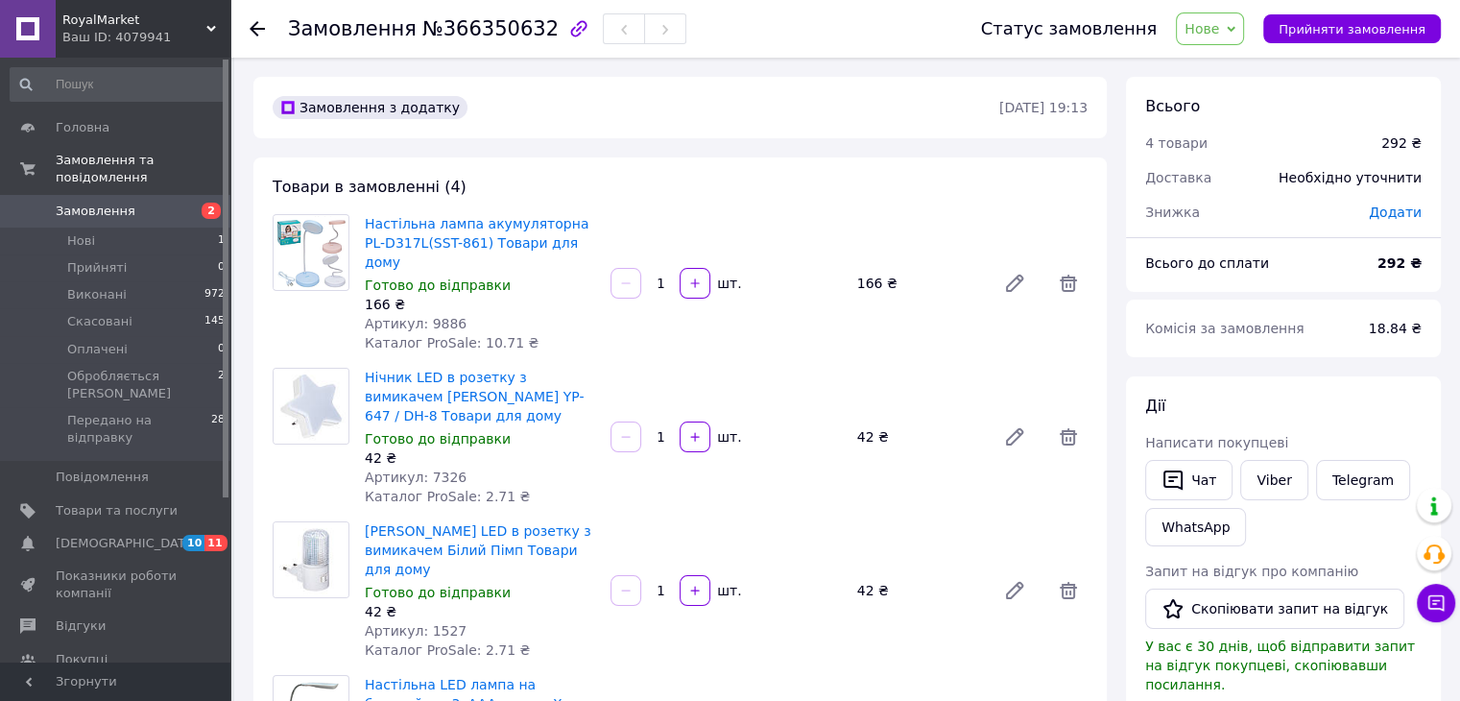
click at [432, 316] on span "Артикул: 9886" at bounding box center [416, 323] width 102 height 15
copy span "9886"
click at [426, 469] on span "Артикул: 7326" at bounding box center [416, 476] width 102 height 15
click at [427, 469] on span "Артикул: 7326" at bounding box center [416, 476] width 102 height 15
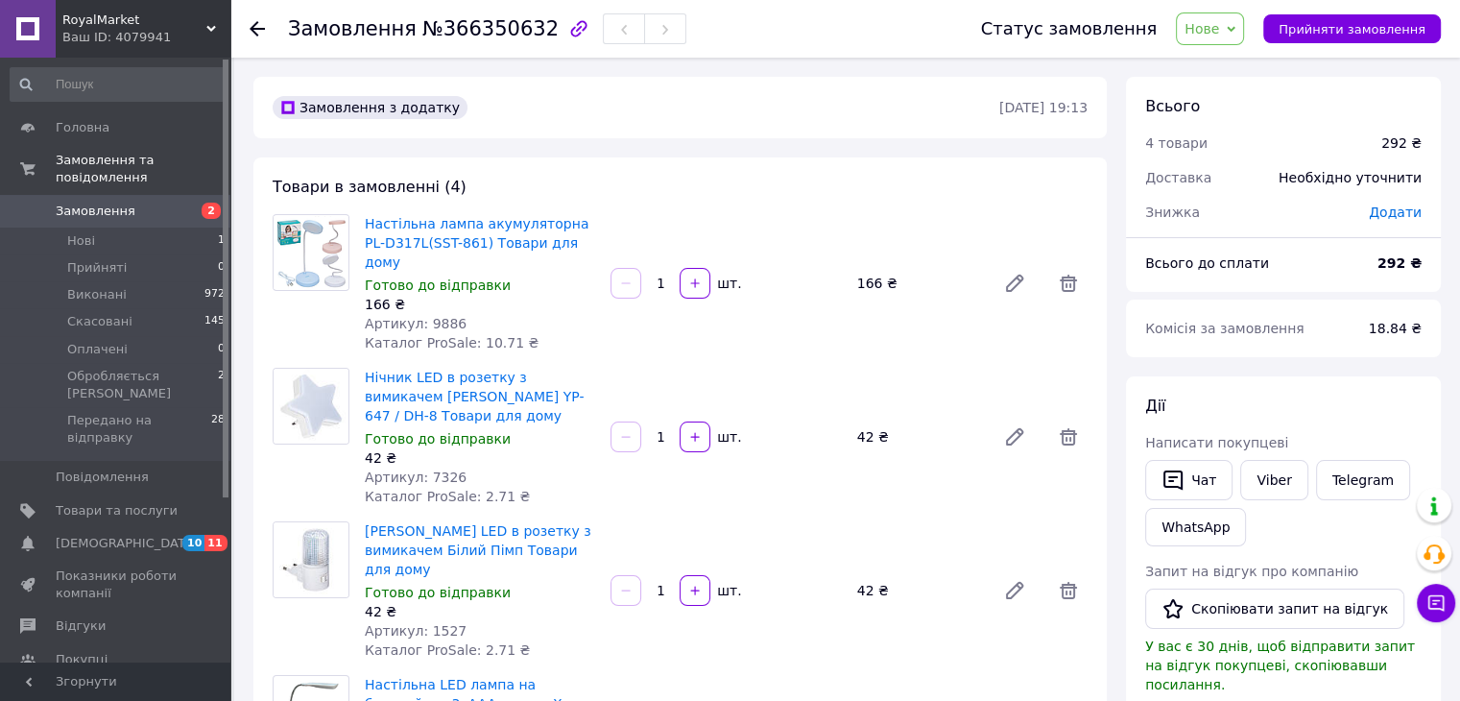
click at [445, 469] on span "Артикул: 7326" at bounding box center [416, 476] width 102 height 15
copy span "7326"
click at [431, 623] on span "Артикул: 1527" at bounding box center [416, 630] width 102 height 15
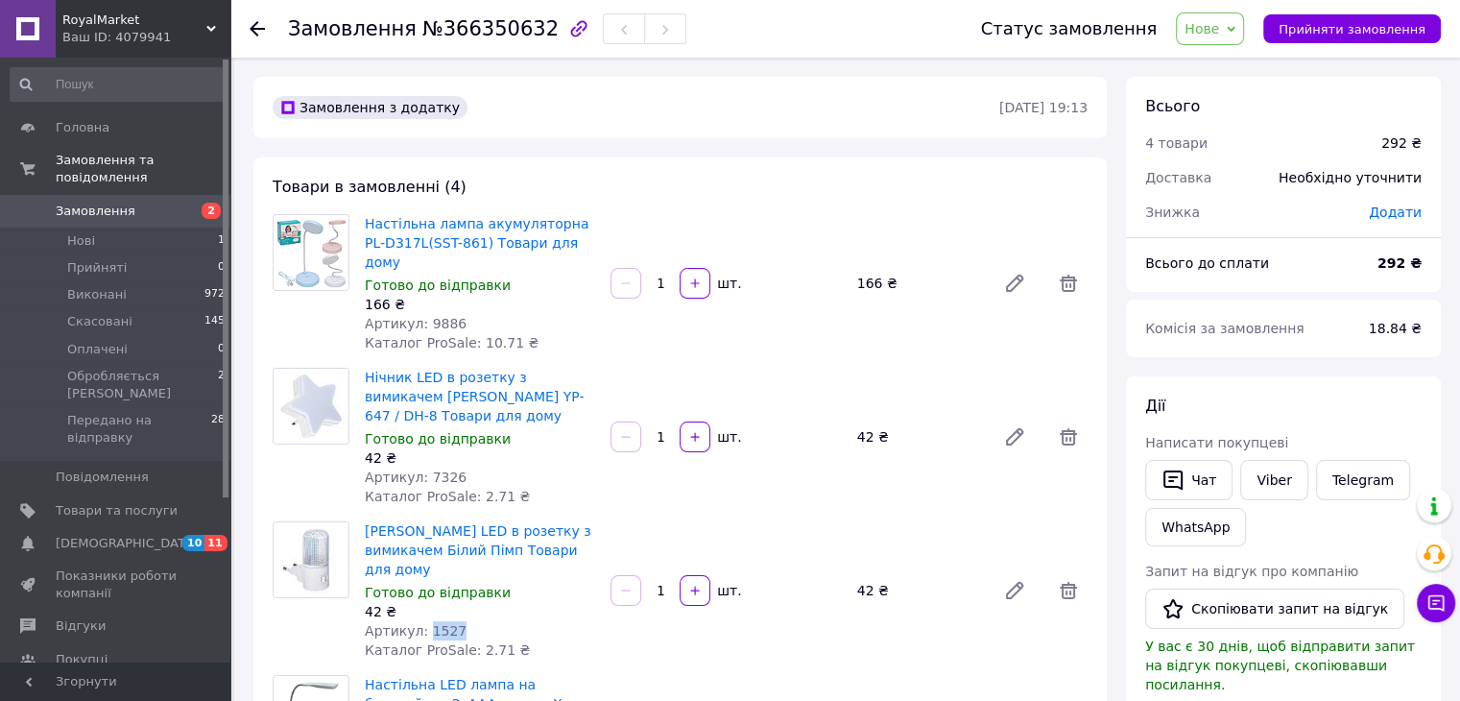
copy span "1527"
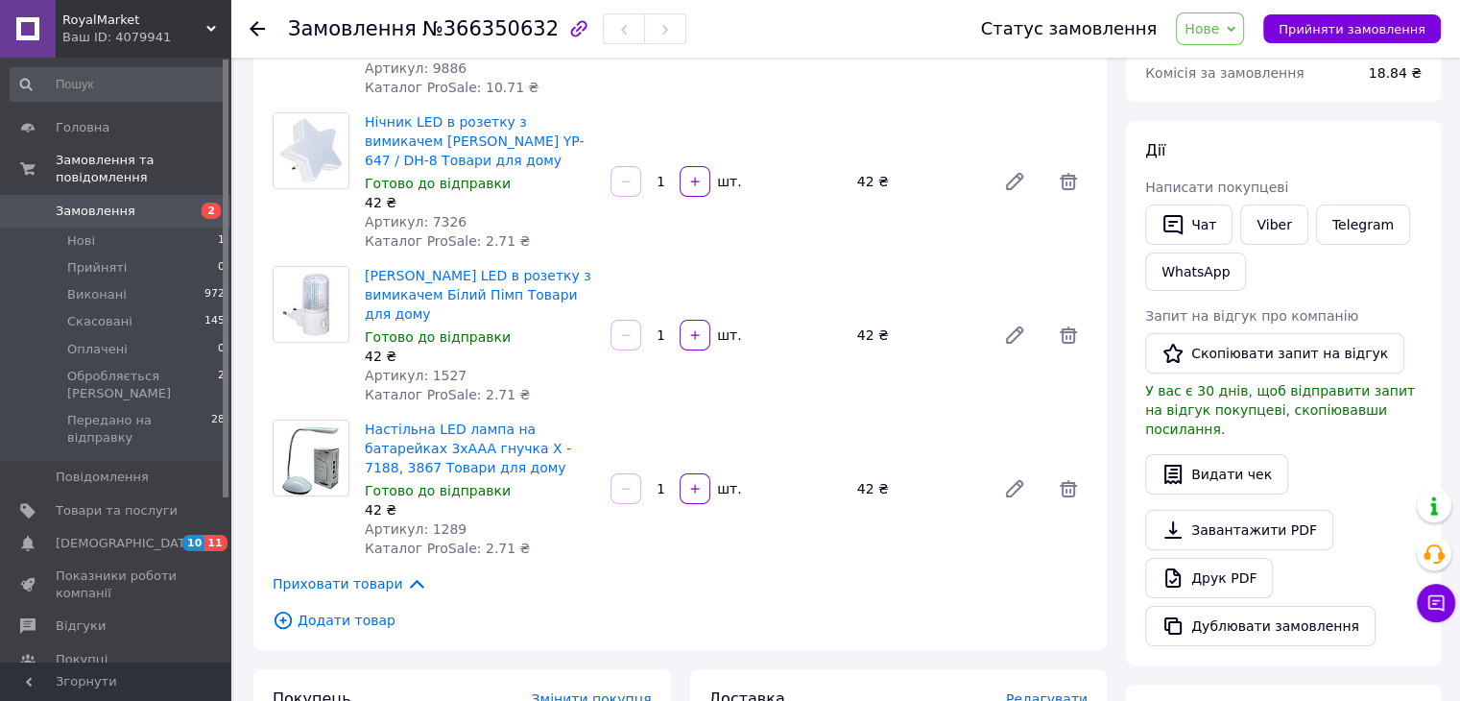
click at [436, 521] on span "Артикул: 1289" at bounding box center [416, 528] width 102 height 15
copy span "1289"
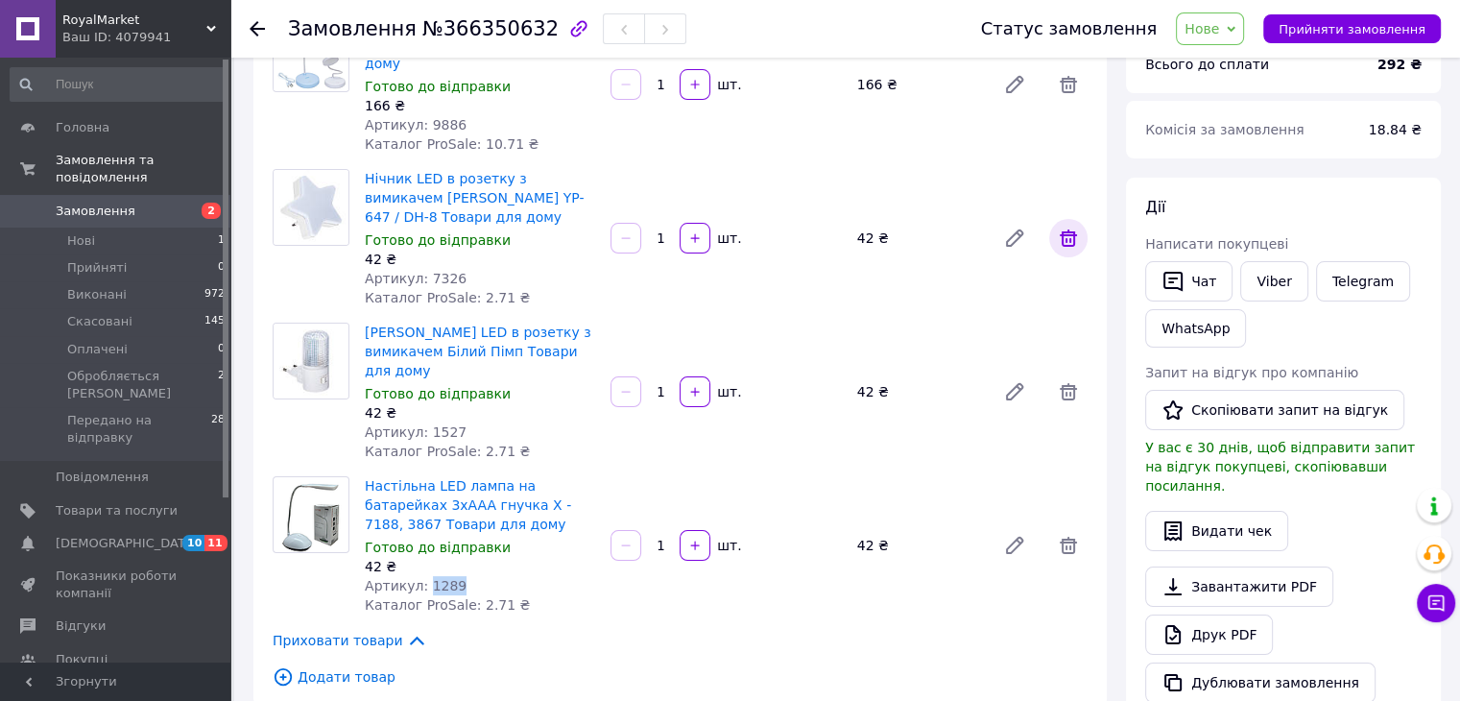
scroll to position [0, 0]
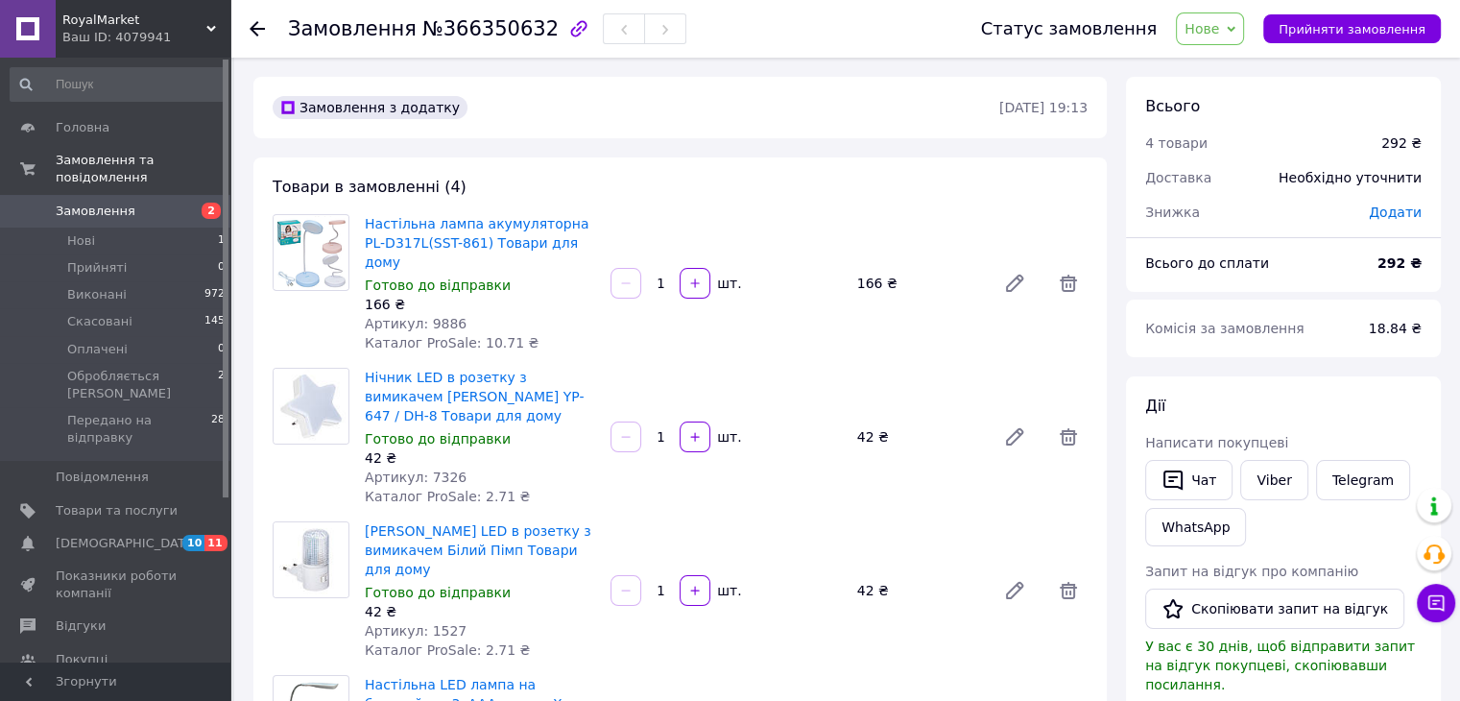
click at [1219, 32] on span "Нове" at bounding box center [1201, 28] width 35 height 15
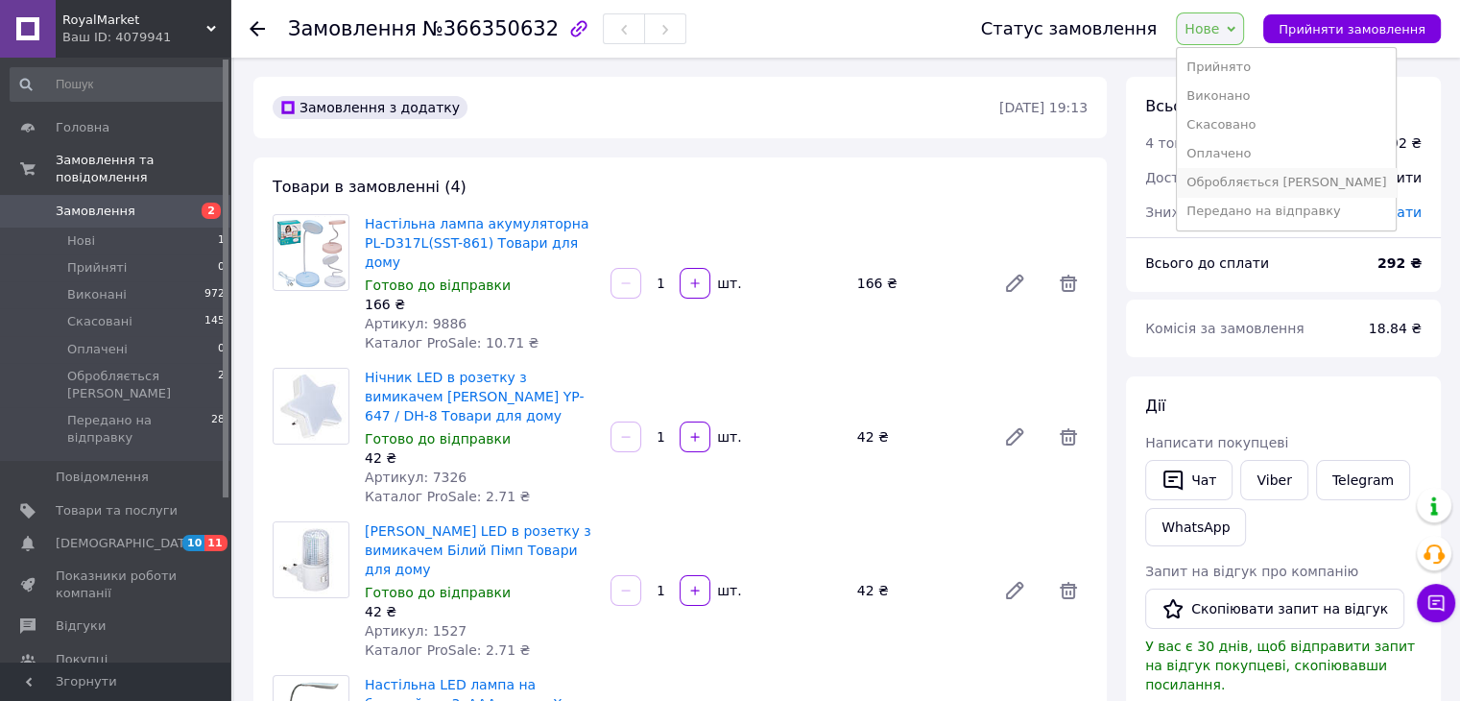
click at [1252, 183] on li "Обробляється [PERSON_NAME]" at bounding box center [1286, 182] width 219 height 29
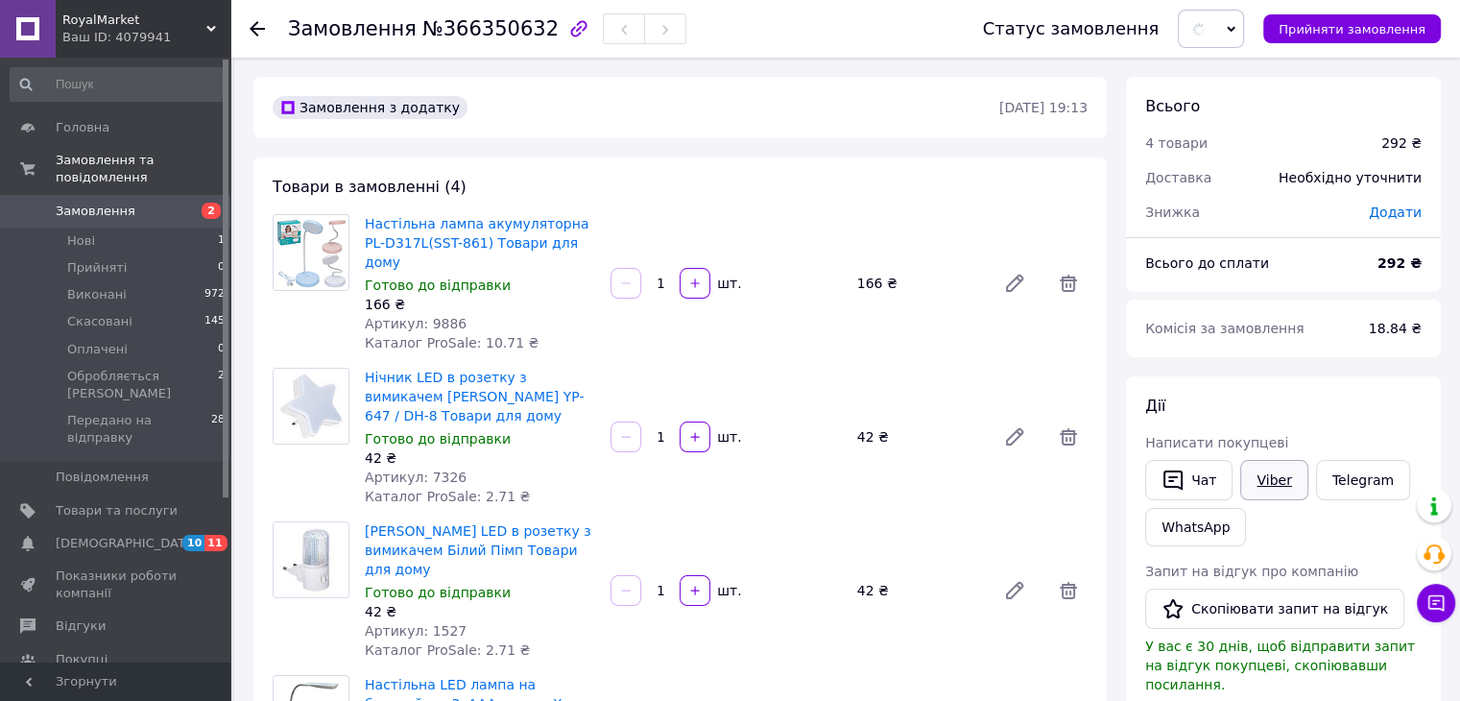
click at [1285, 496] on link "Viber" at bounding box center [1273, 480] width 67 height 40
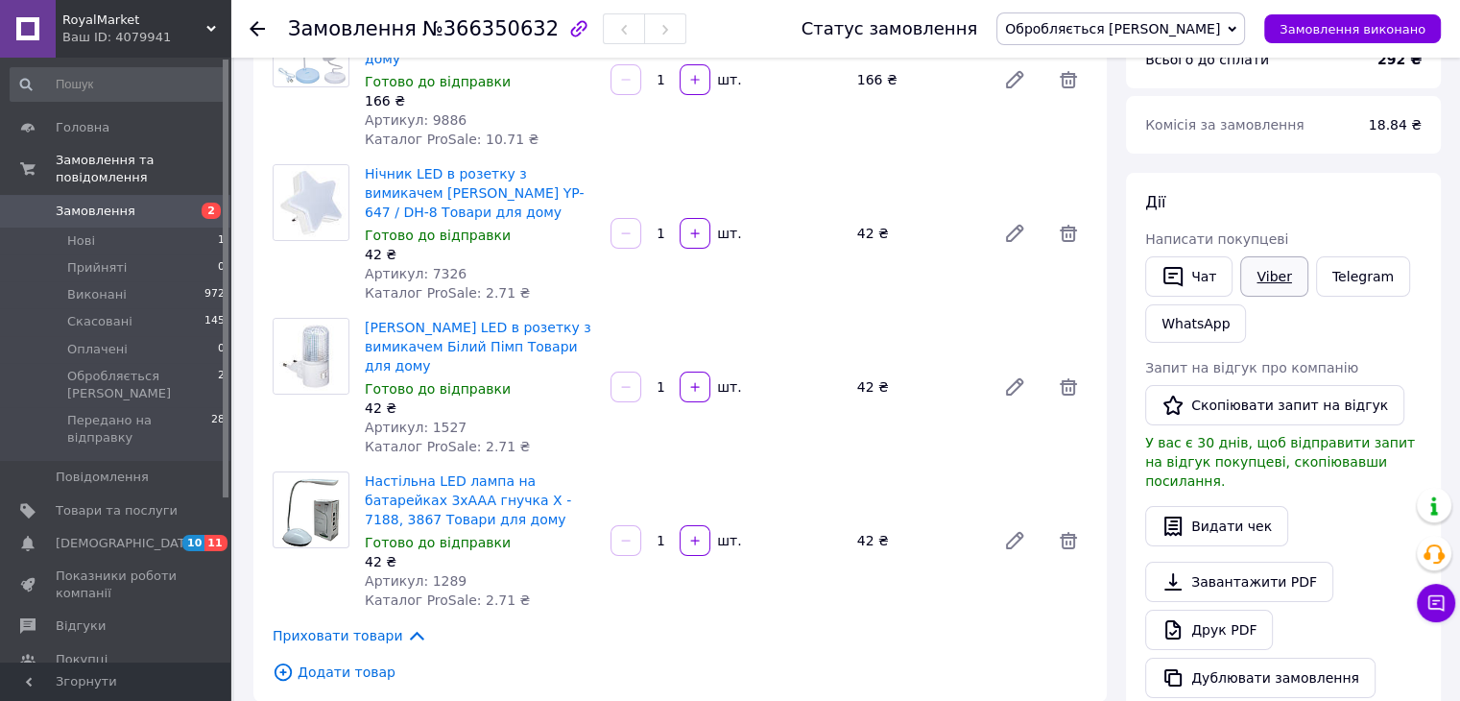
scroll to position [128, 0]
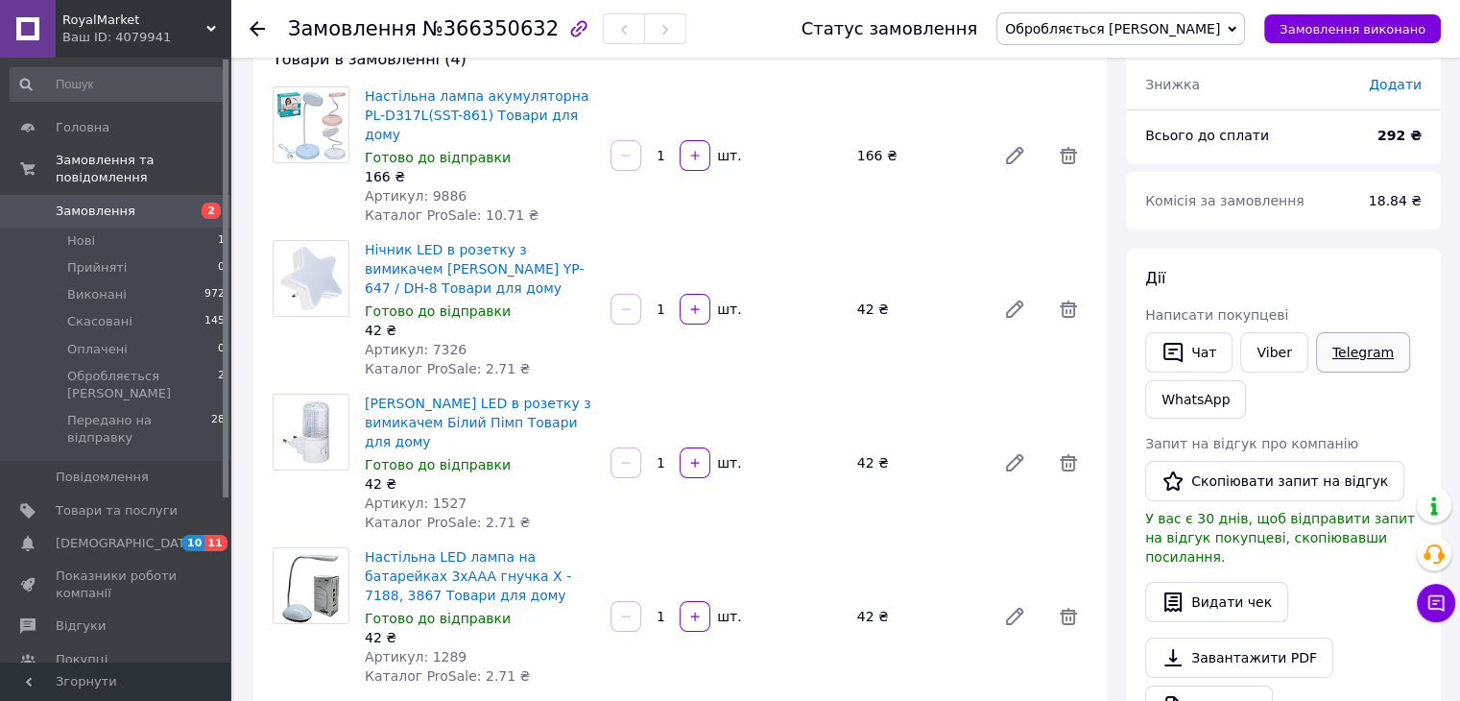
click at [1343, 353] on link "Telegram" at bounding box center [1363, 352] width 94 height 40
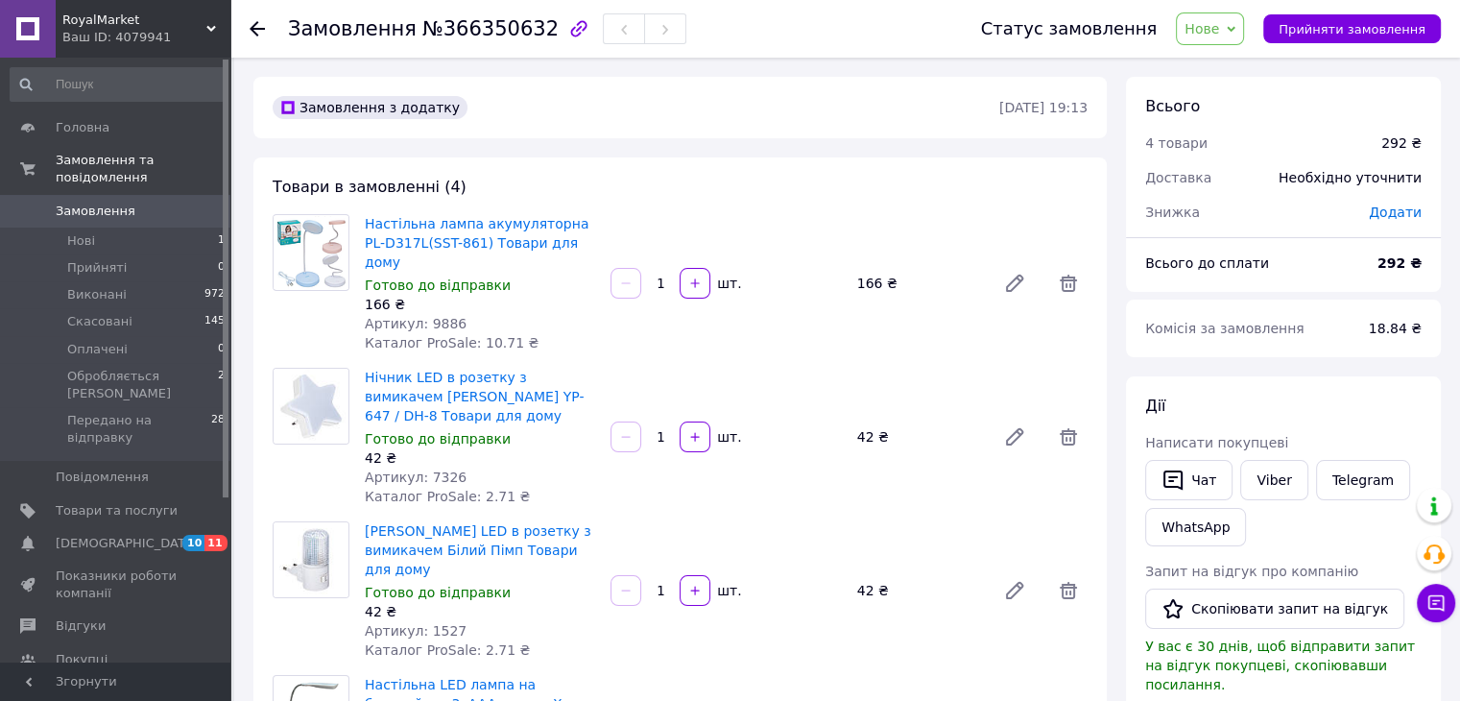
click at [1222, 16] on span "Нове" at bounding box center [1210, 28] width 68 height 33
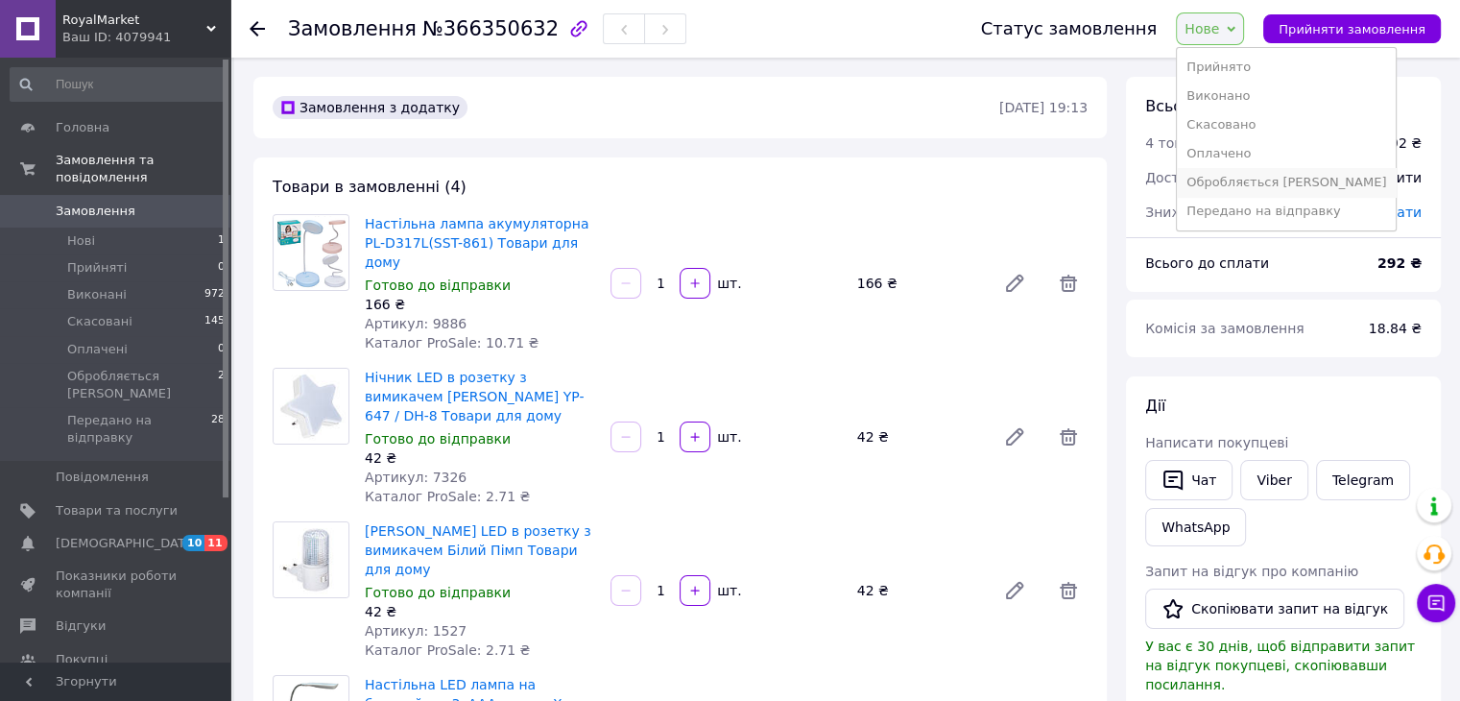
click at [1263, 178] on li "Обробляється [PERSON_NAME]" at bounding box center [1286, 182] width 219 height 29
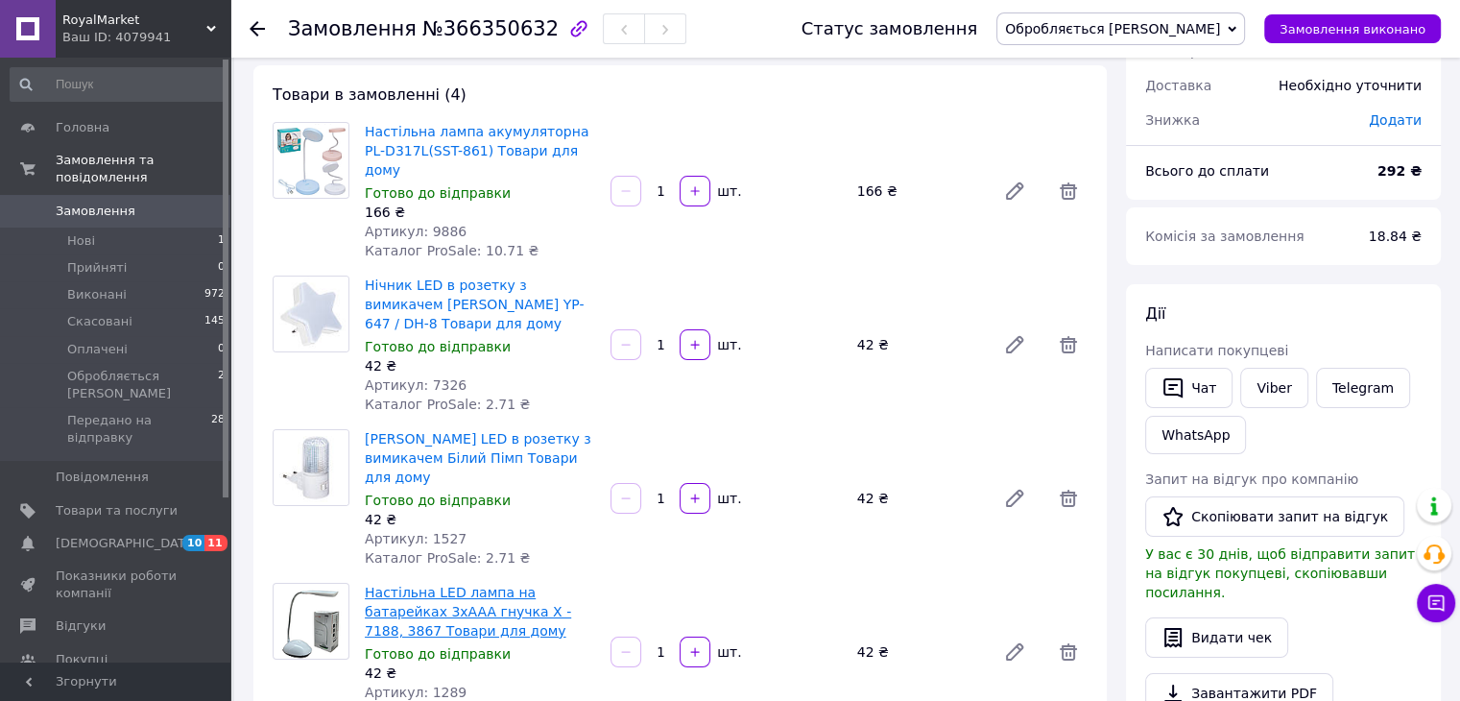
scroll to position [128, 0]
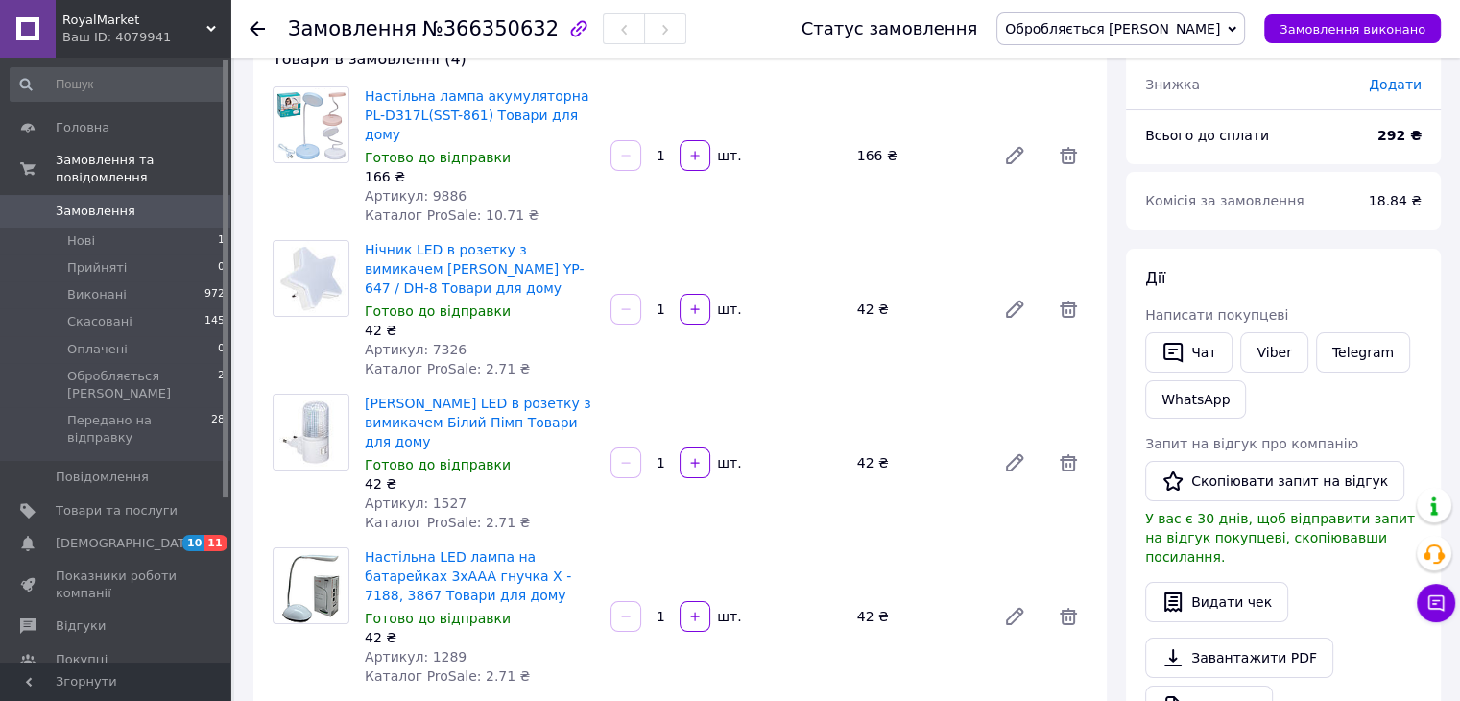
click at [1155, 34] on span "Обробляється [PERSON_NAME]" at bounding box center [1112, 28] width 215 height 15
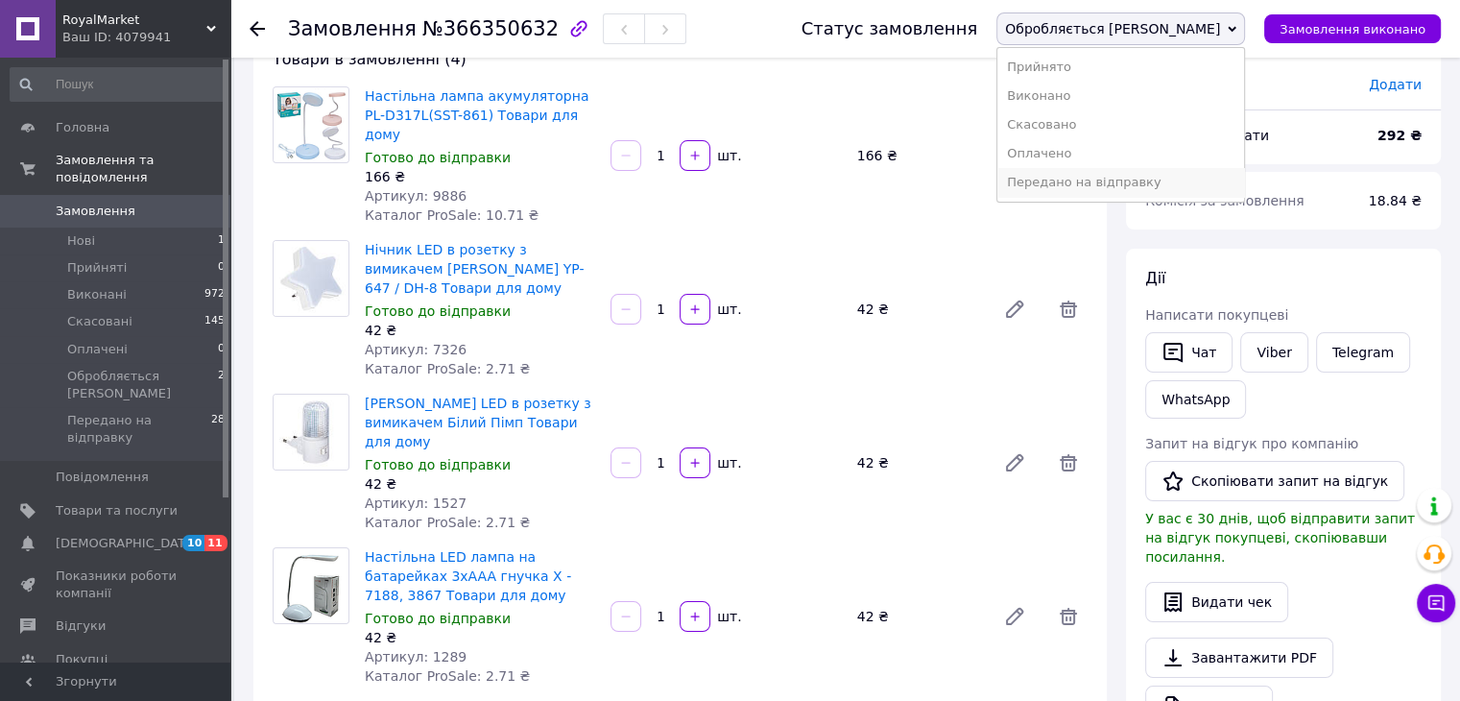
click at [1123, 185] on li "Передано на відправку" at bounding box center [1120, 182] width 247 height 29
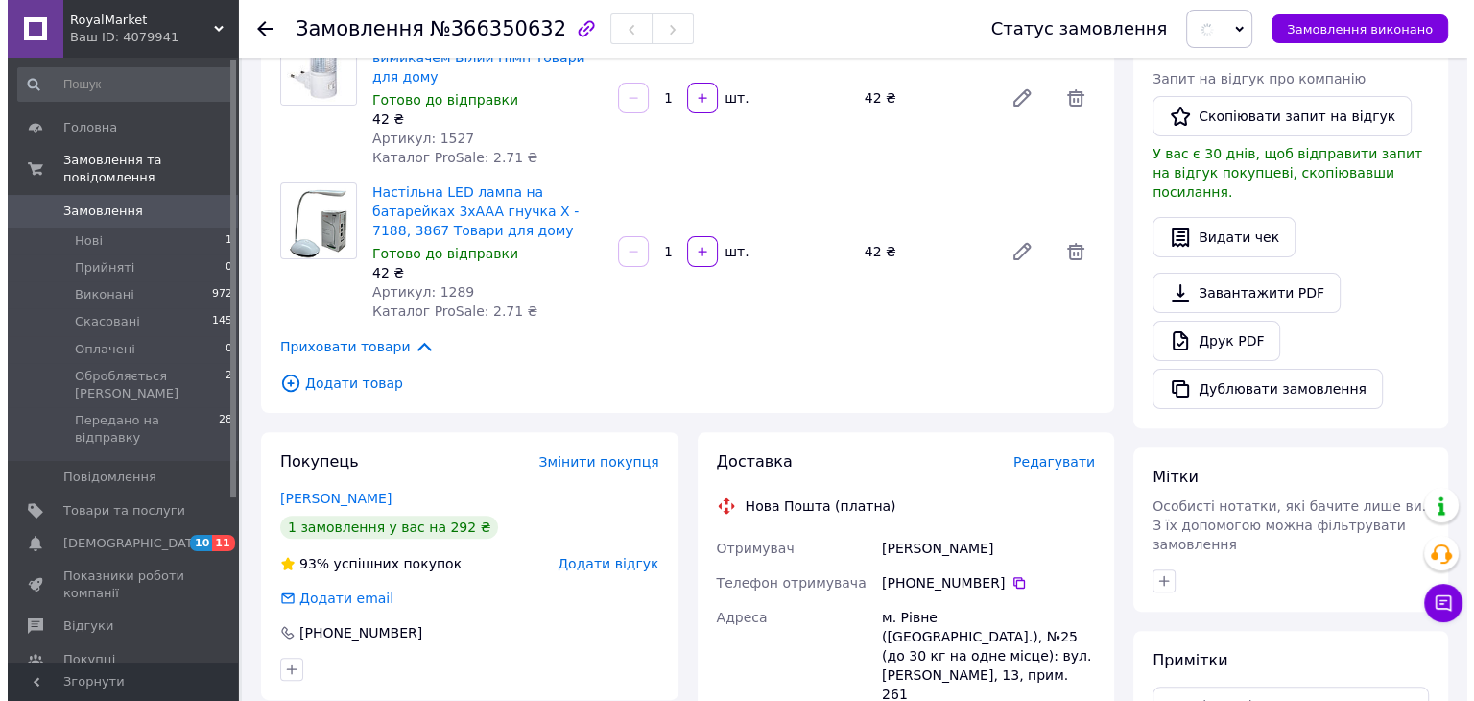
scroll to position [512, 0]
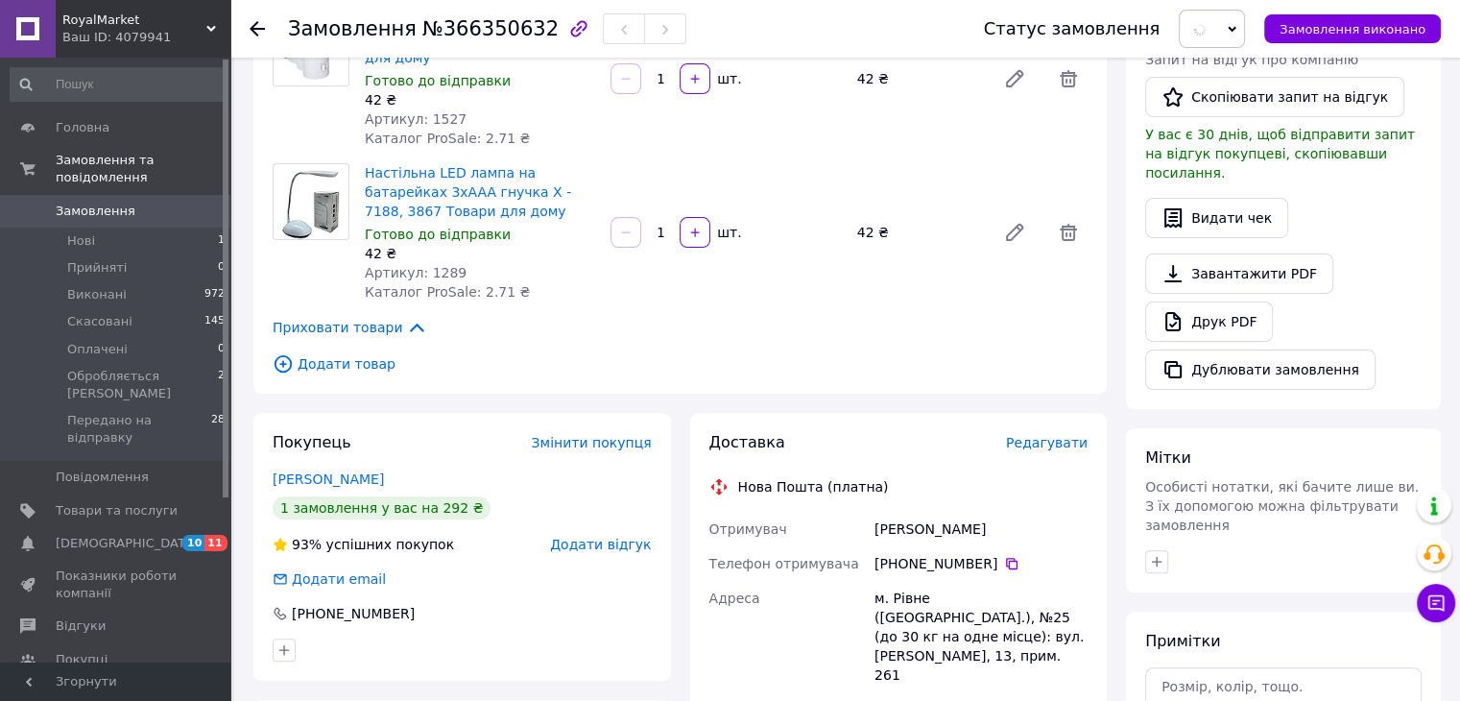
click at [1020, 435] on span "Редагувати" at bounding box center [1047, 442] width 82 height 15
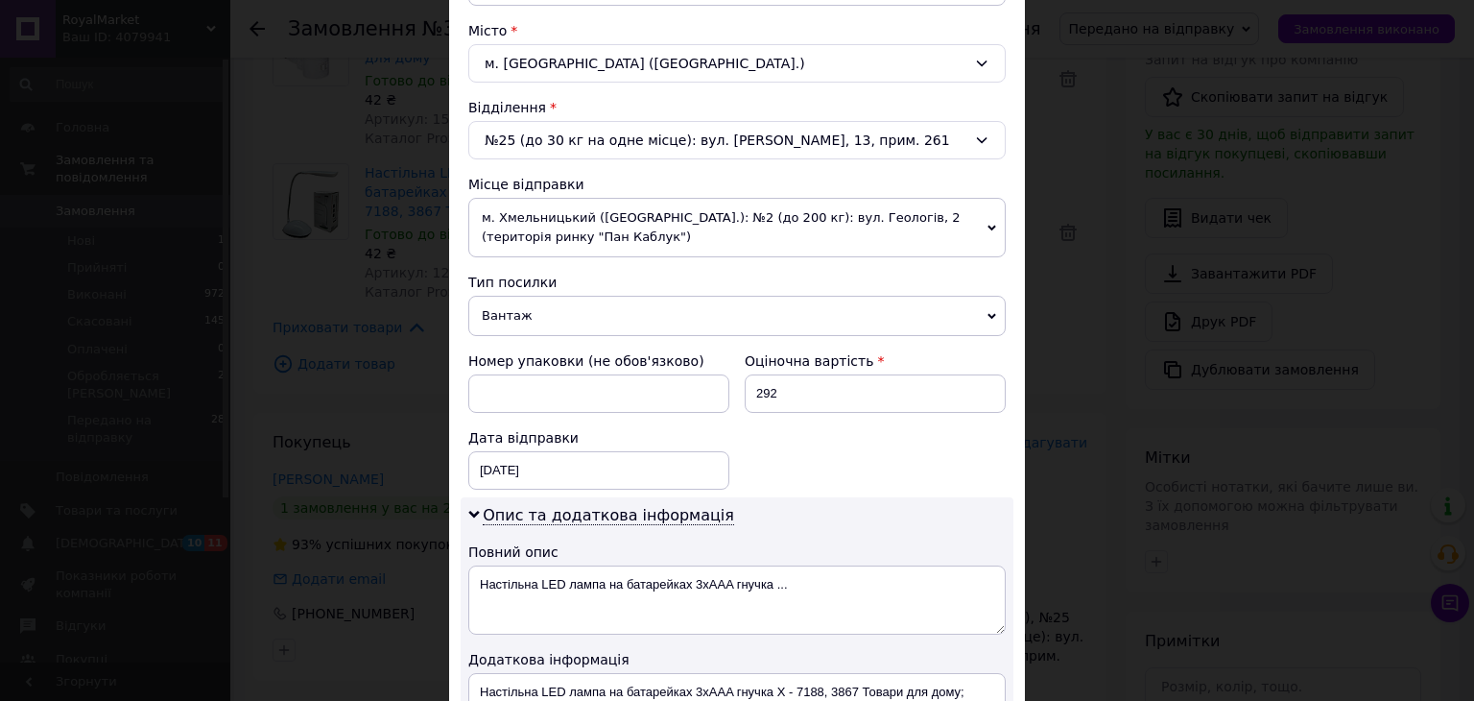
click at [640, 226] on span "м. Хмельницький ([GEOGRAPHIC_DATA].): №2 (до 200 кг): вул. Геологів, 2 (територ…" at bounding box center [736, 228] width 537 height 60
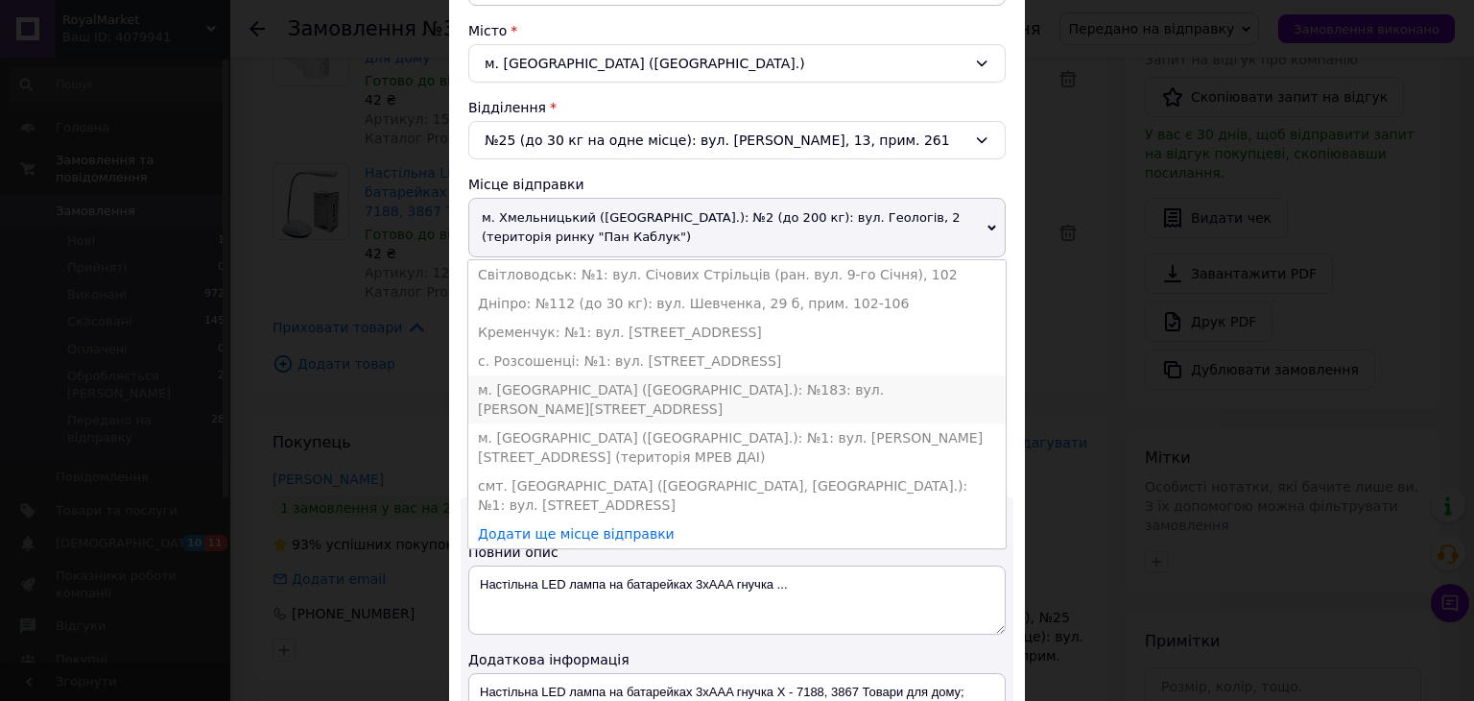
click at [567, 377] on li "м. [GEOGRAPHIC_DATA] ([GEOGRAPHIC_DATA].): №183: вул. [PERSON_NAME][STREET_ADDR…" at bounding box center [736, 399] width 537 height 48
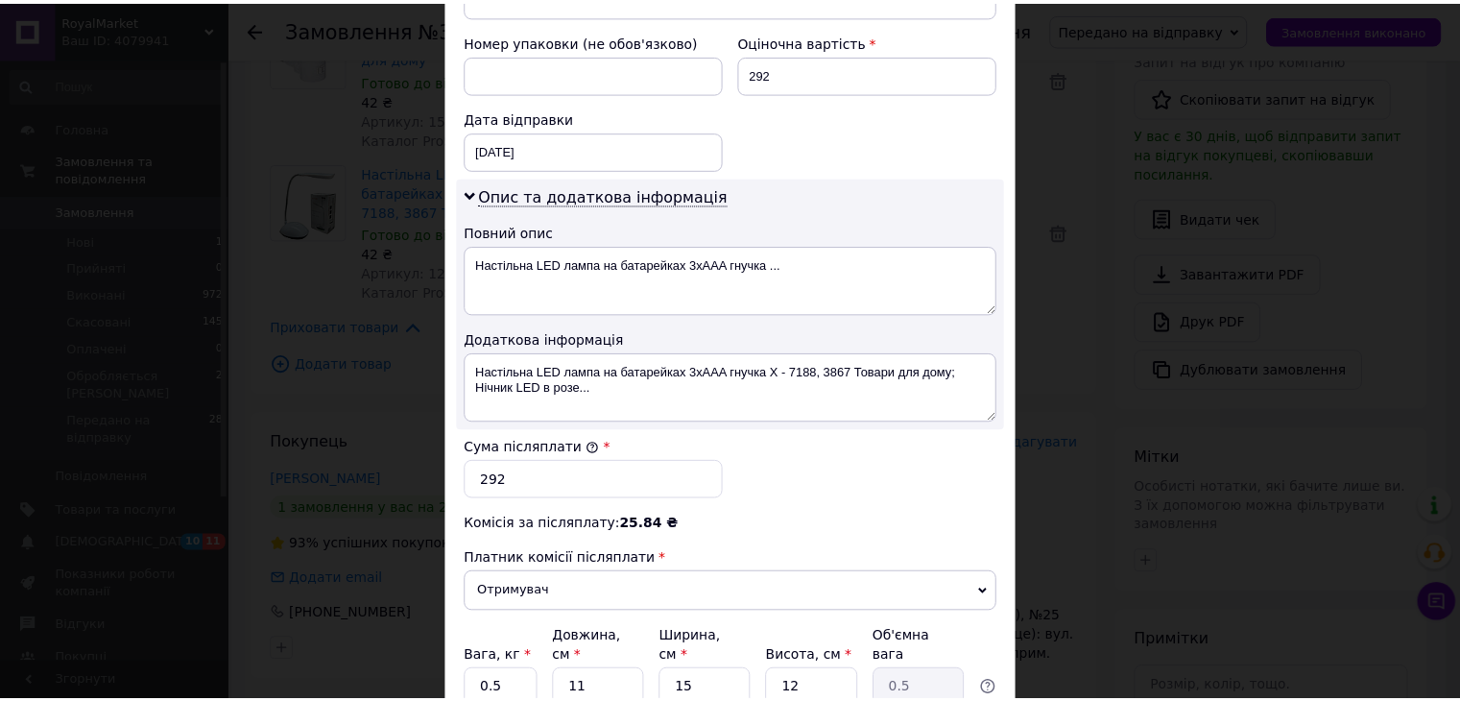
scroll to position [972, 0]
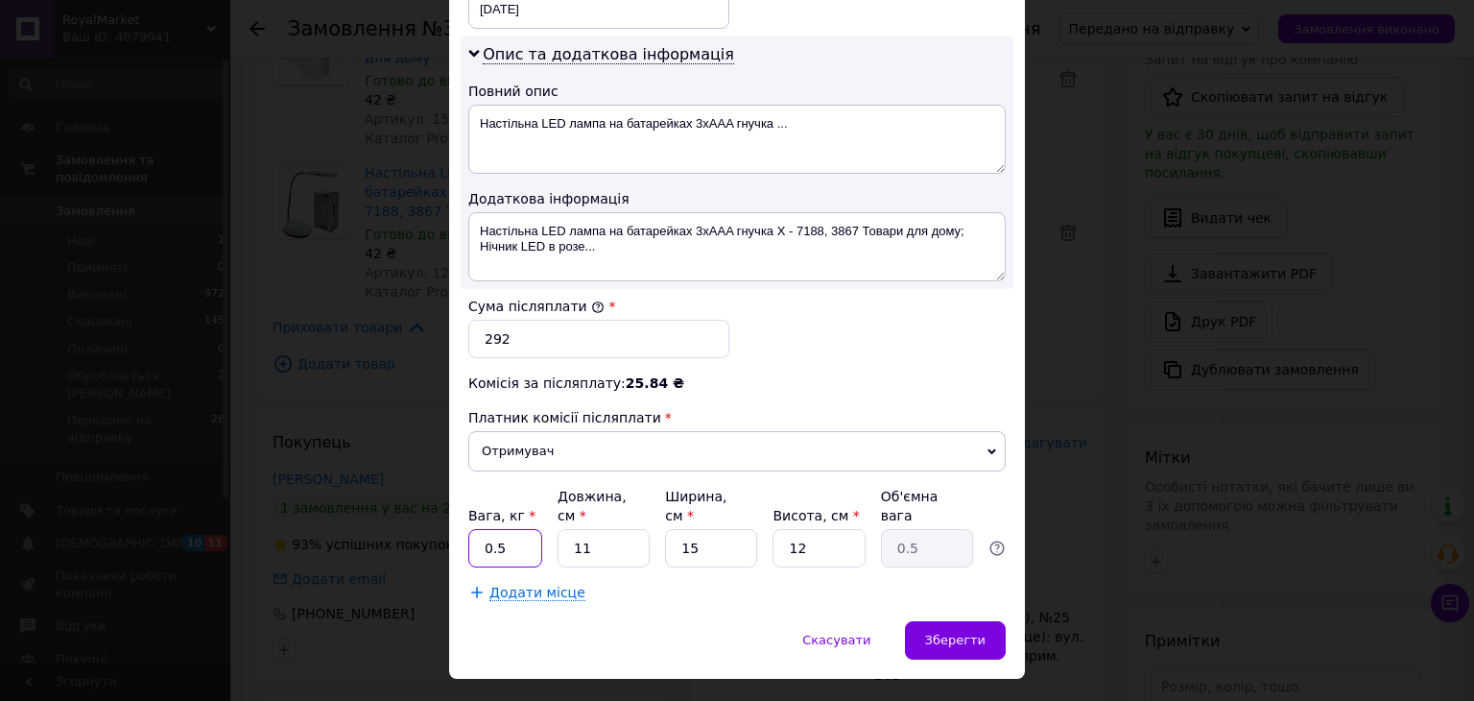
click at [499, 529] on input "0.5" at bounding box center [505, 548] width 74 height 38
type input "1"
click at [588, 529] on input "11" at bounding box center [604, 548] width 92 height 38
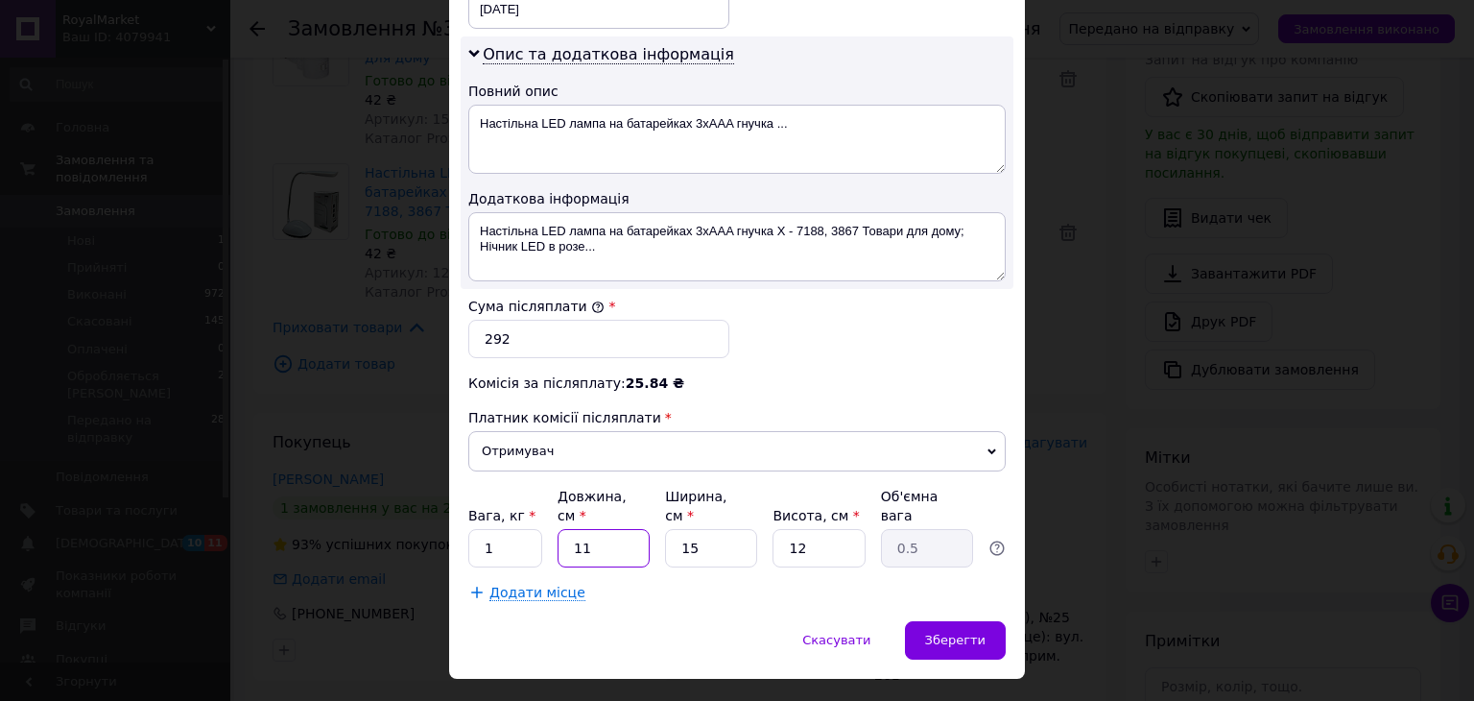
type input "2"
type input "0.1"
type input "22"
type input "0.99"
type input "22"
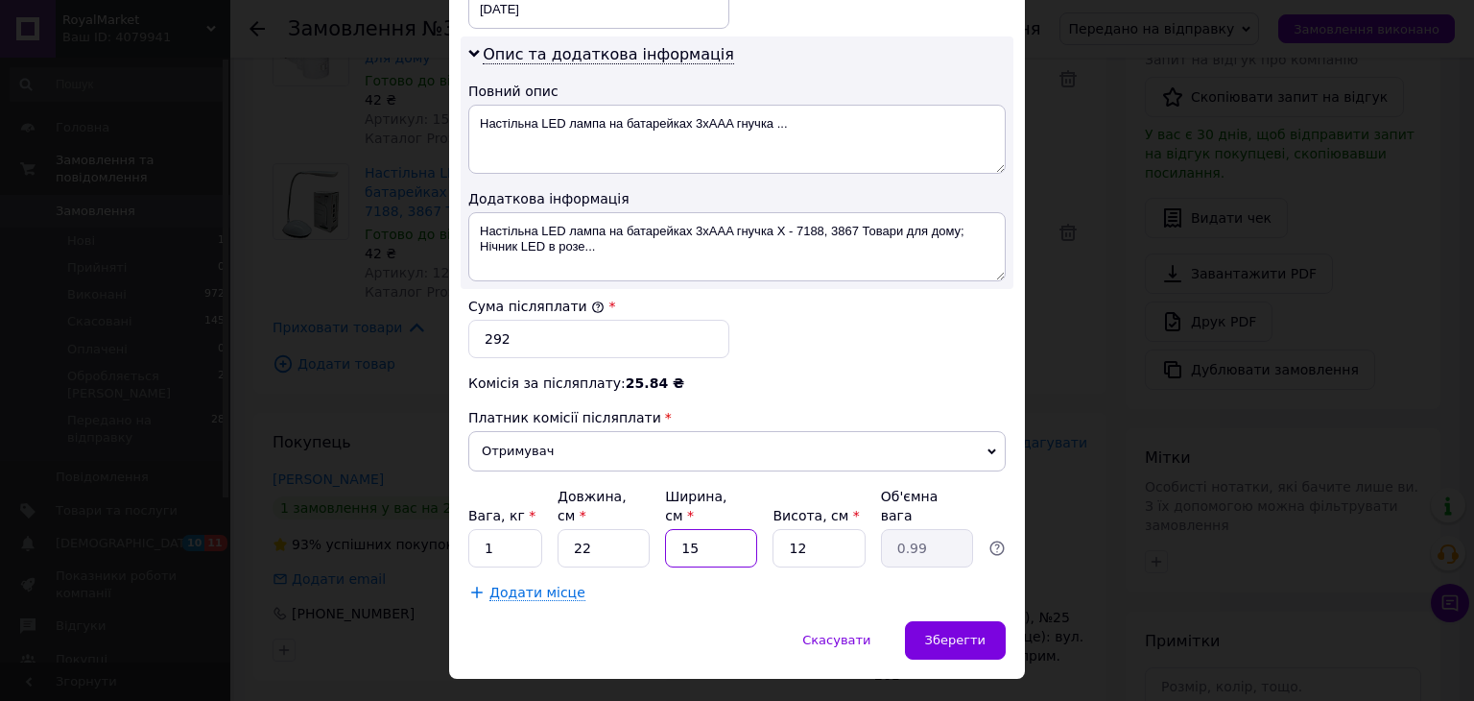
click at [706, 529] on input "15" at bounding box center [711, 548] width 92 height 38
type input "2"
type input "0.13"
type input "22"
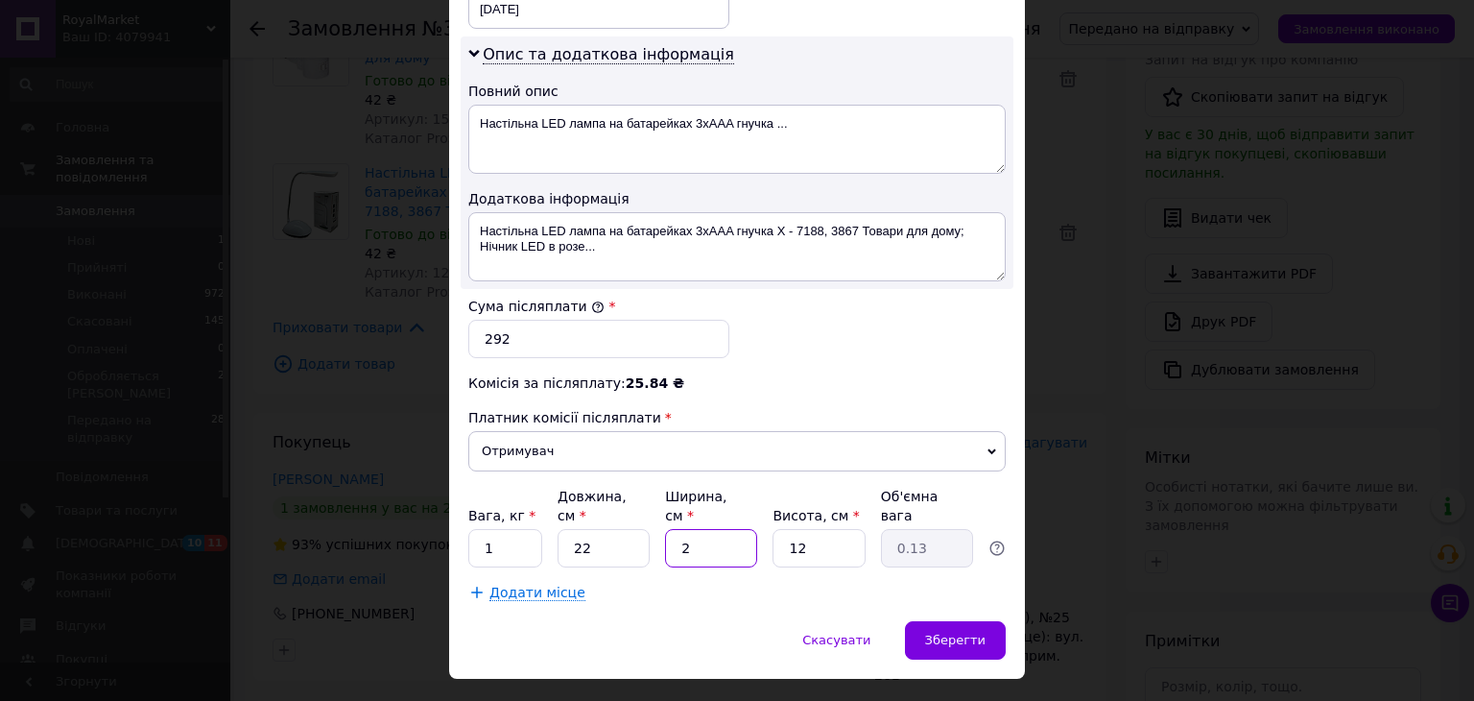
type input "1.45"
type input "22"
click at [943, 632] on span "Зберегти" at bounding box center [955, 639] width 60 height 14
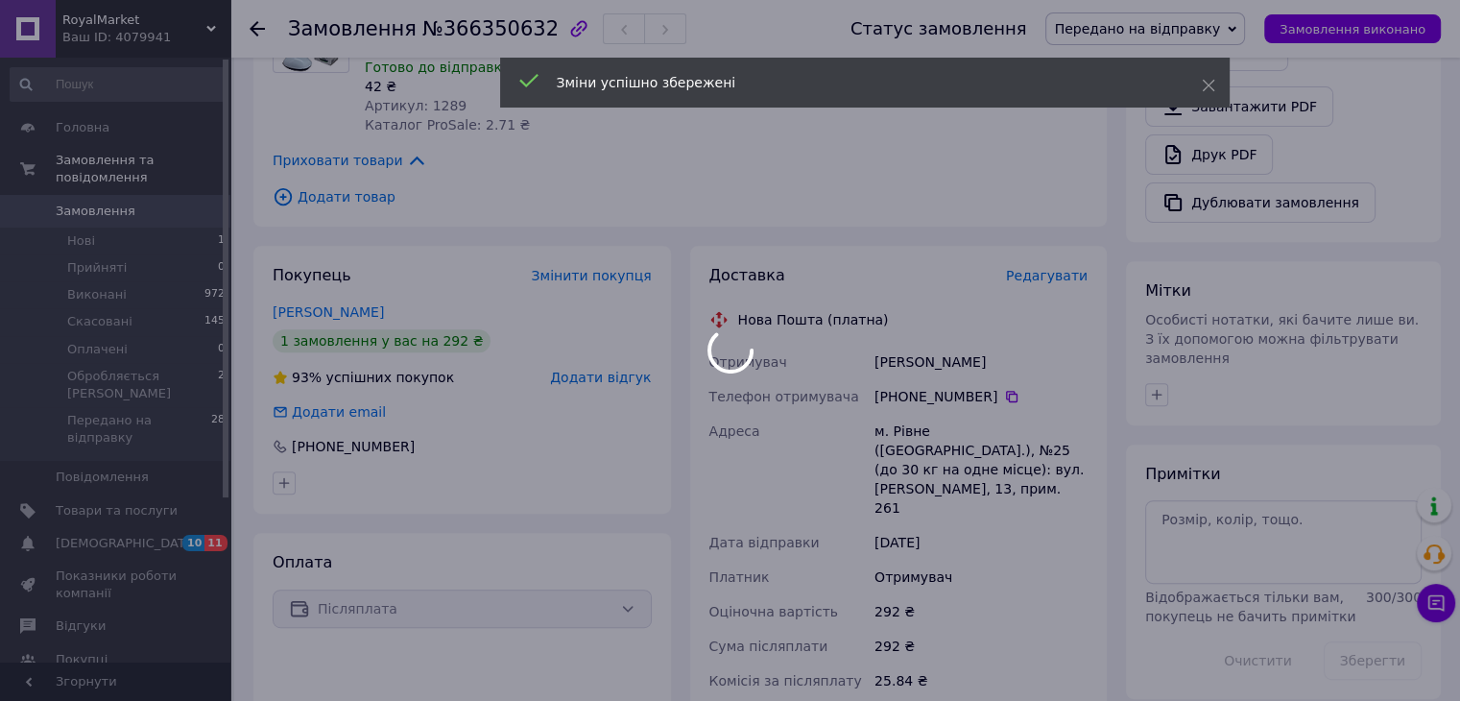
scroll to position [895, 0]
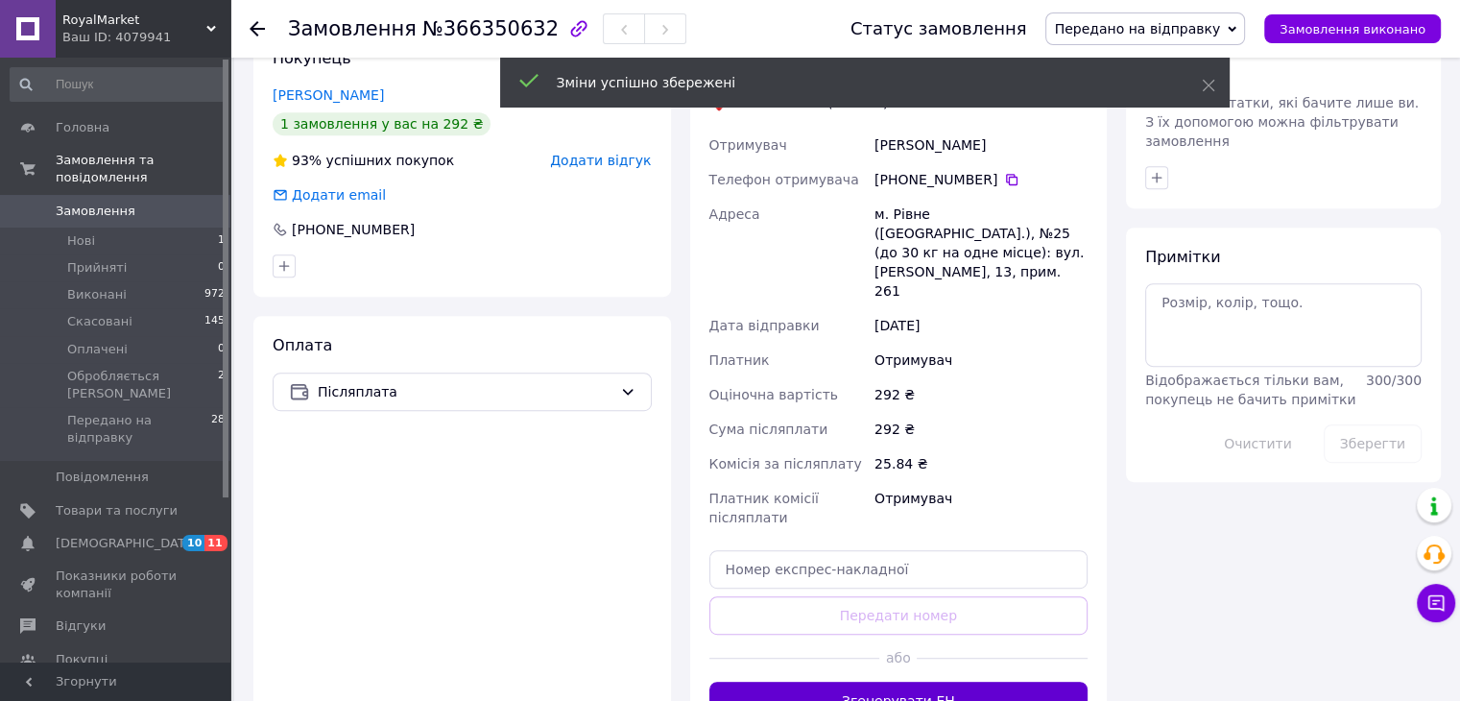
click at [901, 681] on button "Згенерувати ЕН" at bounding box center [898, 700] width 379 height 38
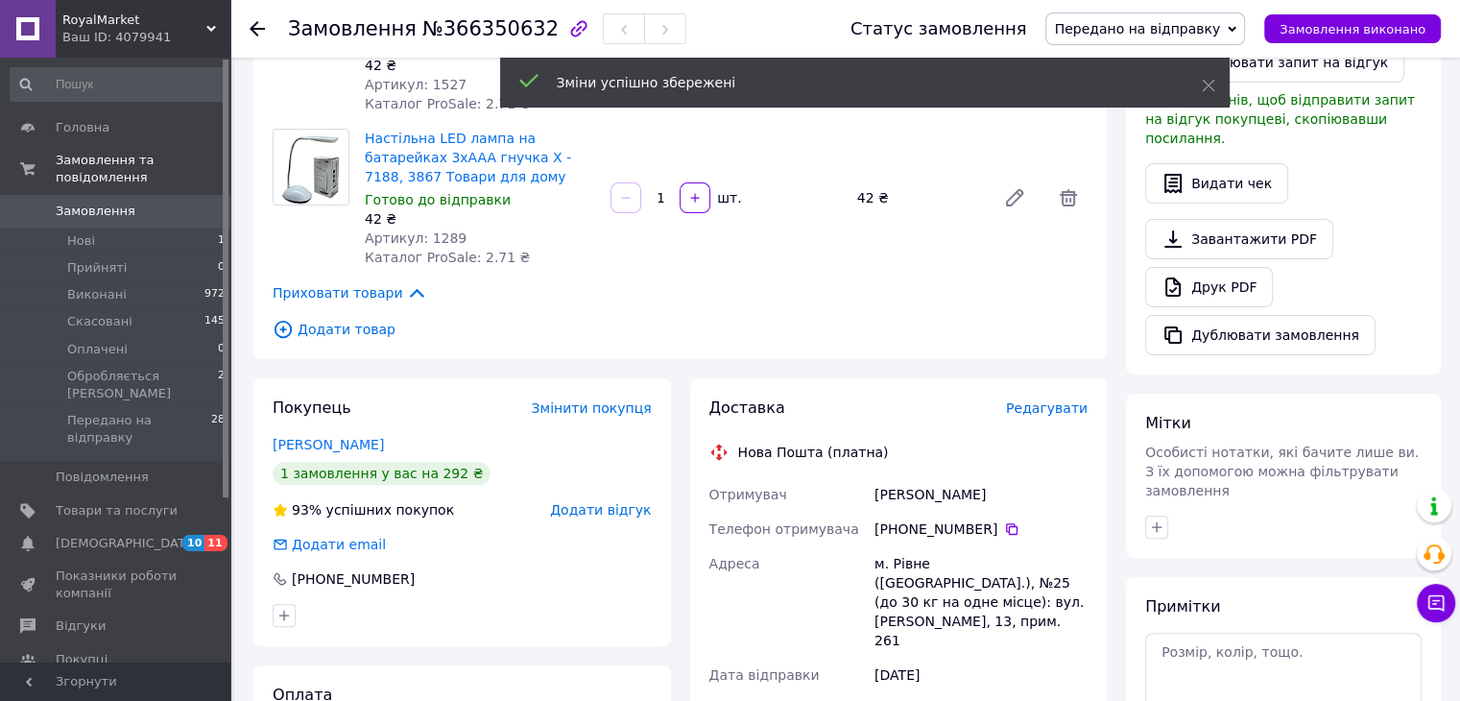
scroll to position [512, 0]
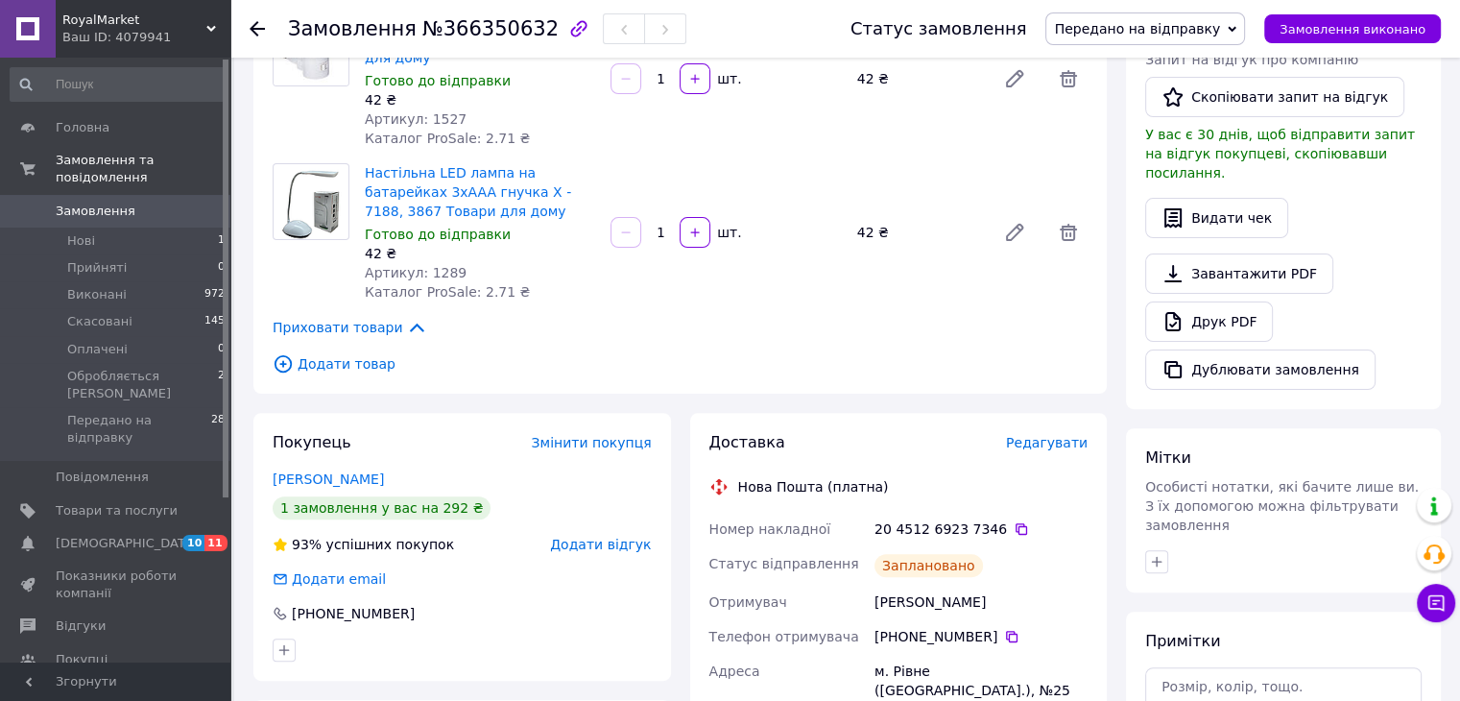
click at [1013, 521] on icon at bounding box center [1020, 528] width 15 height 15
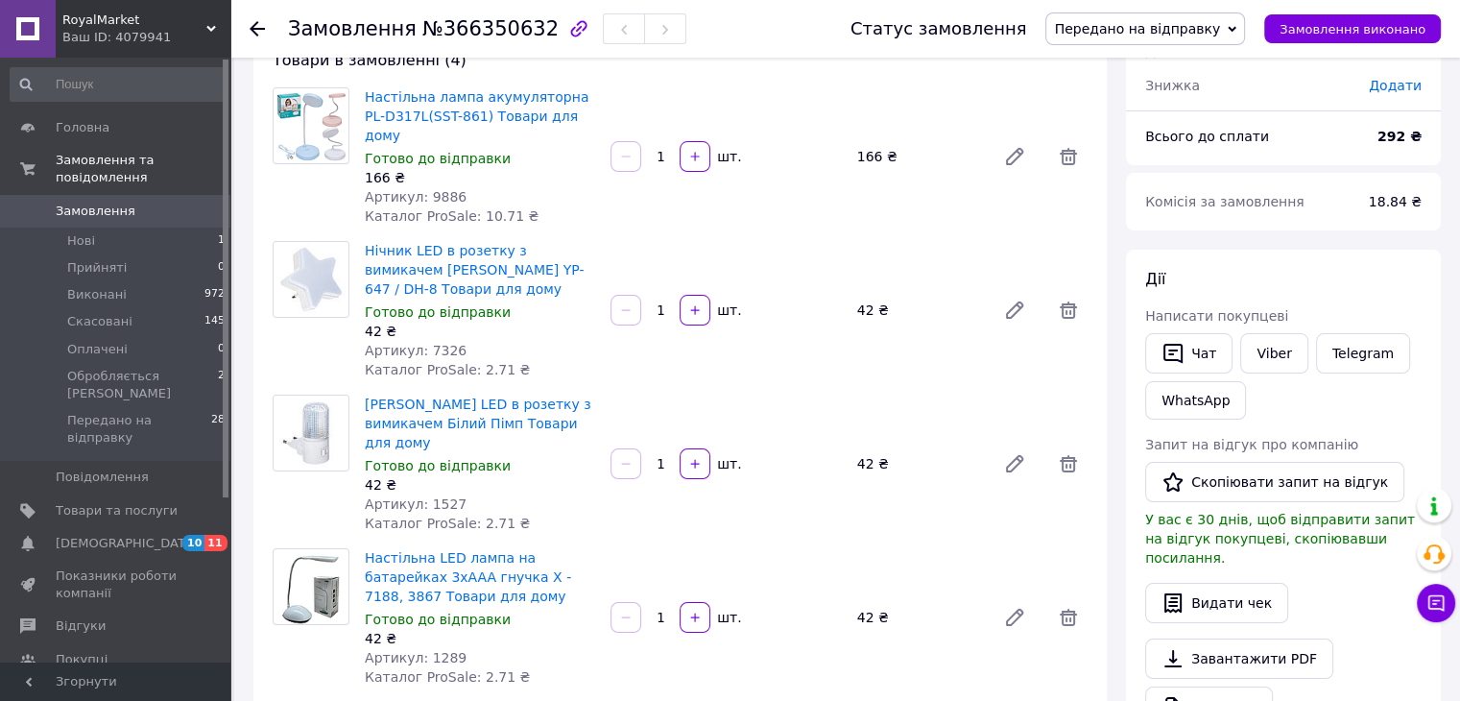
scroll to position [0, 0]
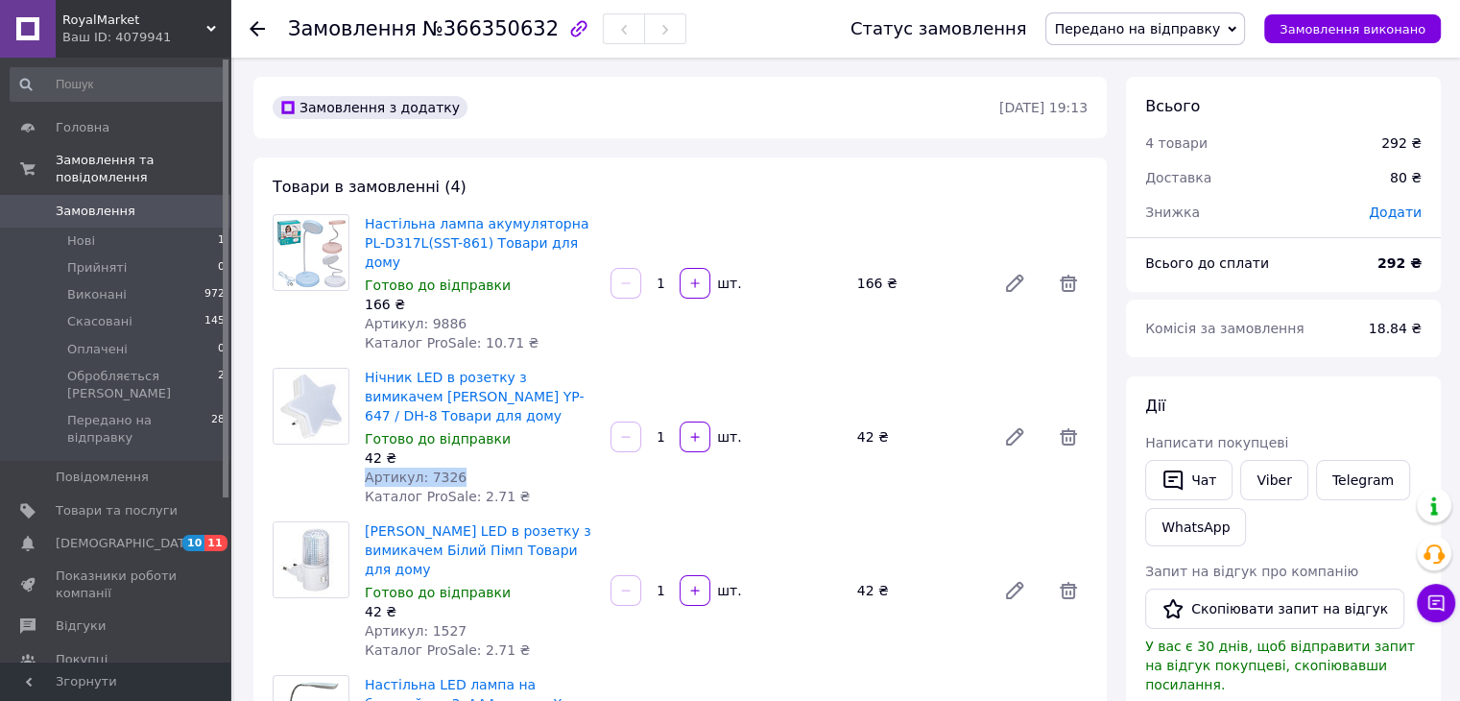
drag, startPoint x: 365, startPoint y: 461, endPoint x: 464, endPoint y: 461, distance: 98.9
click at [464, 467] on div "Артикул: 7326" at bounding box center [480, 476] width 230 height 19
copy span "Артикул: 7326"
drag, startPoint x: 367, startPoint y: 592, endPoint x: 458, endPoint y: 592, distance: 91.2
click at [458, 621] on div "Артикул: 1527" at bounding box center [480, 630] width 230 height 19
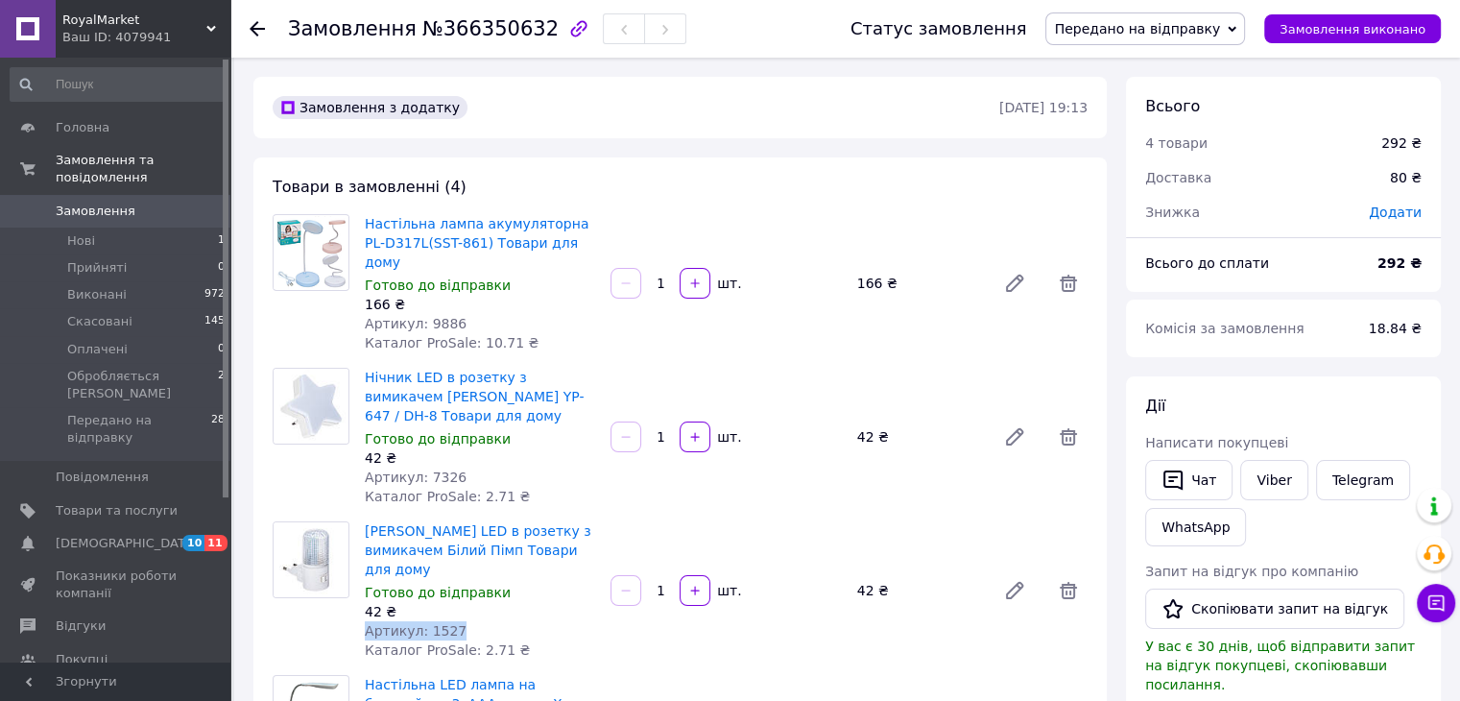
copy span "Артикул: 1527"
click at [135, 203] on span "Замовлення" at bounding box center [117, 211] width 122 height 17
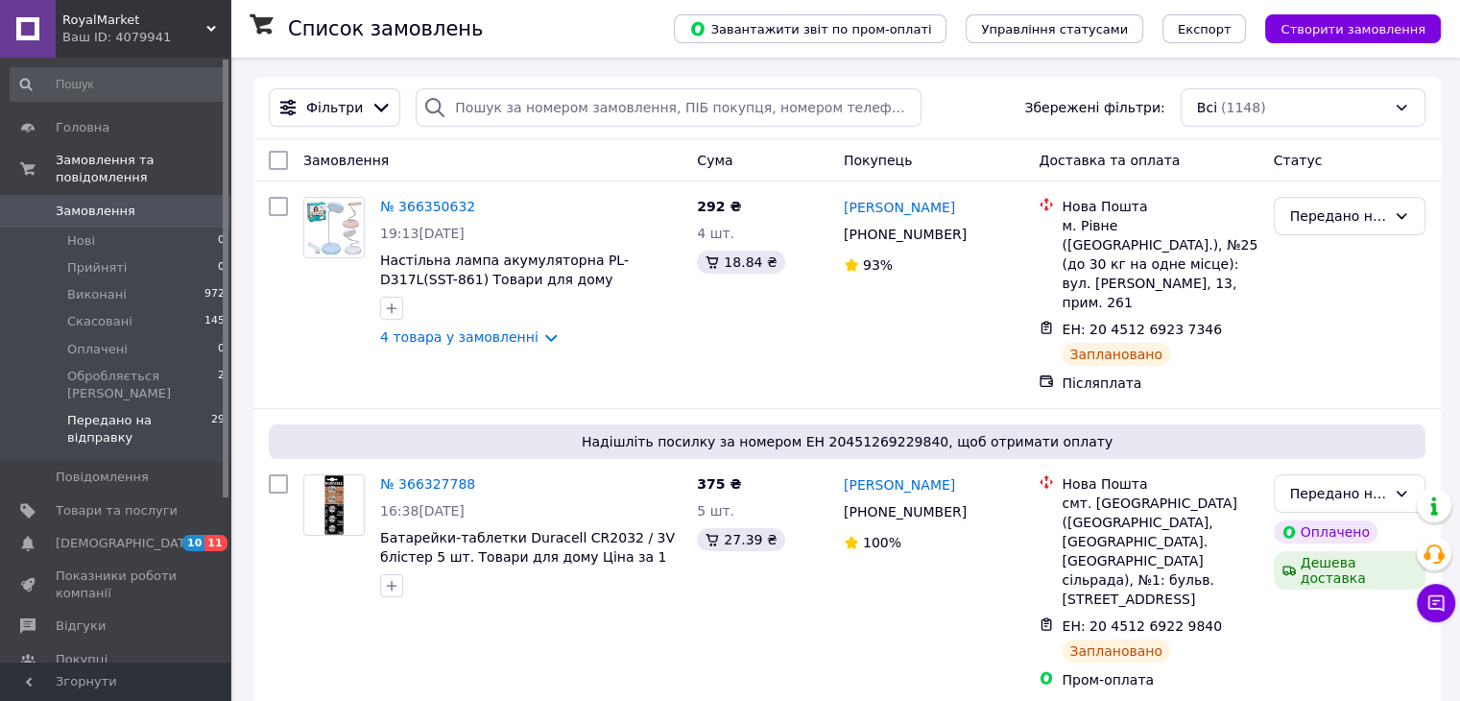
click at [139, 412] on span "Передано на відправку" at bounding box center [139, 429] width 144 height 35
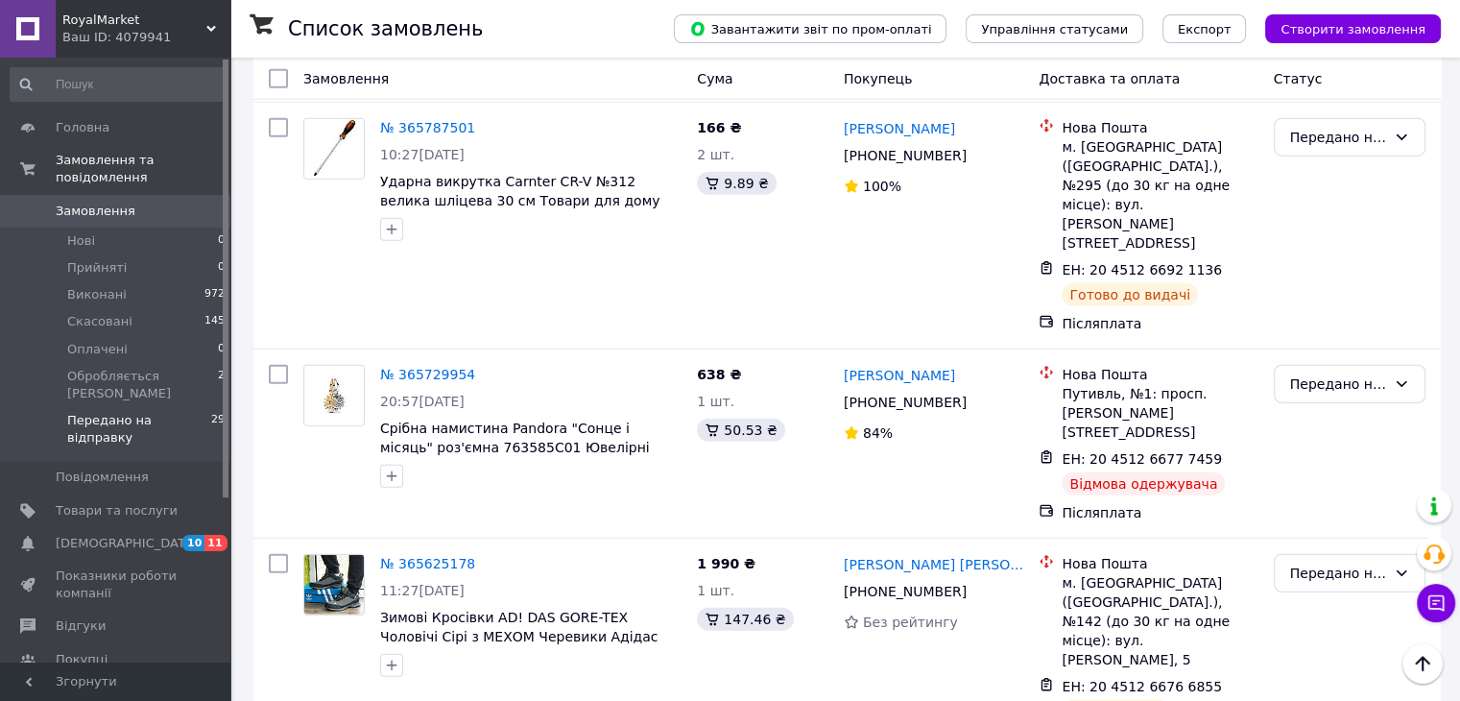
scroll to position [5366, 0]
click at [1325, 563] on li "Виконано" at bounding box center [1349, 564] width 150 height 35
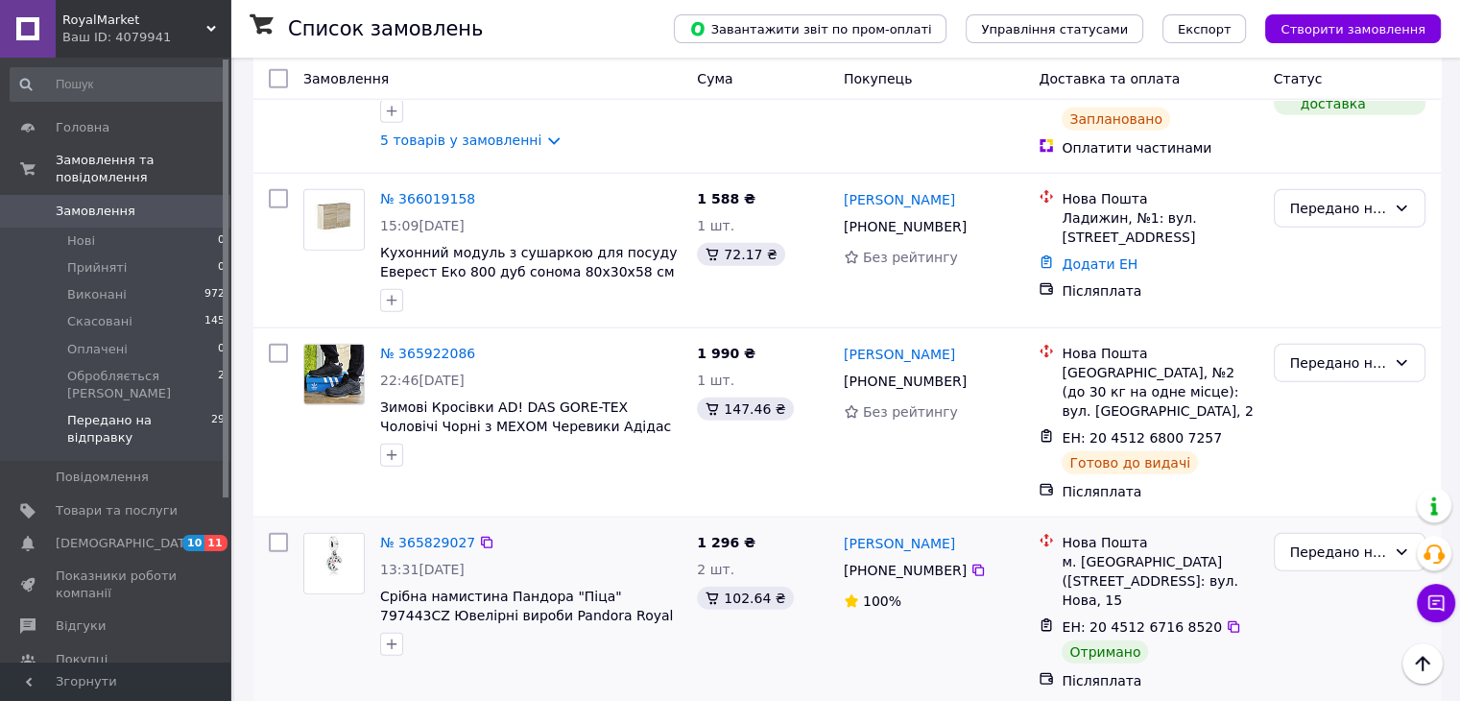
scroll to position [4726, 0]
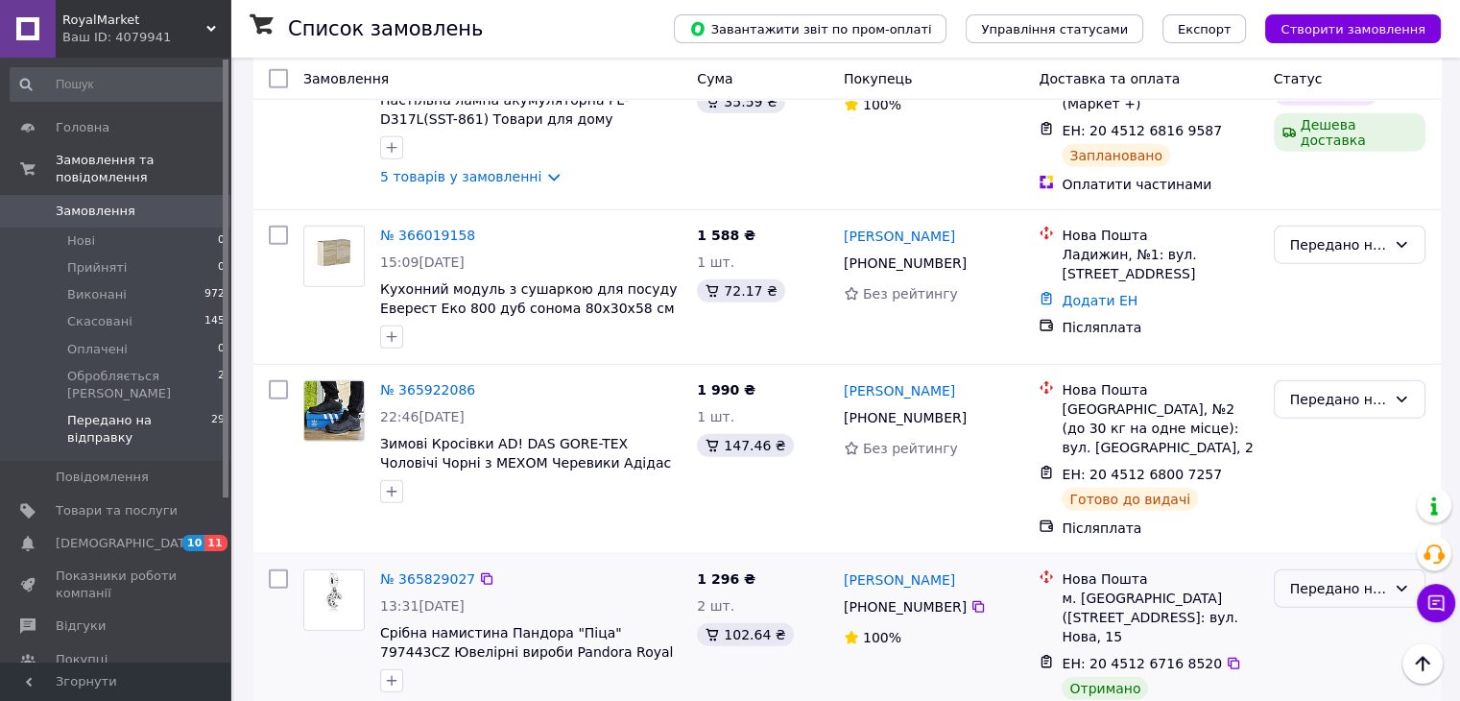
click at [1328, 578] on div "Передано на відправку" at bounding box center [1338, 588] width 96 height 21
click at [1298, 299] on li "Виконано" at bounding box center [1349, 299] width 150 height 35
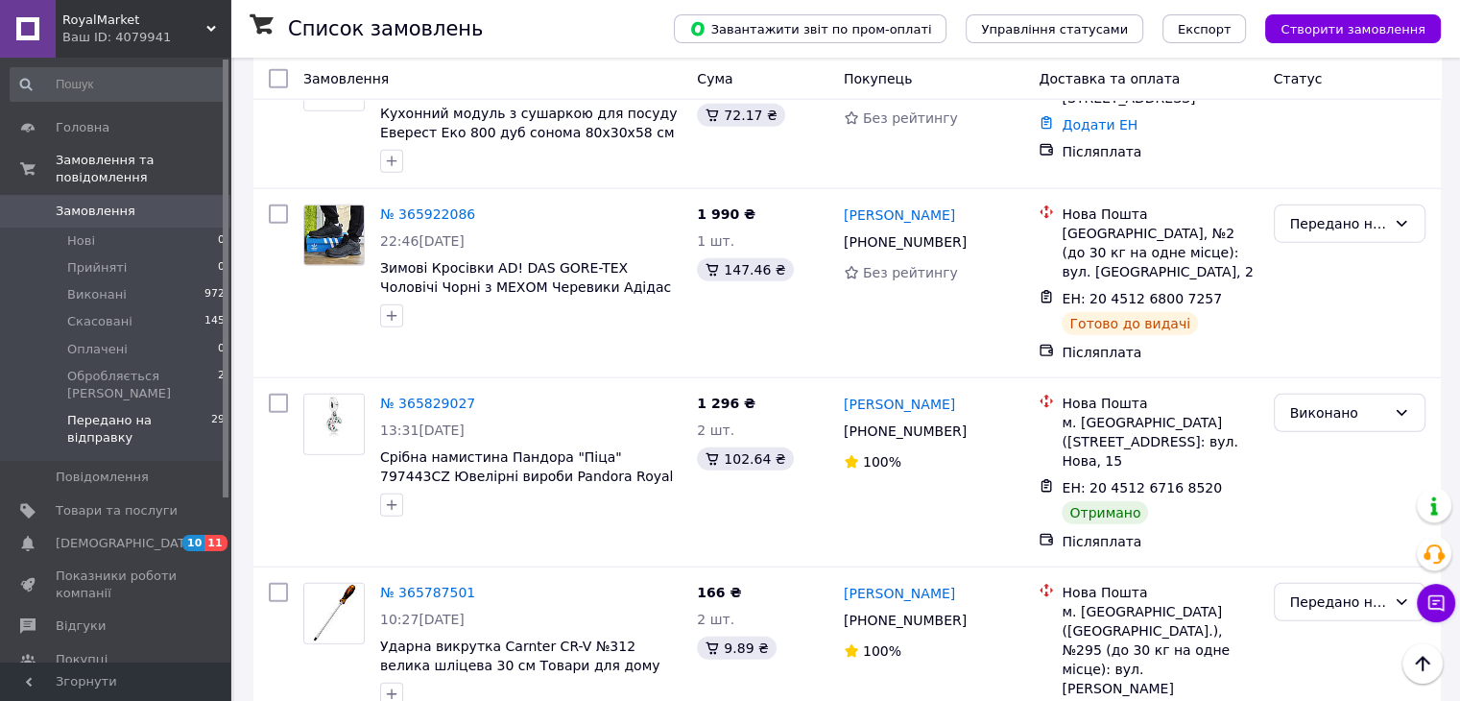
scroll to position [5110, 0]
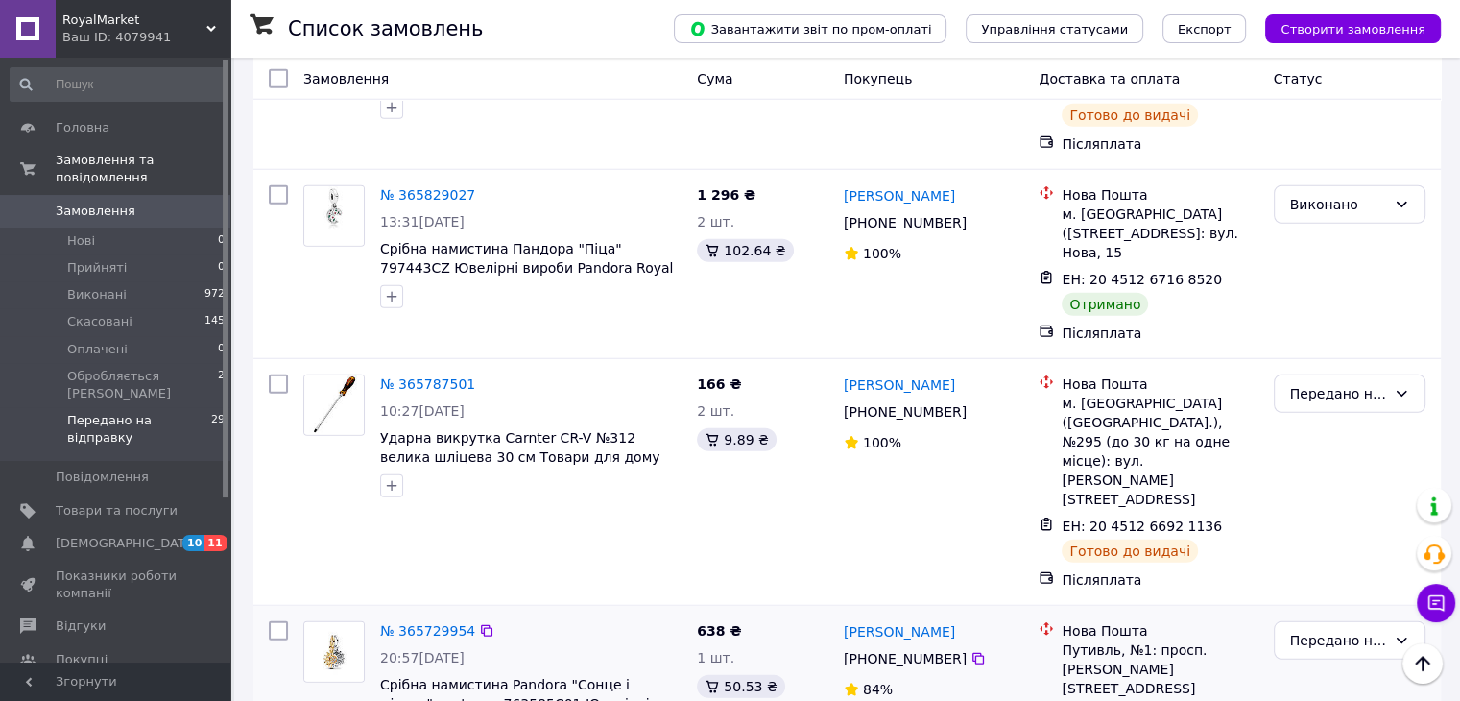
click at [1227, 700] on icon at bounding box center [1233, 715] width 12 height 12
click at [1226, 700] on icon at bounding box center [1233, 714] width 15 height 15
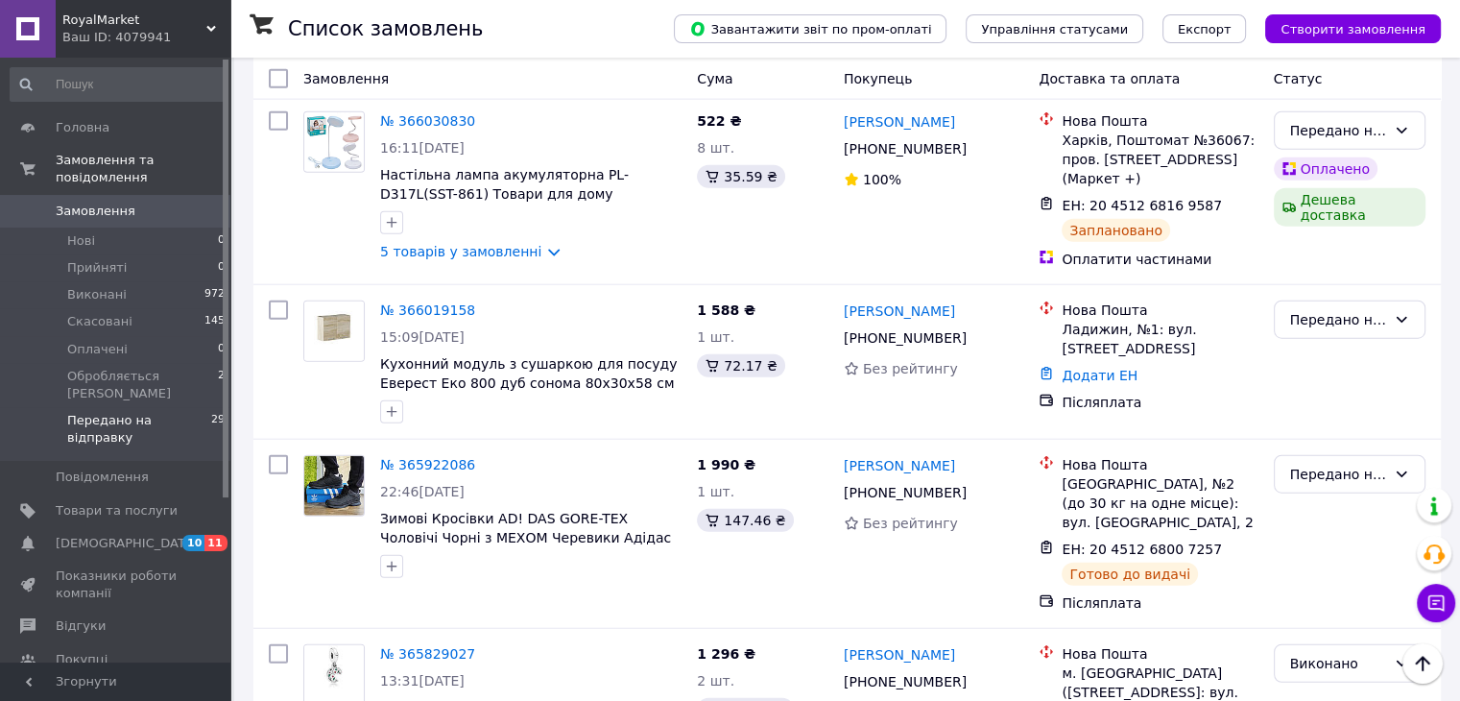
scroll to position [4598, 0]
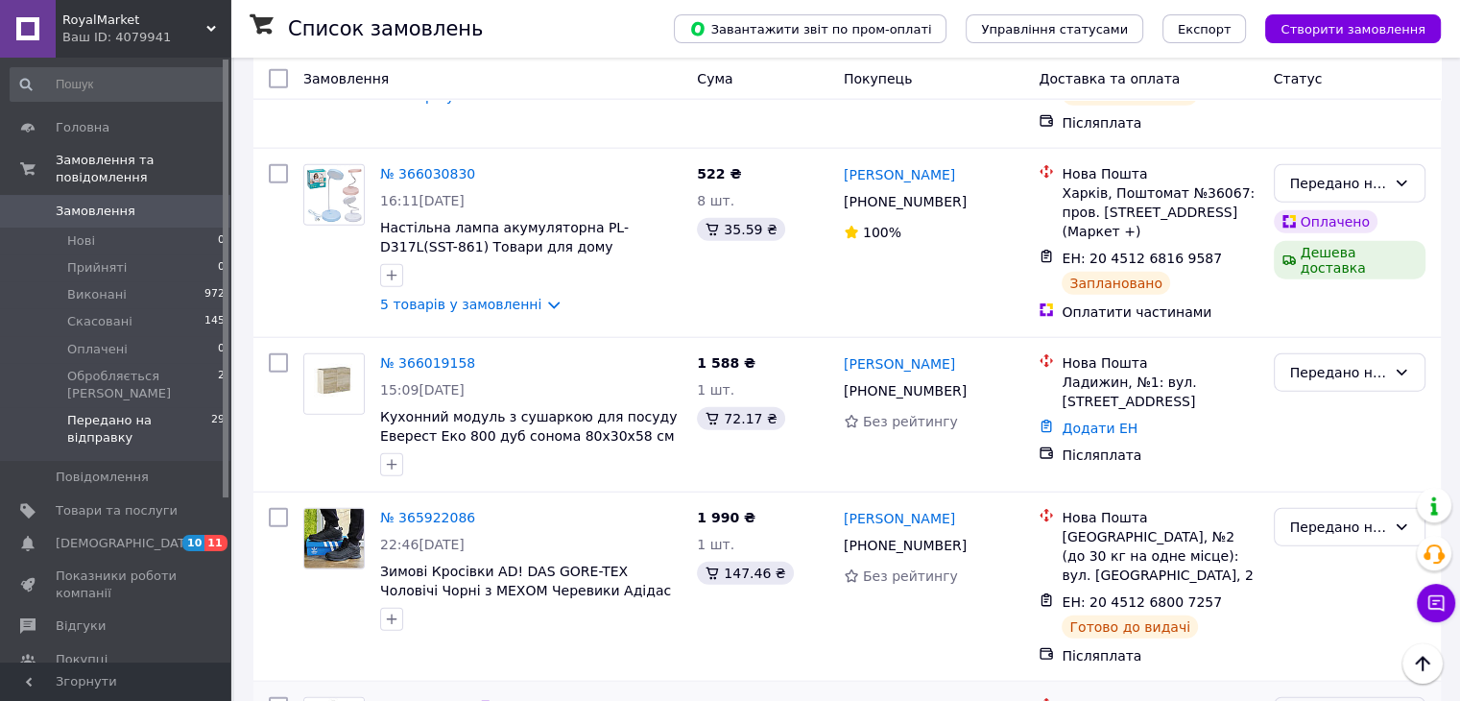
click at [1319, 433] on li "Скасовано" at bounding box center [1349, 427] width 150 height 35
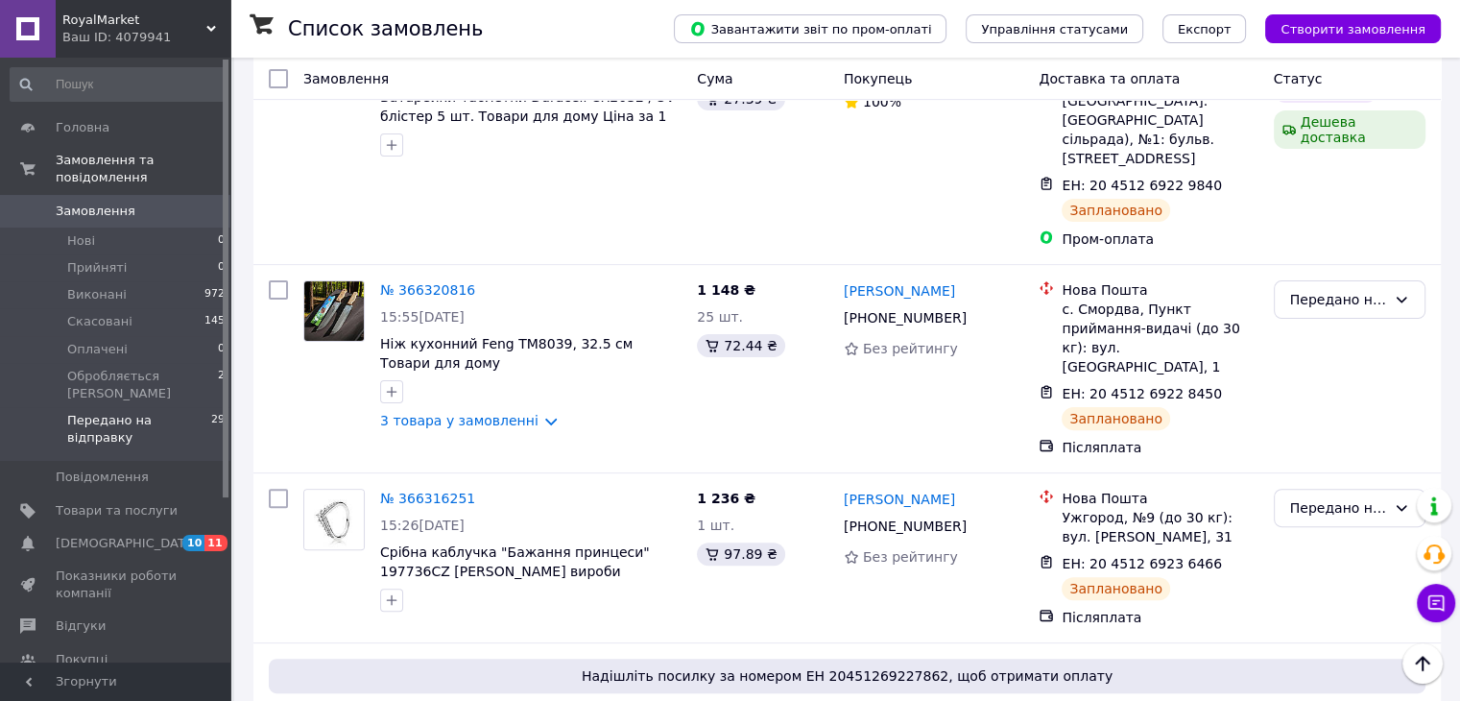
scroll to position [0, 0]
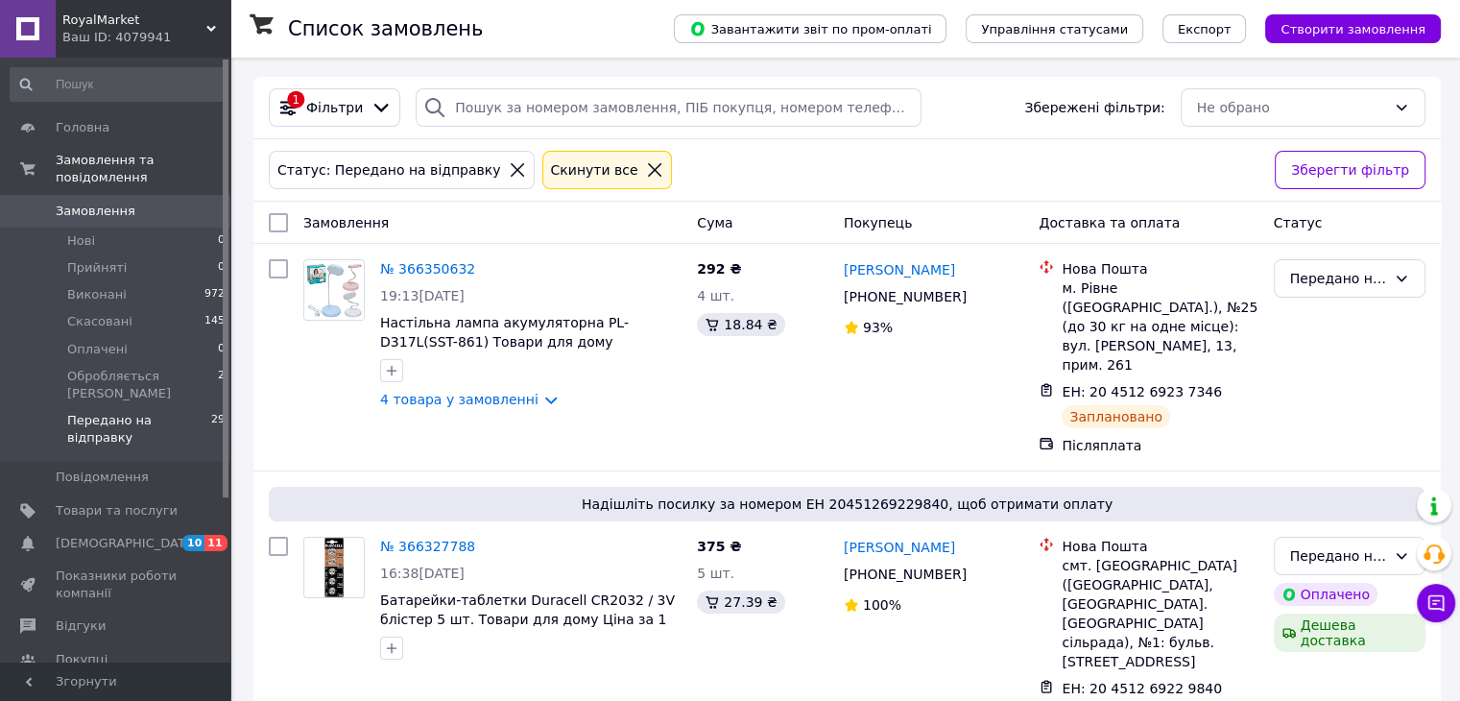
click at [145, 195] on link "Замовлення 0" at bounding box center [118, 211] width 236 height 33
